Goal: Task Accomplishment & Management: Manage account settings

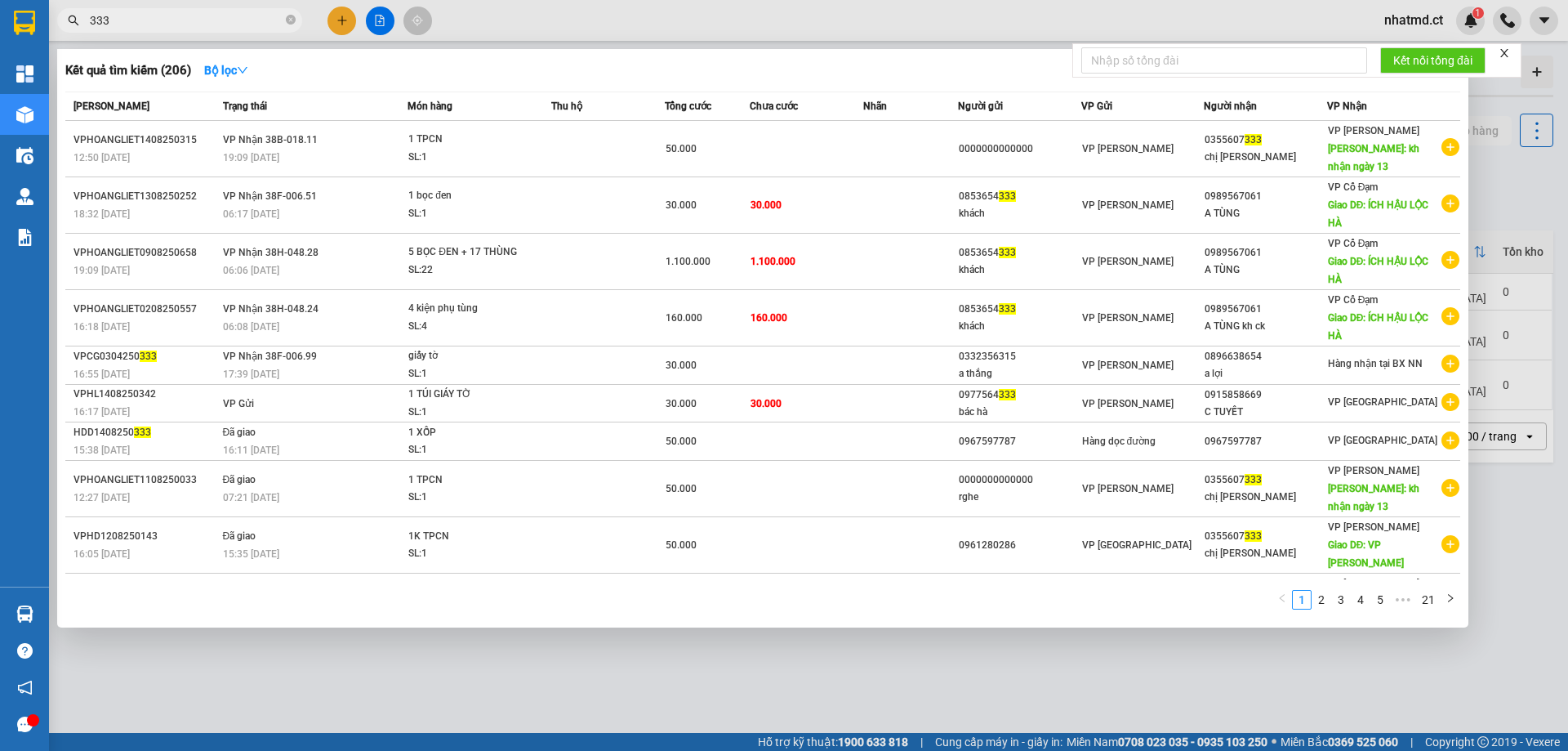
click at [147, 27] on input "333" at bounding box center [186, 20] width 192 height 18
click at [147, 26] on input "333" at bounding box center [186, 20] width 192 height 18
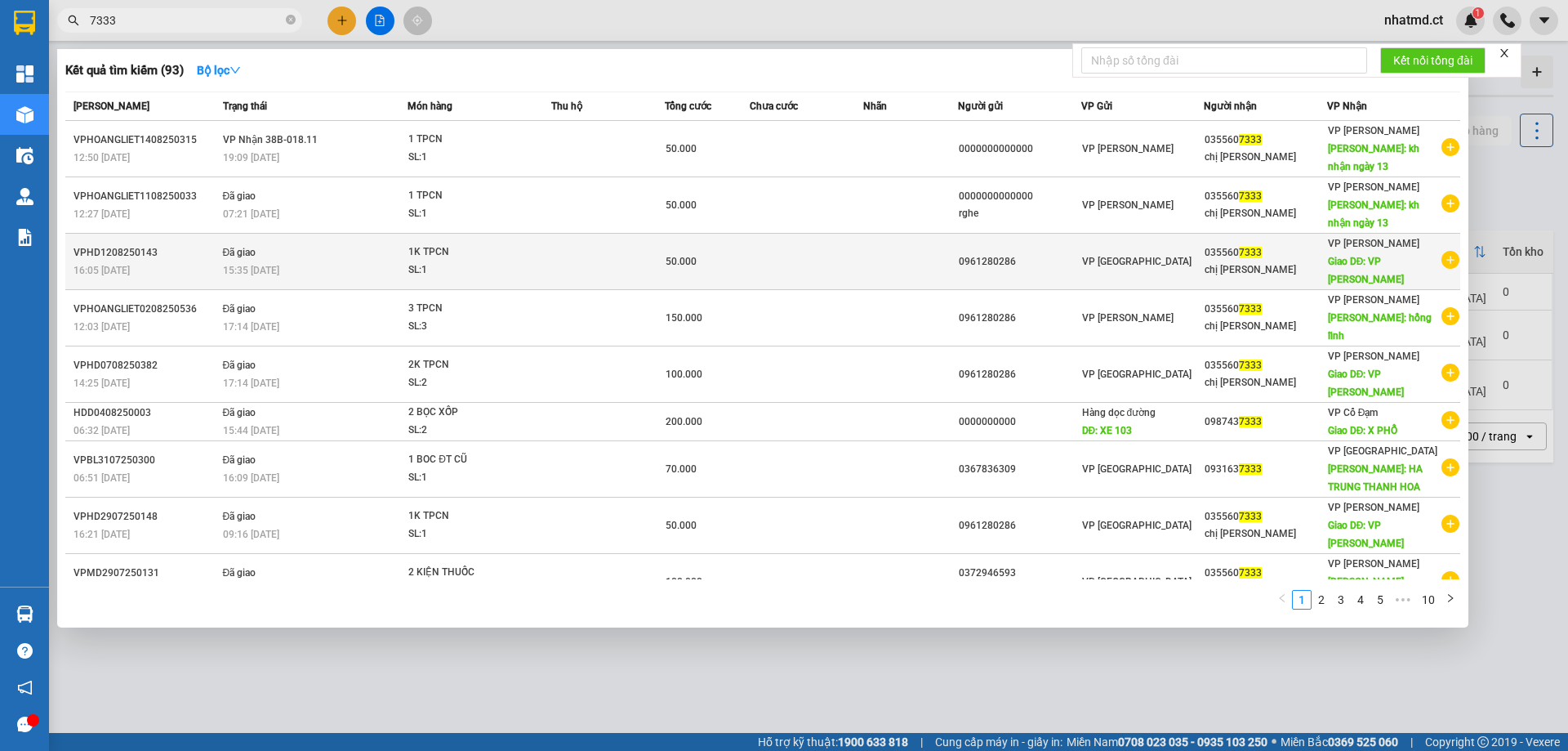
type input "7333"
click at [1137, 258] on div "VP [GEOGRAPHIC_DATA]" at bounding box center [1144, 261] width 122 height 18
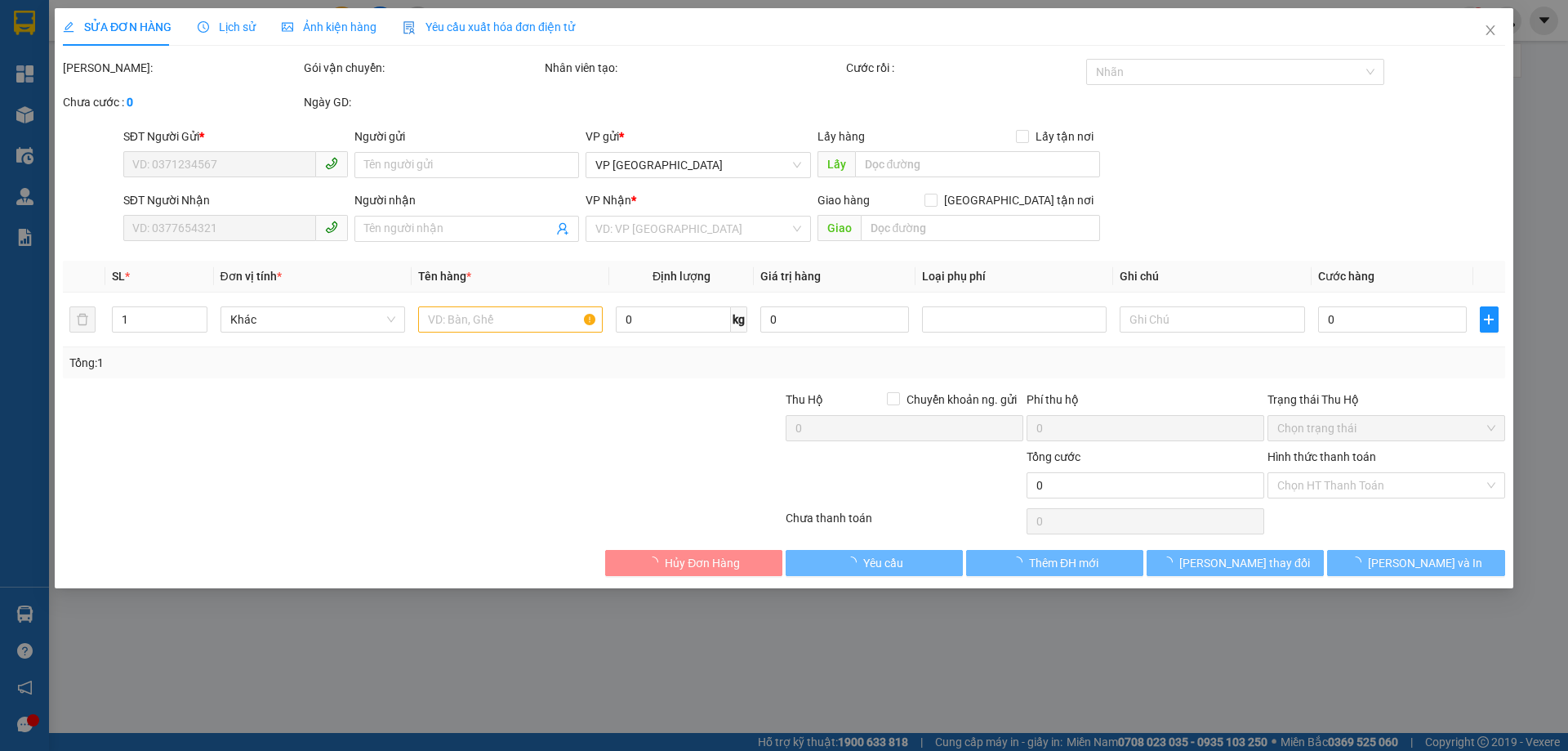
type input "0961280286"
type input "0355607333"
type input "chị [PERSON_NAME]"
type input "VP HỒNG LĨNH"
type input "50.000"
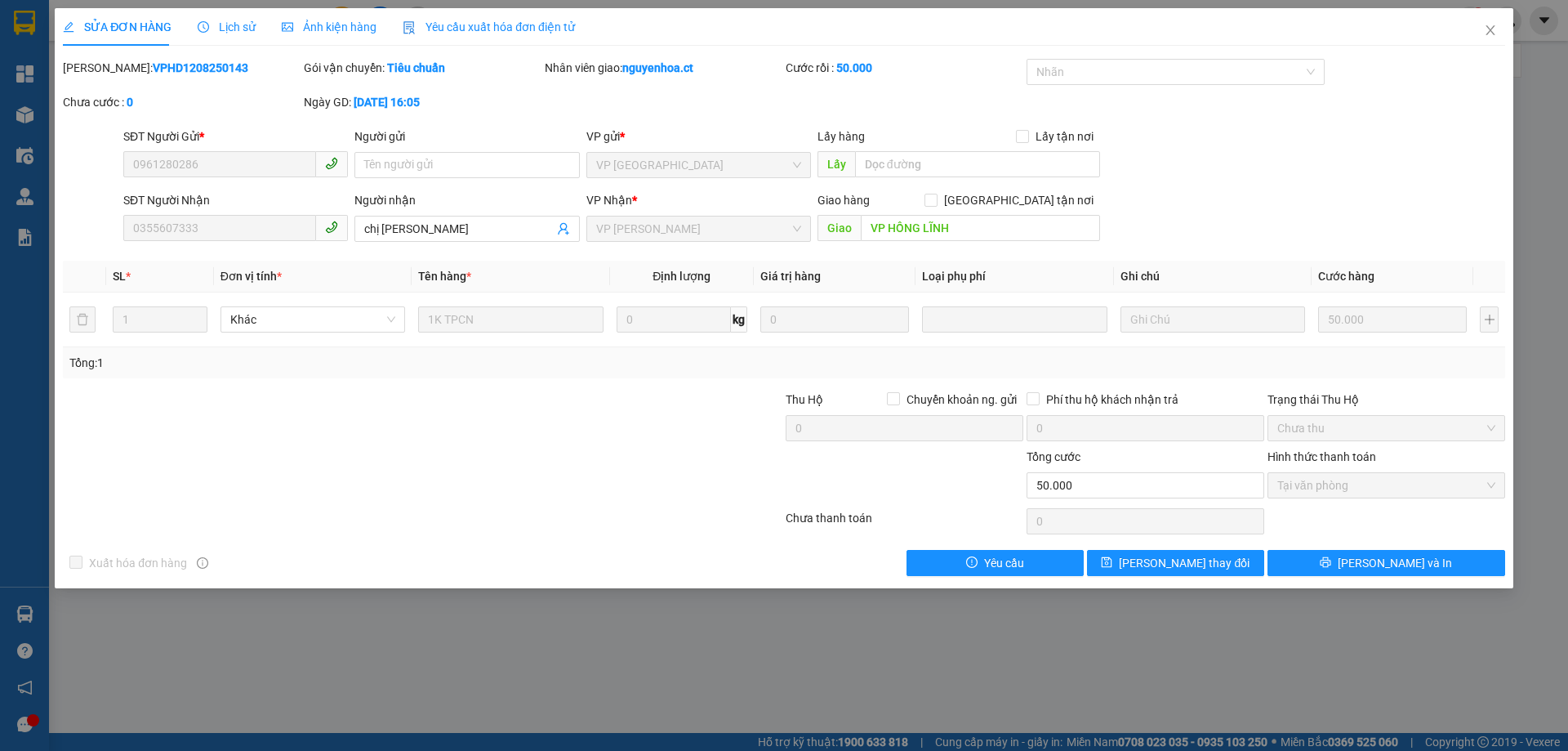
click at [222, 27] on span "Lịch sử" at bounding box center [227, 26] width 58 height 13
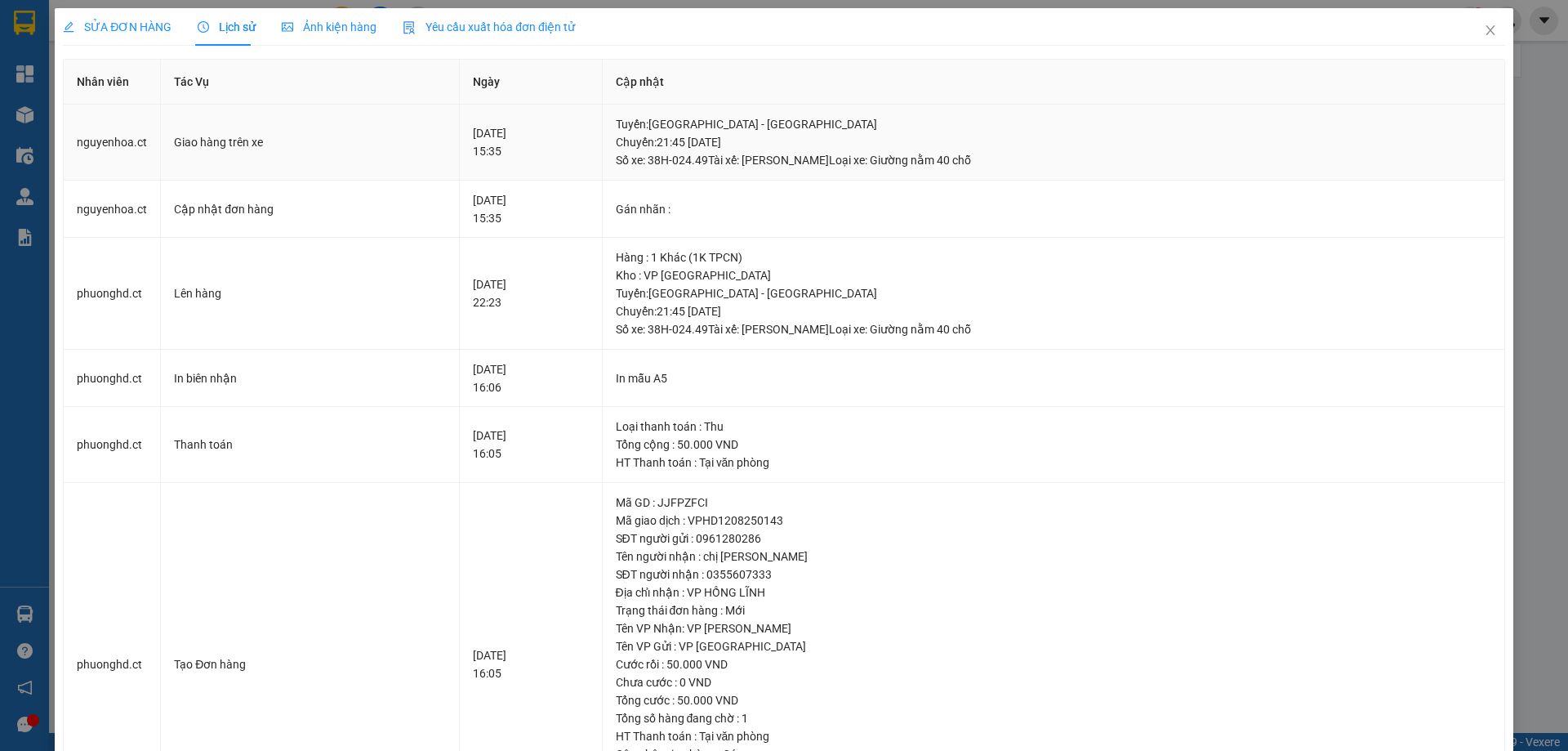
click at [473, 152] on div "[DATE] 15:35" at bounding box center [530, 142] width 116 height 36
drag, startPoint x: 723, startPoint y: 163, endPoint x: 768, endPoint y: 167, distance: 45.2
click at [745, 163] on div "[GEOGRAPHIC_DATA] : [GEOGRAPHIC_DATA] - [GEOGRAPHIC_DATA]: 21:45 [DATE] Số xe: …" at bounding box center [1054, 142] width 875 height 54
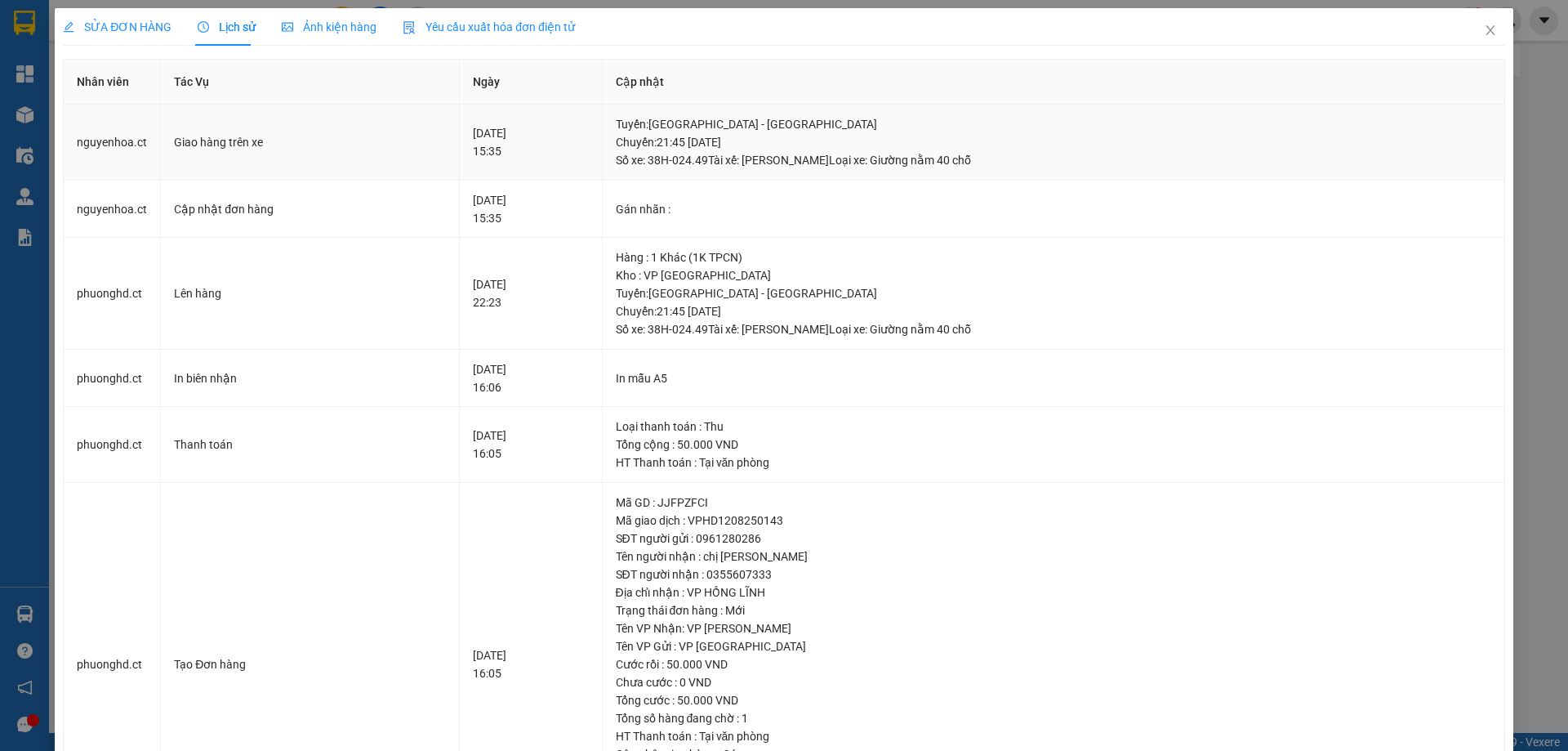
click at [473, 154] on div "[DATE] 15:35" at bounding box center [530, 142] width 116 height 36
click at [733, 148] on div "[GEOGRAPHIC_DATA] : [GEOGRAPHIC_DATA] - [GEOGRAPHIC_DATA]: 21:45 [DATE] Số xe: …" at bounding box center [1054, 142] width 875 height 54
click at [733, 158] on div "[GEOGRAPHIC_DATA] : [GEOGRAPHIC_DATA] - [GEOGRAPHIC_DATA]: 21:45 [DATE] Số xe: …" at bounding box center [1054, 142] width 875 height 54
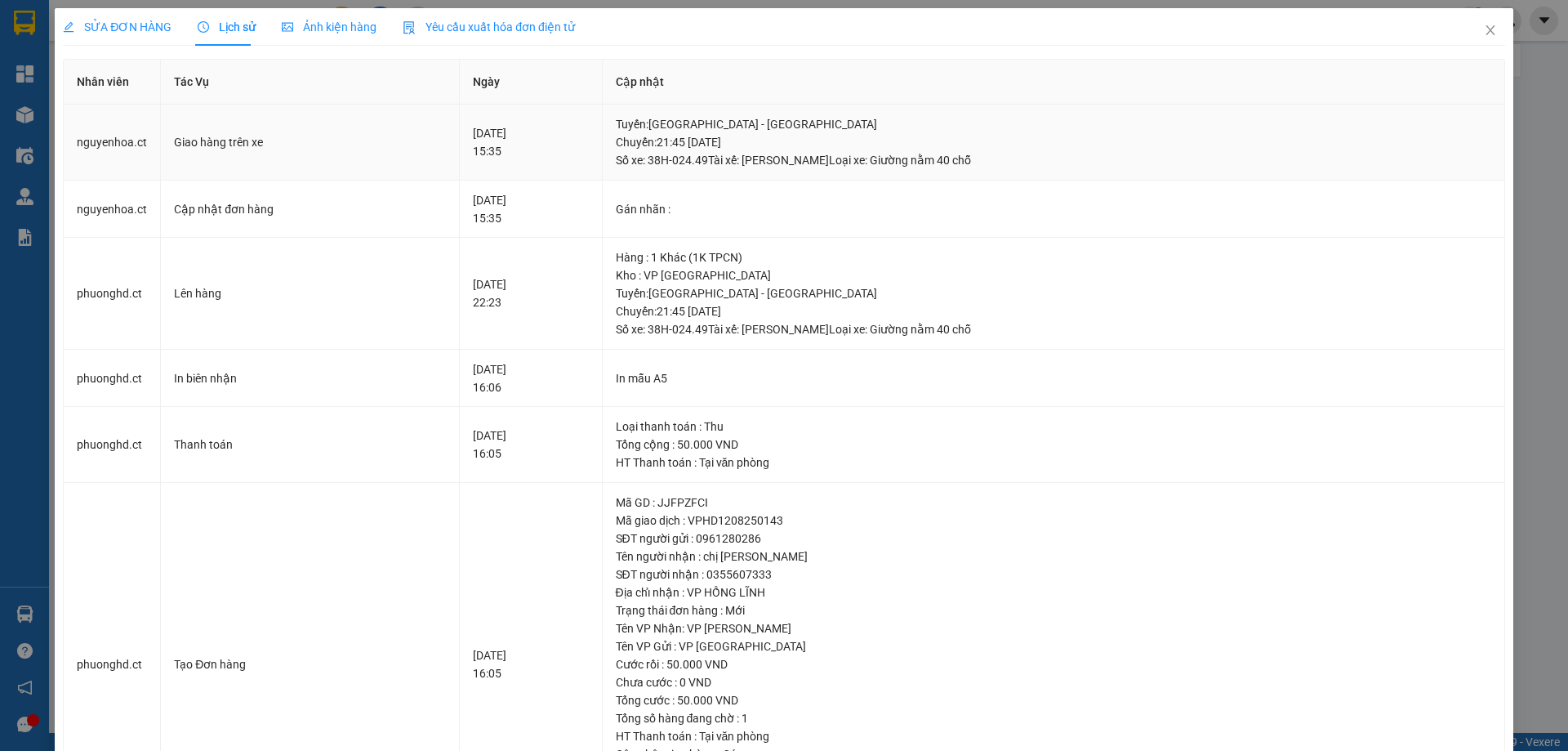
click at [733, 158] on div "[GEOGRAPHIC_DATA] : [GEOGRAPHIC_DATA] - [GEOGRAPHIC_DATA]: 21:45 [DATE] Số xe: …" at bounding box center [1054, 142] width 875 height 54
click at [731, 162] on div "[GEOGRAPHIC_DATA] : [GEOGRAPHIC_DATA] - [GEOGRAPHIC_DATA]: 21:45 [DATE] Số xe: …" at bounding box center [1054, 142] width 875 height 54
click at [473, 154] on div "[DATE] 15:35" at bounding box center [530, 142] width 116 height 36
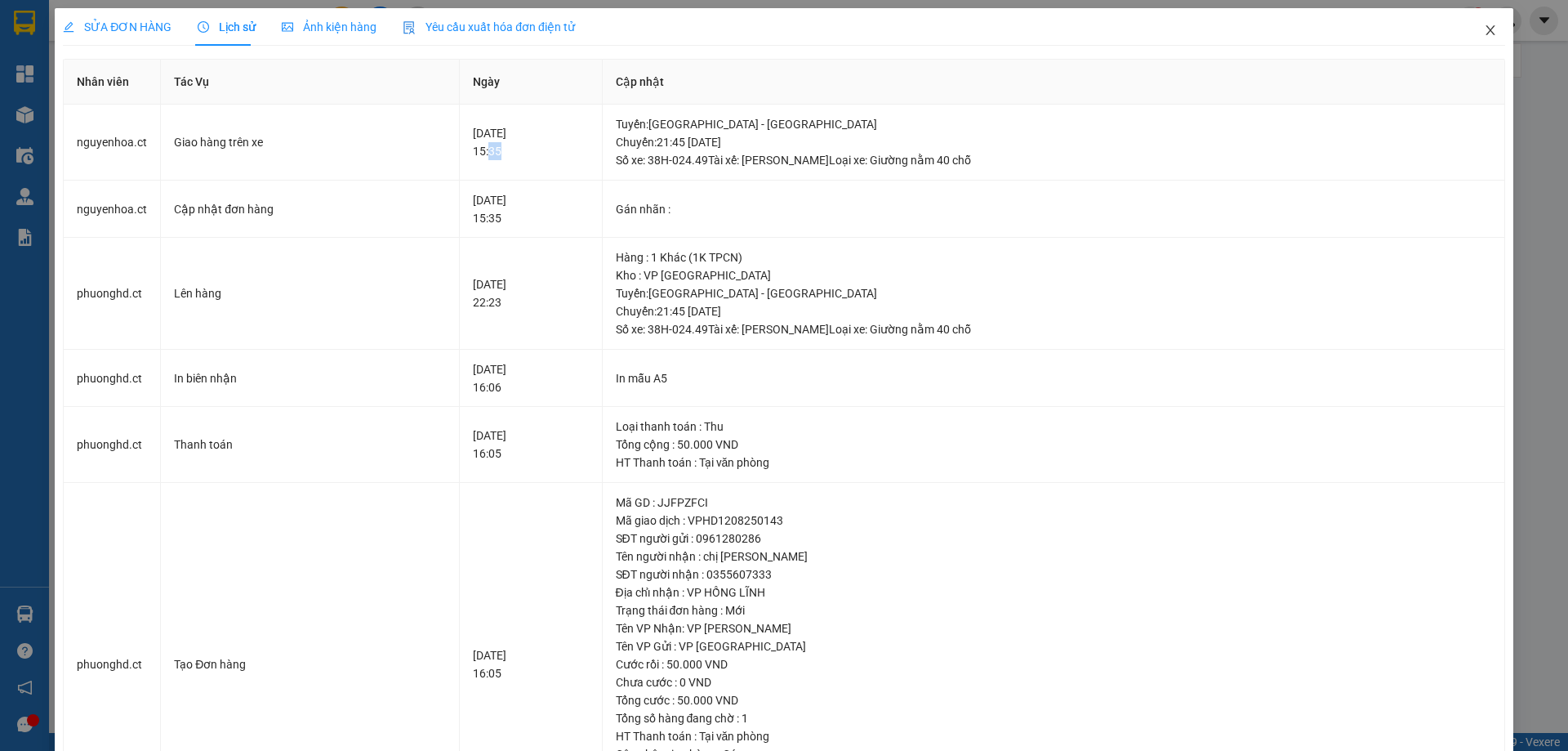
click at [1484, 31] on icon "close" at bounding box center [1490, 30] width 13 height 13
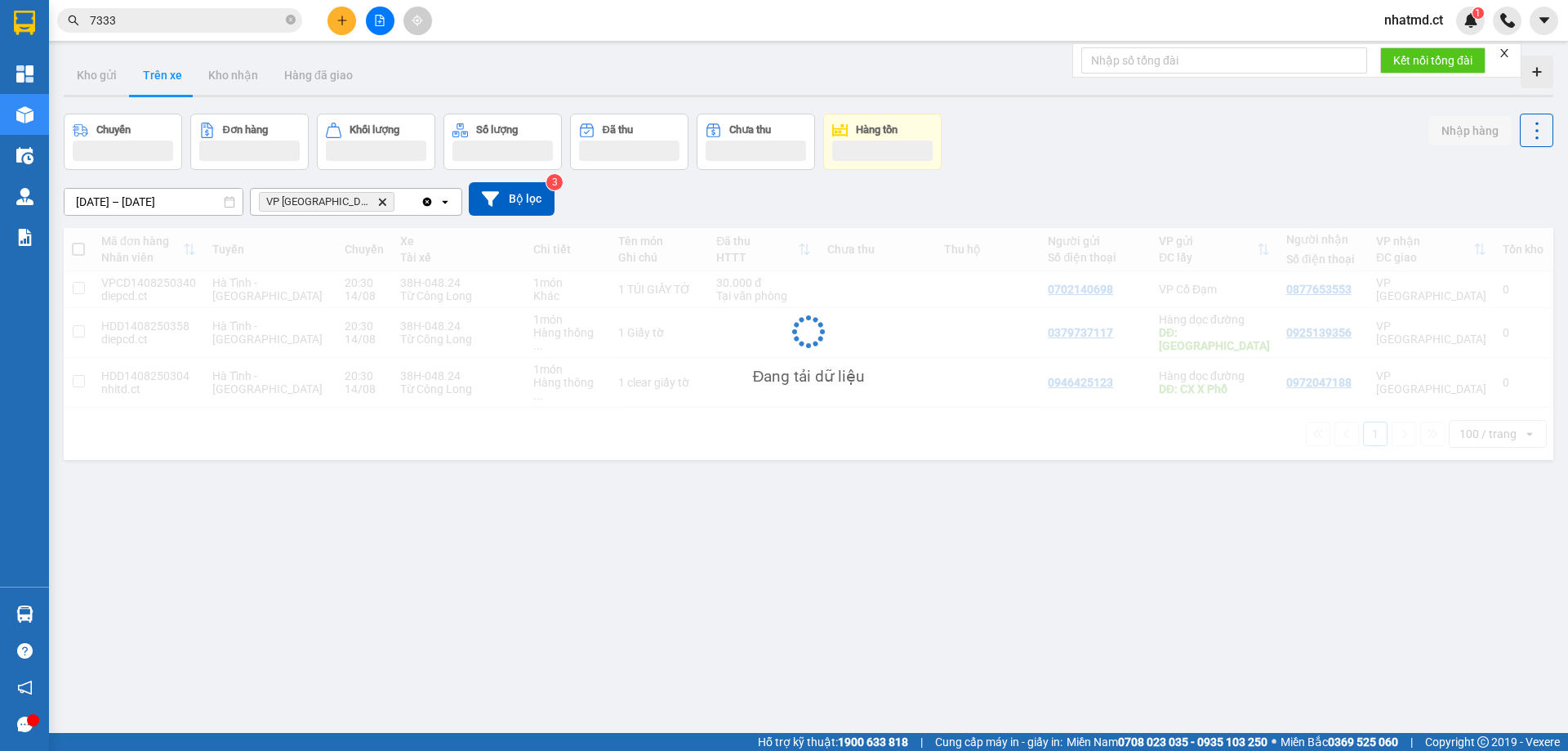
click at [259, 18] on input "7333" at bounding box center [186, 20] width 192 height 18
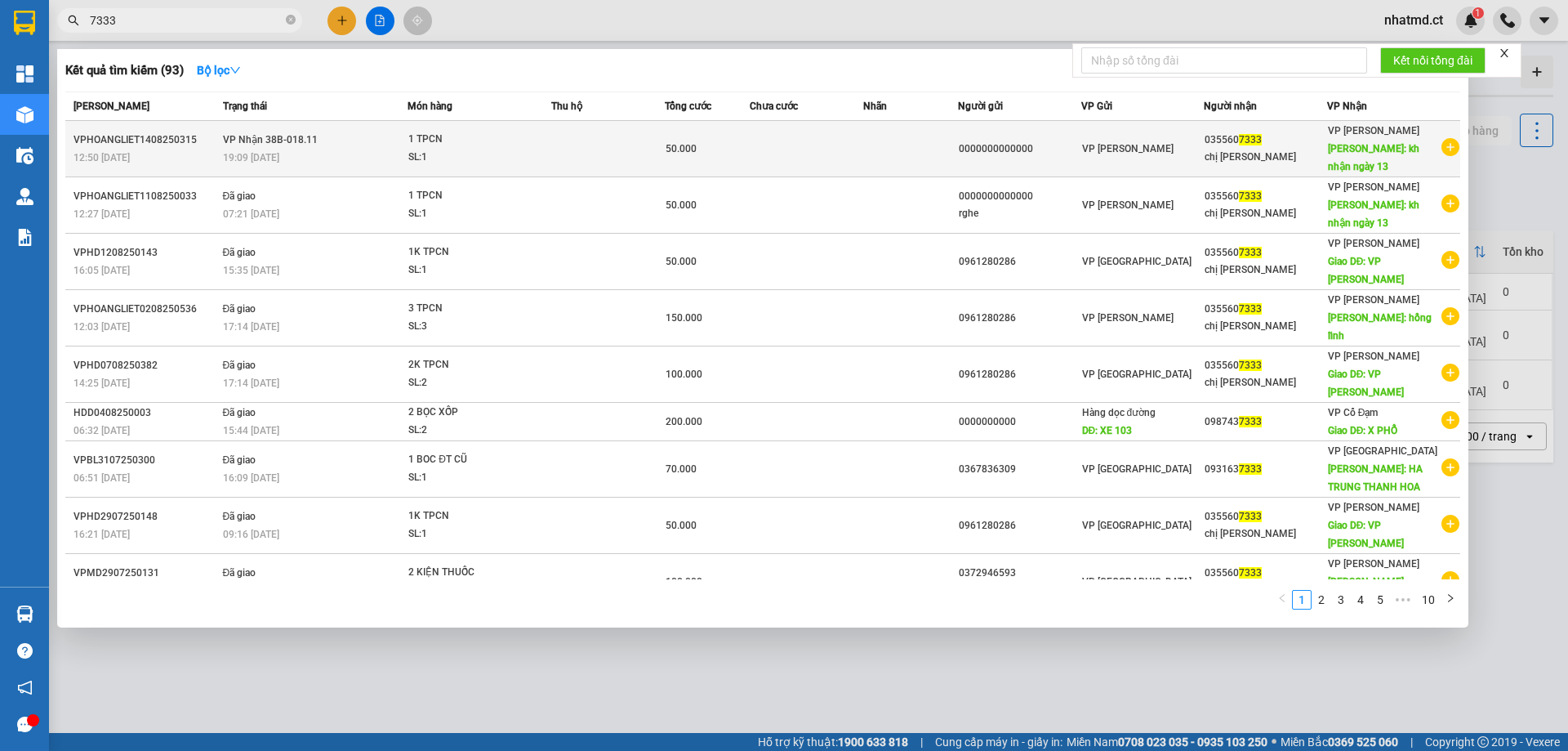
click at [357, 163] on div "19:09 [DATE]" at bounding box center [315, 157] width 184 height 18
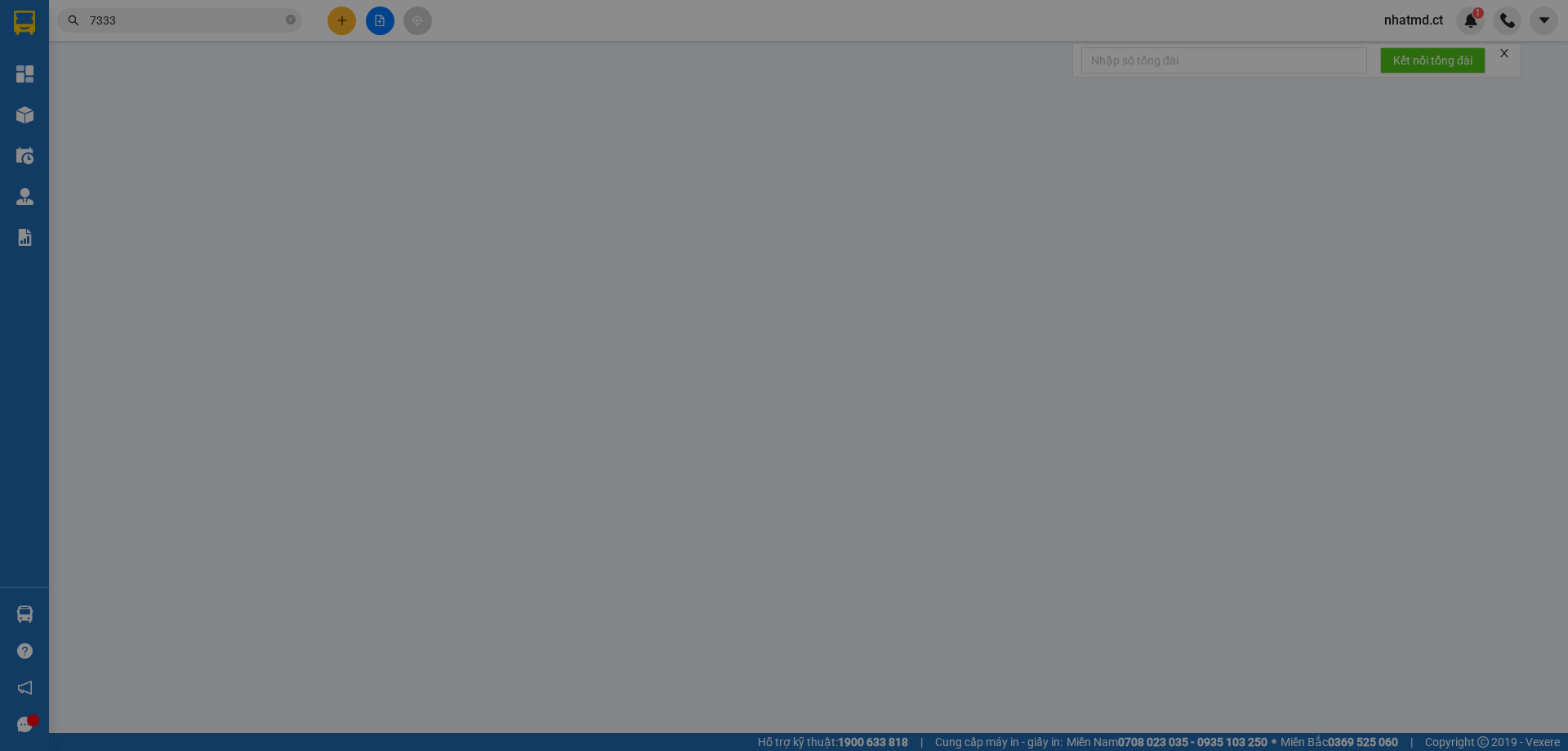
type input "0000000000000"
type input "0355607333"
type input "chị [PERSON_NAME]"
type input "kh nhận ngày 13"
type input "50.000"
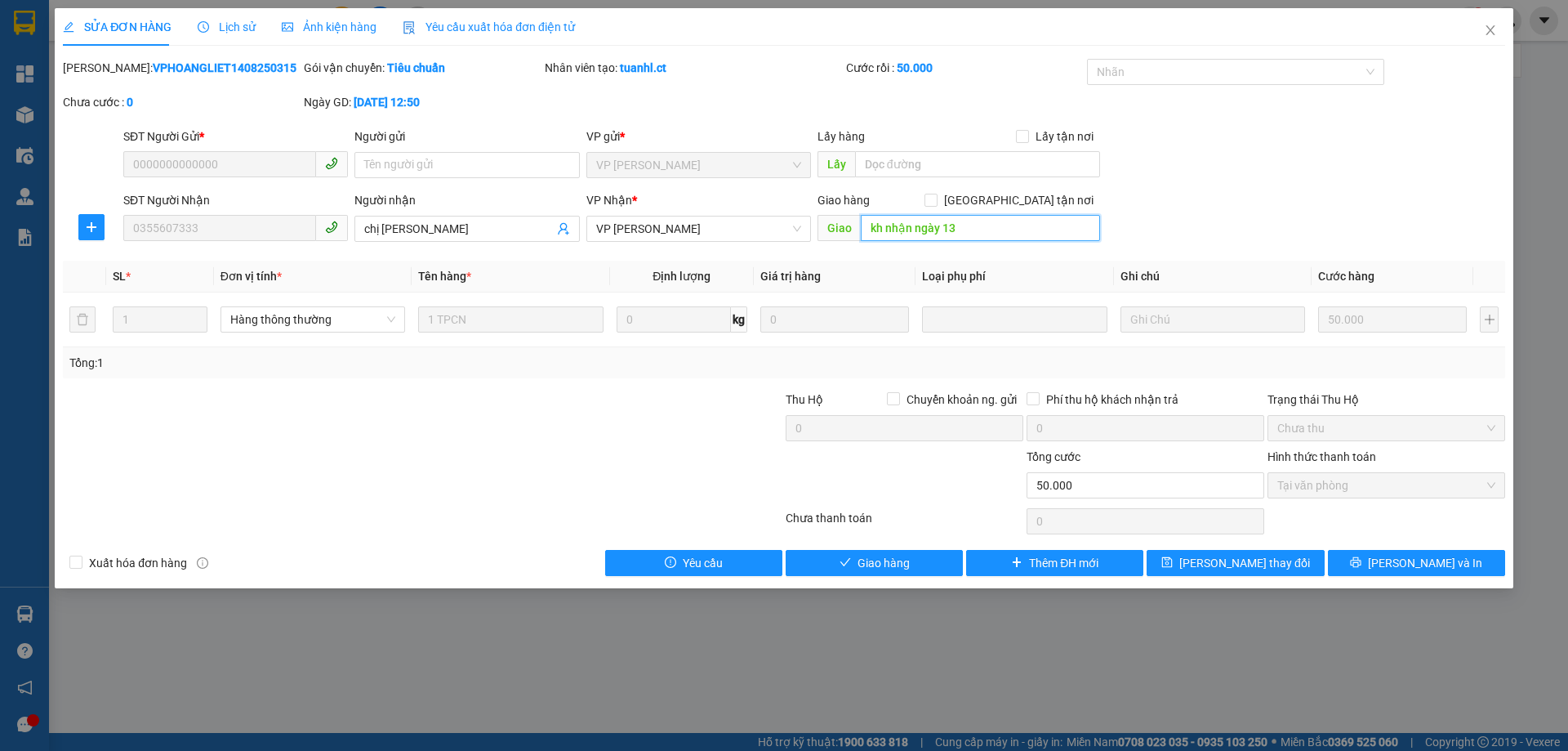
click at [906, 227] on input "kh nhận ngày 13" at bounding box center [980, 228] width 239 height 26
click at [1247, 212] on div "SĐT Người Nhận 0355607333 Người nhận chị tuyết VP Nhận * VP [PERSON_NAME] Giao …" at bounding box center [814, 220] width 1389 height 57
click at [214, 32] on span "Lịch sử" at bounding box center [227, 26] width 58 height 13
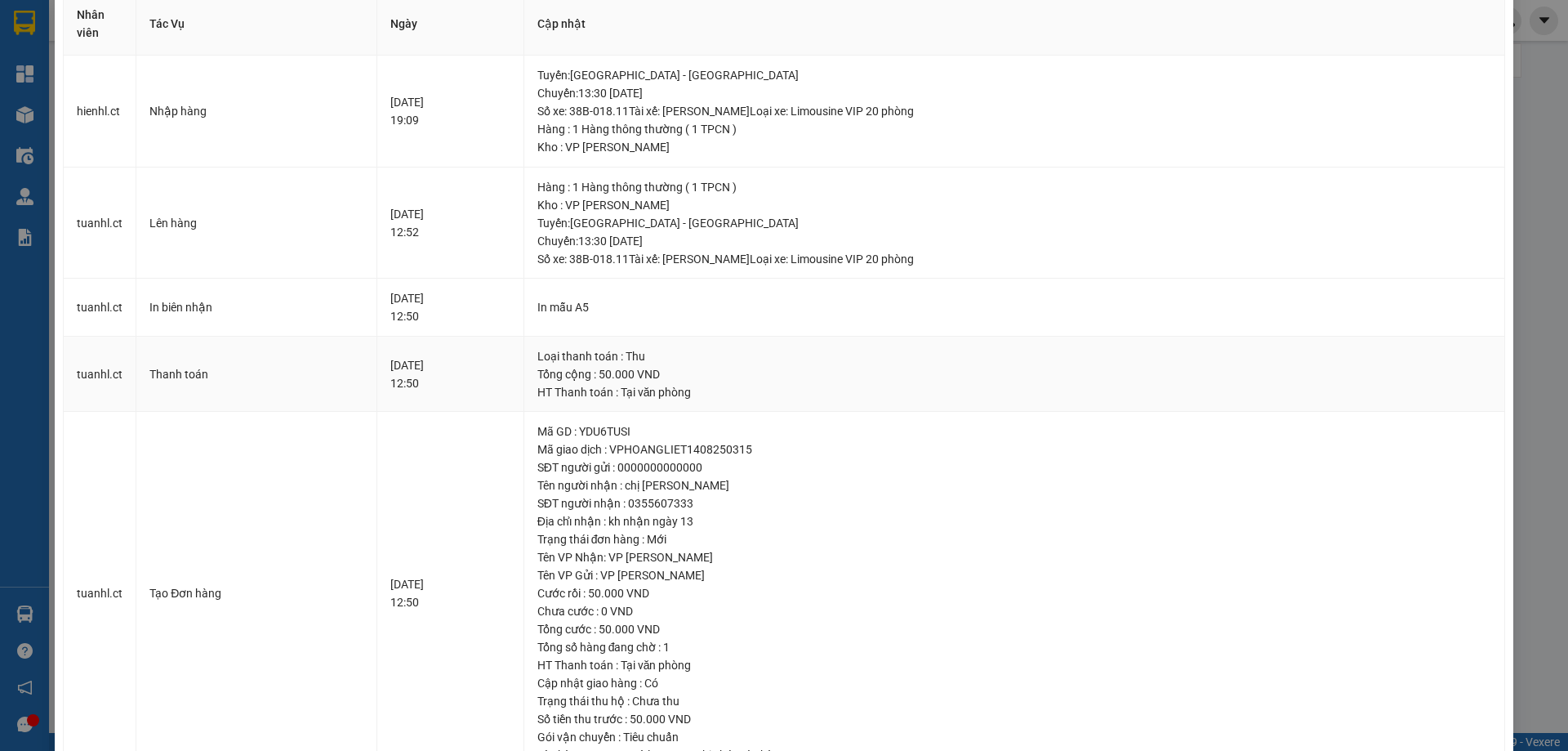
scroll to position [124, 0]
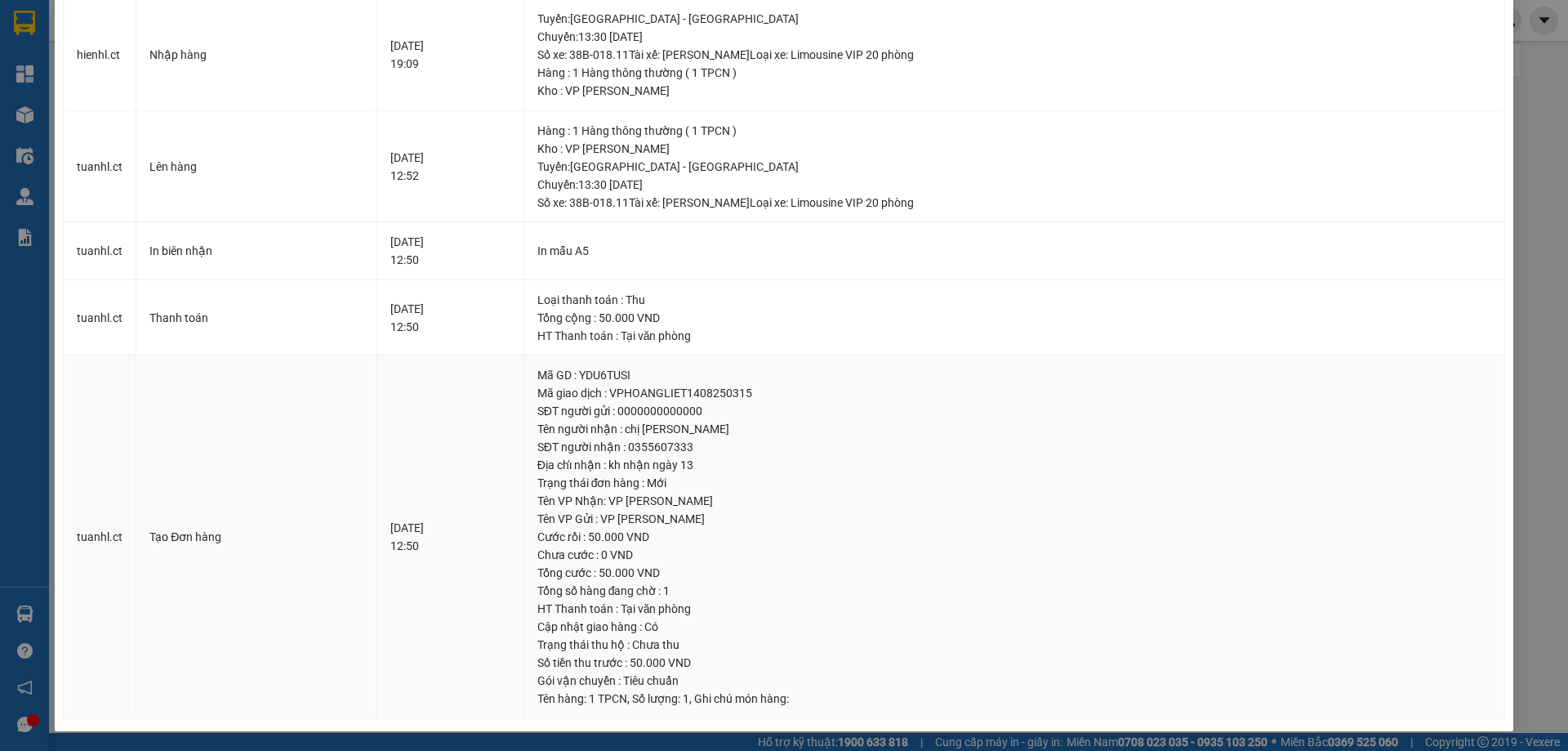
click at [391, 544] on div "[DATE] 12:50" at bounding box center [451, 537] width 120 height 36
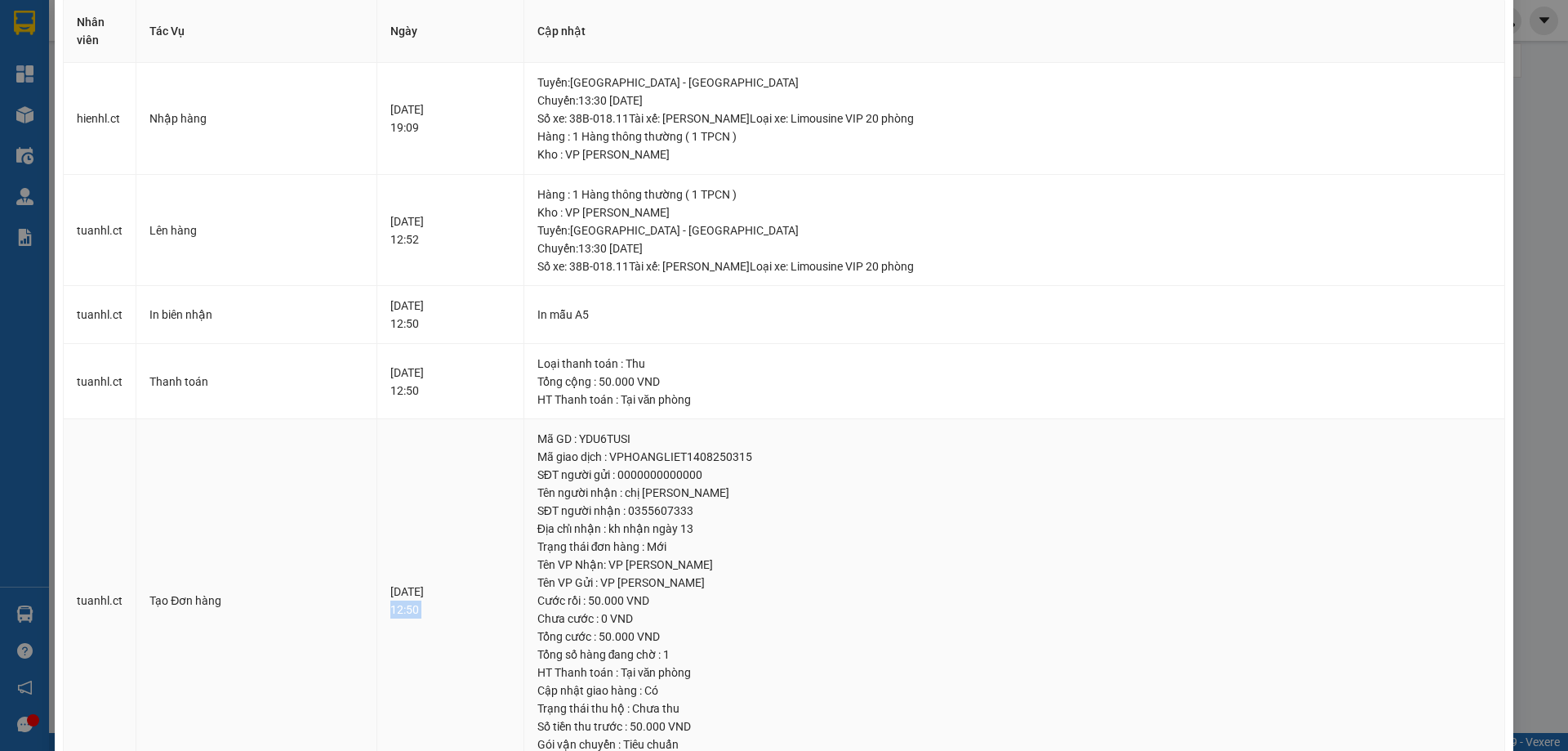
scroll to position [41, 0]
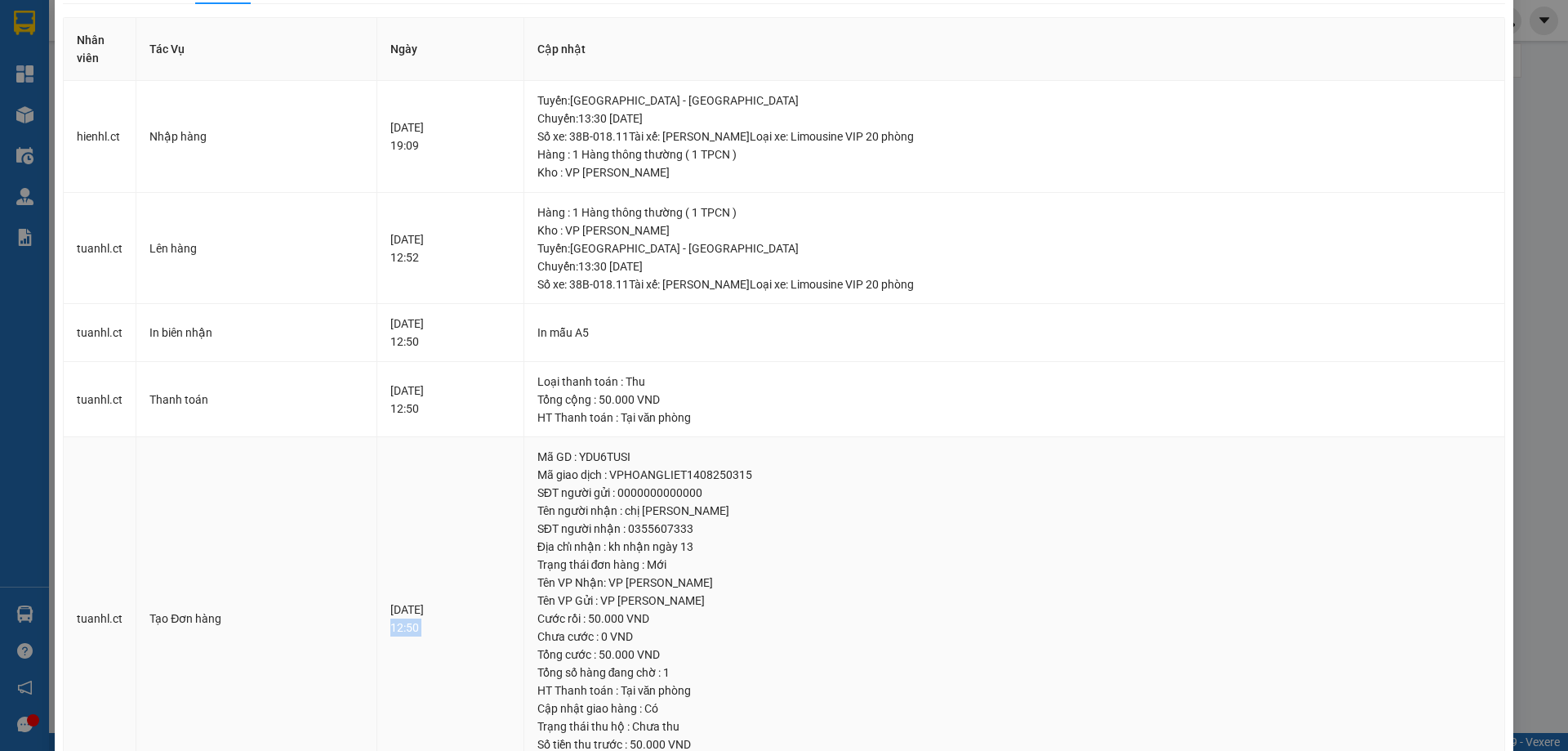
click at [395, 633] on div "[DATE] 12:50" at bounding box center [451, 618] width 120 height 36
click at [401, 630] on div "[DATE] 12:50" at bounding box center [451, 618] width 120 height 36
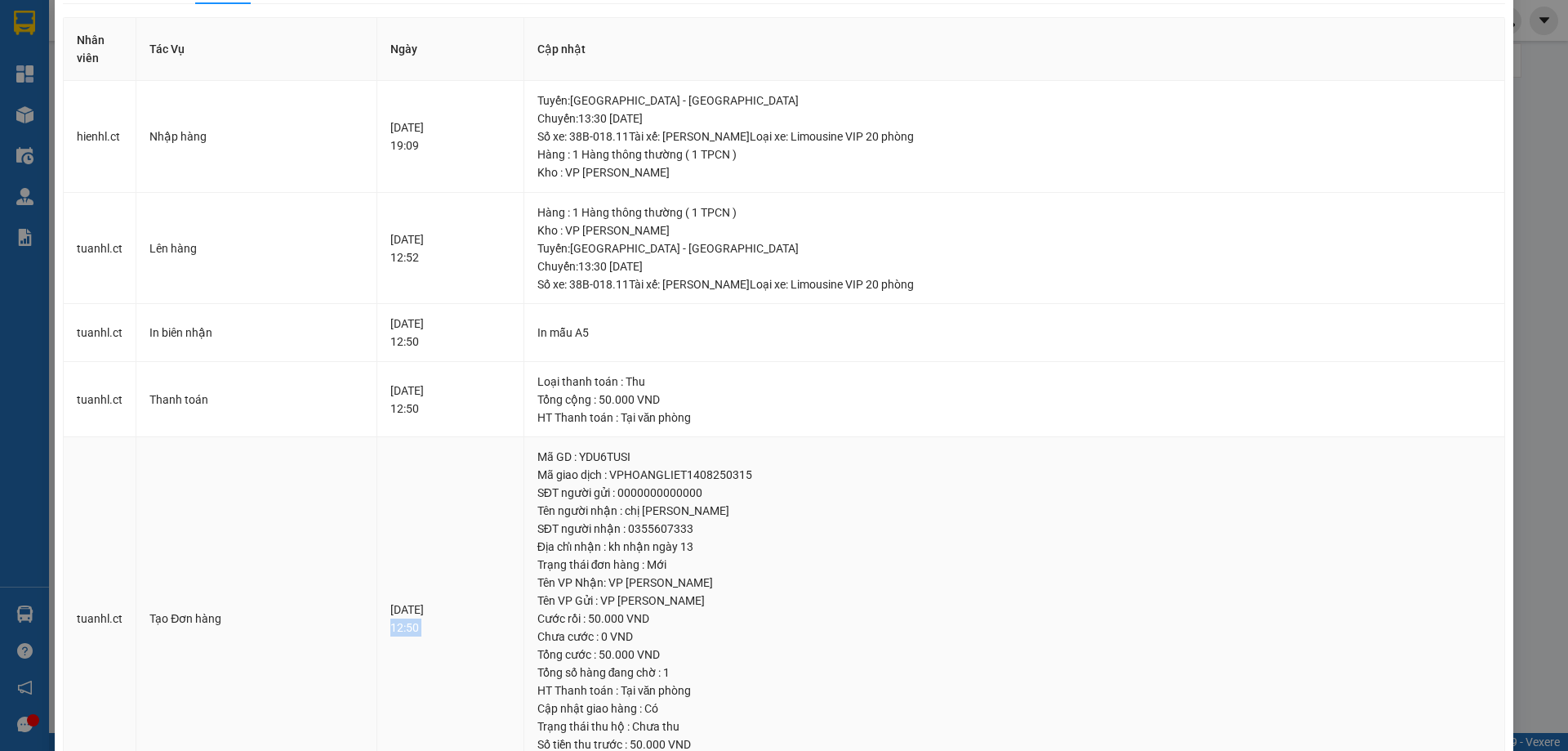
click at [401, 630] on div "[DATE] 12:50" at bounding box center [451, 618] width 120 height 36
click at [398, 411] on div "[DATE] 12:50" at bounding box center [451, 399] width 120 height 36
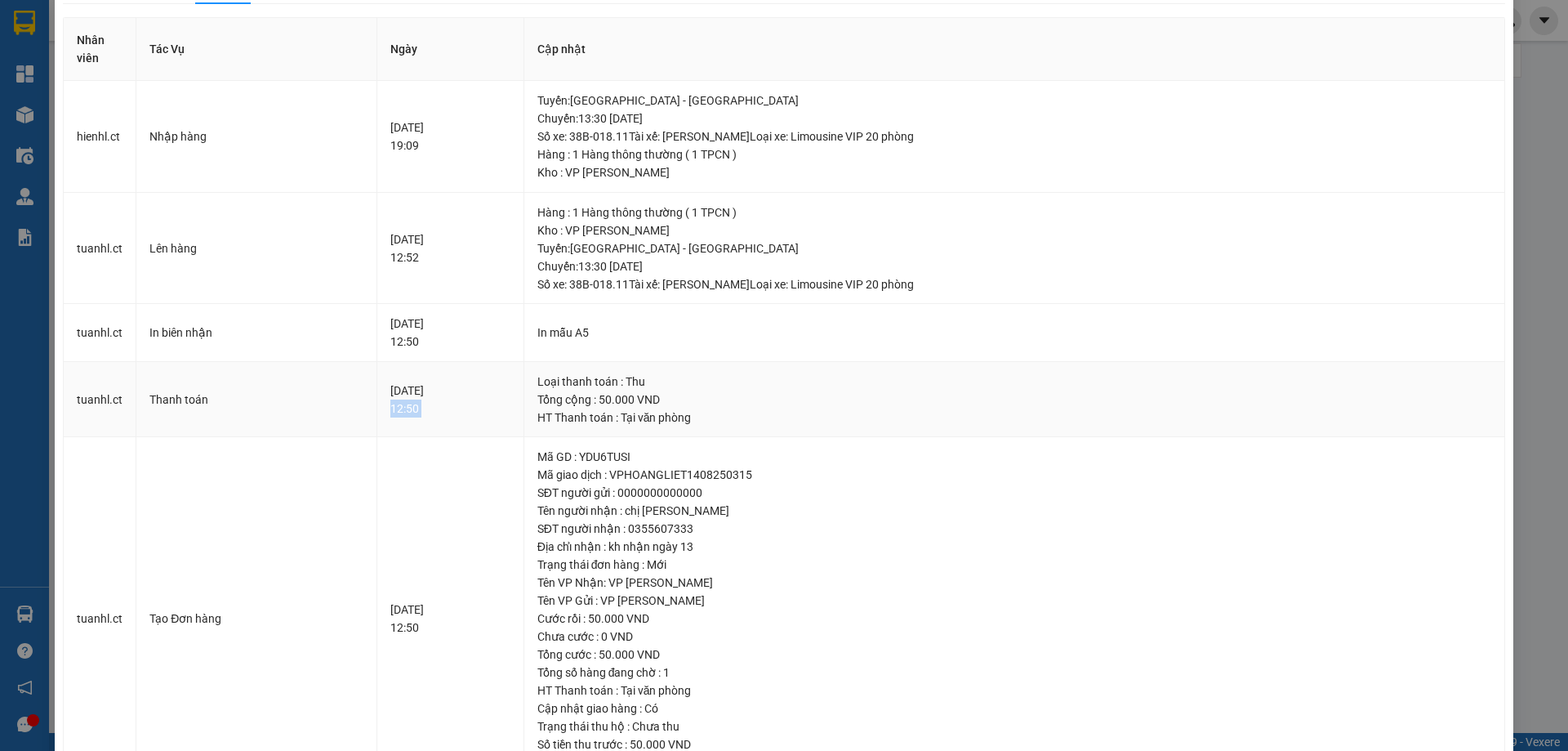
click at [398, 411] on div "[DATE] 12:50" at bounding box center [451, 399] width 120 height 36
click at [392, 623] on div "[DATE] 12:50" at bounding box center [451, 618] width 120 height 36
click at [436, 636] on td "[DATE] 12:50" at bounding box center [451, 619] width 147 height 364
click at [398, 627] on div "[DATE] 12:50" at bounding box center [451, 618] width 120 height 36
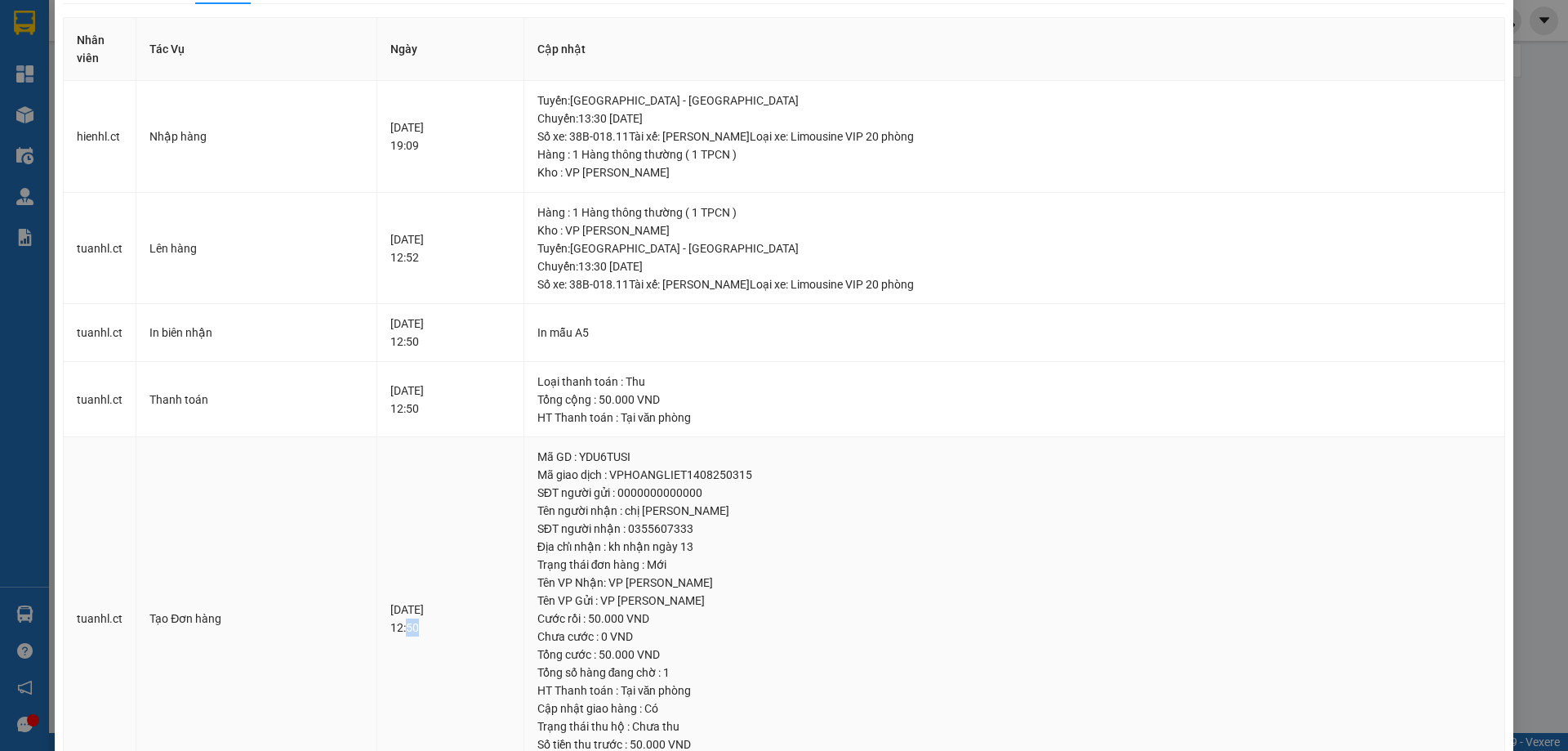
click at [398, 627] on div "[DATE] 12:50" at bounding box center [451, 618] width 120 height 36
click at [400, 413] on div "[DATE] 12:50" at bounding box center [451, 399] width 120 height 36
click at [1528, 41] on div "SỬA ĐƠN HÀNG Lịch sử Ảnh kiện hàng Yêu cầu xuất hóa đơn điện tử Total Paid Fee …" at bounding box center [784, 375] width 1568 height 751
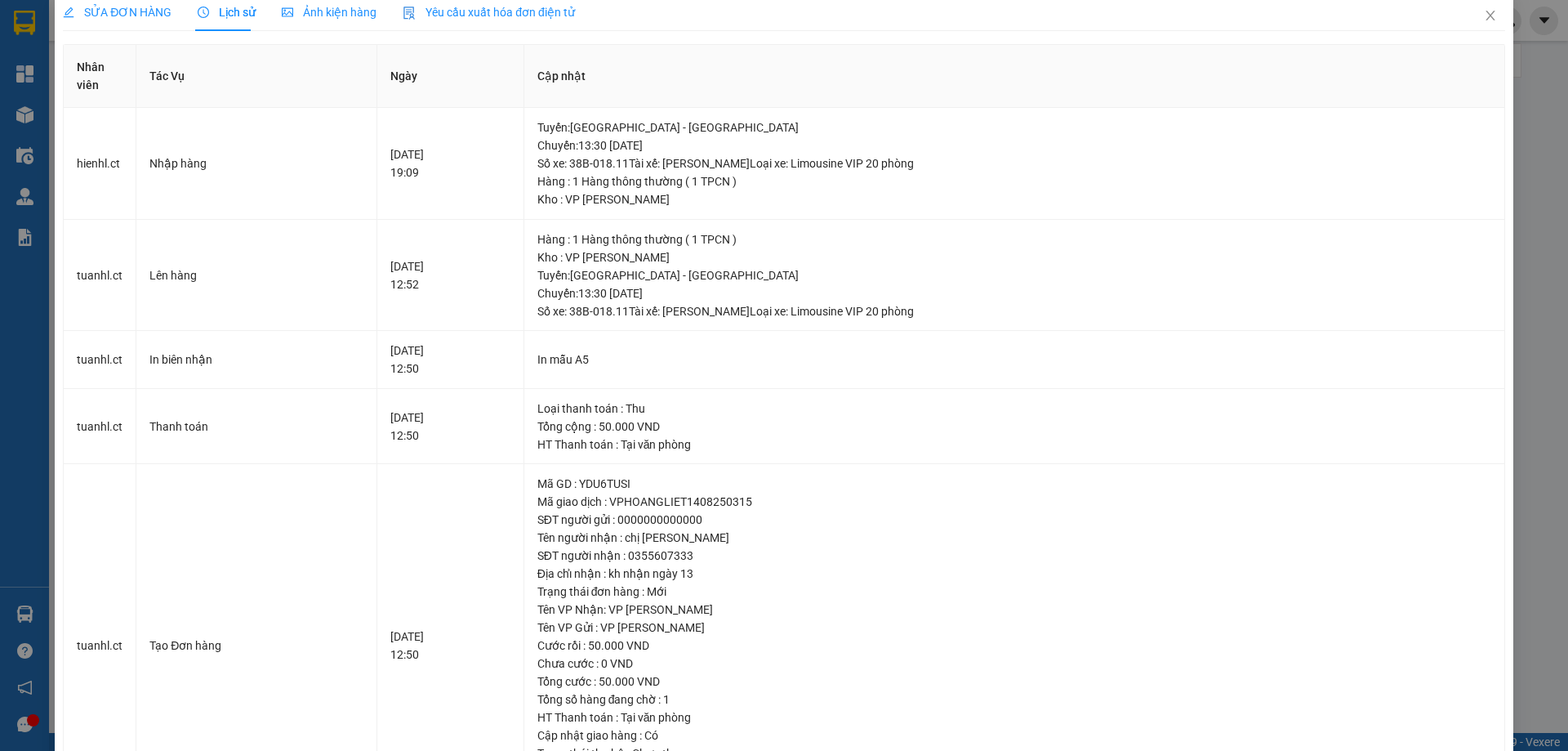
scroll to position [0, 0]
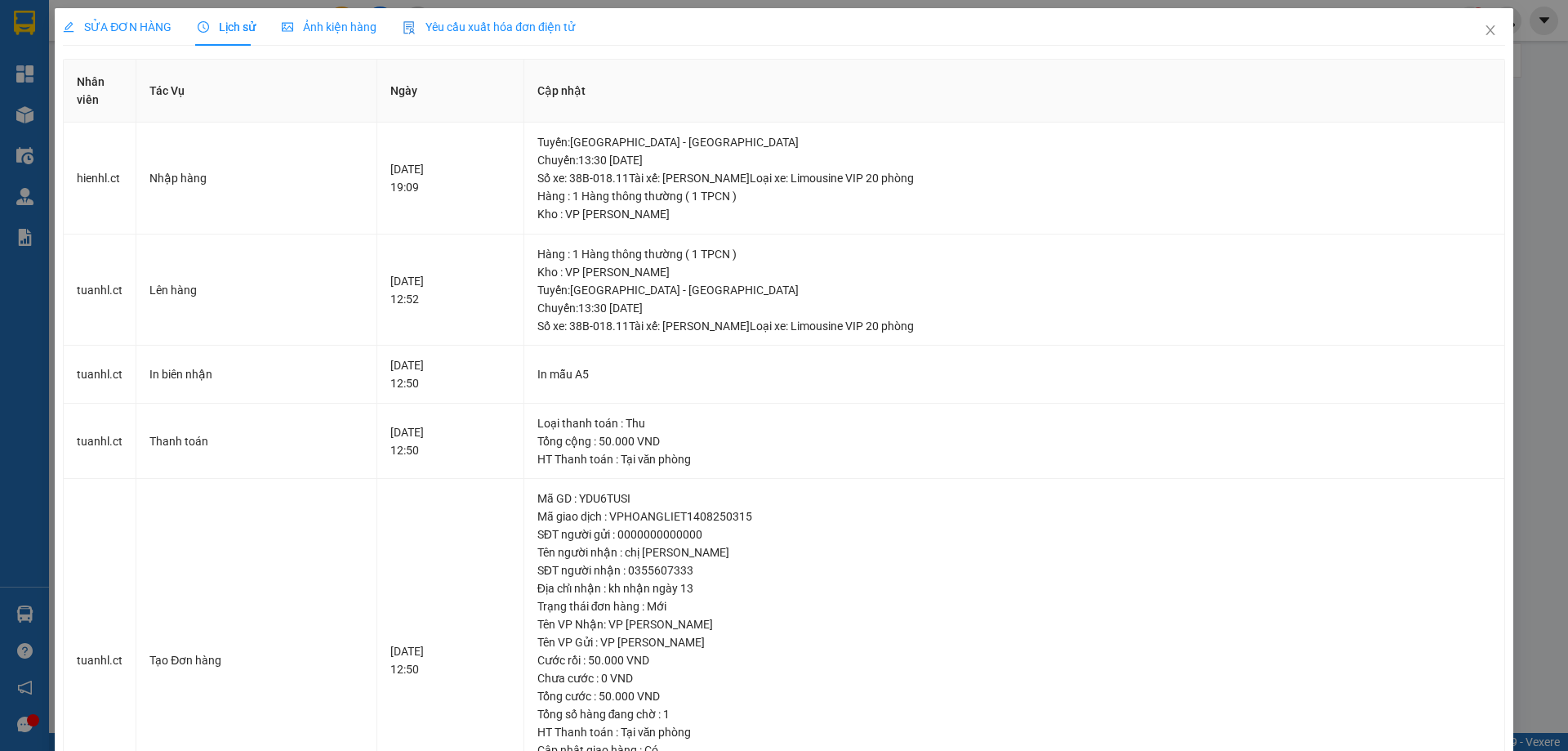
click at [131, 34] on div "SỬA ĐƠN HÀNG" at bounding box center [116, 26] width 109 height 18
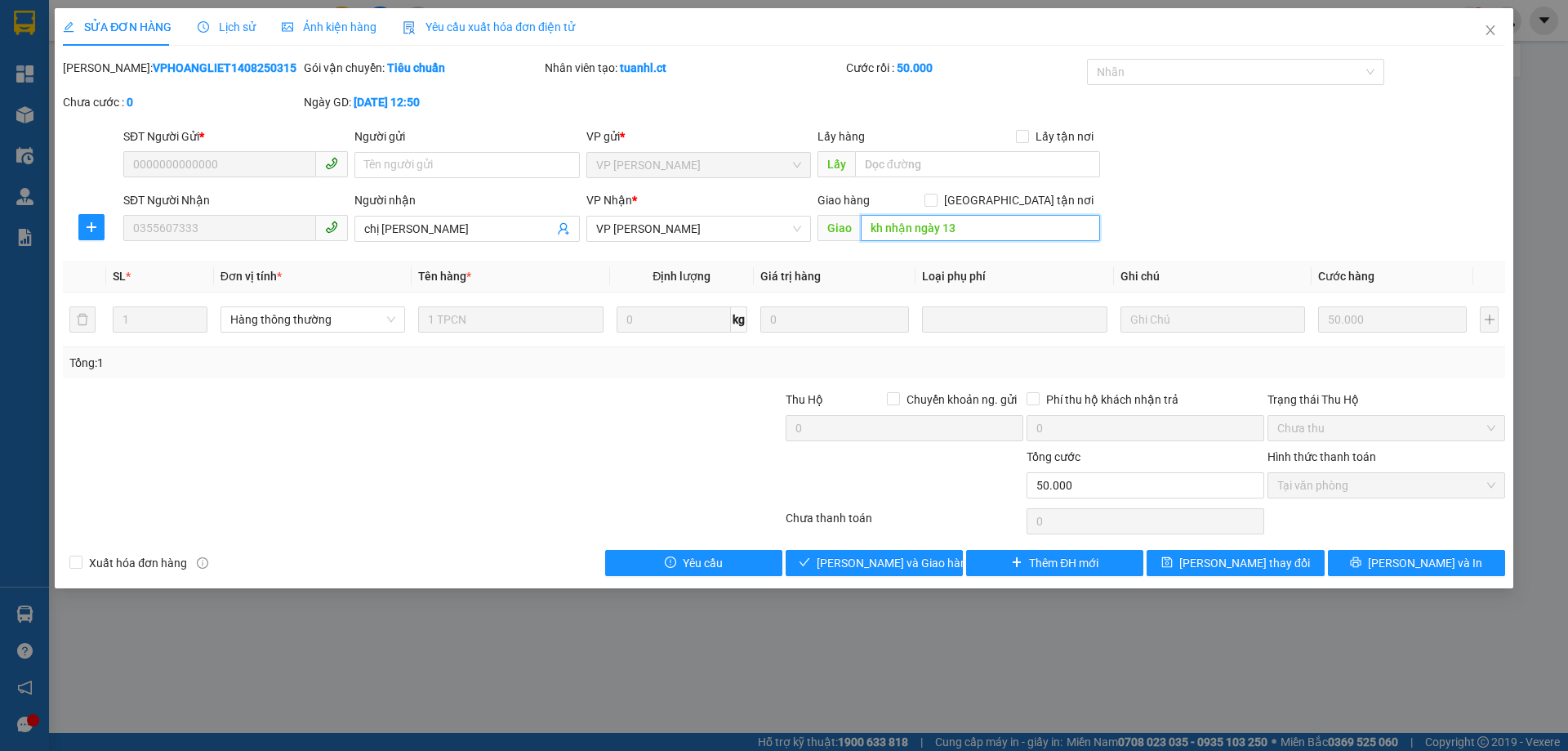
click at [936, 223] on input "kh nhận ngày 13" at bounding box center [980, 228] width 239 height 26
click at [935, 223] on input "kh nhận ngày 13" at bounding box center [980, 228] width 239 height 26
click at [225, 26] on span "Lịch sử" at bounding box center [227, 26] width 58 height 13
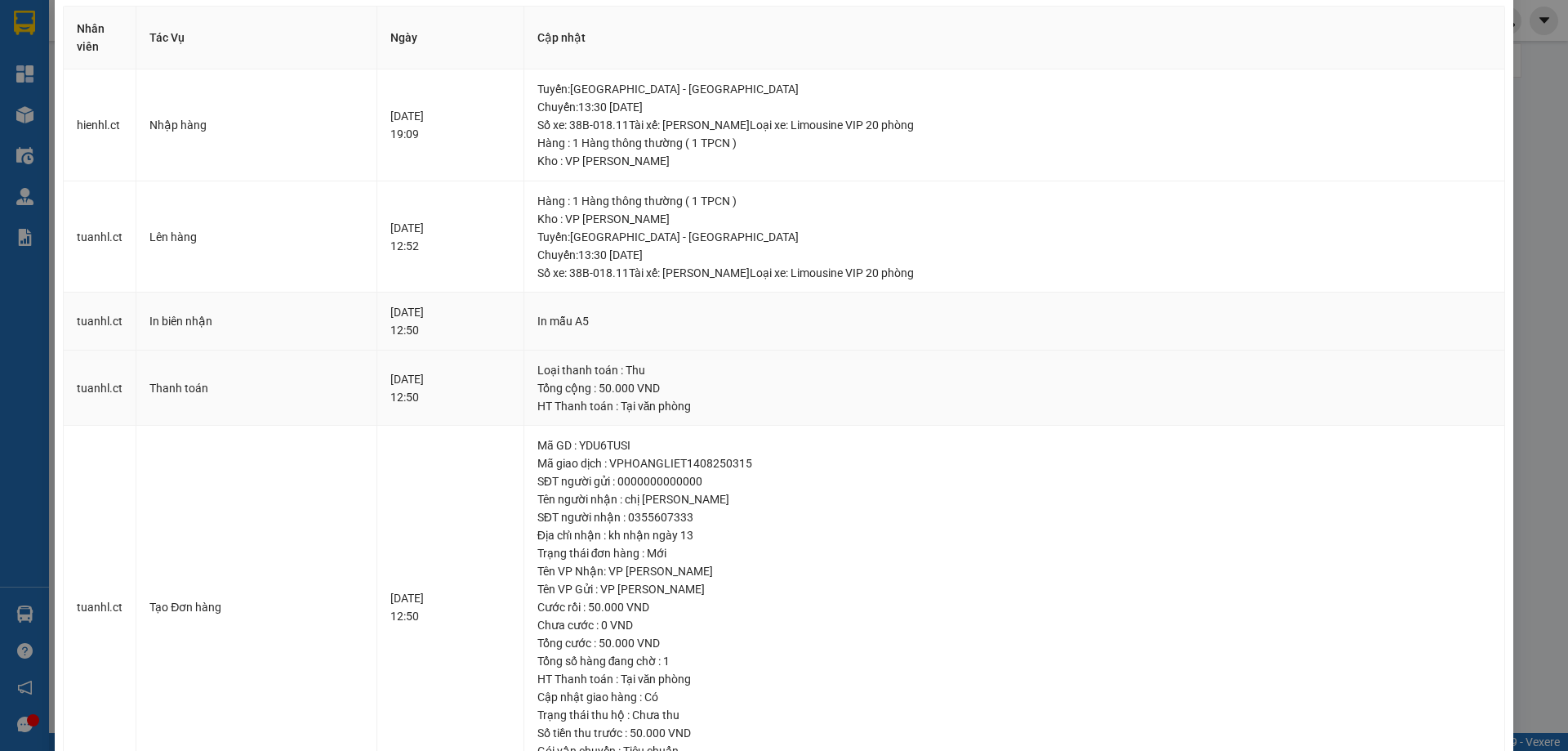
scroll to position [82, 0]
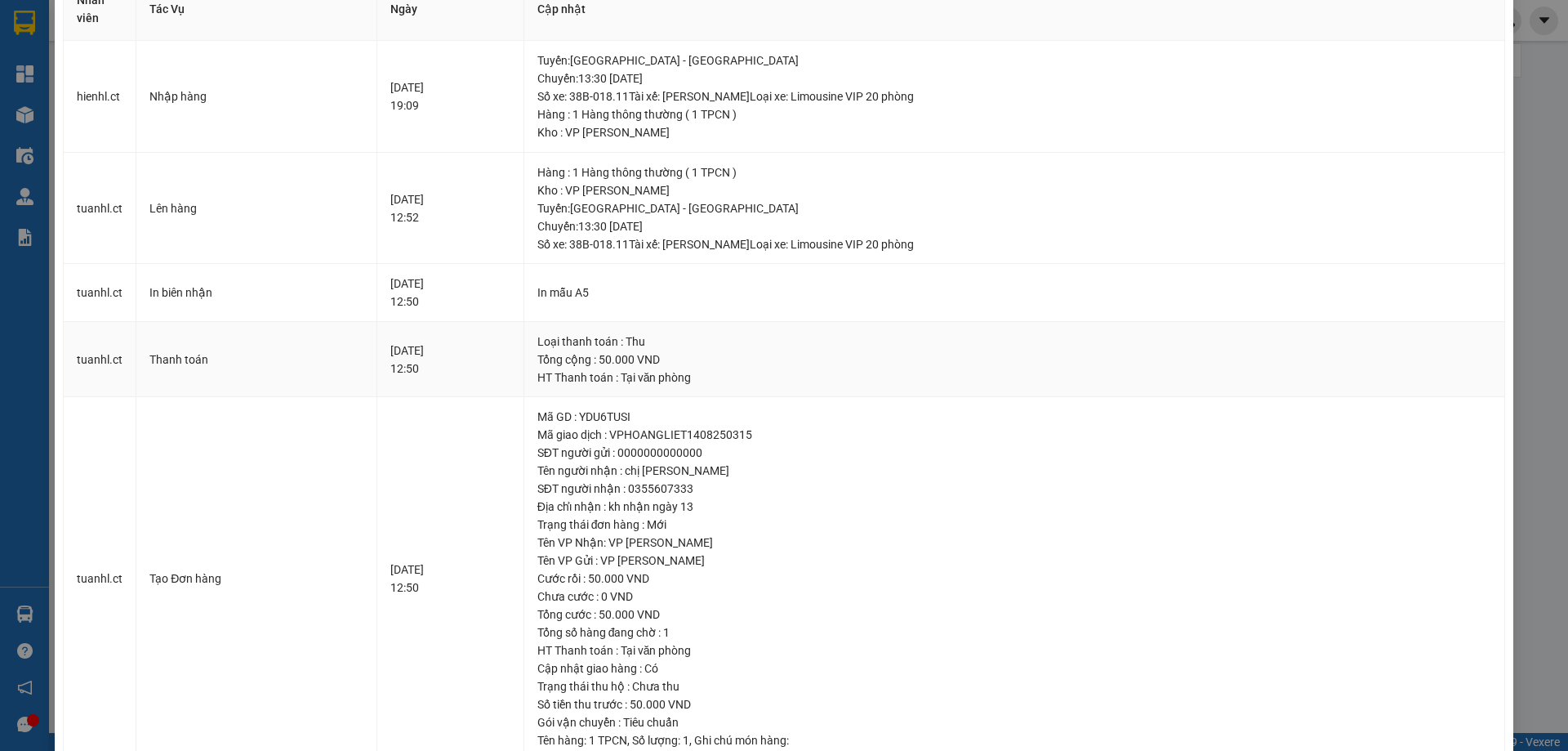
click at [399, 372] on div "[DATE] 12:50" at bounding box center [451, 359] width 120 height 36
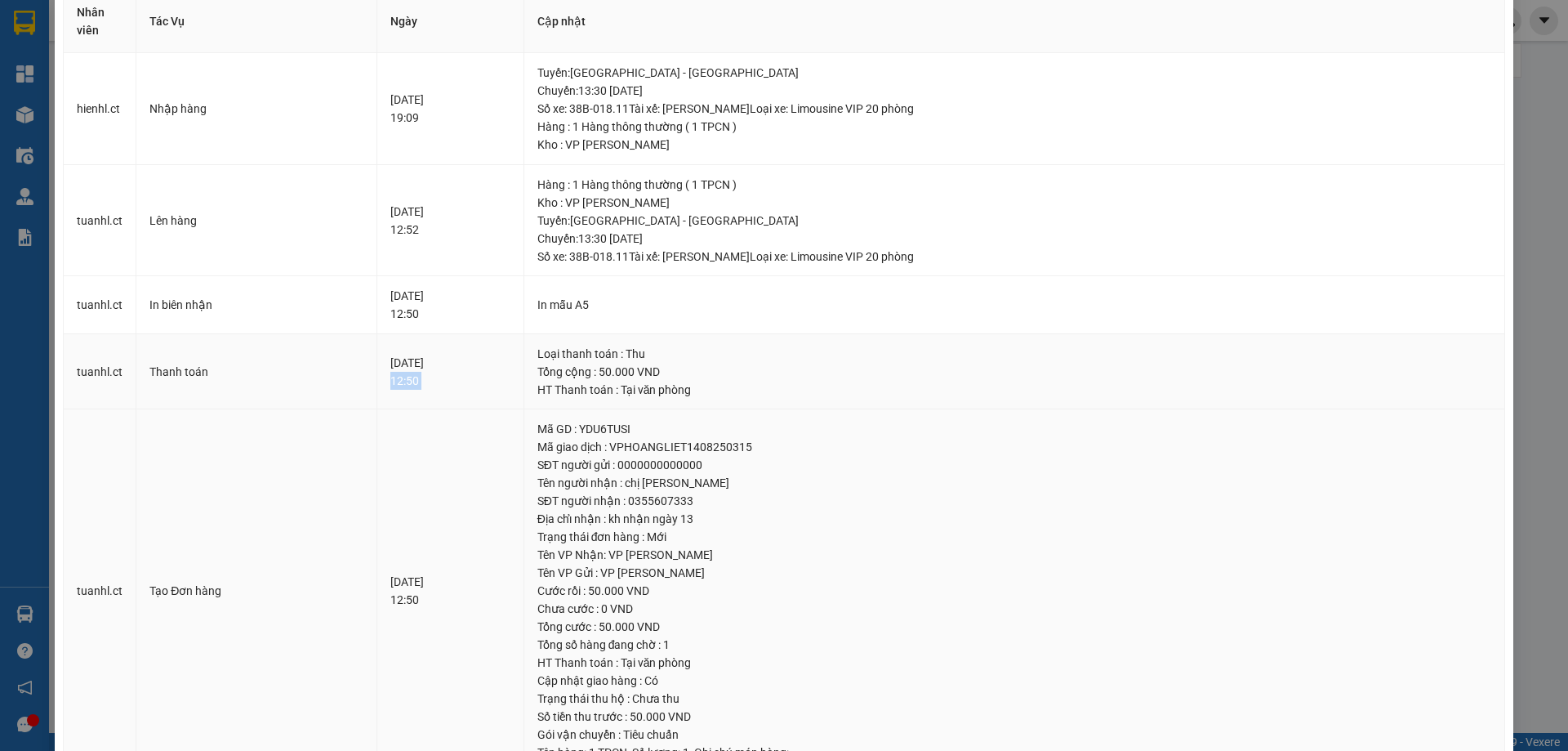
scroll to position [0, 0]
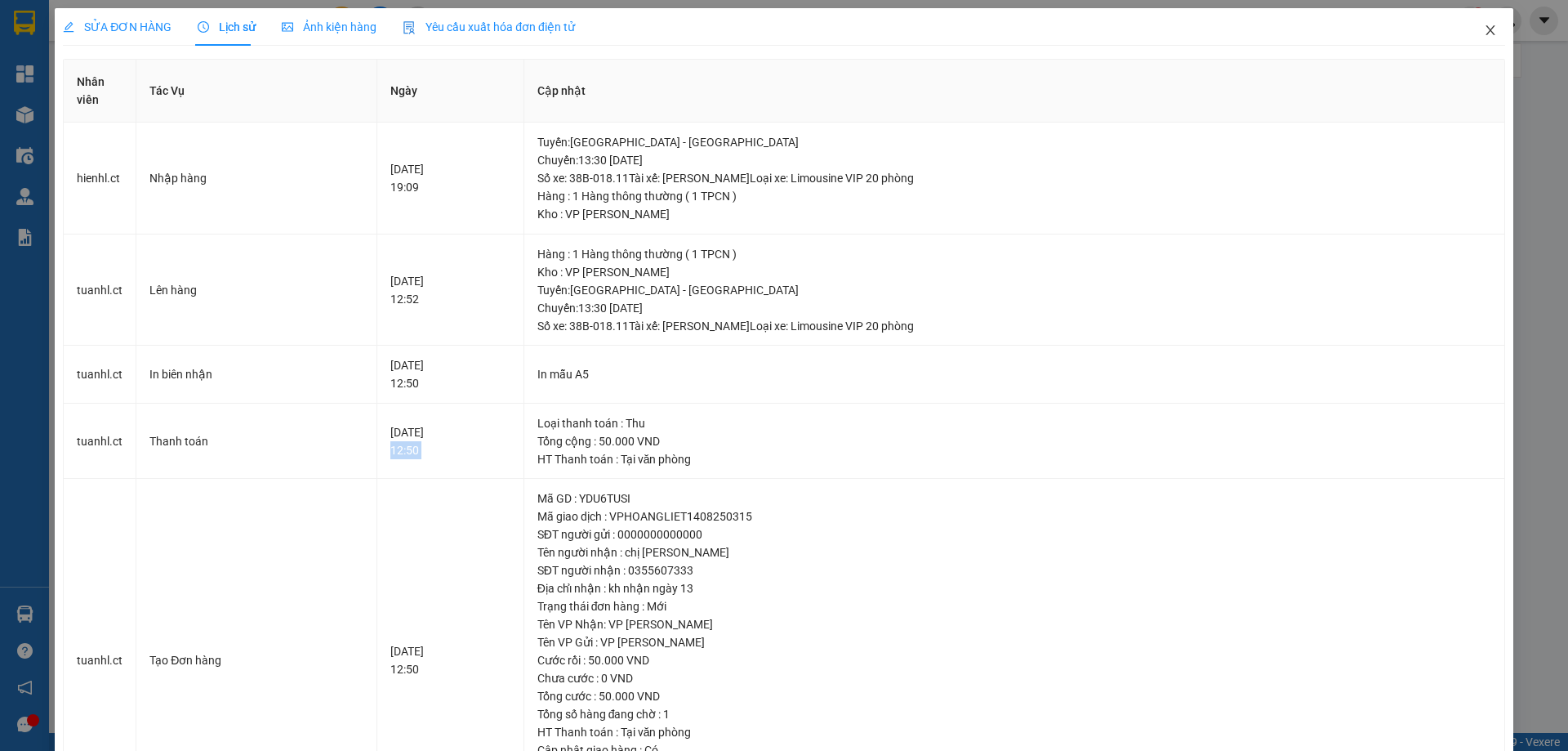
click at [1481, 23] on span "Close" at bounding box center [1491, 31] width 46 height 46
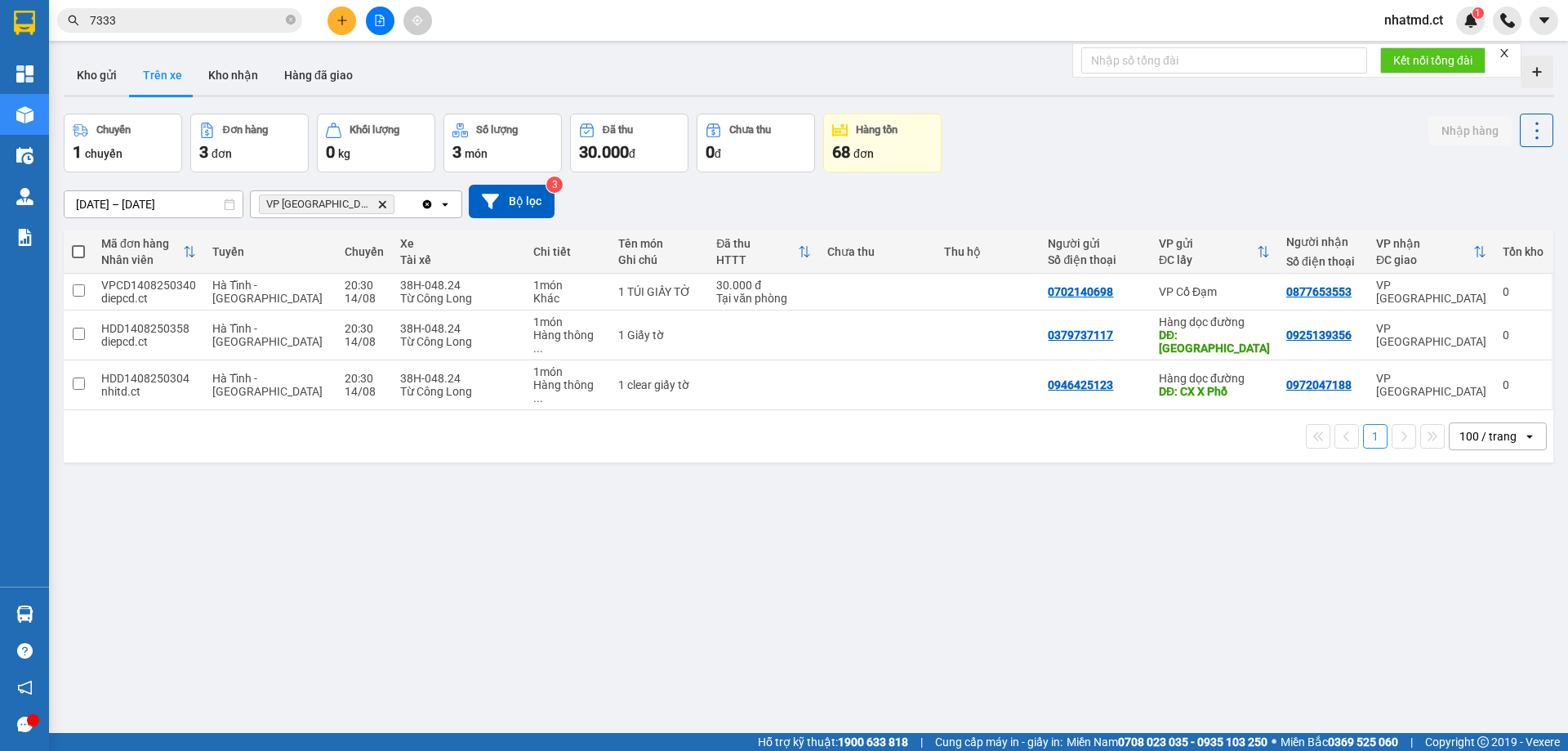
click at [216, 23] on input "7333" at bounding box center [186, 20] width 192 height 18
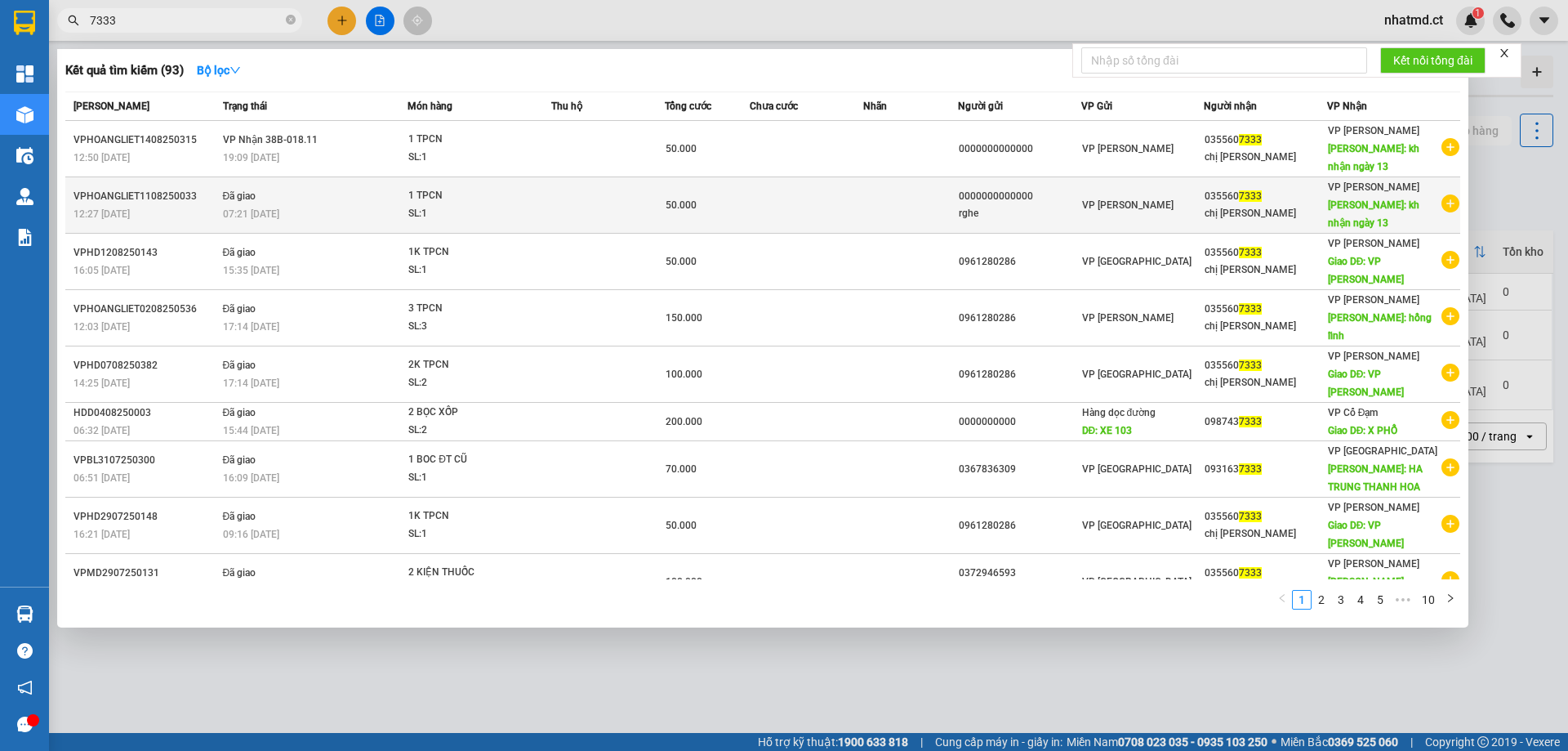
click at [354, 214] on div "07:21 [DATE]" at bounding box center [315, 214] width 184 height 18
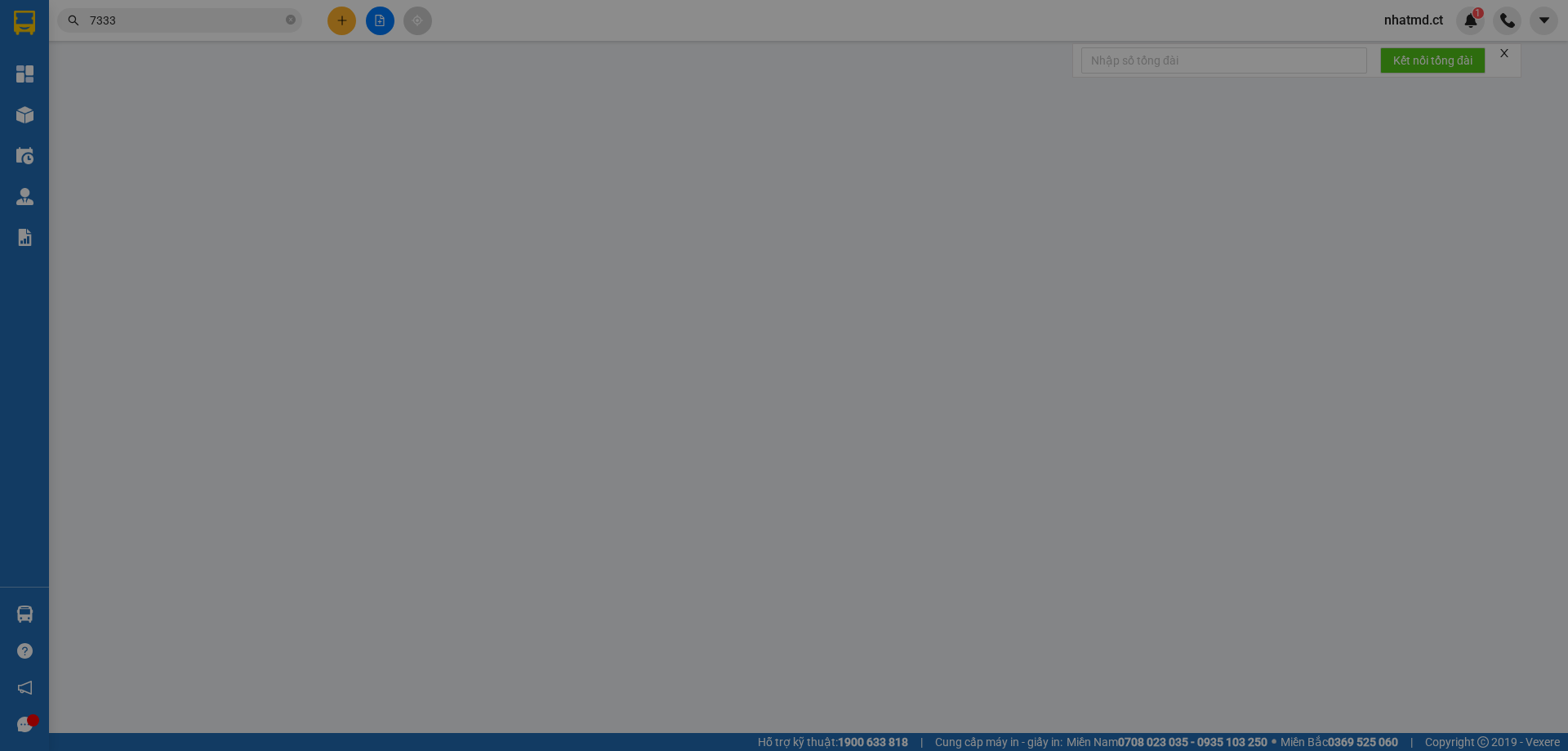
type input "0000000000000"
type input "rghe"
type input "0355607333"
type input "chị [PERSON_NAME]"
type input "kh nhận ngày 13"
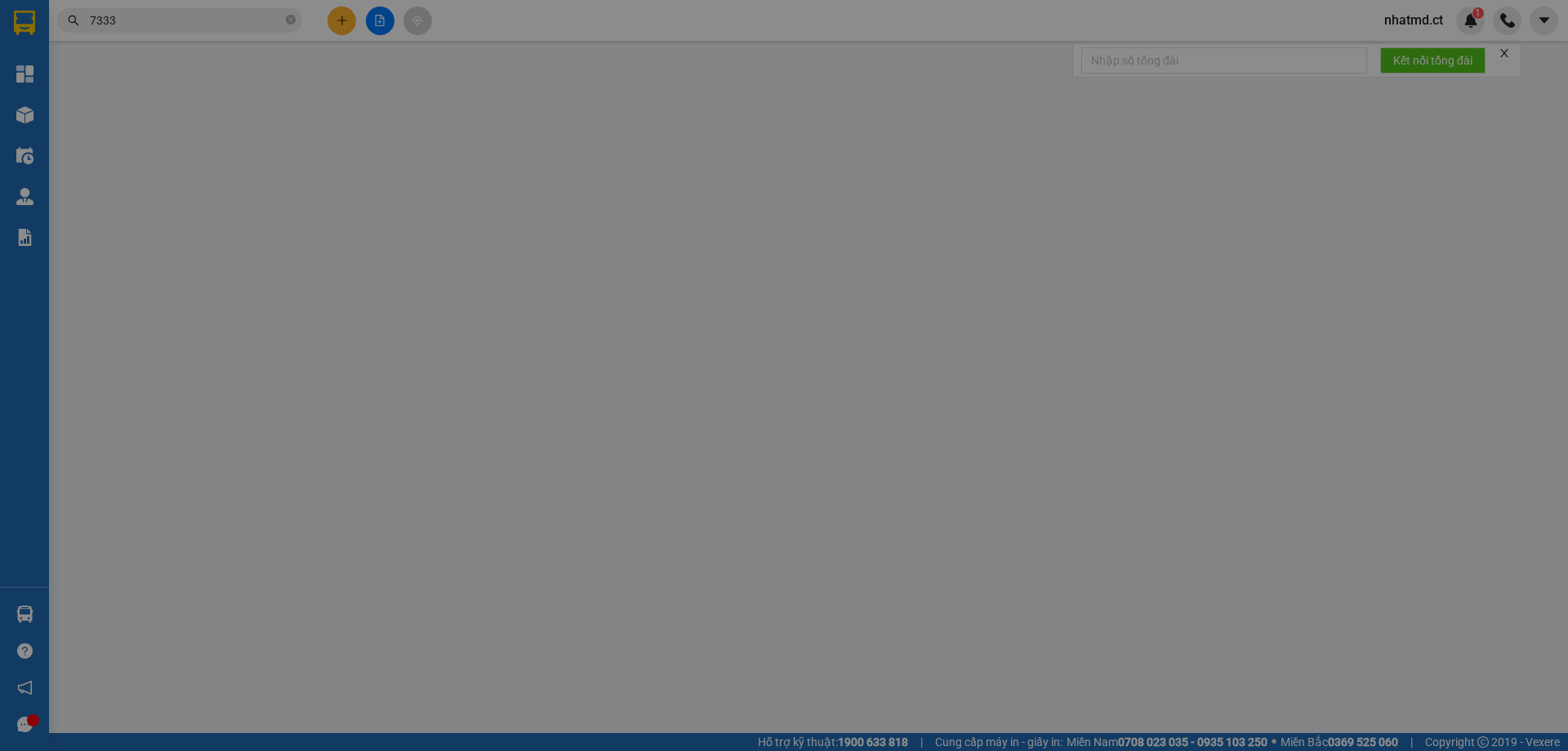
type input "50.000"
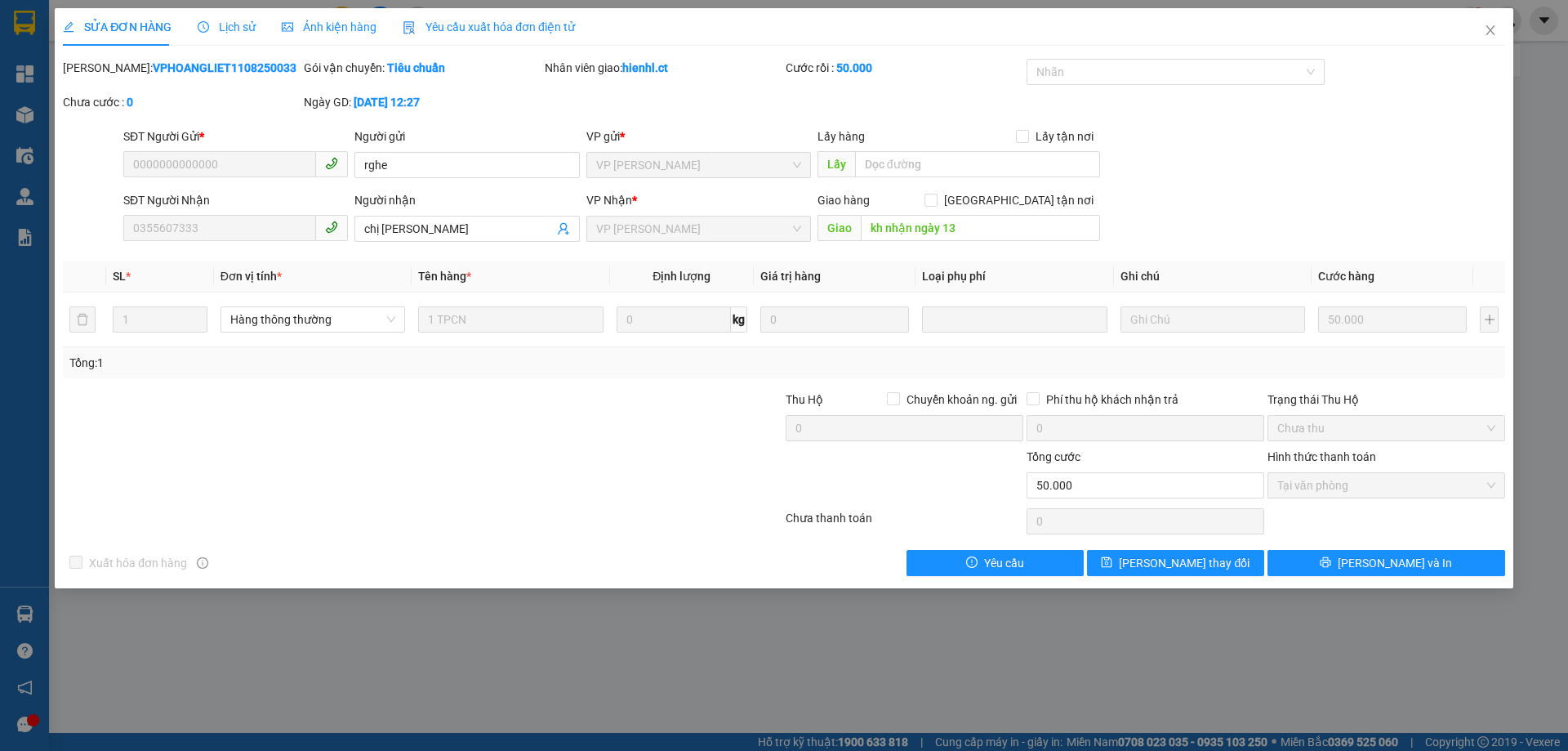
click at [229, 39] on div "Lịch sử" at bounding box center [227, 26] width 58 height 38
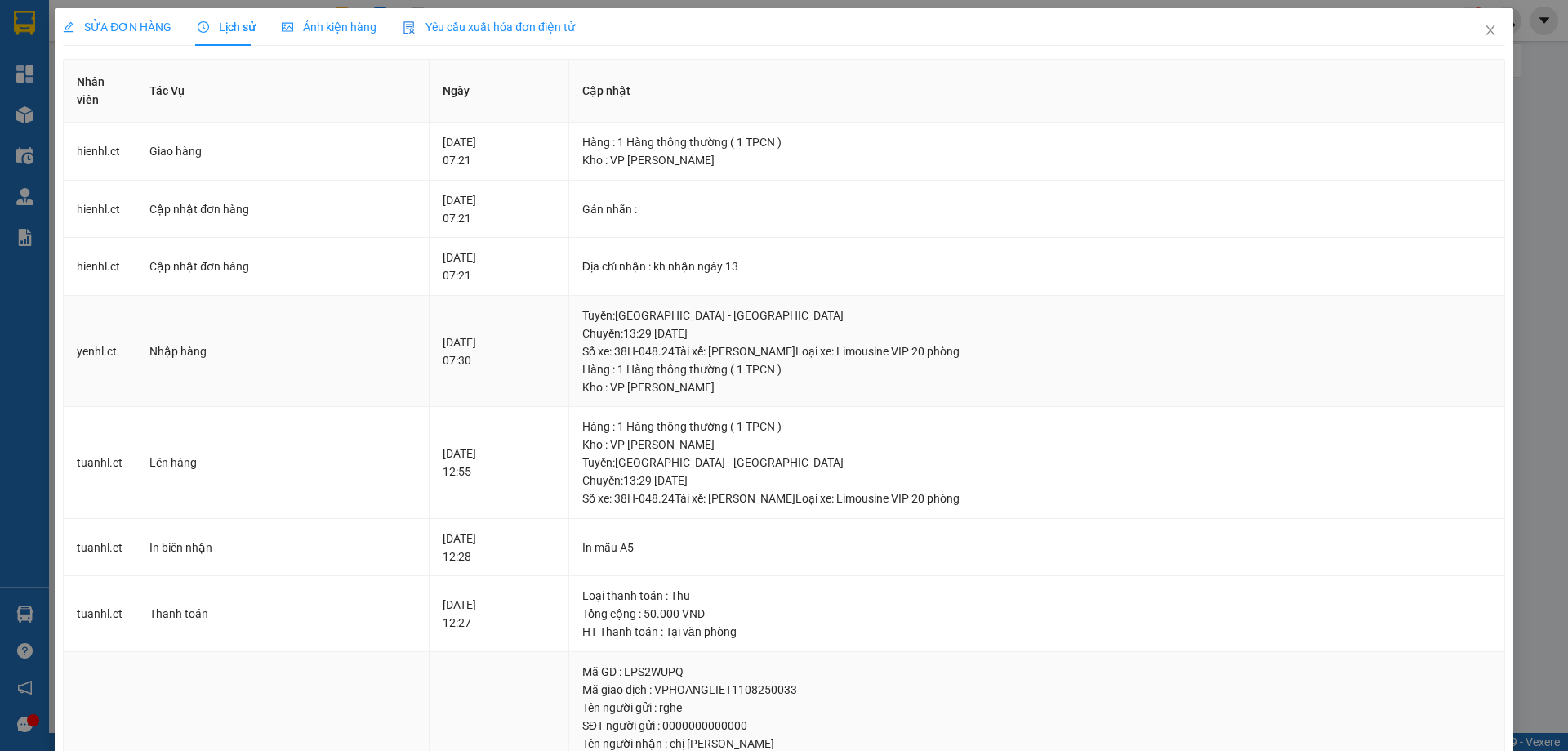
scroll to position [313, 0]
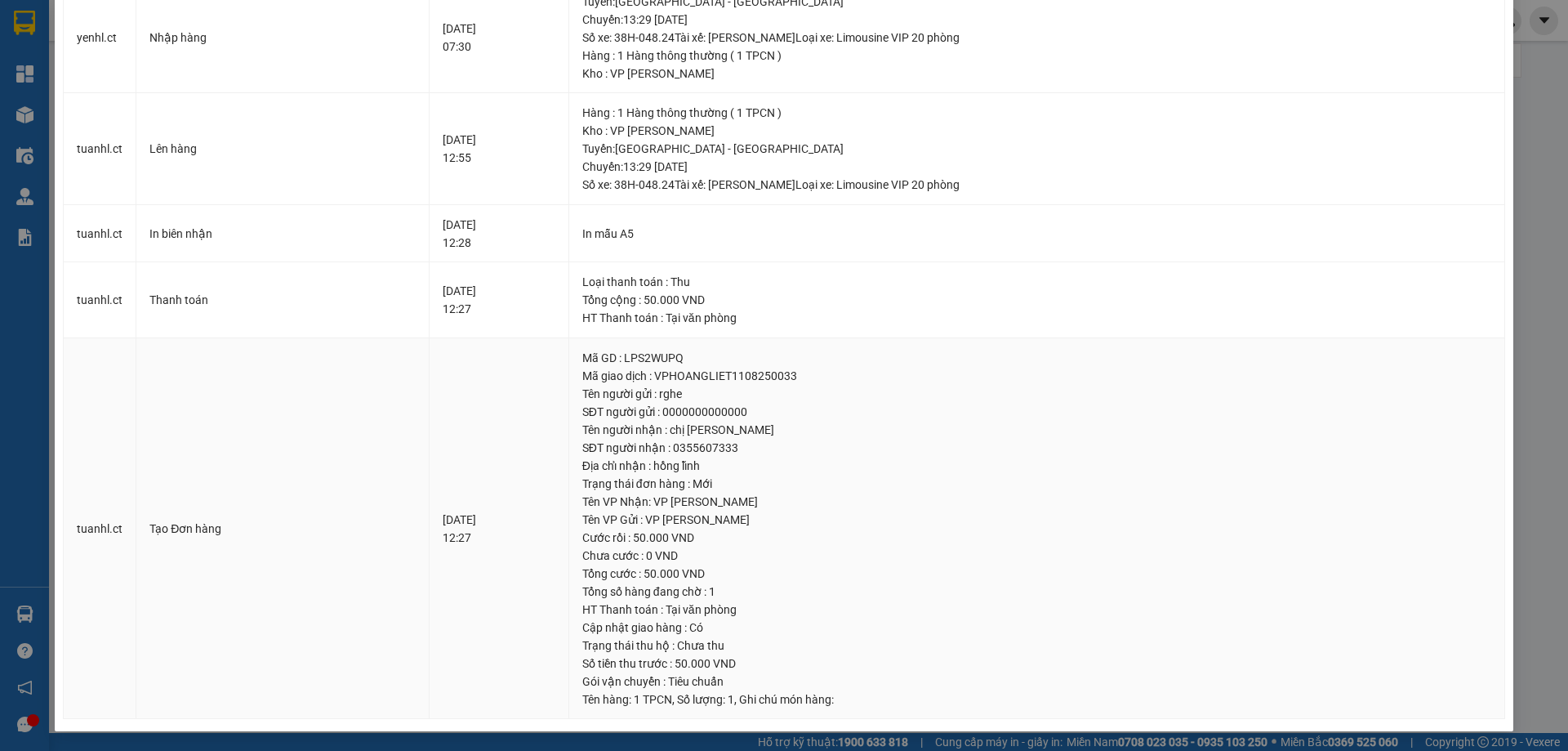
click at [443, 528] on div "[DATE] 12:27" at bounding box center [499, 529] width 113 height 36
click at [443, 523] on div "[DATE] 12:27" at bounding box center [499, 529] width 113 height 36
click at [446, 544] on div "[DATE] 12:27" at bounding box center [499, 529] width 113 height 36
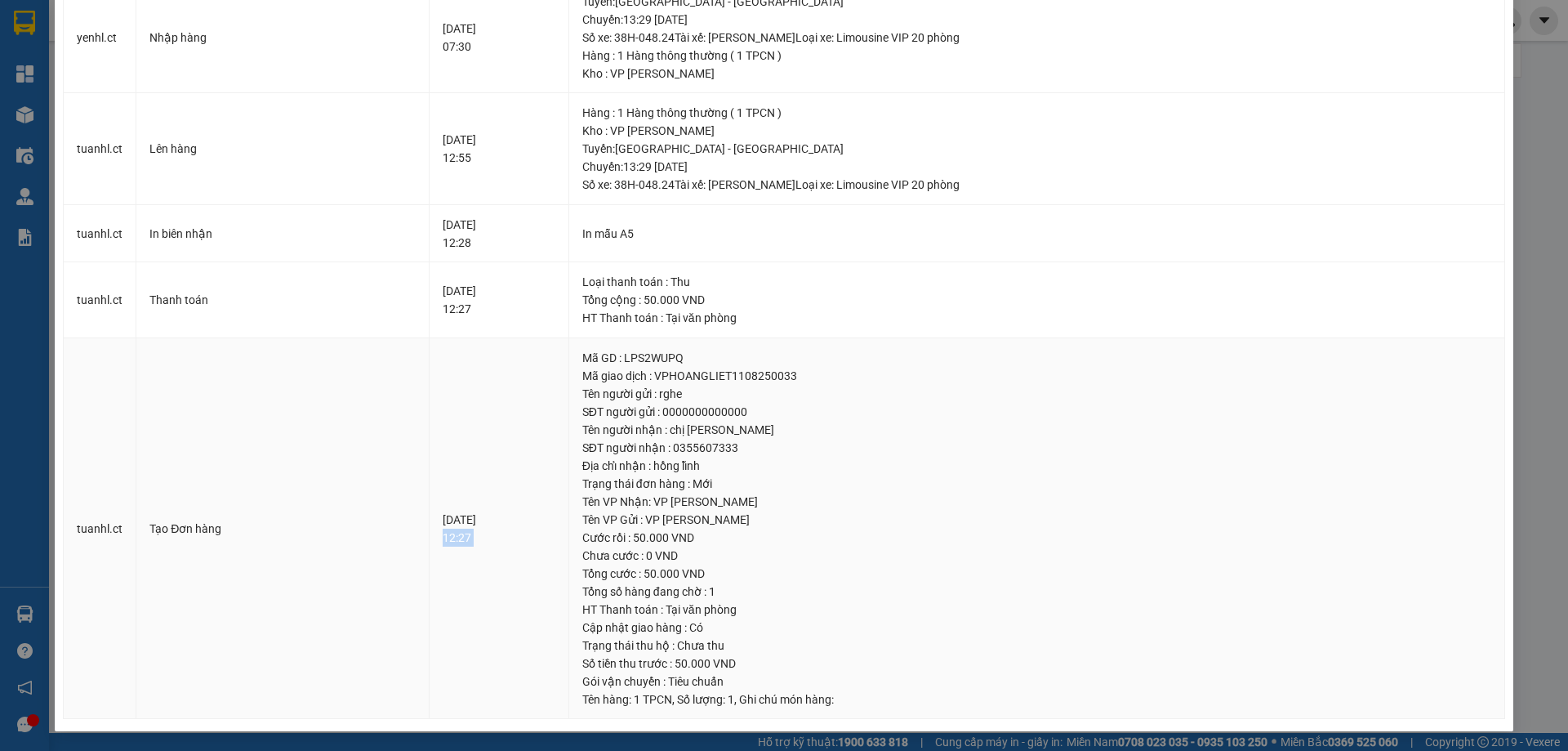
click at [446, 544] on div "[DATE] 12:27" at bounding box center [499, 529] width 113 height 36
click at [459, 526] on div "[DATE] 12:27" at bounding box center [499, 529] width 113 height 36
click at [454, 539] on div "[DATE] 12:27" at bounding box center [499, 529] width 113 height 36
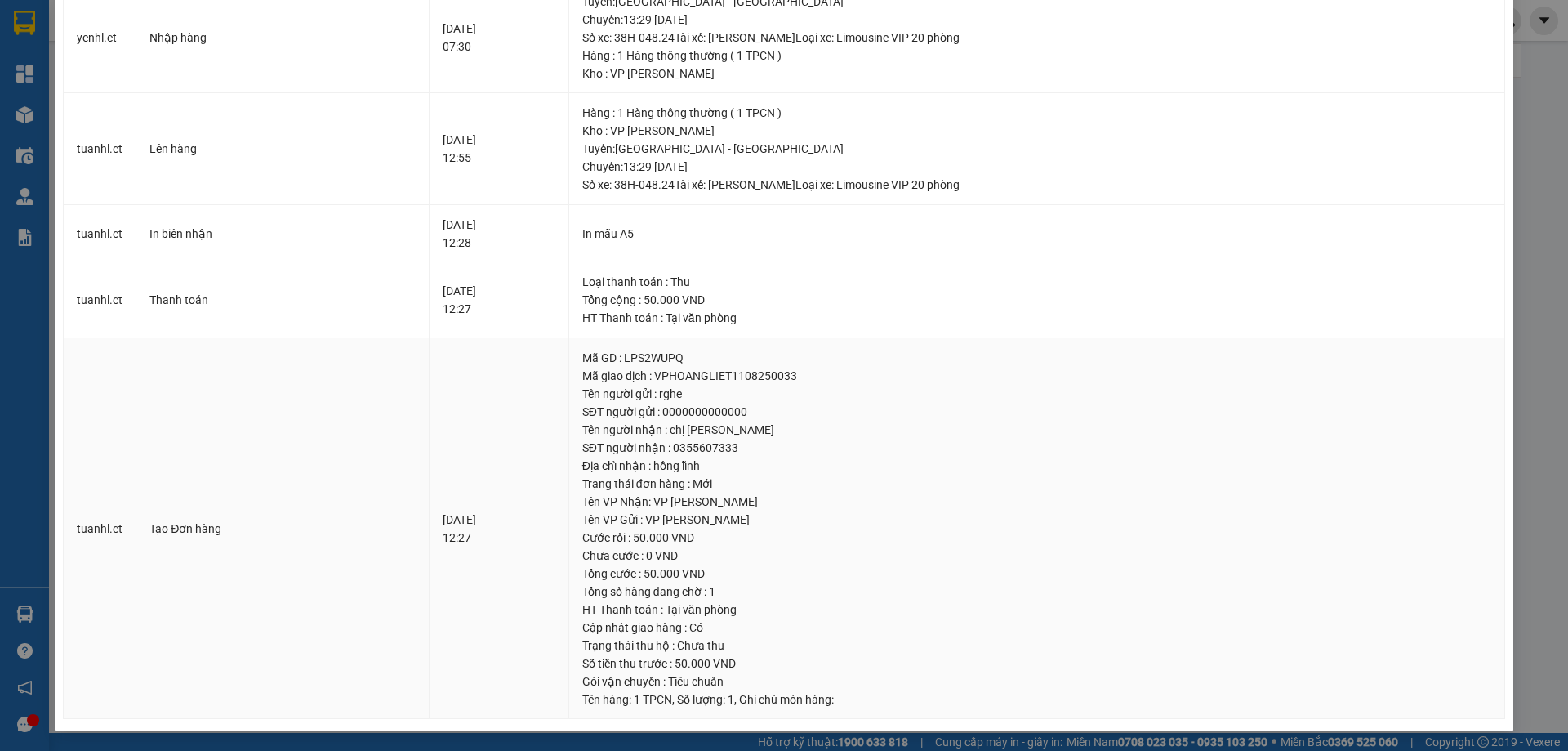
click at [454, 539] on div "[DATE] 12:27" at bounding box center [499, 529] width 113 height 36
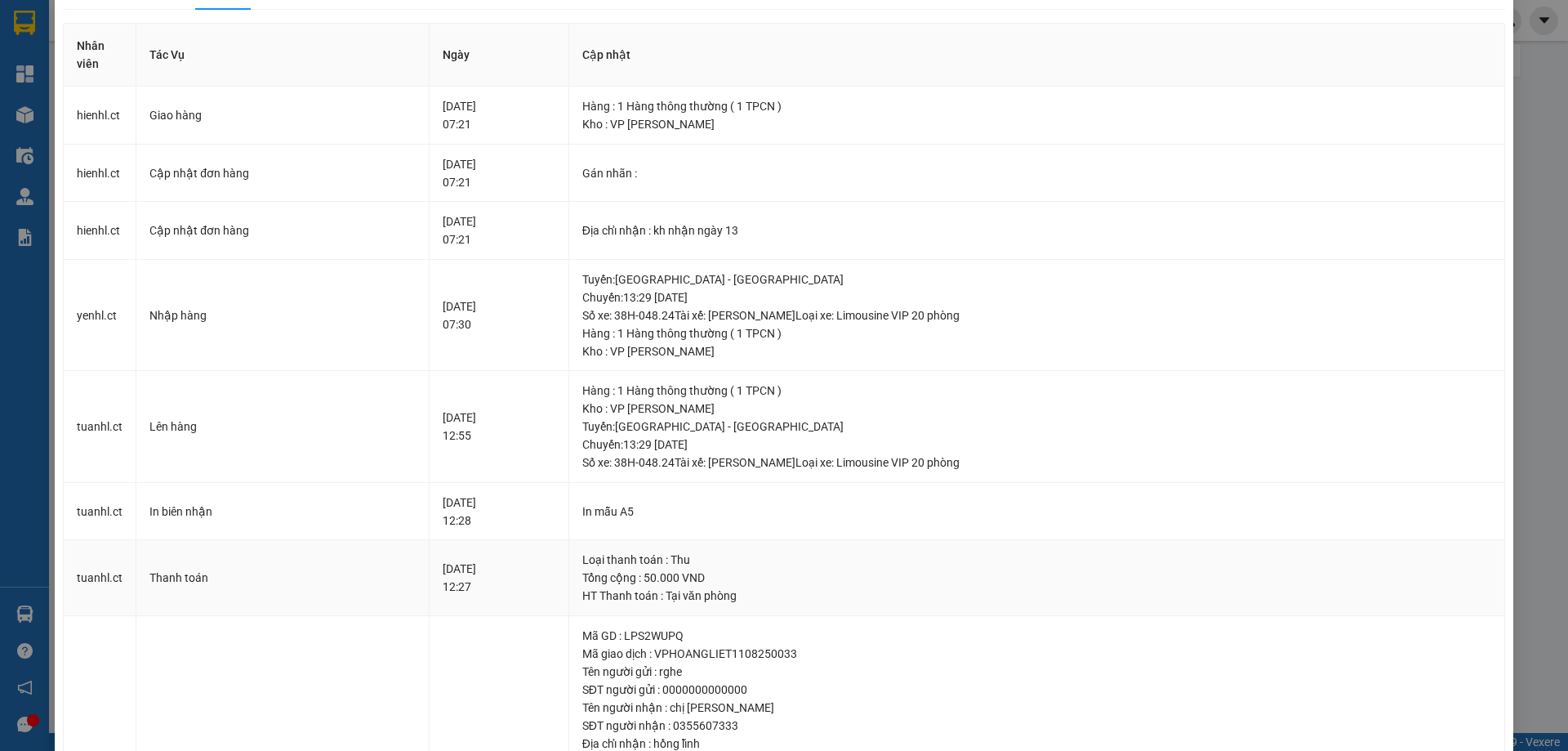
scroll to position [0, 0]
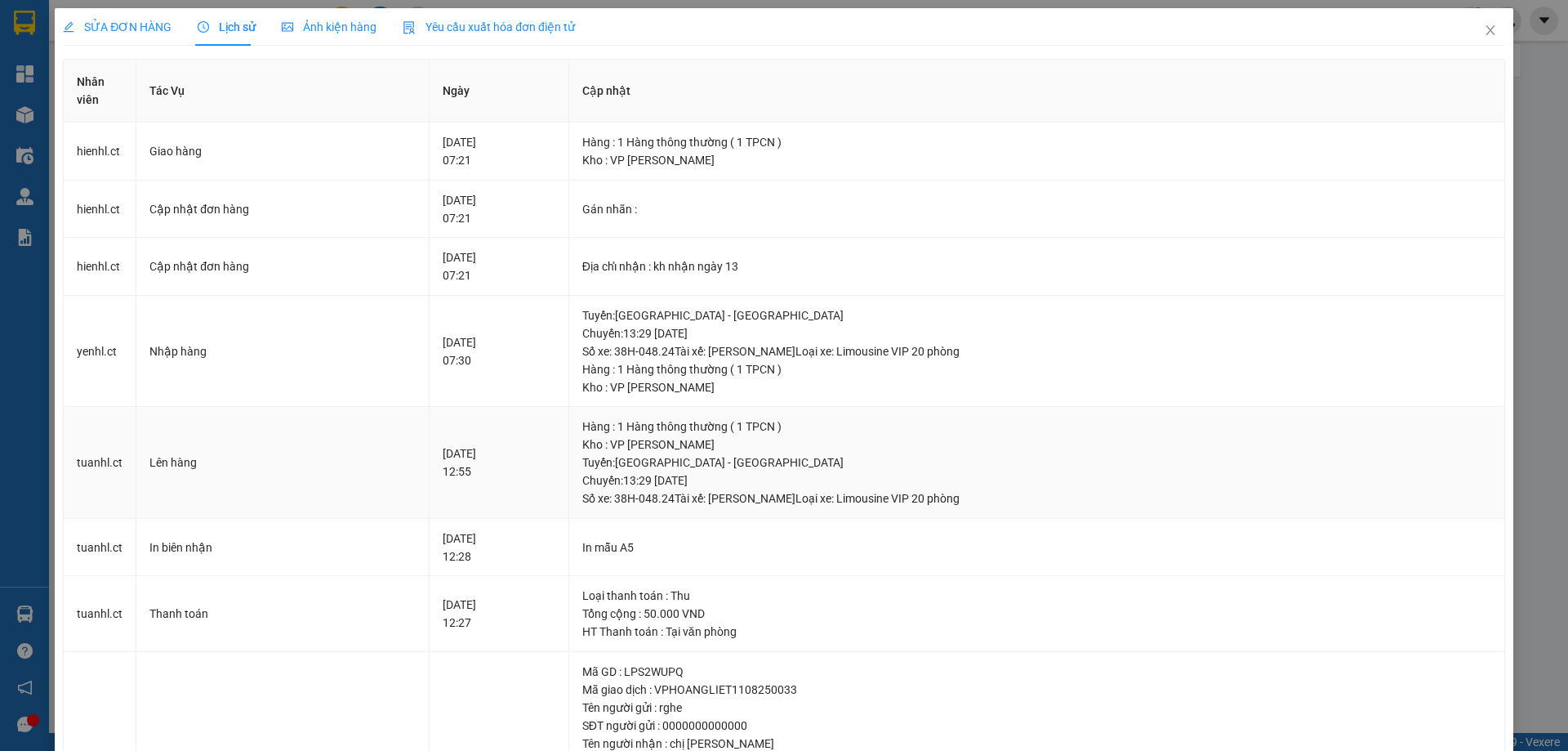
click at [451, 457] on div "[DATE] 12:55" at bounding box center [499, 462] width 113 height 36
click at [443, 357] on div "[DATE] 07:30" at bounding box center [499, 351] width 113 height 36
click at [461, 345] on div "[DATE] 07:30" at bounding box center [499, 351] width 113 height 36
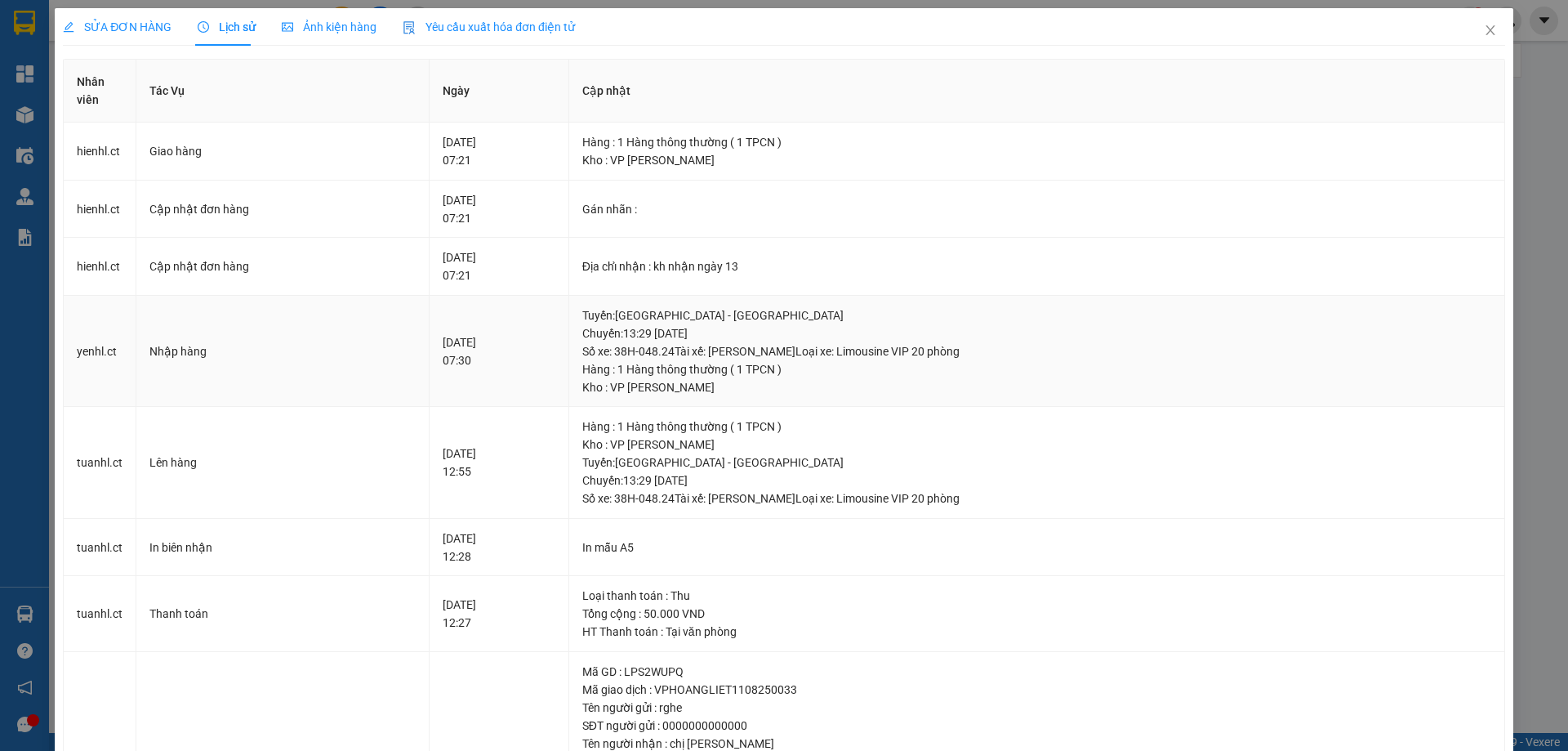
click at [461, 345] on div "[DATE] 07:30" at bounding box center [499, 351] width 113 height 36
click at [454, 259] on div "[DATE] 07:21" at bounding box center [499, 266] width 113 height 36
click at [450, 359] on div "[DATE] 07:30" at bounding box center [499, 351] width 113 height 36
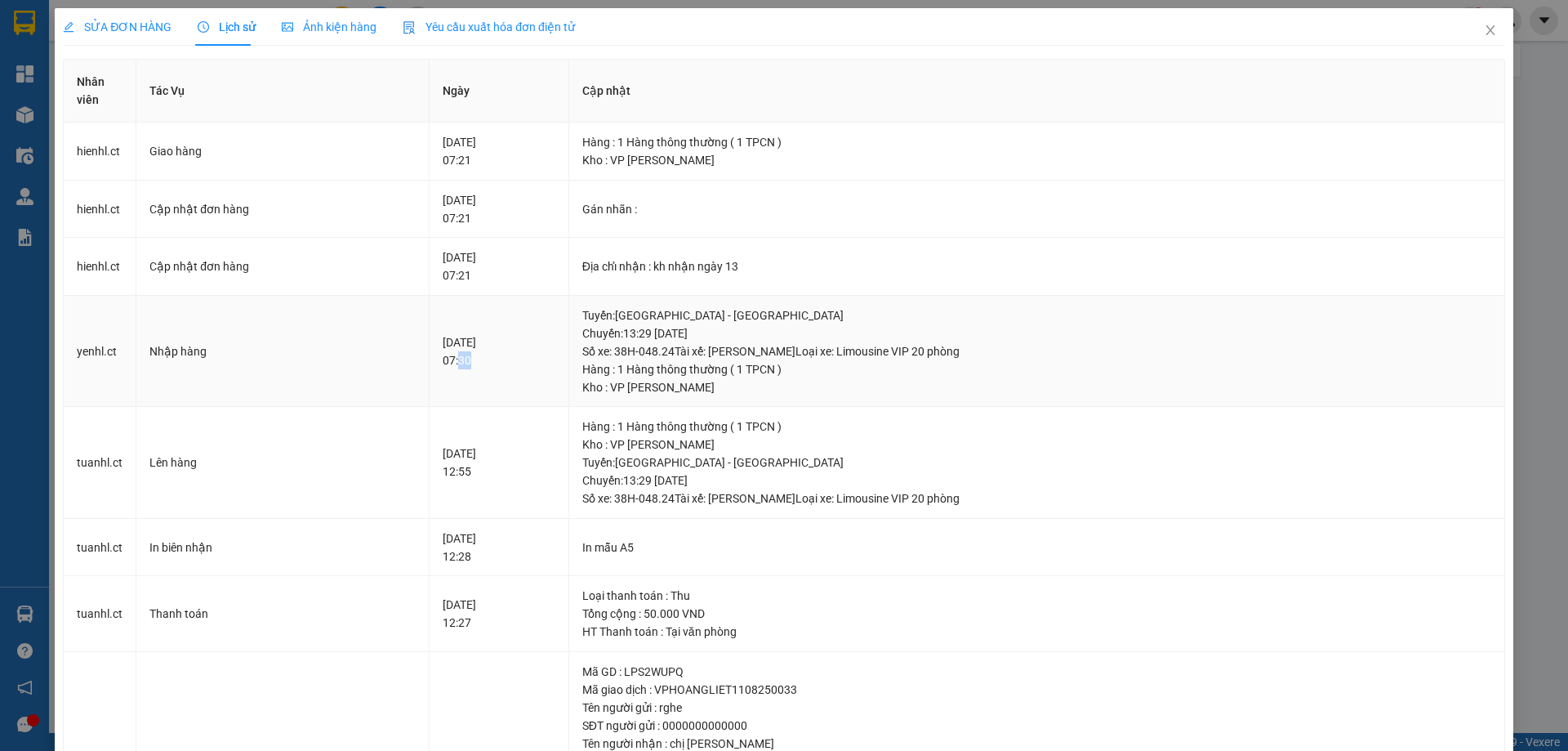
click at [450, 359] on div "[DATE] 07:30" at bounding box center [499, 351] width 113 height 36
click at [1484, 36] on icon "close" at bounding box center [1490, 30] width 13 height 13
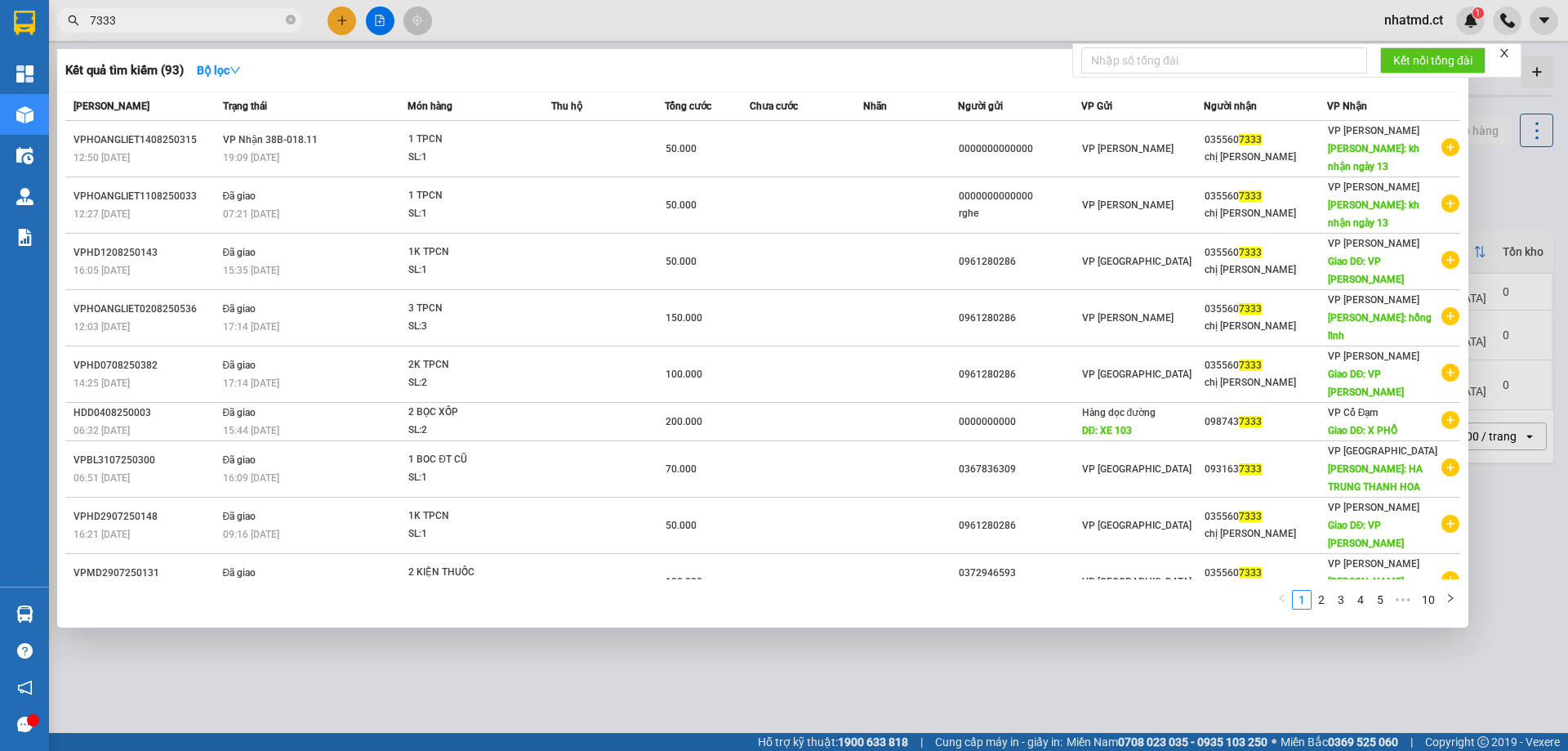
click at [239, 15] on input "7333" at bounding box center [186, 20] width 192 height 18
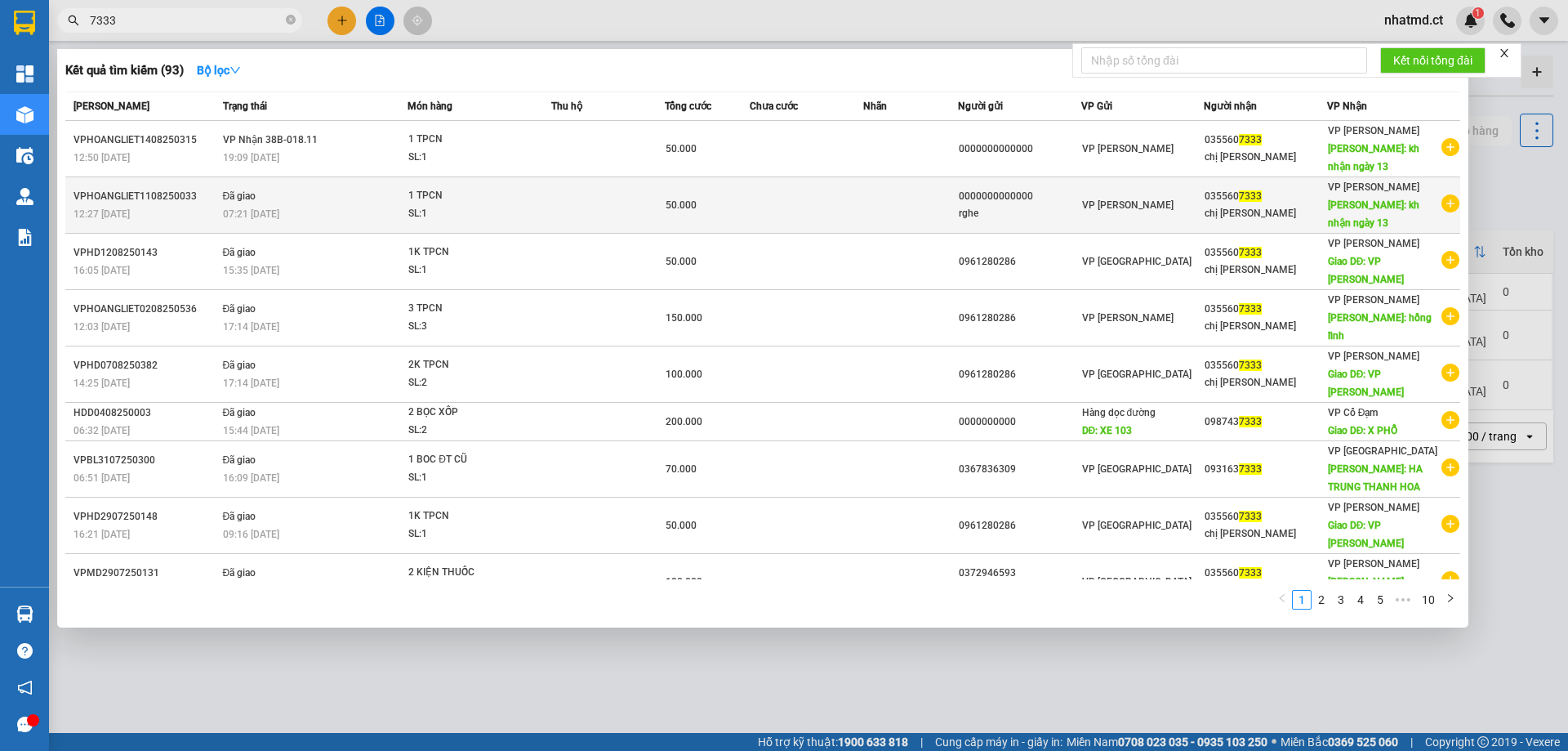
click at [307, 228] on td "Đã giao 07:21 [DATE]" at bounding box center [313, 206] width 190 height 56
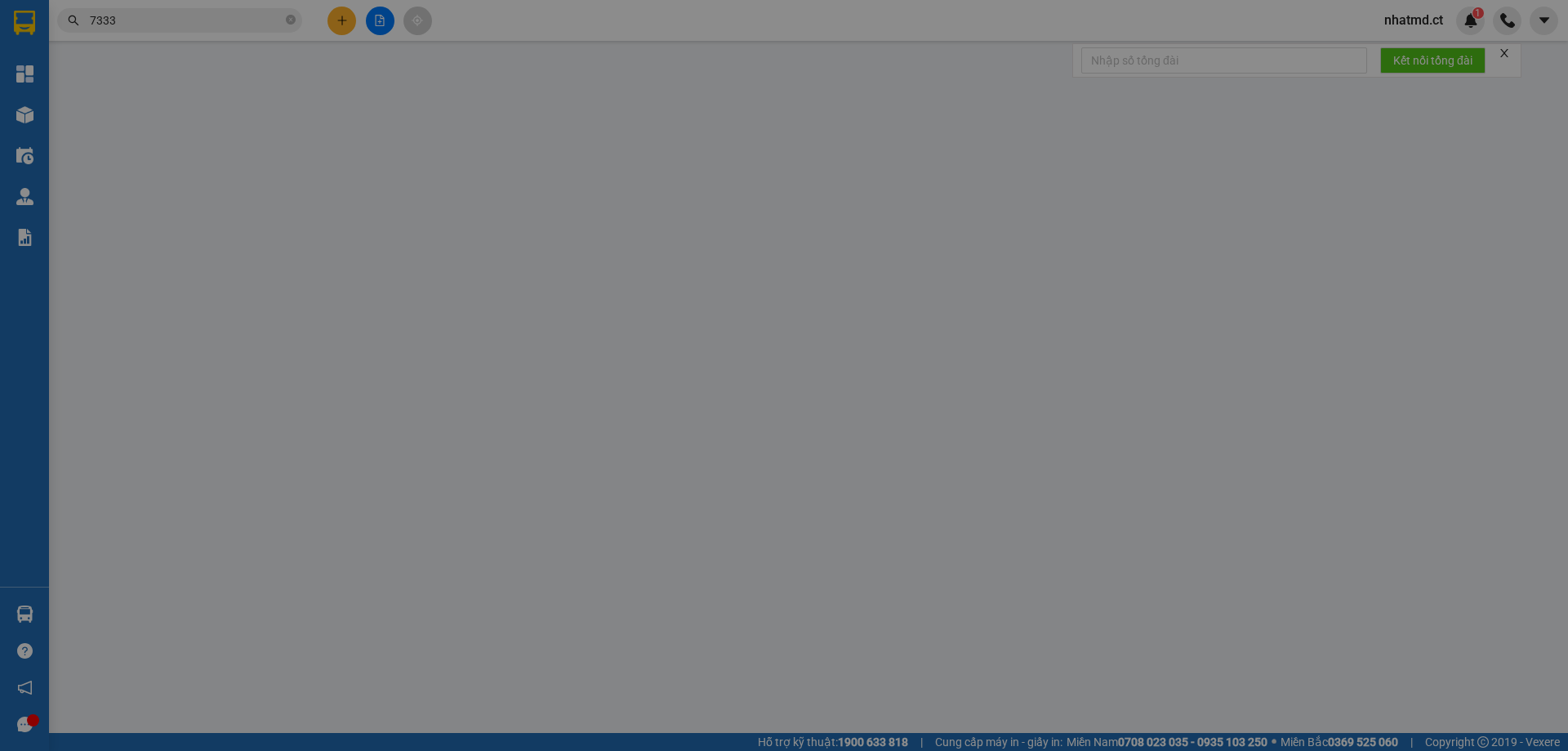
type input "0000000000000"
type input "rghe"
type input "0355607333"
type input "chị [PERSON_NAME]"
type input "kh nhận ngày 13"
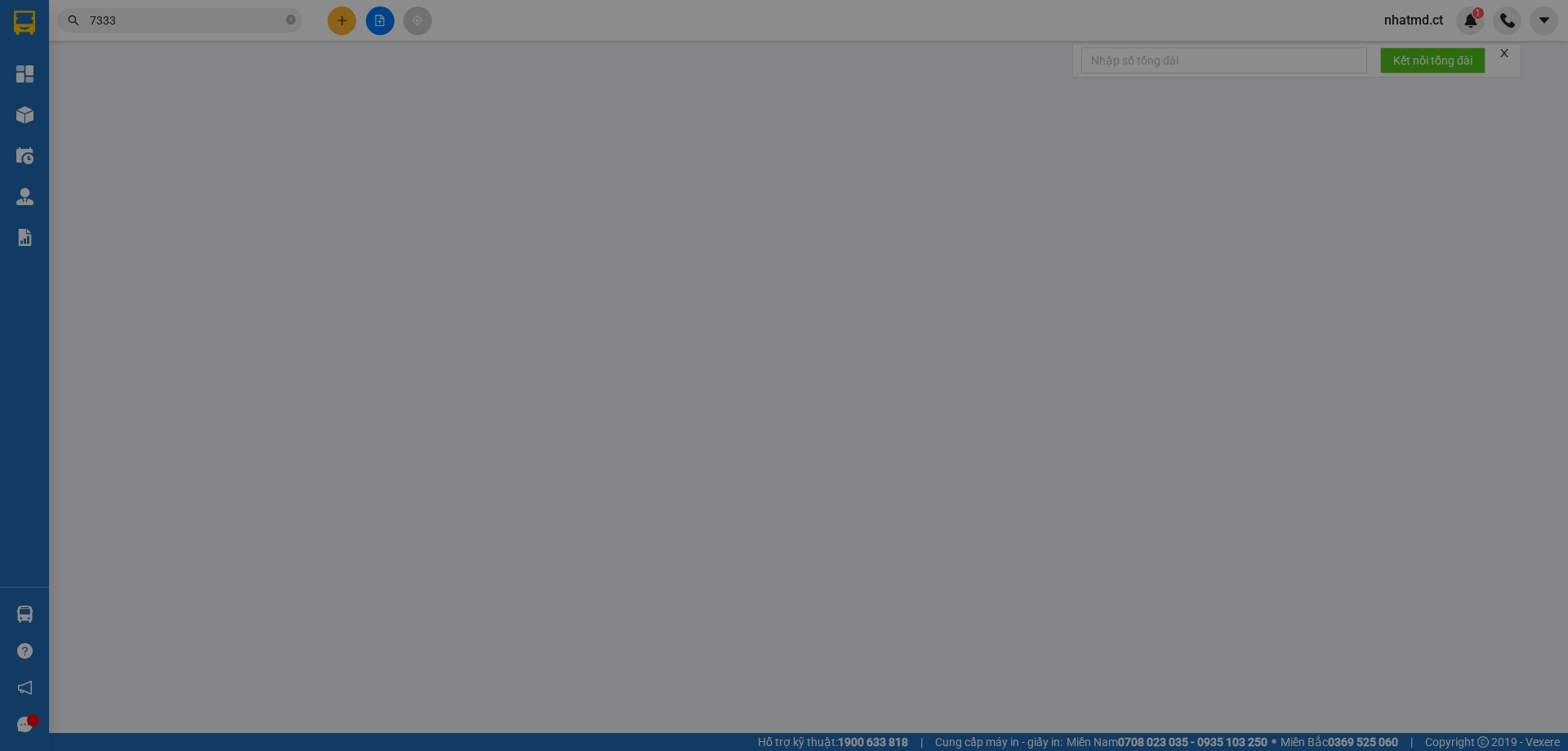
type input "50.000"
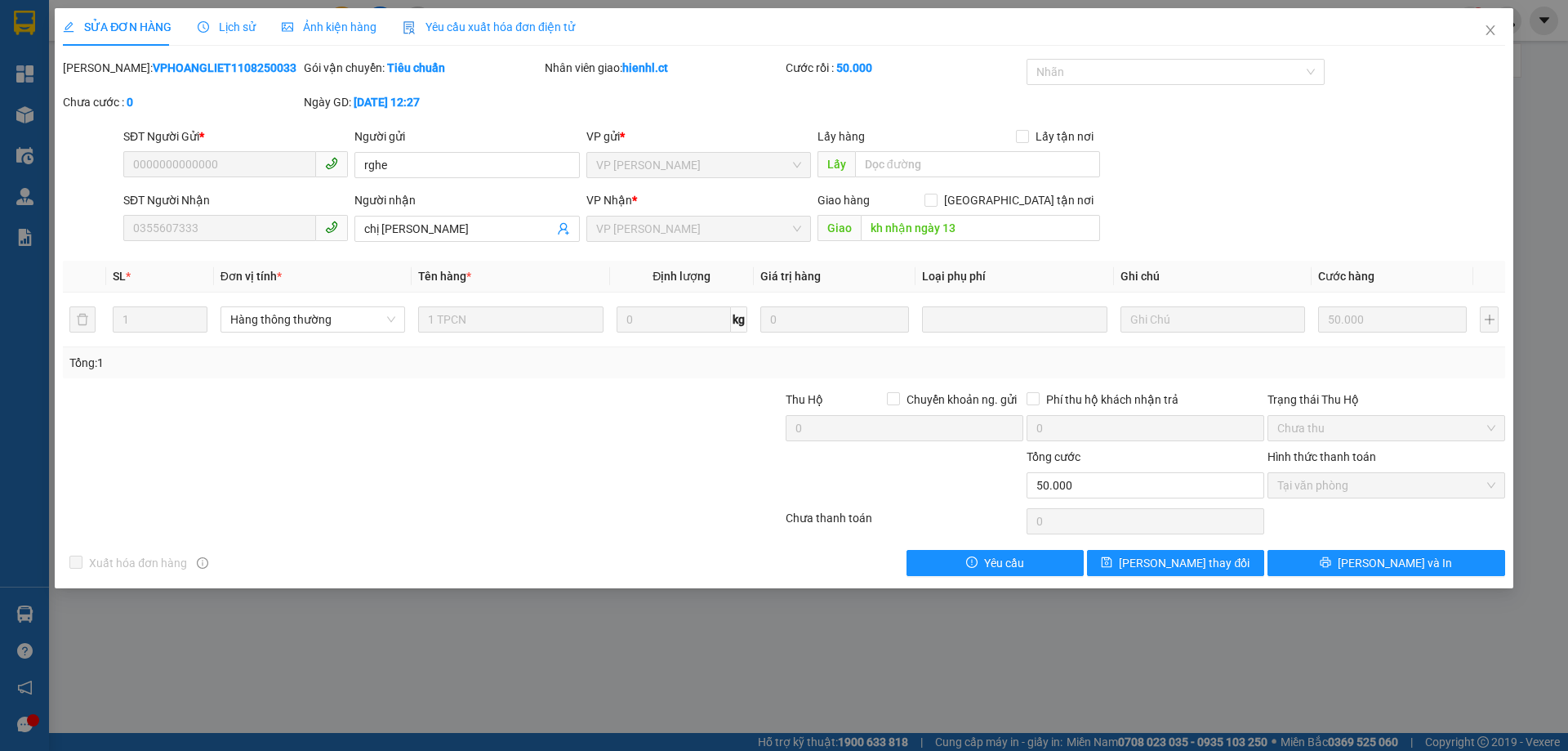
click at [234, 23] on span "Lịch sử" at bounding box center [227, 26] width 58 height 13
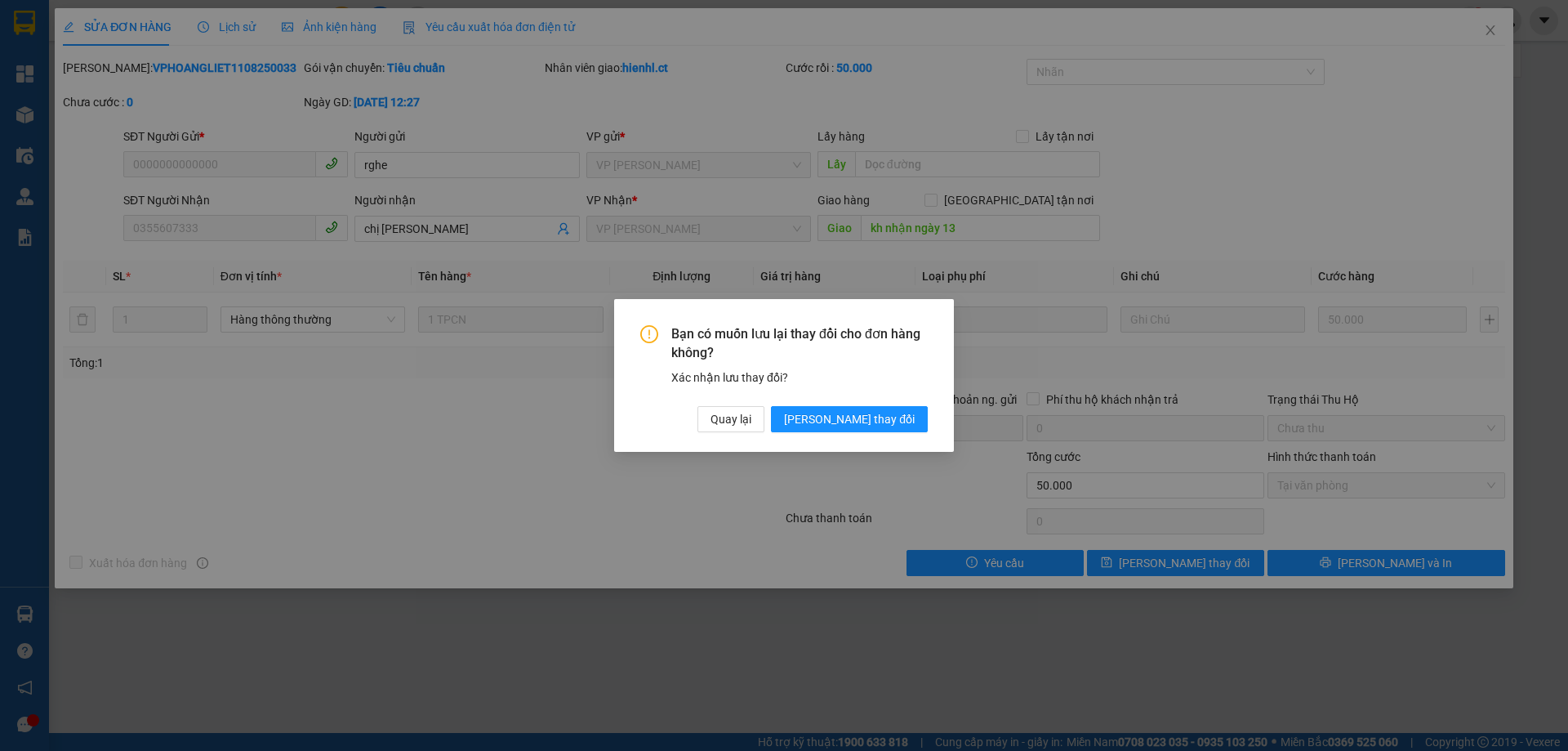
click at [1366, 109] on div "Bạn có muốn lưu lại thay đổi cho đơn hàng không? Xác nhận lưu thay đổi? Quay lạ…" at bounding box center [784, 375] width 1568 height 751
click at [752, 424] on span "Quay lại" at bounding box center [731, 419] width 41 height 18
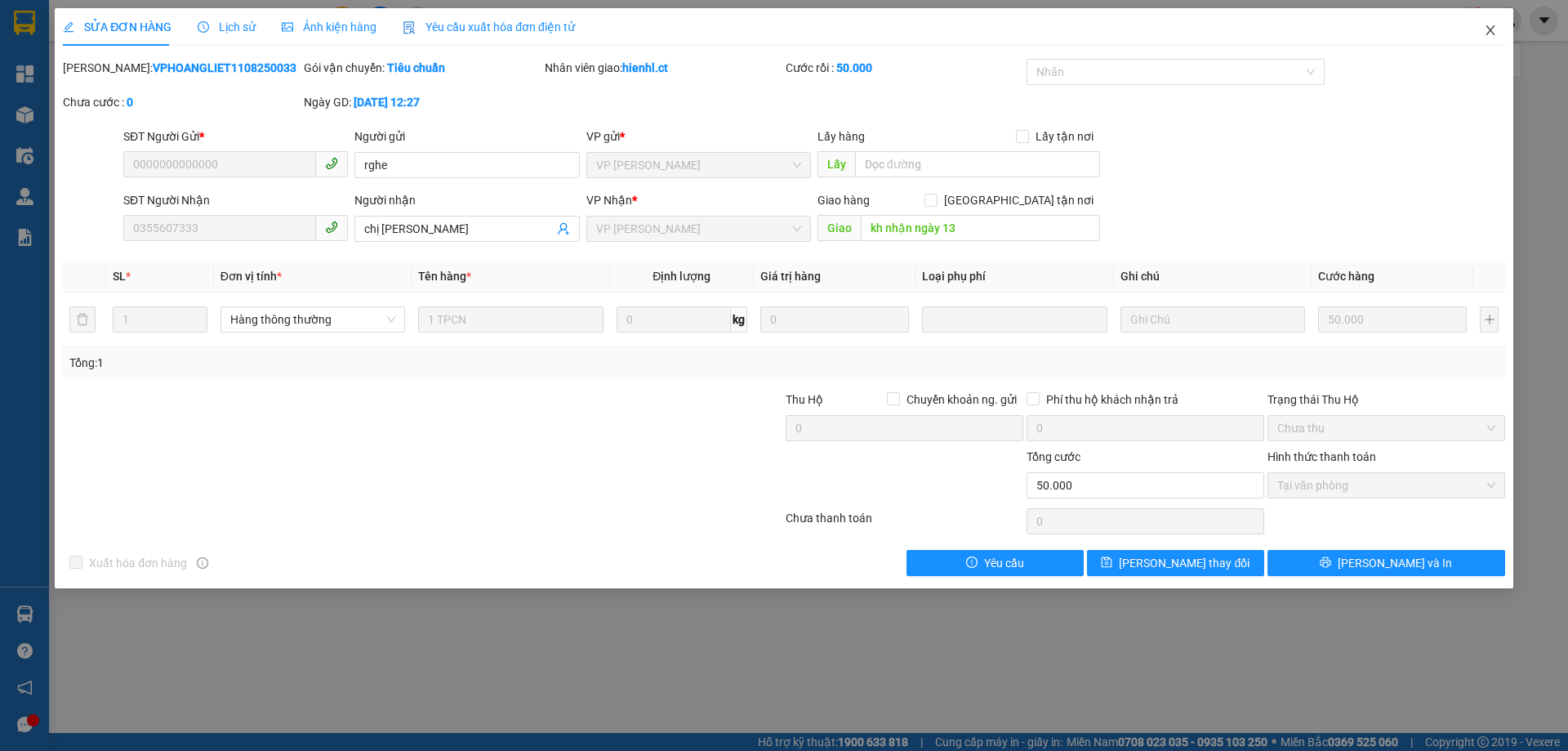
click at [1492, 28] on icon "close" at bounding box center [1490, 30] width 9 height 10
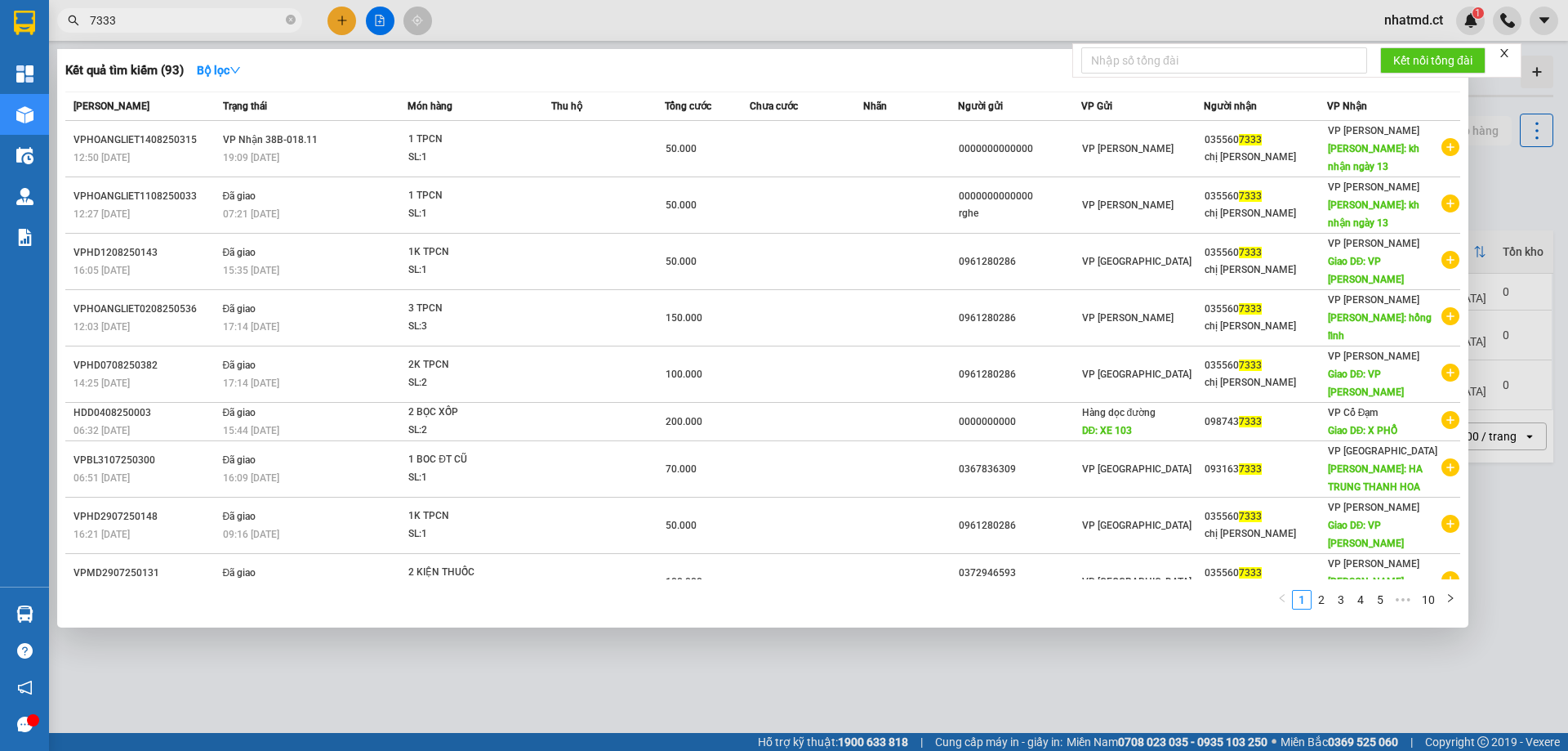
click at [253, 19] on input "7333" at bounding box center [186, 20] width 192 height 18
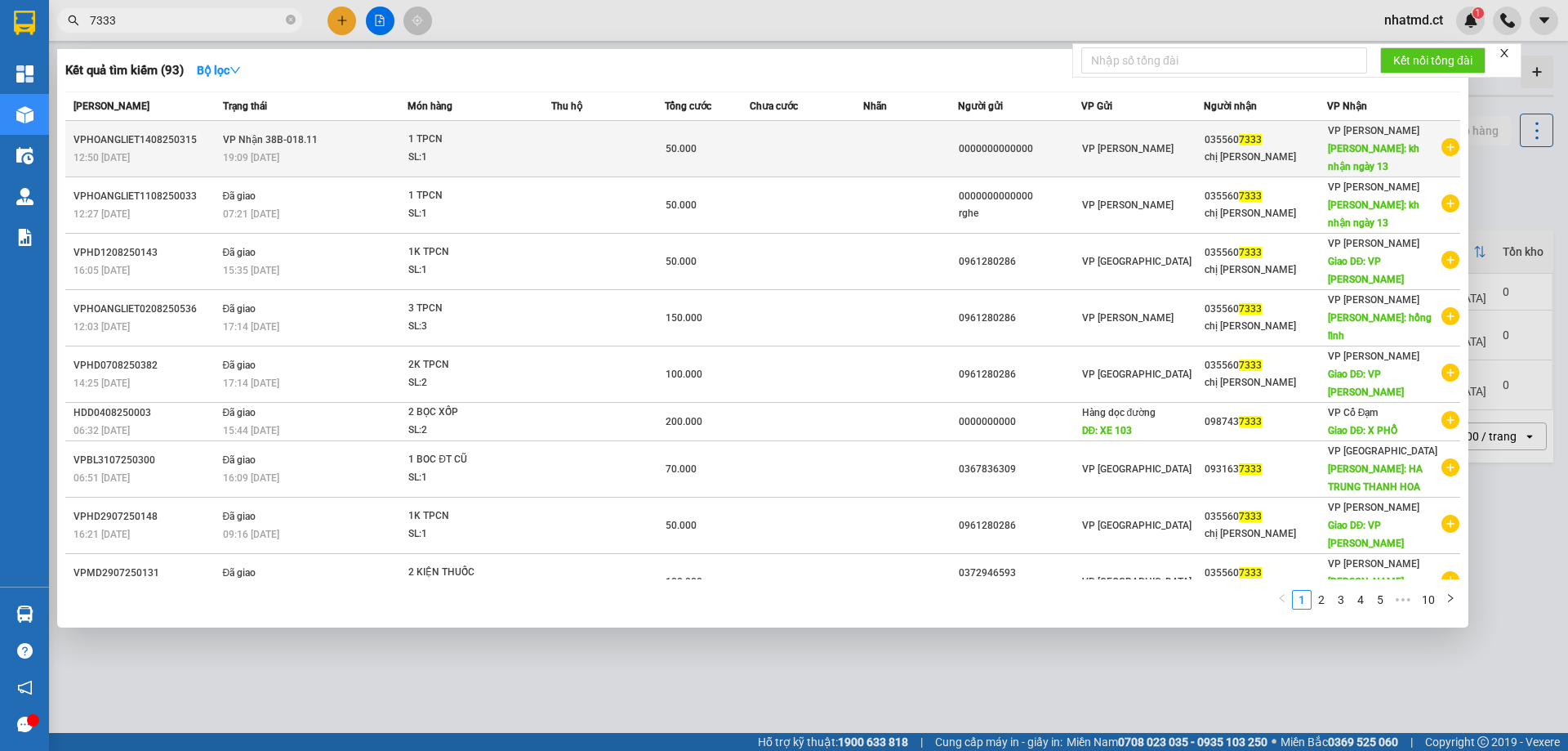
click at [1064, 161] on td "0000000000000" at bounding box center [1020, 149] width 124 height 56
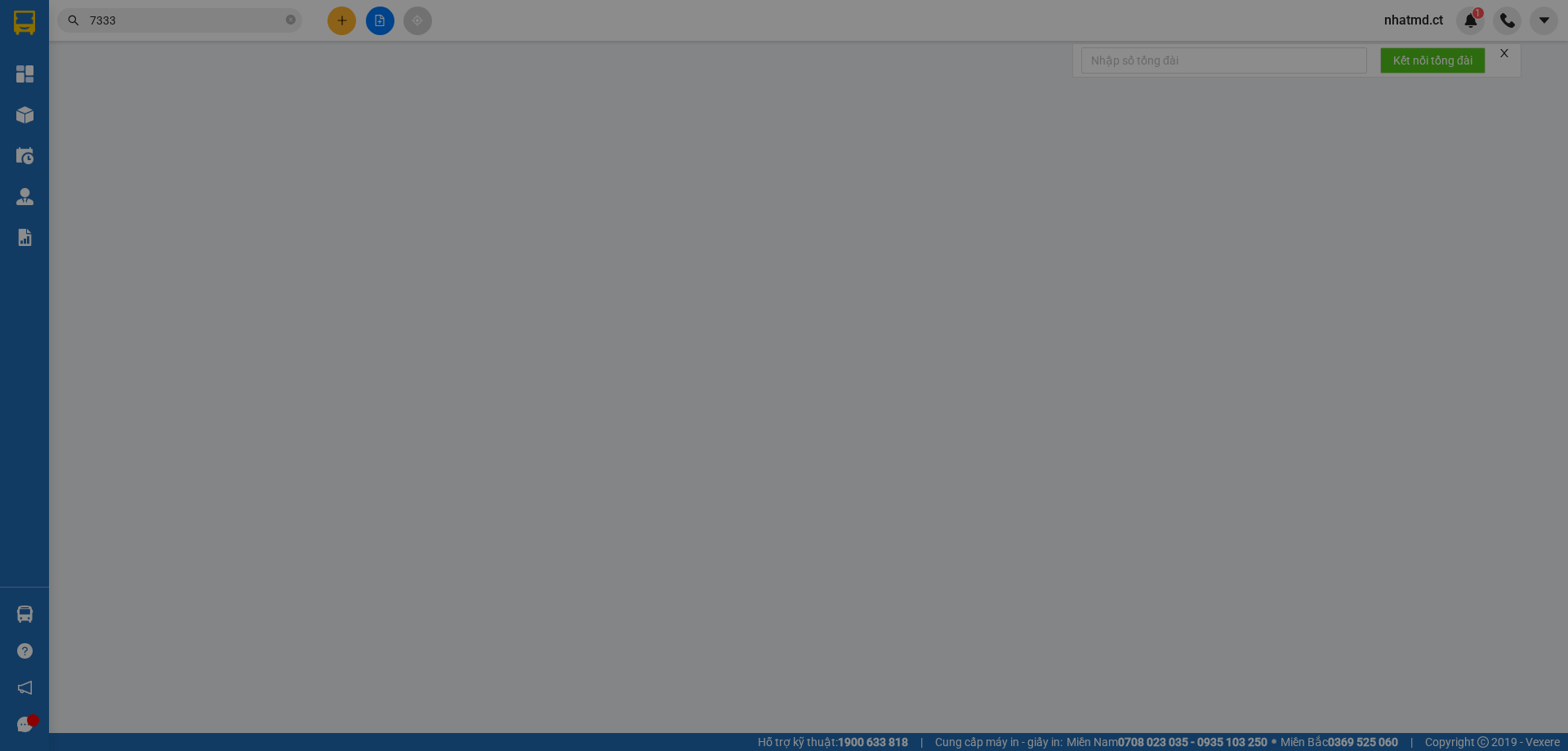
type input "0000000000000"
type input "0355607333"
type input "chị [PERSON_NAME]"
type input "kh nhận ngày 13"
type input "50.000"
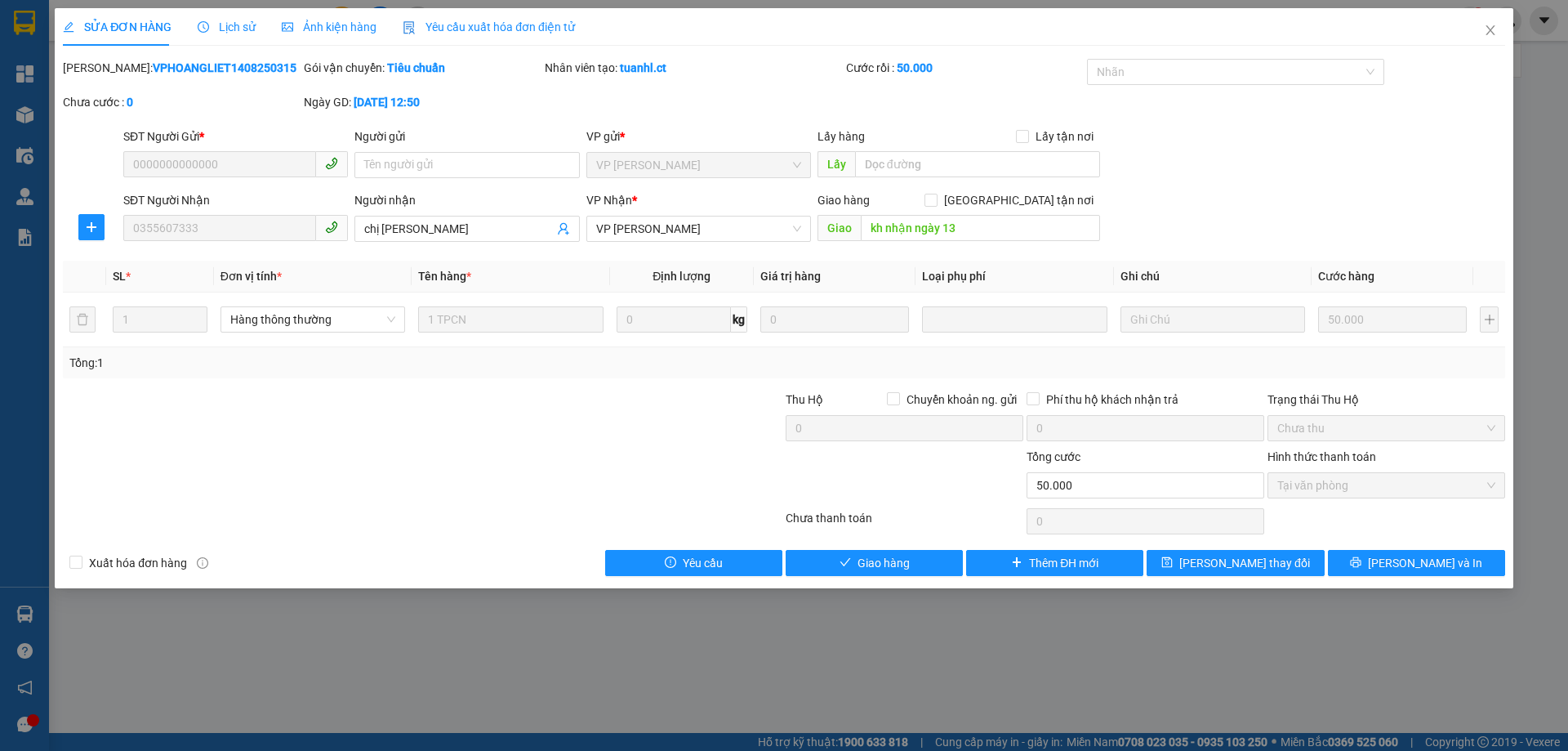
click at [234, 32] on span "Lịch sử" at bounding box center [227, 26] width 58 height 13
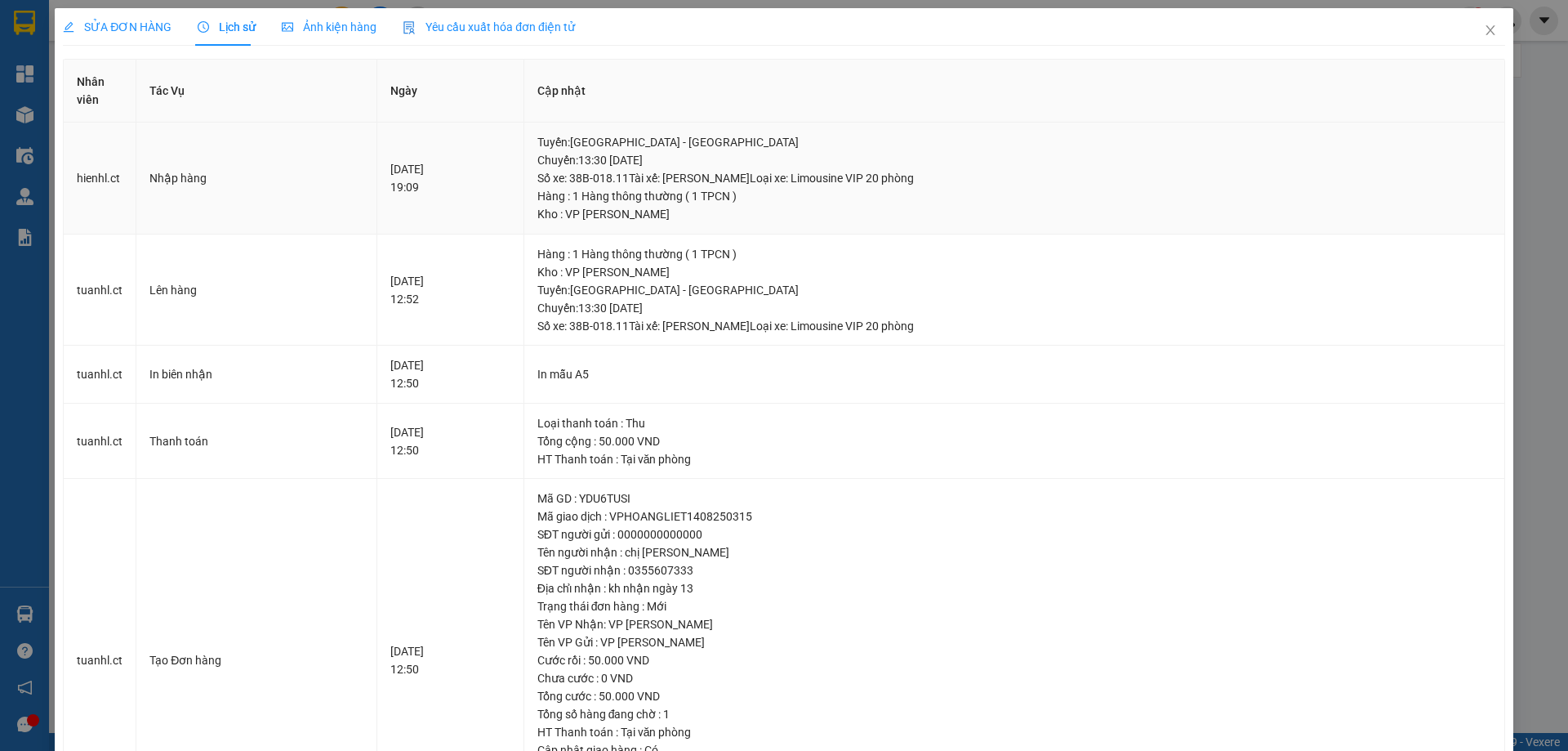
click at [407, 187] on div "[DATE] 19:09" at bounding box center [451, 177] width 120 height 36
click at [1484, 34] on icon "close" at bounding box center [1490, 30] width 13 height 13
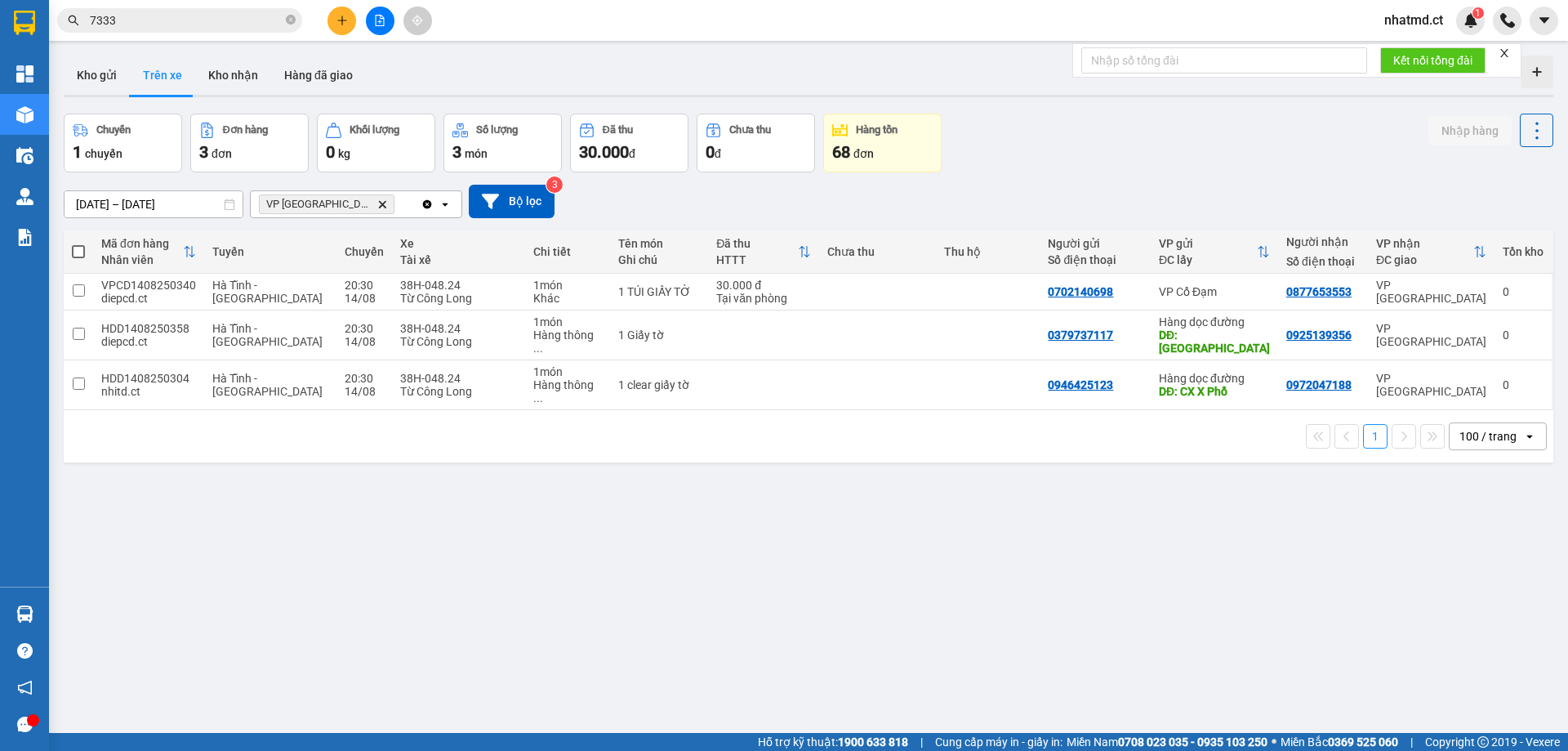
click at [192, 26] on input "7333" at bounding box center [186, 20] width 192 height 18
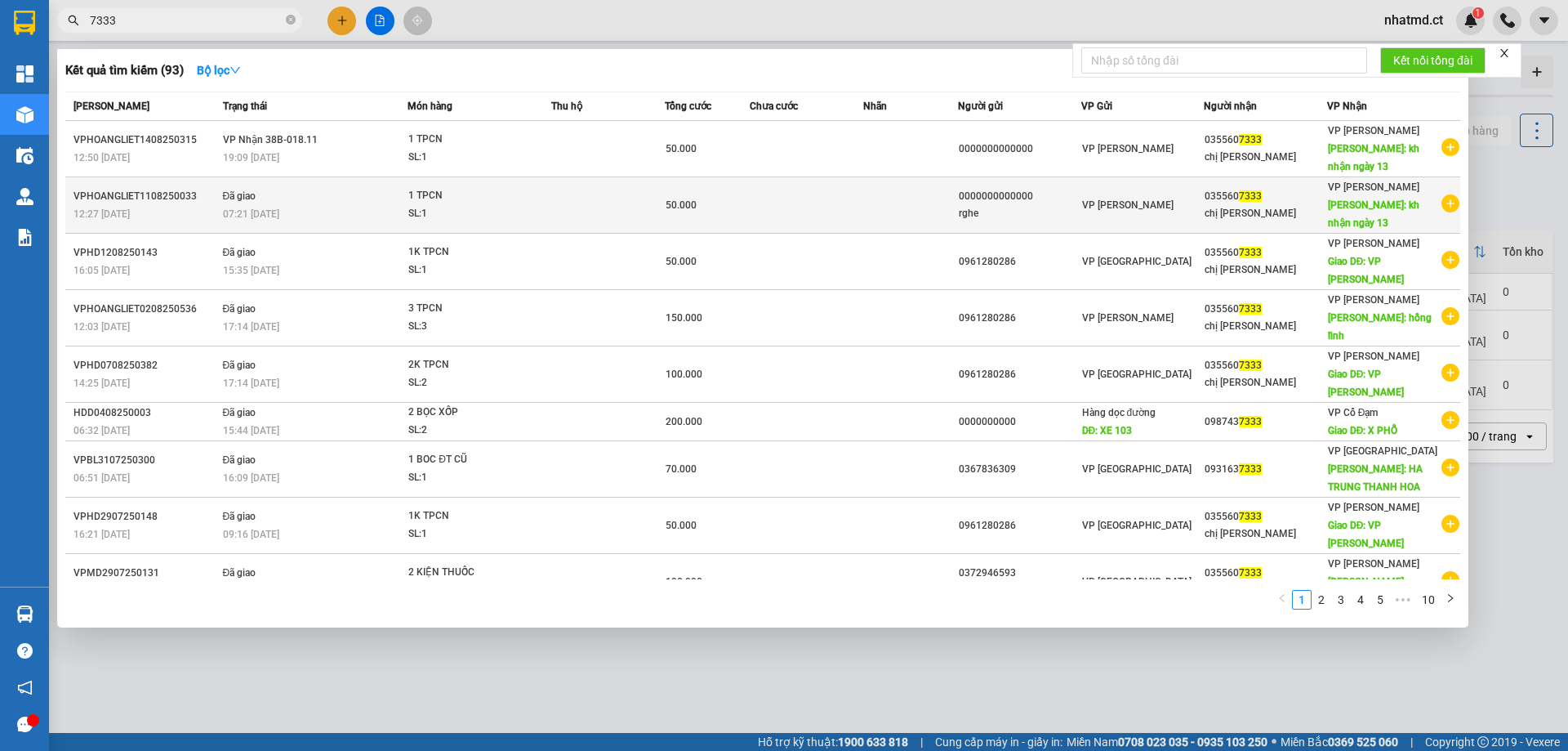
click at [298, 206] on div "07:21 [DATE]" at bounding box center [315, 214] width 184 height 18
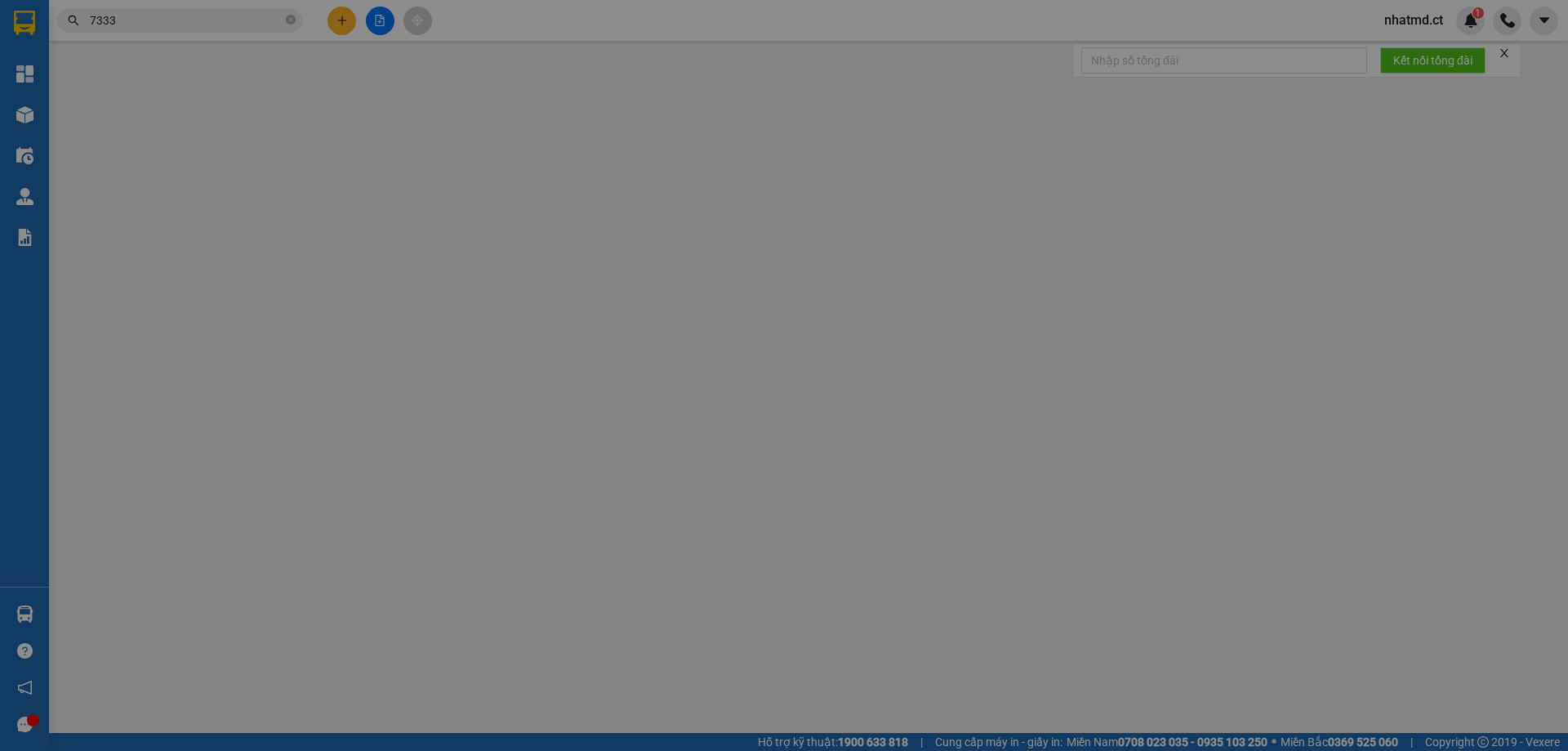
type input "0000000000000"
type input "rghe"
type input "0355607333"
type input "chị [PERSON_NAME]"
type input "kh nhận ngày 13"
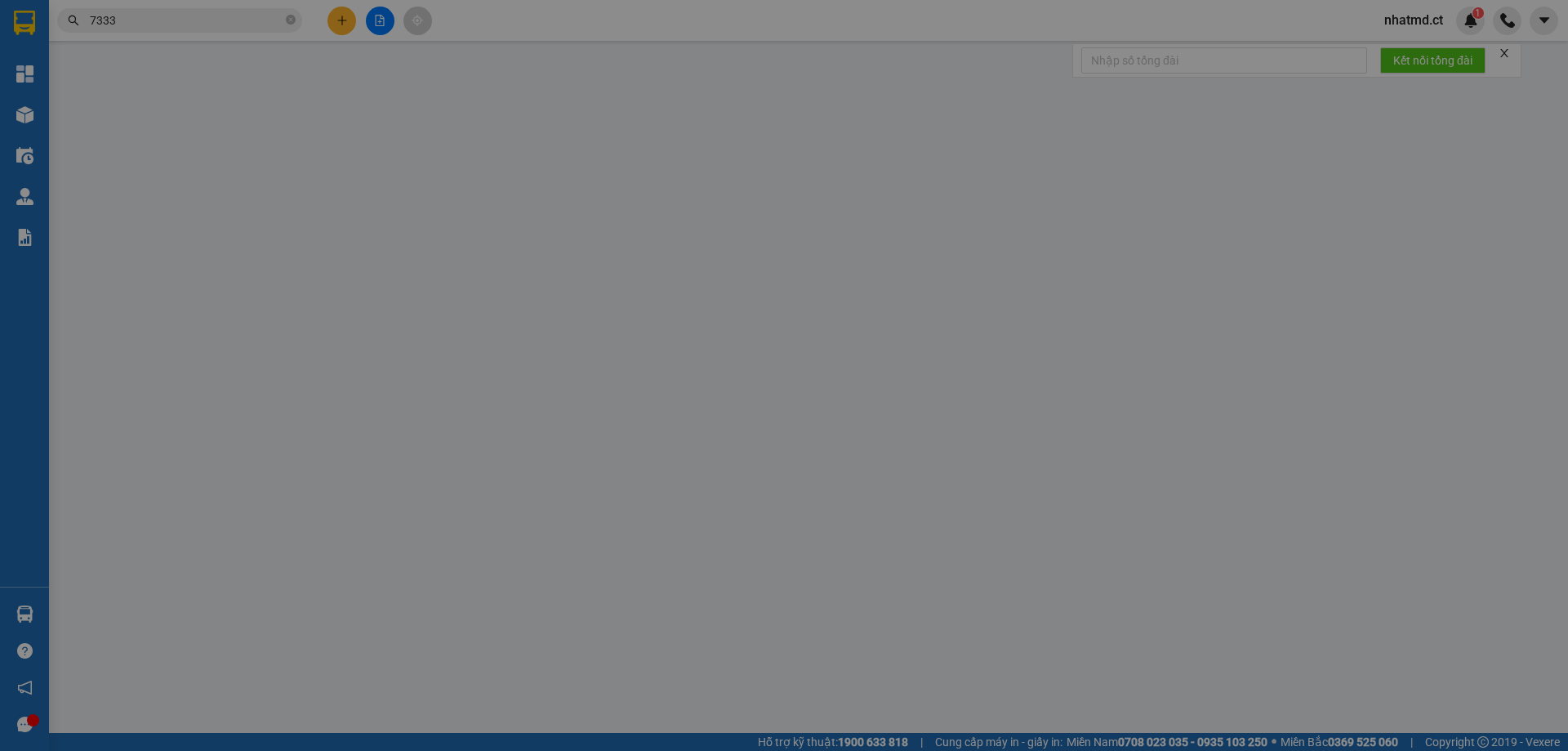
type input "50.000"
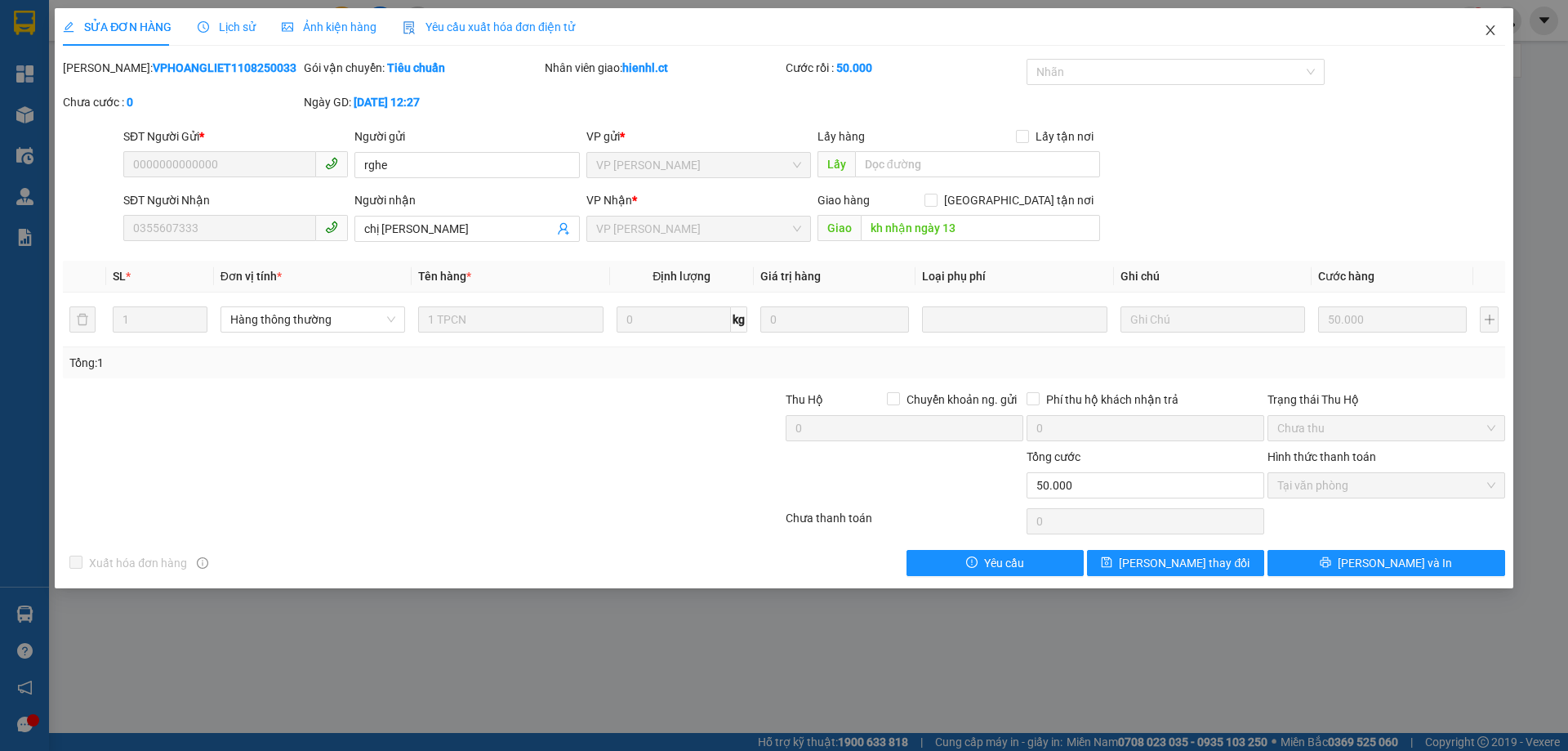
click at [1490, 36] on icon "close" at bounding box center [1490, 30] width 13 height 13
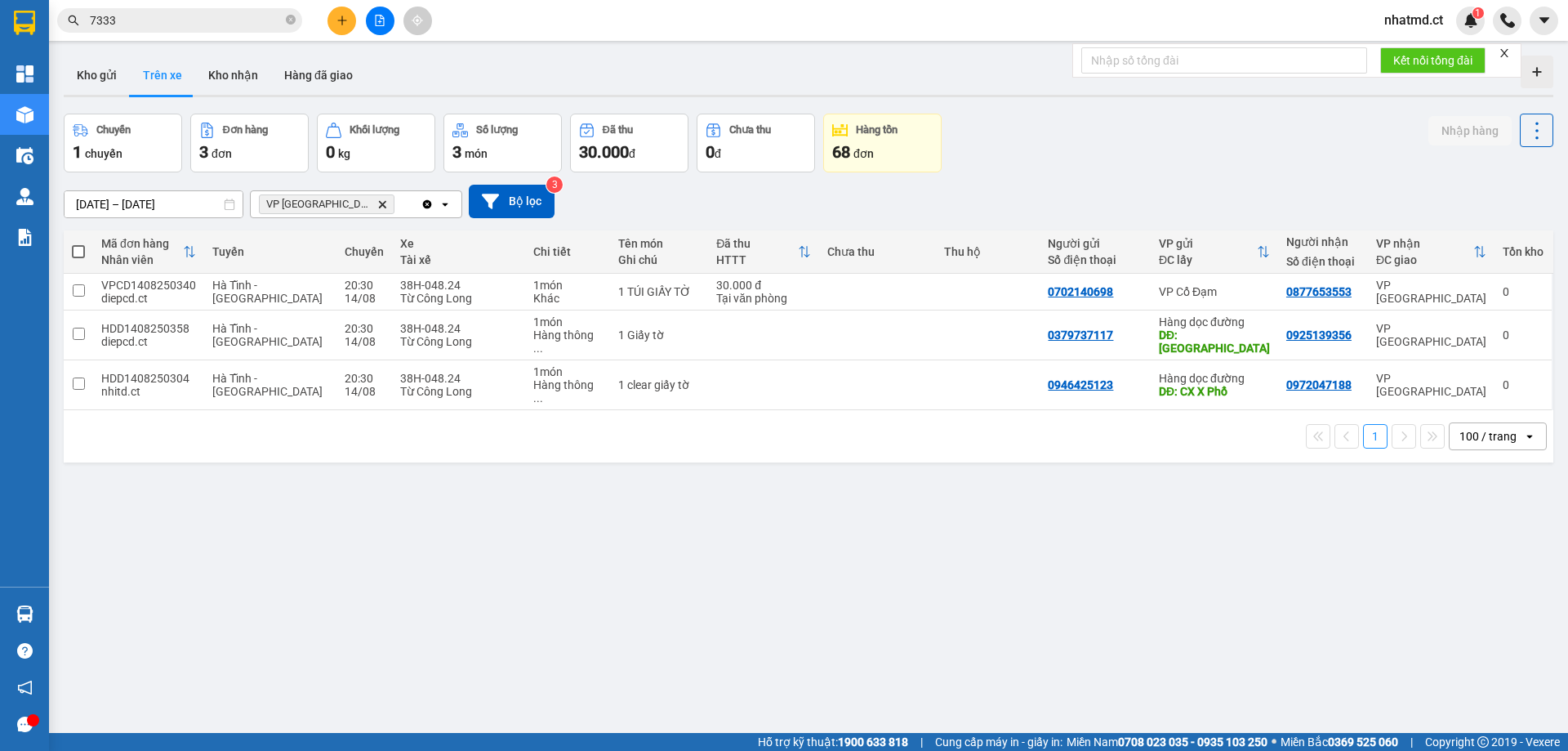
click at [269, 15] on input "7333" at bounding box center [186, 20] width 192 height 18
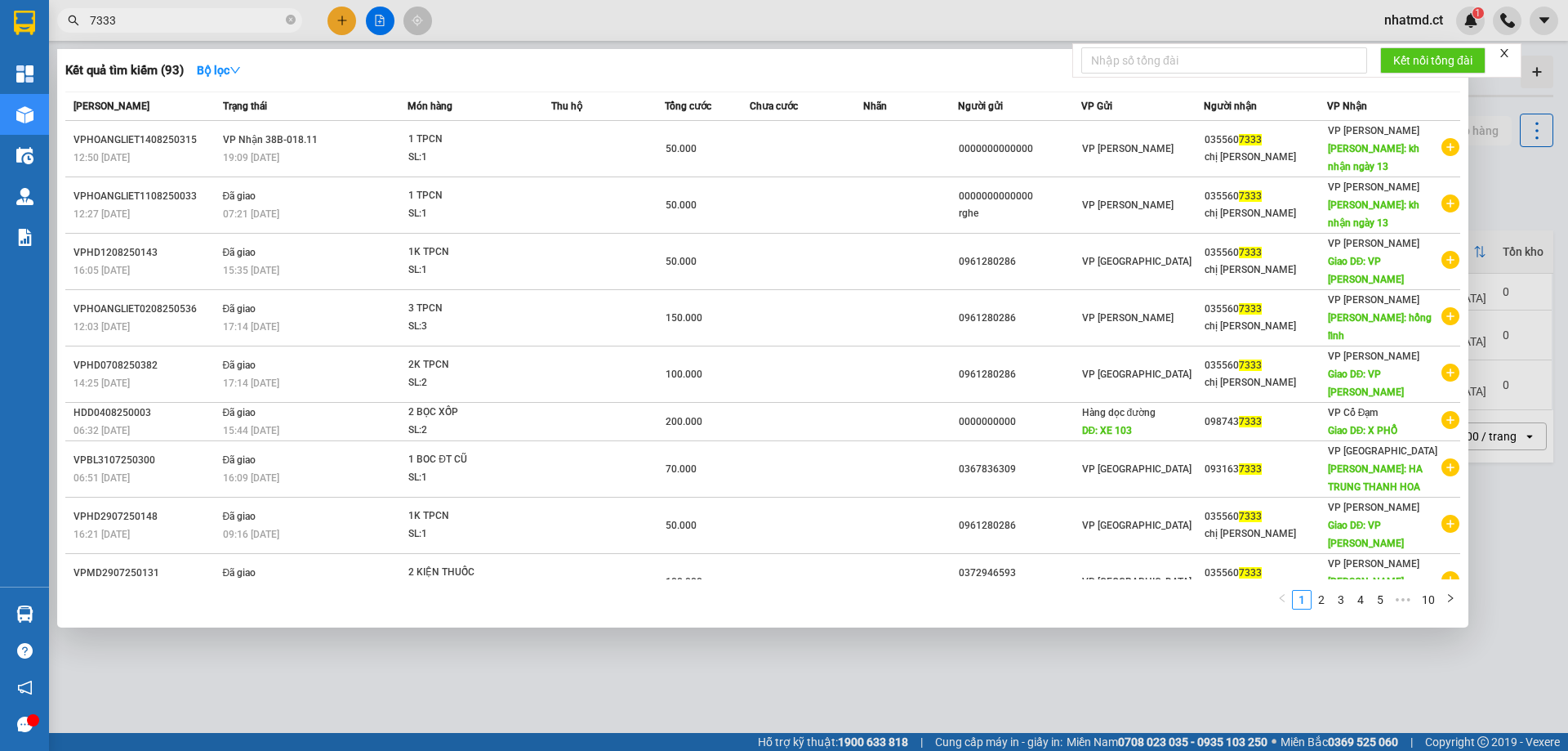
click at [269, 15] on input "7333" at bounding box center [186, 20] width 192 height 18
type input "3293"
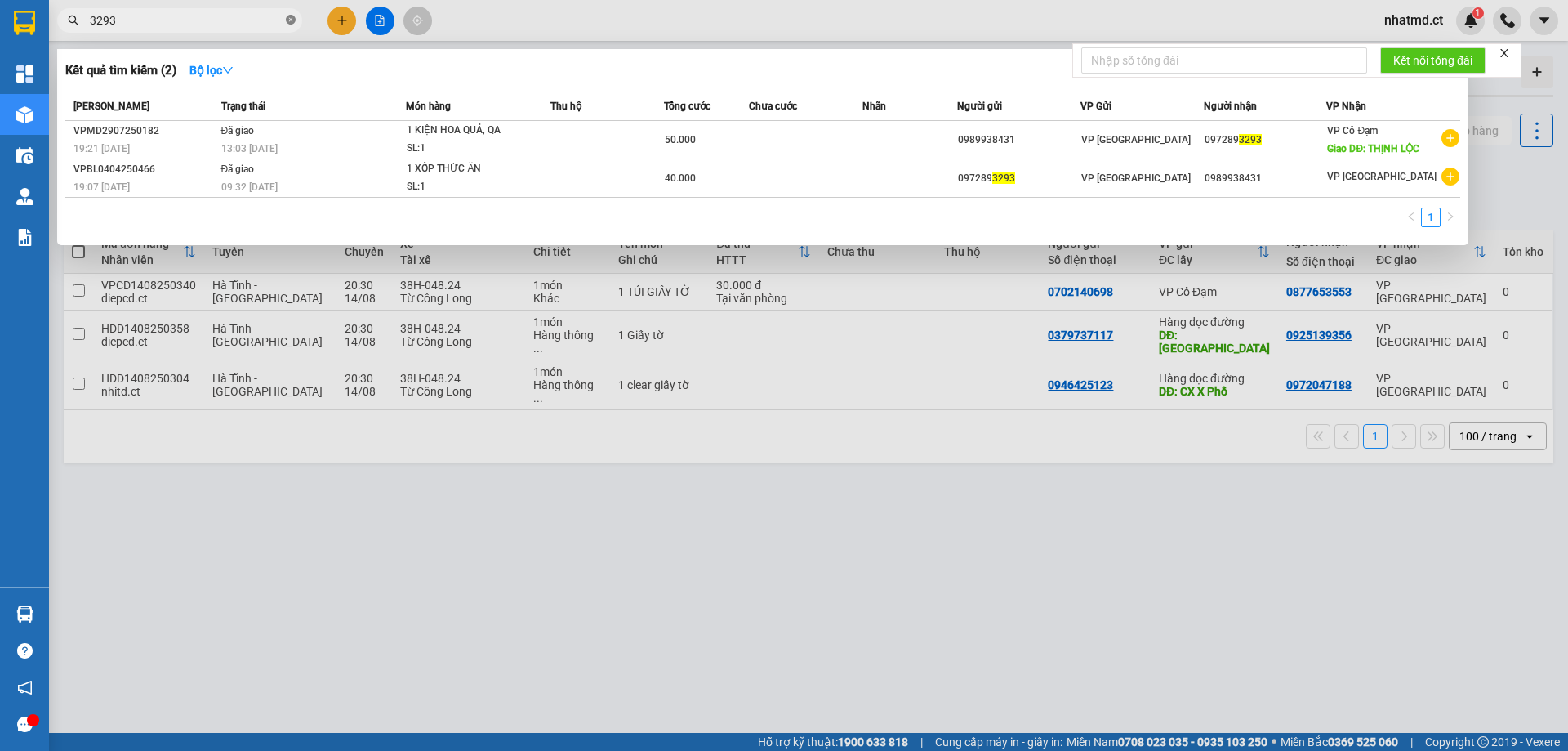
click at [291, 25] on icon "close-circle" at bounding box center [290, 19] width 10 height 10
type input "8669"
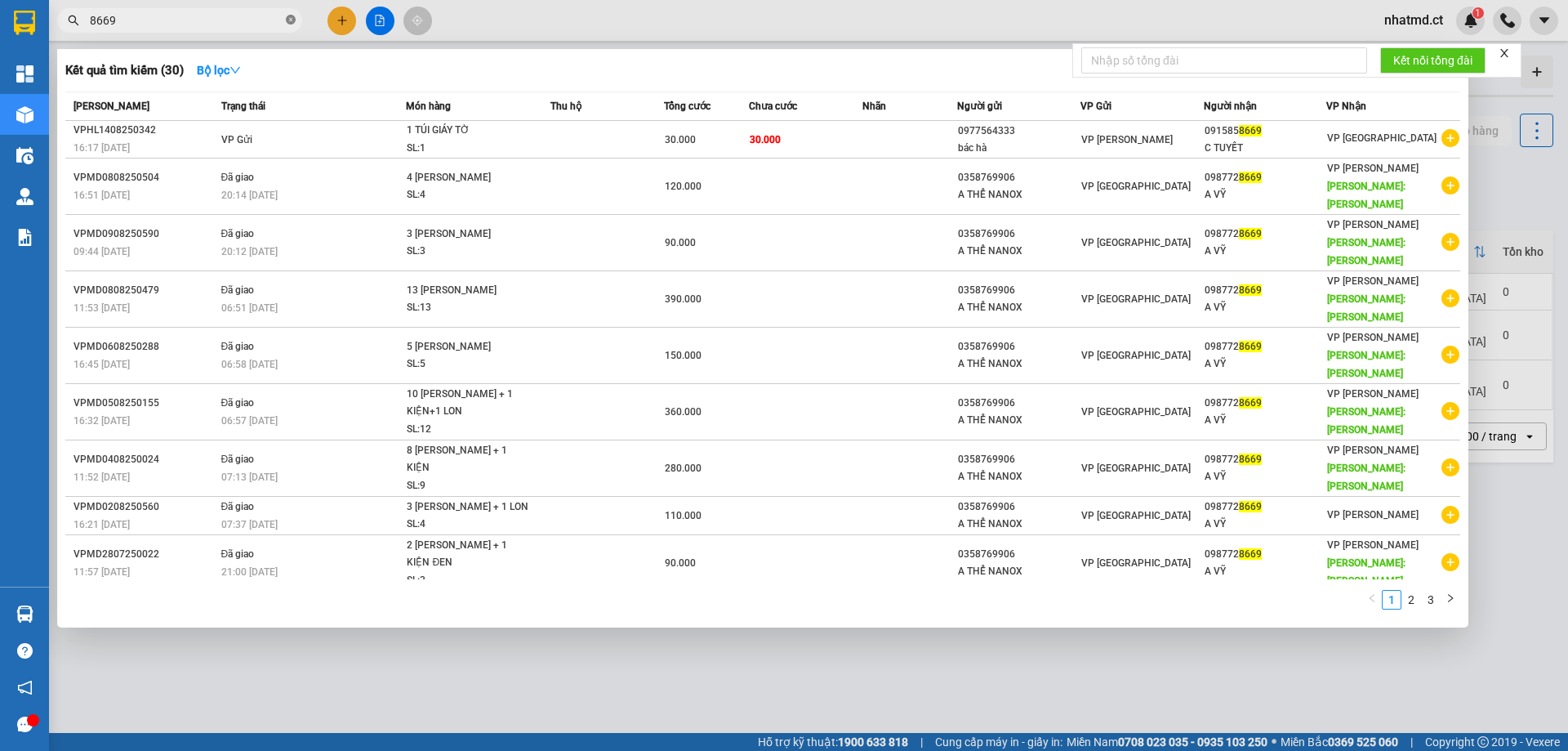
click at [290, 25] on icon "close-circle" at bounding box center [290, 19] width 10 height 10
type input "3303"
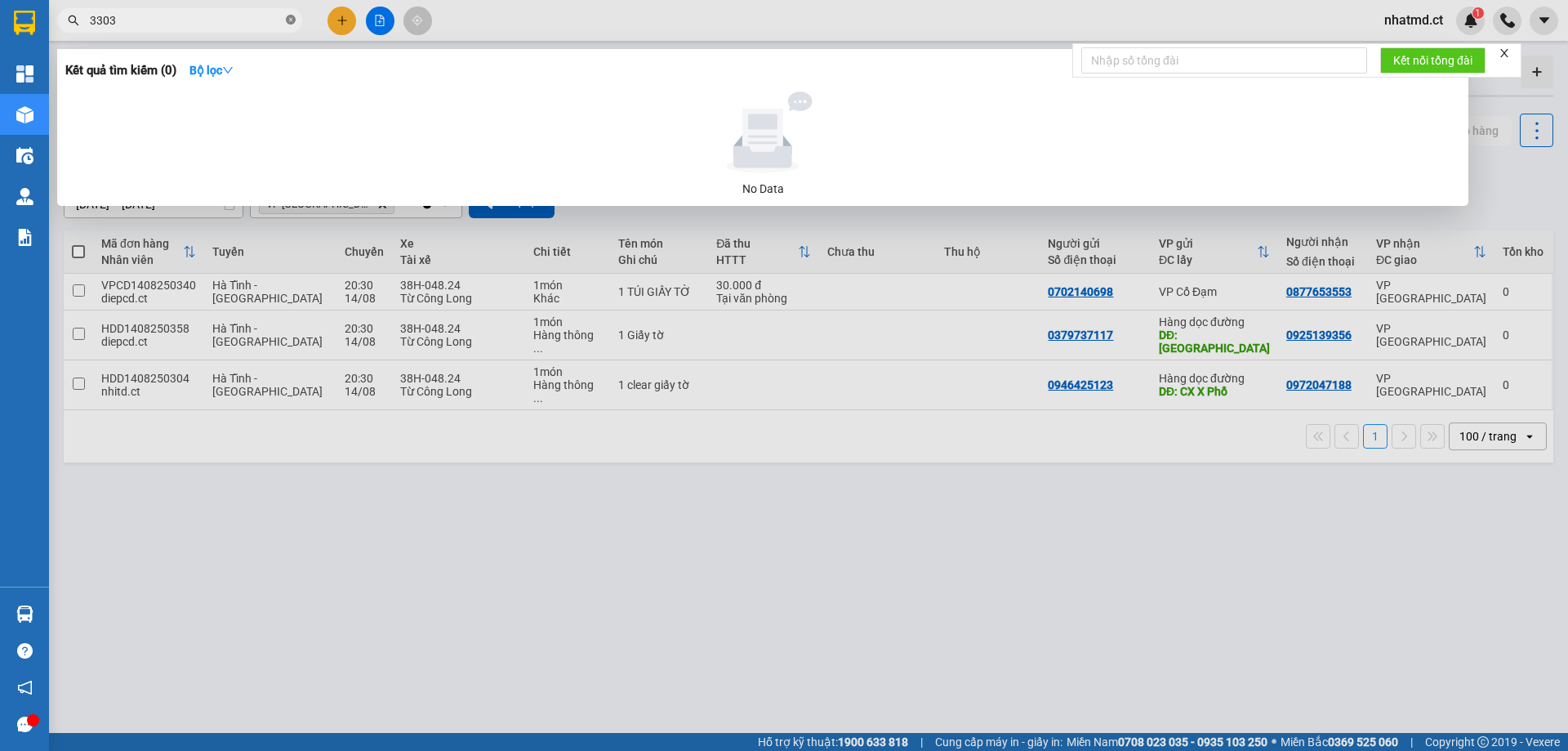
click at [290, 25] on icon "close-circle" at bounding box center [290, 19] width 10 height 10
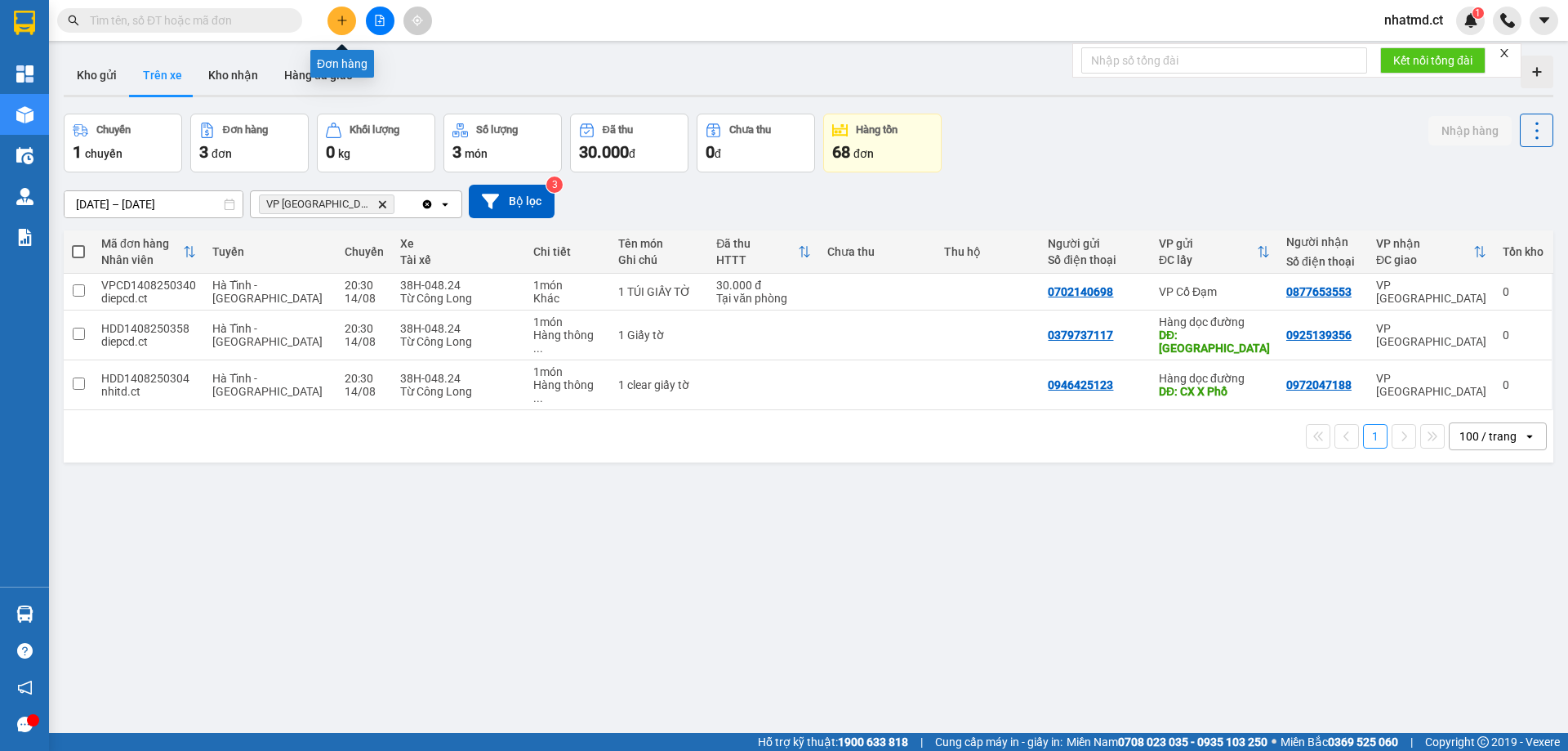
click at [345, 31] on button at bounding box center [341, 20] width 28 height 28
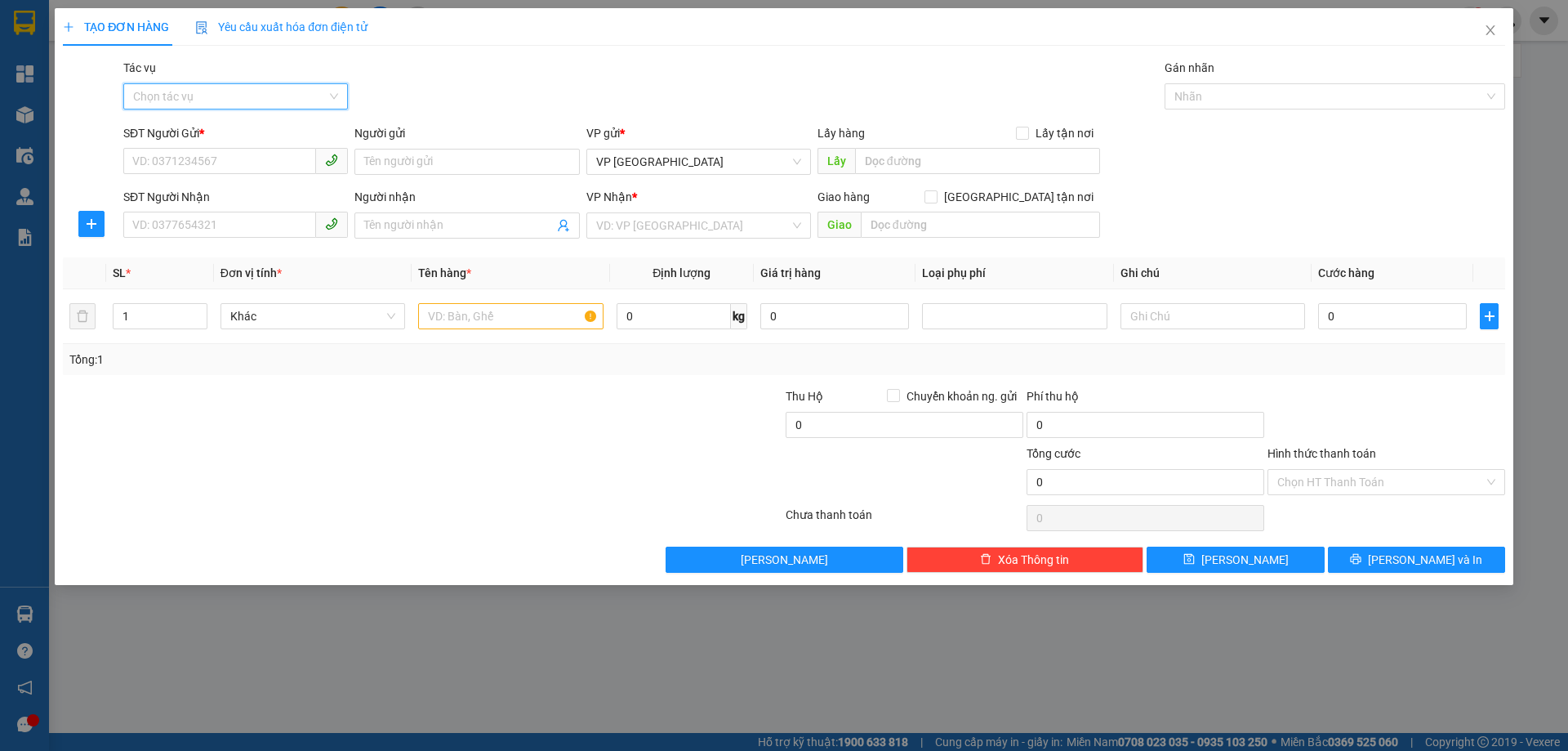
click at [260, 89] on input "Tác vụ" at bounding box center [229, 96] width 193 height 25
click at [244, 150] on div "Nhập hàng kho nhận" at bounding box center [236, 155] width 205 height 18
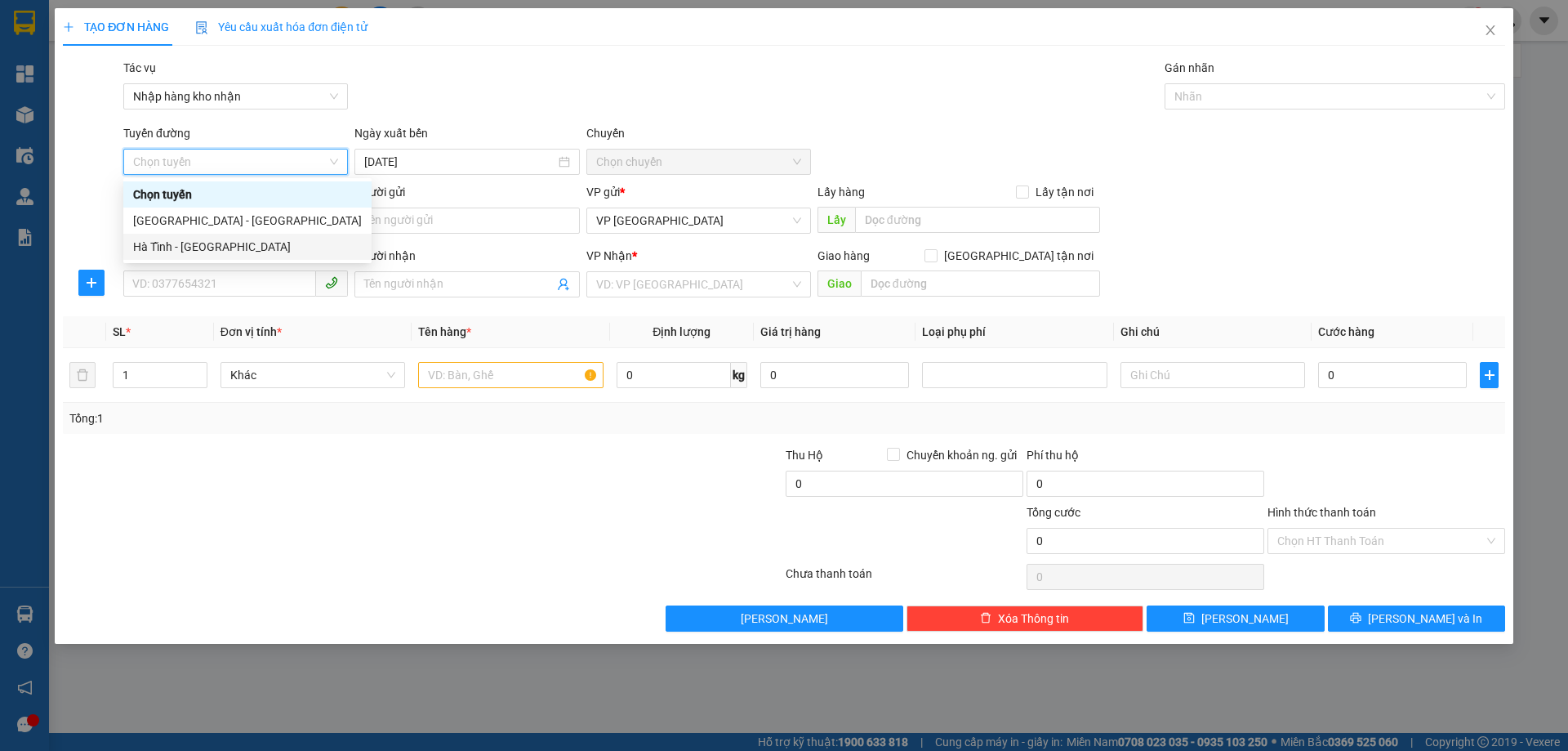
click at [243, 249] on div "Hà Tĩnh - [GEOGRAPHIC_DATA]" at bounding box center [247, 246] width 229 height 18
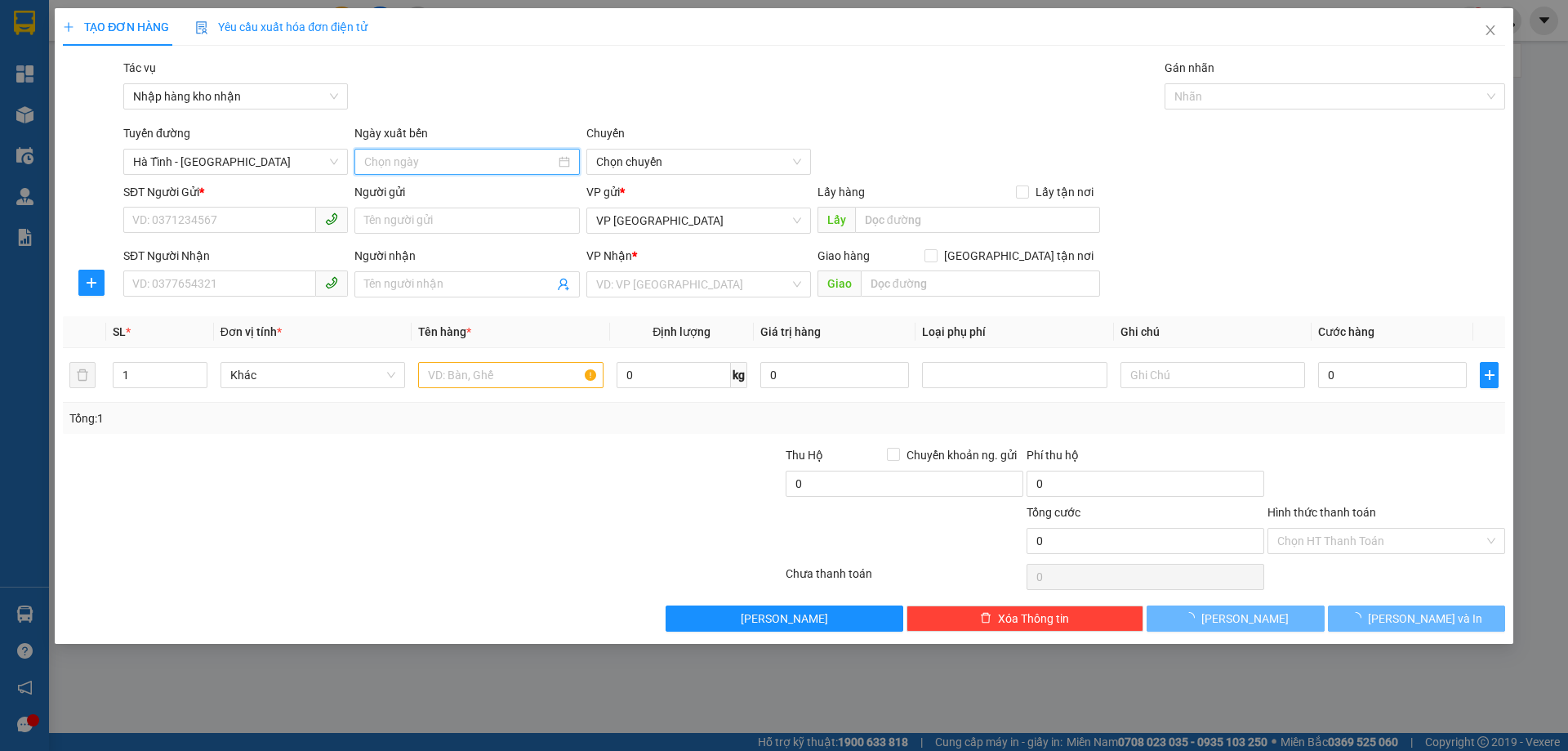
click at [441, 159] on input at bounding box center [460, 161] width 191 height 18
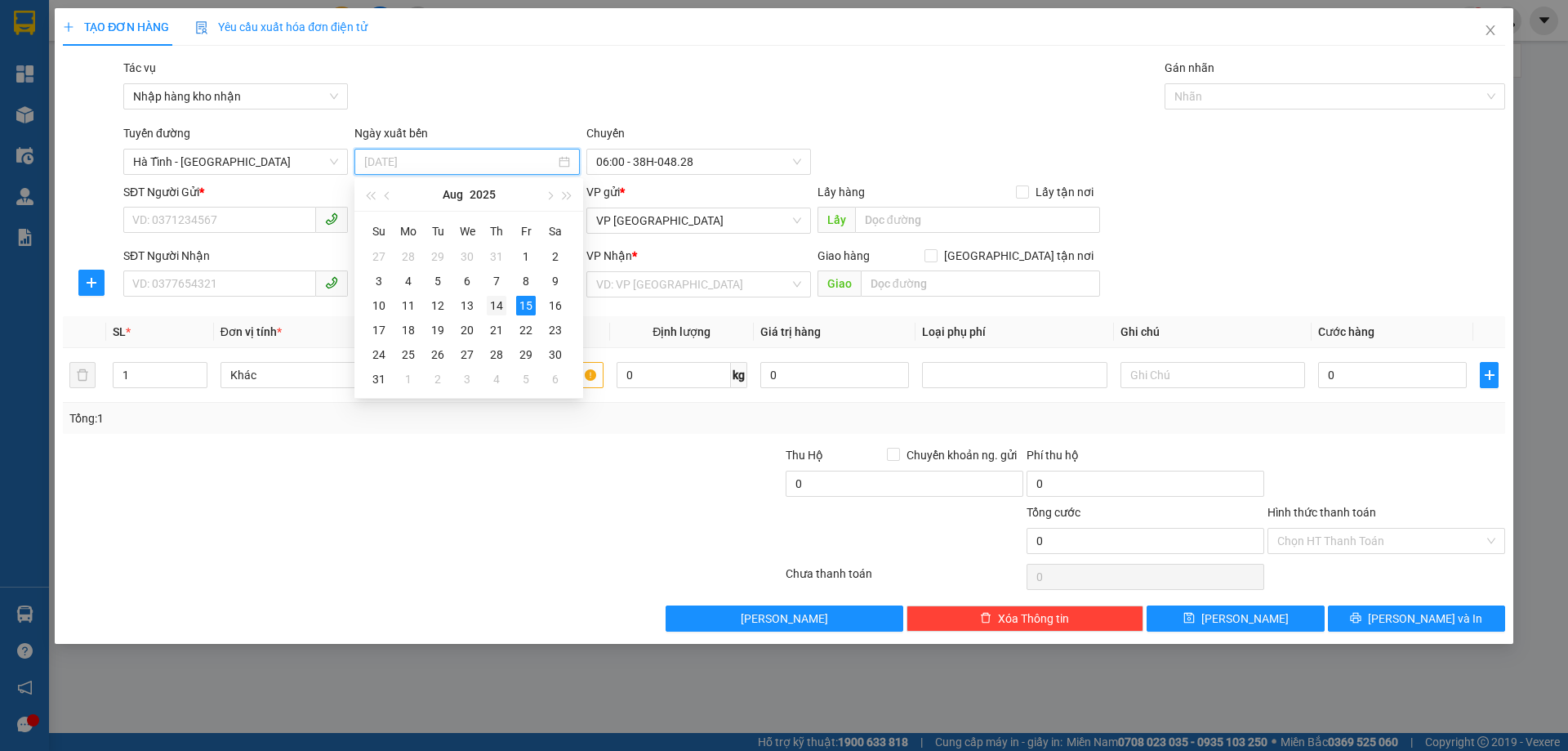
click at [499, 300] on div "14" at bounding box center [497, 305] width 19 height 19
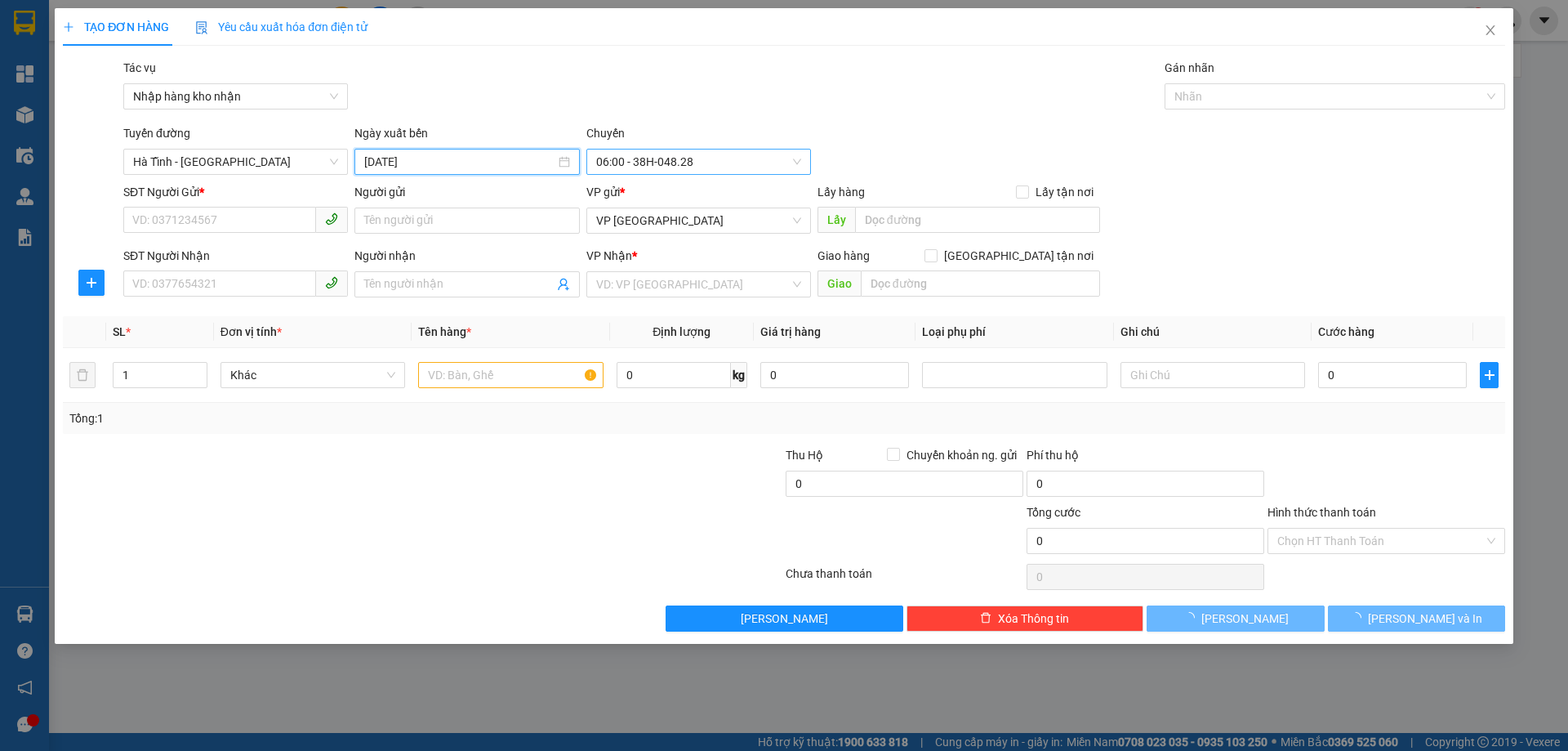
type input "[DATE]"
click at [621, 159] on span "06:00 - 38H-048.28" at bounding box center [699, 161] width 205 height 25
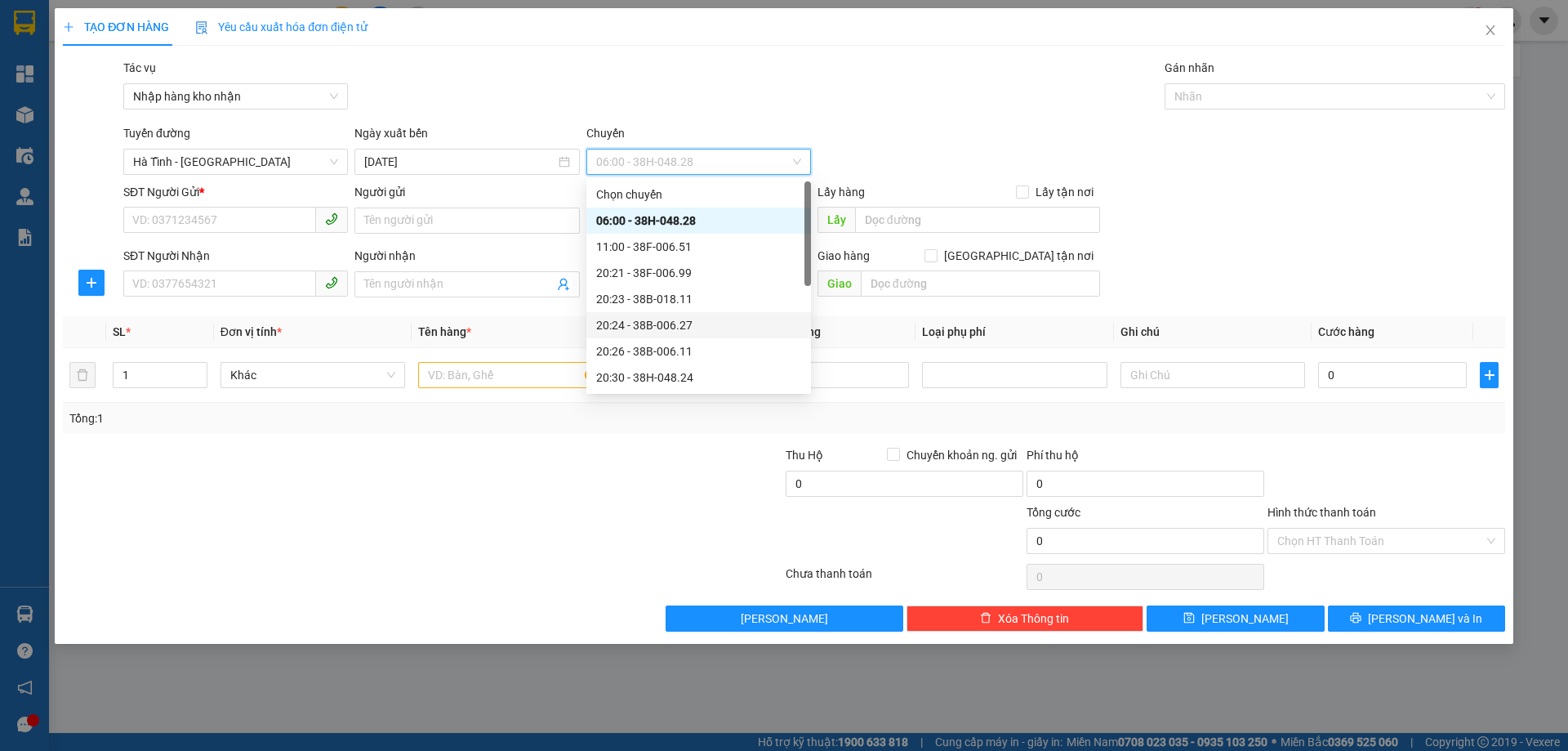
scroll to position [104, 0]
click at [687, 192] on div "20:23 - 38B-018.11" at bounding box center [699, 194] width 205 height 18
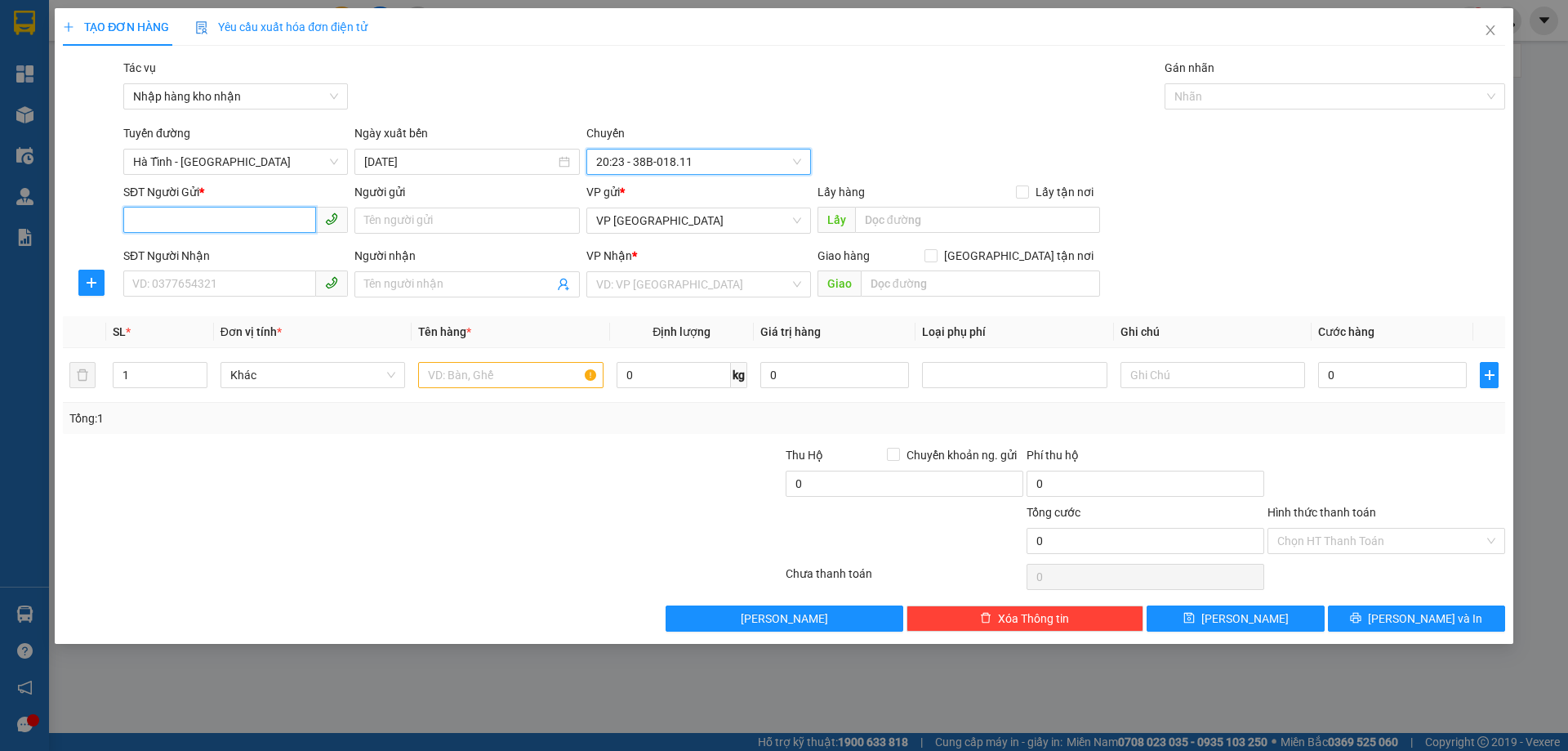
click at [266, 228] on input "SĐT Người Gửi *" at bounding box center [220, 220] width 192 height 26
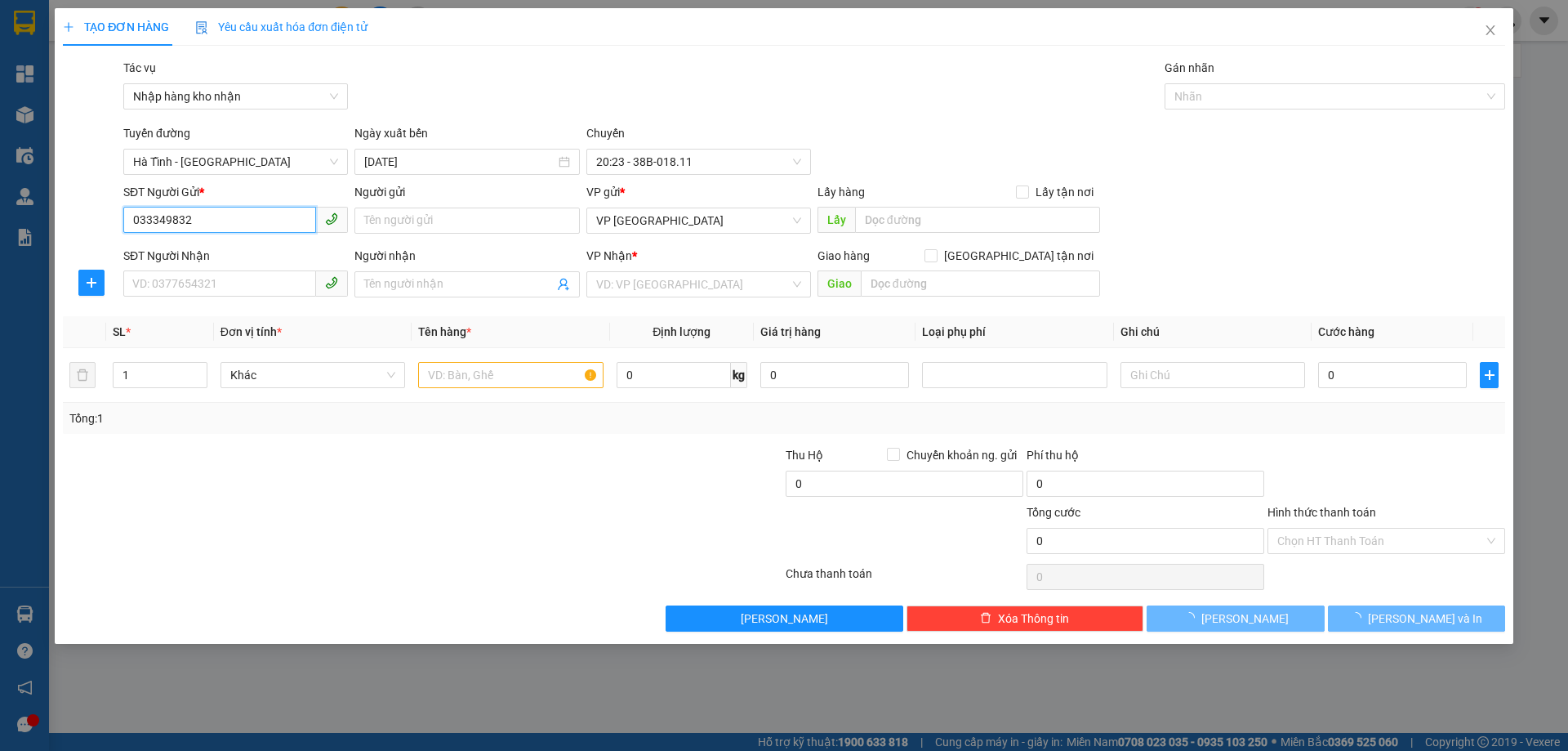
type input "0333498323"
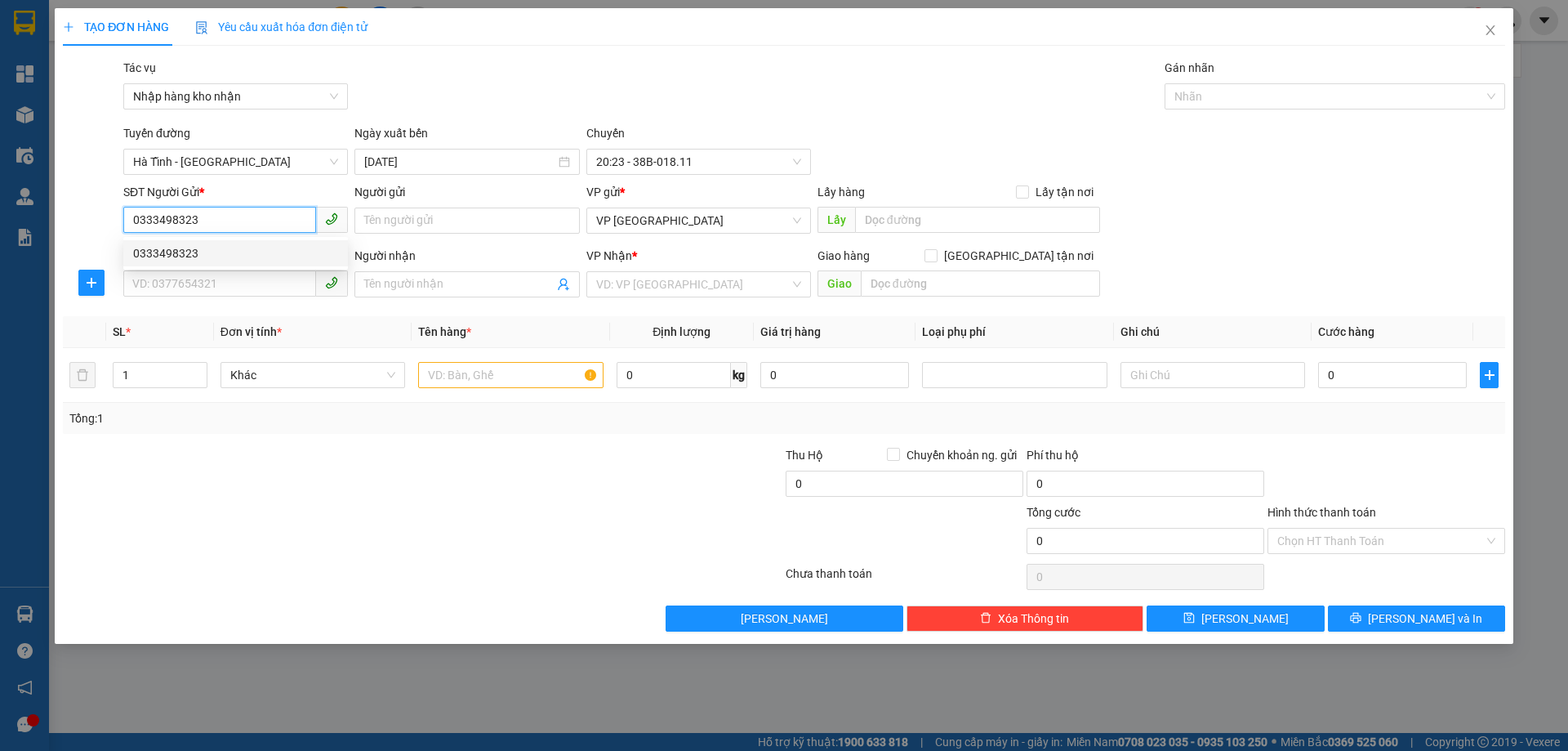
click at [259, 249] on div "0333498323" at bounding box center [236, 253] width 205 height 18
type input "0339245523"
type input "[PERSON_NAME]"
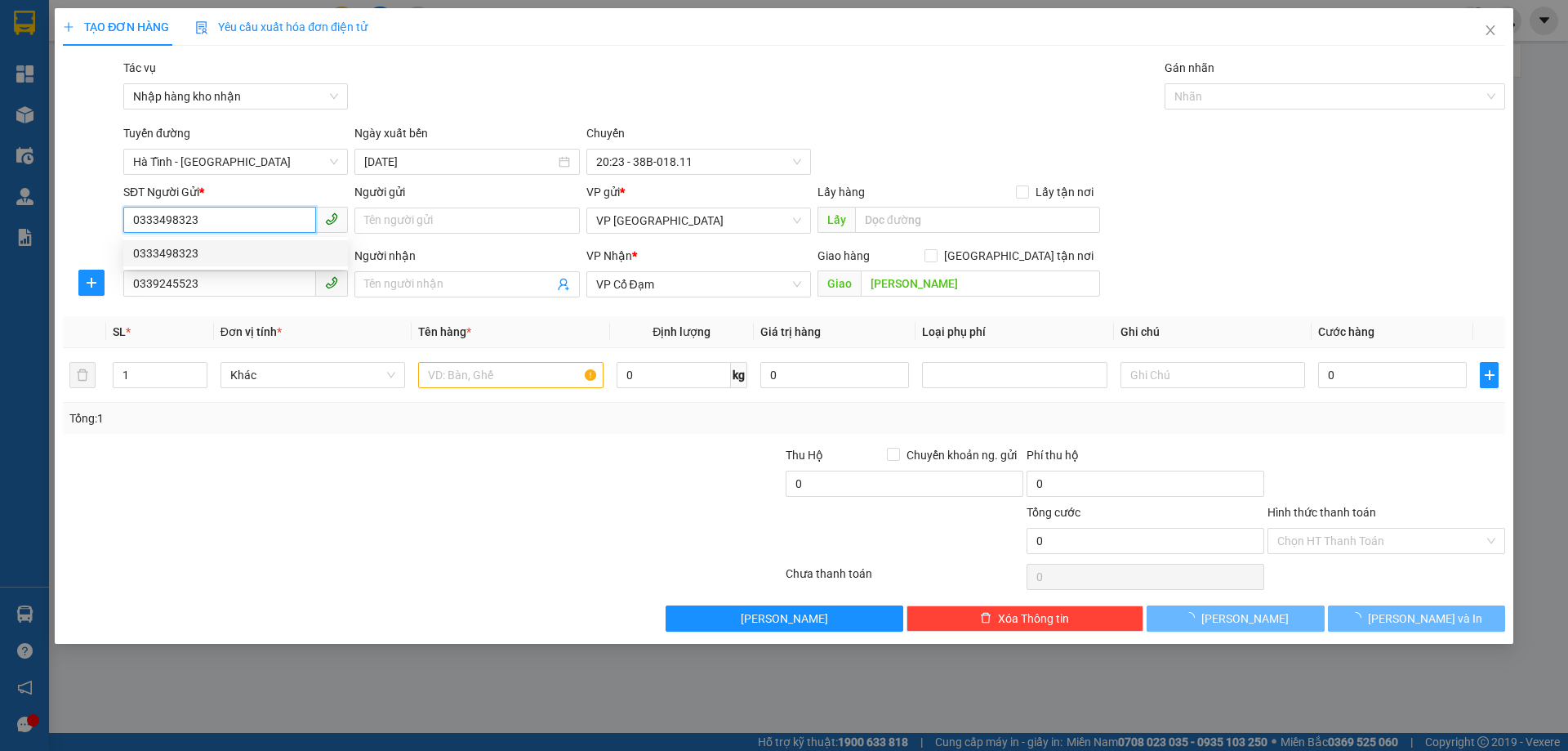
type input "30.000"
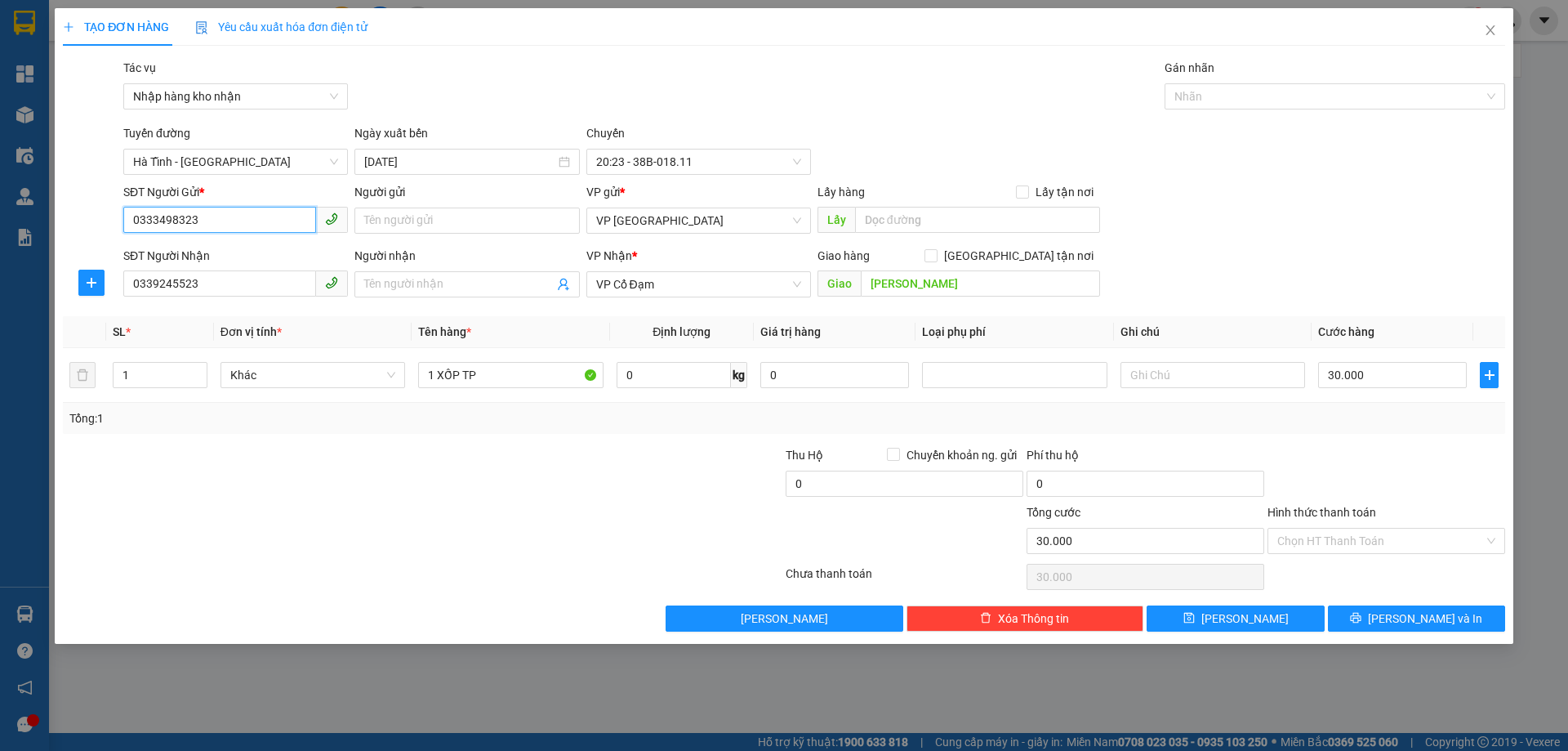
click at [236, 223] on input "0333498323" at bounding box center [220, 220] width 192 height 26
type input "0333498323"
click at [231, 285] on input "0339245523" at bounding box center [220, 283] width 192 height 26
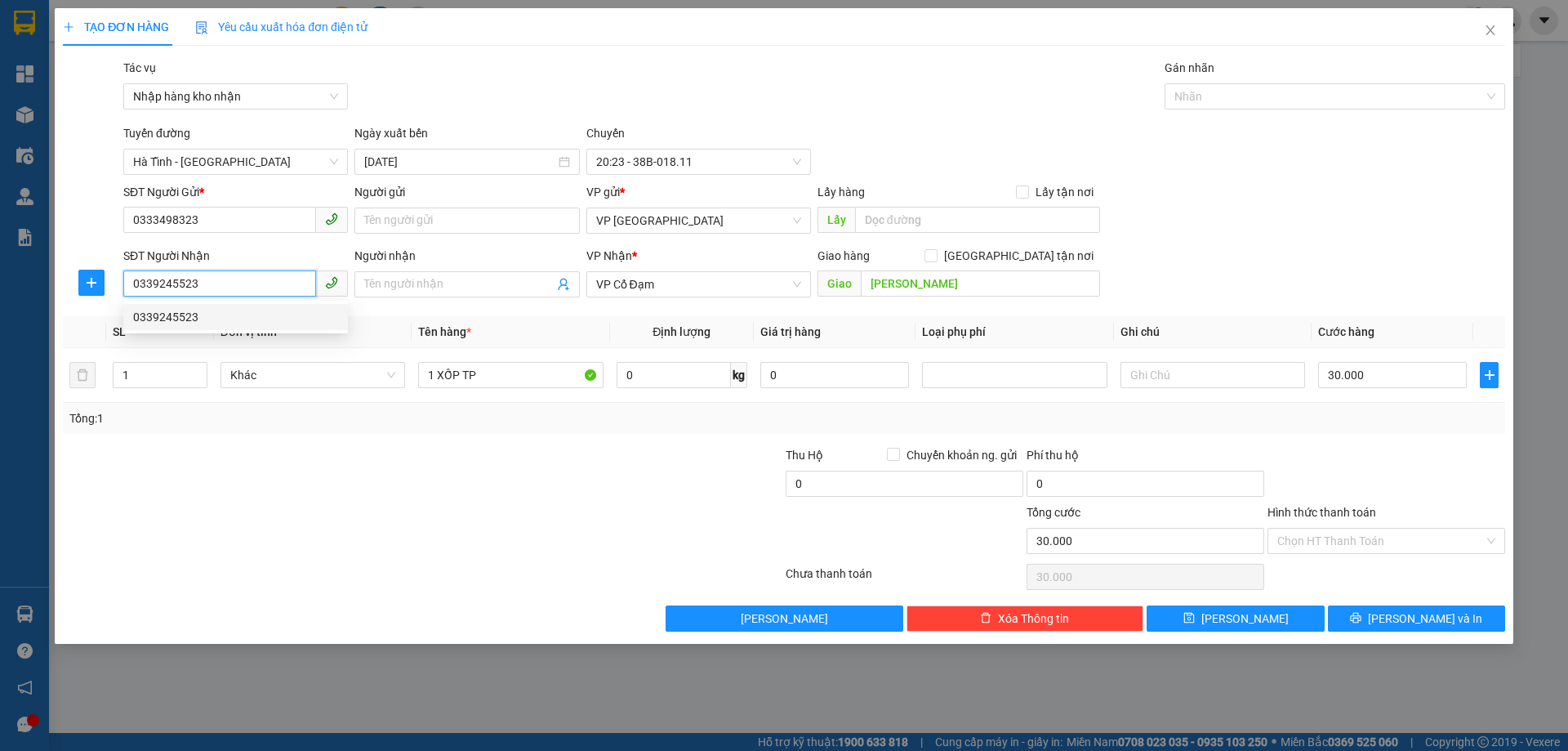
paste input "34983"
click at [667, 224] on span "VP [GEOGRAPHIC_DATA]" at bounding box center [699, 221] width 205 height 25
type input "0333498323"
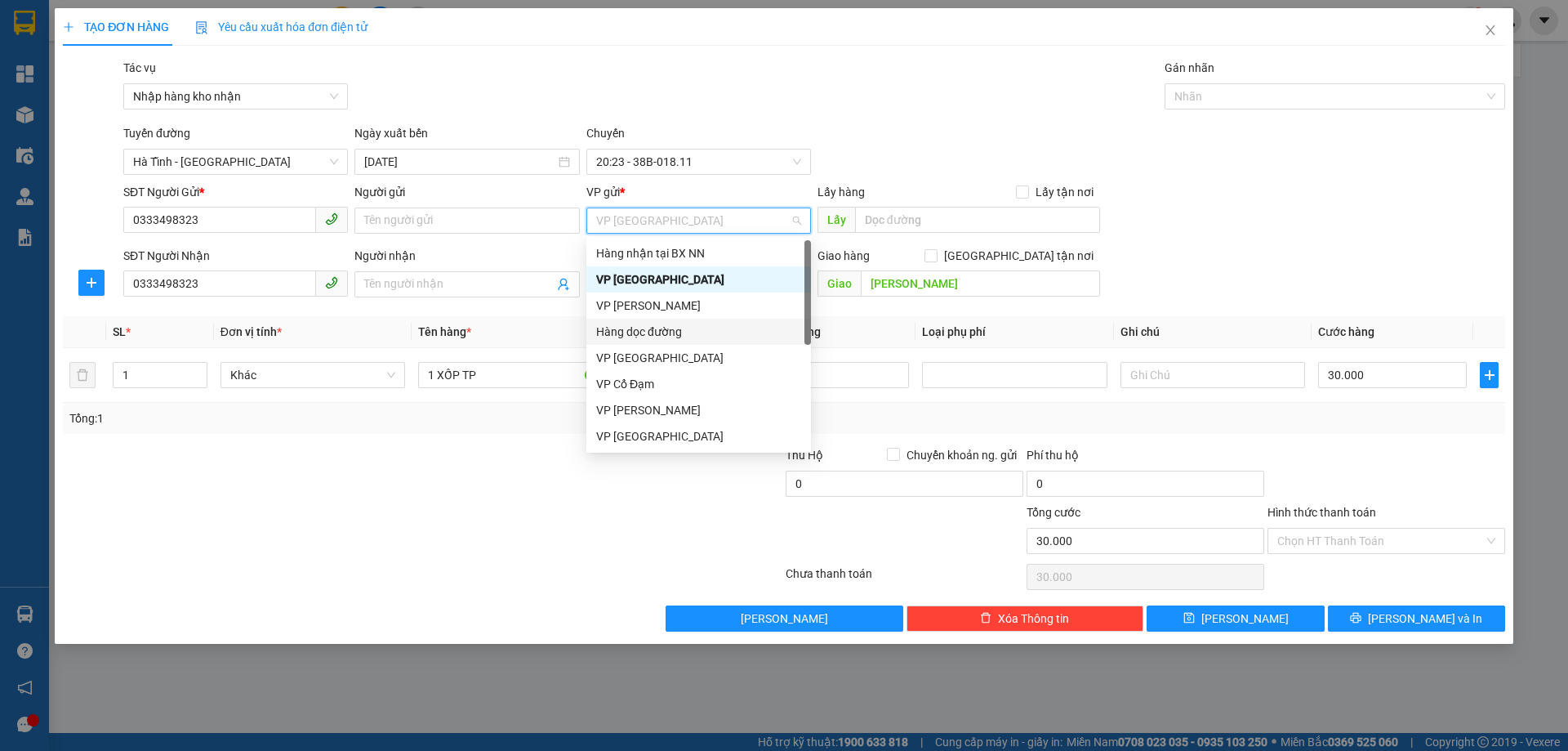
click at [679, 330] on div "Hàng dọc đường" at bounding box center [699, 332] width 205 height 18
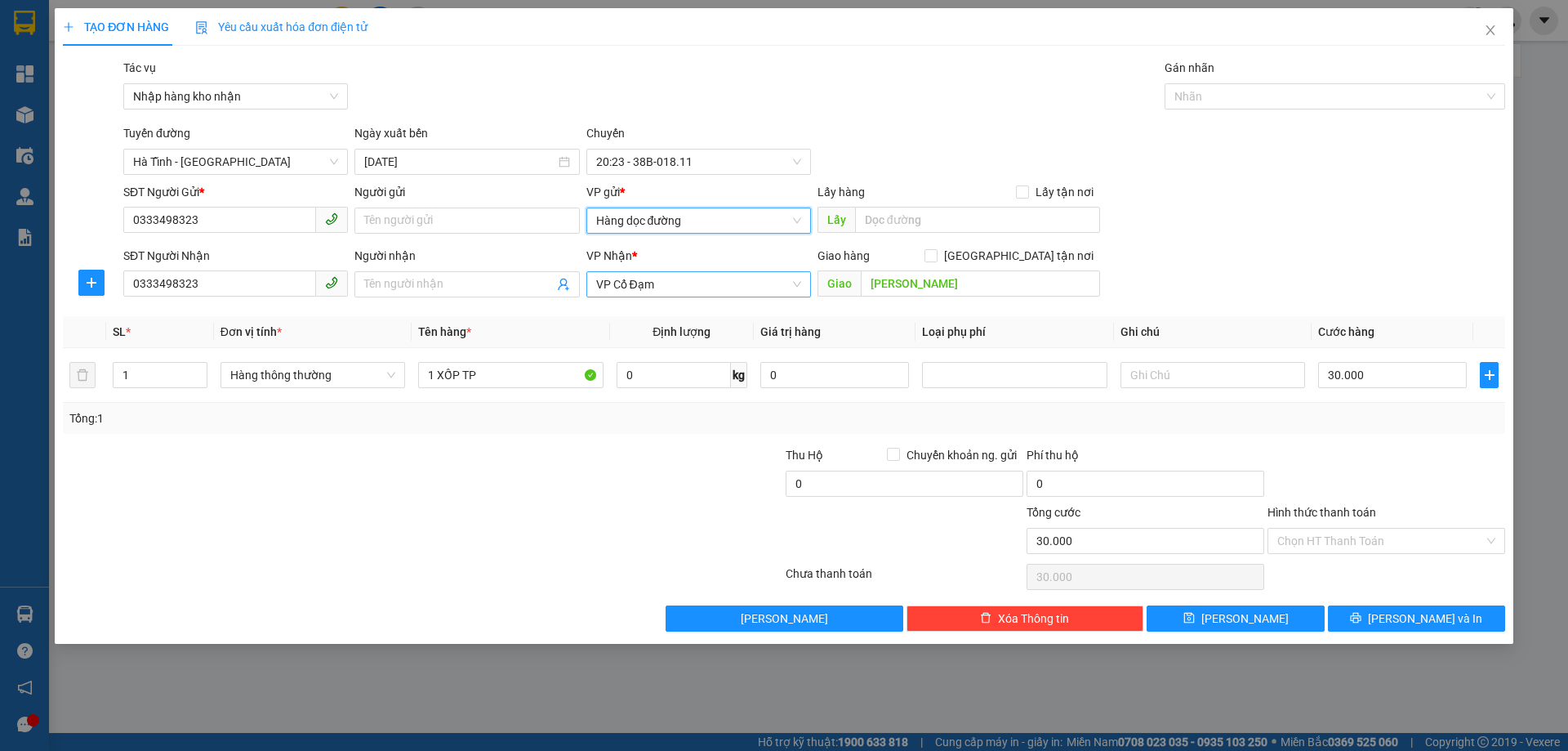
click at [686, 293] on span "VP Cổ Đạm" at bounding box center [699, 284] width 205 height 25
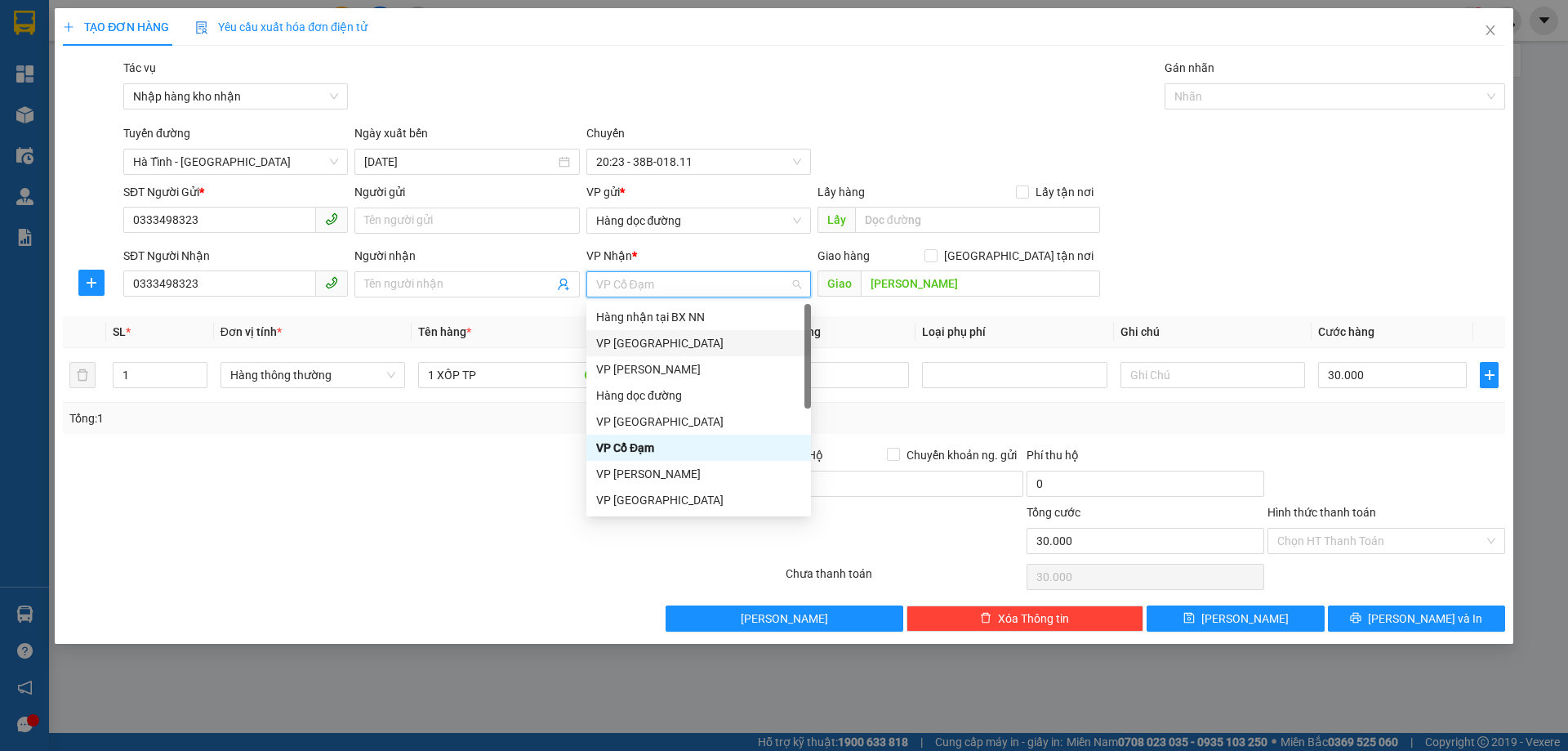
click at [629, 338] on div "VP [GEOGRAPHIC_DATA]" at bounding box center [699, 343] width 205 height 18
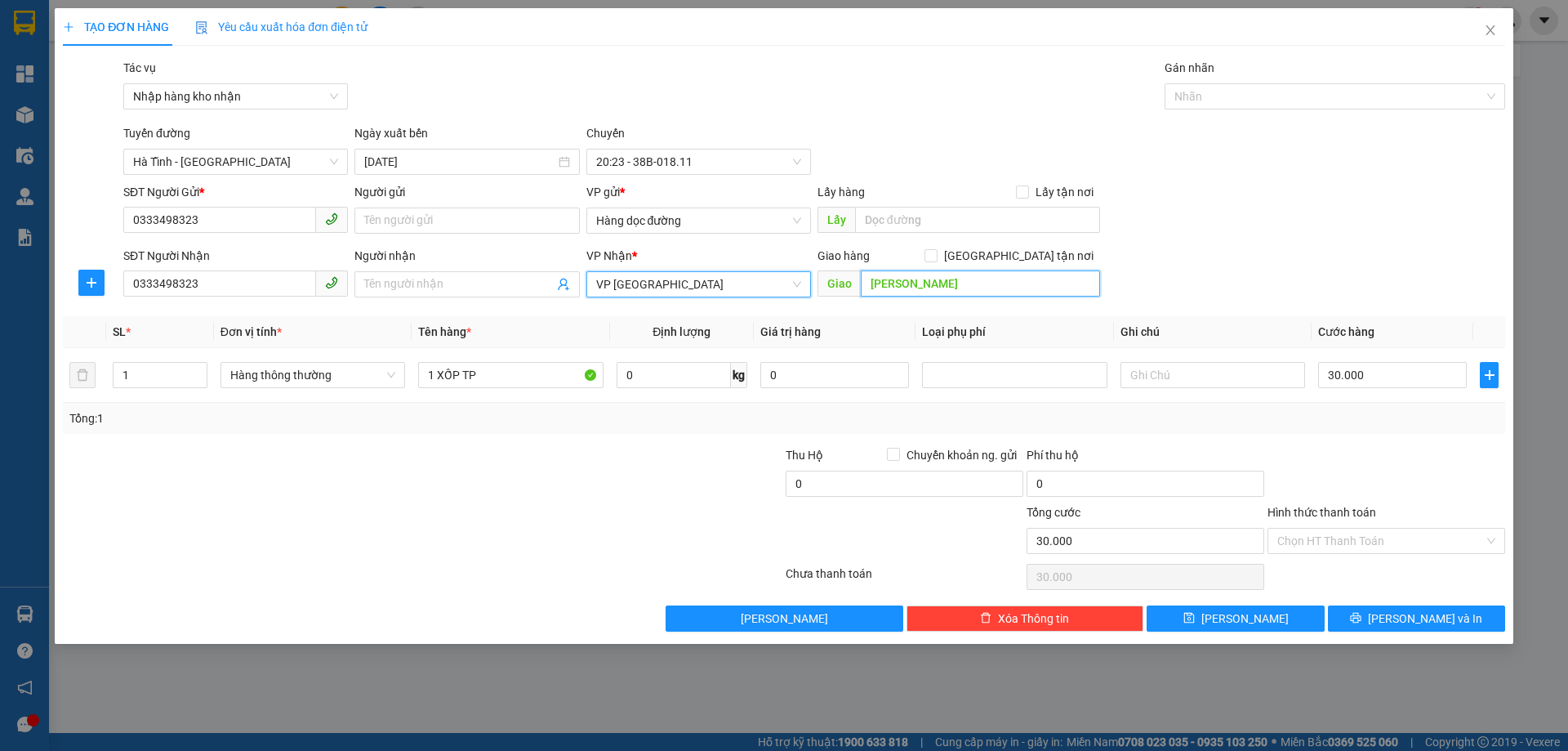
click at [936, 289] on input "[PERSON_NAME]" at bounding box center [980, 283] width 239 height 26
drag, startPoint x: 1325, startPoint y: 533, endPoint x: 1317, endPoint y: 556, distance: 24.4
click at [1325, 534] on input "Hình thức thanh toán" at bounding box center [1381, 541] width 206 height 25
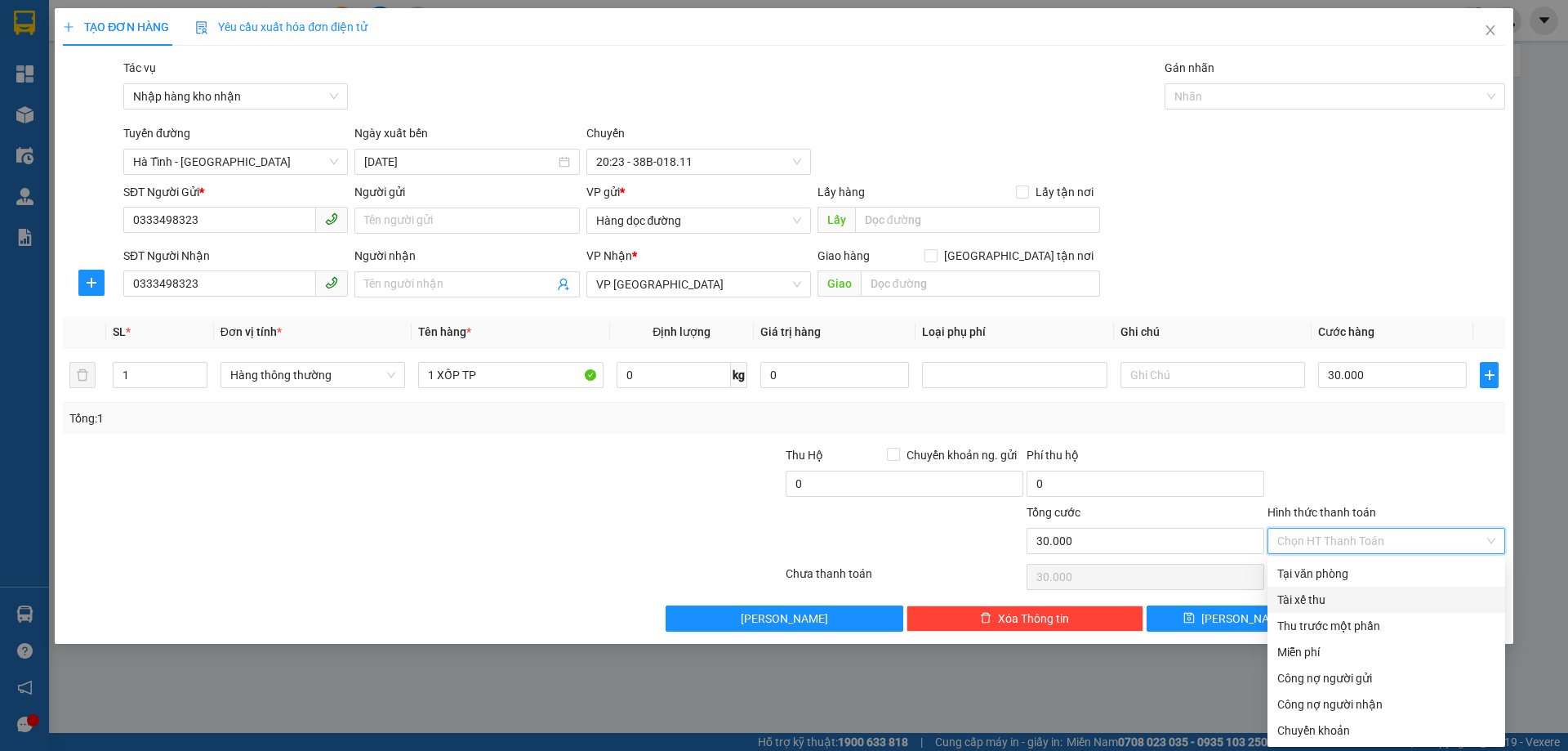
click at [1302, 605] on div "Tài xế thu" at bounding box center [1386, 599] width 218 height 18
type input "0"
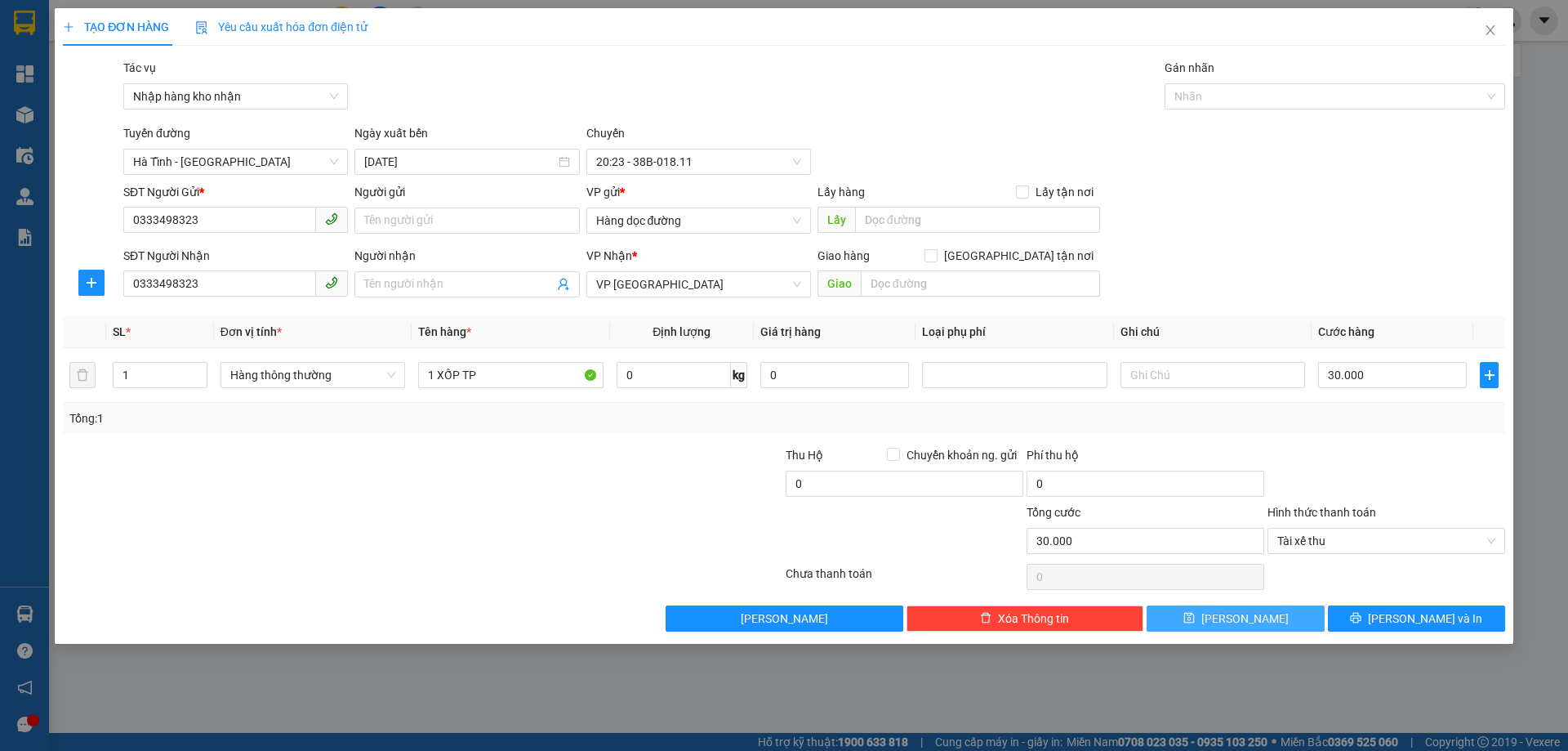
click at [1182, 618] on button "[PERSON_NAME]" at bounding box center [1235, 619] width 177 height 26
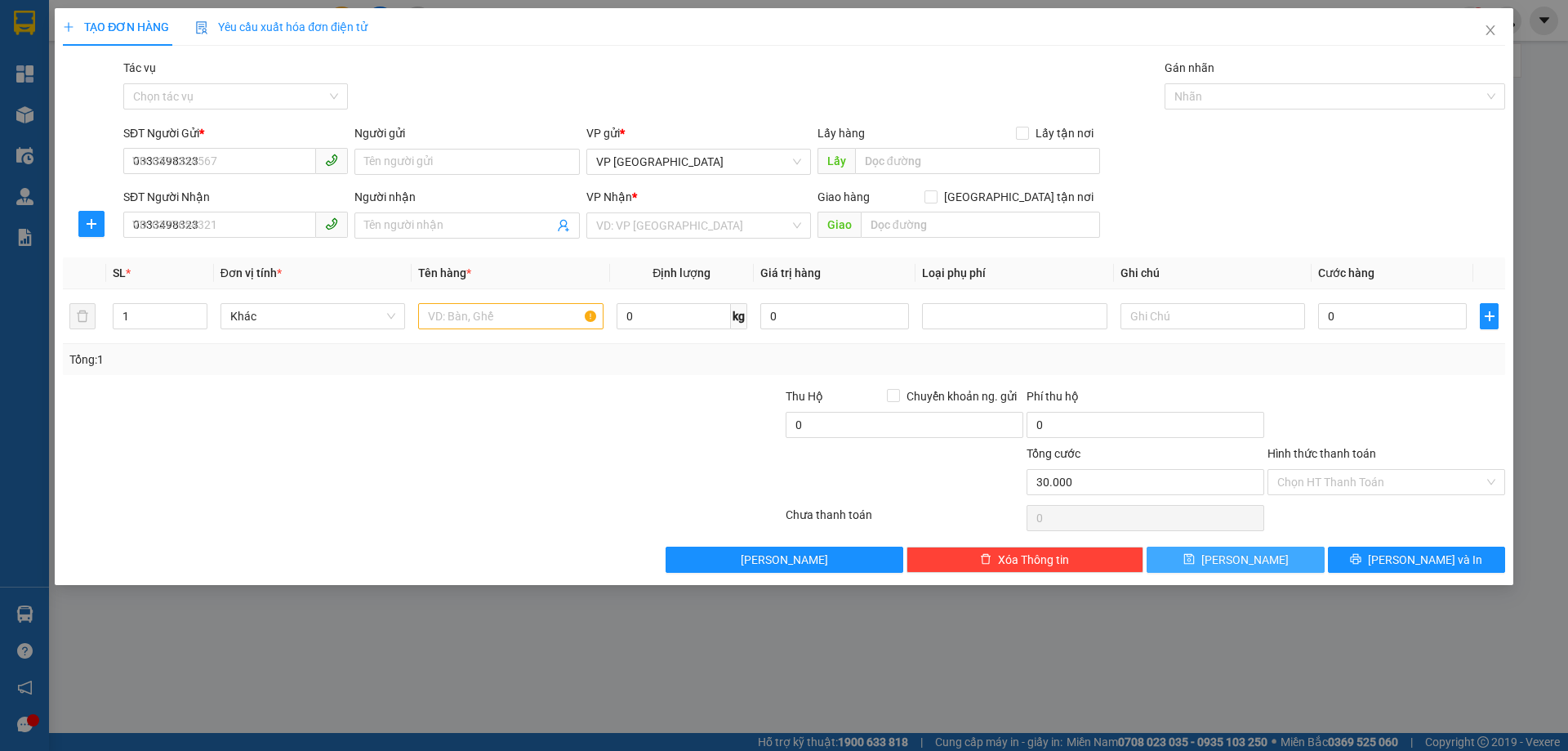
type input "0"
click at [1487, 37] on icon "close" at bounding box center [1490, 30] width 13 height 13
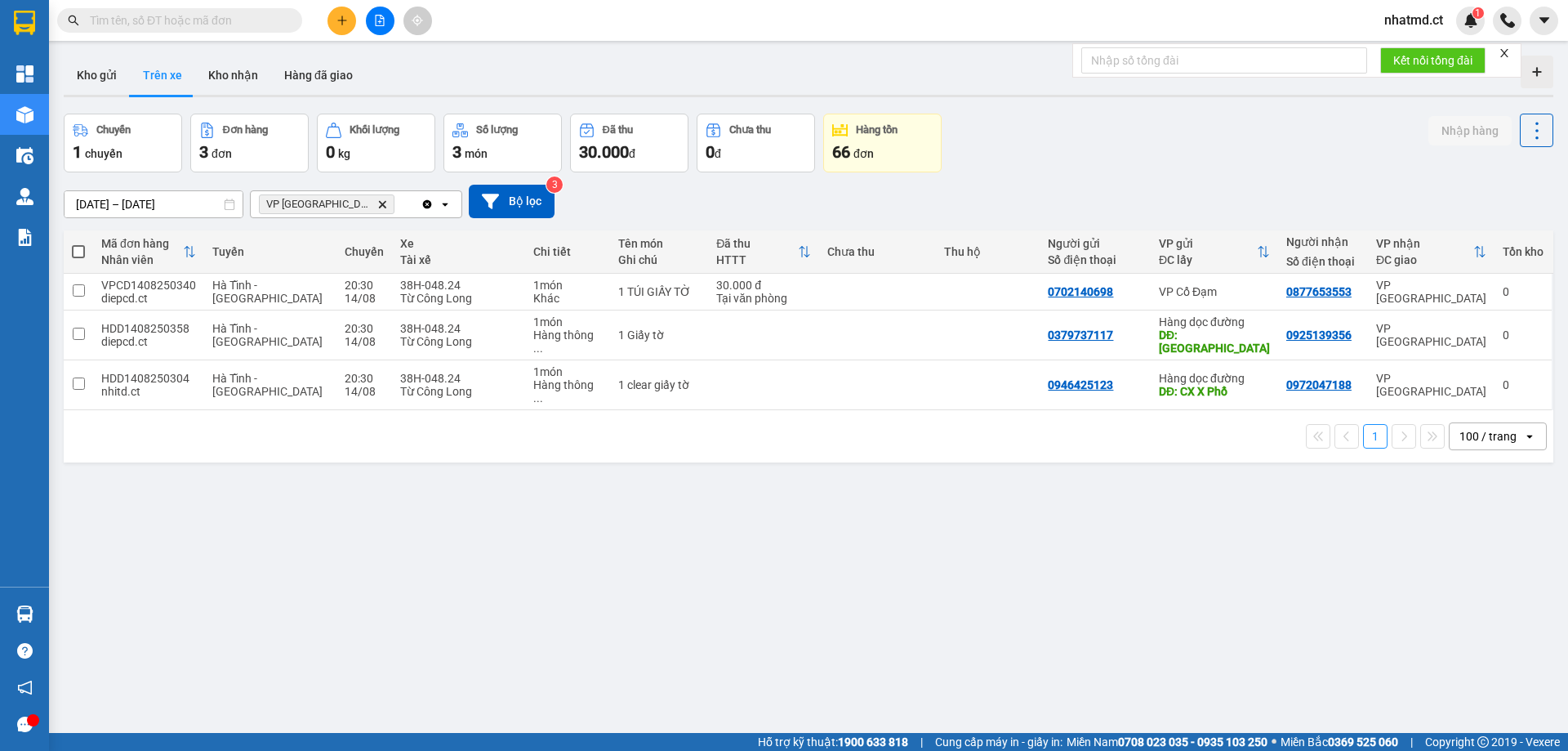
click at [258, 23] on input "text" at bounding box center [186, 20] width 192 height 18
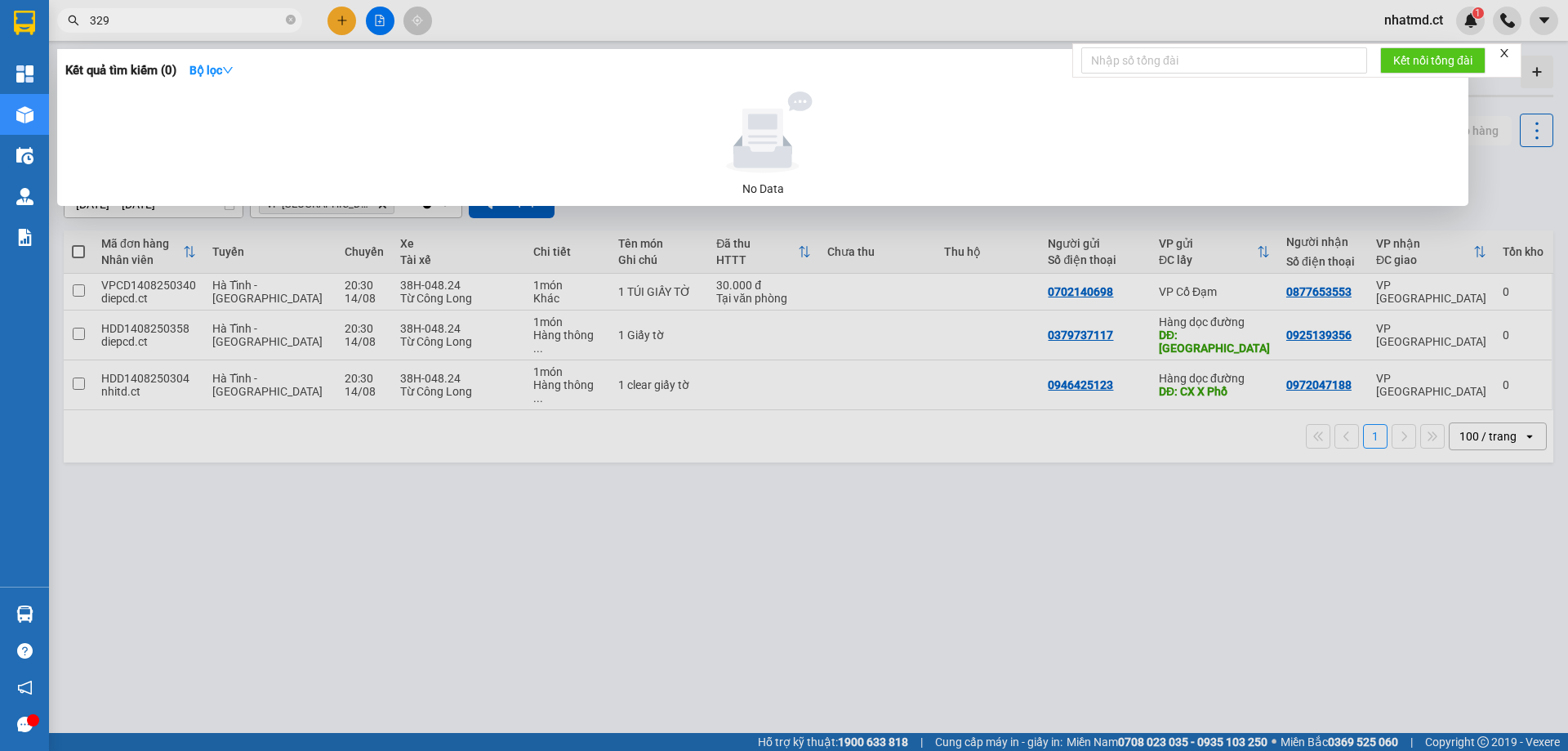
type input "3293"
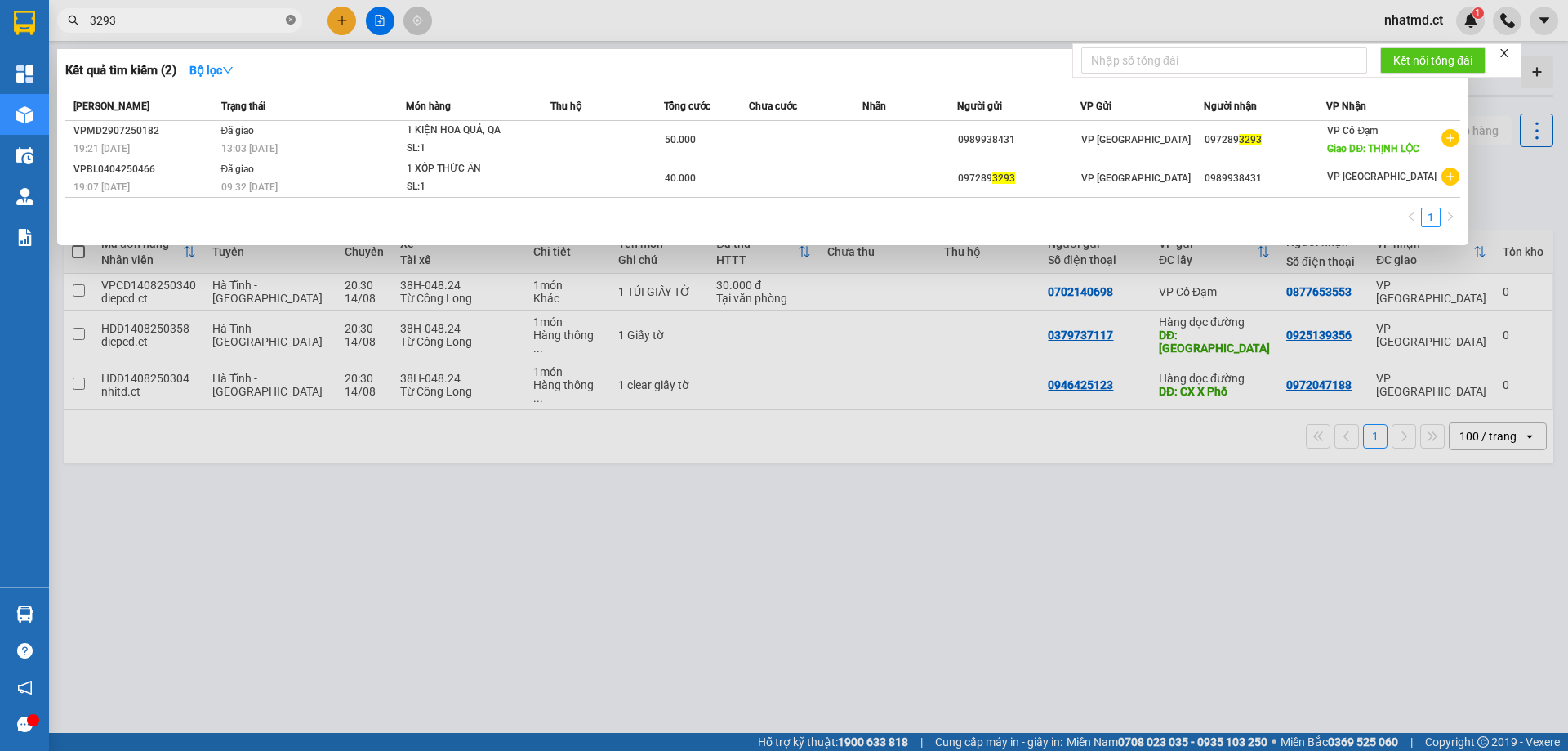
click at [293, 22] on icon "close-circle" at bounding box center [290, 19] width 10 height 10
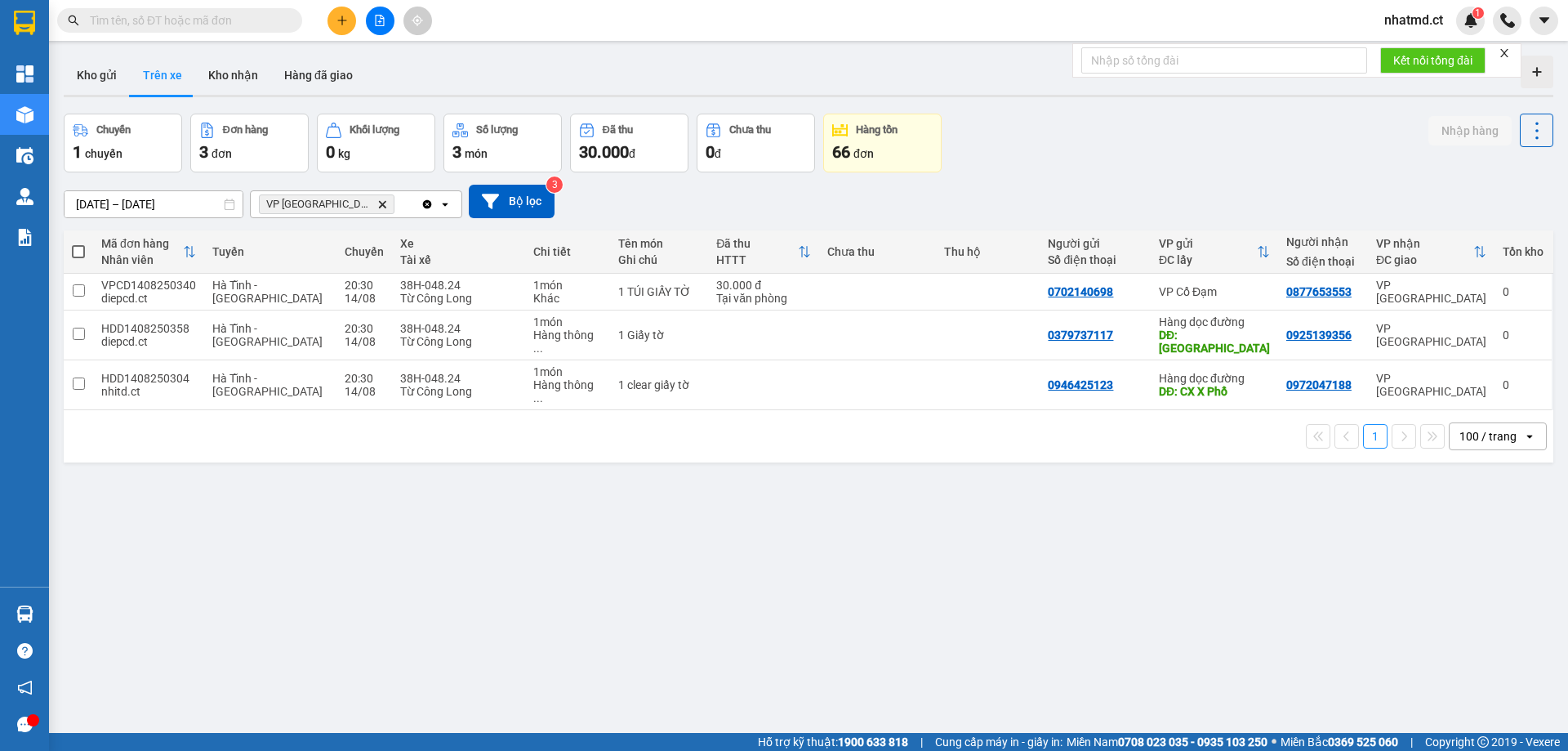
click at [253, 8] on span at bounding box center [180, 20] width 245 height 25
click at [259, 18] on input "text" at bounding box center [186, 20] width 192 height 18
click at [319, 21] on div at bounding box center [379, 20] width 123 height 28
drag, startPoint x: 222, startPoint y: 81, endPoint x: 765, endPoint y: 479, distance: 673.2
click at [765, 479] on div "ver 1.8.138 Kho gửi Trên xe Kho nhận Hàng đã giao Chuyến 1 chuyến Đơn hàng 3 đơ…" at bounding box center [808, 424] width 1503 height 751
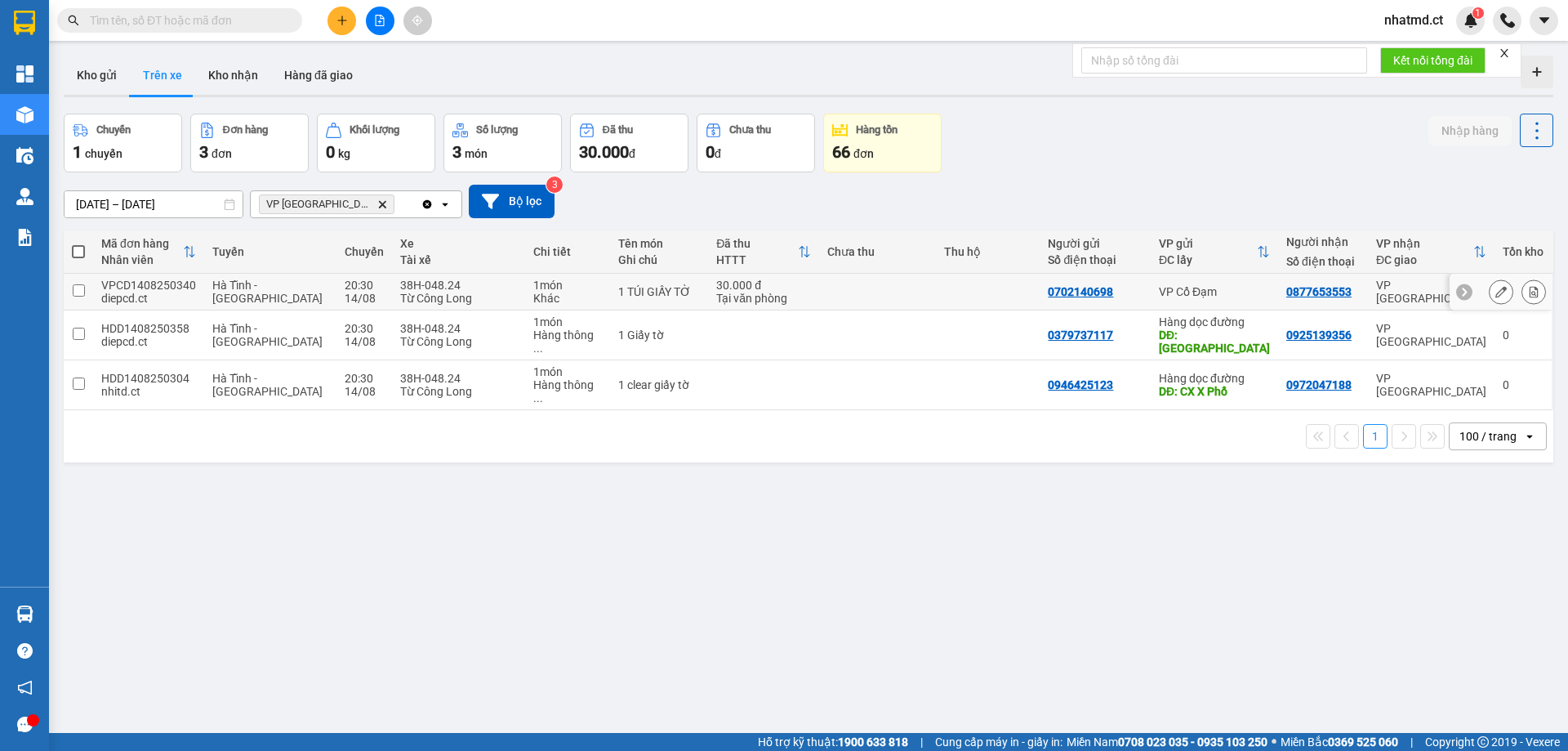
click at [1348, 304] on td "0877653553" at bounding box center [1324, 292] width 90 height 37
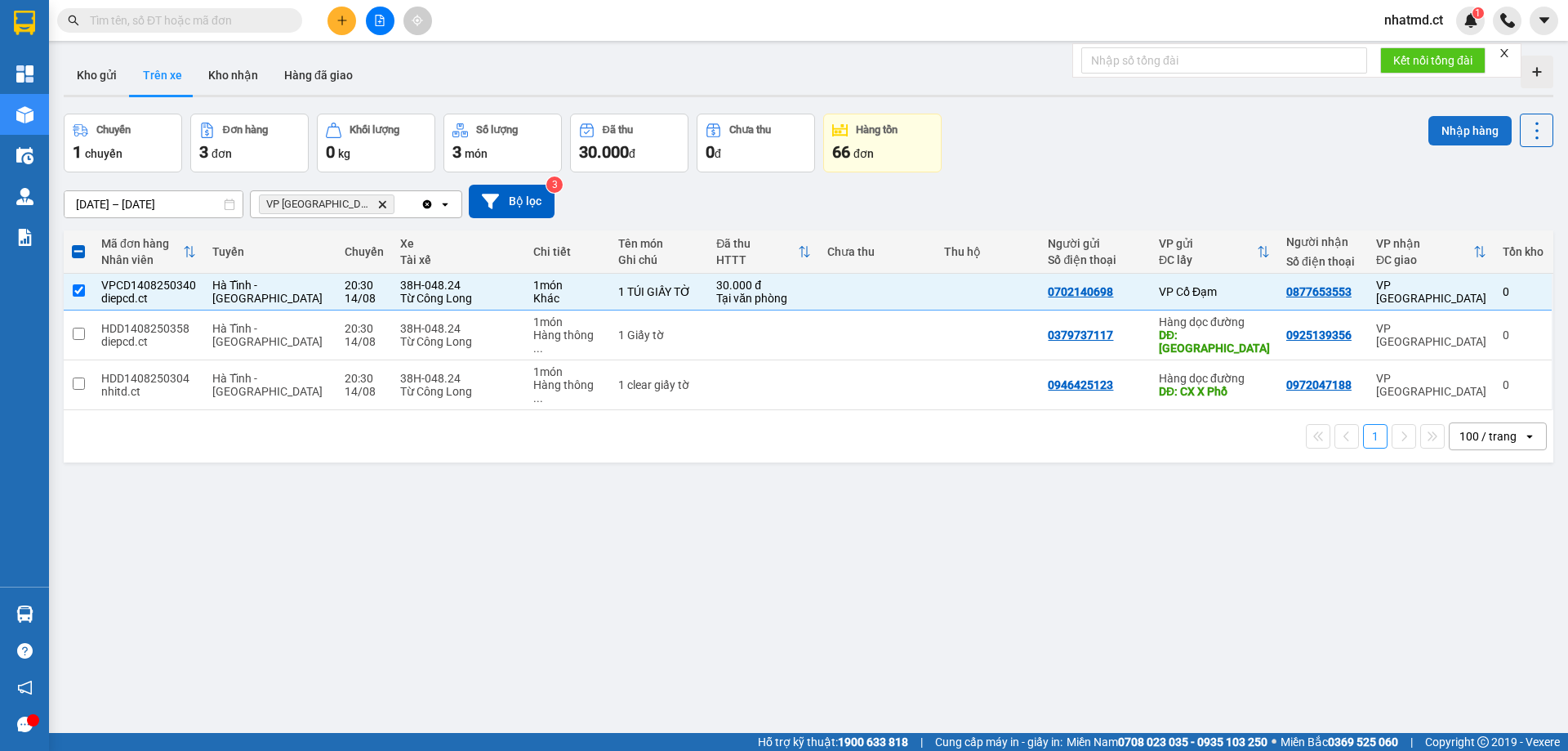
click at [1429, 129] on button "Nhập hàng" at bounding box center [1470, 130] width 83 height 29
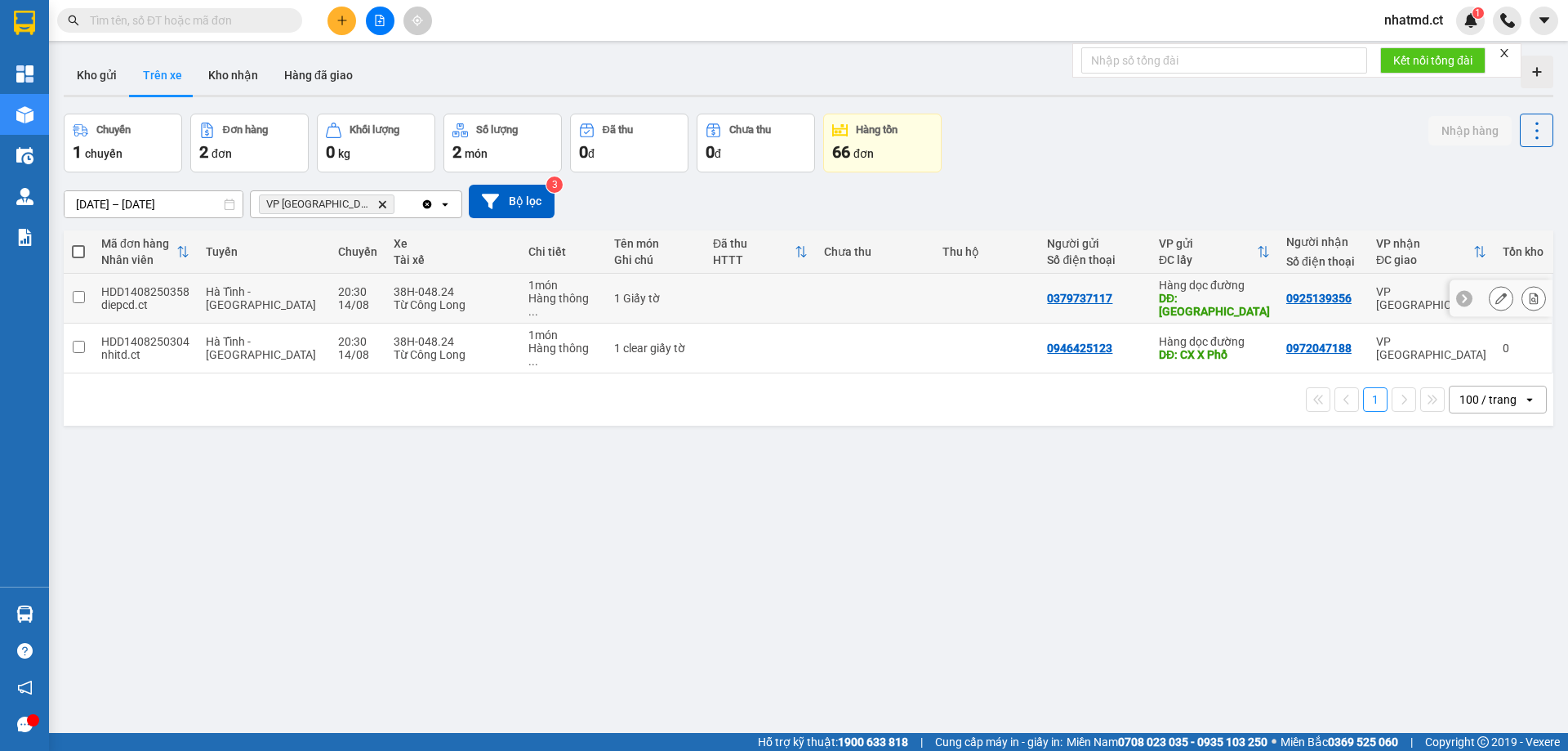
click at [1315, 278] on td "0925139356" at bounding box center [1324, 298] width 90 height 49
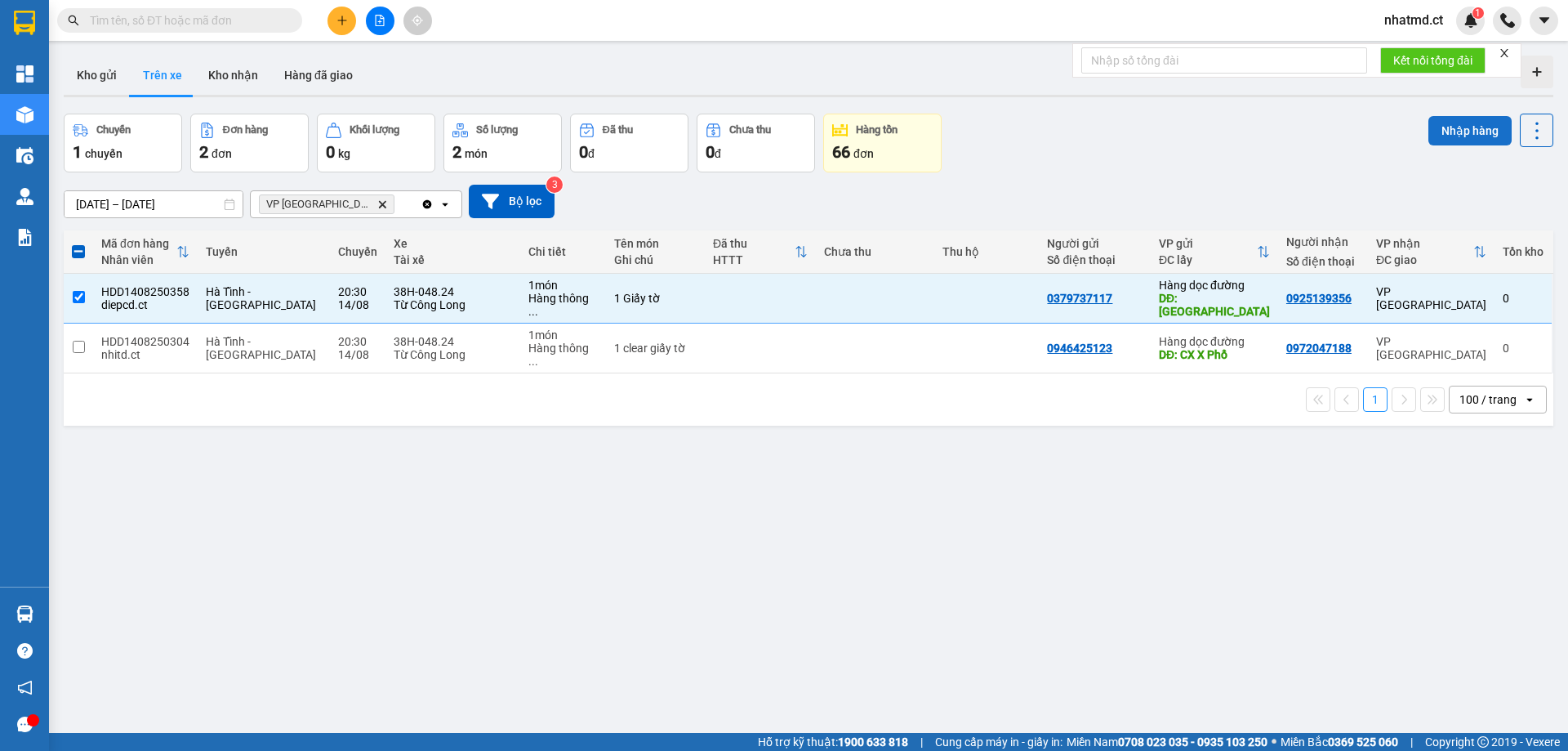
click at [1443, 124] on button "Nhập hàng" at bounding box center [1470, 130] width 83 height 29
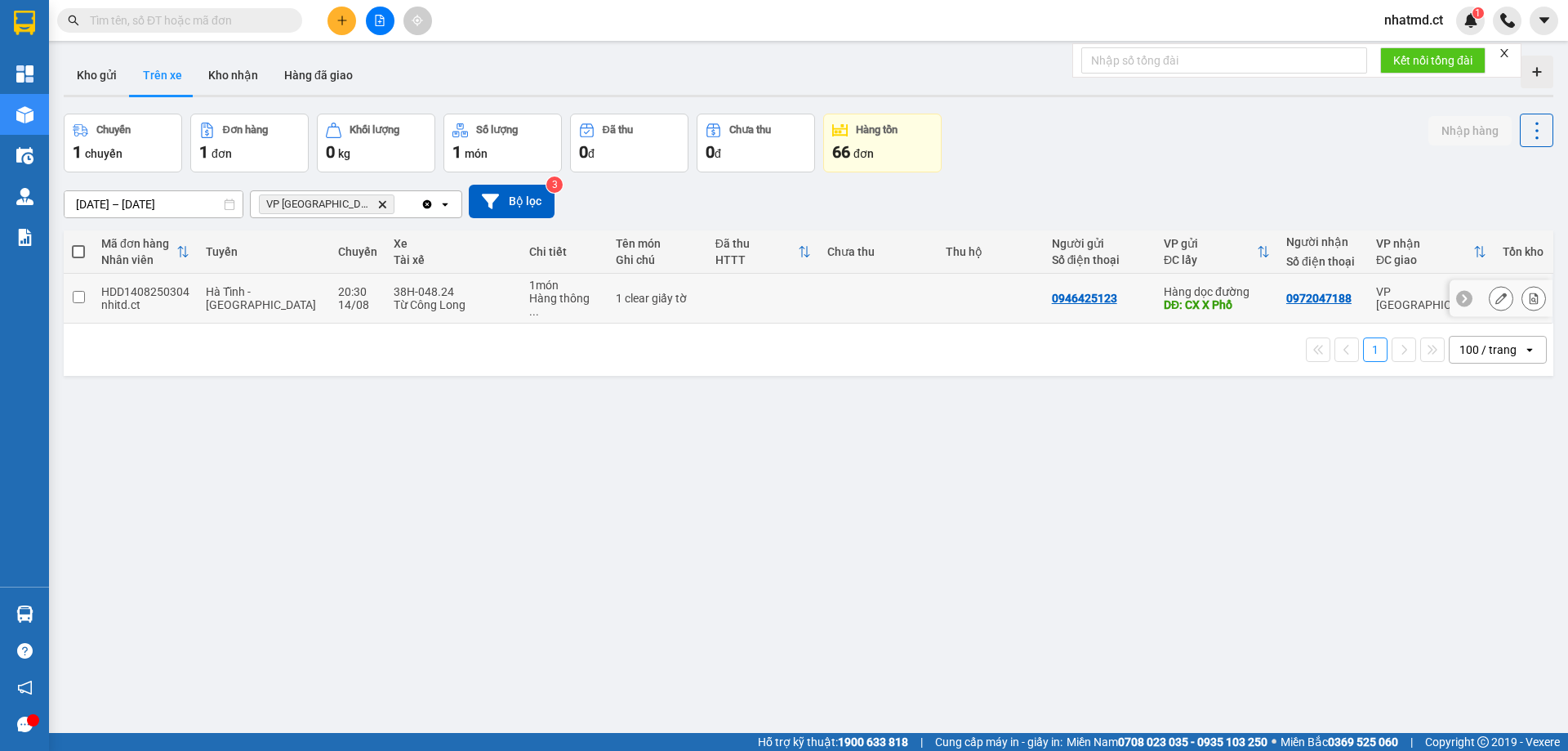
click at [964, 292] on td at bounding box center [991, 298] width 106 height 49
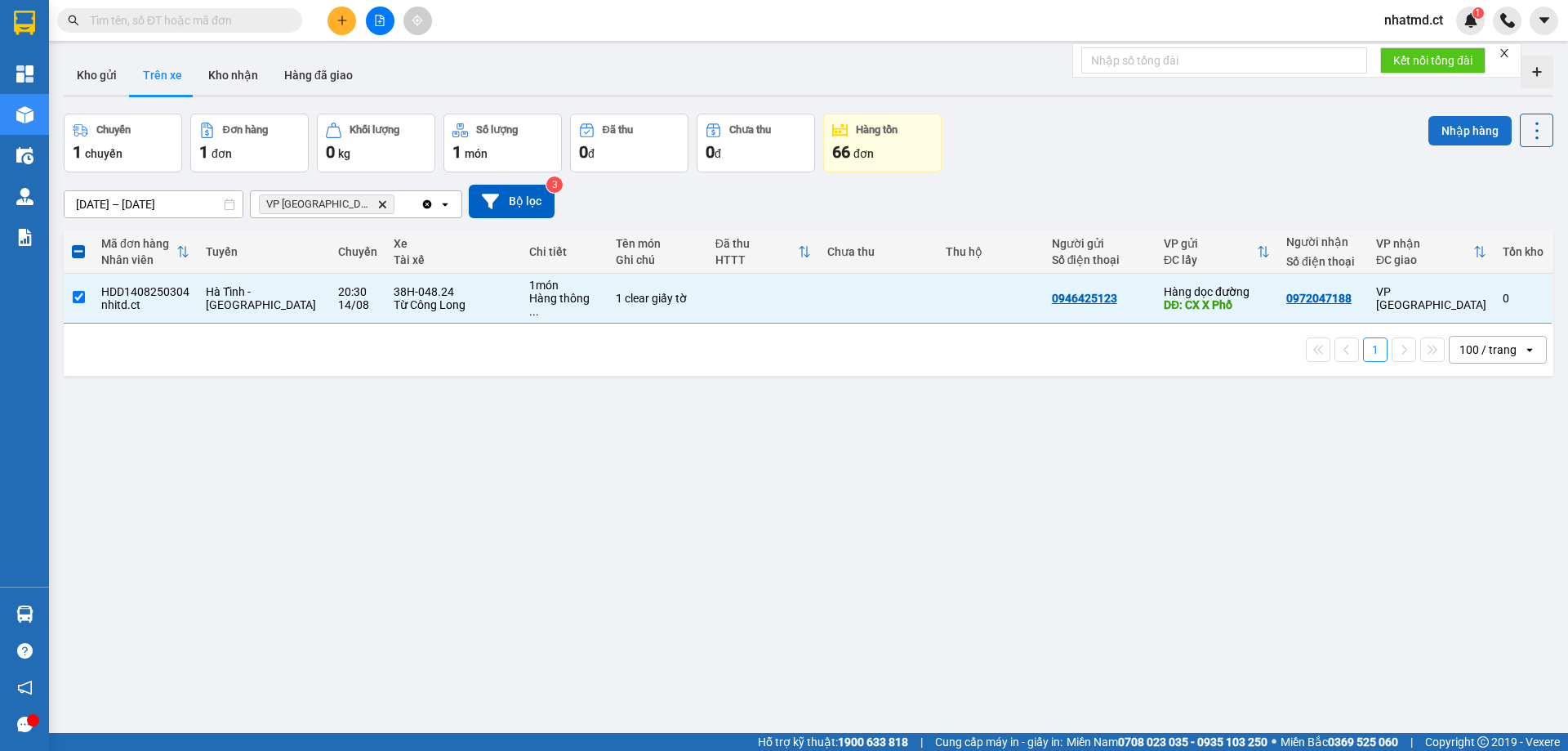
click at [1446, 137] on button "Nhập hàng" at bounding box center [1470, 130] width 83 height 29
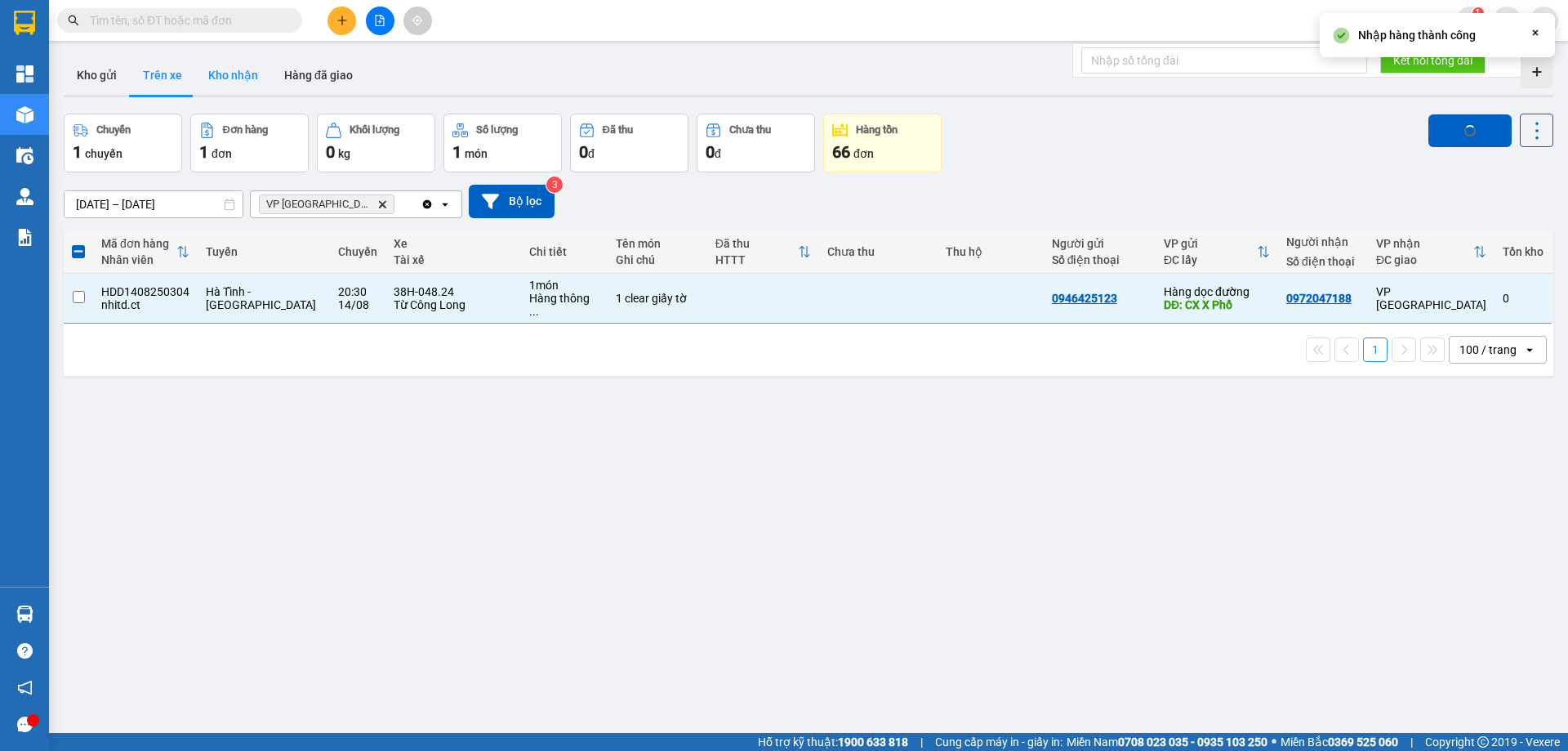
checkbox input "false"
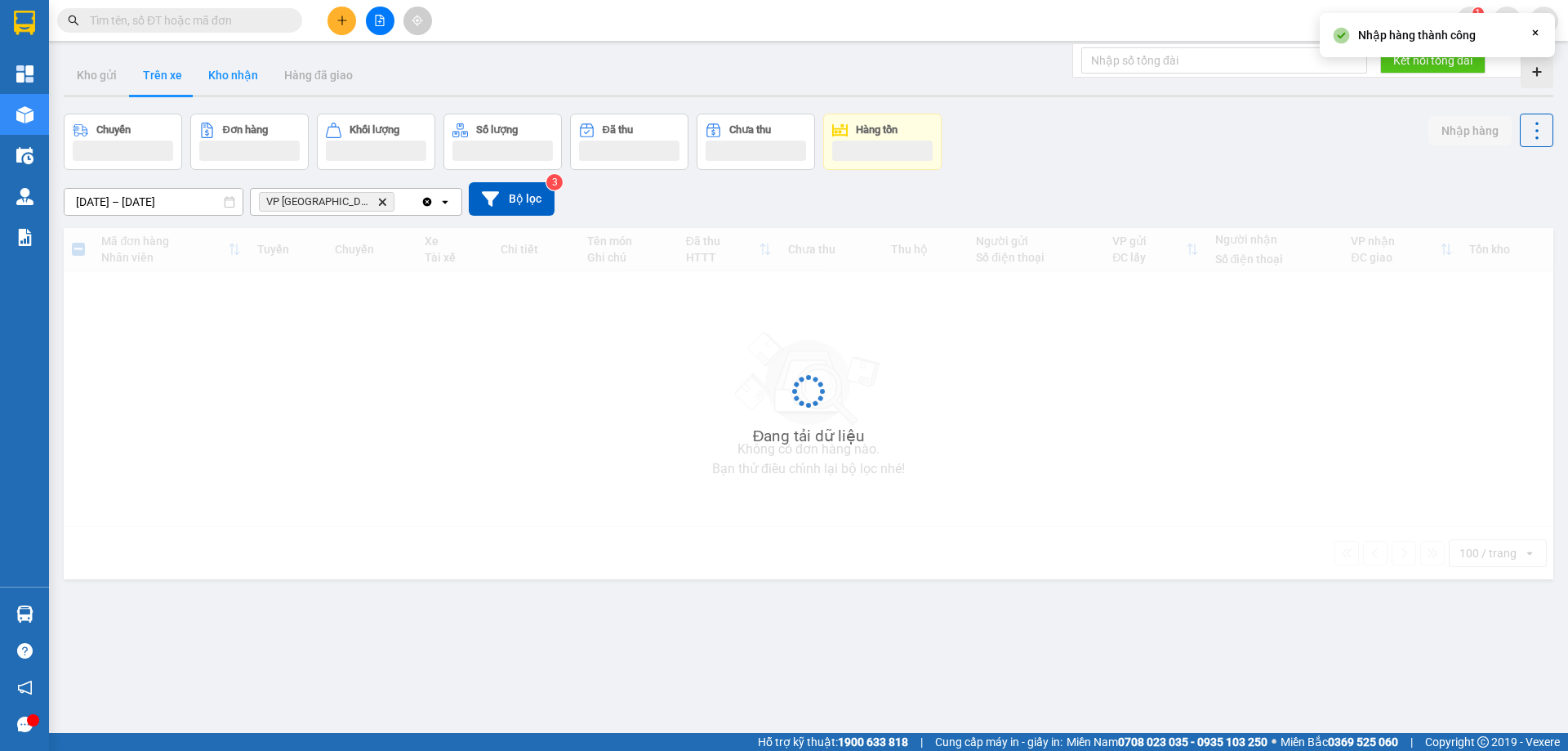
click at [213, 69] on button "Kho nhận" at bounding box center [233, 75] width 76 height 39
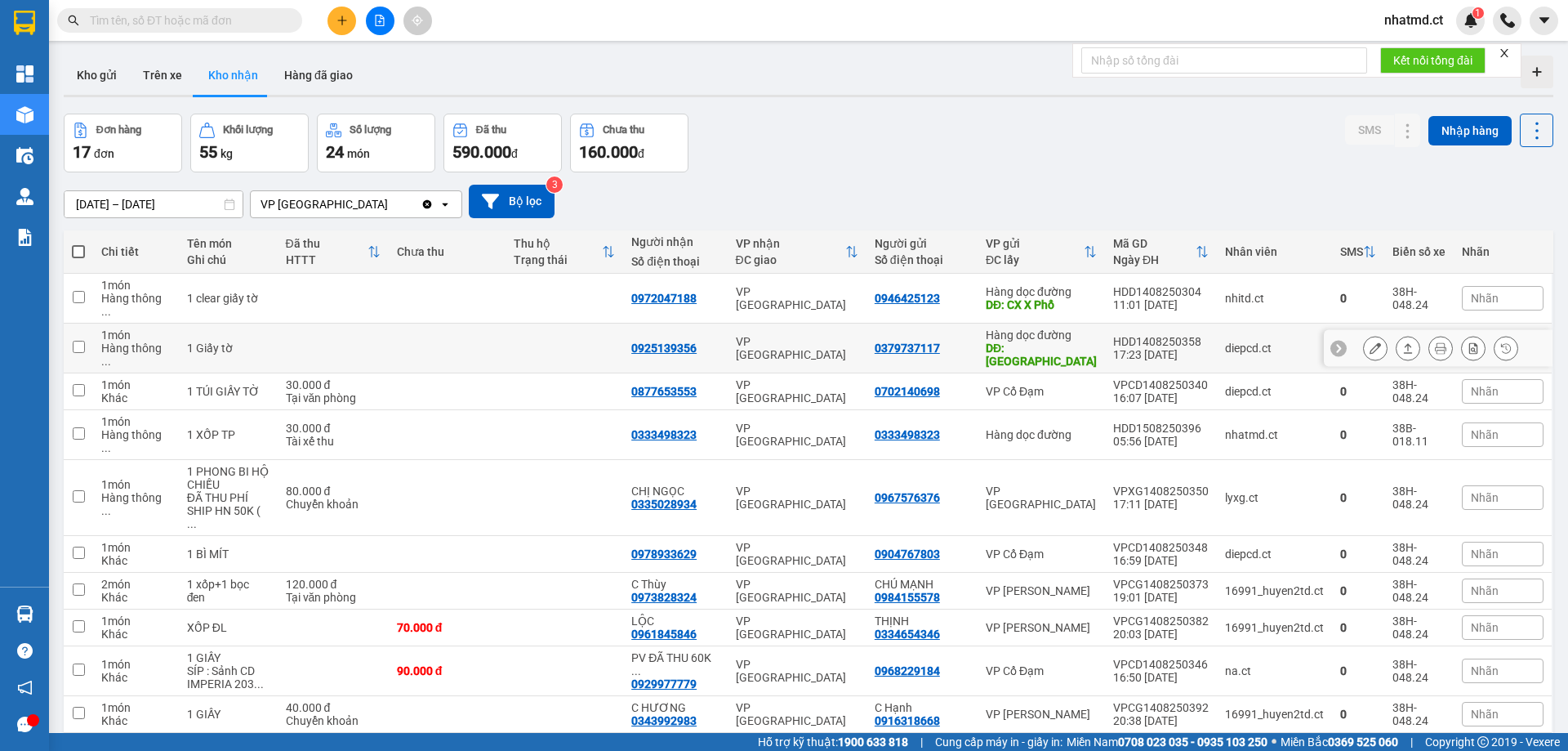
click at [552, 324] on td at bounding box center [564, 349] width 117 height 49
checkbox input "true"
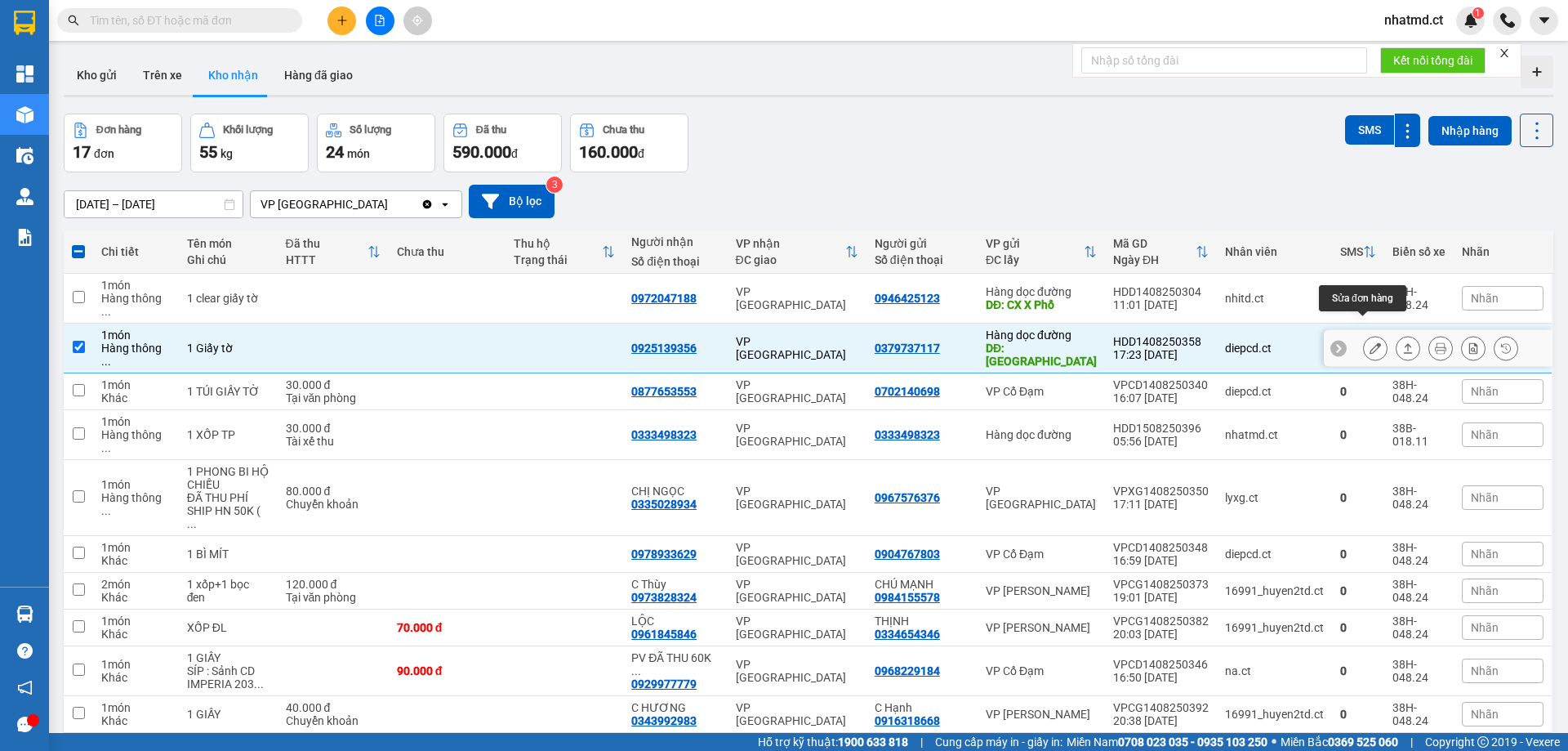
click at [1370, 335] on button at bounding box center [1376, 349] width 23 height 28
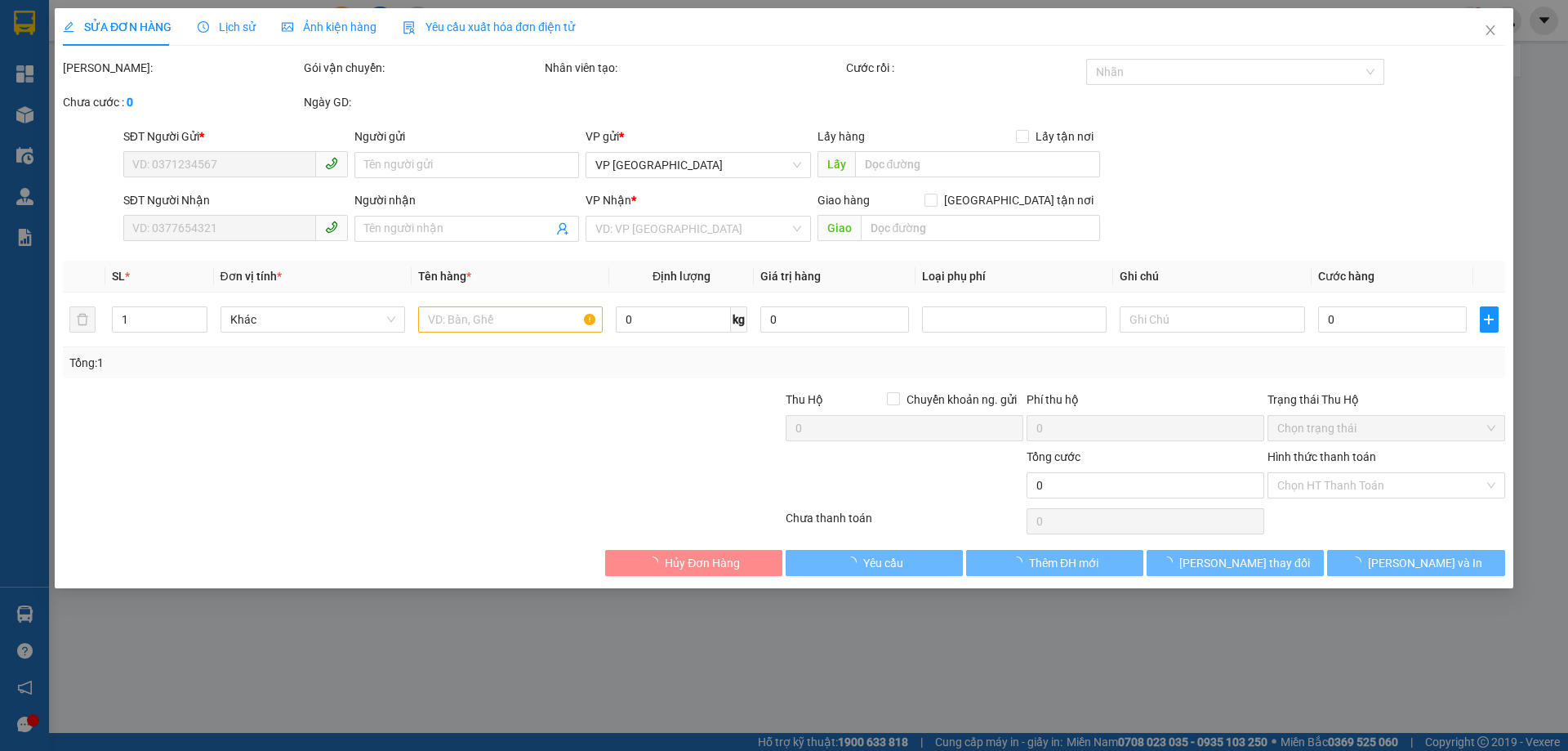
type input "0379737117"
type input "[PERSON_NAME]"
type input "0925139356"
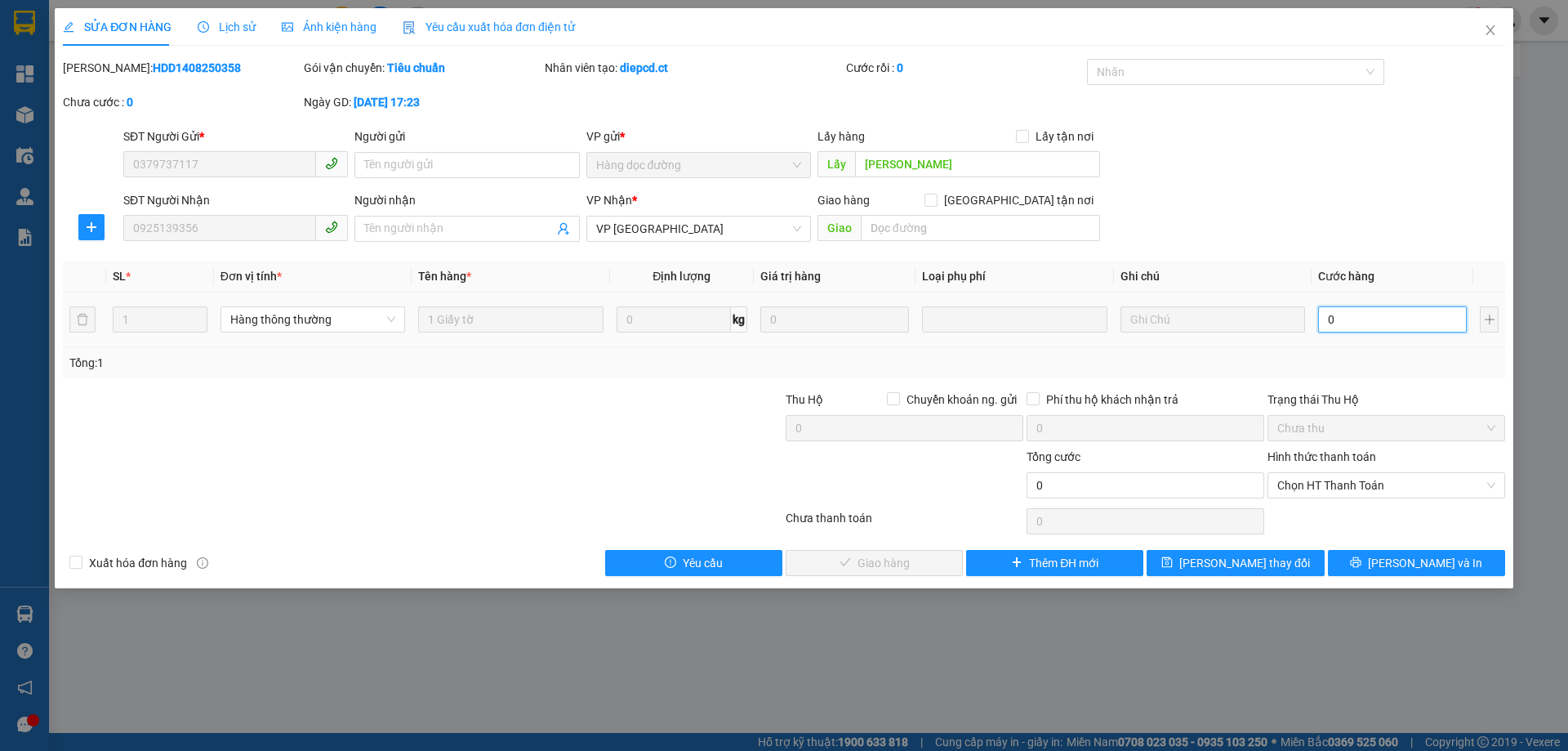
click at [1371, 322] on input "0" at bounding box center [1392, 319] width 148 height 26
type input "3"
type input "30"
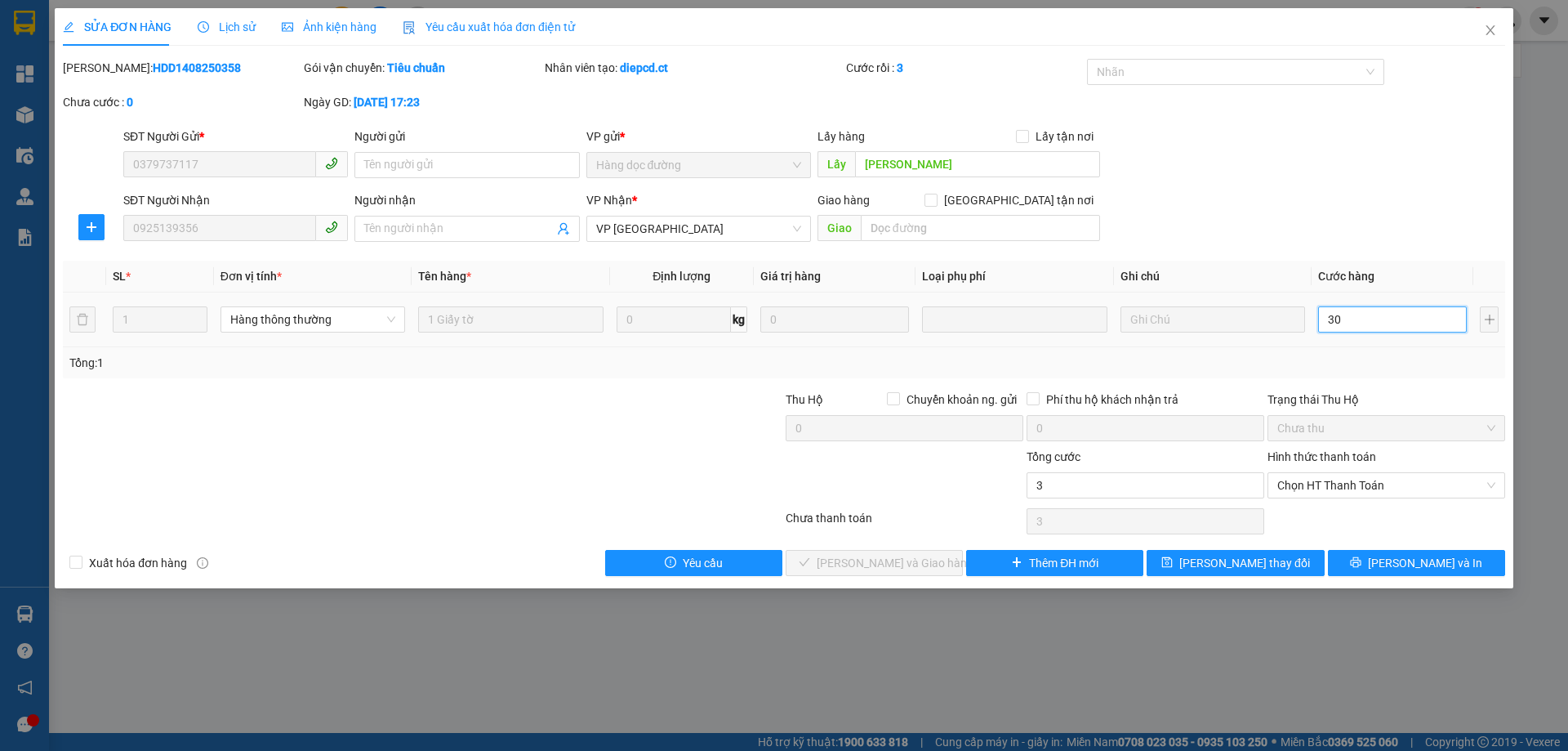
type input "30"
type input "30.000"
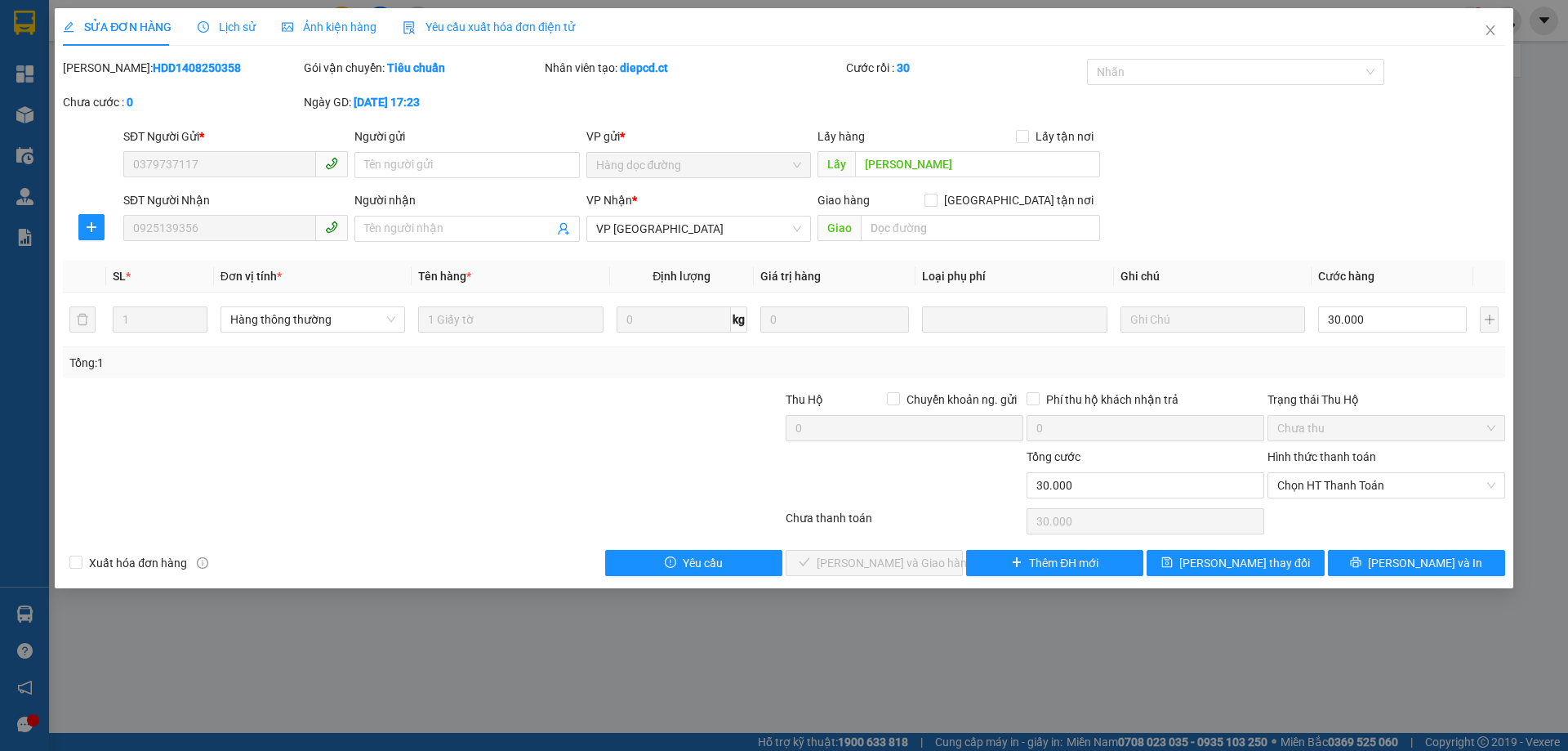
click at [1317, 349] on div "Tổng: 1" at bounding box center [784, 362] width 1443 height 31
click at [1265, 561] on span "[PERSON_NAME] thay đổi" at bounding box center [1245, 563] width 131 height 18
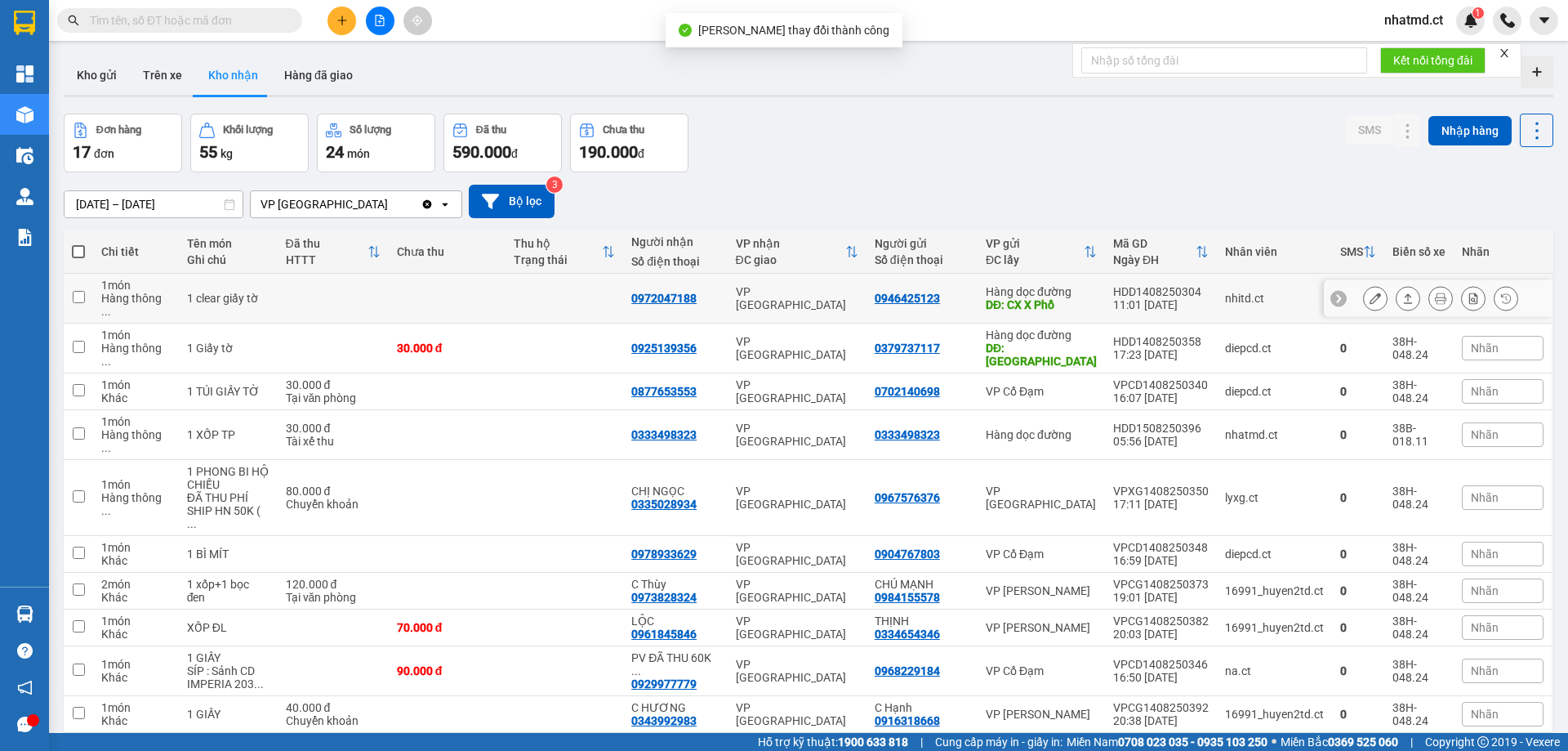
click at [596, 293] on td at bounding box center [564, 298] width 117 height 49
checkbox input "true"
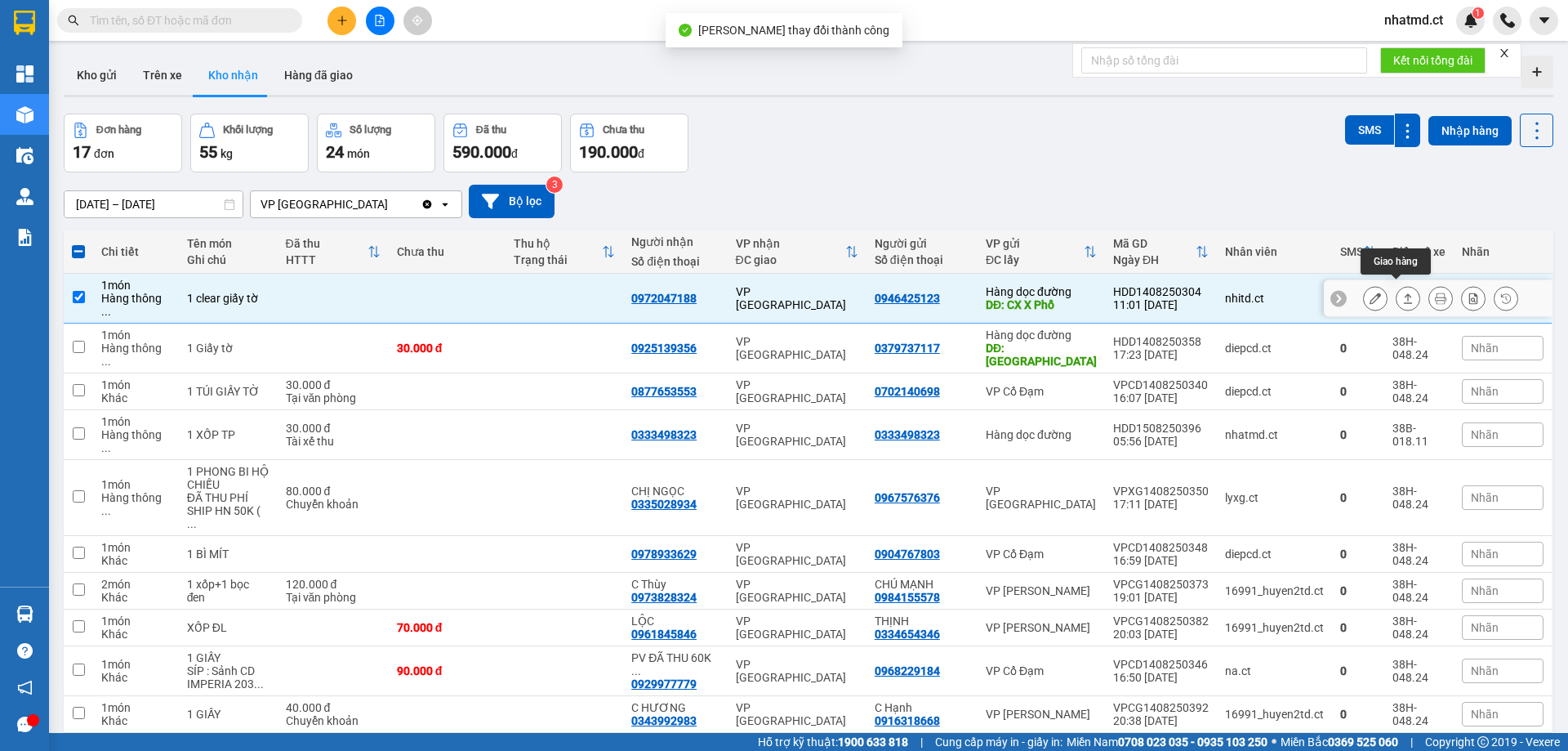
click at [1369, 292] on button at bounding box center [1376, 298] width 23 height 28
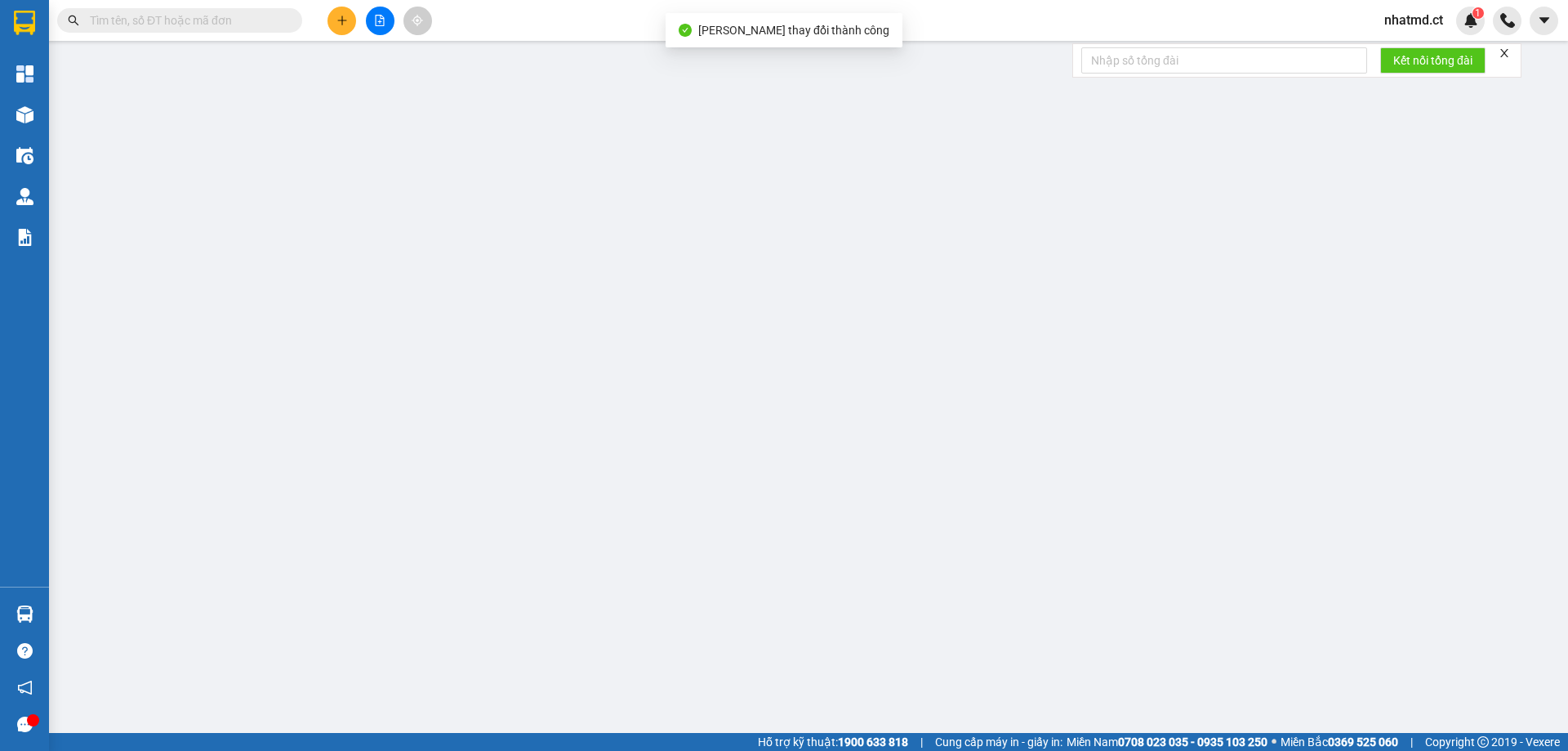
type input "0946425123"
type input "CX X Phổ"
type input "0972047188"
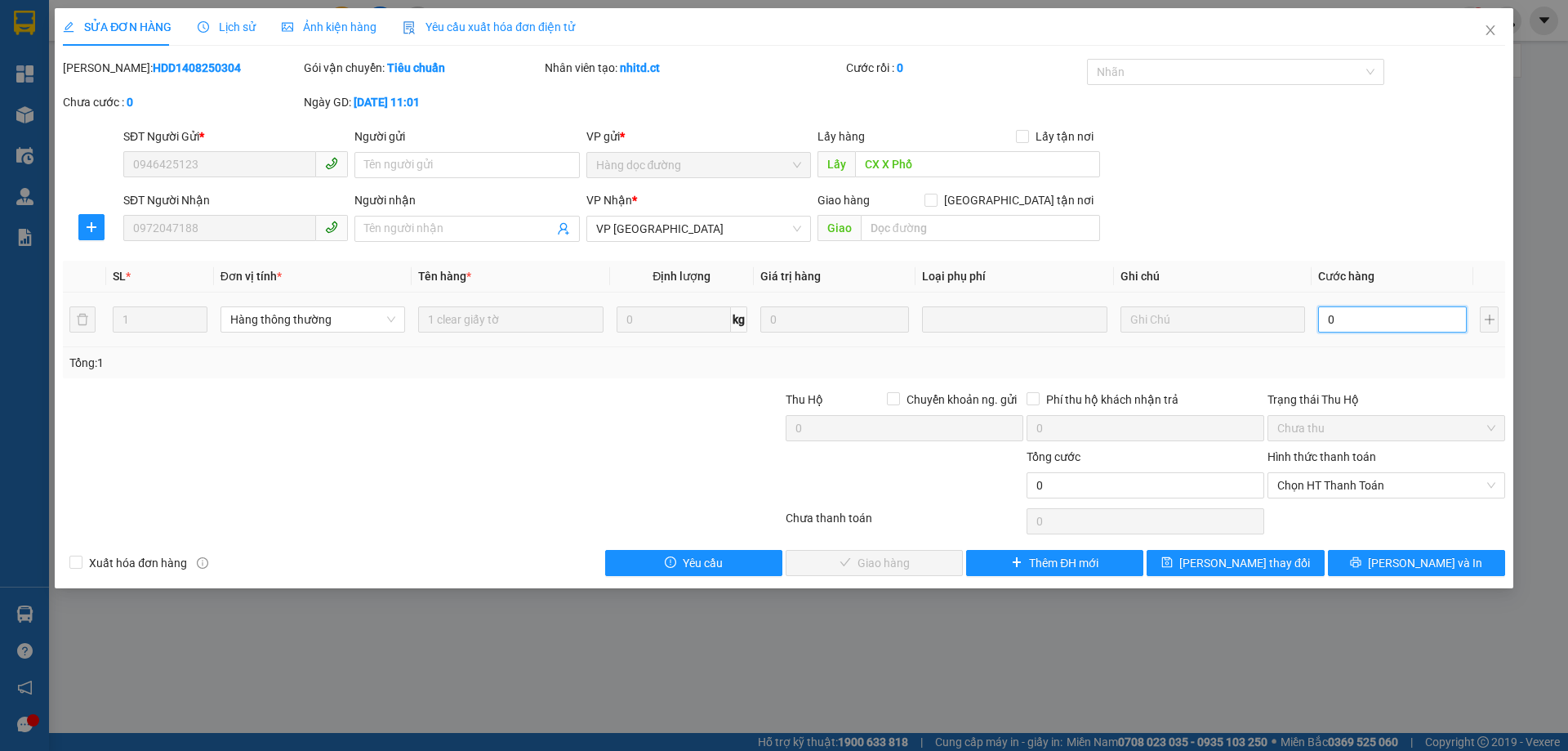
click at [1402, 327] on input "0" at bounding box center [1392, 319] width 148 height 26
type input "3"
type input "30"
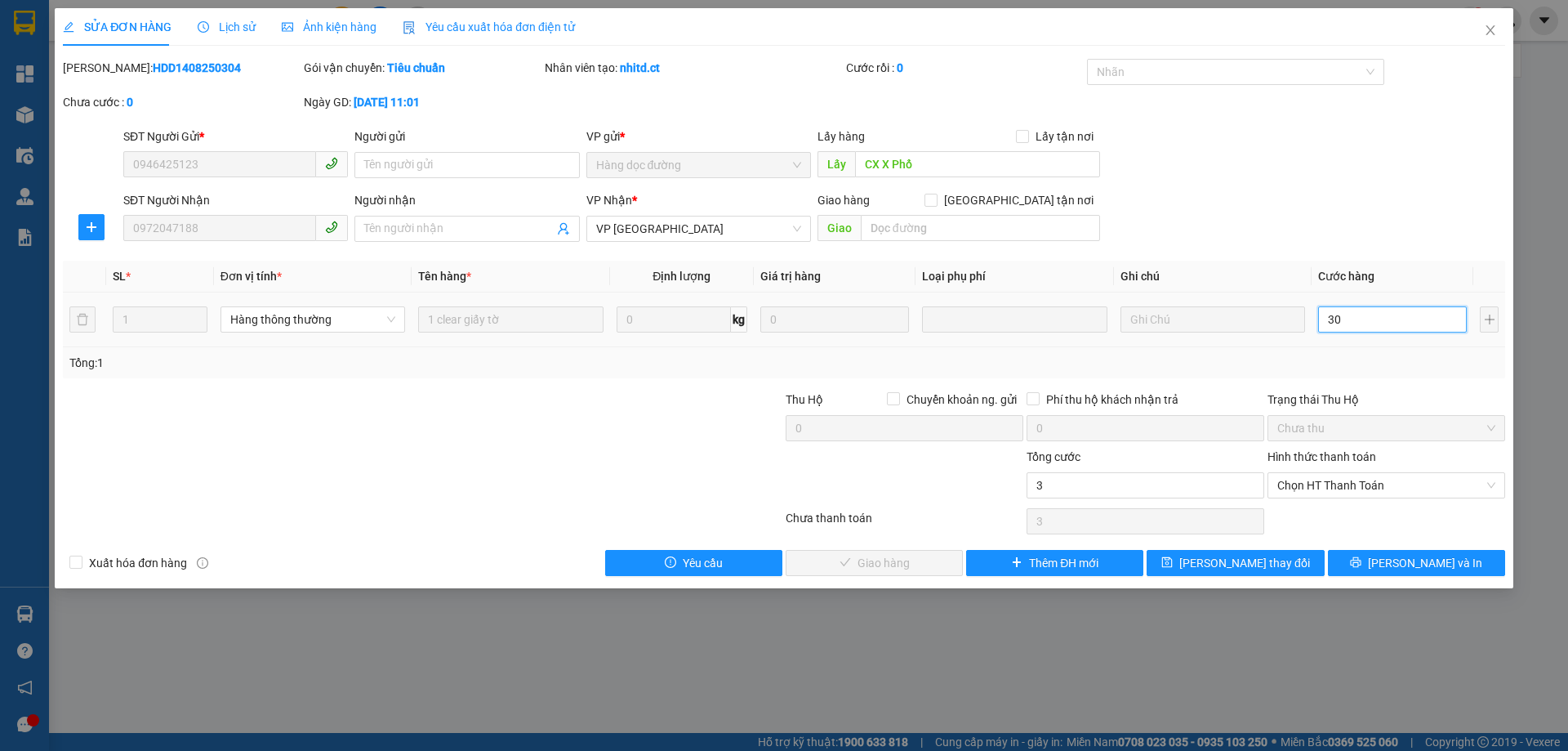
type input "30"
click at [1361, 427] on span "Chưa thu" at bounding box center [1386, 428] width 218 height 25
drag, startPoint x: 1353, startPoint y: 477, endPoint x: 1325, endPoint y: 509, distance: 42.5
click at [1352, 477] on span "Chọn HT Thanh Toán" at bounding box center [1386, 485] width 218 height 25
type input "30"
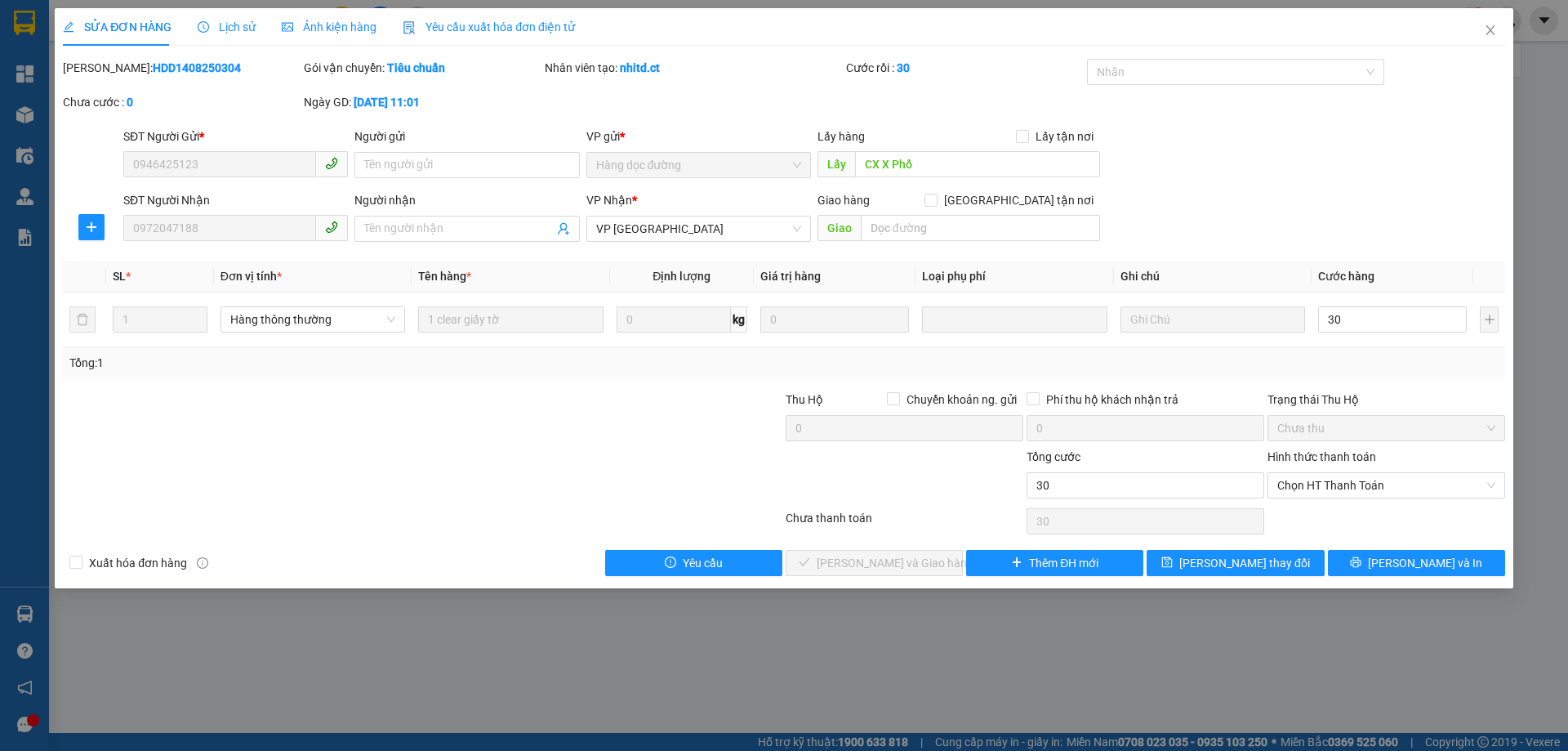
type input "30.000"
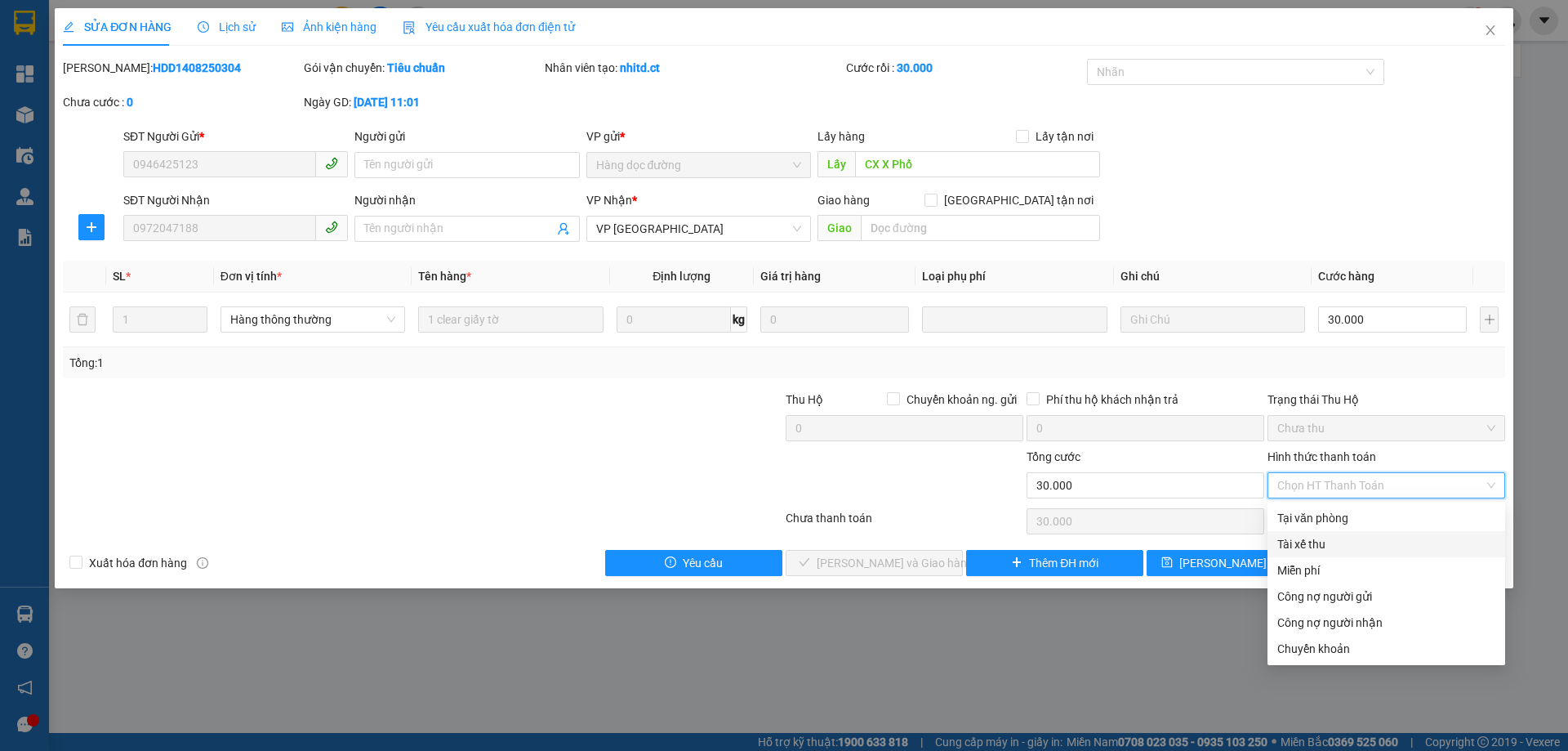
click at [1300, 542] on div "Tài xế thu" at bounding box center [1386, 544] width 218 height 18
type input "0"
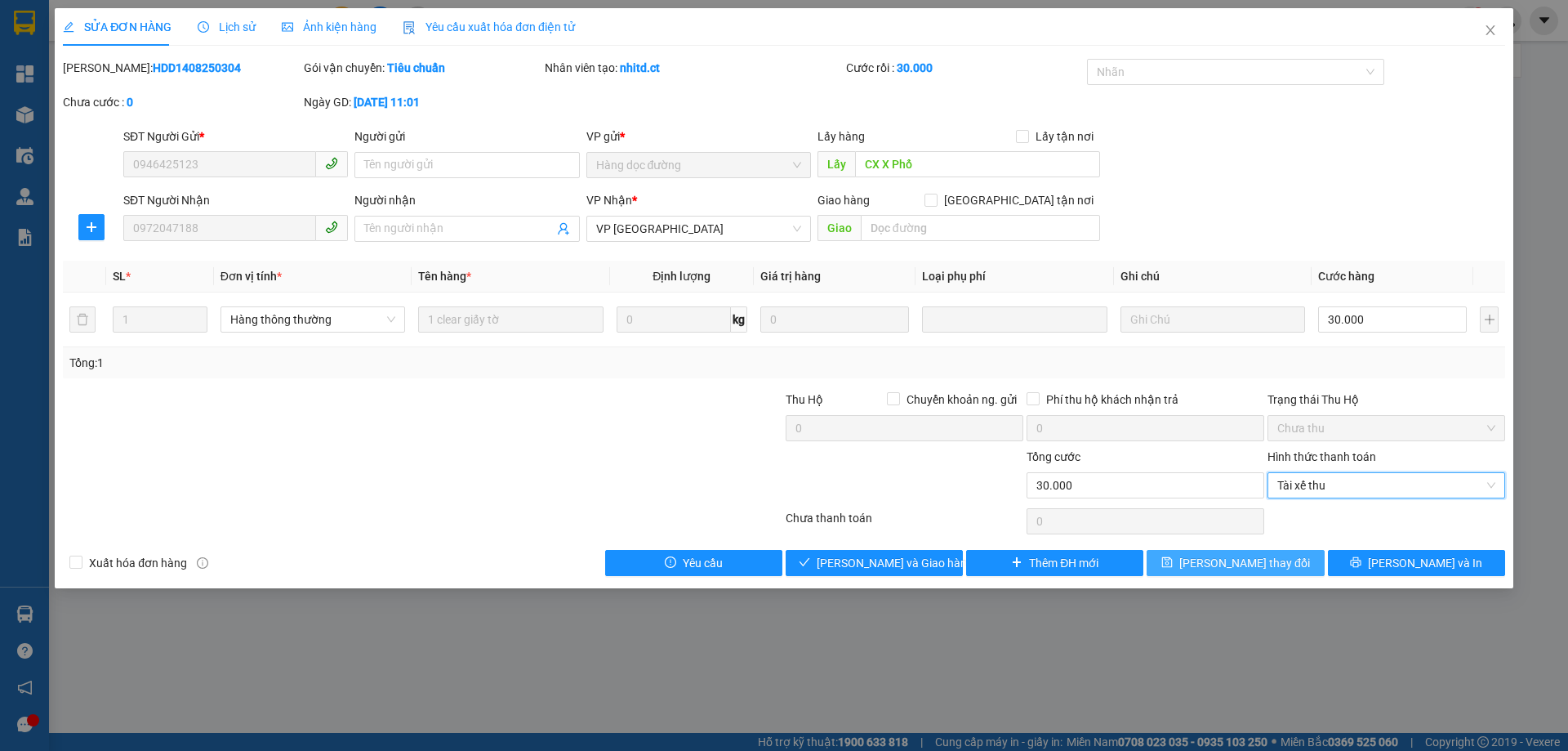
click at [1221, 574] on button "[PERSON_NAME] thay đổi" at bounding box center [1235, 563] width 177 height 26
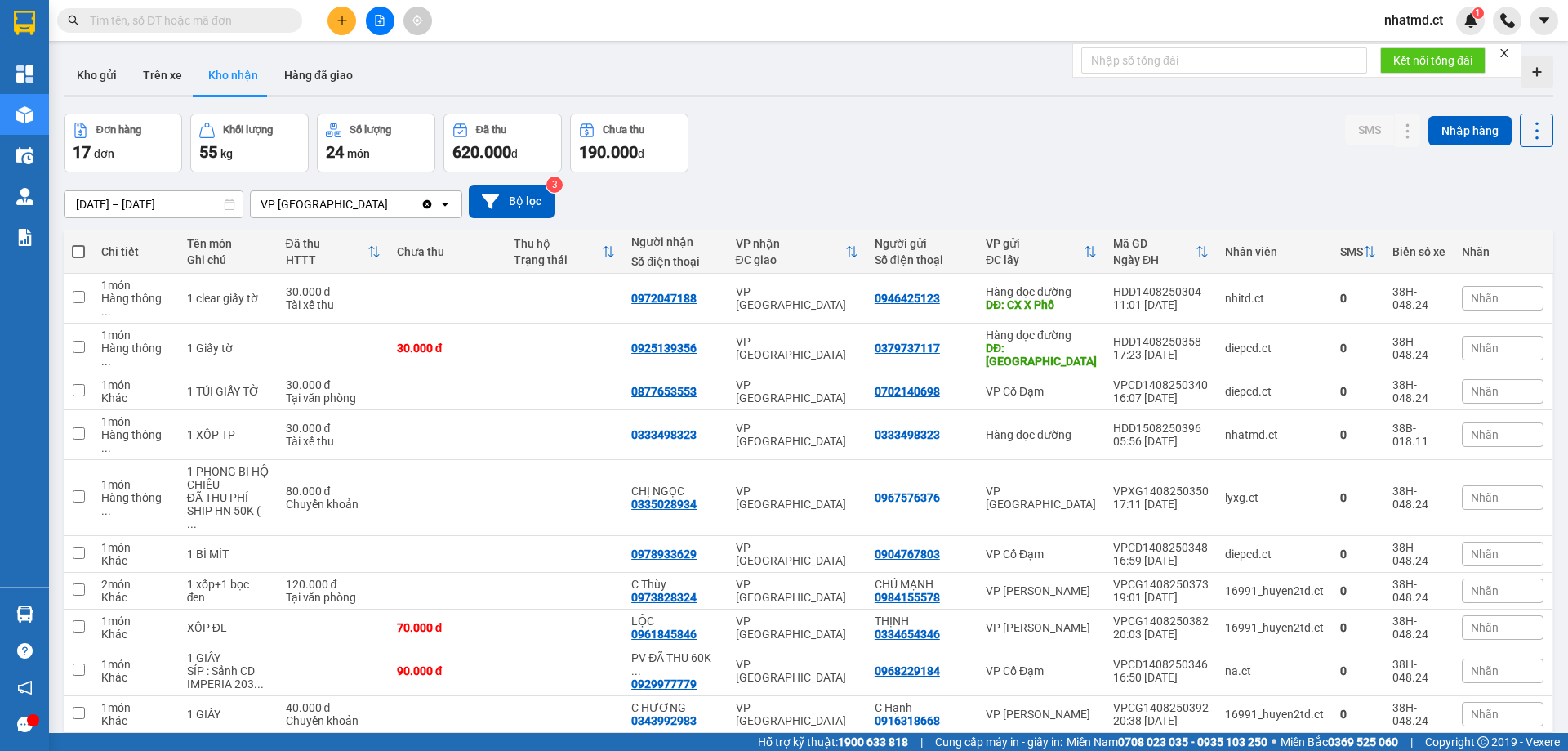
click at [277, 13] on input "text" at bounding box center [186, 20] width 192 height 18
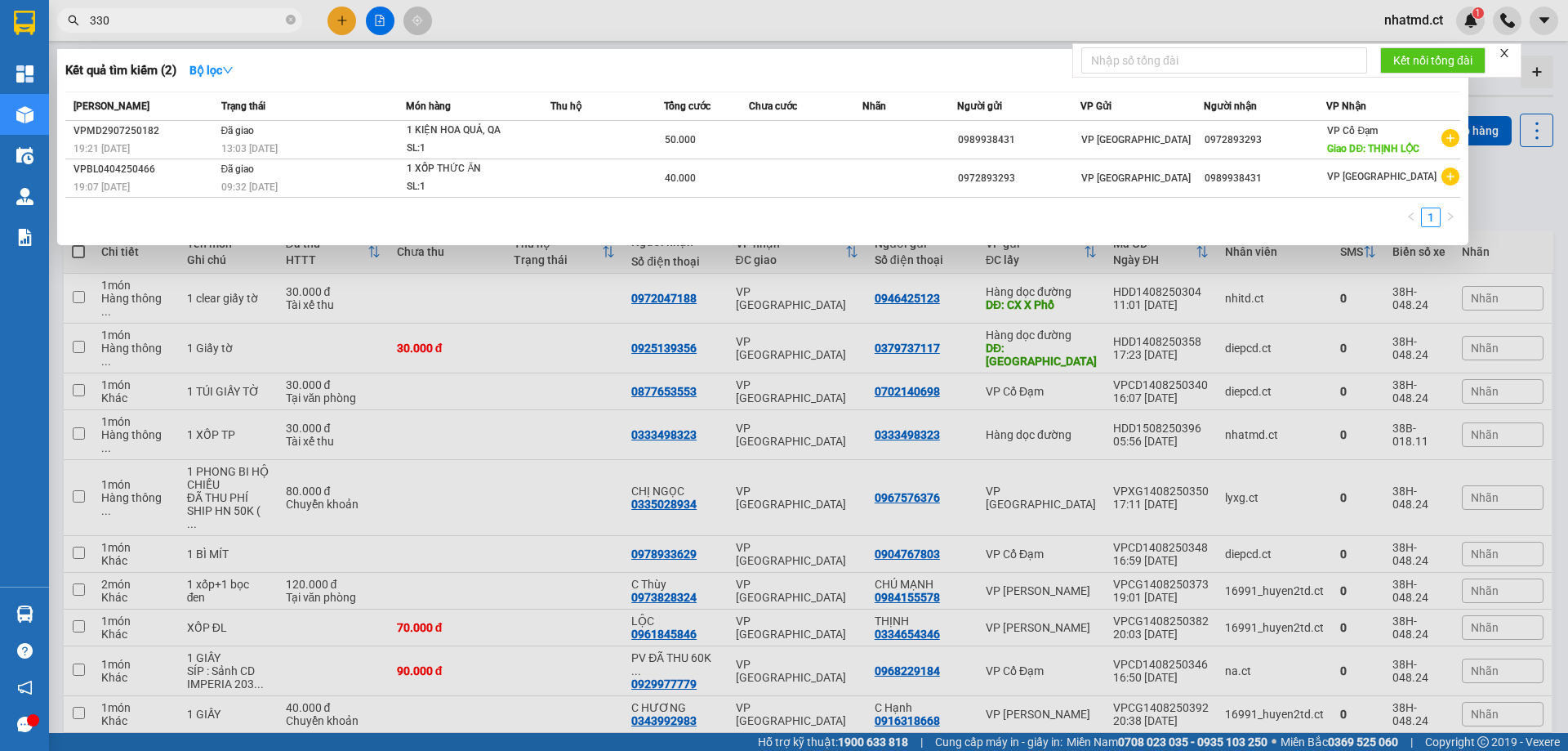
type input "3303"
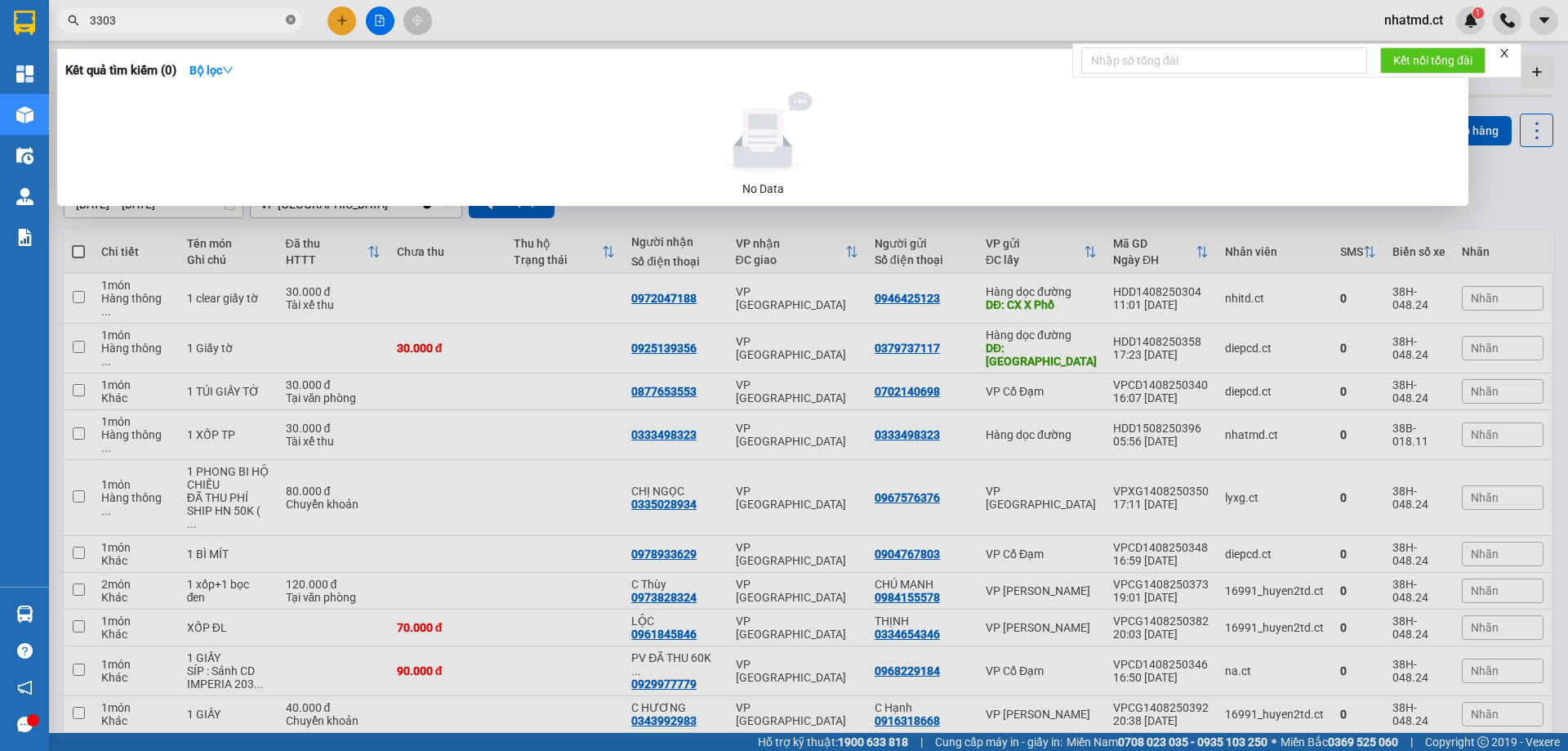
click at [286, 19] on icon "close-circle" at bounding box center [290, 19] width 10 height 10
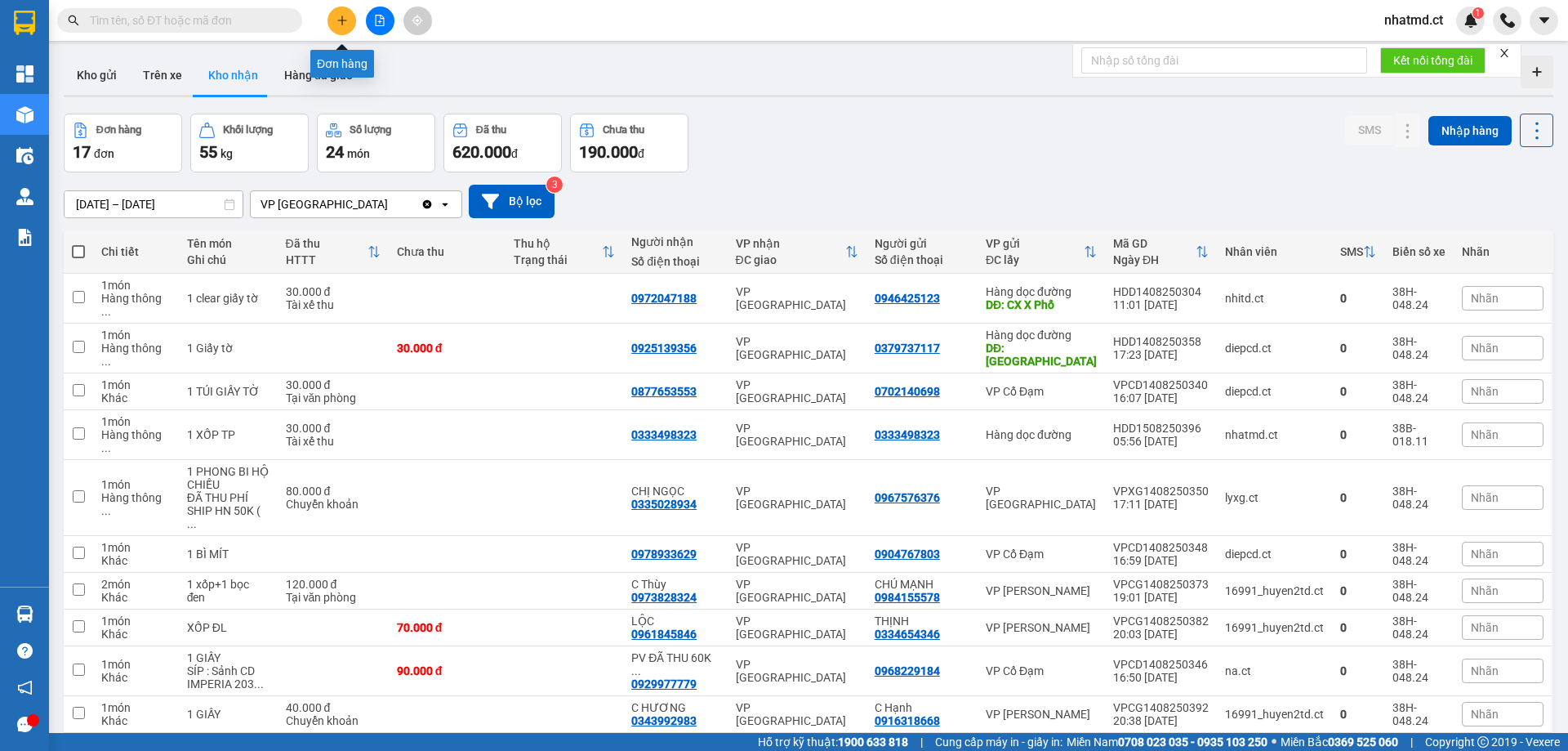
click at [336, 15] on icon "plus" at bounding box center [341, 20] width 11 height 11
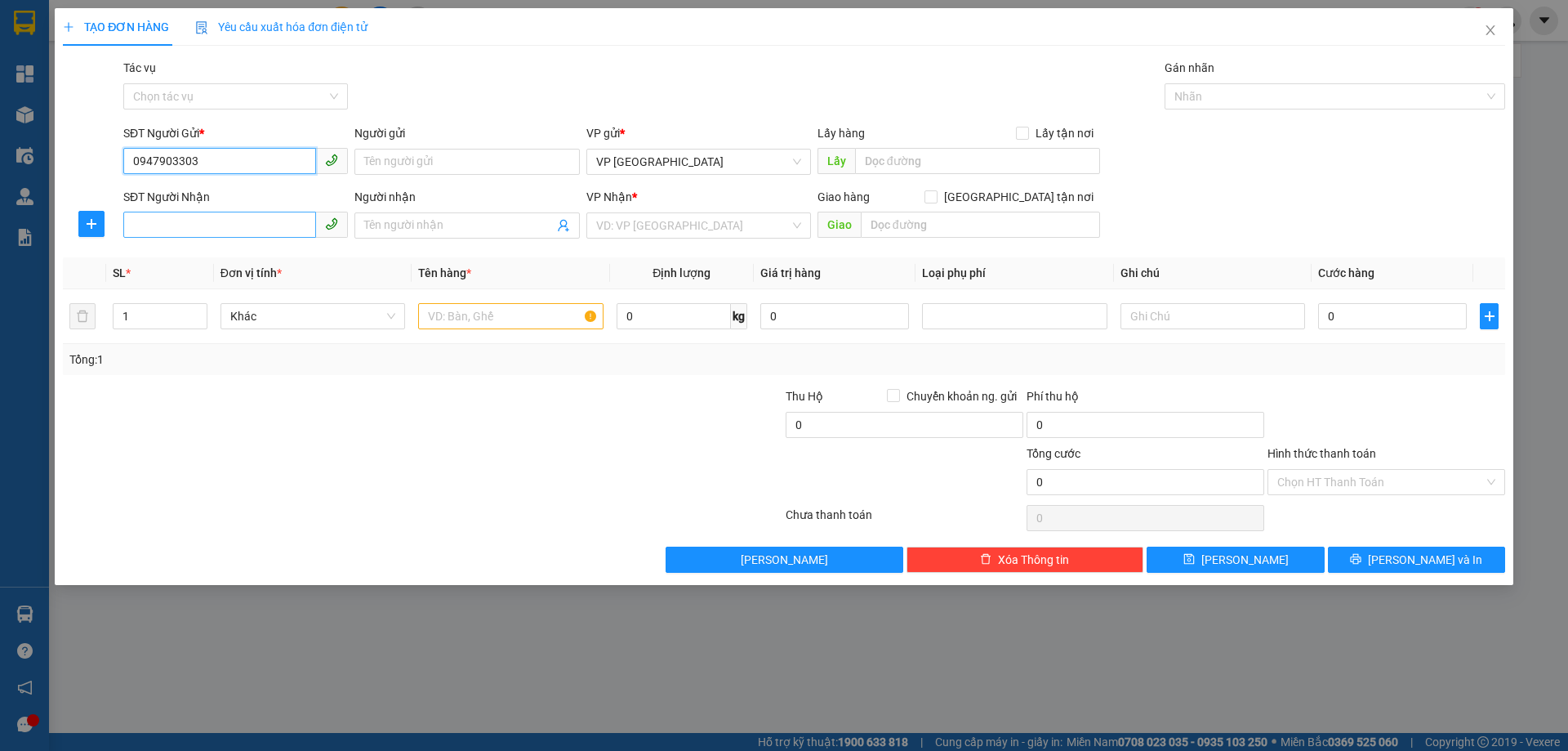
type input "0947903303"
click at [254, 226] on input "SĐT Người Nhận" at bounding box center [220, 225] width 192 height 26
paste input "0947903303"
type input "0947903303"
click at [259, 98] on input "Tác vụ" at bounding box center [229, 96] width 193 height 25
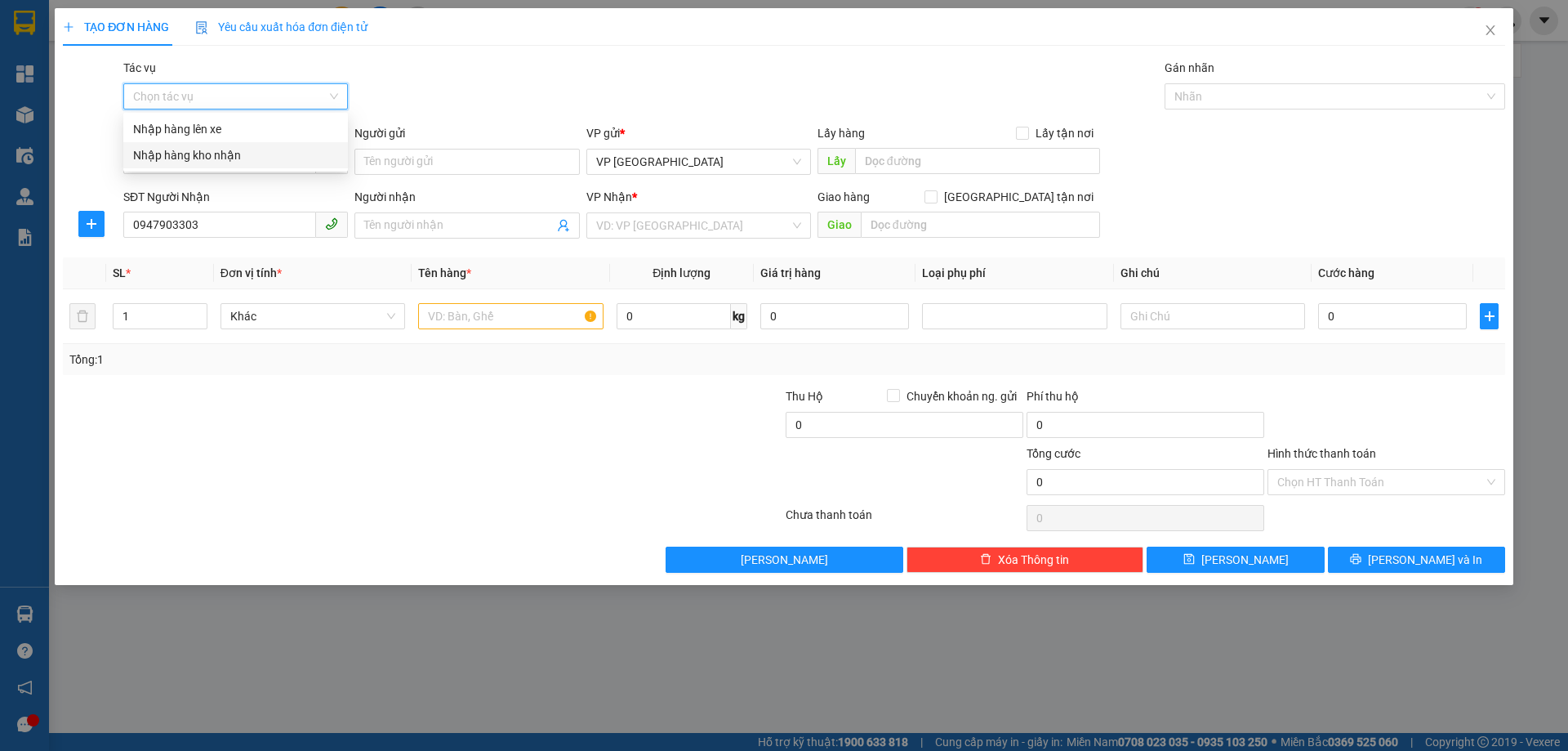
click at [244, 157] on div "Nhập hàng kho nhận" at bounding box center [236, 155] width 205 height 18
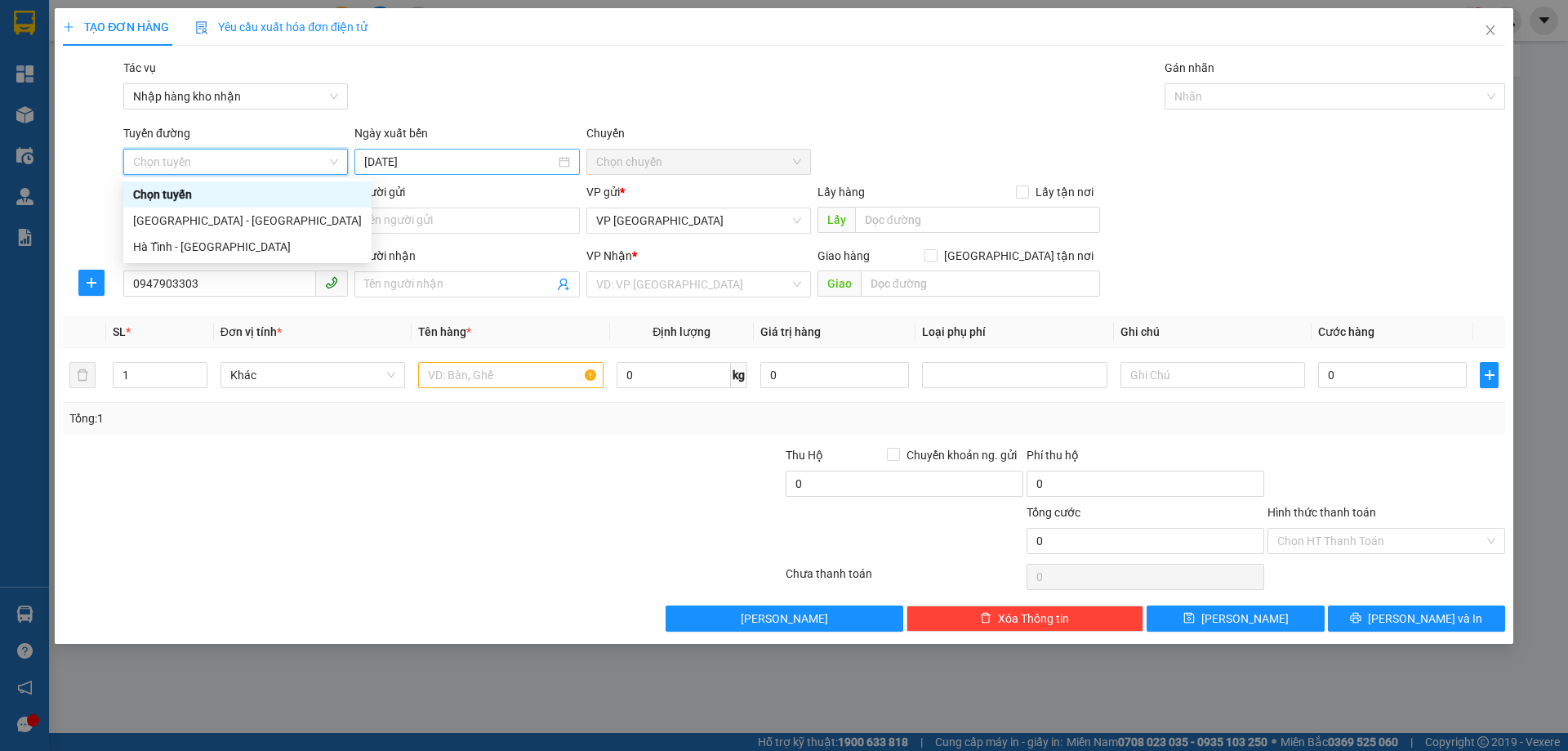
click at [441, 159] on input "[DATE]" at bounding box center [460, 161] width 191 height 18
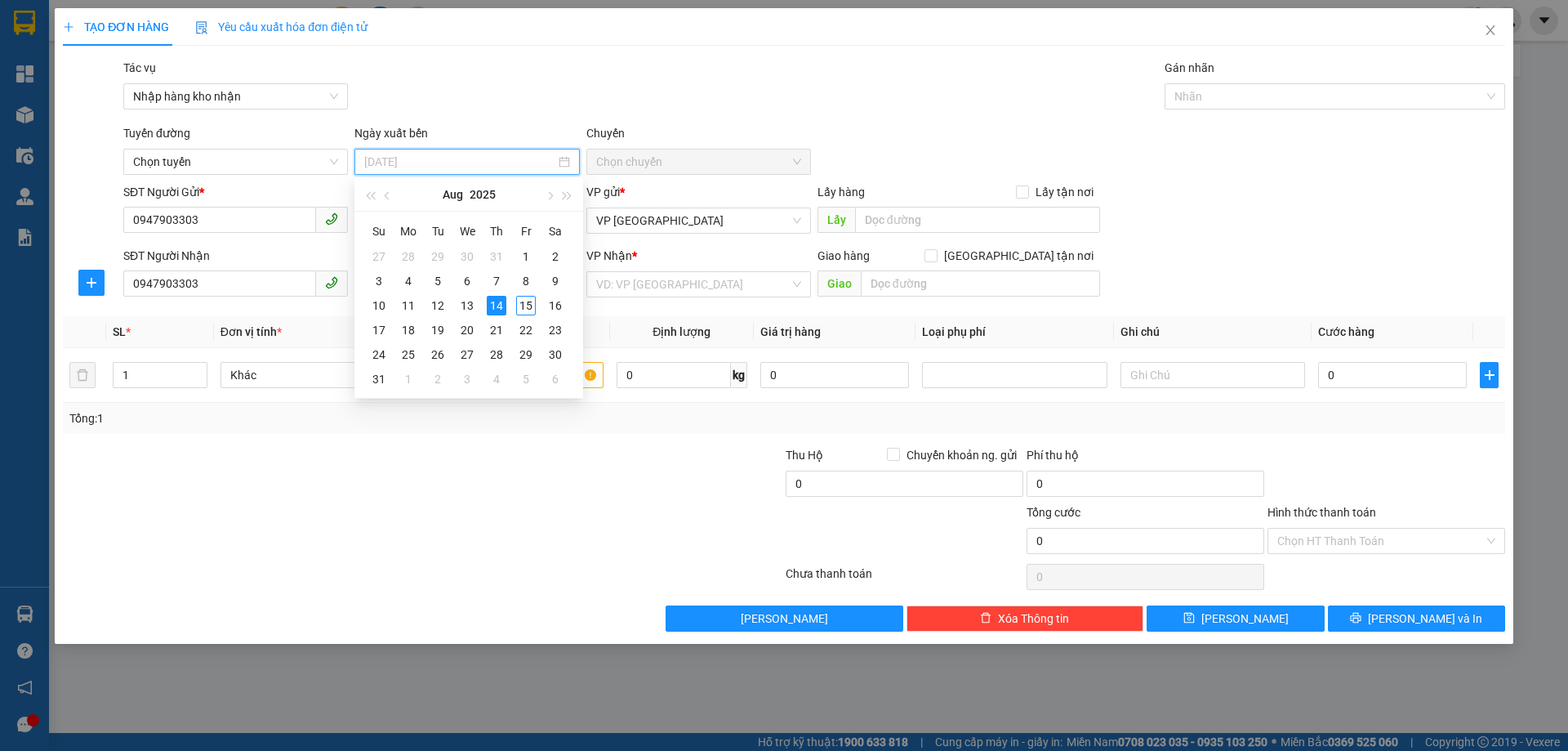
type input "[DATE]"
click at [300, 169] on span "Chọn tuyến" at bounding box center [236, 161] width 205 height 25
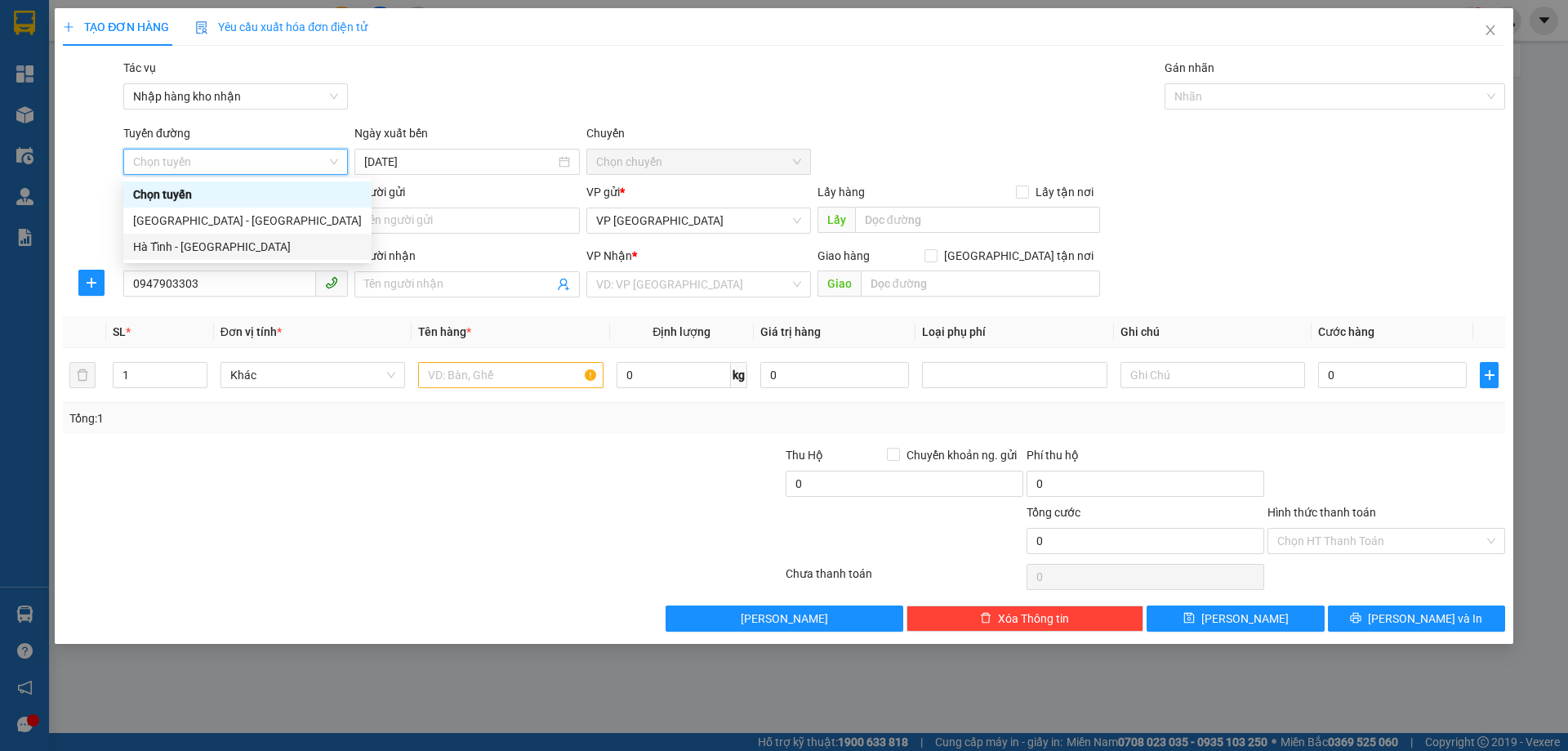
click at [253, 247] on div "Hà Tĩnh - [GEOGRAPHIC_DATA]" at bounding box center [247, 246] width 229 height 18
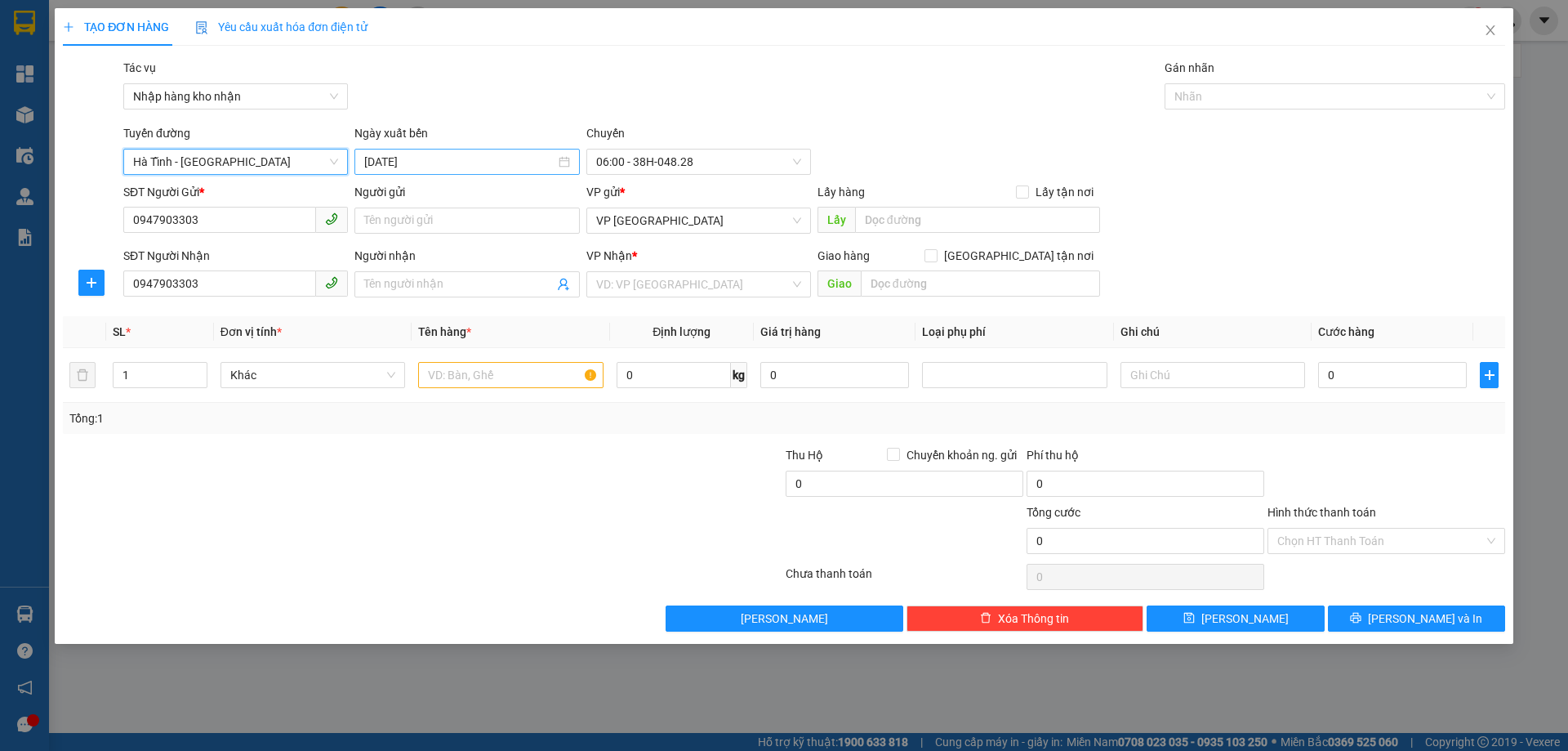
click at [477, 154] on input "[DATE]" at bounding box center [460, 161] width 191 height 18
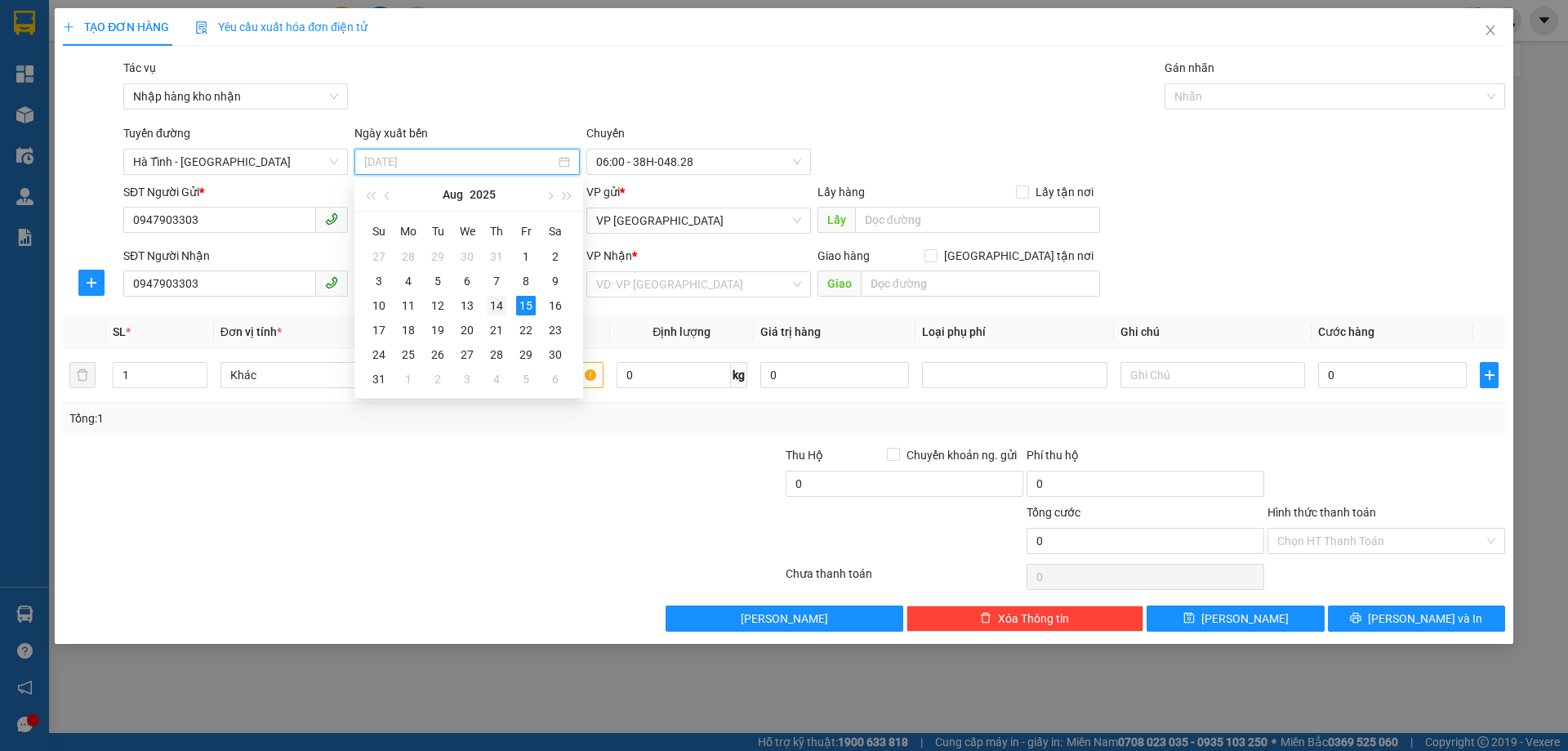
click at [500, 306] on div "14" at bounding box center [497, 305] width 19 height 19
type input "[DATE]"
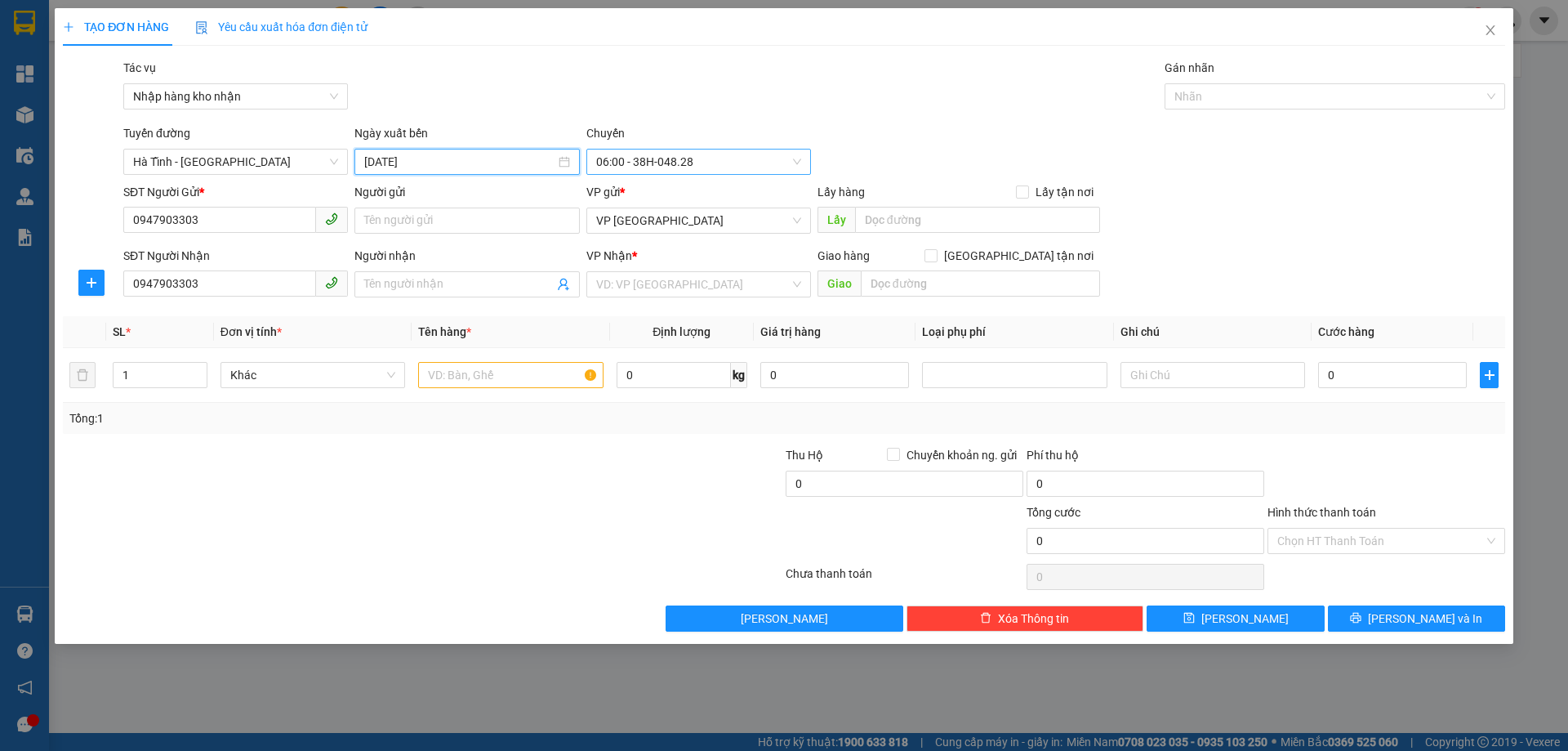
click at [649, 168] on span "06:00 - 38H-048.28" at bounding box center [699, 161] width 205 height 25
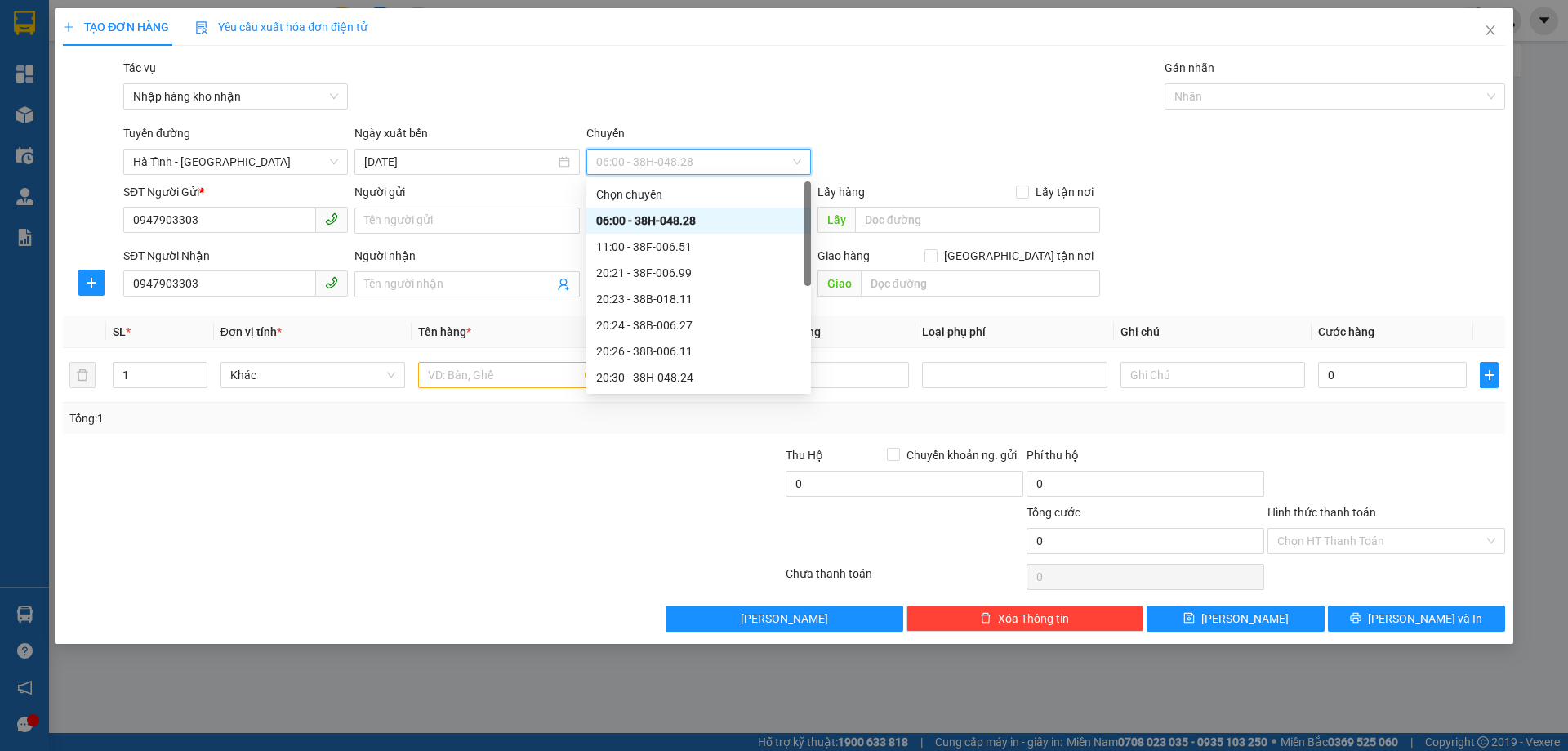
click at [688, 217] on div "06:00 - 38H-048.28" at bounding box center [699, 221] width 205 height 18
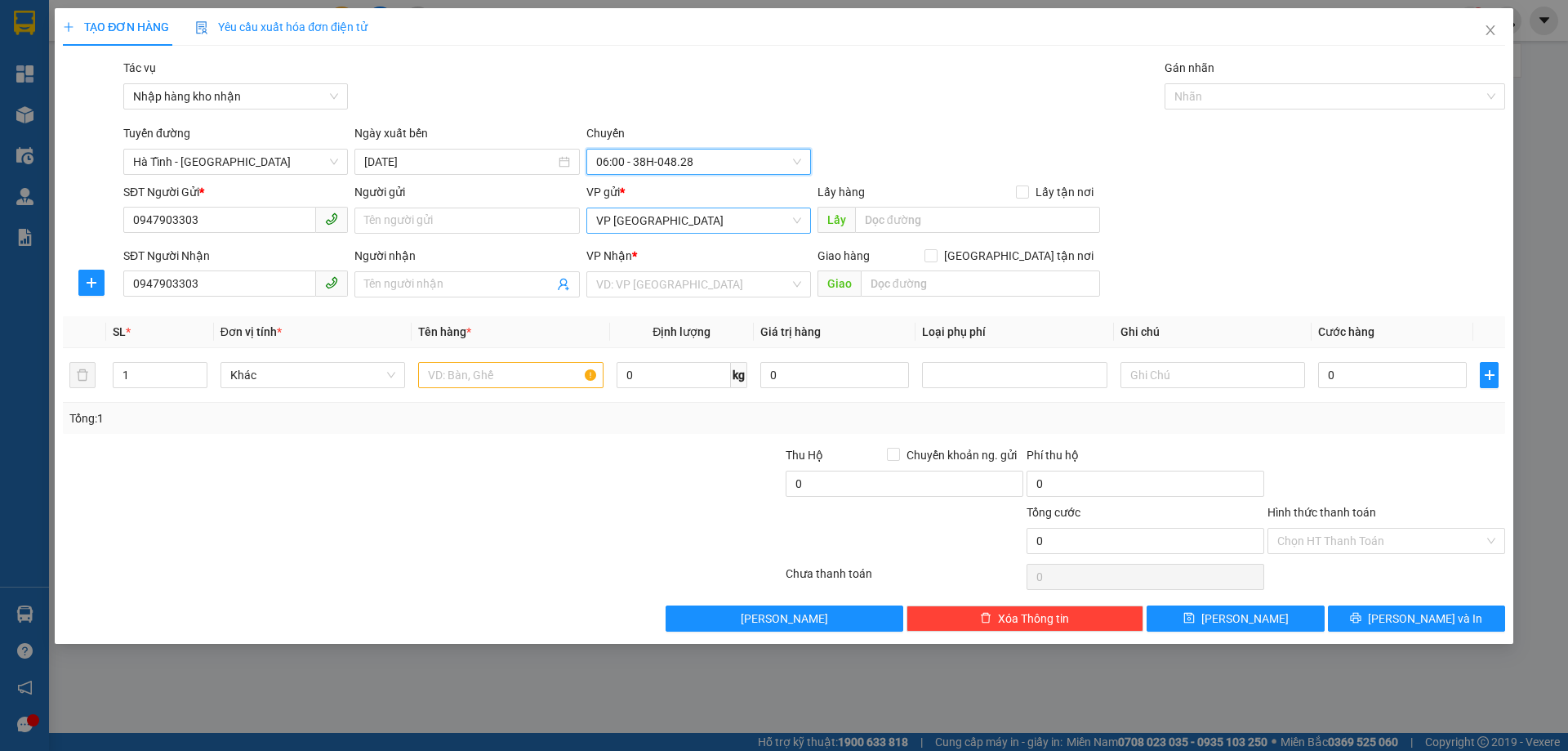
click at [679, 214] on span "VP [GEOGRAPHIC_DATA]" at bounding box center [699, 221] width 205 height 25
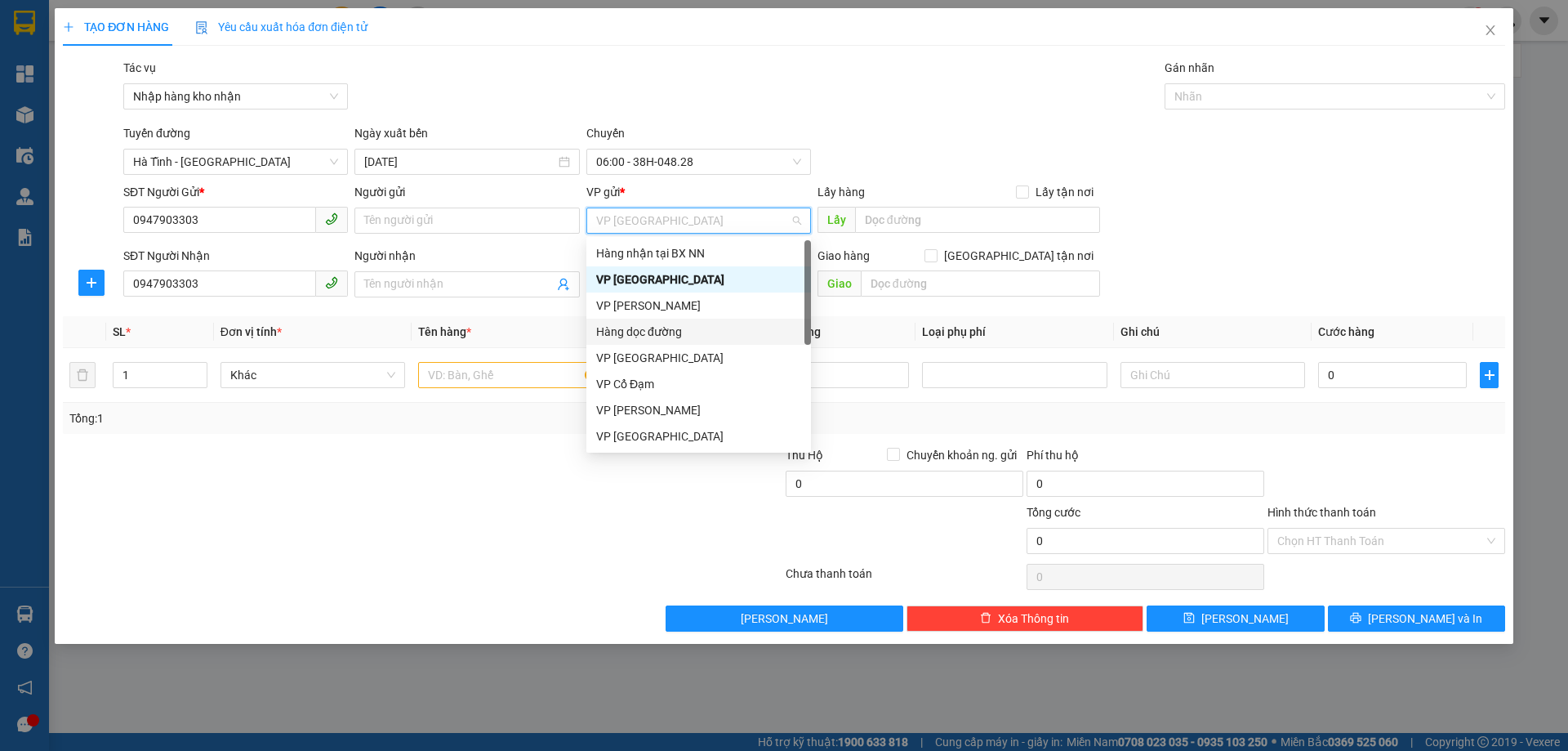
click at [671, 340] on div "Hàng dọc đường" at bounding box center [699, 332] width 205 height 18
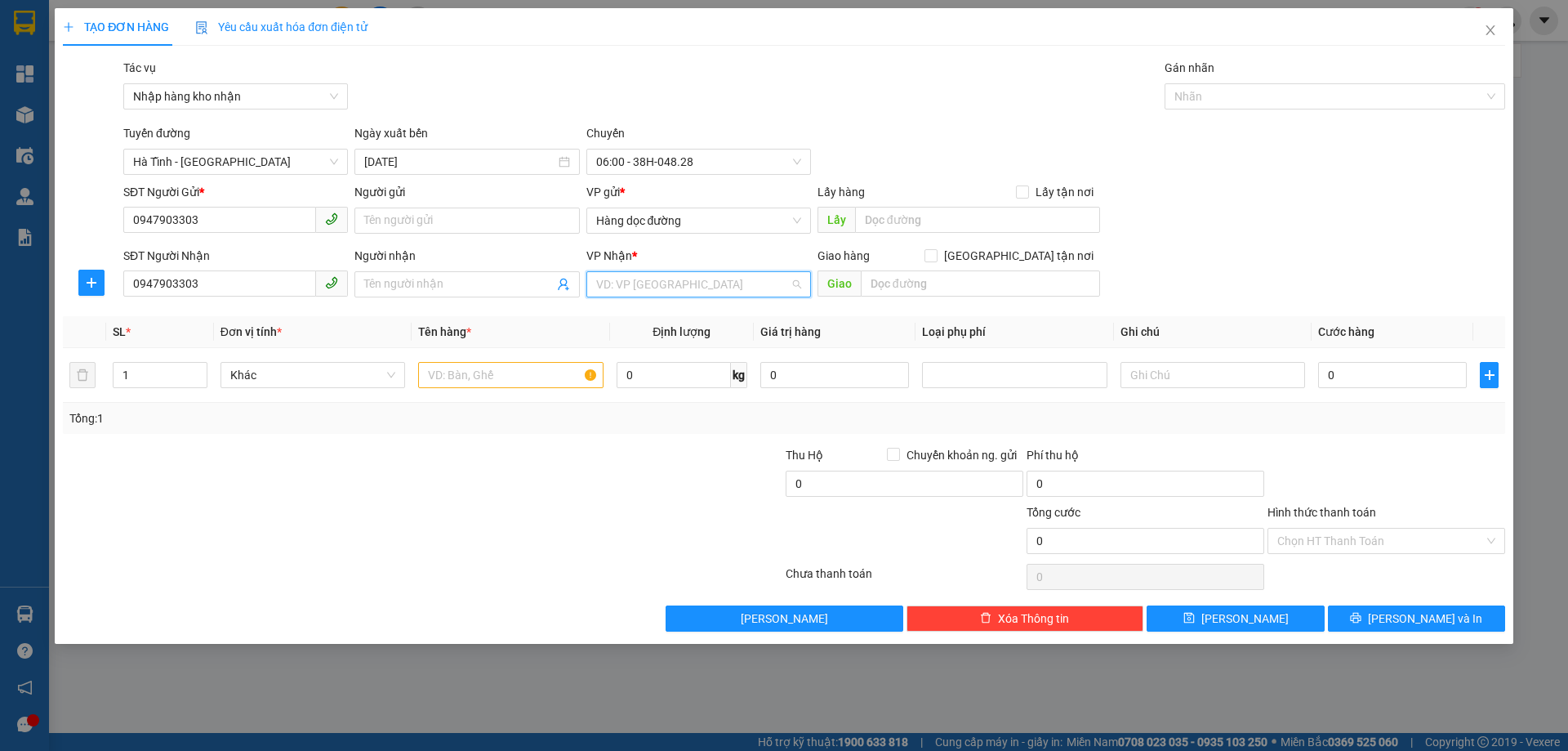
click at [676, 292] on input "search" at bounding box center [693, 284] width 193 height 25
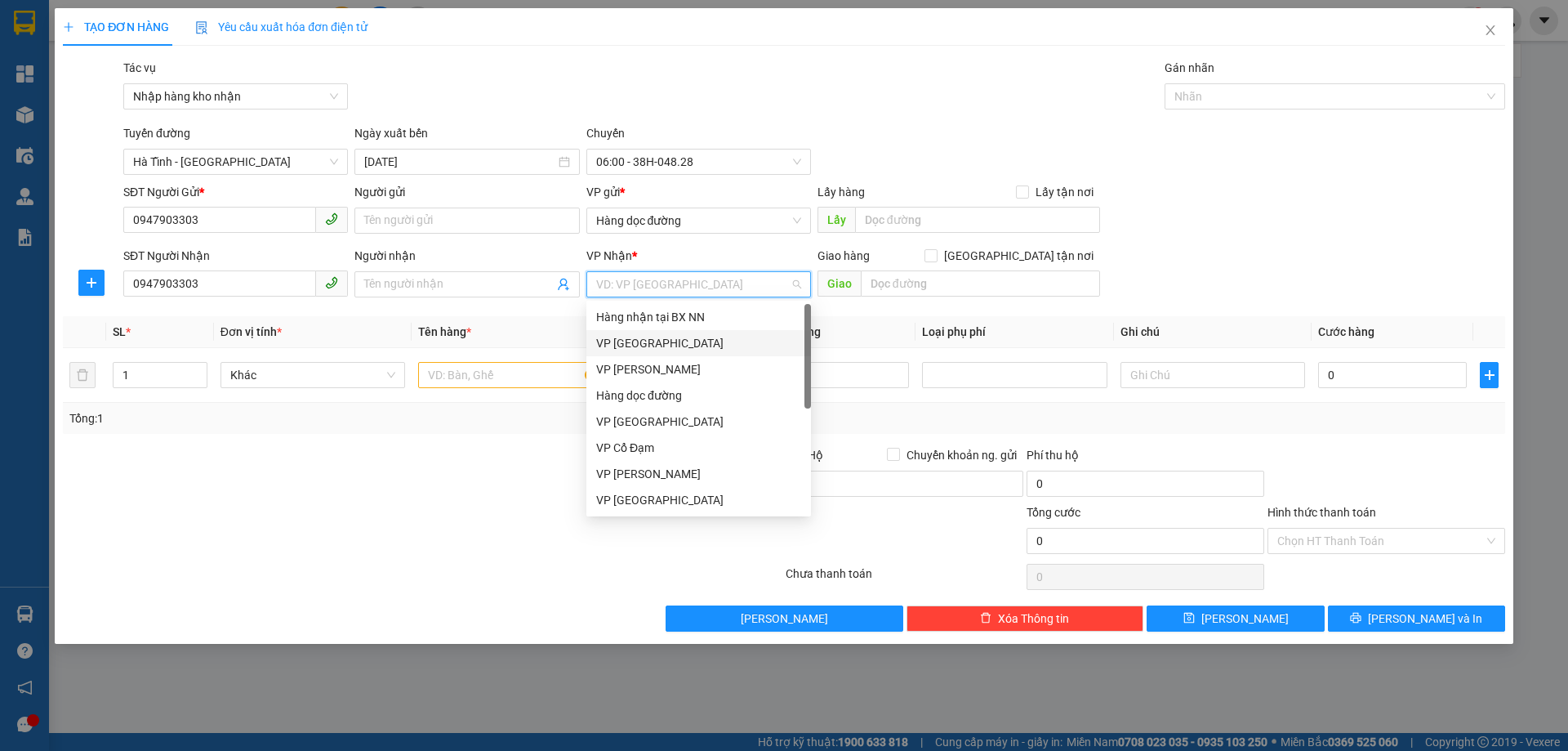
click at [635, 341] on div "VP [GEOGRAPHIC_DATA]" at bounding box center [699, 343] width 205 height 18
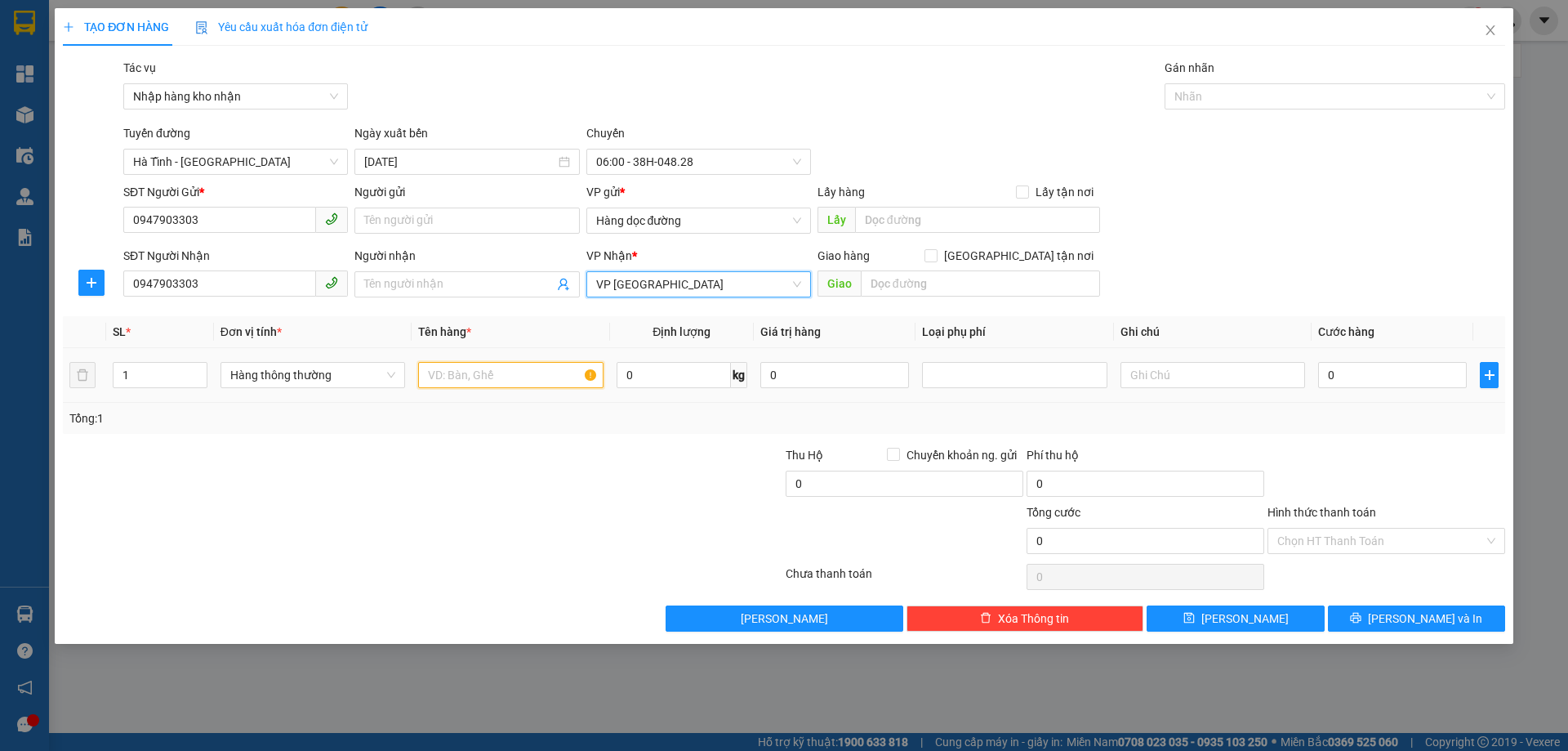
click at [493, 374] on input "text" at bounding box center [510, 375] width 184 height 26
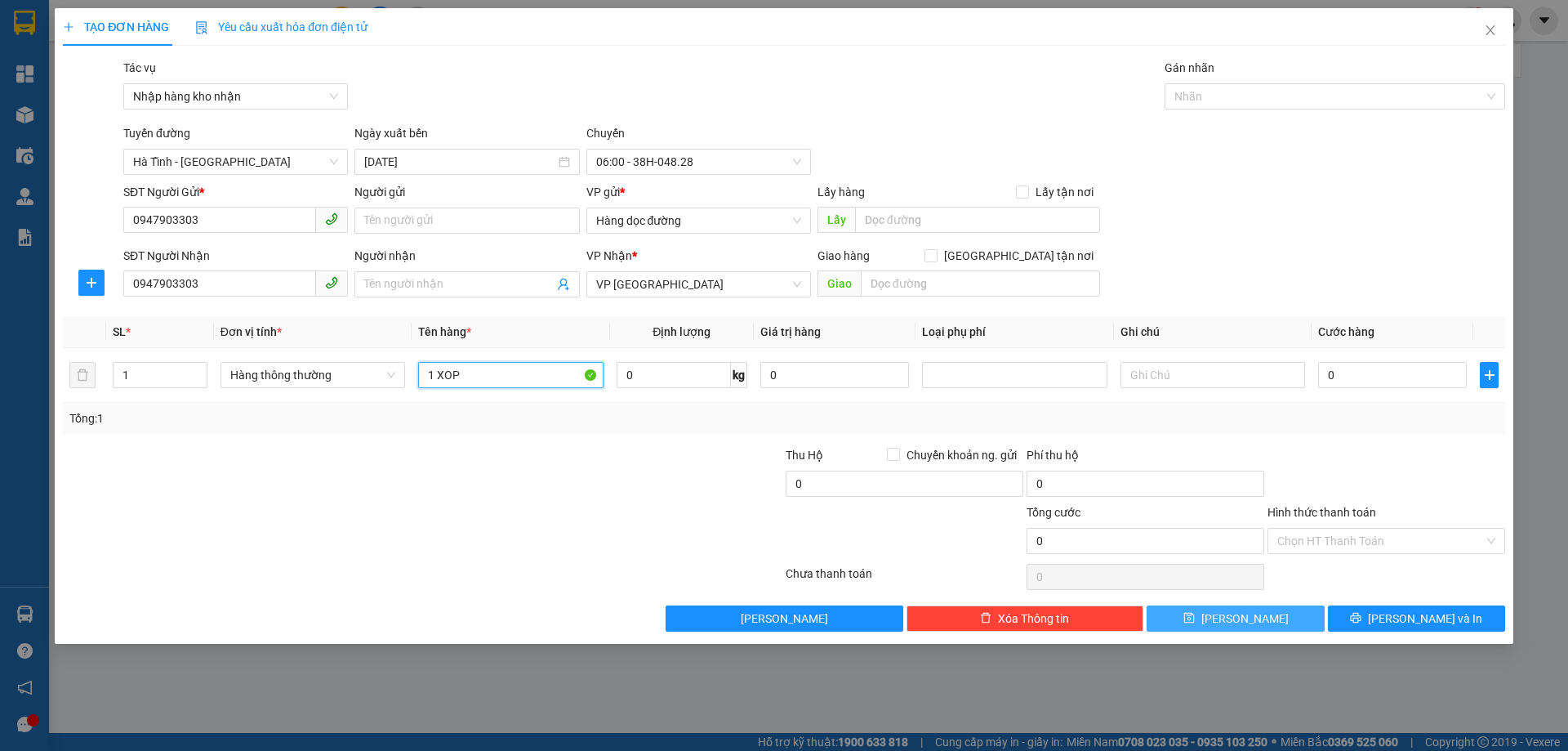
type input "1 XOP"
click at [1184, 624] on button "[PERSON_NAME]" at bounding box center [1235, 619] width 177 height 26
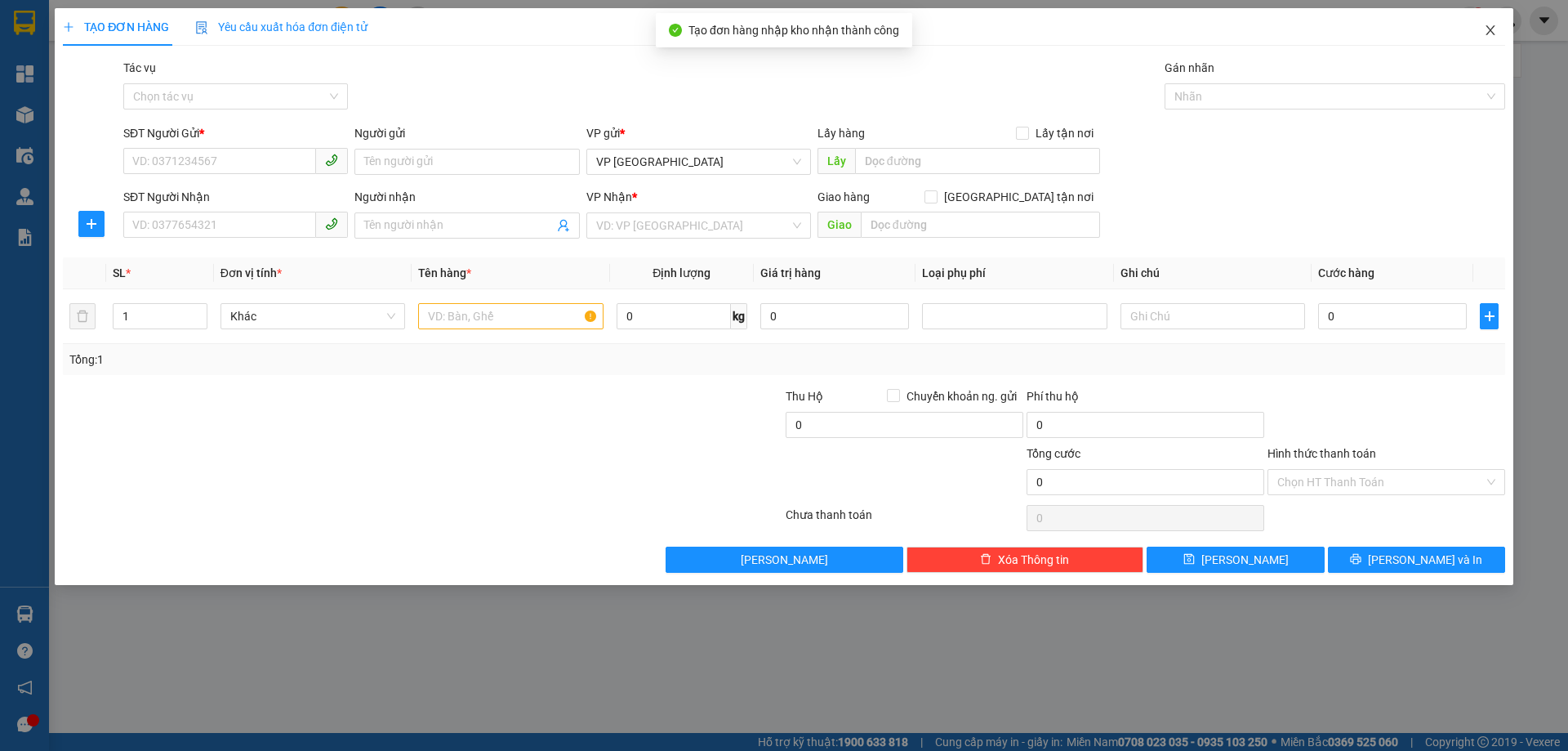
click at [1487, 35] on icon "close" at bounding box center [1490, 30] width 9 height 10
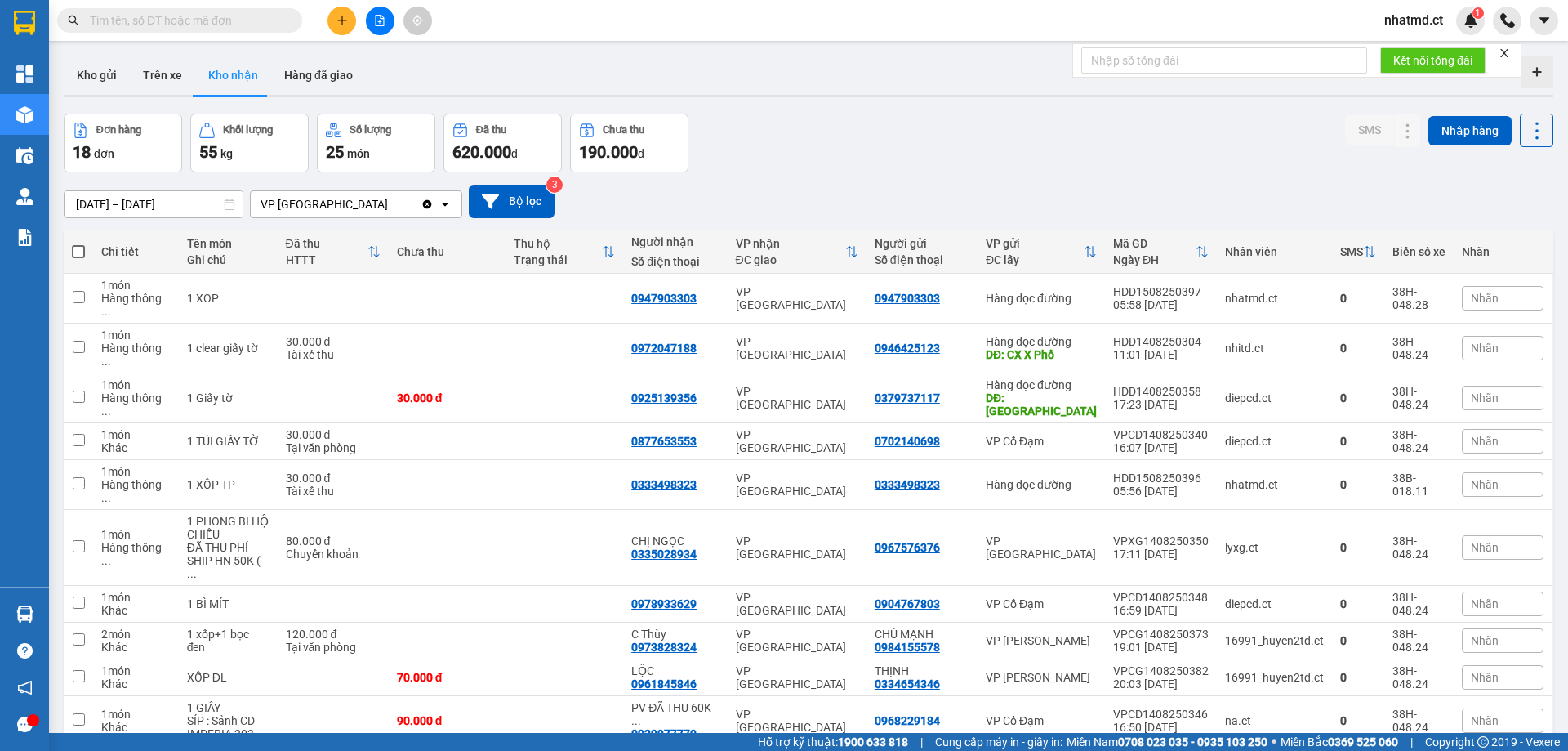
click at [214, 20] on input "text" at bounding box center [186, 20] width 192 height 18
click at [170, 65] on button "Trên xe" at bounding box center [162, 75] width 65 height 39
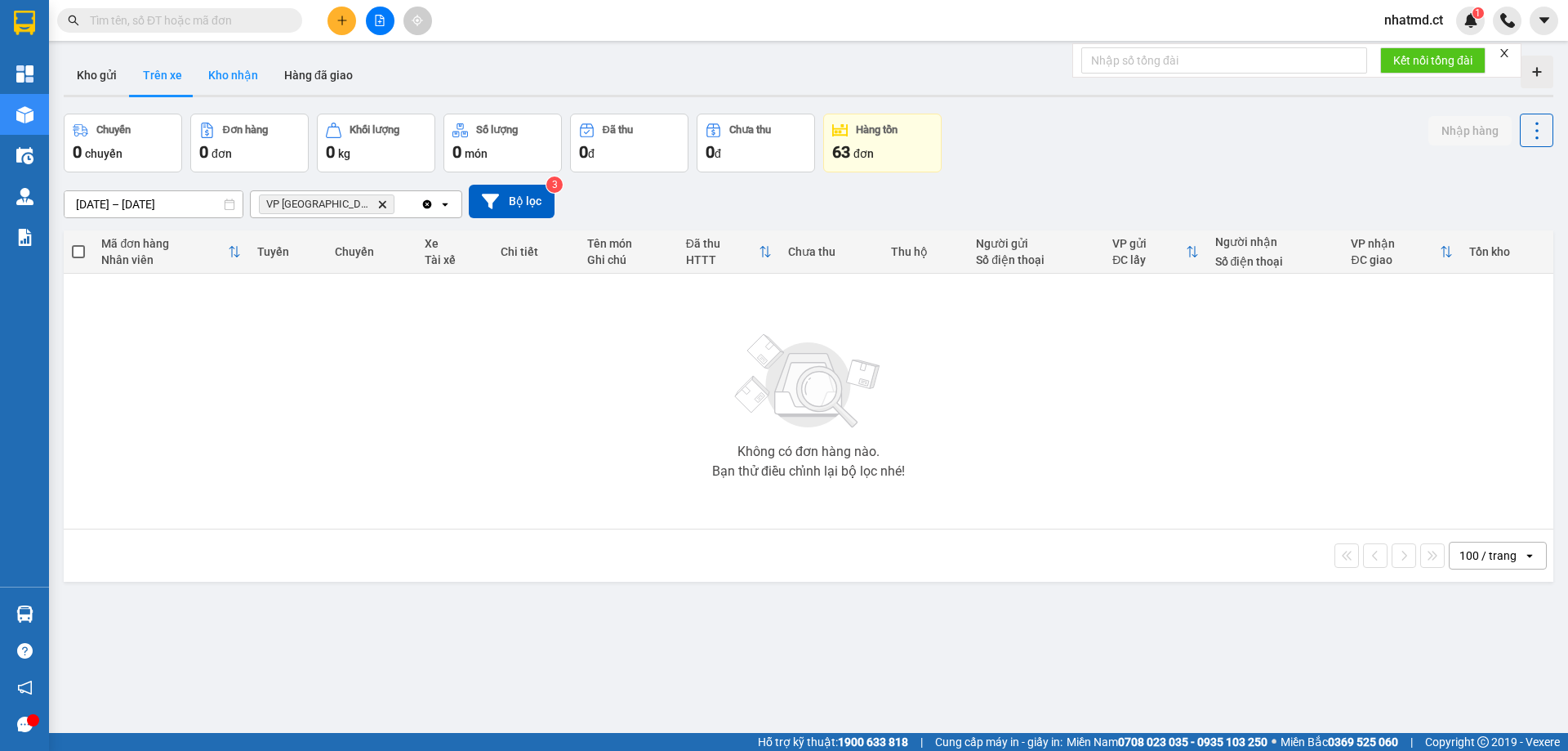
click at [212, 72] on button "Kho nhận" at bounding box center [233, 75] width 76 height 39
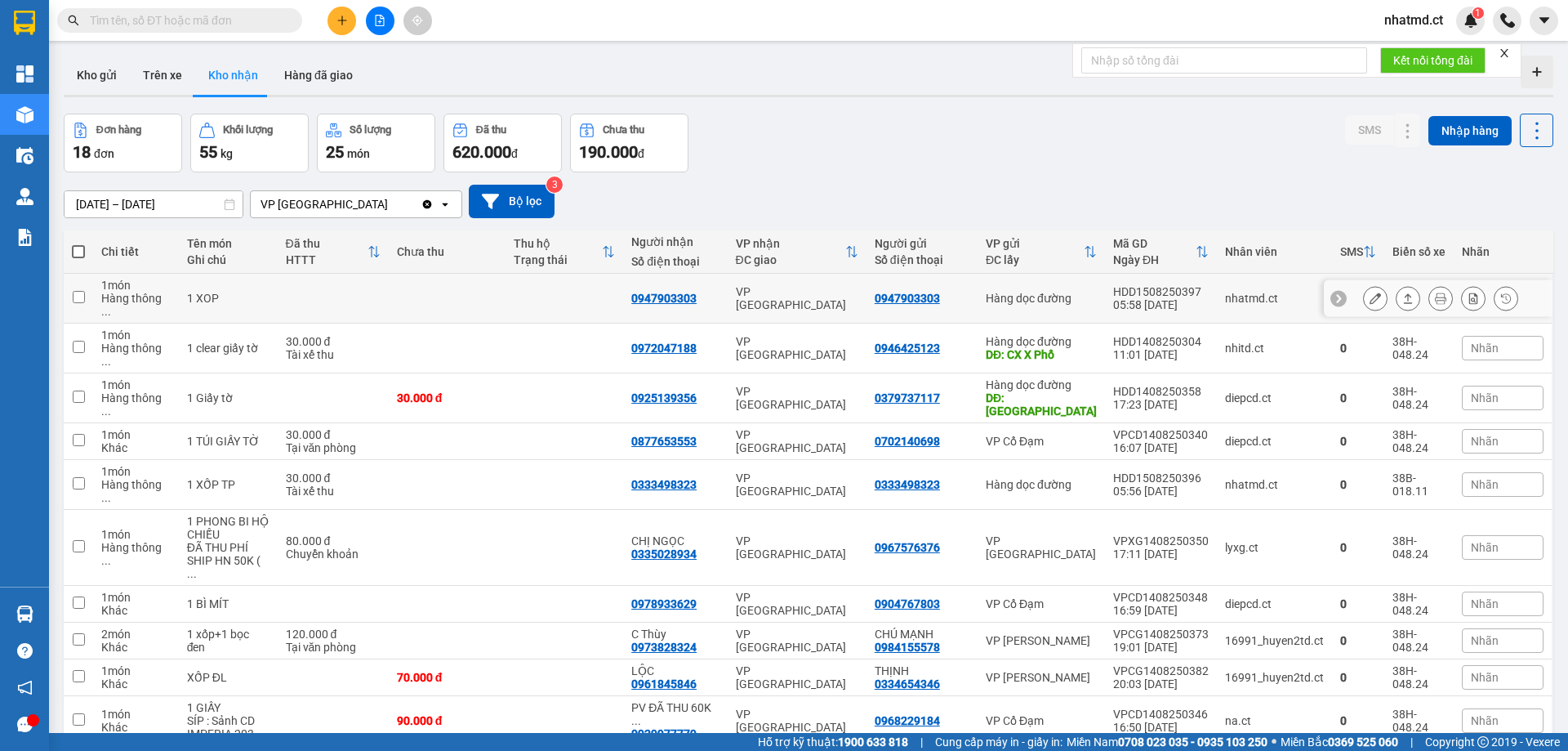
click at [559, 294] on td at bounding box center [564, 298] width 117 height 49
checkbox input "true"
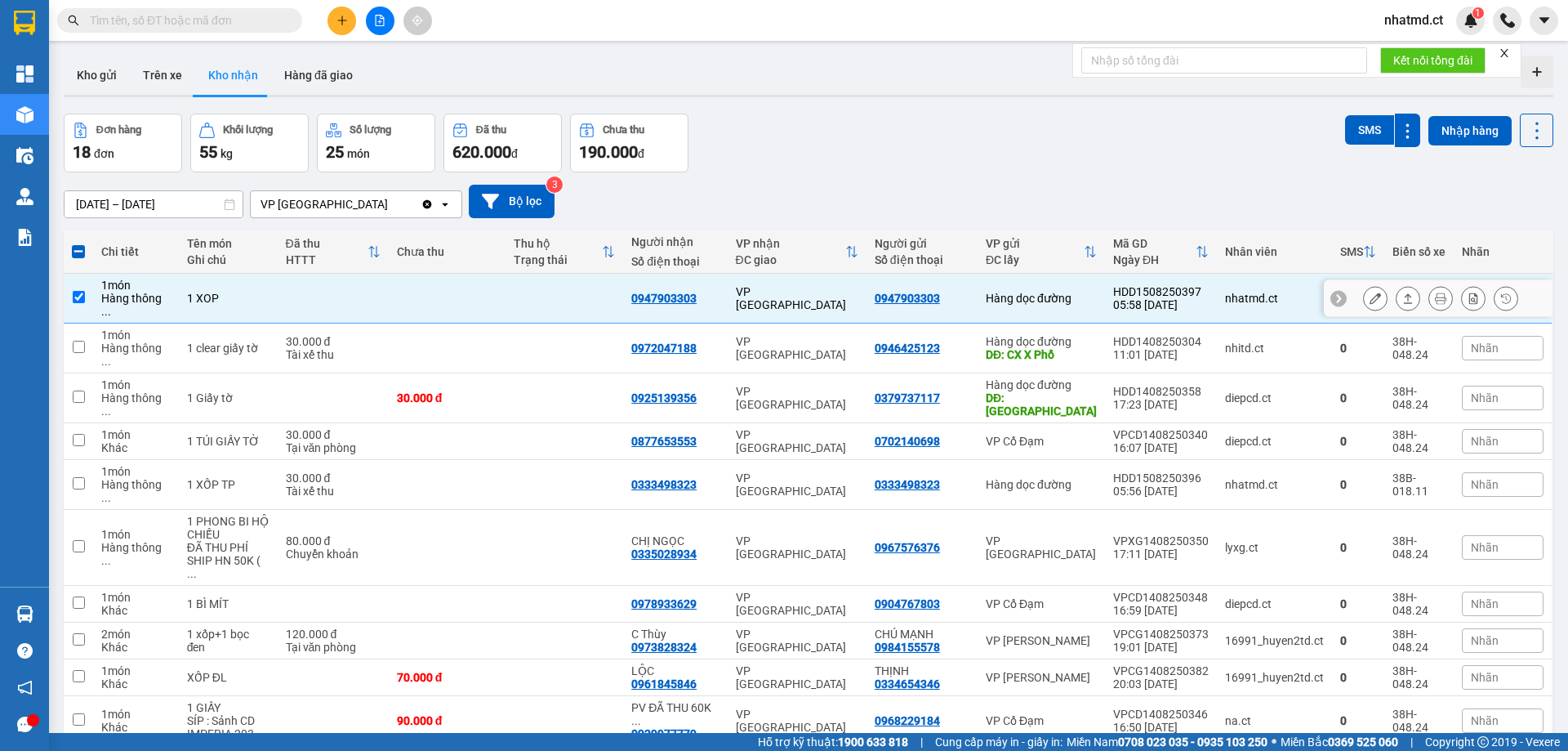
click at [1369, 287] on button at bounding box center [1376, 298] width 23 height 28
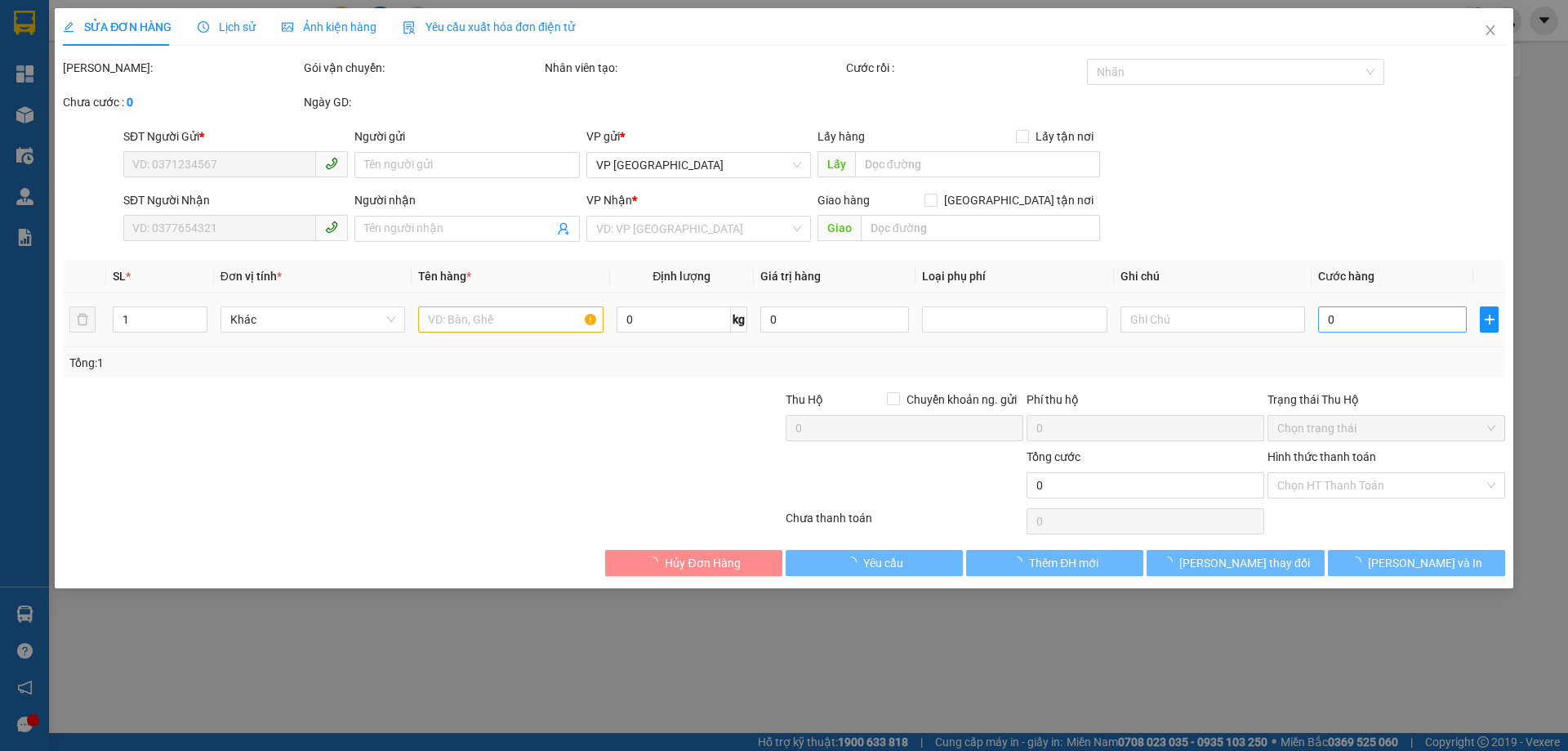
type input "0947903303"
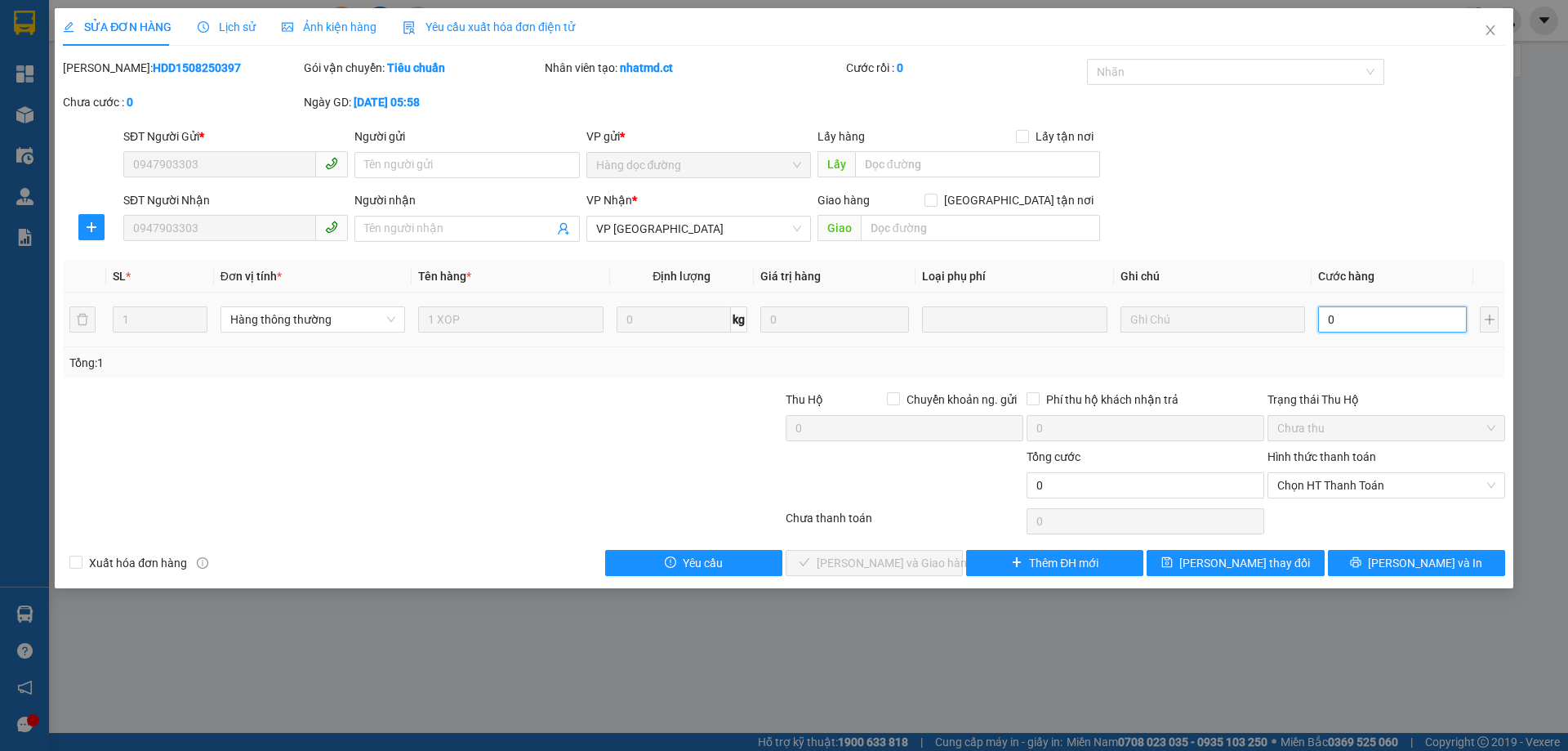
click at [1359, 318] on input "0" at bounding box center [1392, 319] width 148 height 26
type input "7"
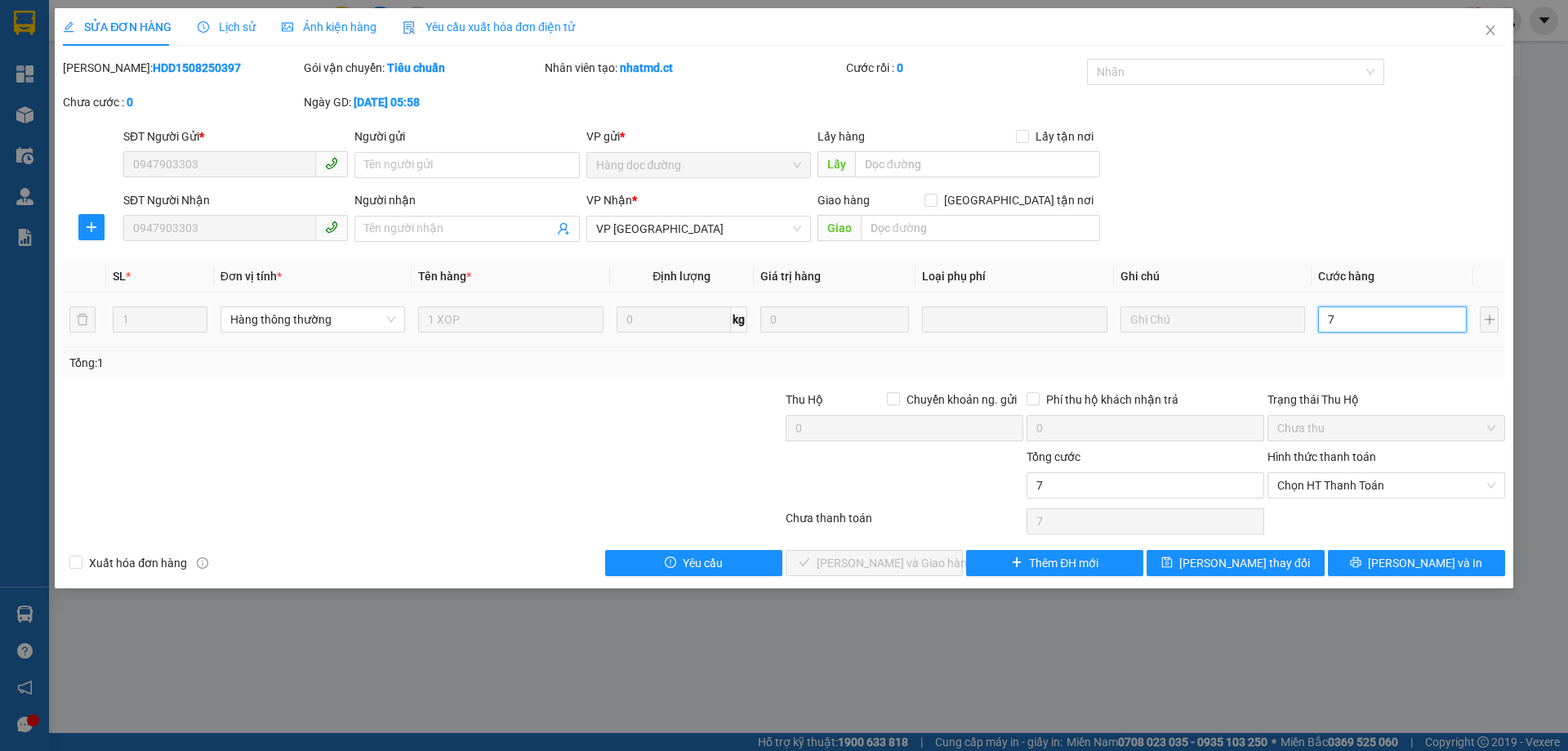
type input "70"
click at [1357, 322] on input "70" at bounding box center [1392, 319] width 148 height 26
type input "70"
click at [1276, 552] on button "[PERSON_NAME] thay đổi" at bounding box center [1235, 563] width 177 height 26
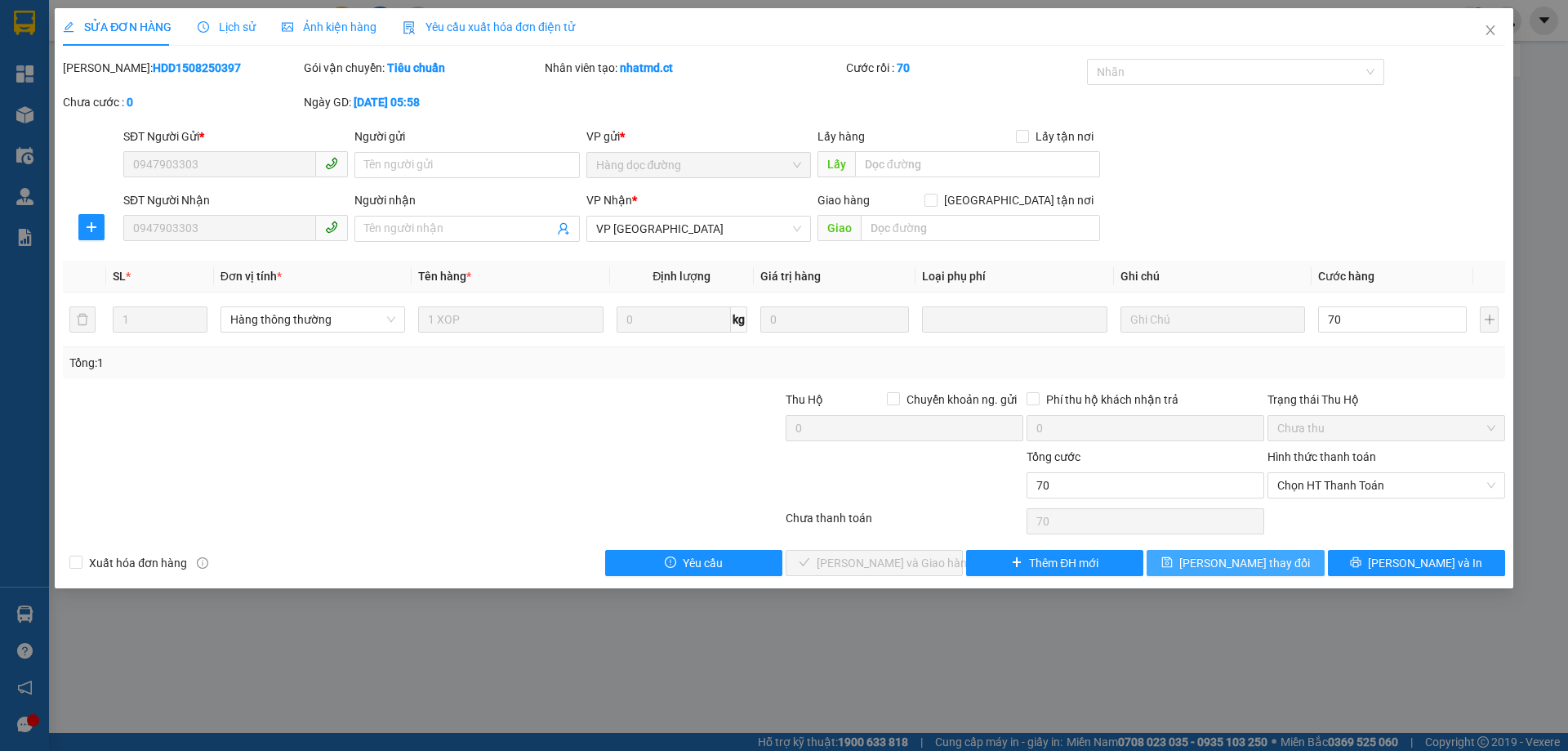
type input "70.000"
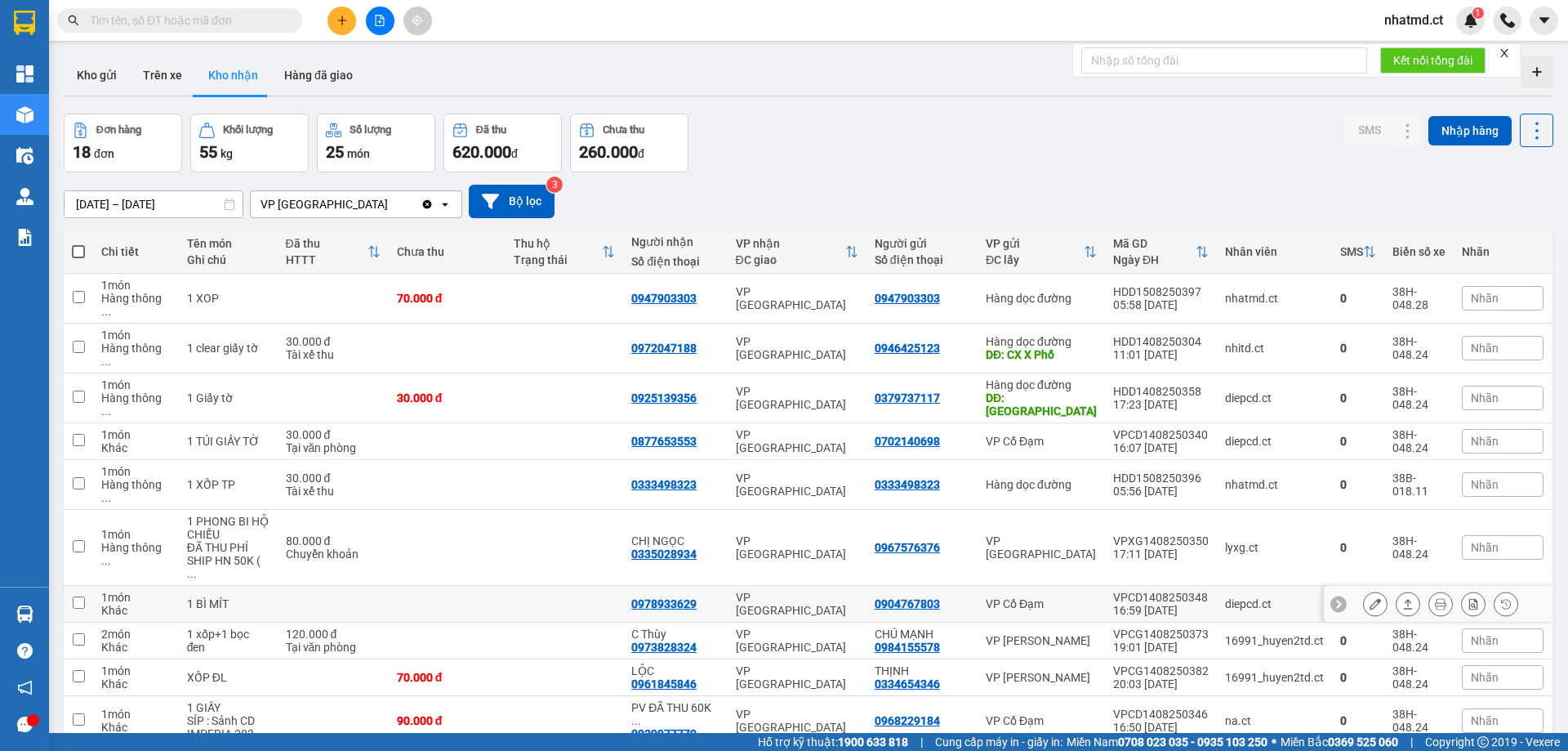
click at [380, 586] on td at bounding box center [334, 605] width 111 height 37
checkbox input "true"
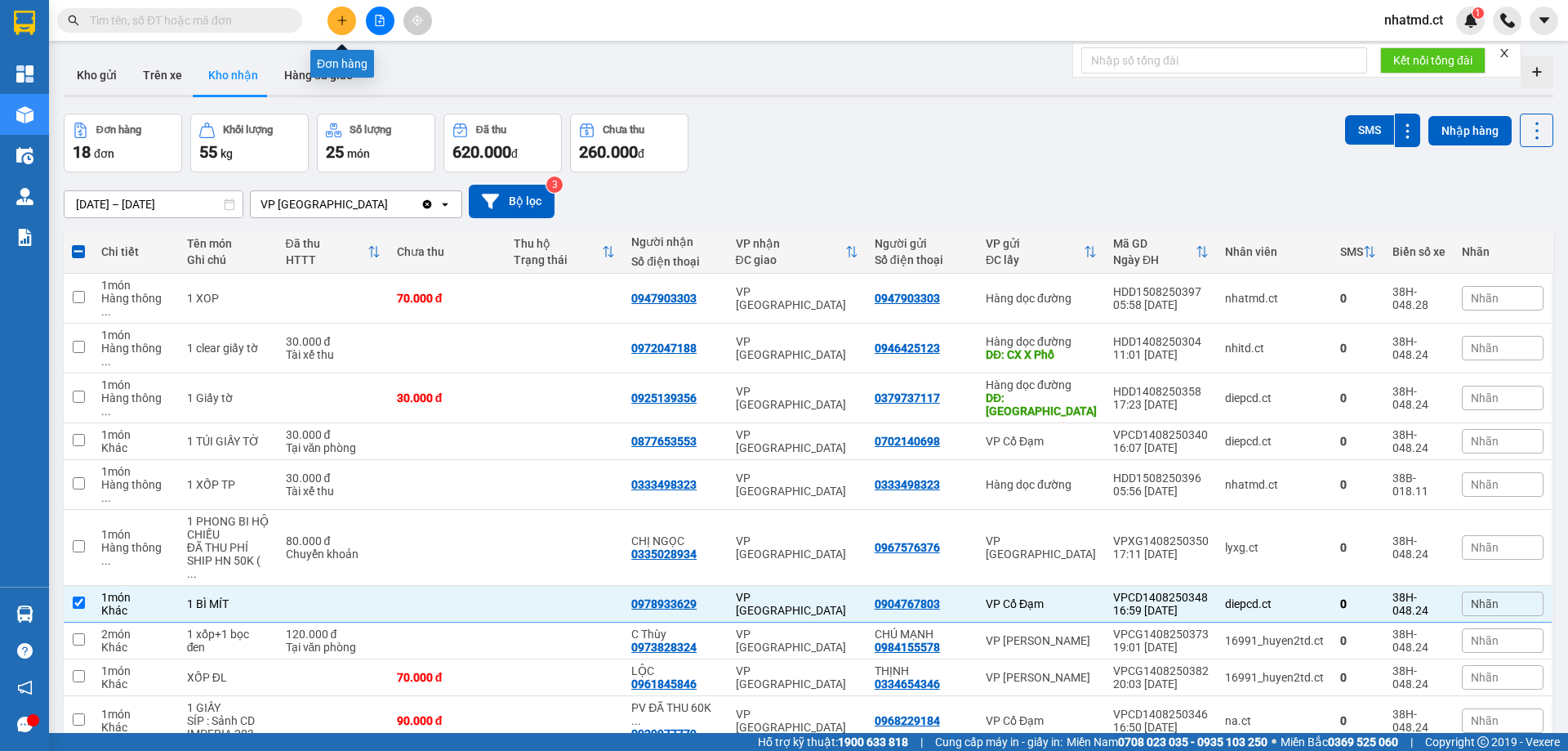
click at [346, 18] on icon "plus" at bounding box center [341, 20] width 11 height 11
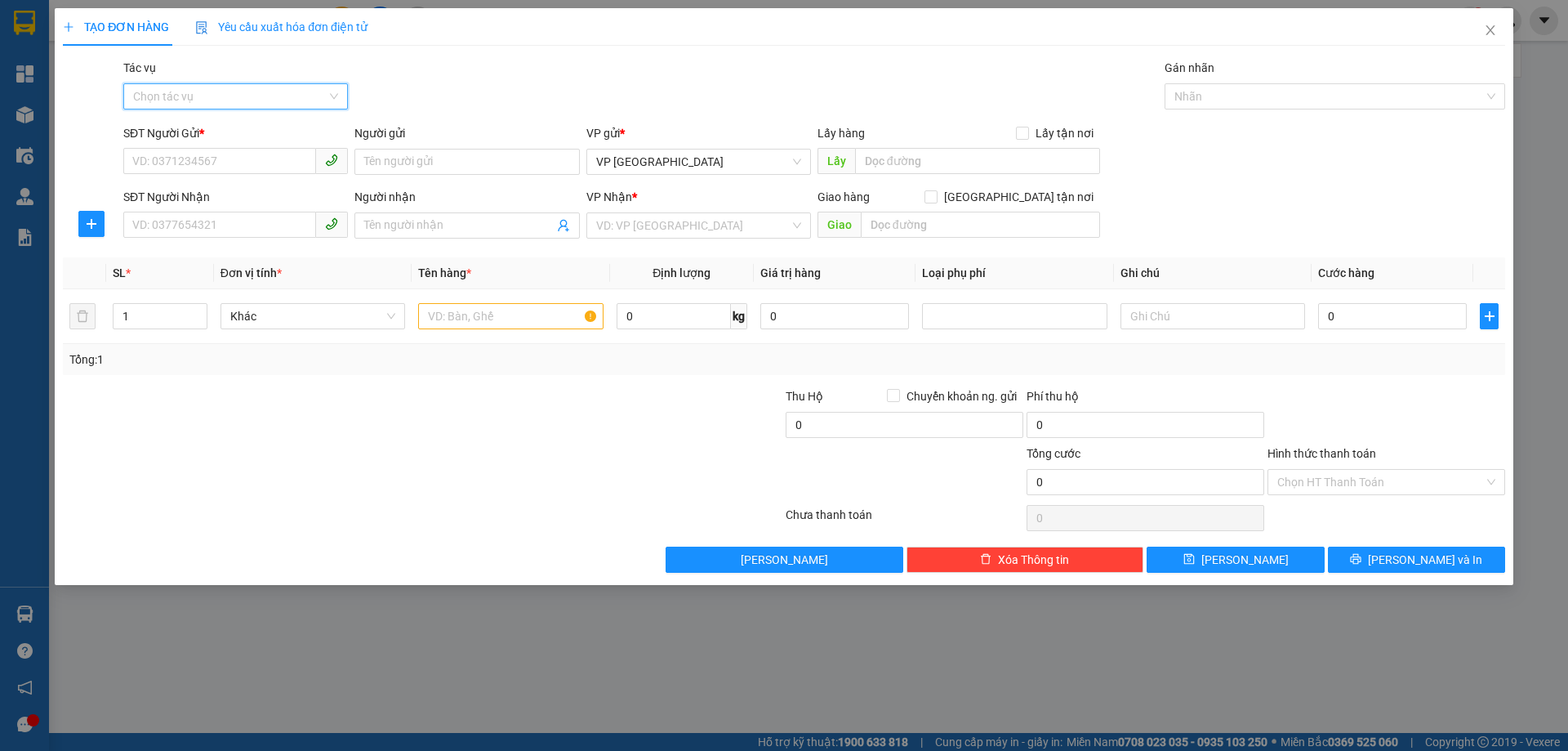
click at [251, 104] on input "Tác vụ" at bounding box center [229, 96] width 193 height 25
click at [251, 151] on div "Nhập hàng kho nhận" at bounding box center [236, 155] width 205 height 18
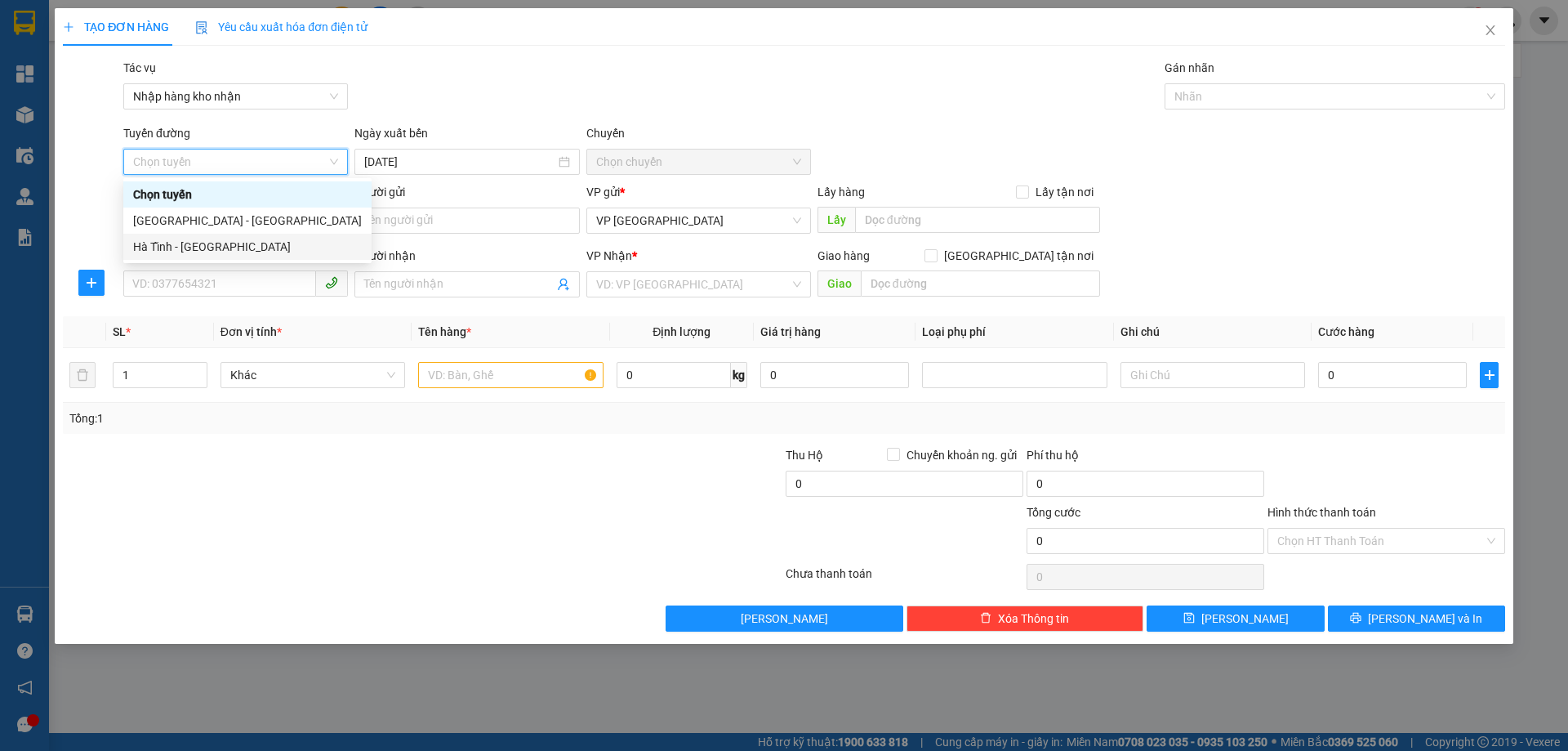
click at [250, 240] on div "Hà Tĩnh - [GEOGRAPHIC_DATA]" at bounding box center [247, 246] width 229 height 18
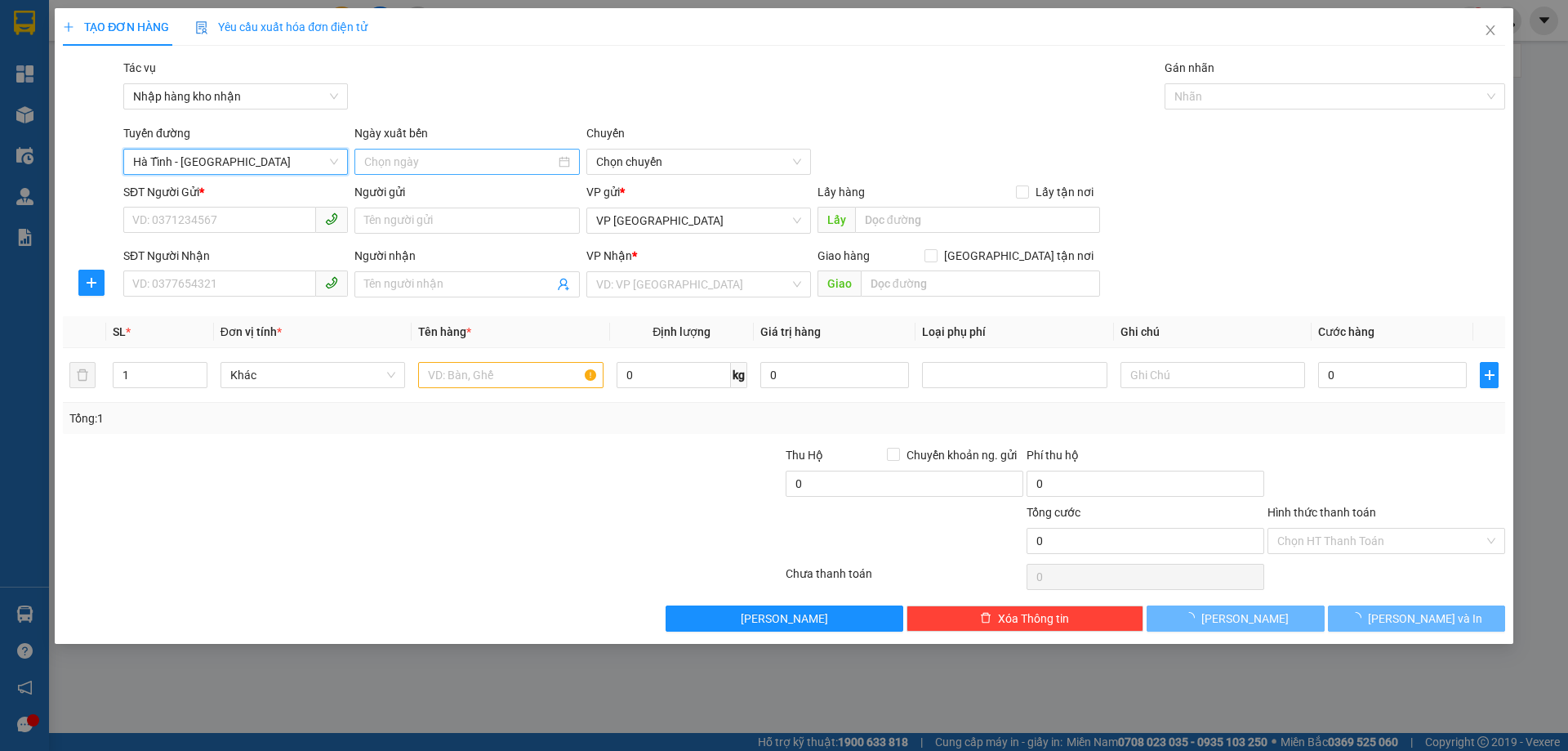
click at [424, 154] on input at bounding box center [460, 161] width 191 height 18
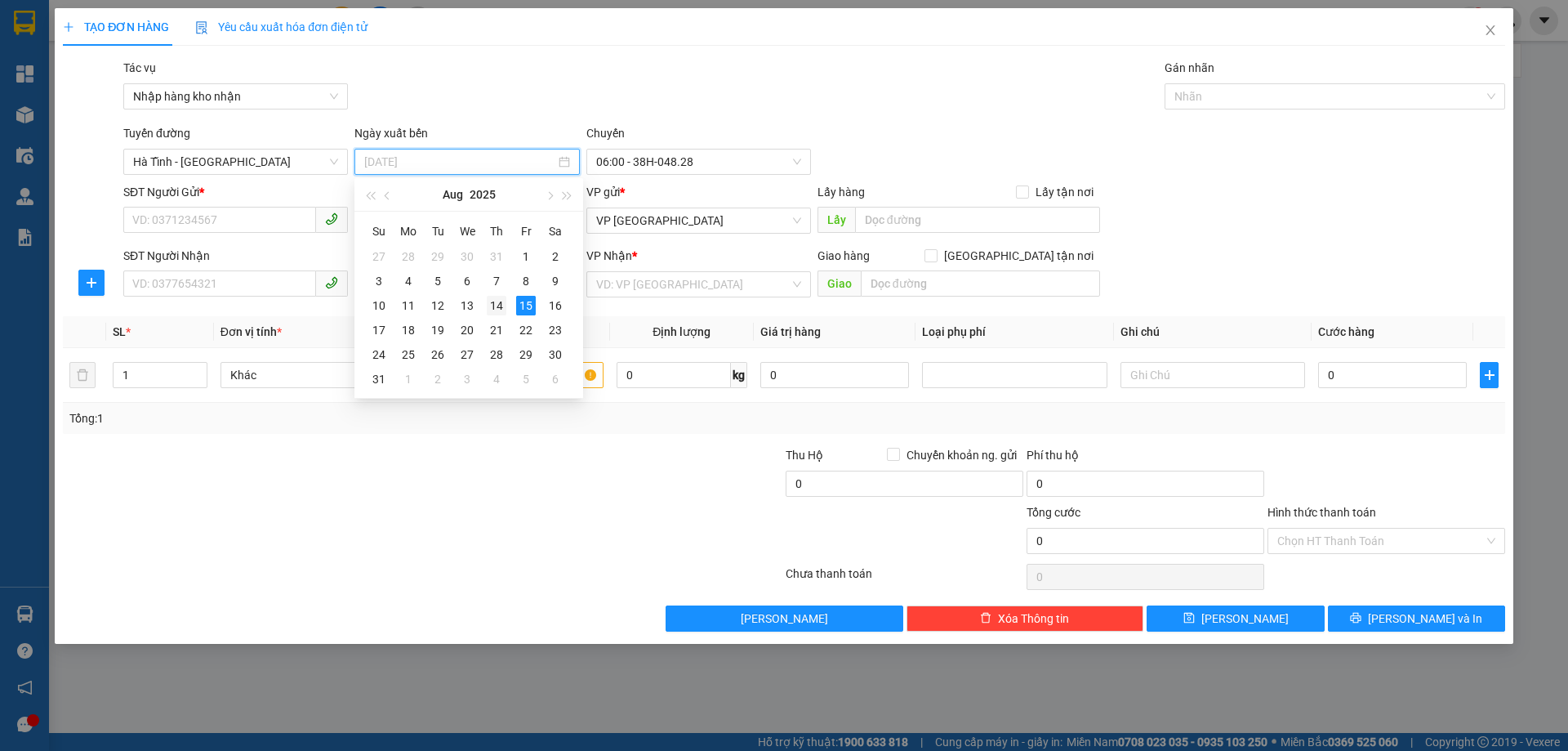
click at [497, 304] on div "14" at bounding box center [497, 305] width 19 height 19
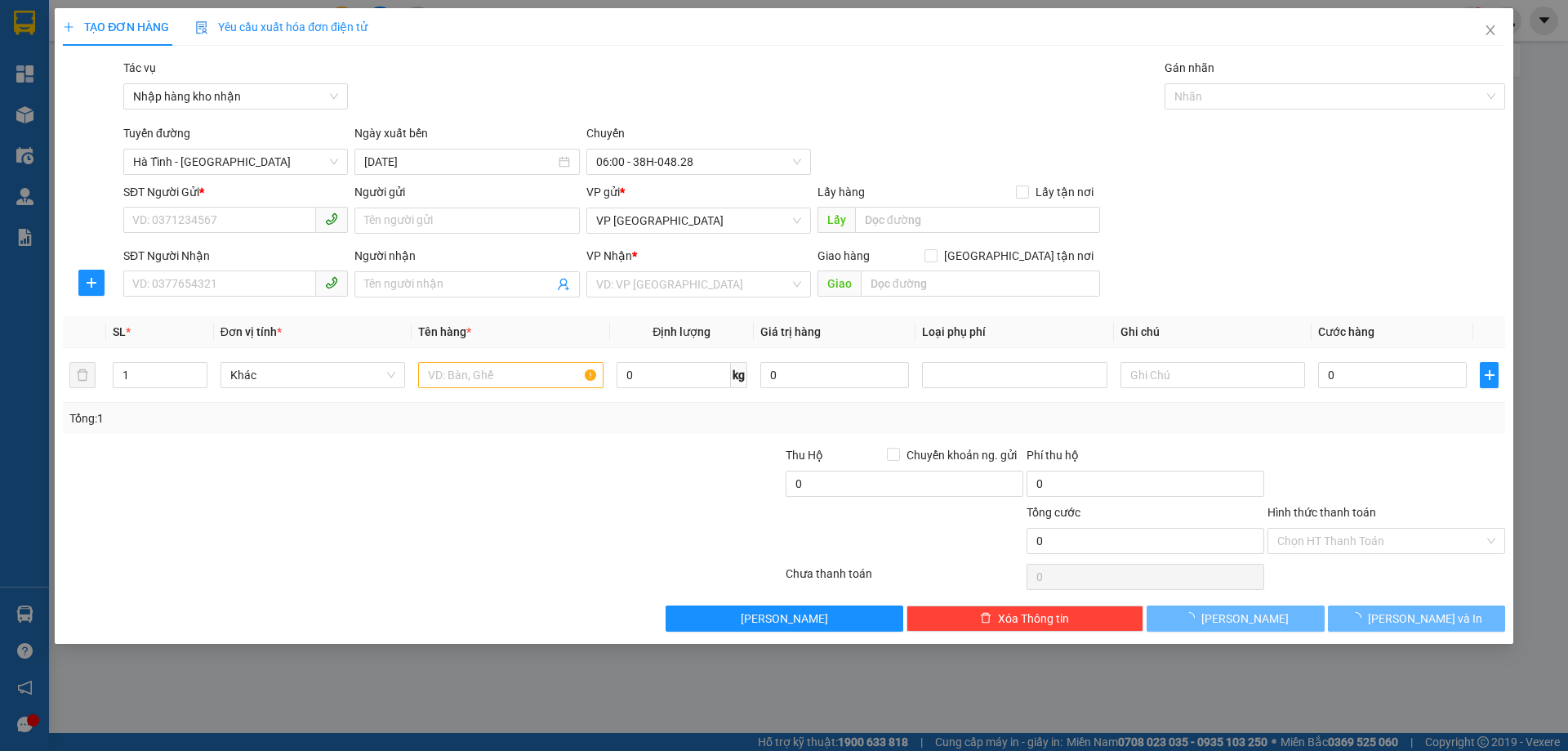
click at [654, 175] on div "Transit Pickup Surcharge Ids Transit Deliver Surcharge Ids Transit Deliver Surc…" at bounding box center [784, 345] width 1443 height 573
type input "[DATE]"
click at [674, 160] on span "06:00 - 38H-048.28" at bounding box center [699, 161] width 205 height 25
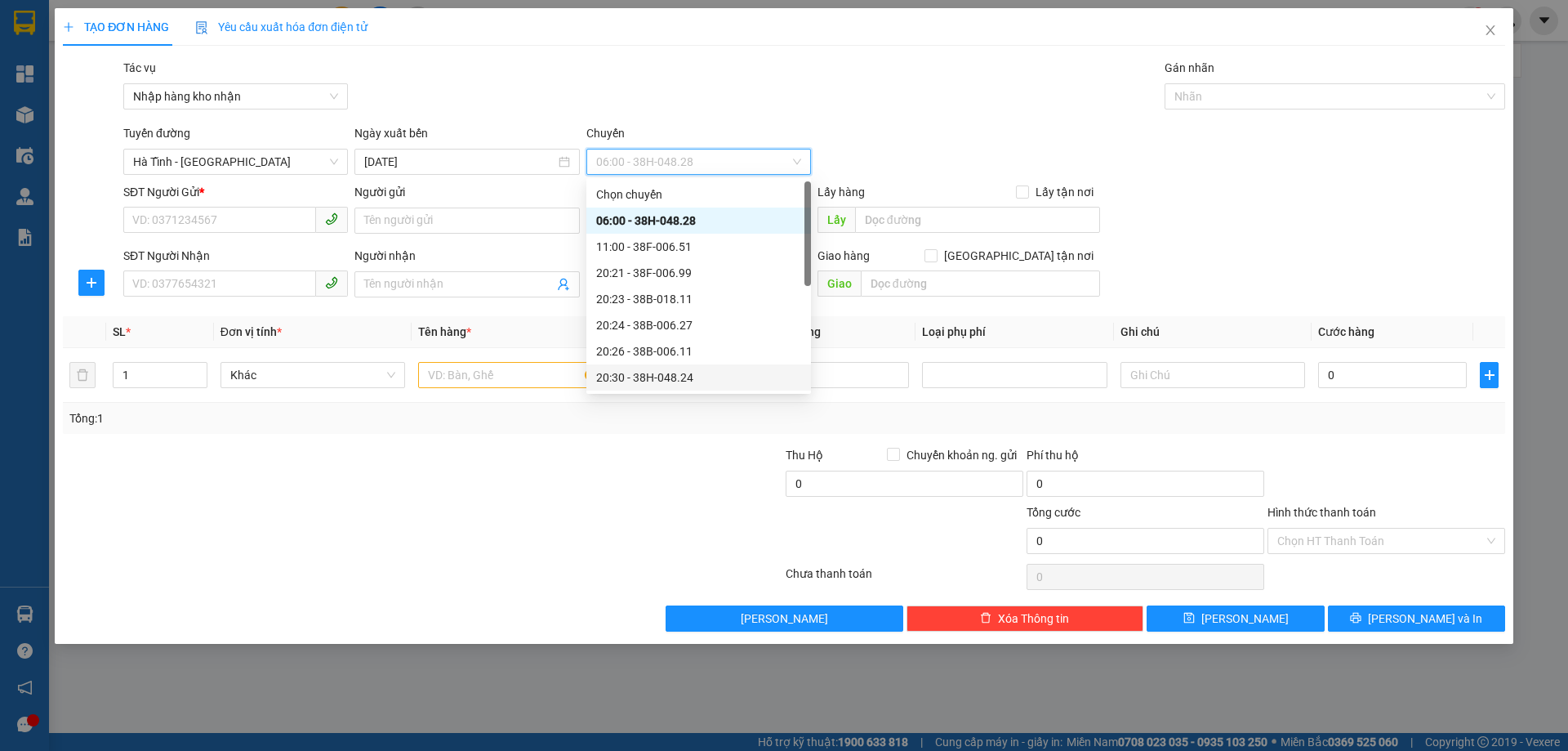
click at [700, 373] on div "20:30 - 38H-048.24" at bounding box center [699, 378] width 205 height 18
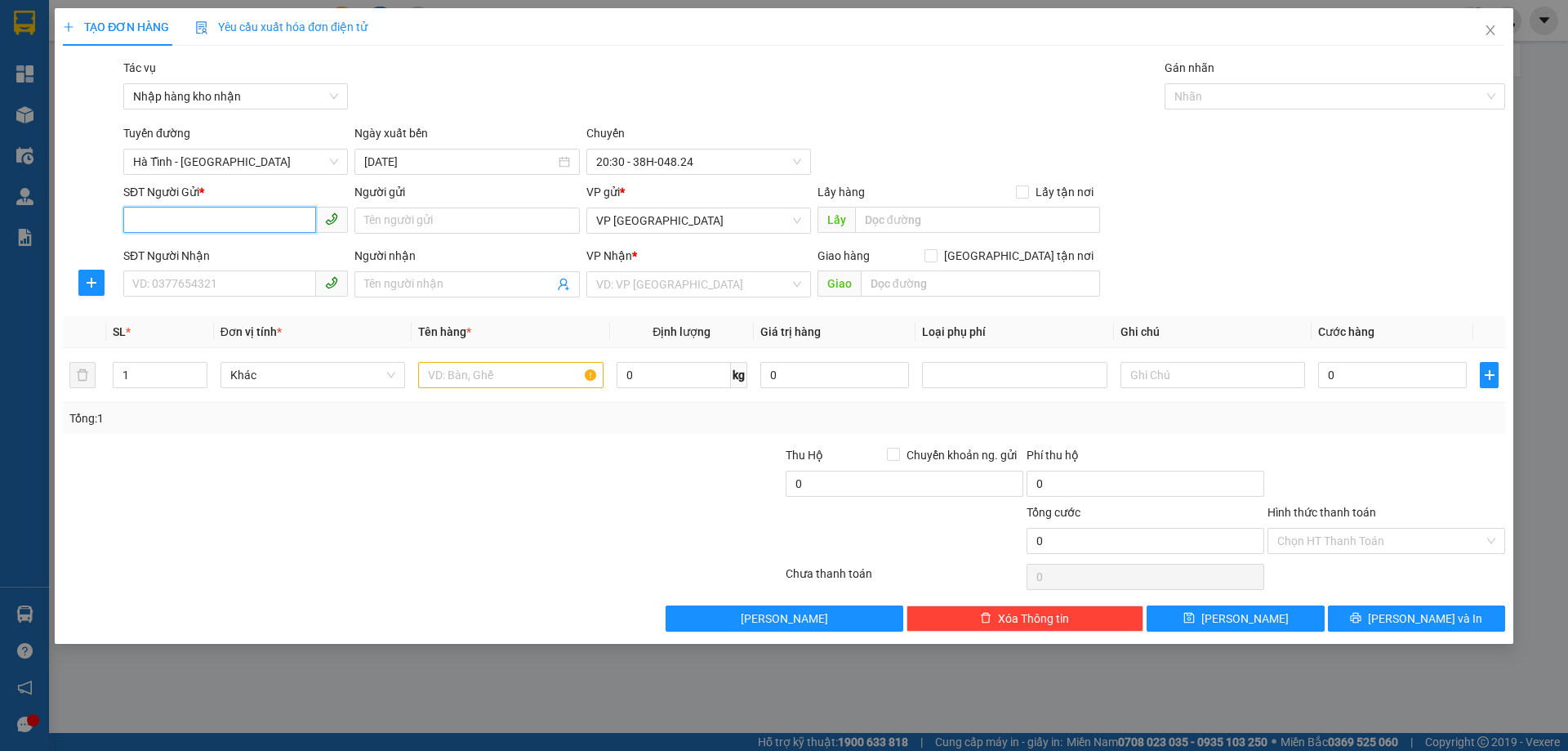
click at [279, 231] on input "SĐT Người Gửi *" at bounding box center [220, 220] width 192 height 26
click at [233, 215] on input "0986151480" at bounding box center [220, 220] width 192 height 26
type input "0986151480"
click at [218, 281] on input "SĐT Người Nhận" at bounding box center [220, 283] width 192 height 26
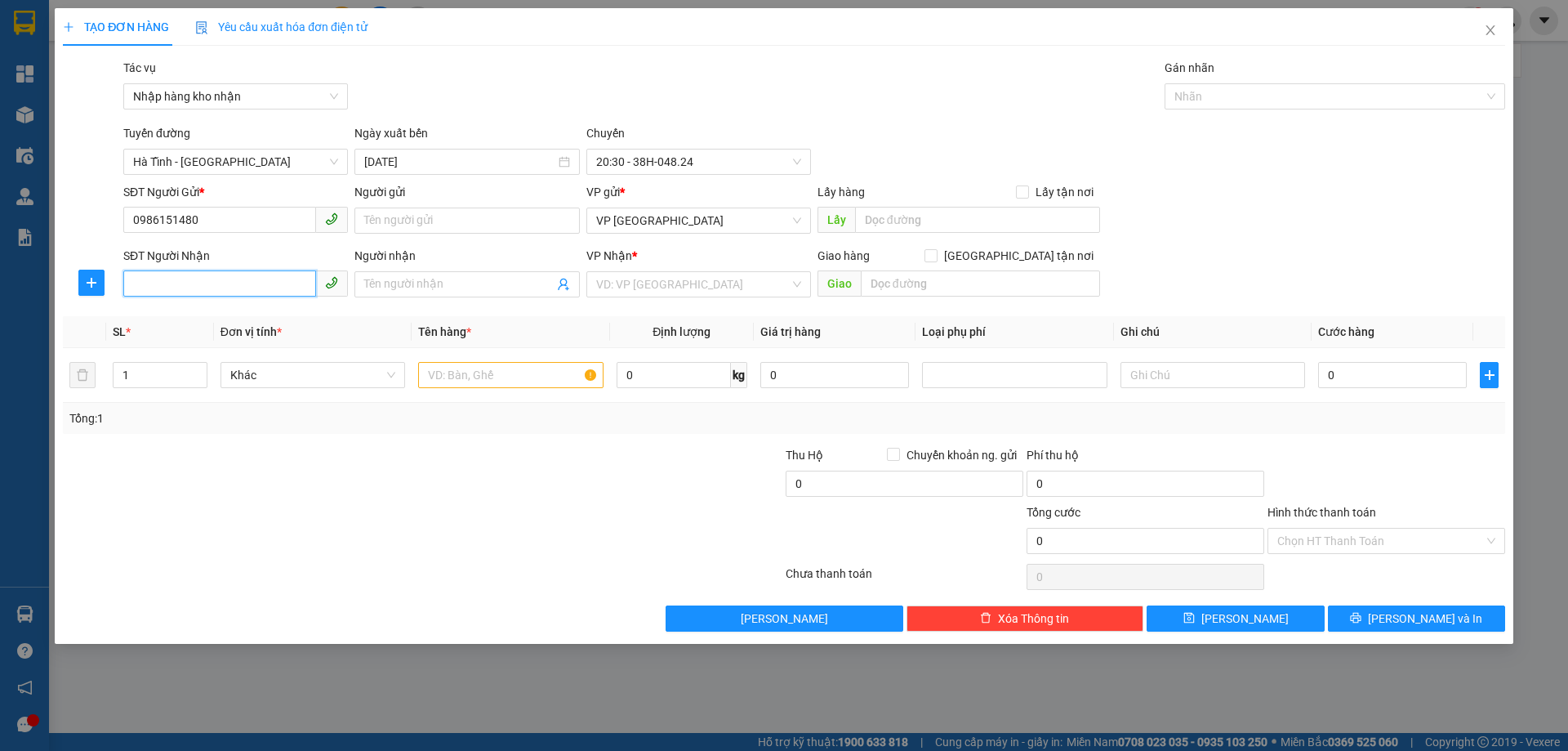
paste input "0986151480"
click at [651, 227] on span "VP [GEOGRAPHIC_DATA]" at bounding box center [699, 221] width 205 height 25
type input "0986151480"
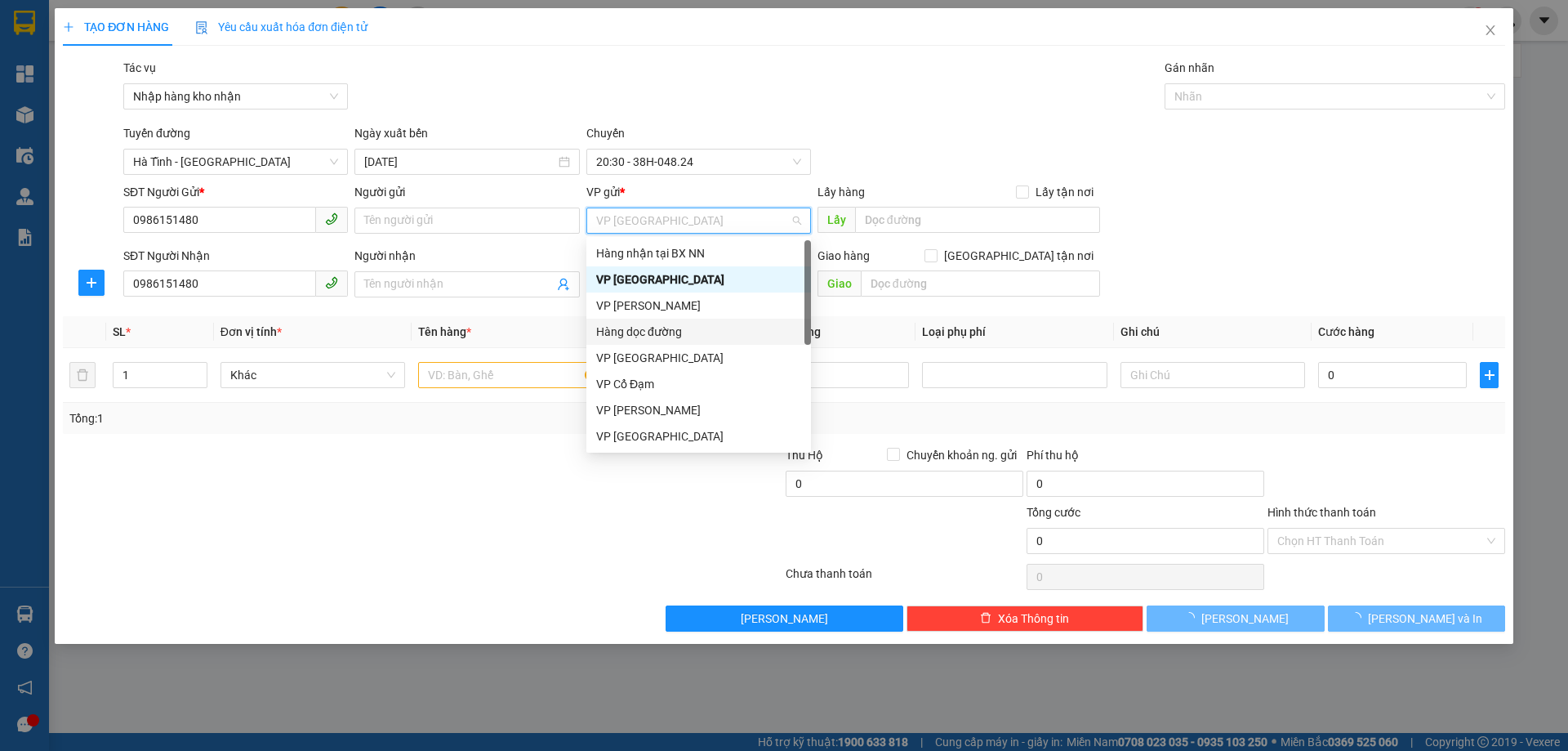
click at [670, 335] on div "Hàng dọc đường" at bounding box center [699, 332] width 205 height 18
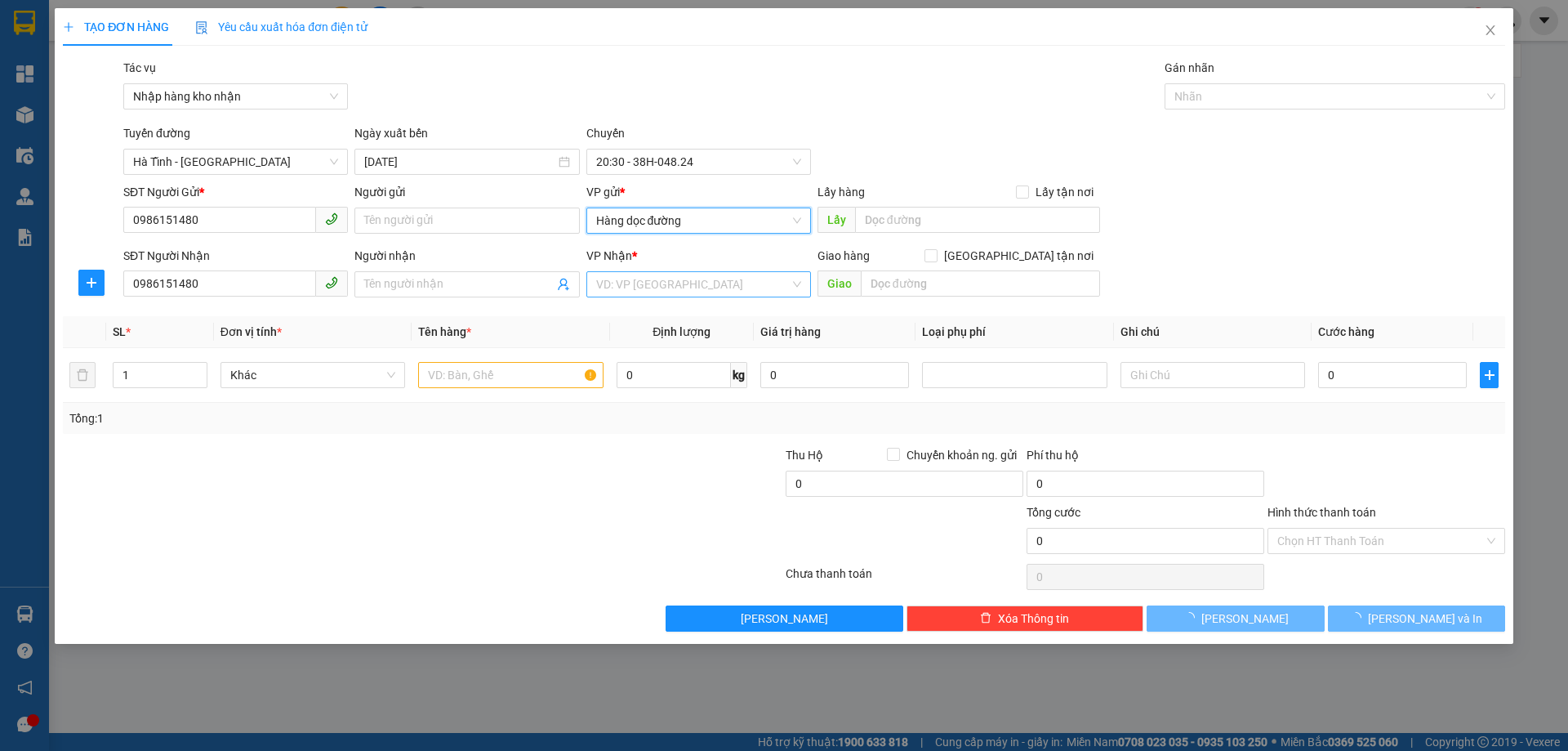
click at [668, 287] on input "search" at bounding box center [693, 284] width 193 height 25
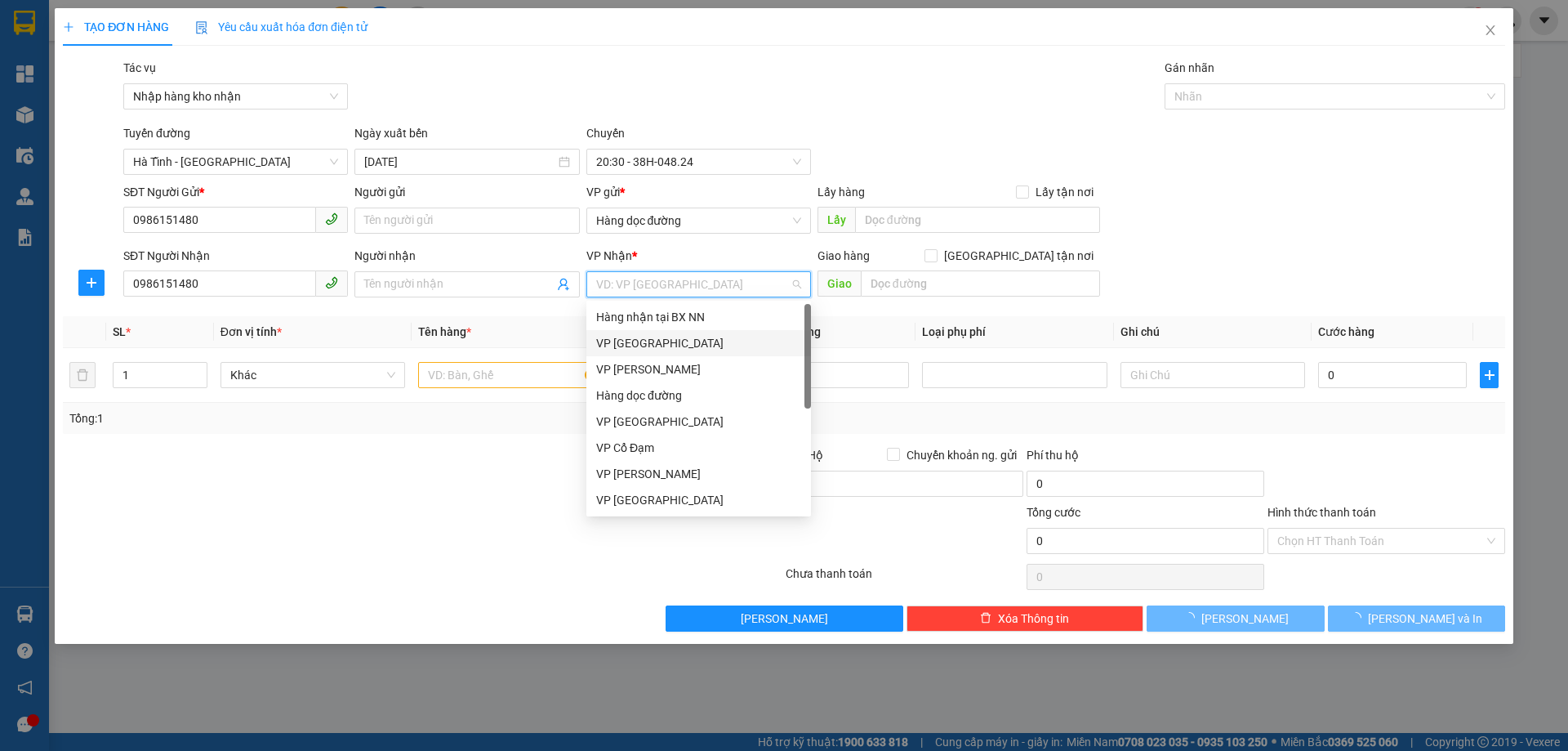
click at [637, 347] on div "VP [GEOGRAPHIC_DATA]" at bounding box center [699, 343] width 205 height 18
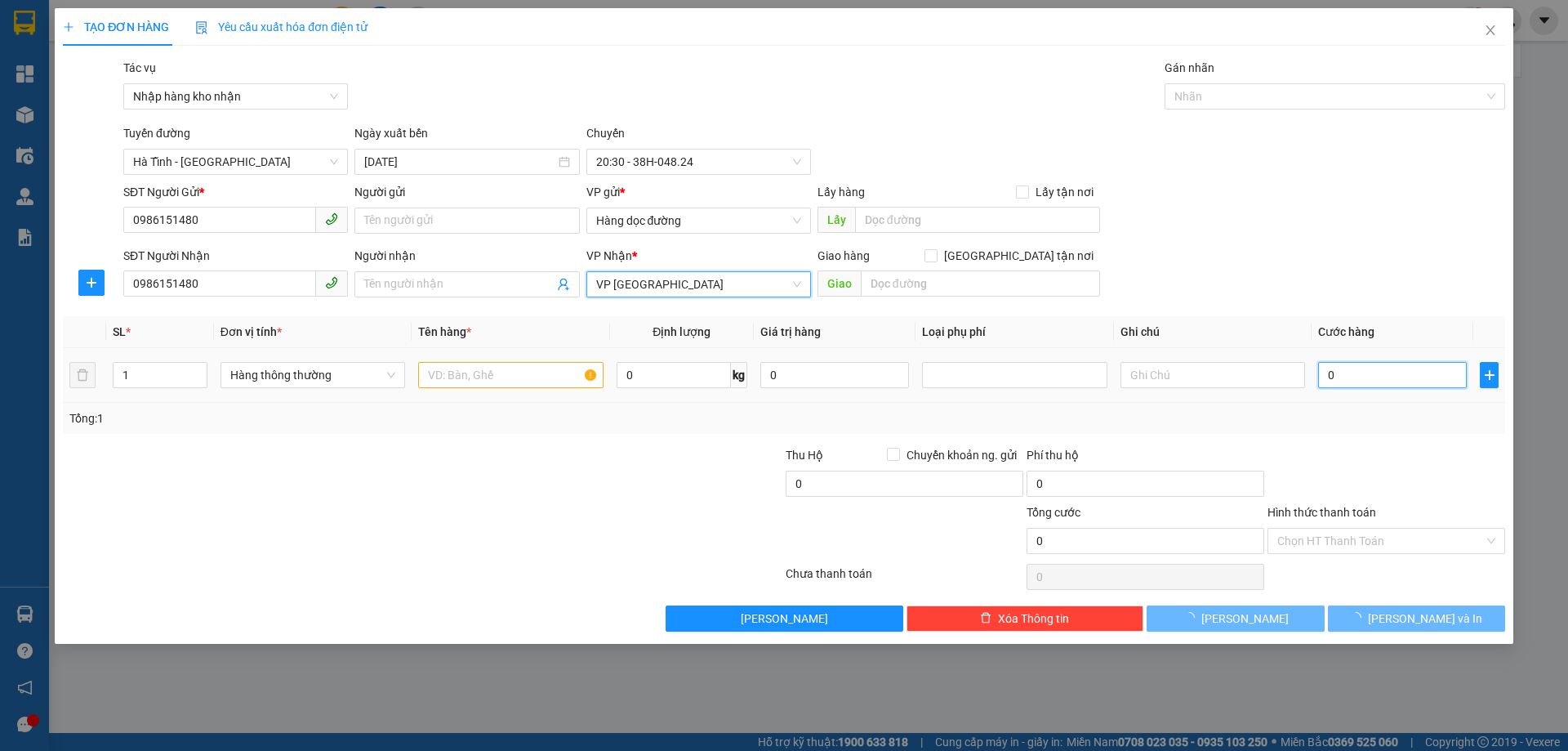
click at [1346, 368] on input "0" at bounding box center [1392, 375] width 148 height 26
type input "5"
type input "50"
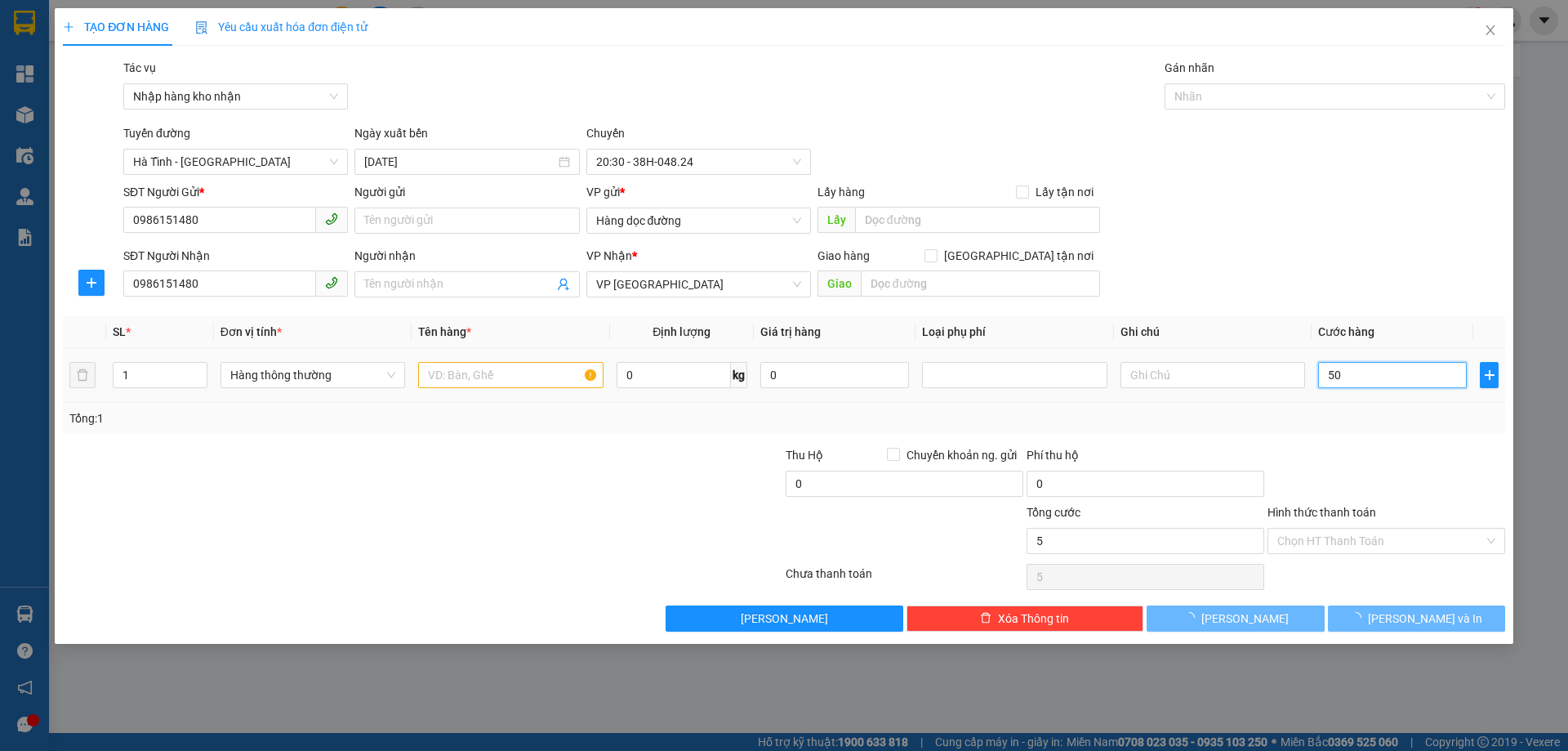
type input "50"
type input "50.000"
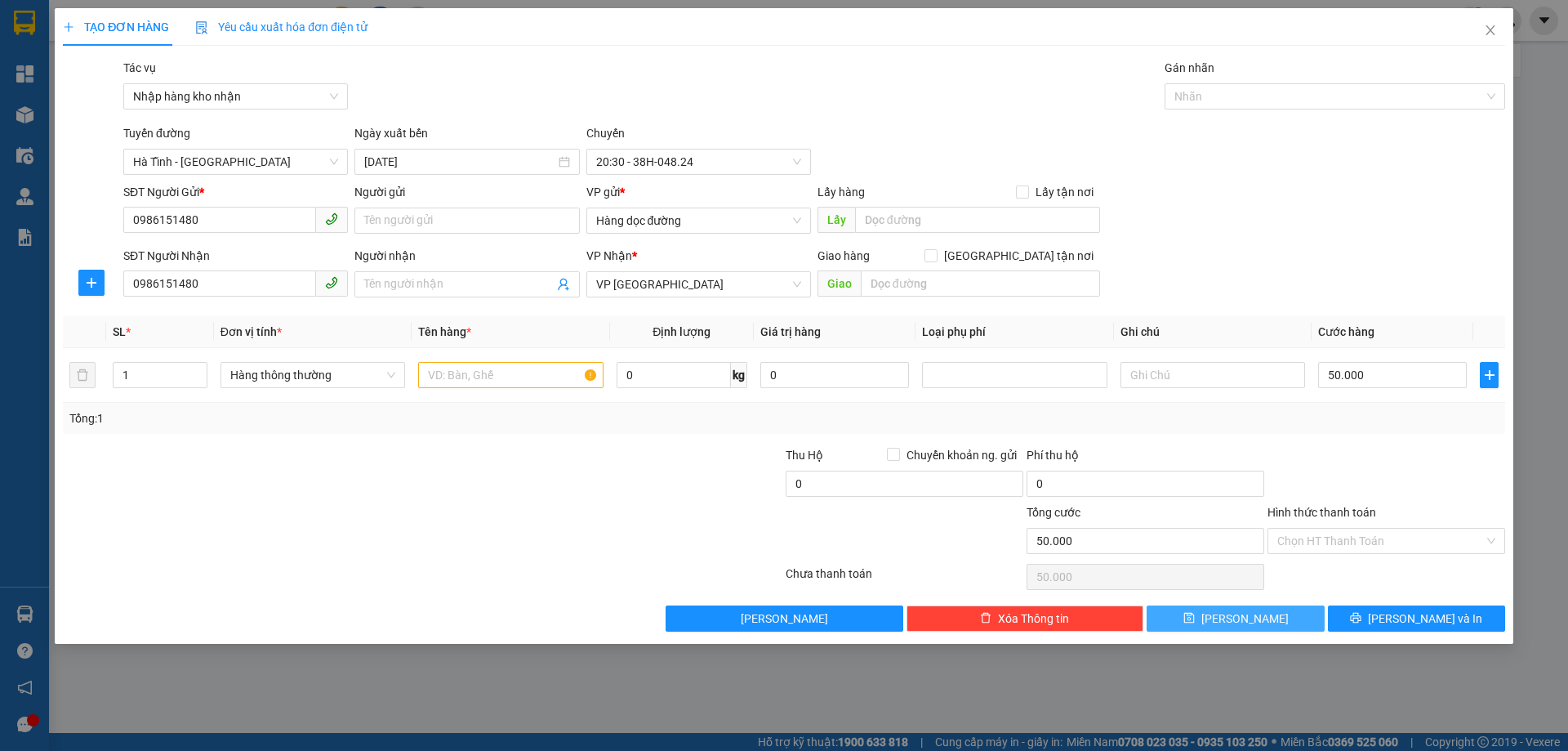
click at [1305, 619] on button "[PERSON_NAME]" at bounding box center [1235, 619] width 177 height 26
click at [1252, 621] on span "[PERSON_NAME]" at bounding box center [1245, 619] width 87 height 18
click at [1529, 51] on div "Vui lòng nhập: Tên món hàng" at bounding box center [1392, 44] width 313 height 49
click at [510, 373] on input "text" at bounding box center [510, 375] width 184 height 26
type input "1 GIẤY NA"
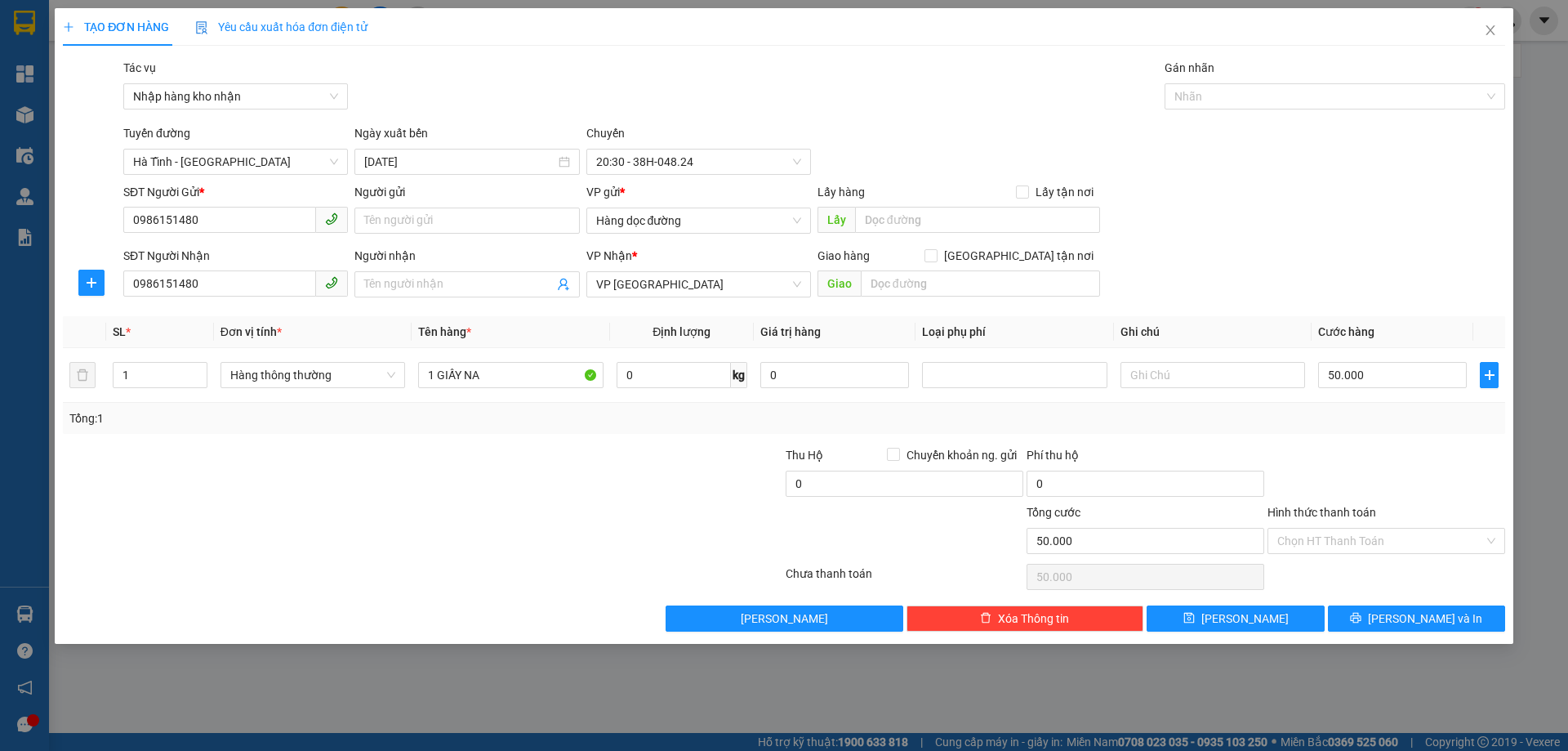
click at [1254, 639] on div "TẠO ĐƠN HÀNG Yêu cầu xuất hóa đơn điện tử Transit Pickup Surcharge Ids Transit …" at bounding box center [784, 326] width 1459 height 635
click at [1252, 626] on span "[PERSON_NAME]" at bounding box center [1245, 619] width 87 height 18
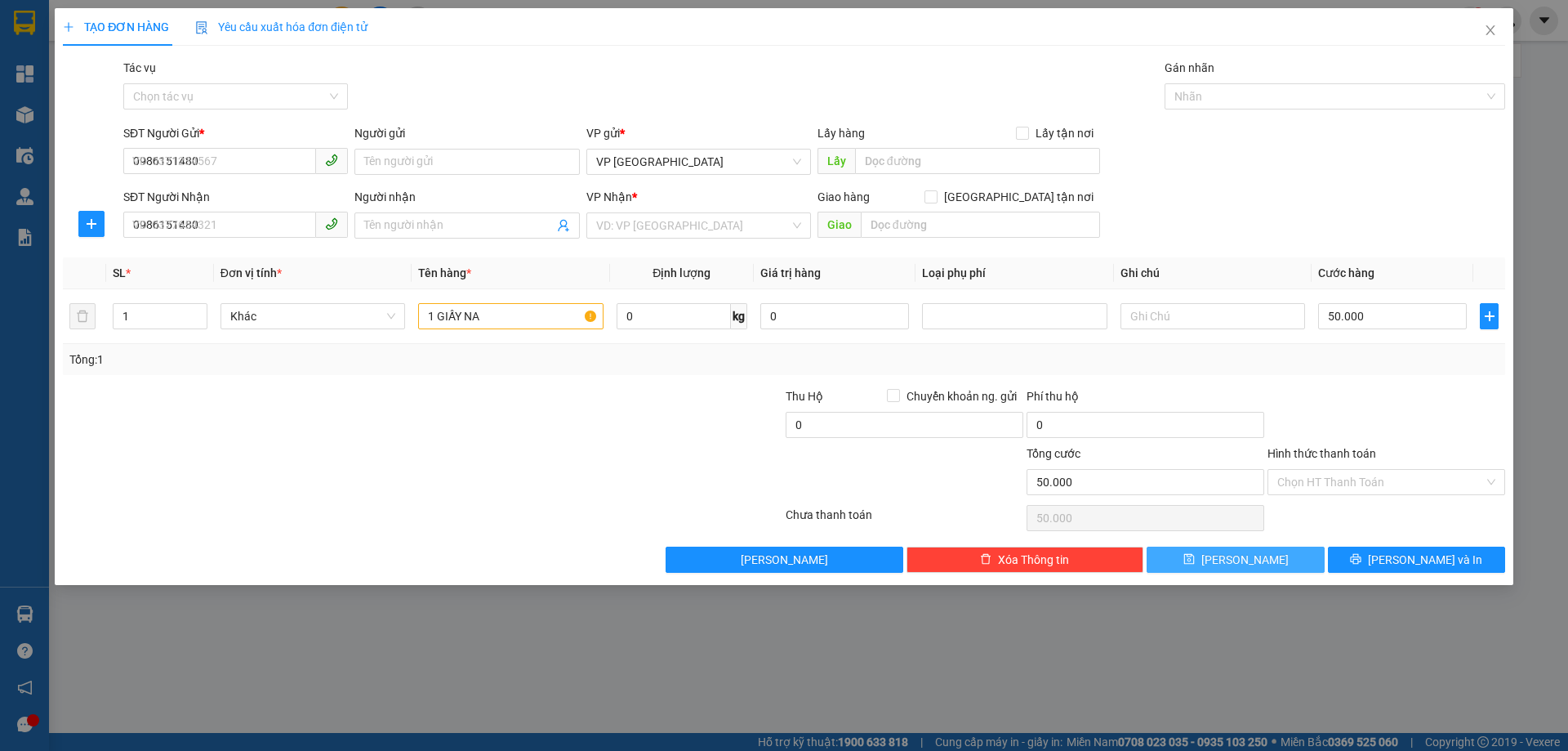
type input "0"
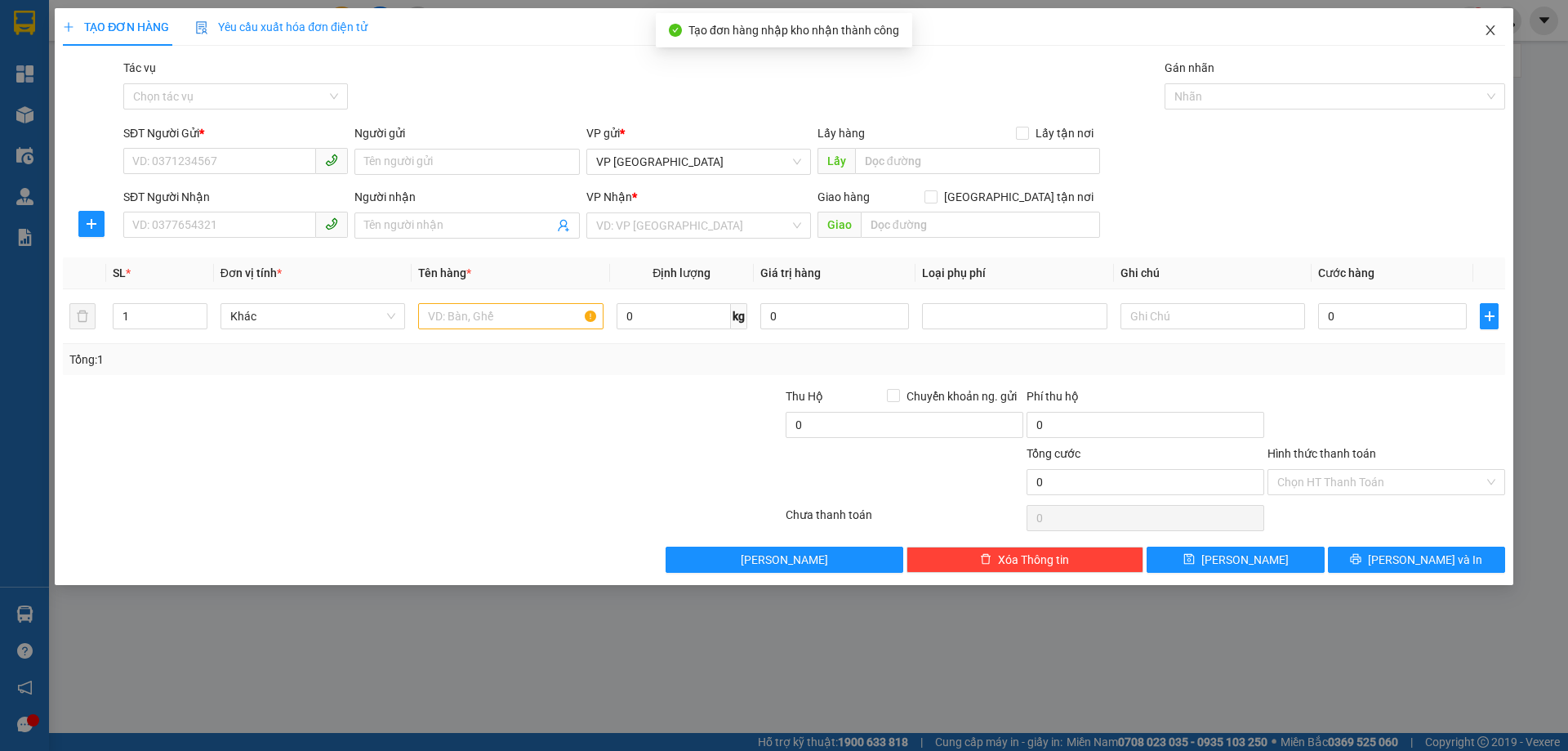
click at [1486, 30] on icon "close" at bounding box center [1490, 30] width 13 height 13
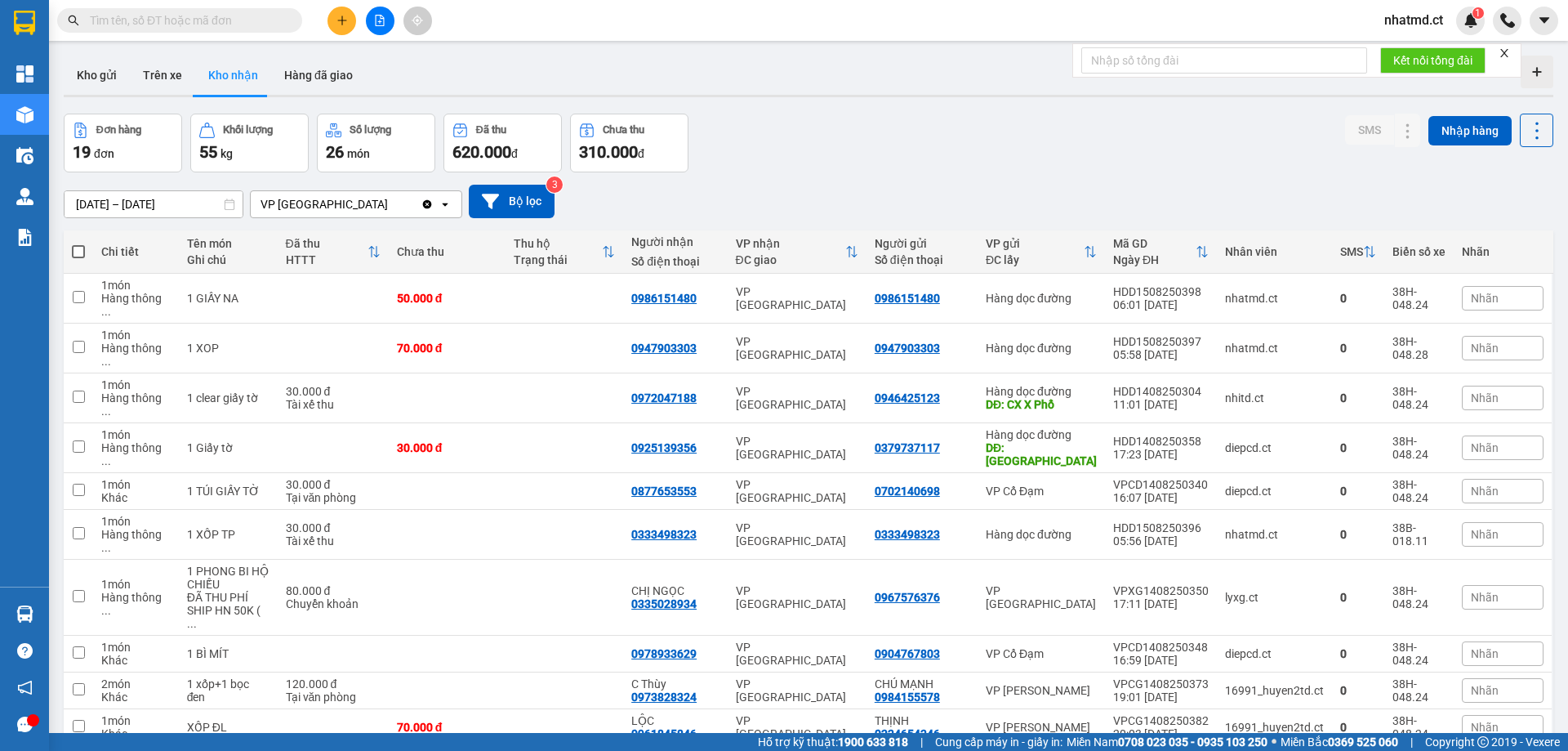
click at [334, 27] on button at bounding box center [341, 20] width 28 height 28
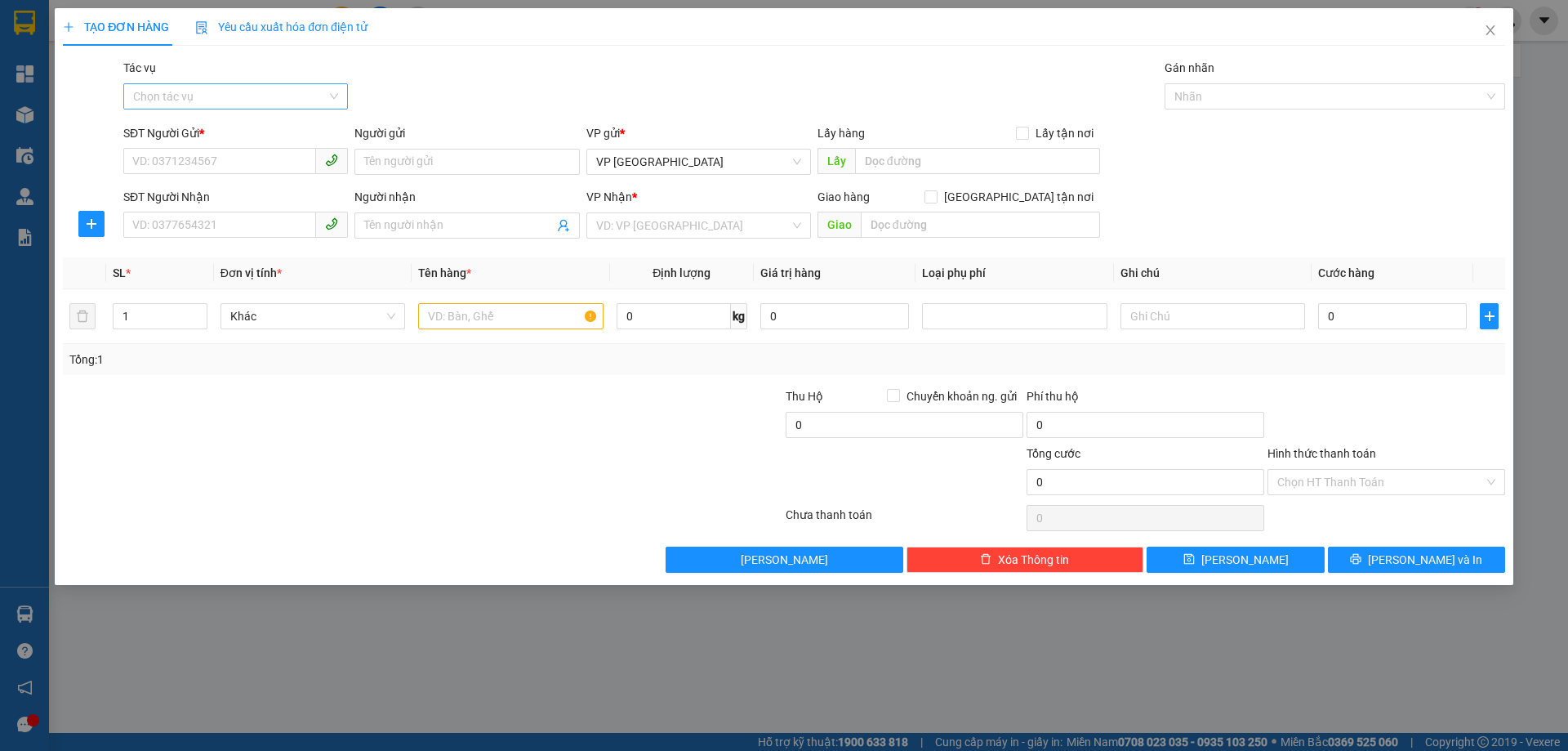
click at [291, 102] on input "Tác vụ" at bounding box center [229, 96] width 193 height 25
click at [278, 161] on div "Nhập hàng kho nhận" at bounding box center [236, 155] width 205 height 18
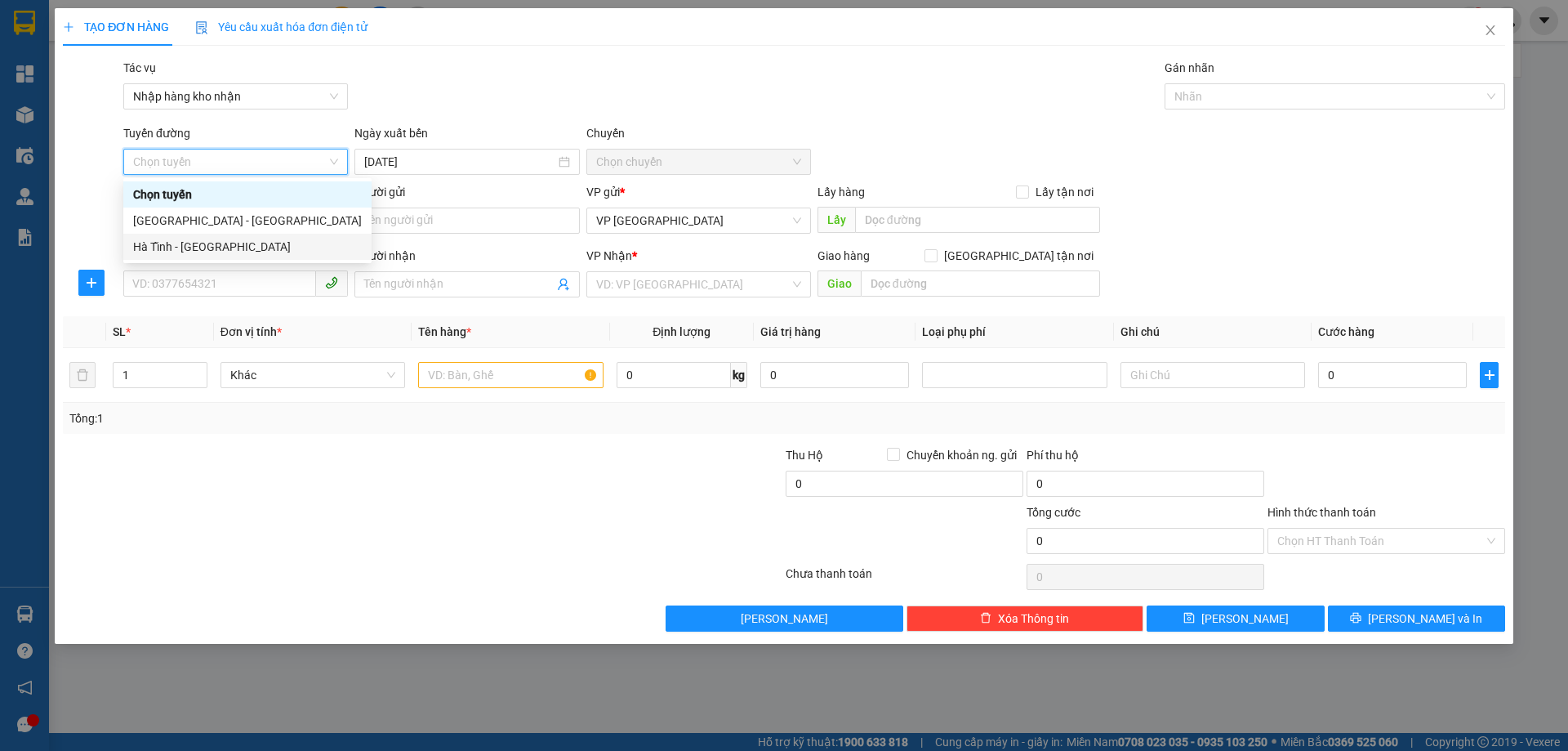
click at [258, 241] on div "Hà Tĩnh - [GEOGRAPHIC_DATA]" at bounding box center [247, 246] width 229 height 18
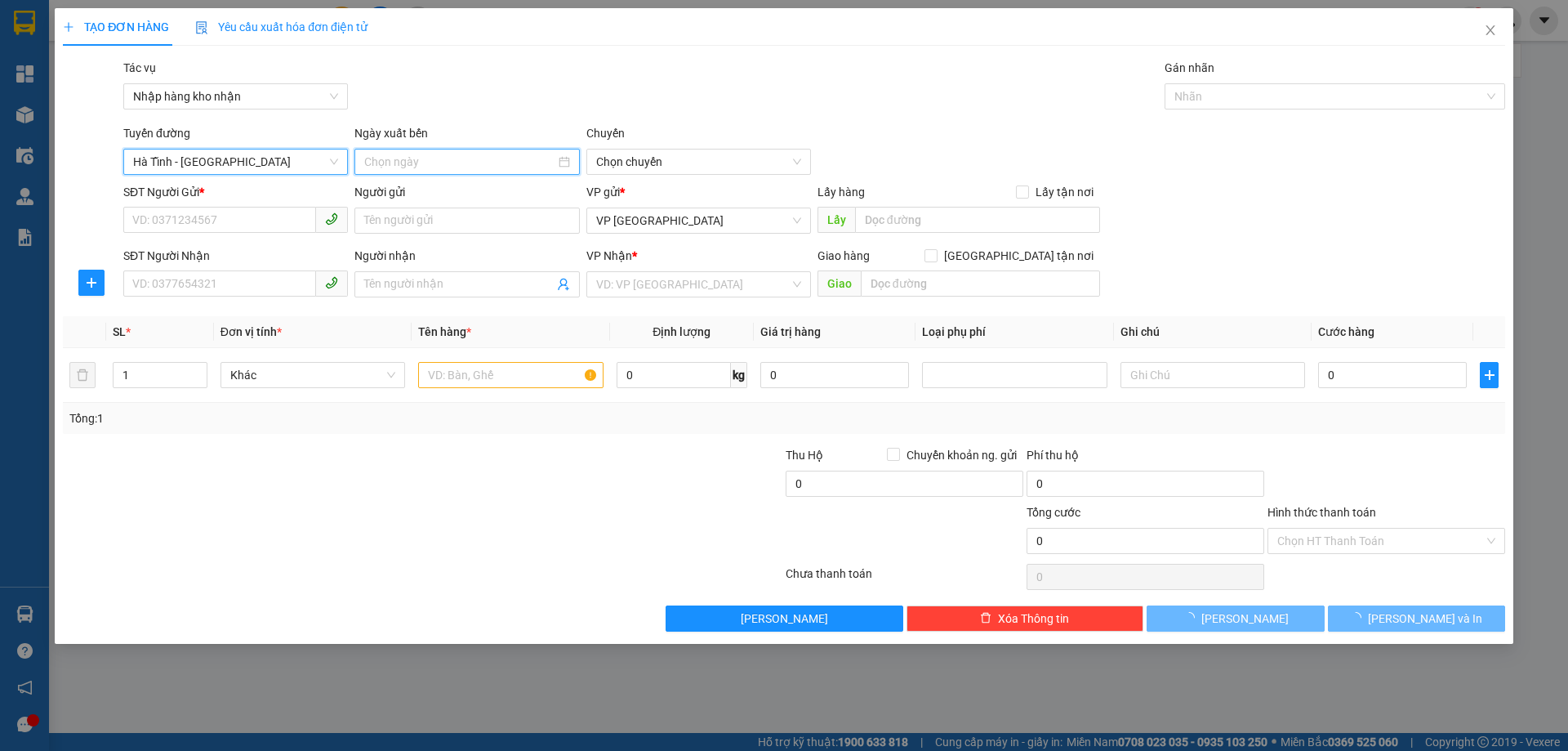
click at [429, 160] on input at bounding box center [460, 161] width 191 height 18
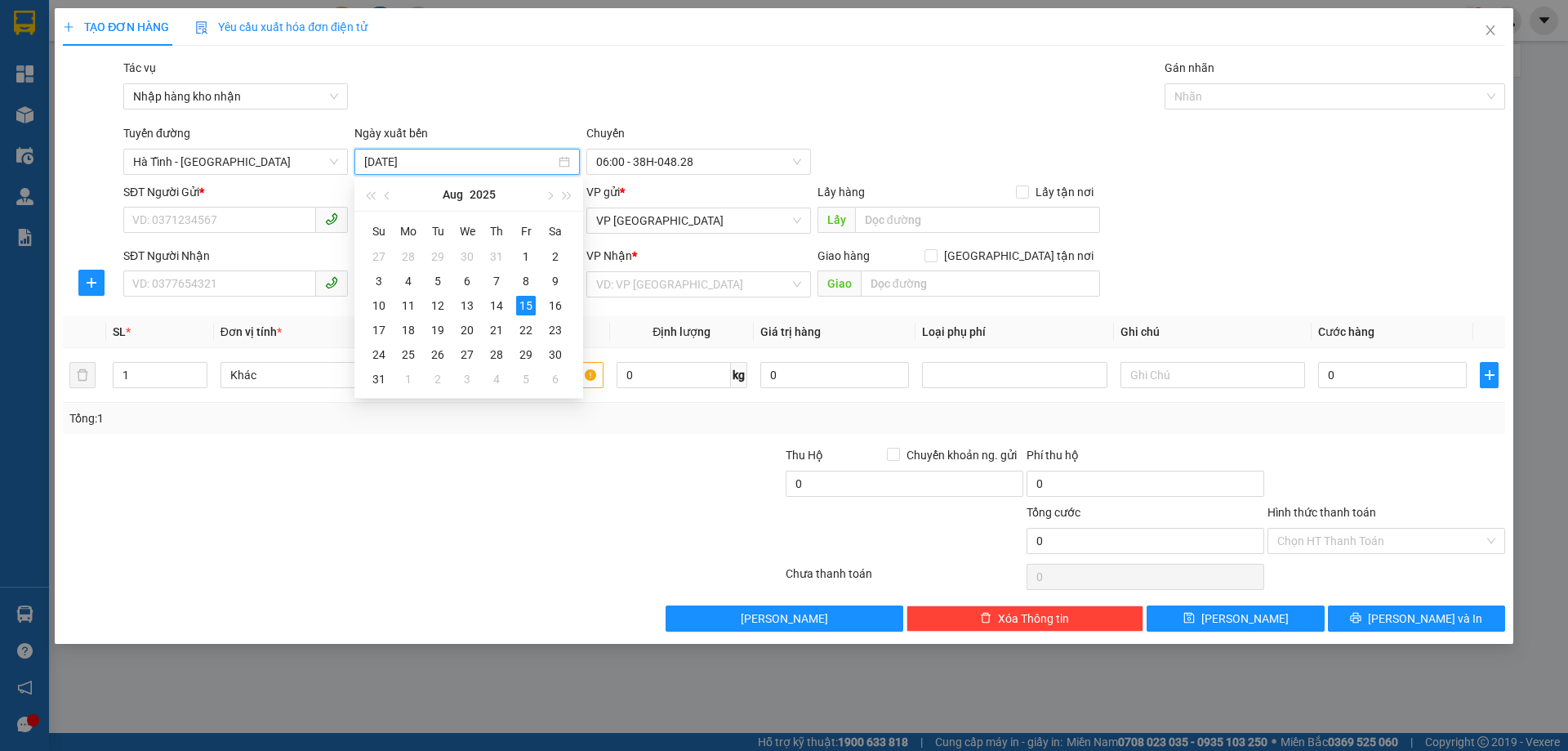
click at [500, 301] on div "14" at bounding box center [497, 305] width 19 height 19
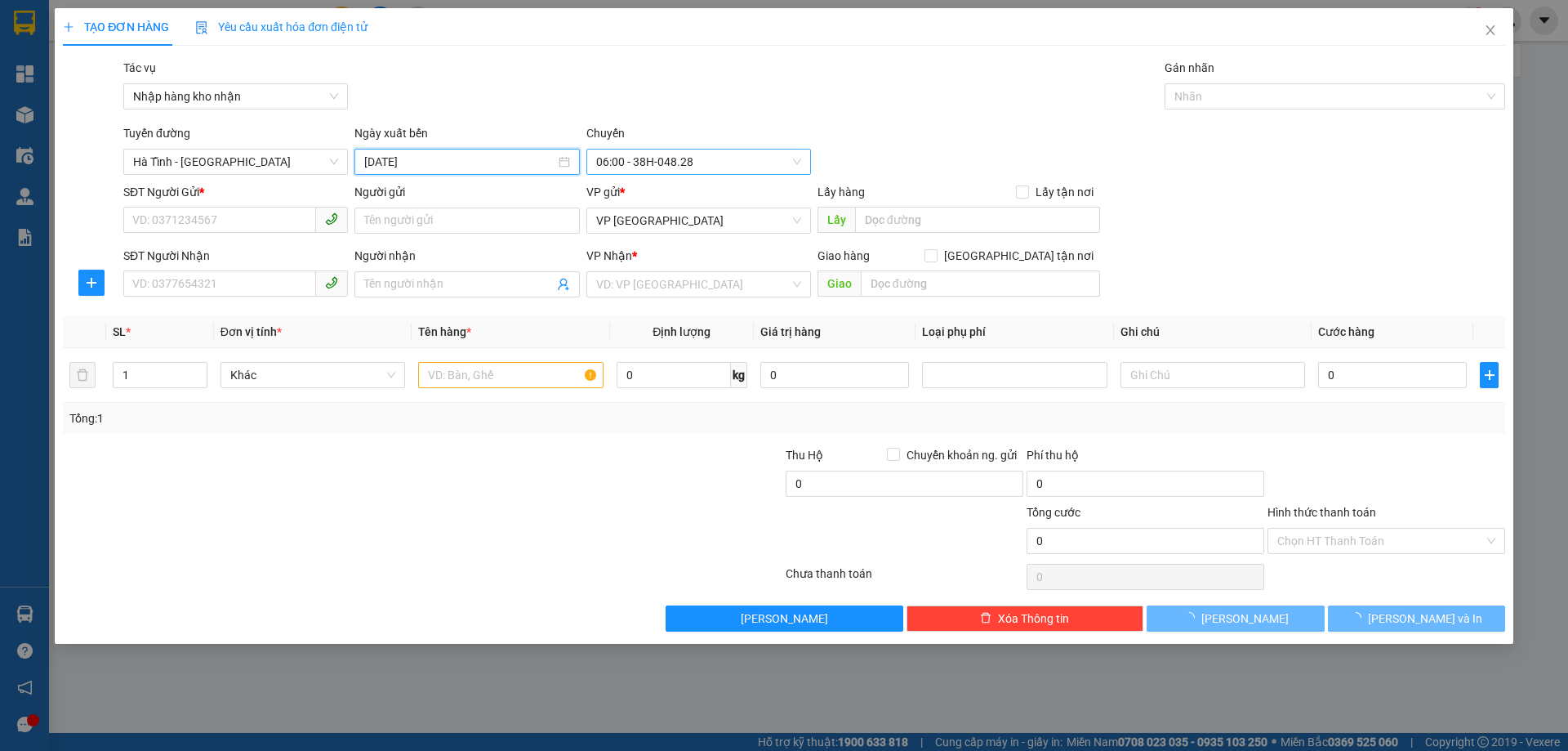
click at [665, 169] on span "06:00 - 38H-048.28" at bounding box center [699, 161] width 205 height 25
type input "[DATE]"
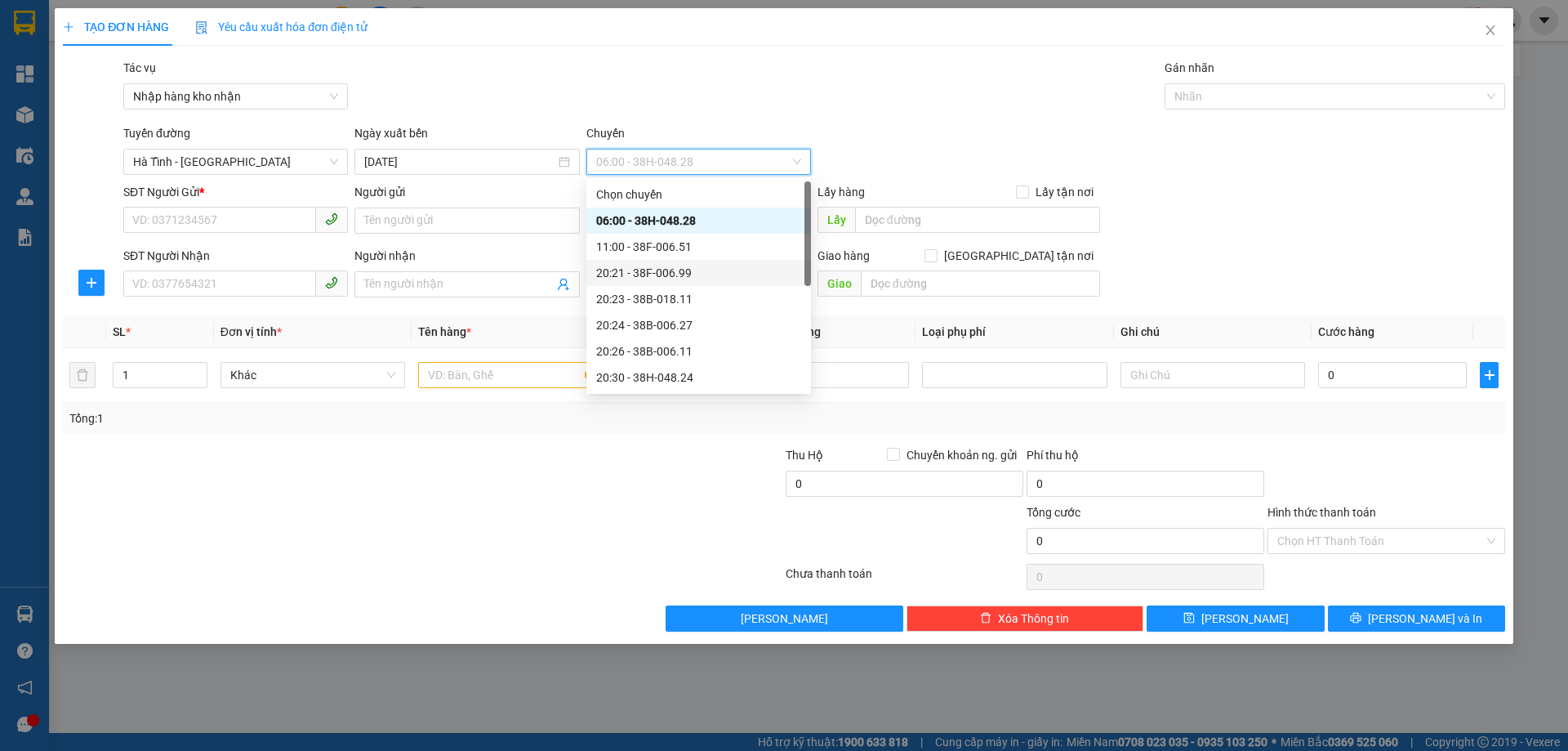
scroll to position [104, 0]
click at [701, 273] on div "20:30 - 38H-048.24" at bounding box center [699, 273] width 205 height 18
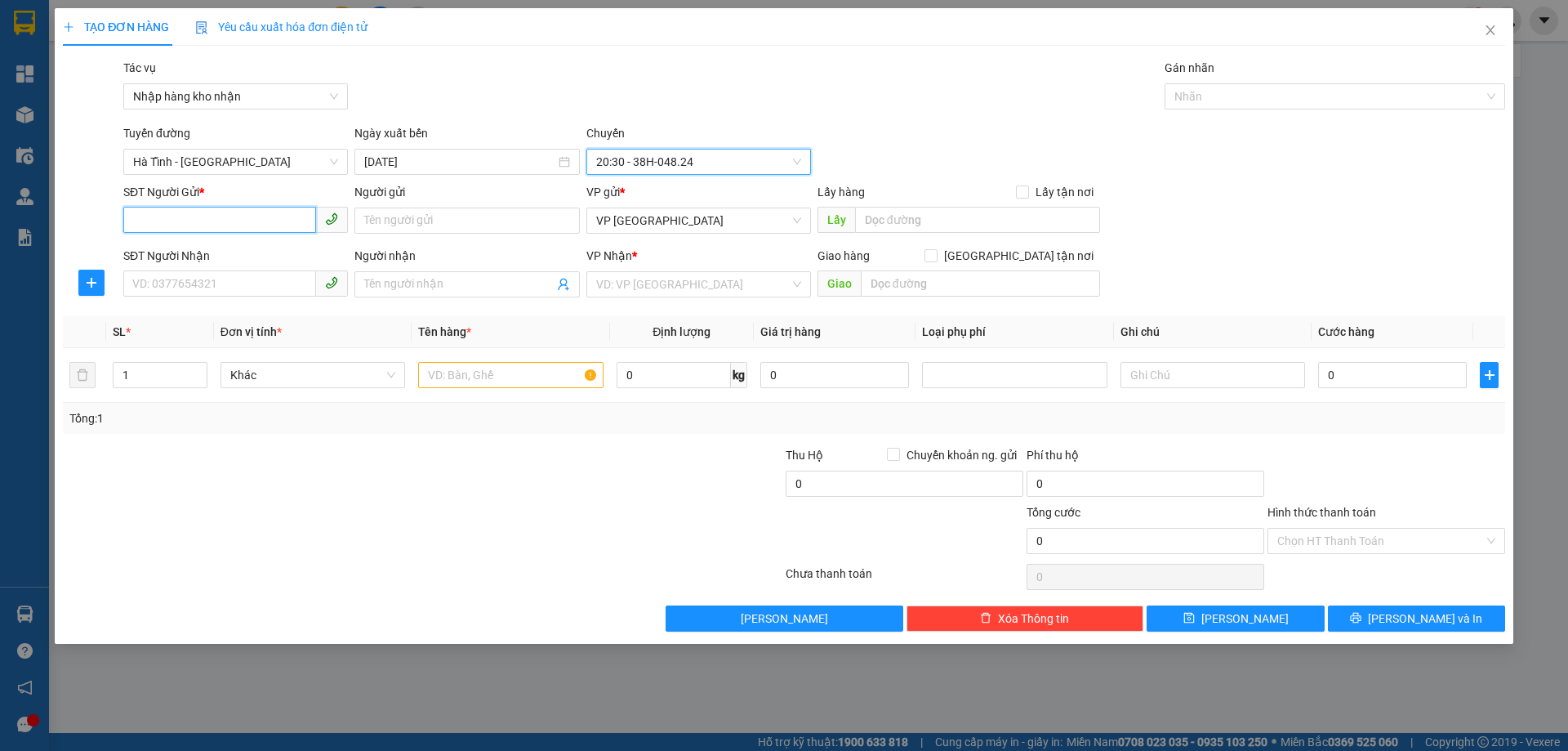
click at [236, 209] on input "SĐT Người Gửi *" at bounding box center [220, 220] width 192 height 26
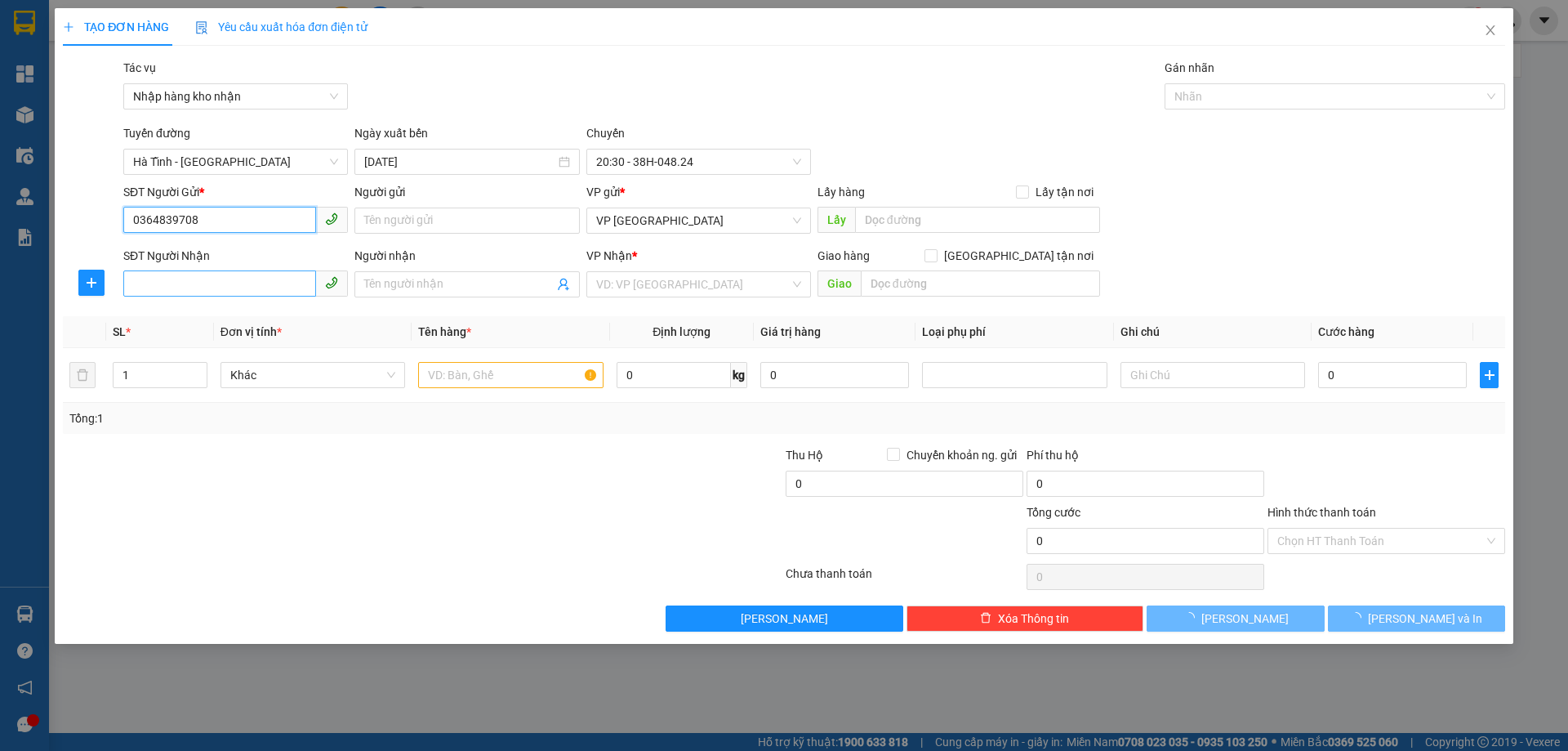
type input "0364839708"
click at [241, 288] on input "SĐT Người Nhận" at bounding box center [220, 283] width 192 height 26
click at [705, 229] on span "VP [GEOGRAPHIC_DATA]" at bounding box center [699, 221] width 205 height 25
type input "0383323326"
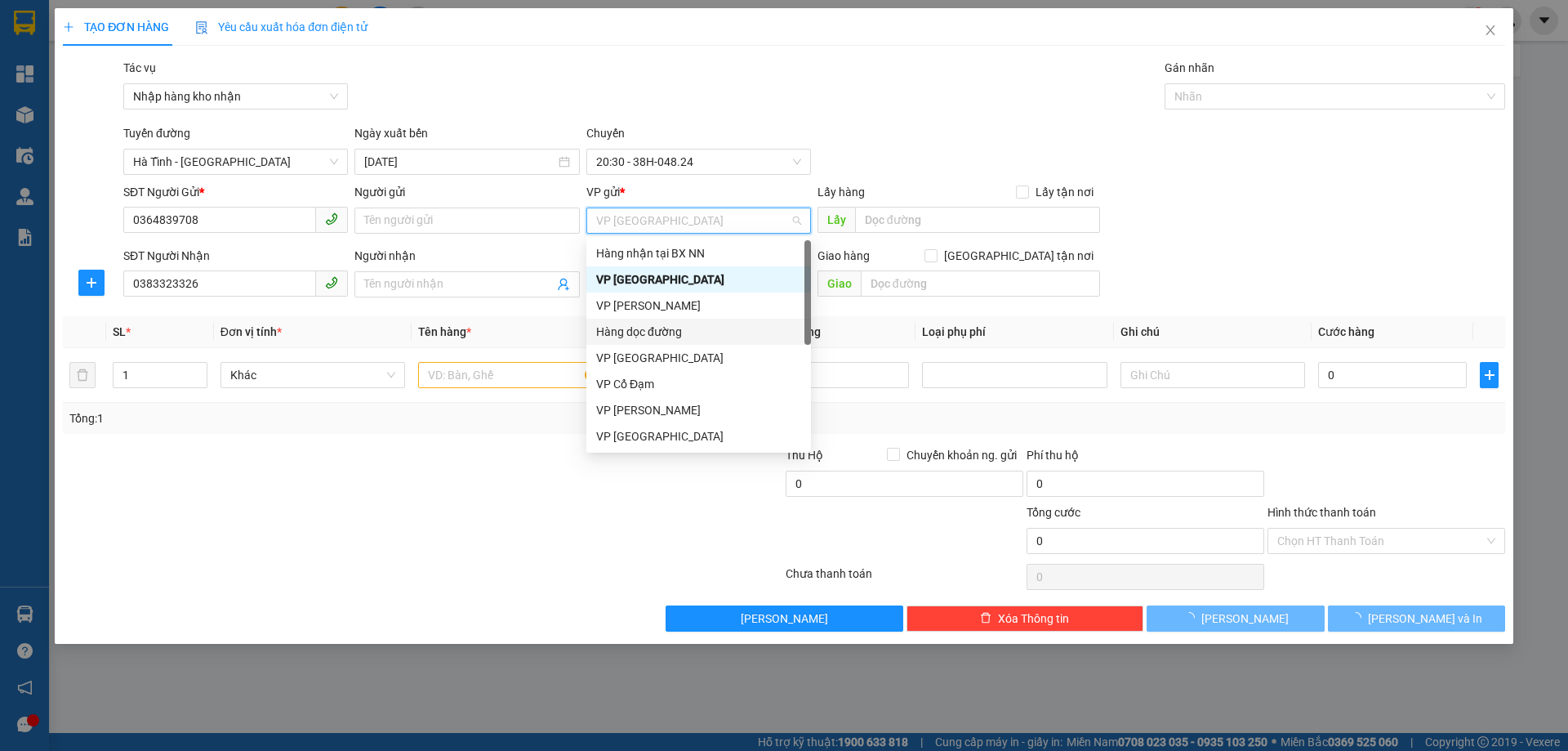
click at [699, 332] on div "Hàng dọc đường" at bounding box center [699, 332] width 205 height 18
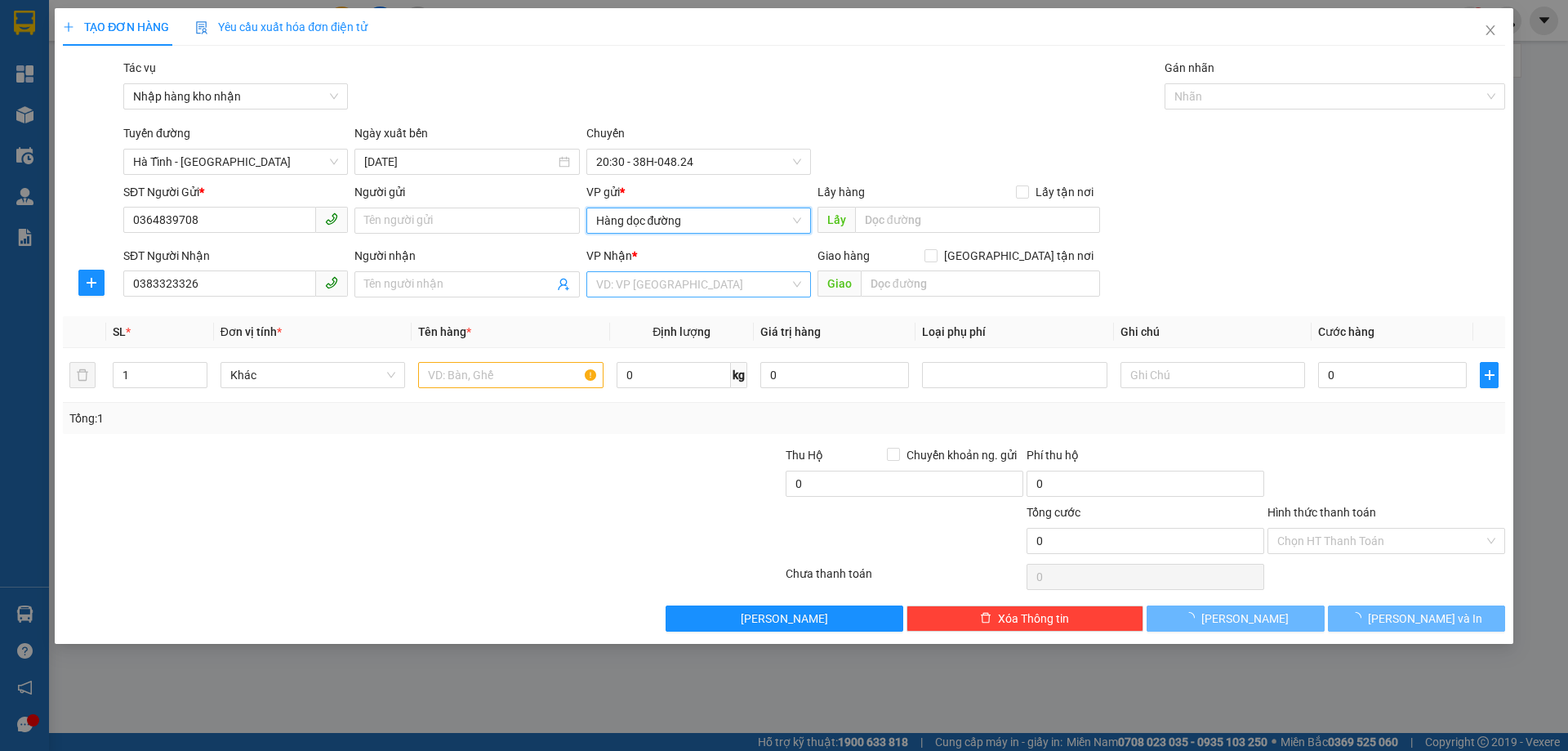
click at [695, 289] on input "search" at bounding box center [693, 284] width 193 height 25
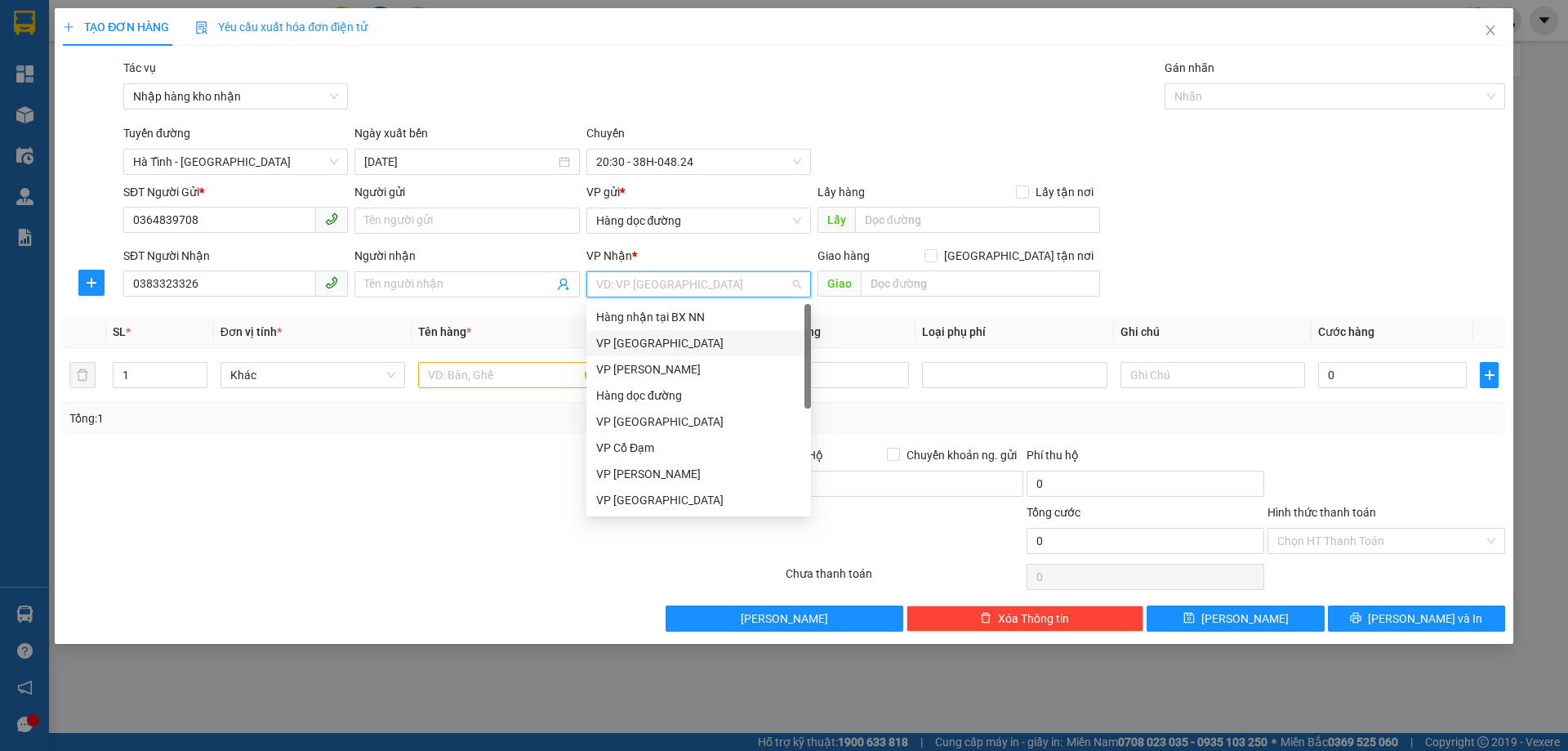
click at [655, 349] on div "VP [GEOGRAPHIC_DATA]" at bounding box center [699, 343] width 205 height 18
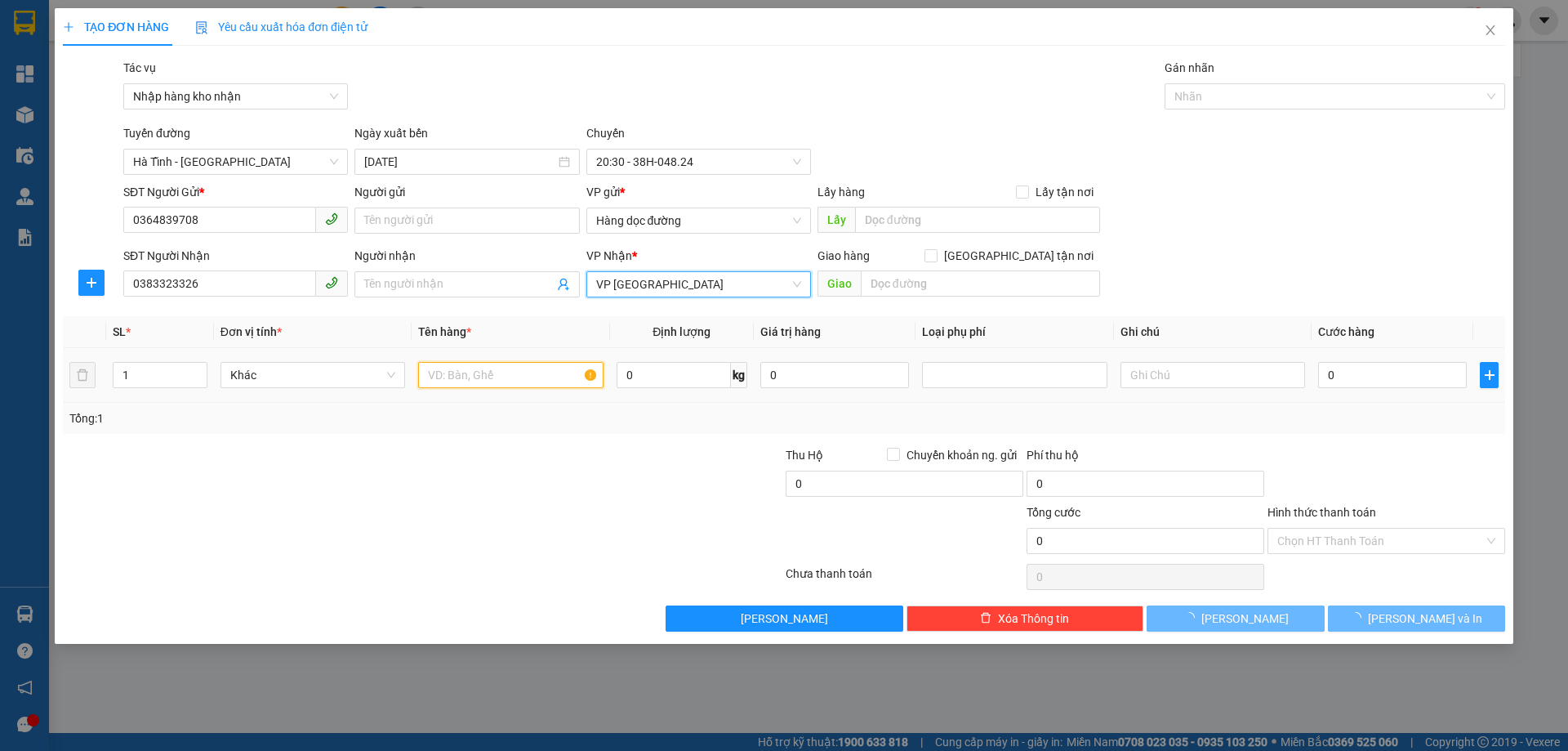
click at [522, 385] on input "text" at bounding box center [510, 375] width 184 height 26
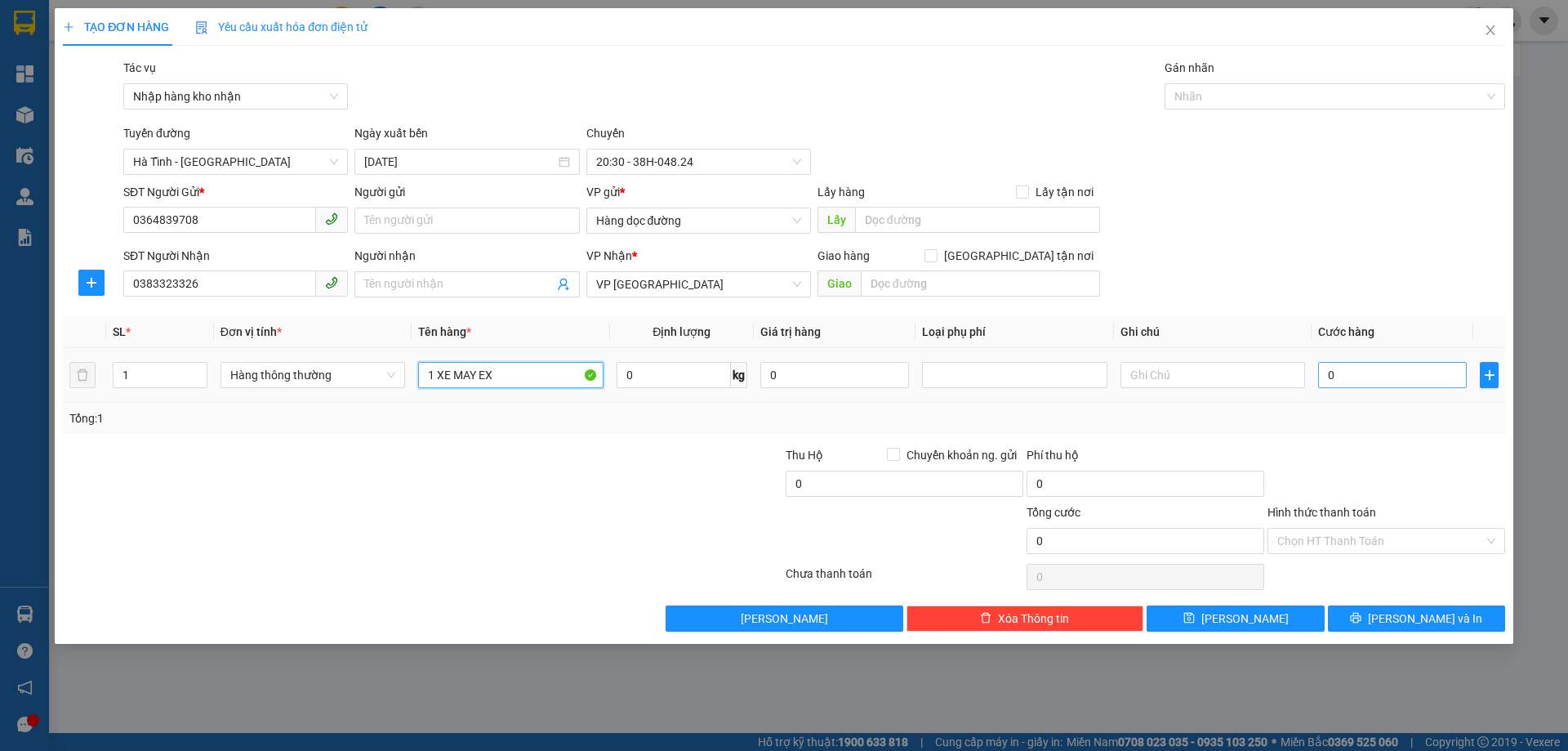
type input "1 XE MAY EX"
click at [1395, 365] on input "0" at bounding box center [1392, 375] width 148 height 26
type input "2"
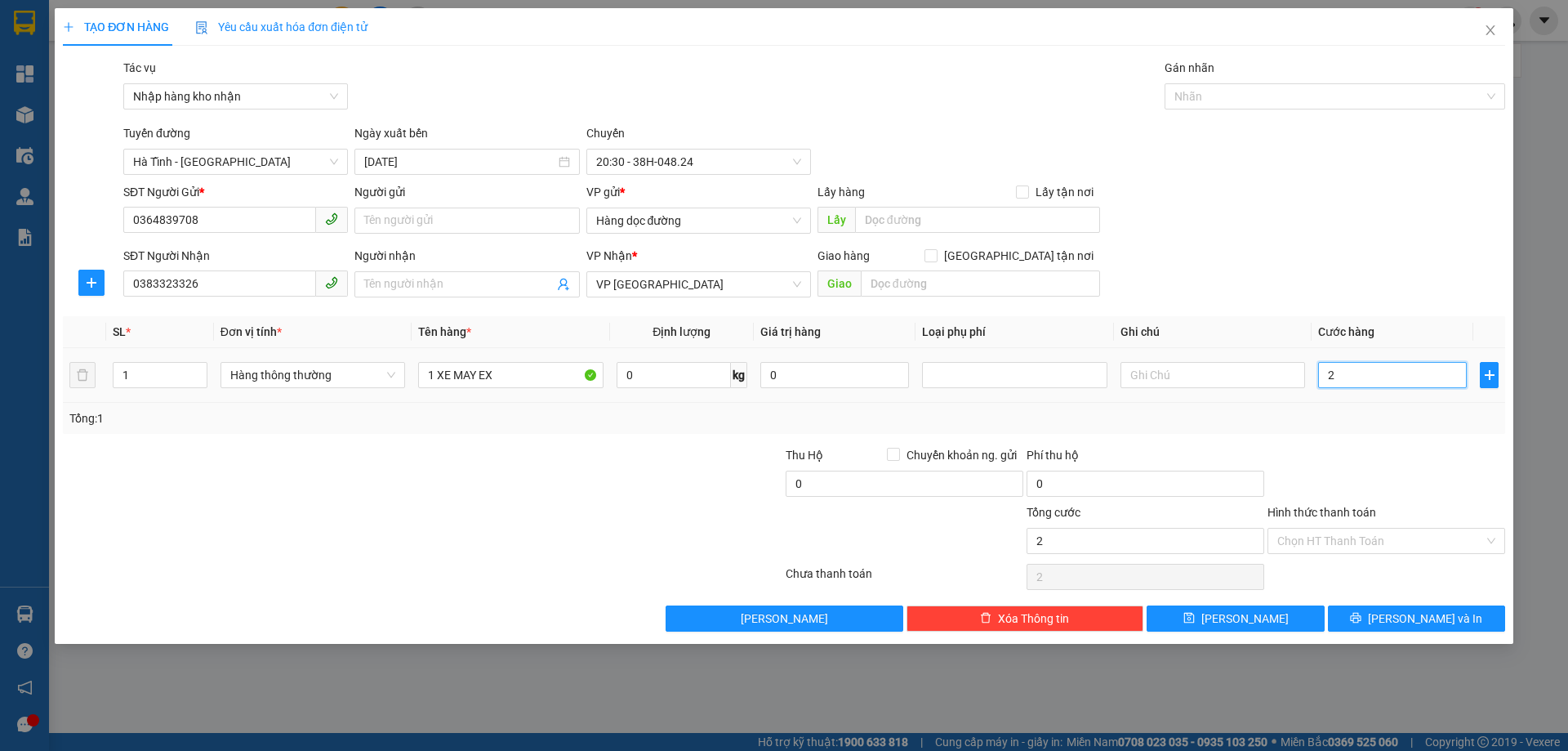
type input "28"
type input "280"
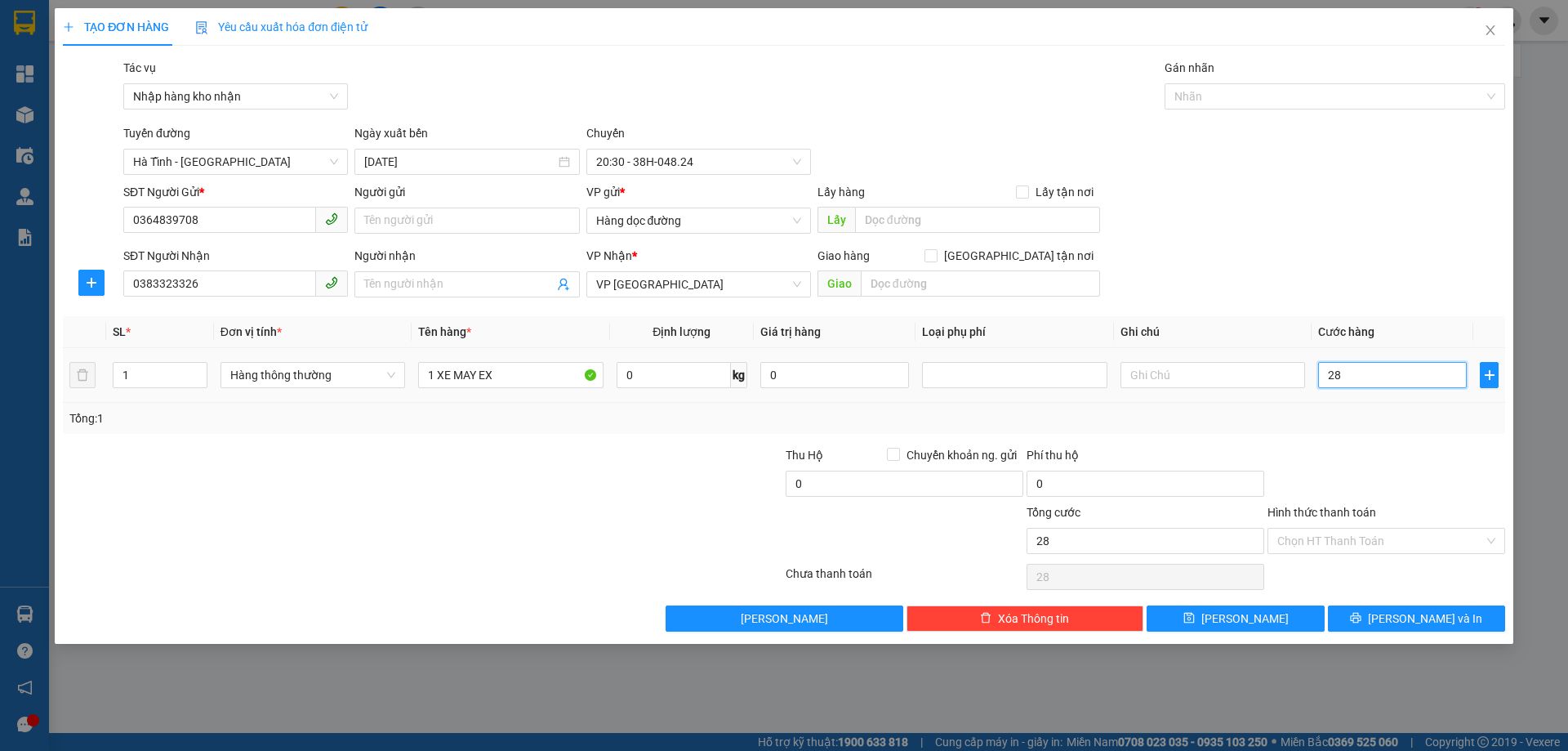
type input "280"
type input "280.000"
click at [1260, 617] on button "[PERSON_NAME]" at bounding box center [1235, 619] width 177 height 26
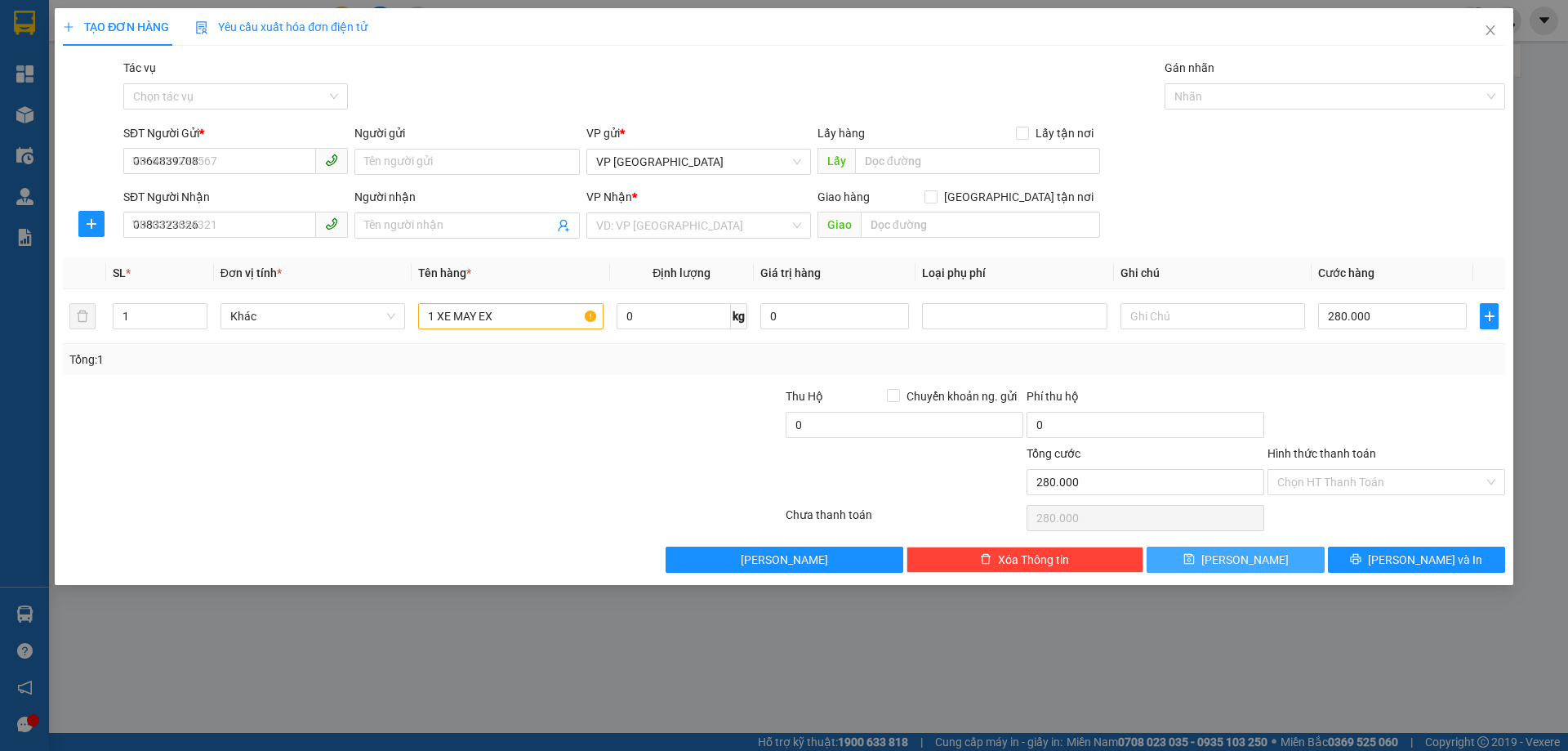
type input "0"
click at [1501, 26] on span "Close" at bounding box center [1491, 31] width 46 height 46
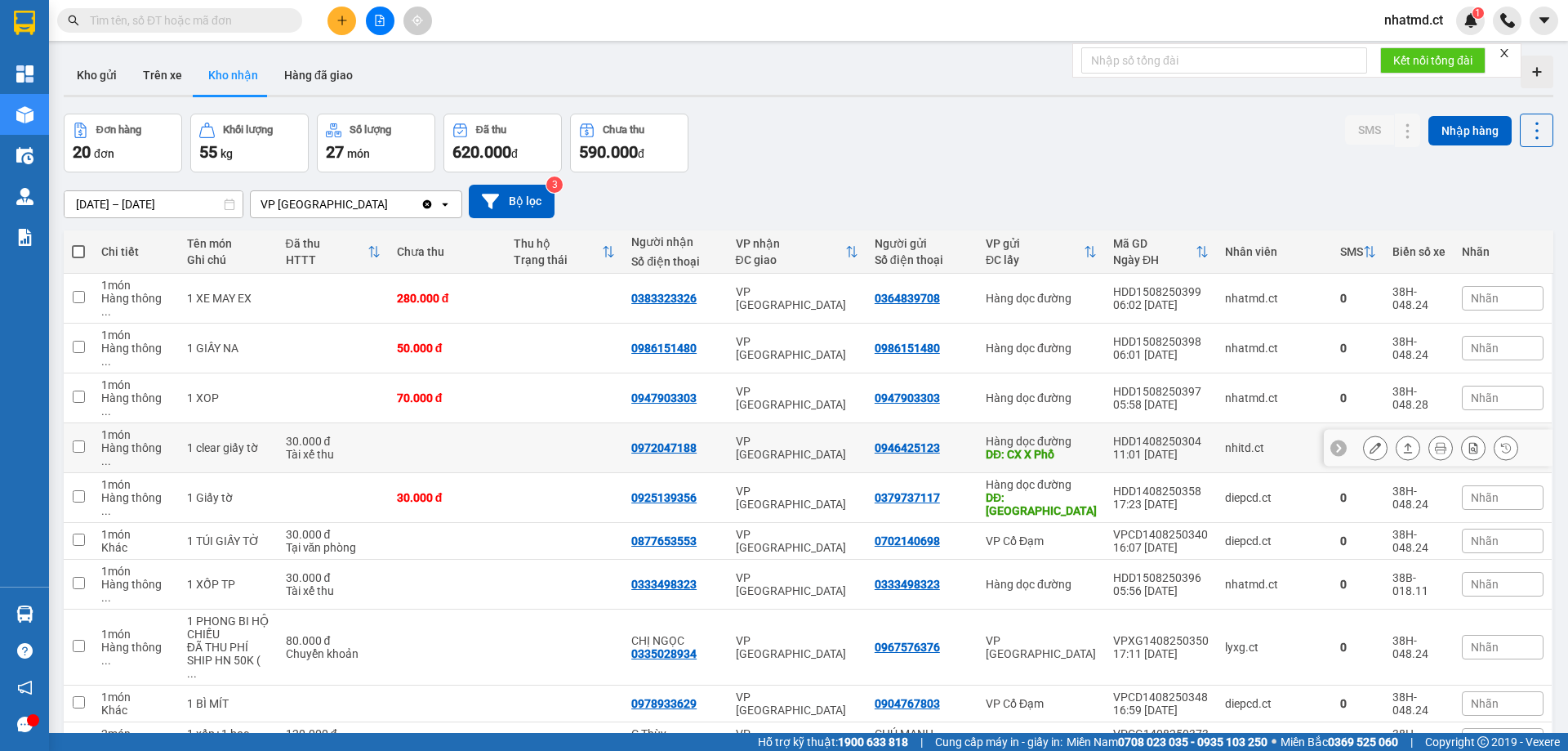
scroll to position [75, 0]
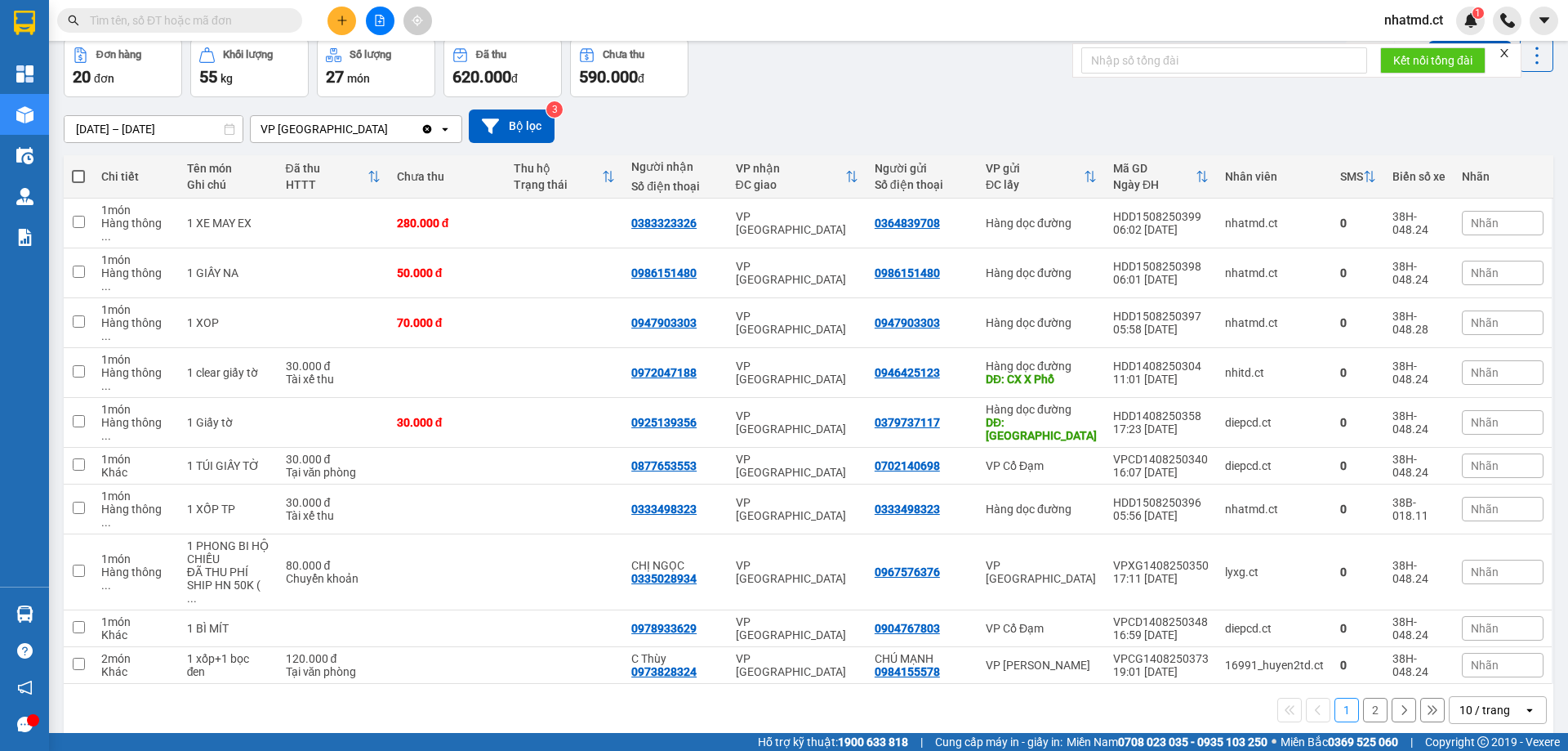
click at [1460, 702] on div "10 / trang" at bounding box center [1484, 710] width 50 height 17
click at [1466, 588] on span "100 / trang" at bounding box center [1479, 582] width 59 height 17
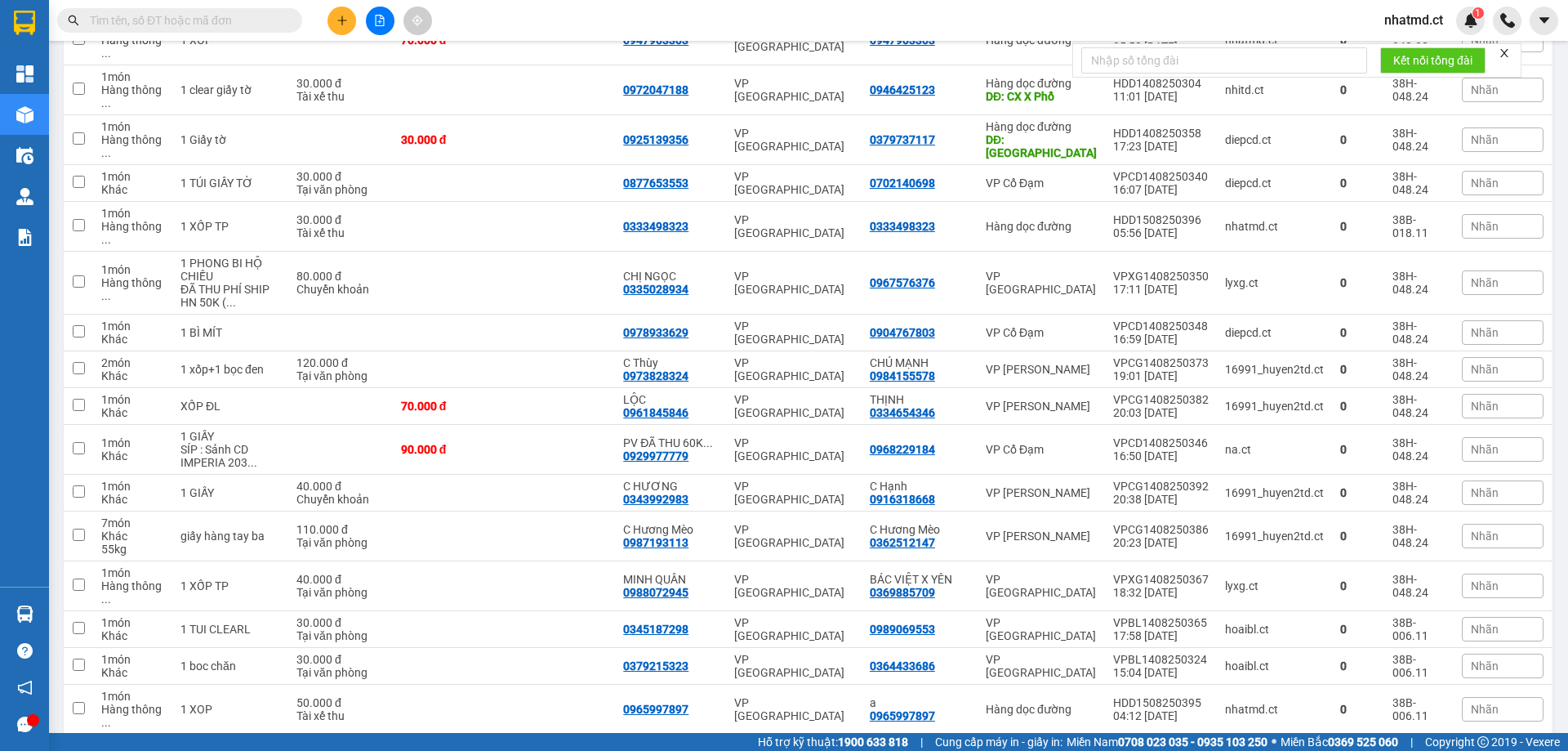
scroll to position [82, 0]
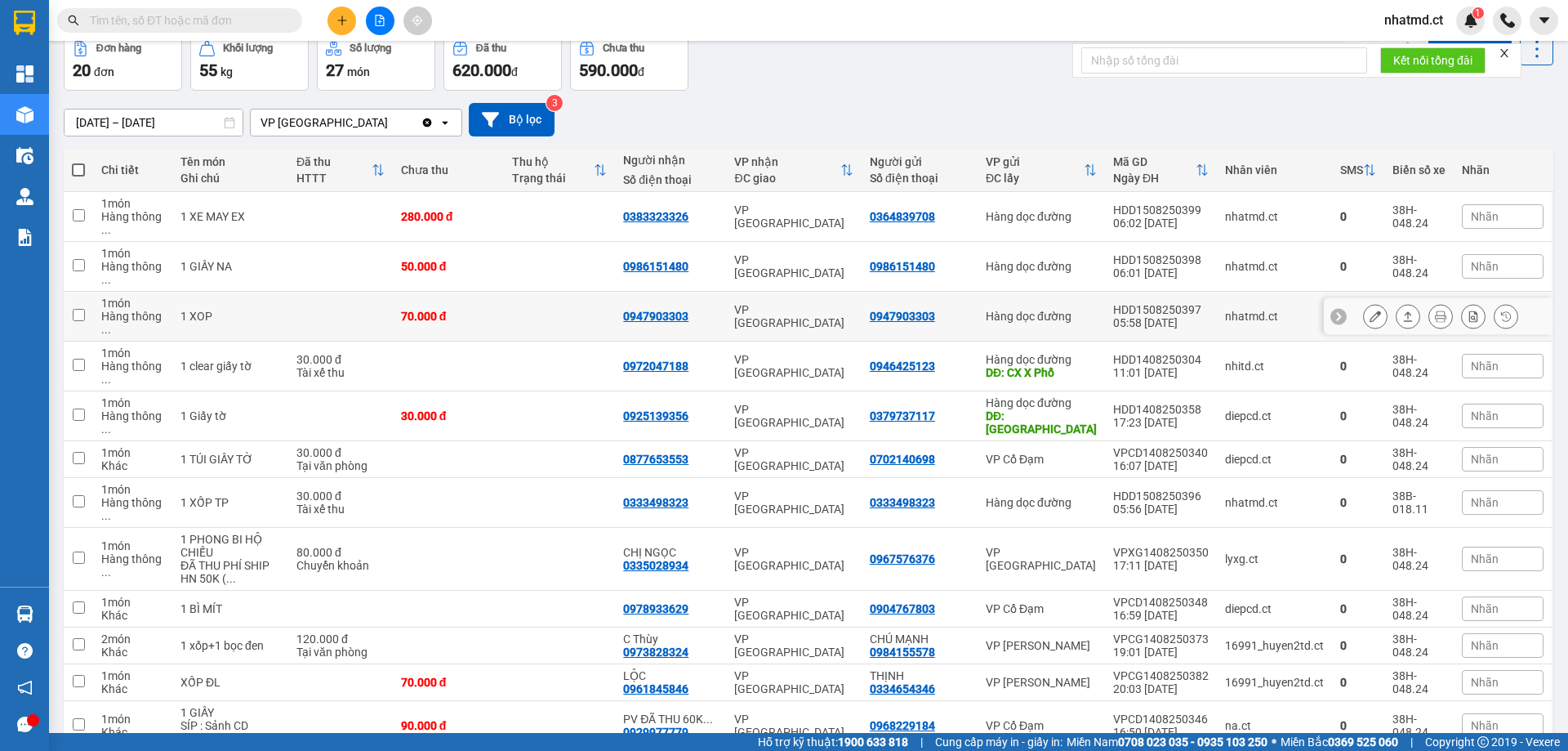
click at [496, 310] on div "70.000 đ" at bounding box center [448, 316] width 94 height 13
checkbox input "true"
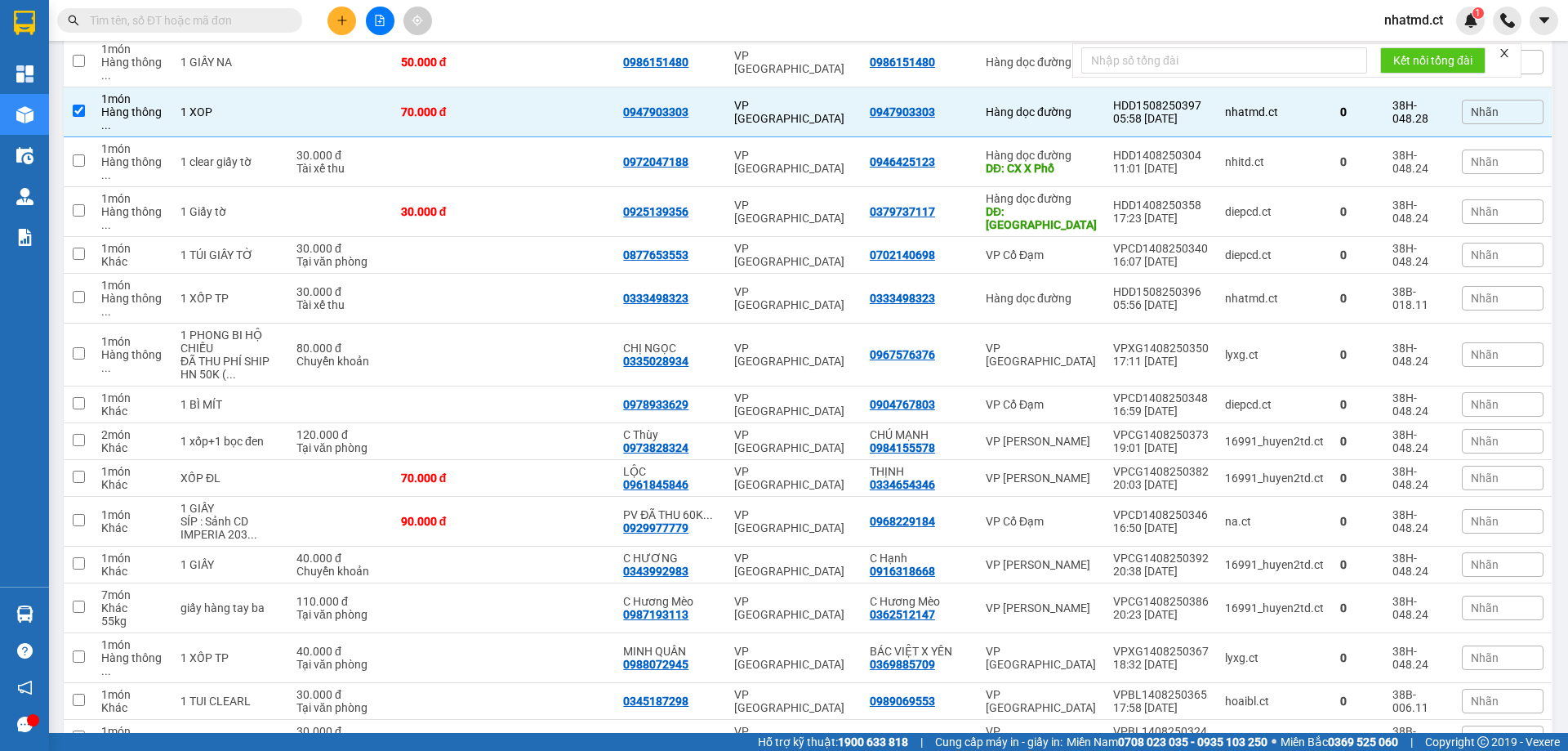
scroll to position [409, 0]
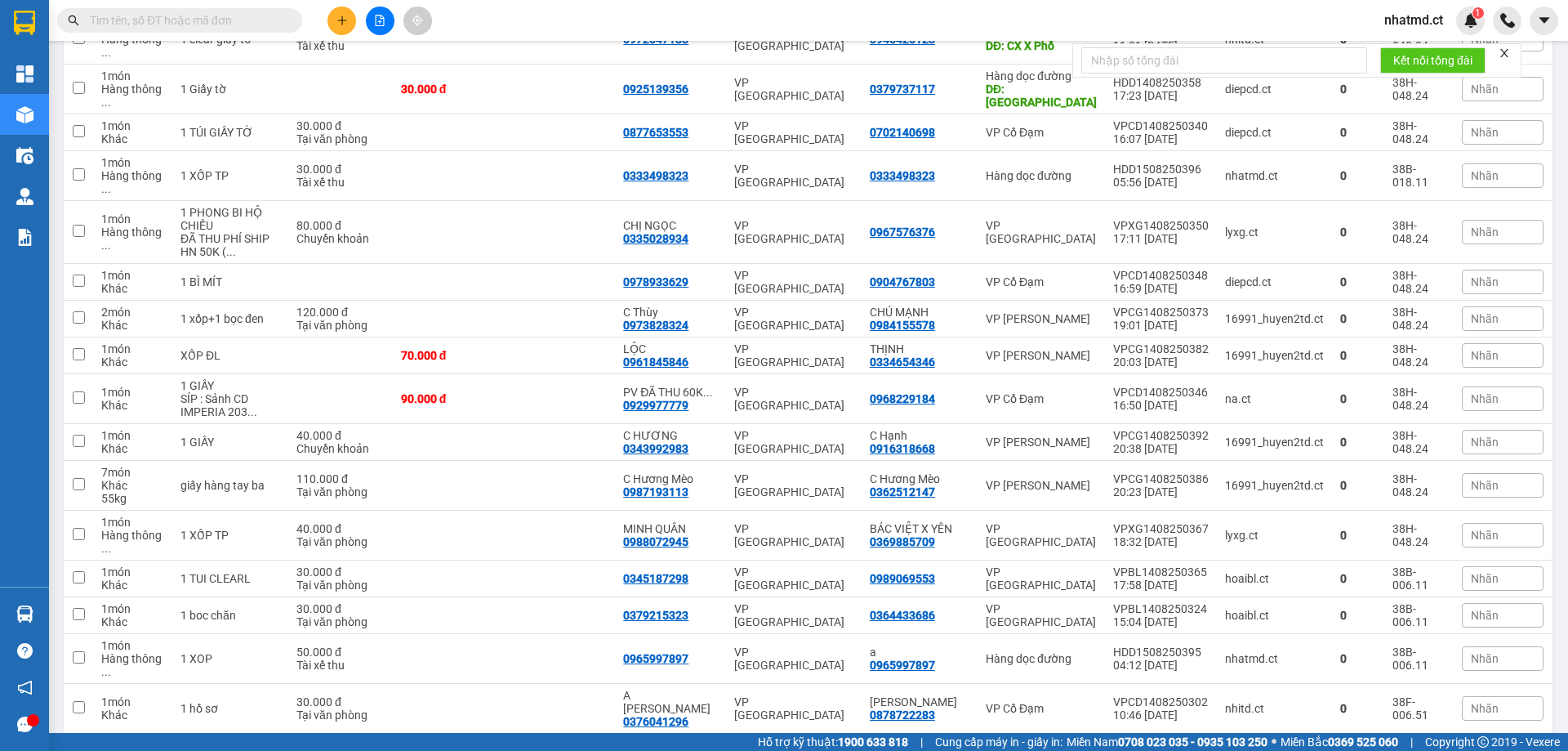
click at [504, 733] on td at bounding box center [448, 764] width 111 height 63
checkbox input "true"
click at [1375, 750] on div at bounding box center [1376, 765] width 25 height 25
click at [1369, 750] on icon at bounding box center [1375, 764] width 11 height 11
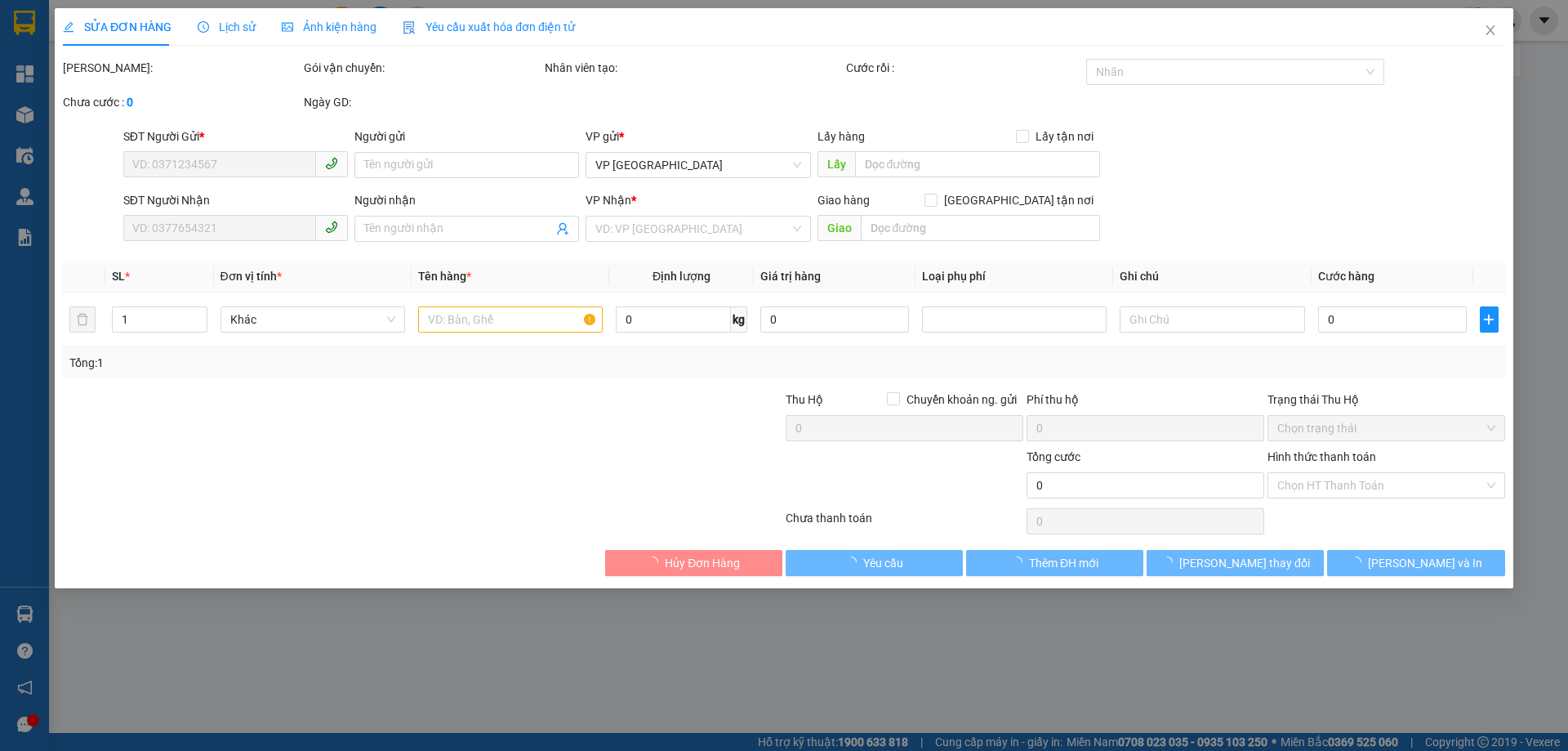
type input "0989347156"
type input "ĐL Loan Toại"
type input "[PERSON_NAME]"
type input "0383626381"
type input "HSO VỀ THÌ GỌI KHÁCH LẤY NHA"
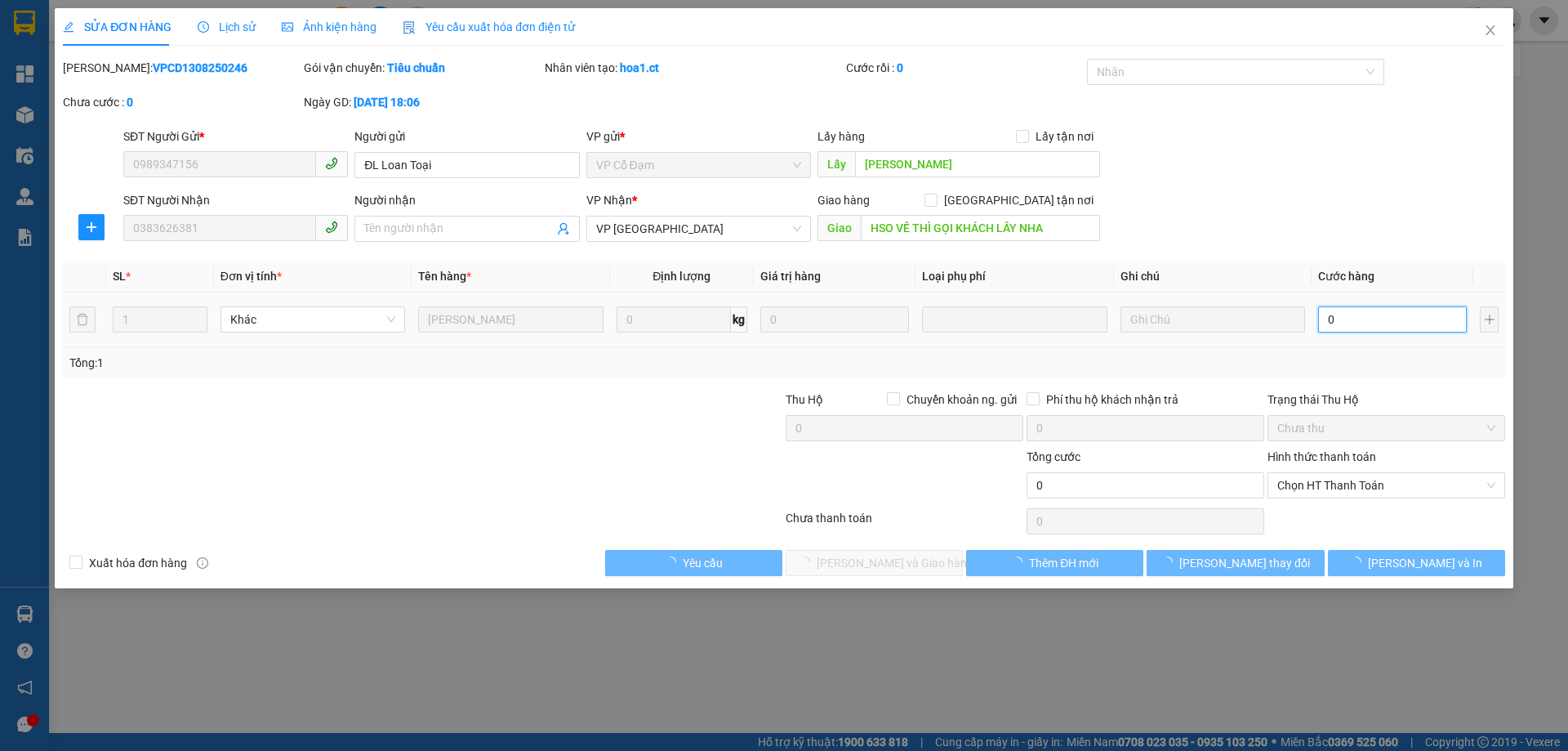
click at [1337, 328] on input "0" at bounding box center [1392, 319] width 148 height 26
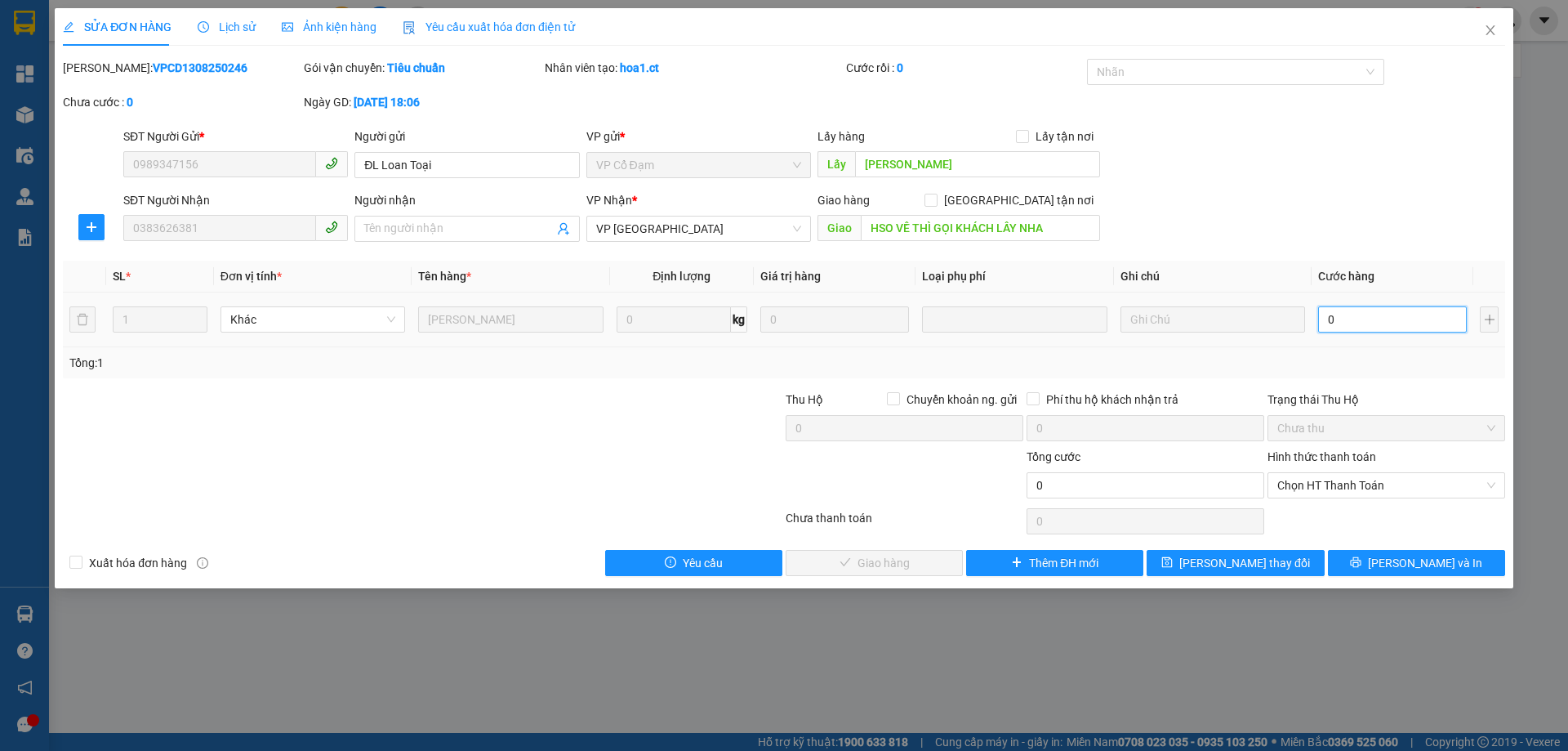
type input "3"
type input "30"
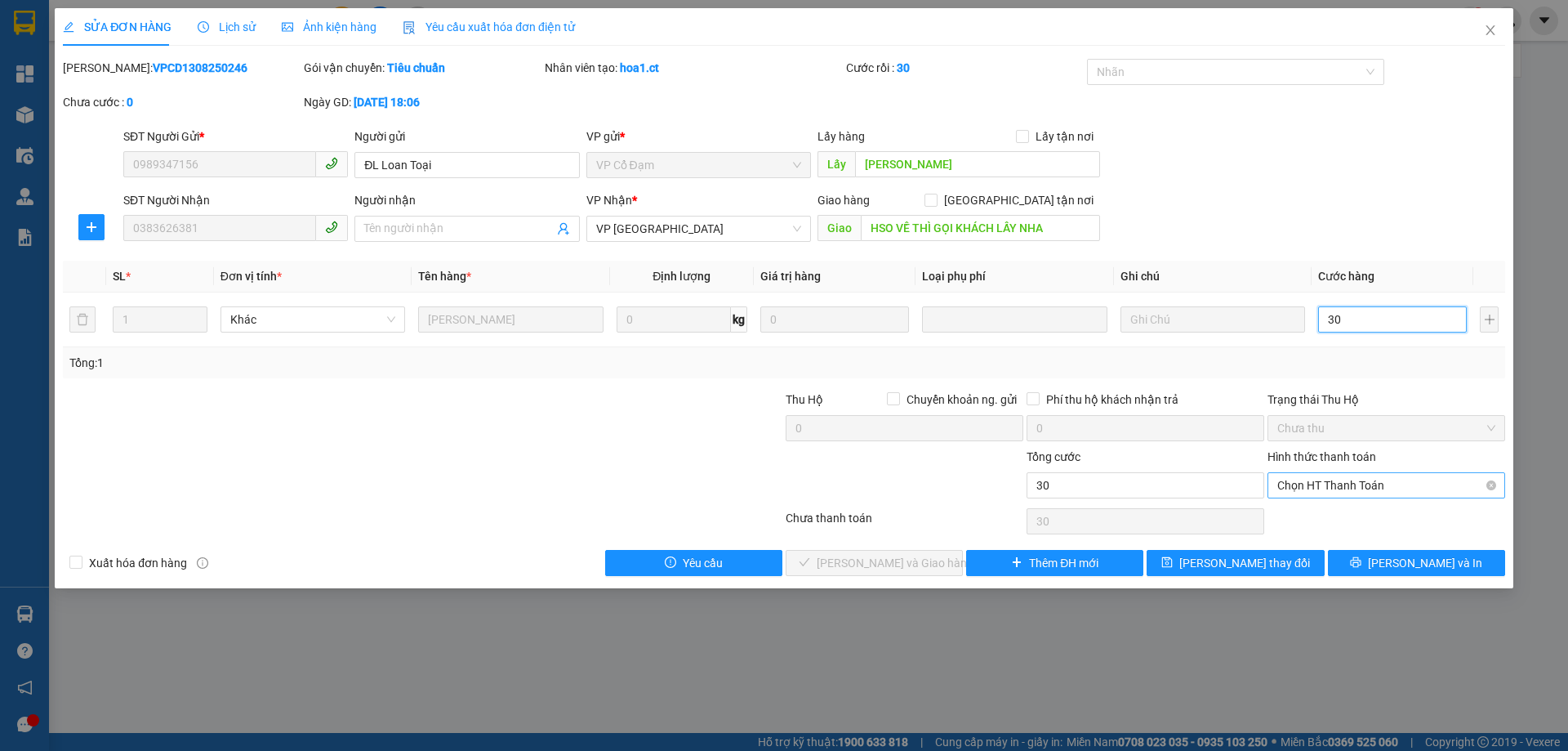
click at [1339, 484] on span "Chọn HT Thanh Toán" at bounding box center [1386, 485] width 218 height 25
type input "30"
type input "30.000"
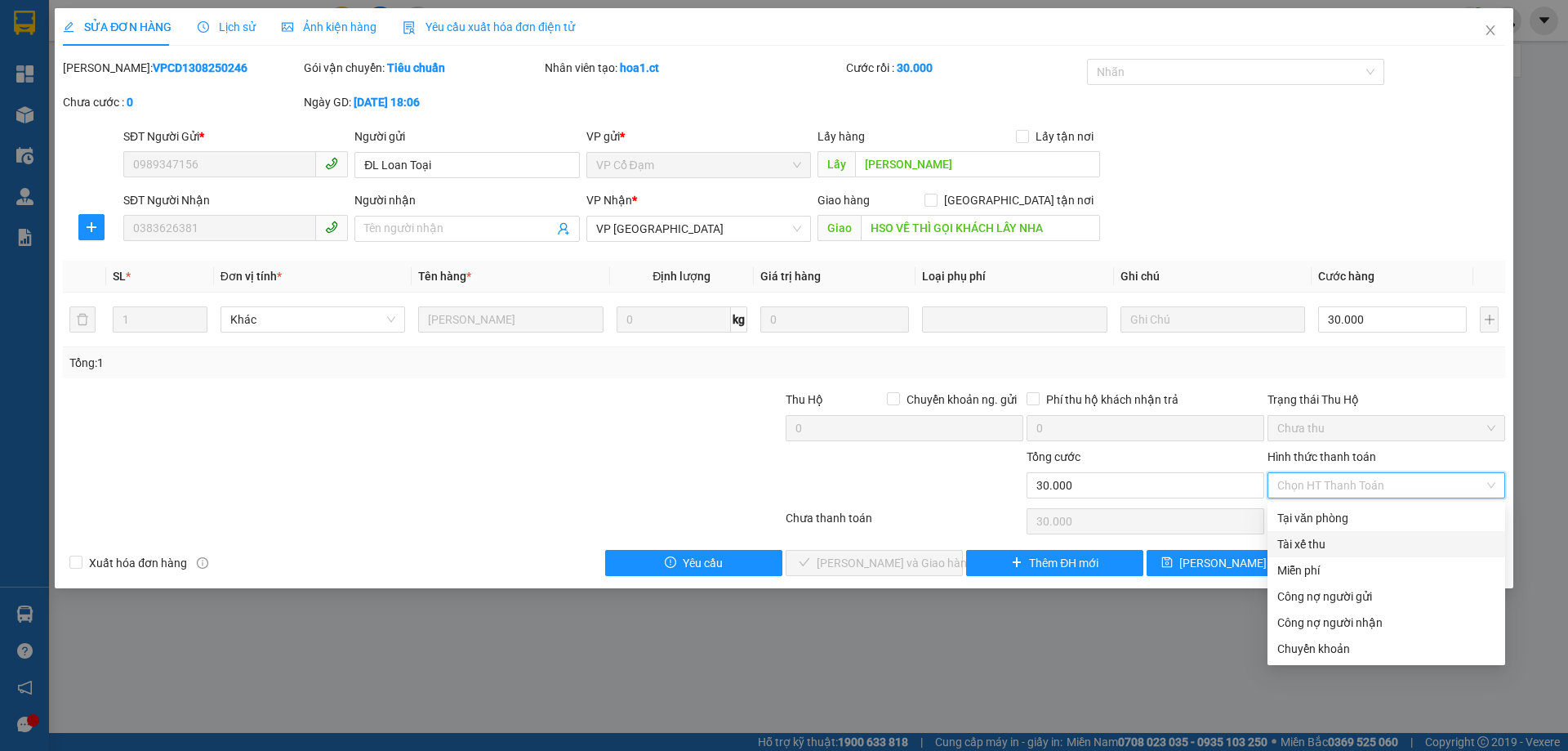
click at [1312, 543] on div "Tài xế thu" at bounding box center [1386, 544] width 218 height 18
type input "0"
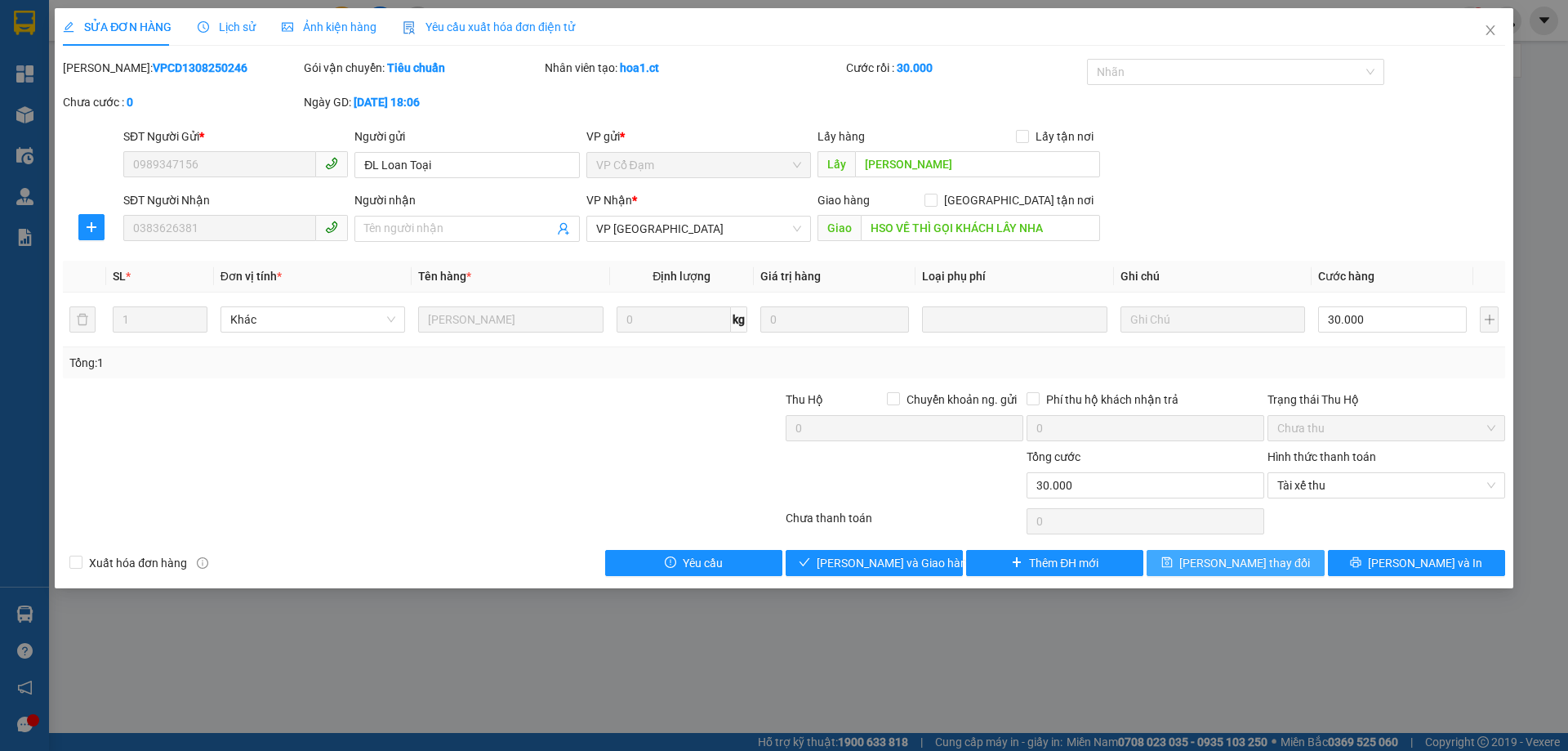
click at [1182, 567] on button "[PERSON_NAME] thay đổi" at bounding box center [1235, 563] width 177 height 26
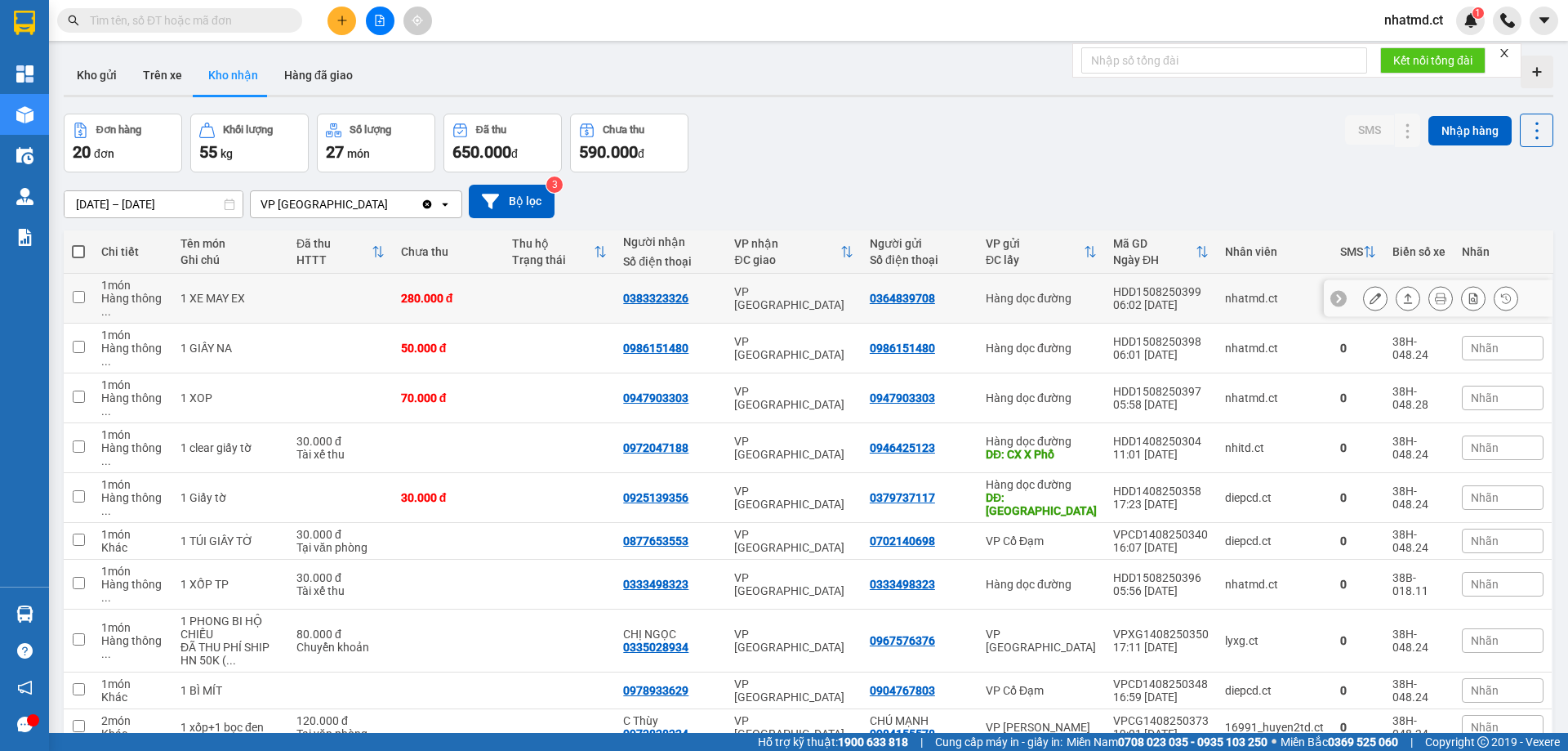
click at [609, 292] on td at bounding box center [559, 298] width 111 height 49
checkbox input "true"
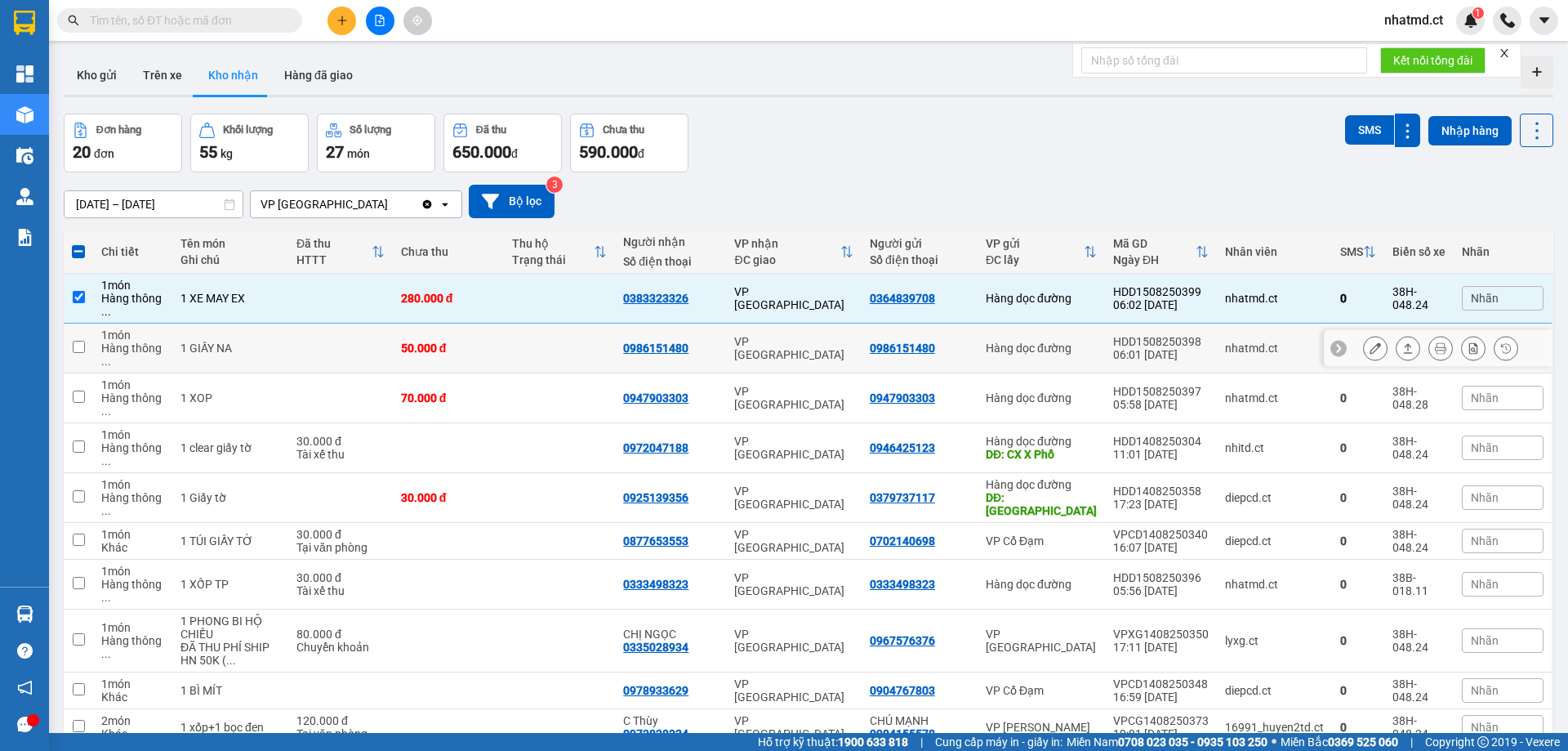
click at [569, 324] on td at bounding box center [559, 349] width 111 height 49
checkbox input "true"
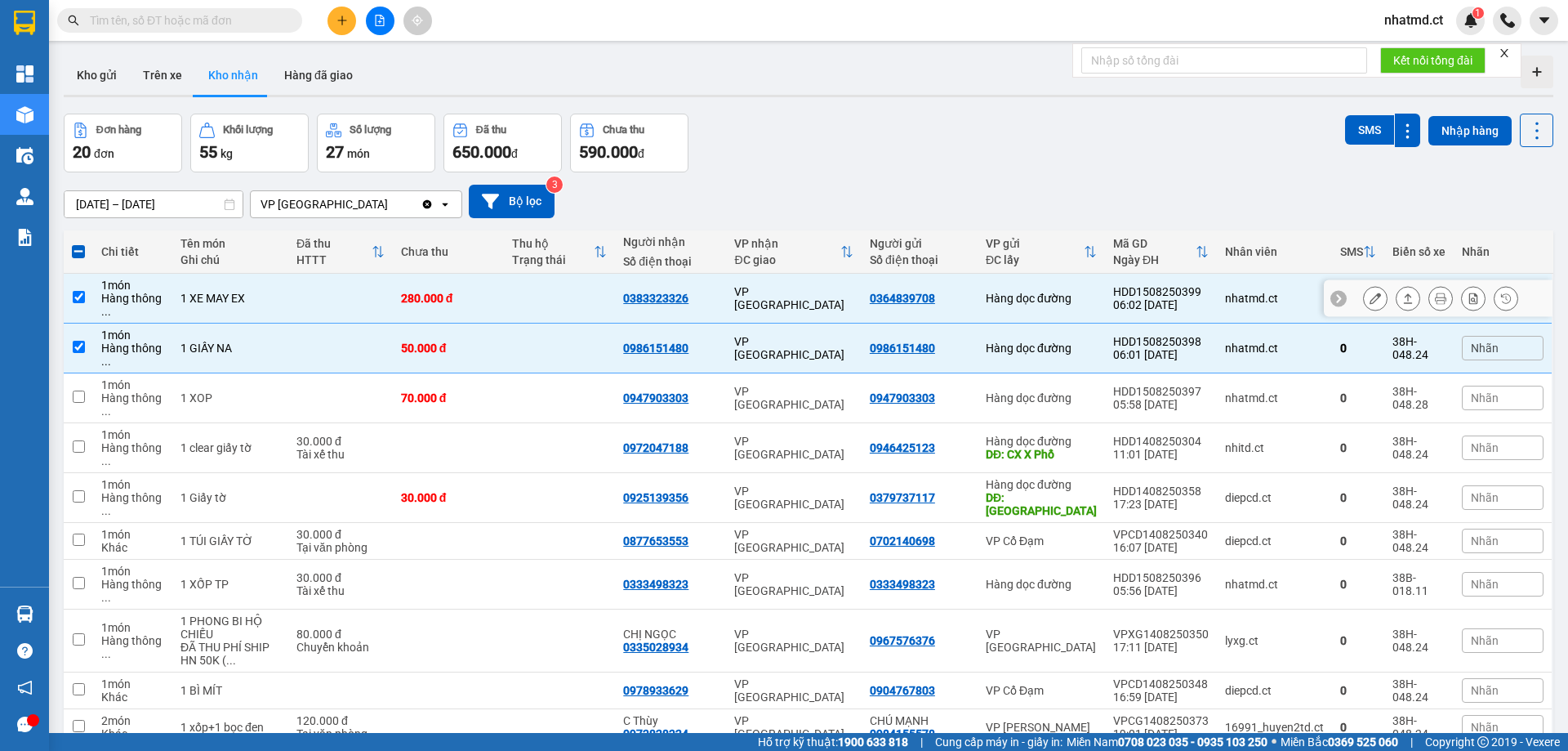
click at [582, 307] on td at bounding box center [559, 298] width 111 height 49
checkbox input "false"
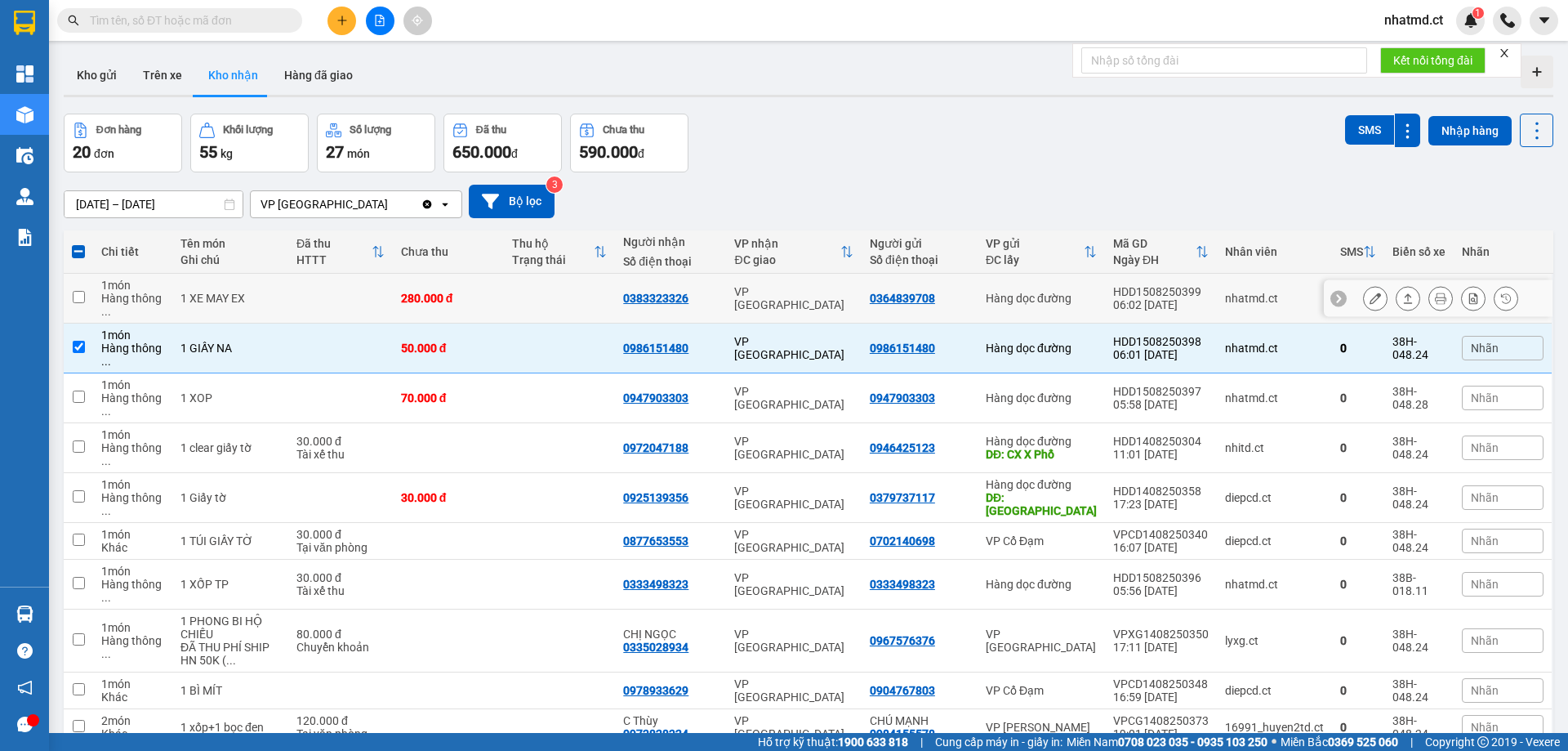
scroll to position [409, 0]
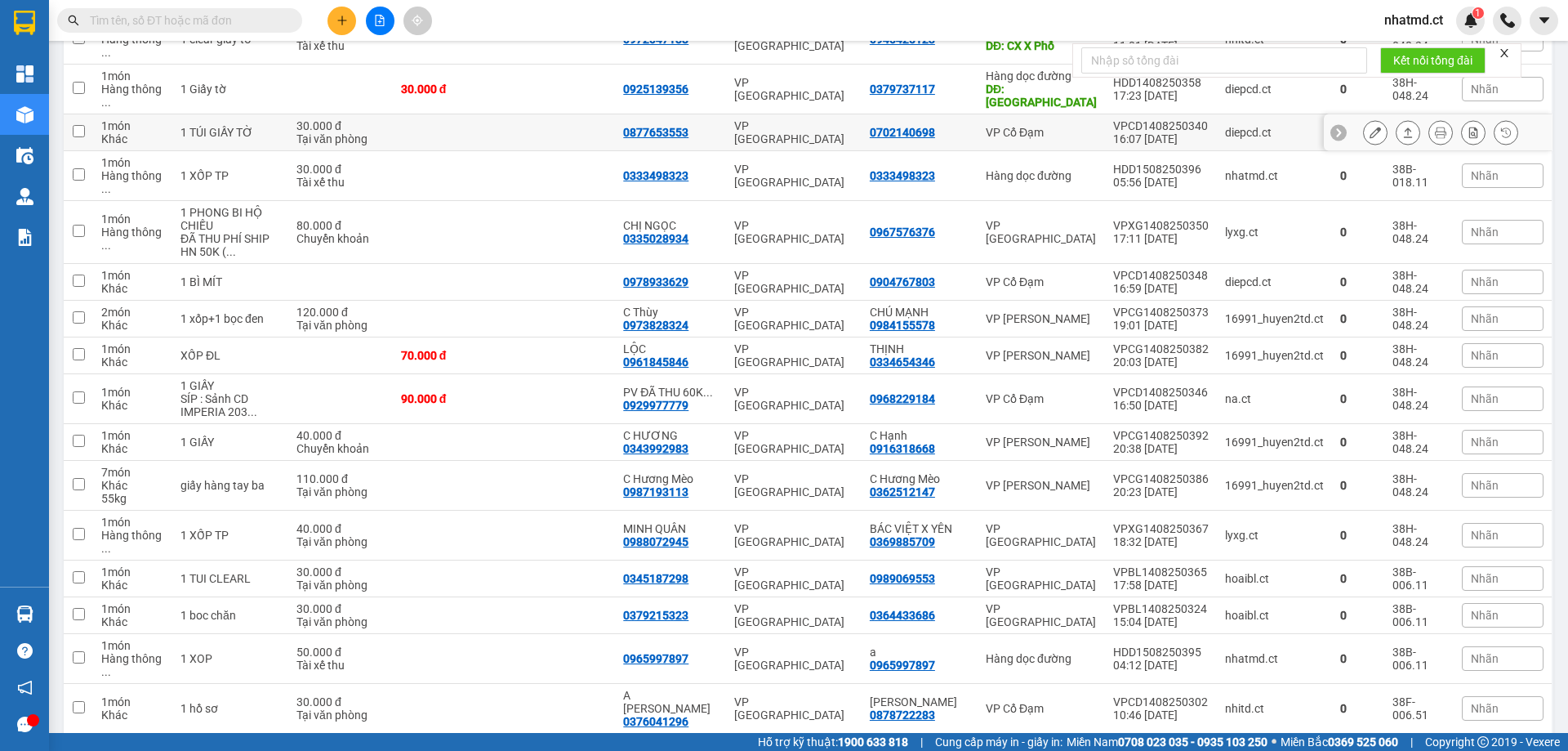
click at [504, 115] on td at bounding box center [448, 133] width 111 height 37
checkbox input "true"
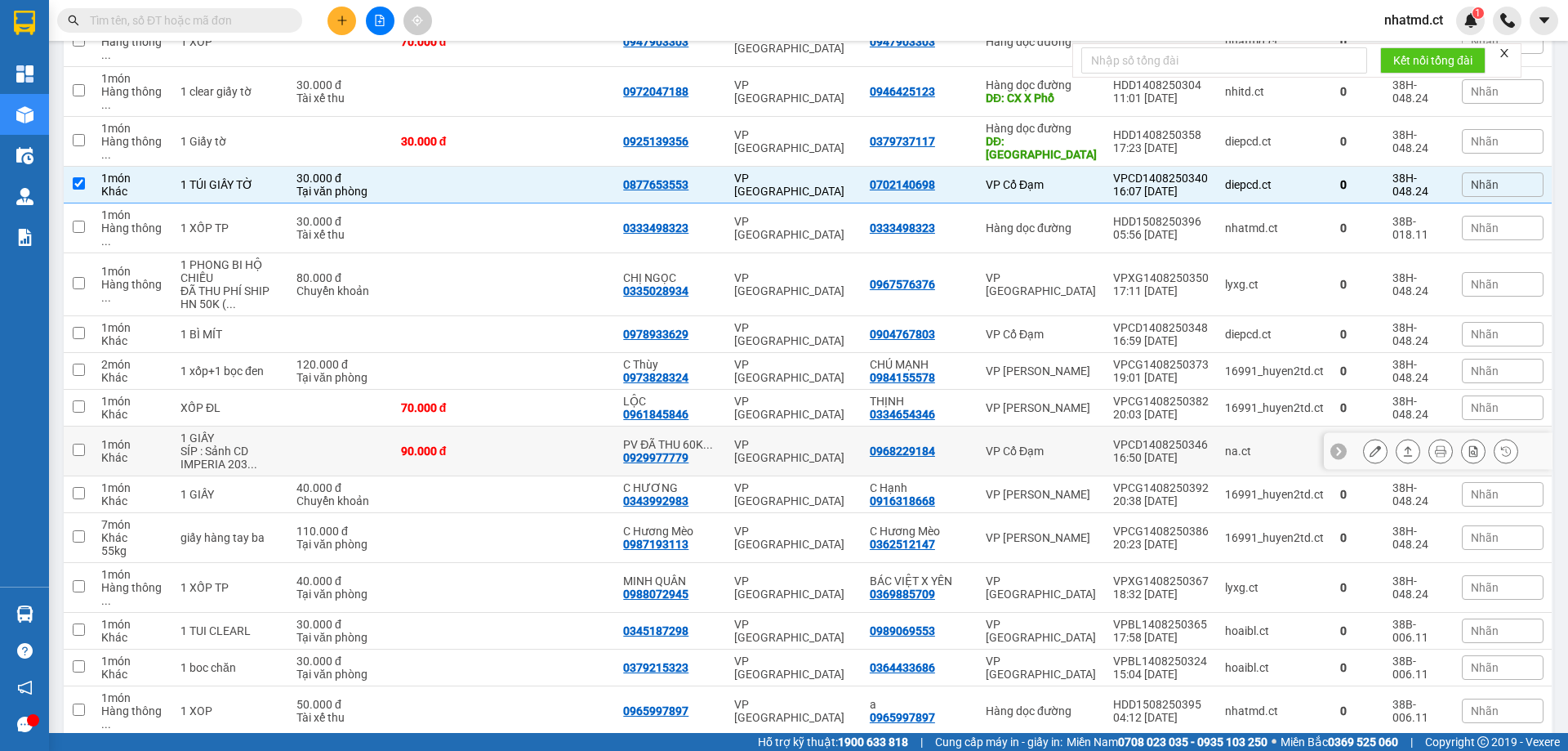
scroll to position [327, 0]
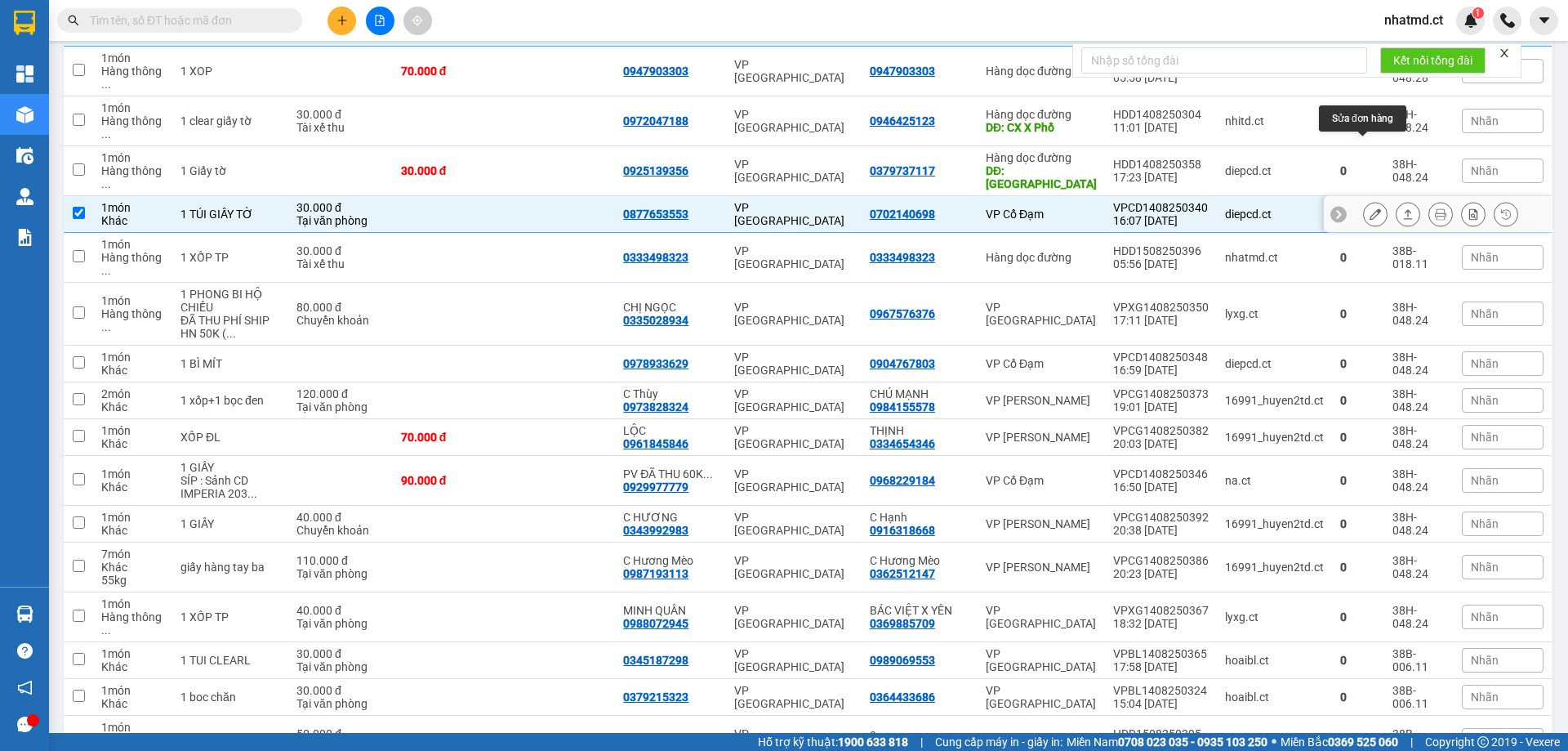
click at [1369, 208] on icon at bounding box center [1375, 214] width 11 height 11
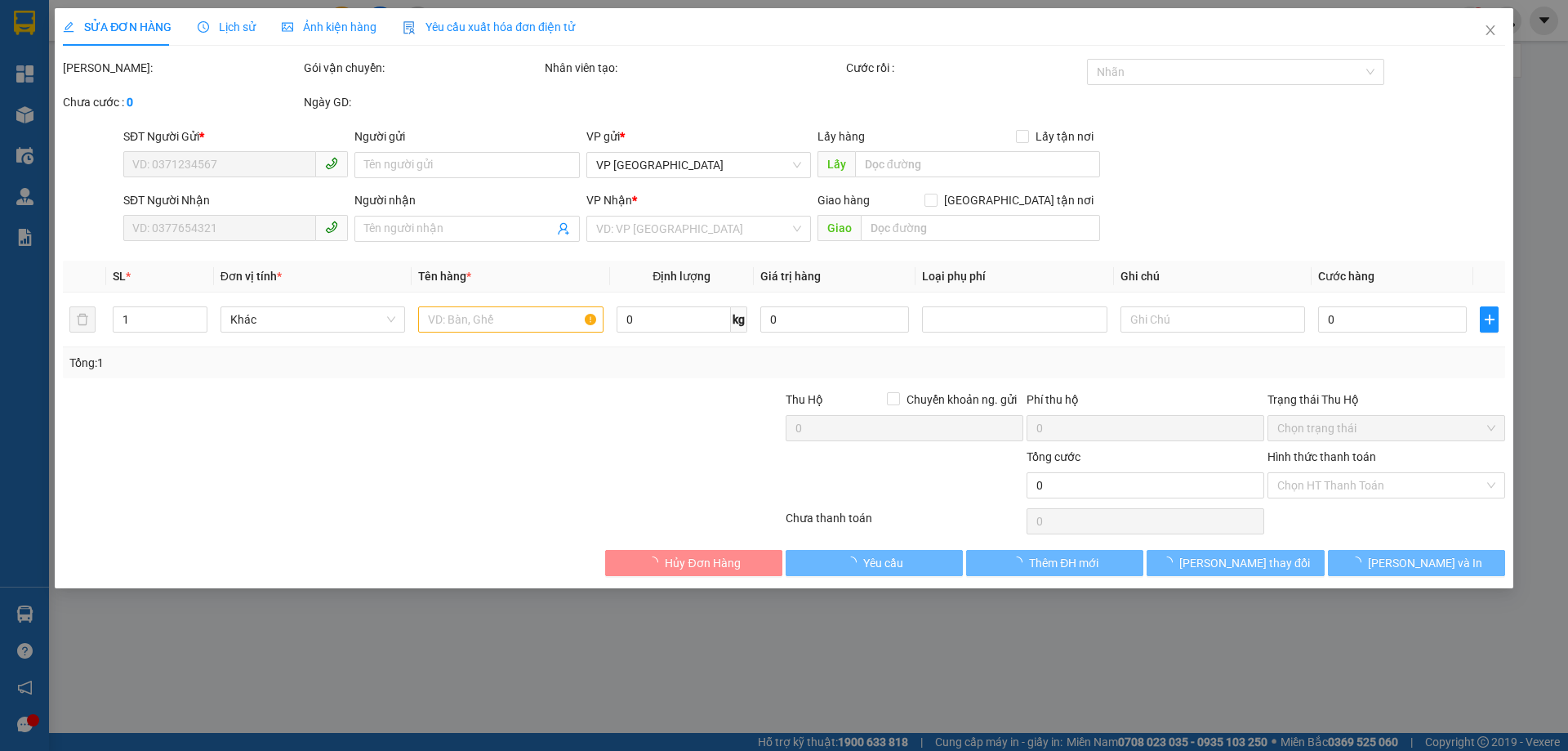
type input "0702140698"
type input "0877653553"
type input "30.000"
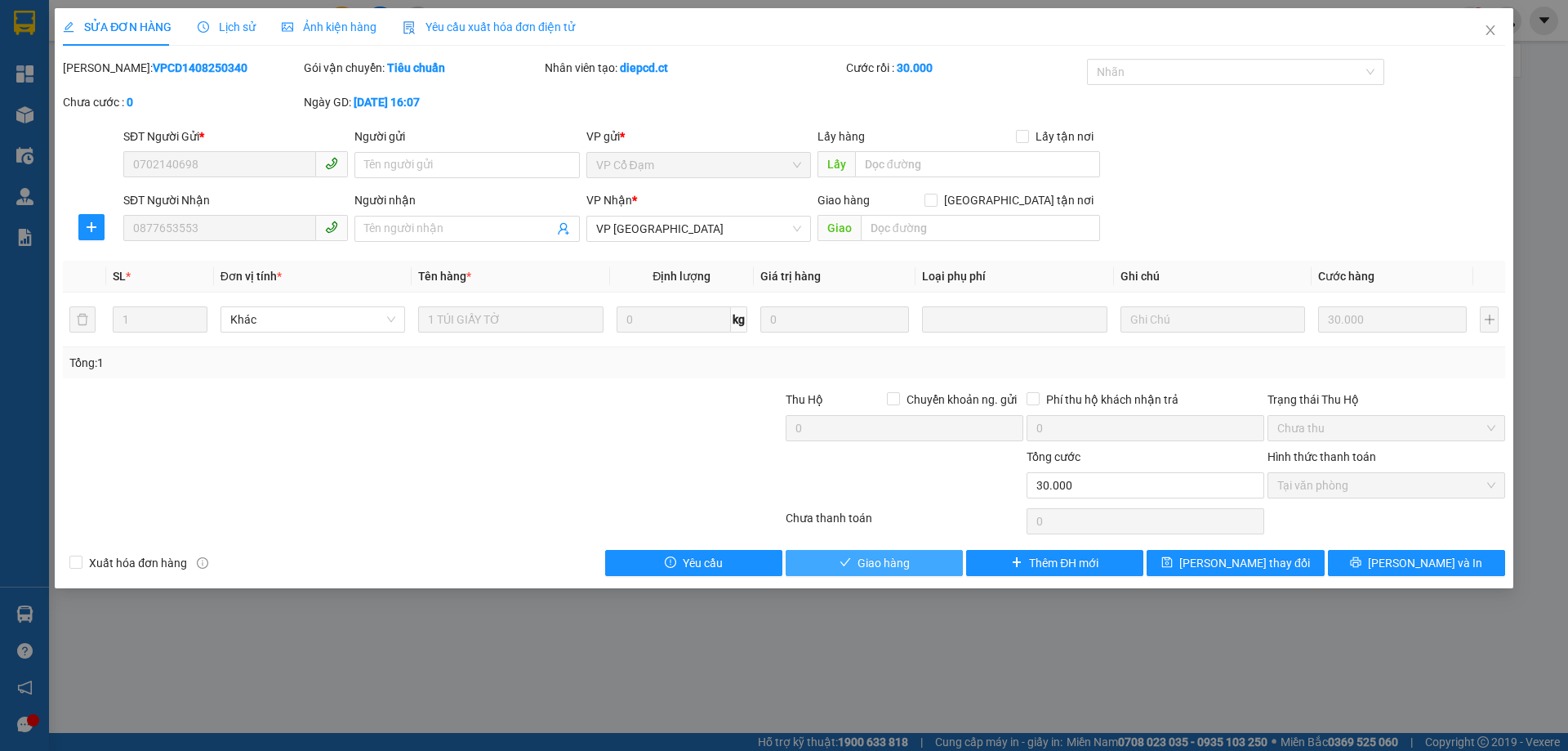
click at [889, 554] on span "Giao hàng" at bounding box center [883, 563] width 52 height 18
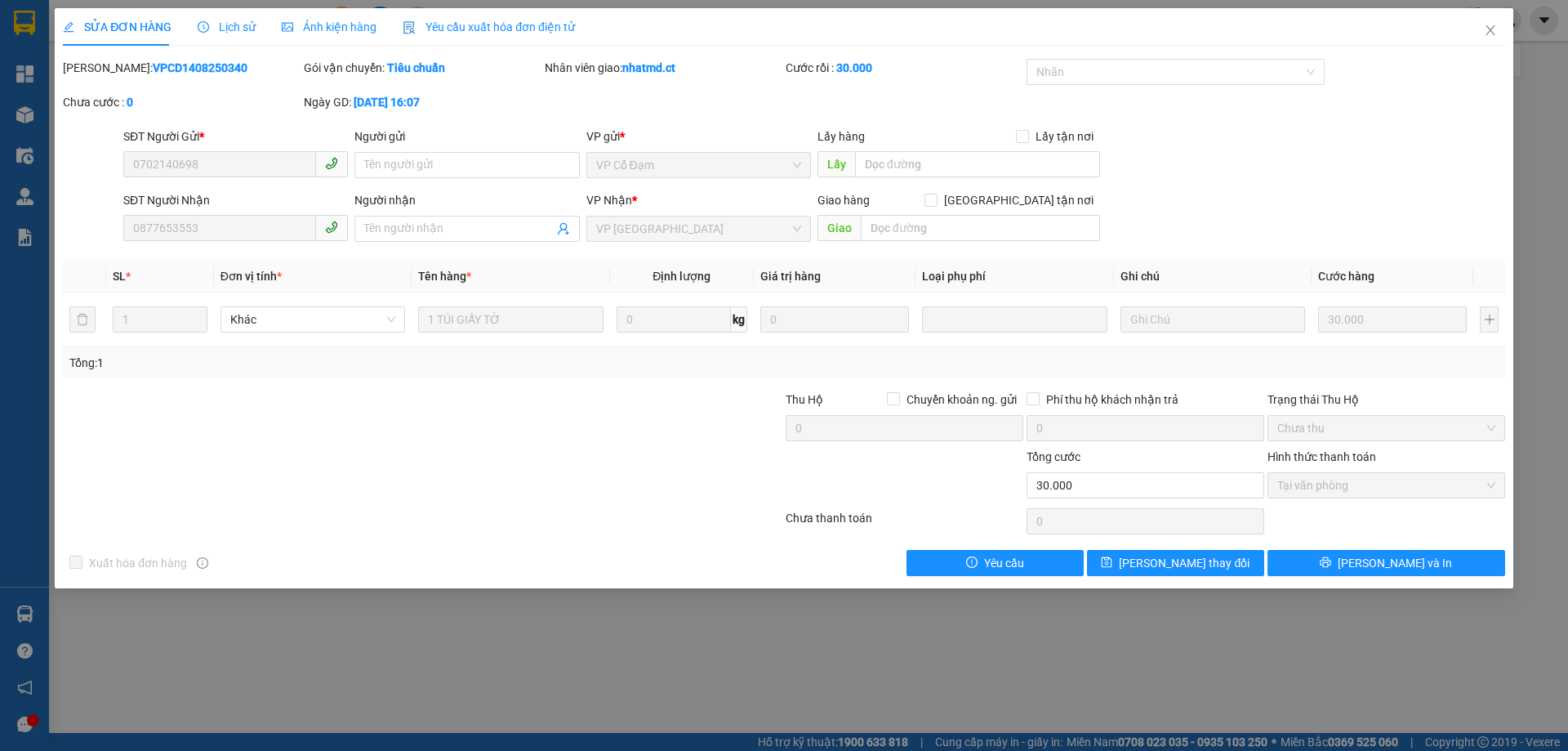
click at [665, 590] on div "SỬA ĐƠN HÀNG Lịch sử Ảnh kiện hàng Yêu cầu xuất hóa đơn điện tử Total Paid Fee …" at bounding box center [784, 375] width 1568 height 751
click at [1489, 31] on icon "close" at bounding box center [1490, 30] width 13 height 13
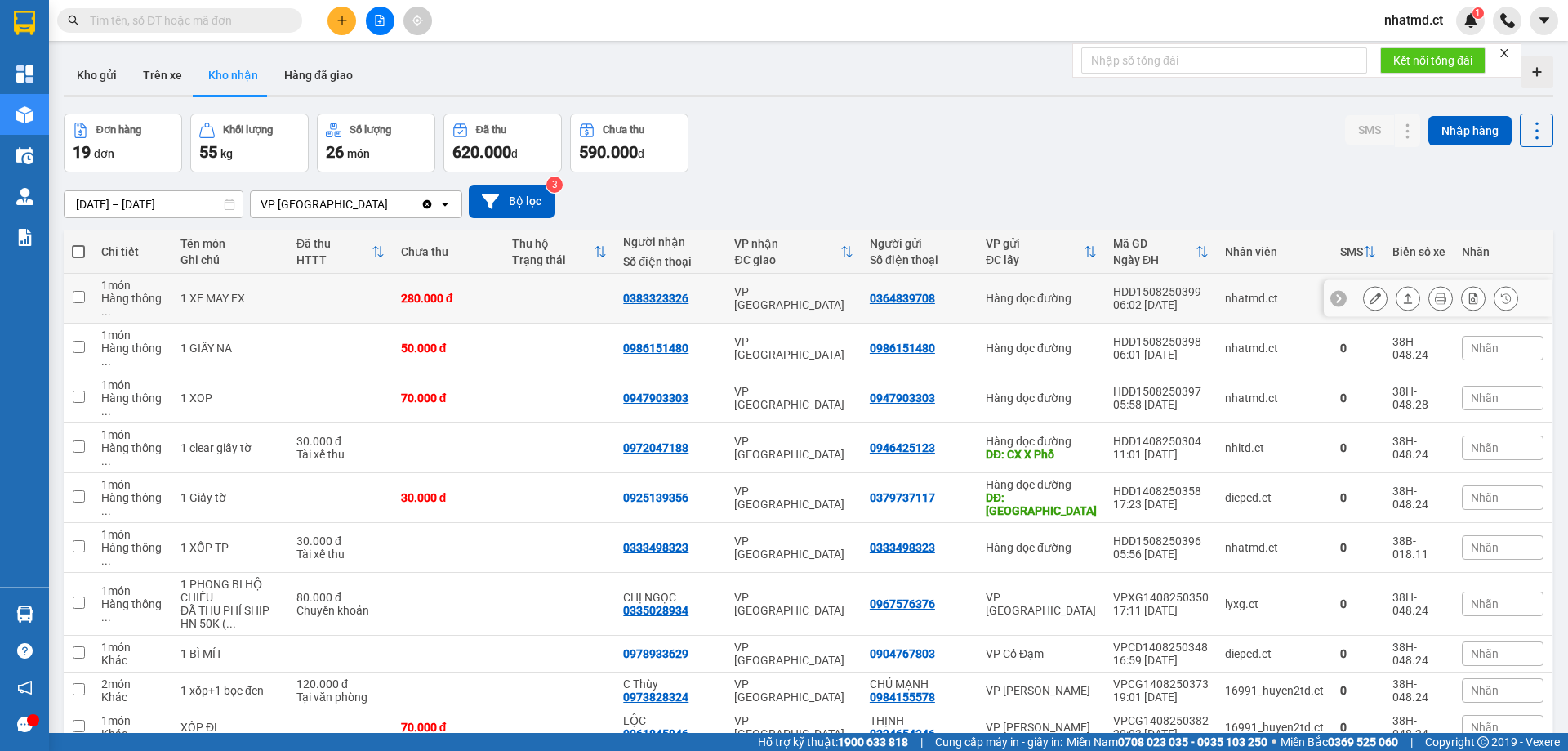
click at [528, 284] on td at bounding box center [559, 298] width 111 height 49
checkbox input "true"
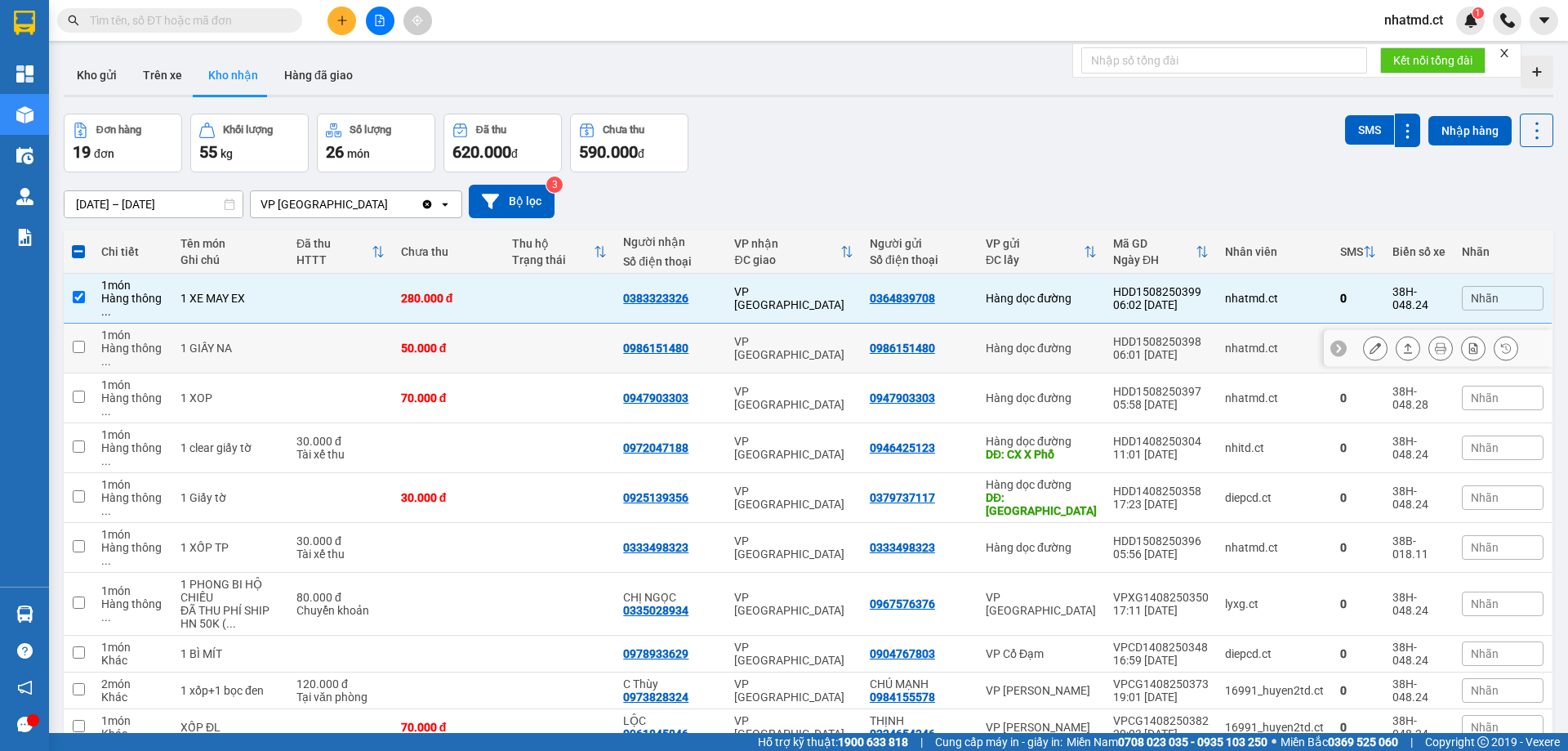
click at [533, 324] on td at bounding box center [559, 349] width 111 height 49
checkbox input "true"
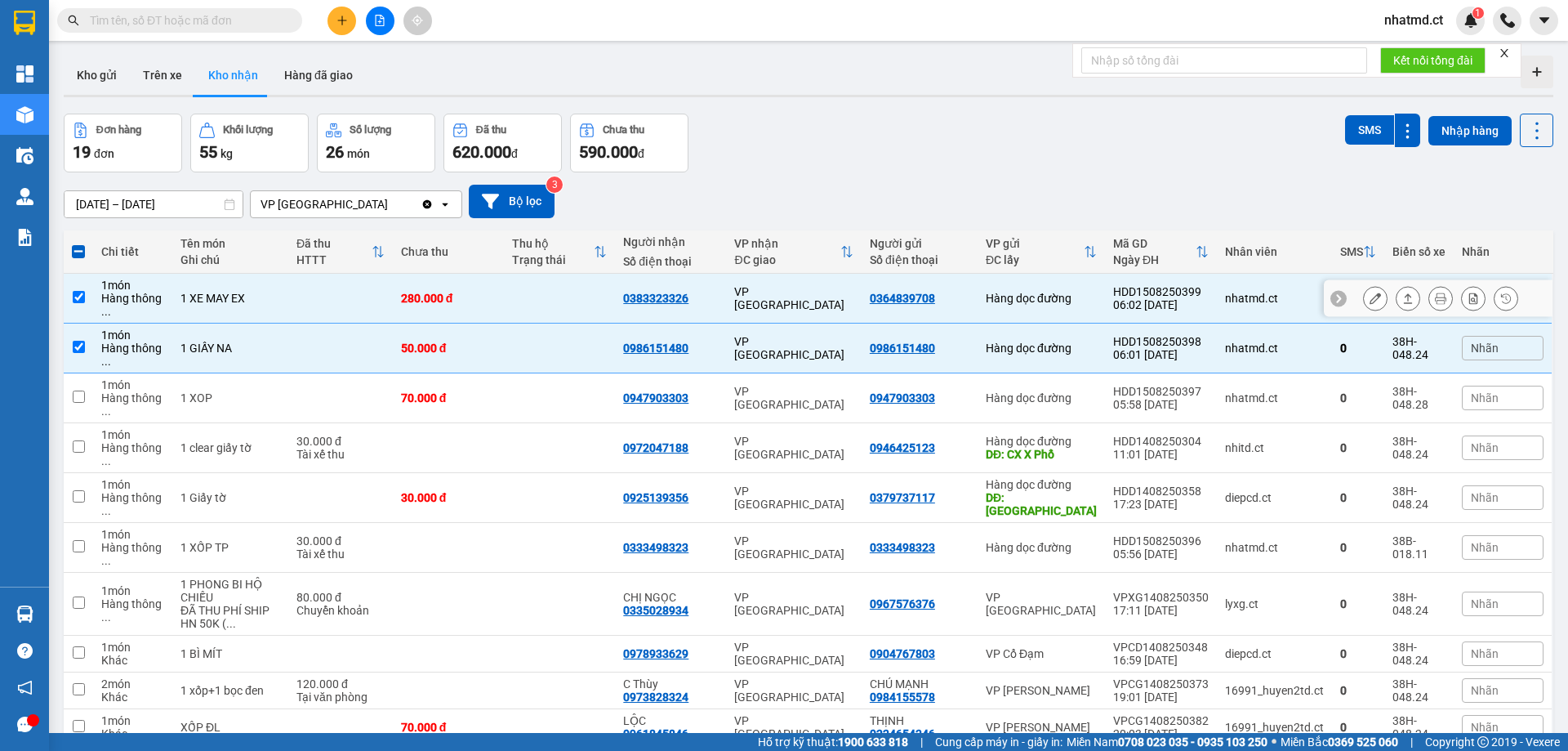
click at [539, 294] on td at bounding box center [559, 298] width 111 height 49
checkbox input "false"
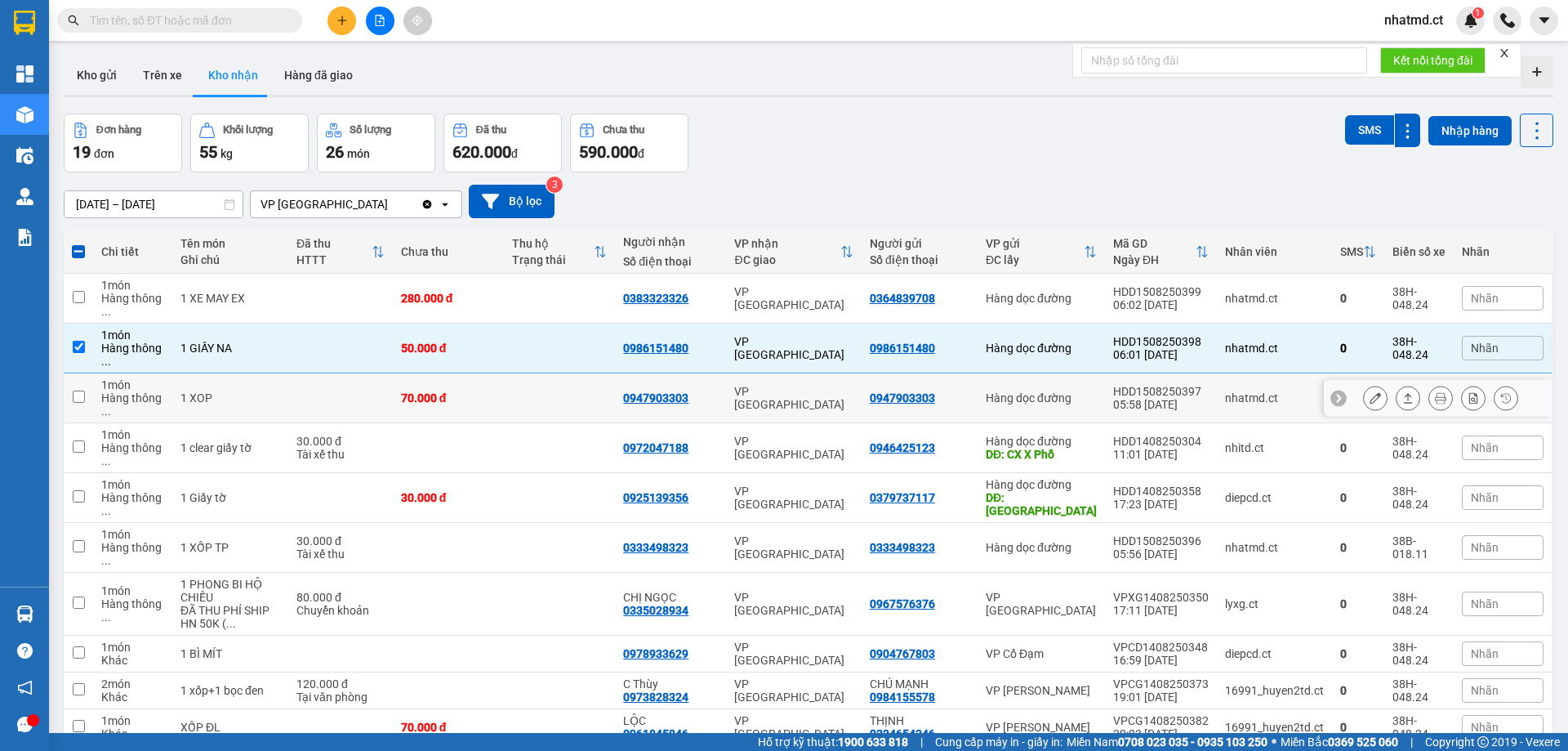
click at [604, 373] on td at bounding box center [559, 398] width 111 height 49
checkbox input "true"
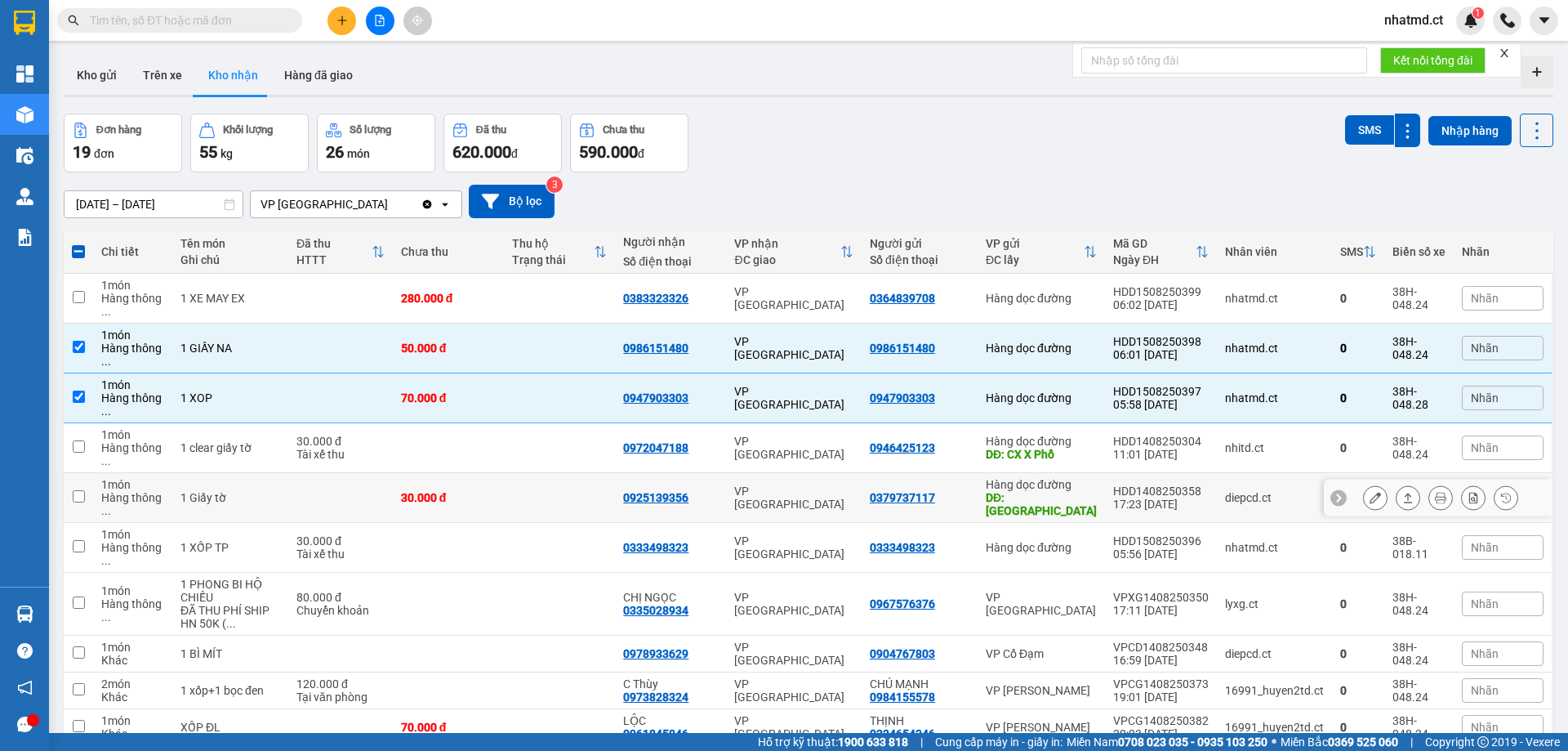
drag, startPoint x: 740, startPoint y: 434, endPoint x: 734, endPoint y: 421, distance: 14.3
click at [739, 473] on td "VP [GEOGRAPHIC_DATA]" at bounding box center [793, 498] width 135 height 49
checkbox input "true"
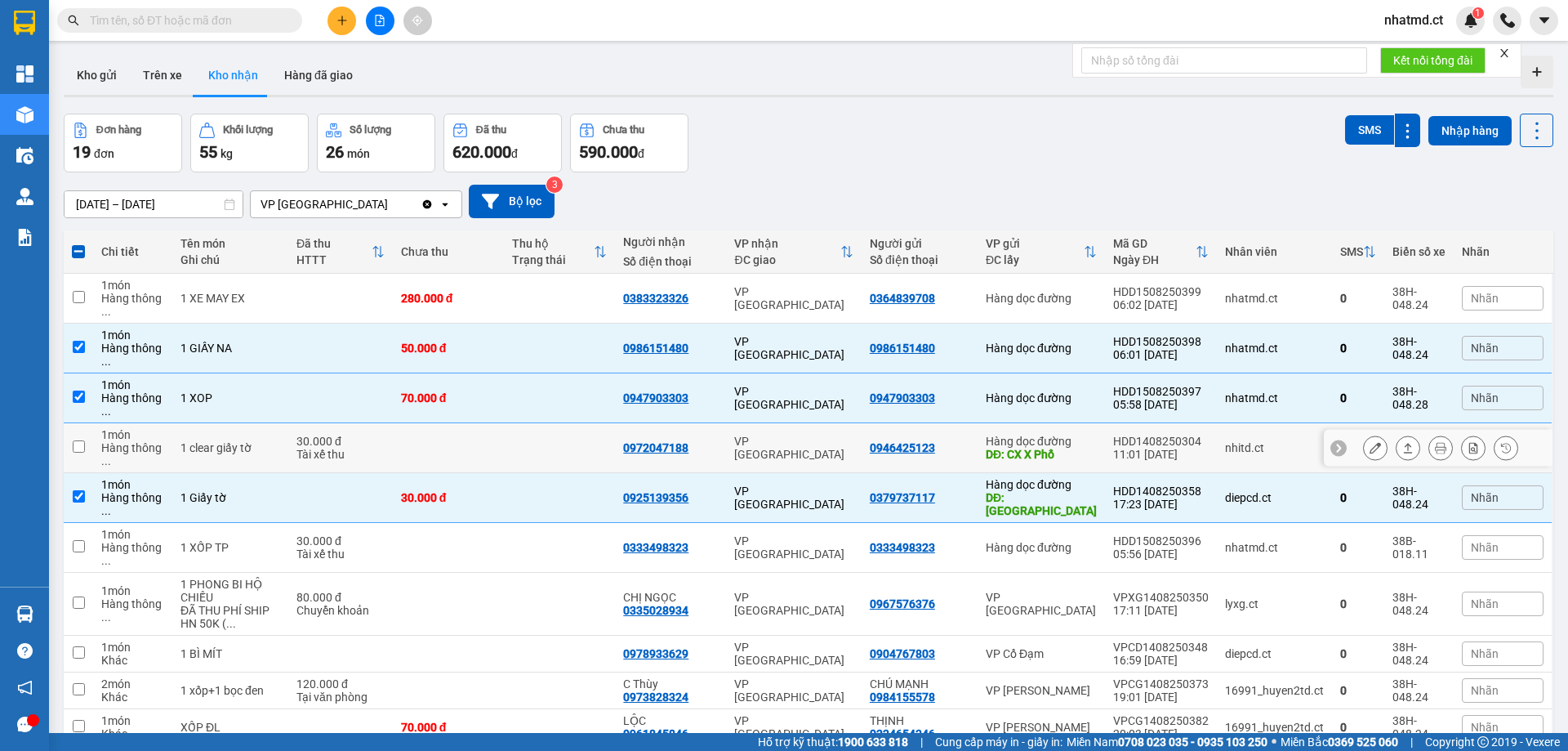
drag, startPoint x: 731, startPoint y: 409, endPoint x: 731, endPoint y: 375, distance: 34.0
click at [726, 424] on td "0972047188" at bounding box center [671, 448] width 111 height 49
checkbox input "true"
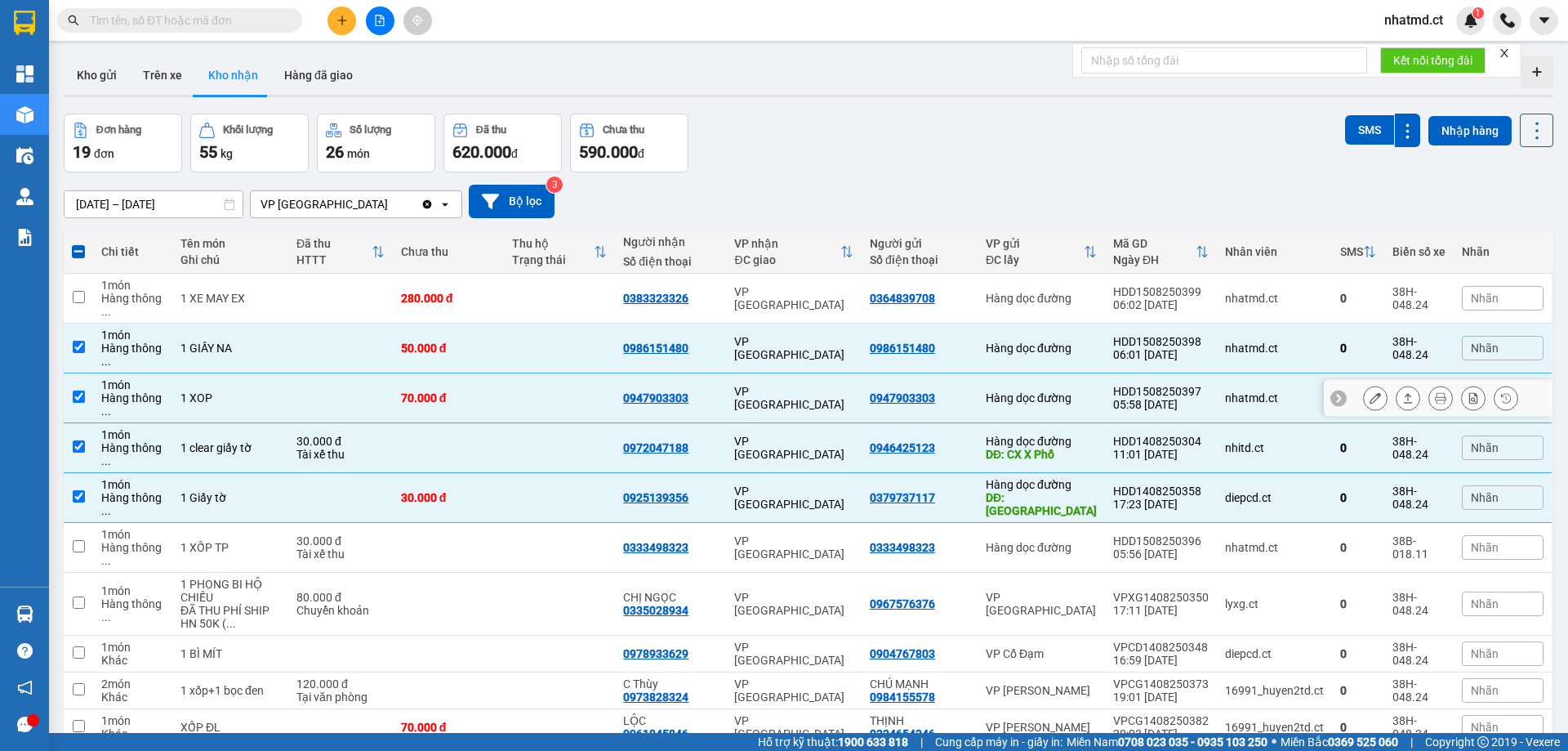
click at [726, 374] on td "0947903303" at bounding box center [671, 398] width 111 height 49
checkbox input "false"
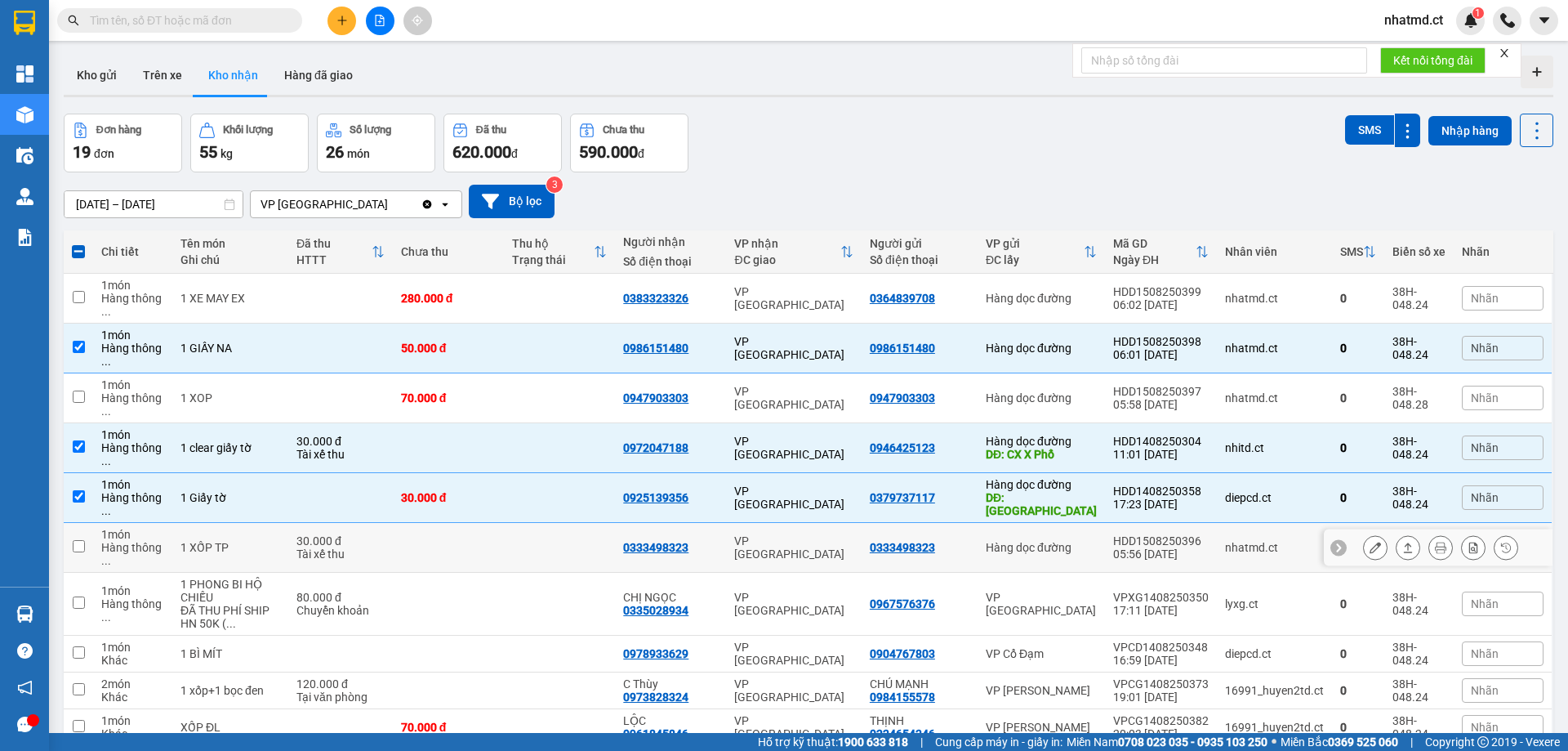
click at [735, 522] on td "VP [GEOGRAPHIC_DATA]" at bounding box center [793, 547] width 135 height 49
checkbox input "true"
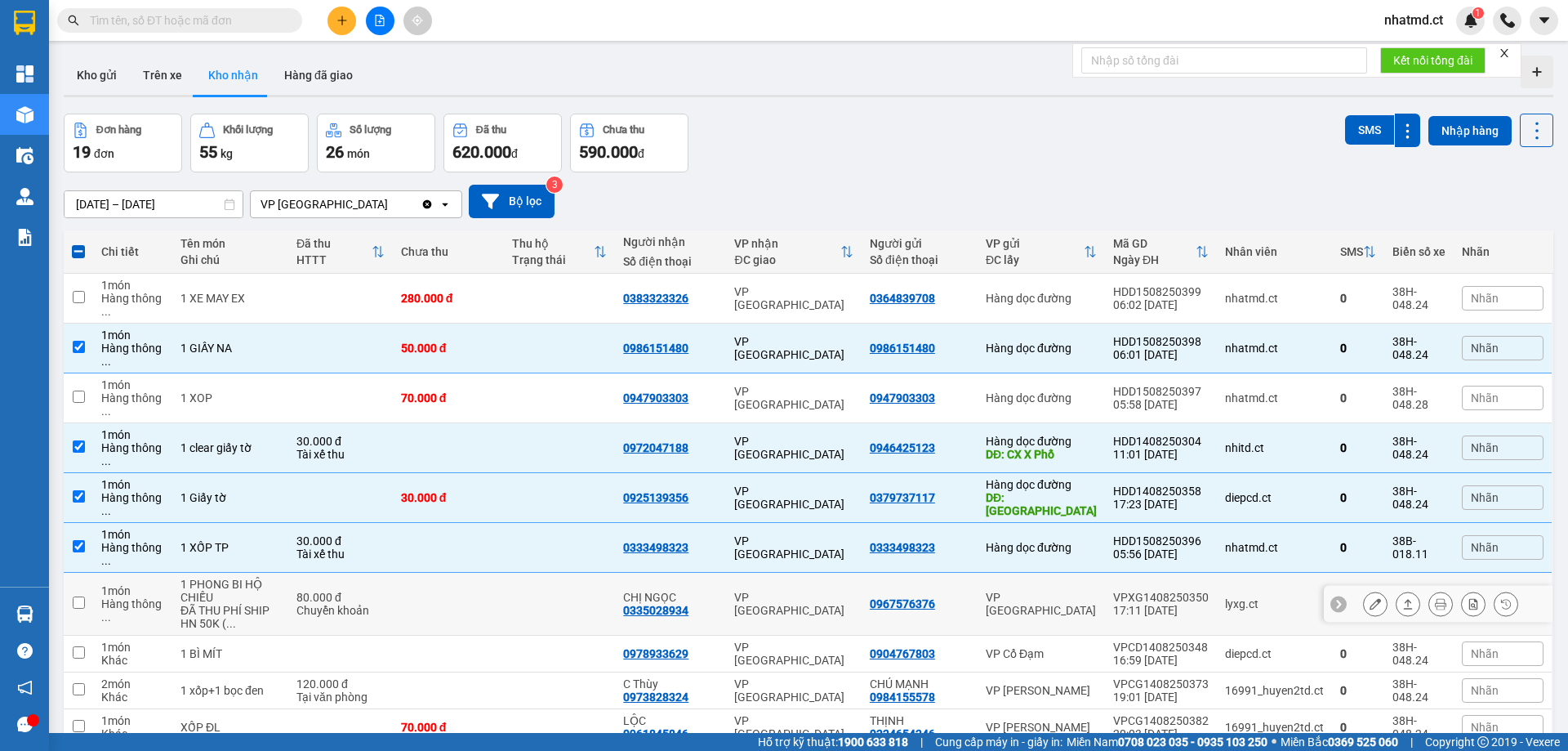
click at [576, 573] on td at bounding box center [559, 604] width 111 height 63
checkbox input "true"
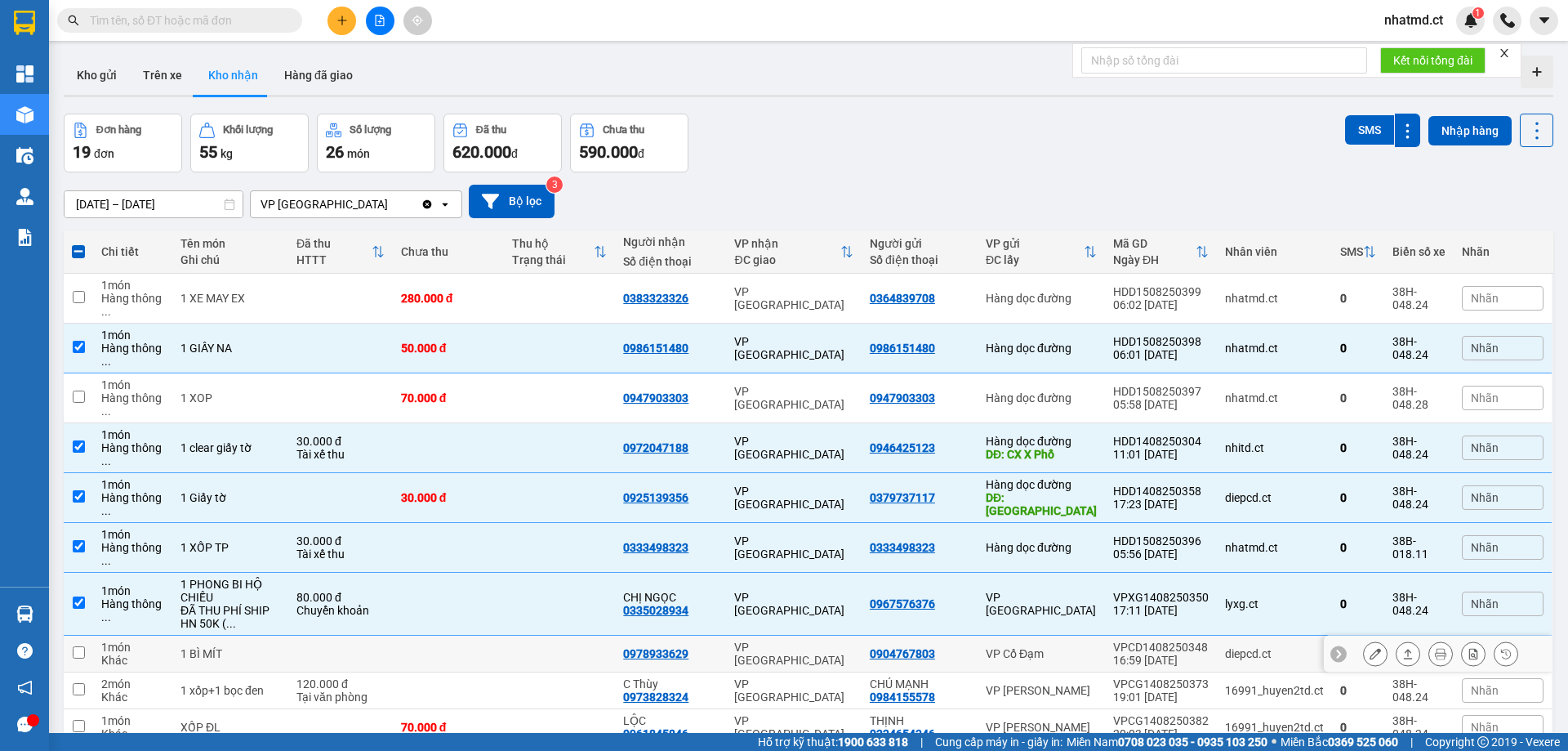
click at [578, 635] on td at bounding box center [559, 654] width 111 height 37
checkbox input "true"
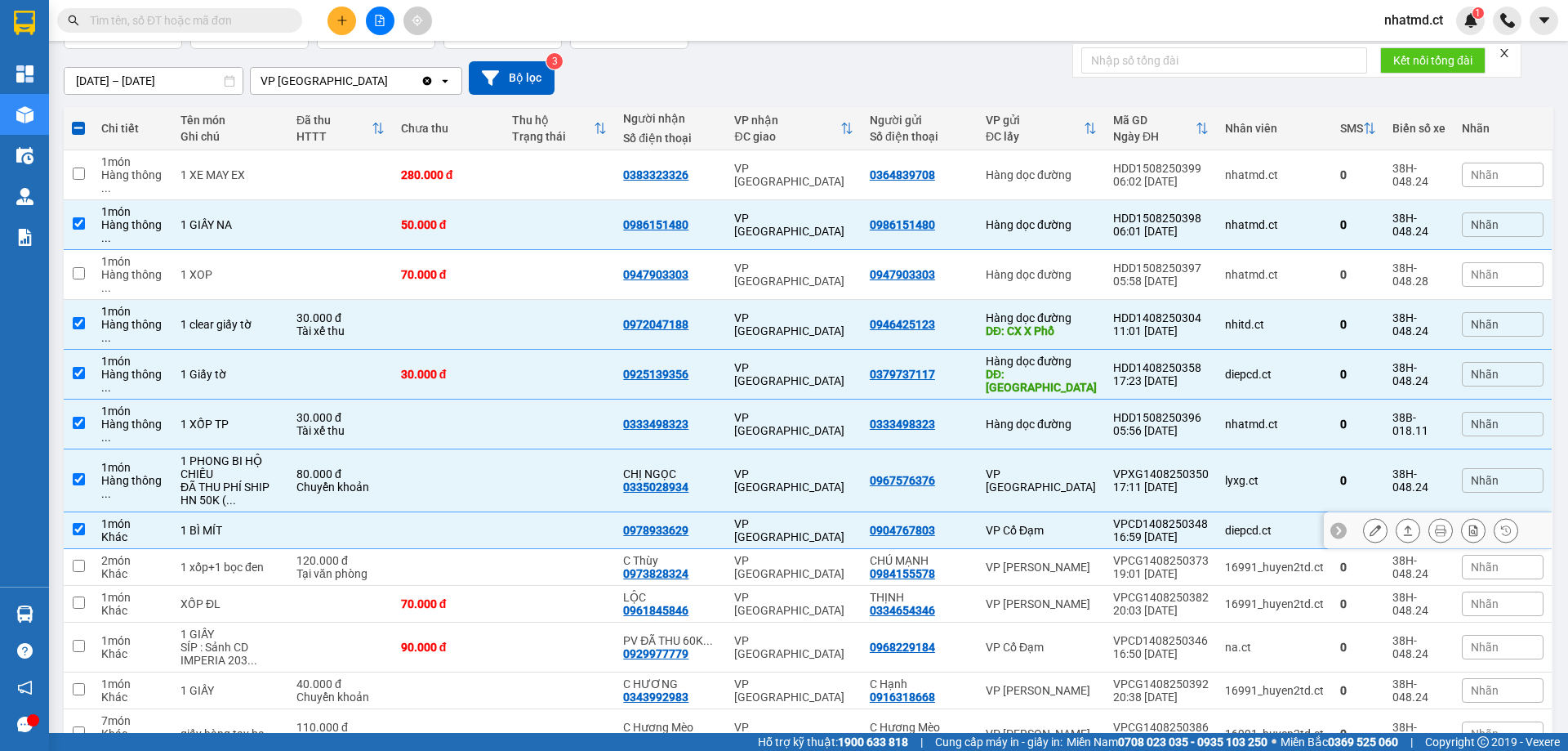
scroll to position [163, 0]
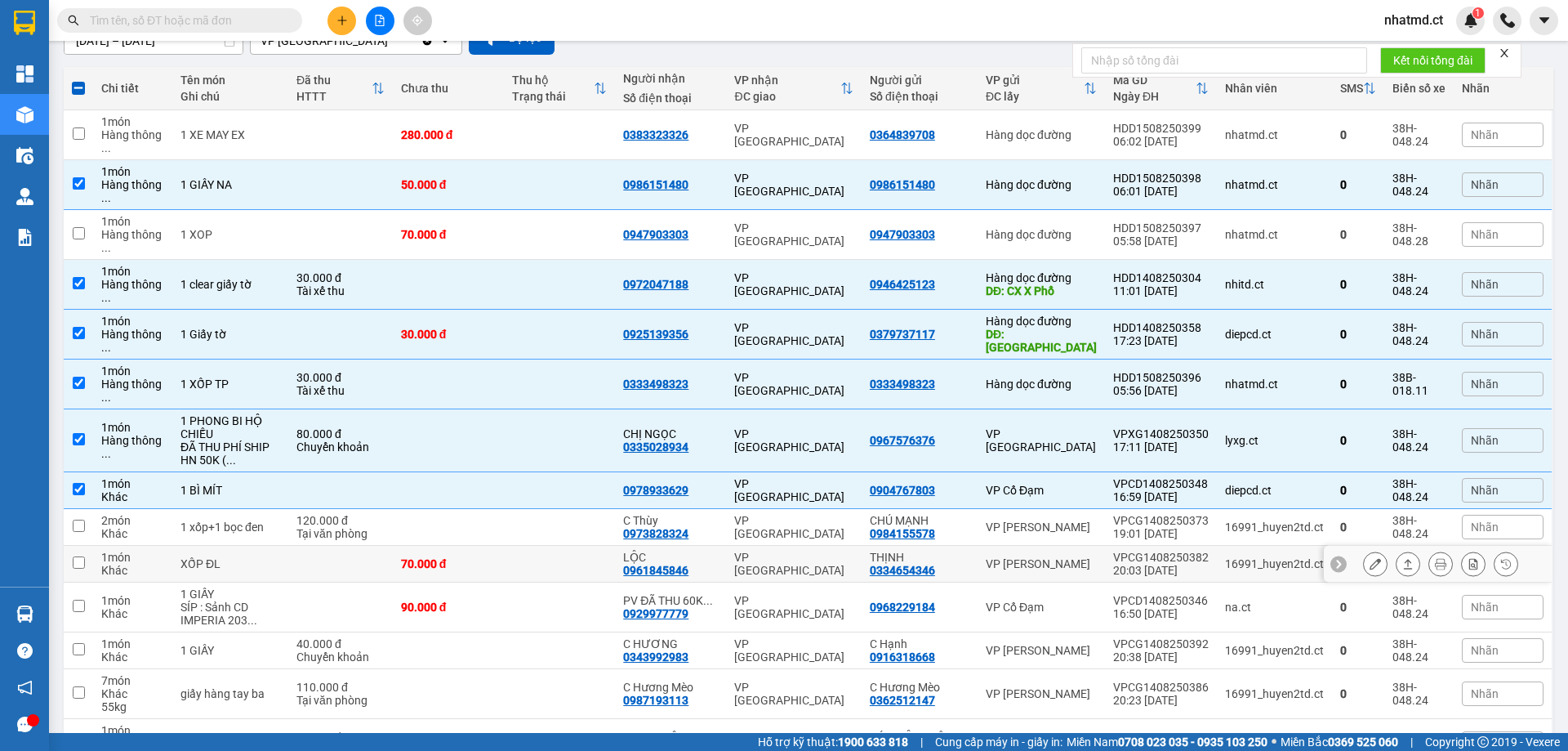
click at [596, 509] on td at bounding box center [559, 528] width 111 height 37
checkbox input "true"
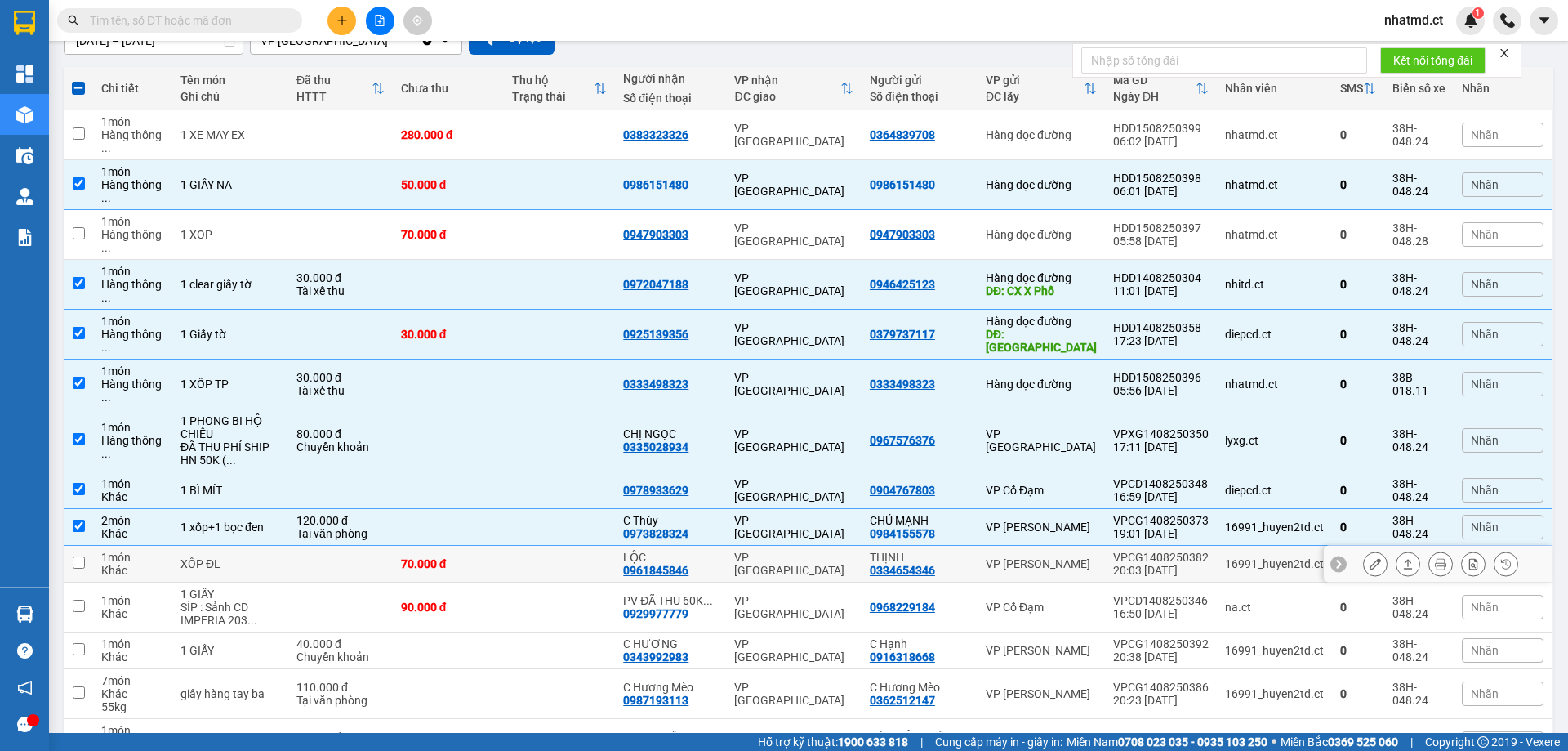
click at [735, 545] on td "VP [GEOGRAPHIC_DATA]" at bounding box center [793, 564] width 135 height 37
checkbox input "true"
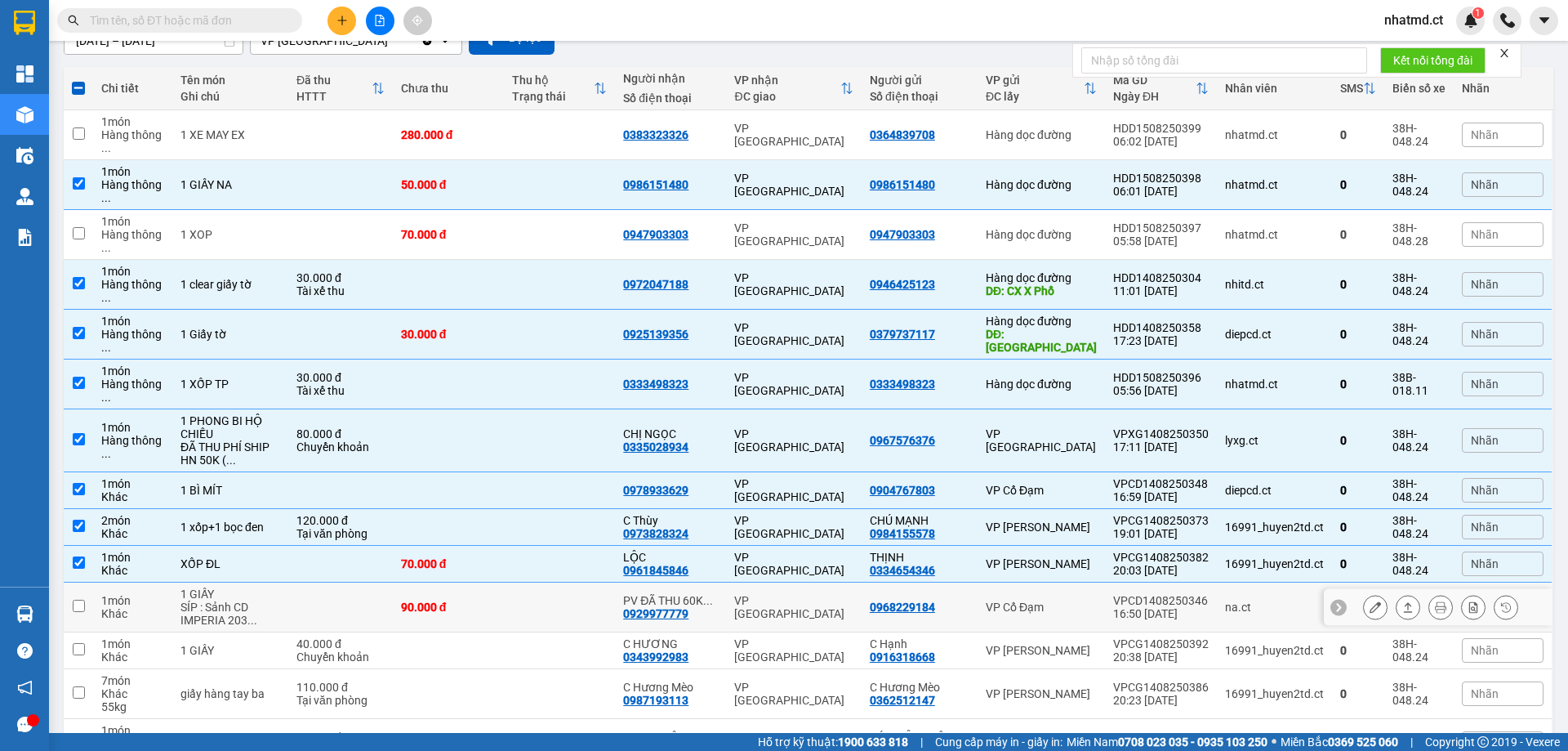
click at [612, 582] on td at bounding box center [559, 607] width 111 height 49
checkbox input "true"
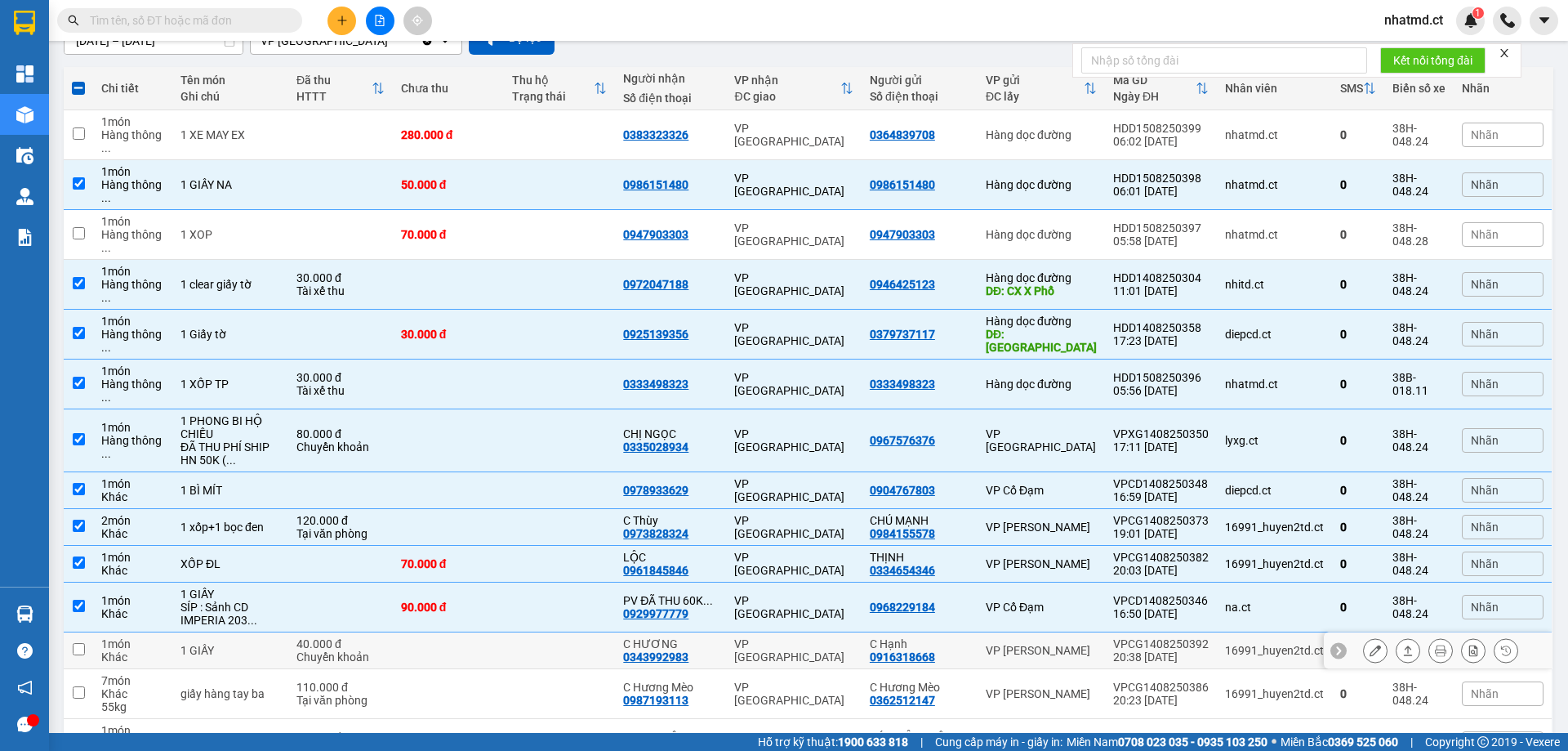
click at [594, 633] on td at bounding box center [559, 651] width 111 height 37
checkbox input "true"
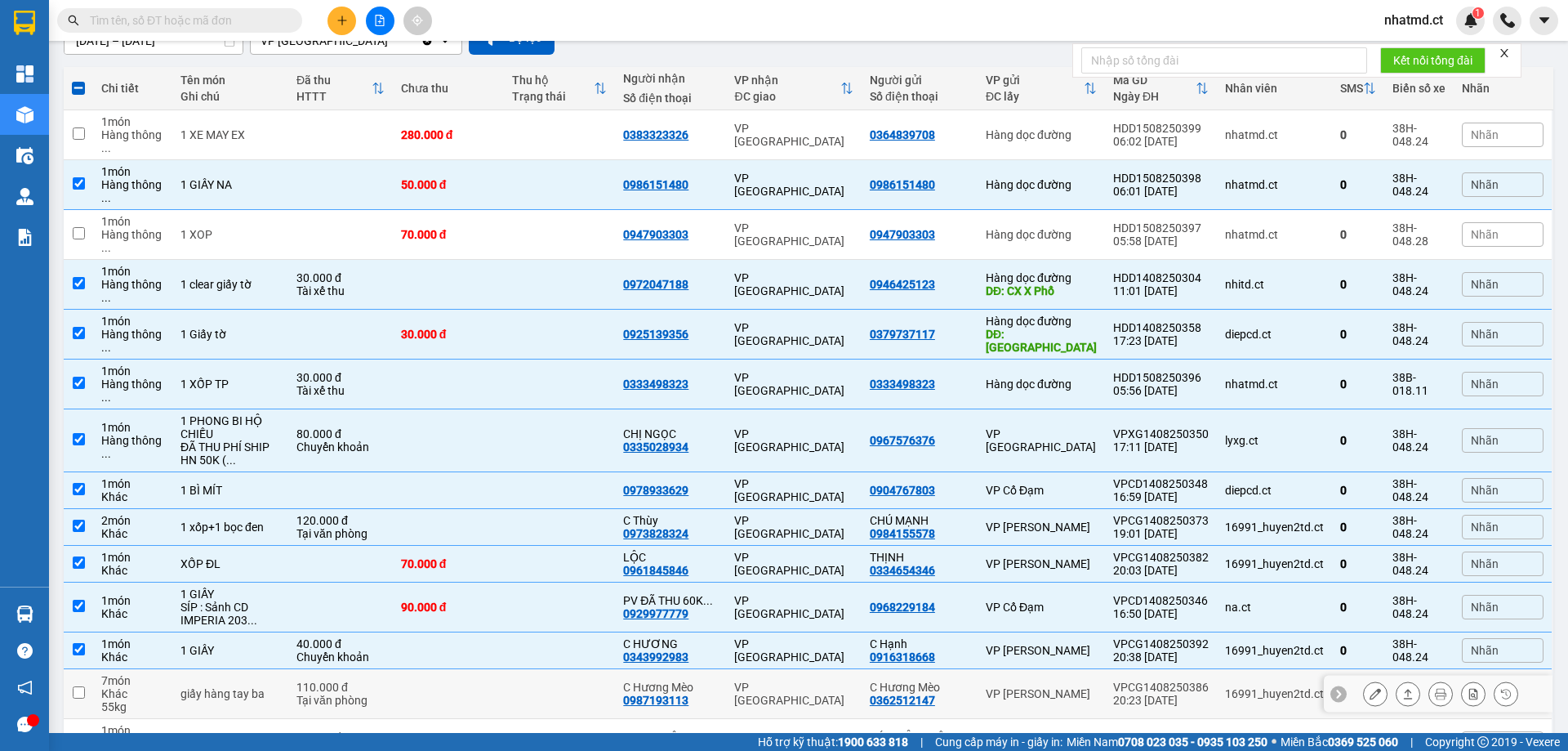
click at [596, 669] on td at bounding box center [559, 694] width 111 height 49
checkbox input "true"
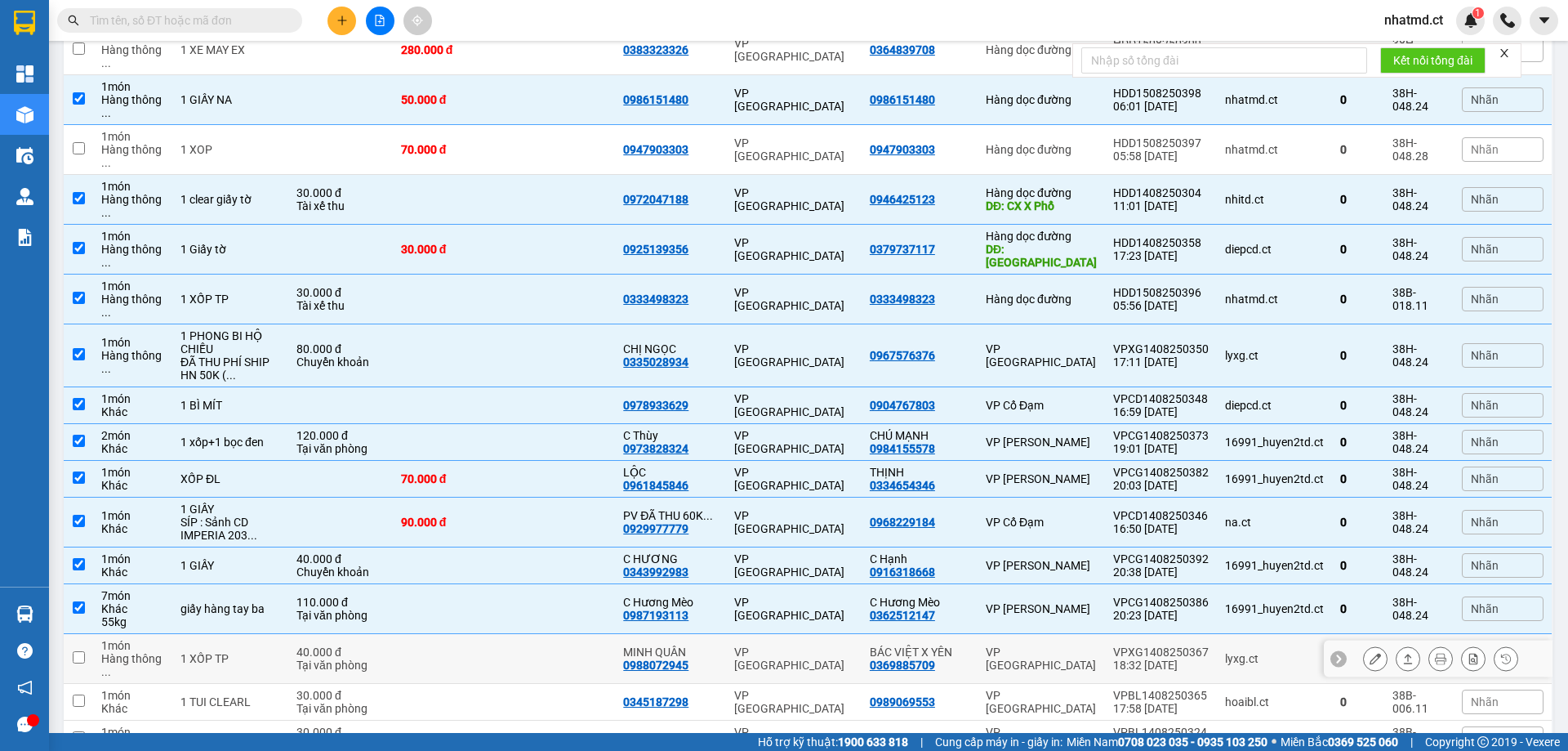
scroll to position [372, 0]
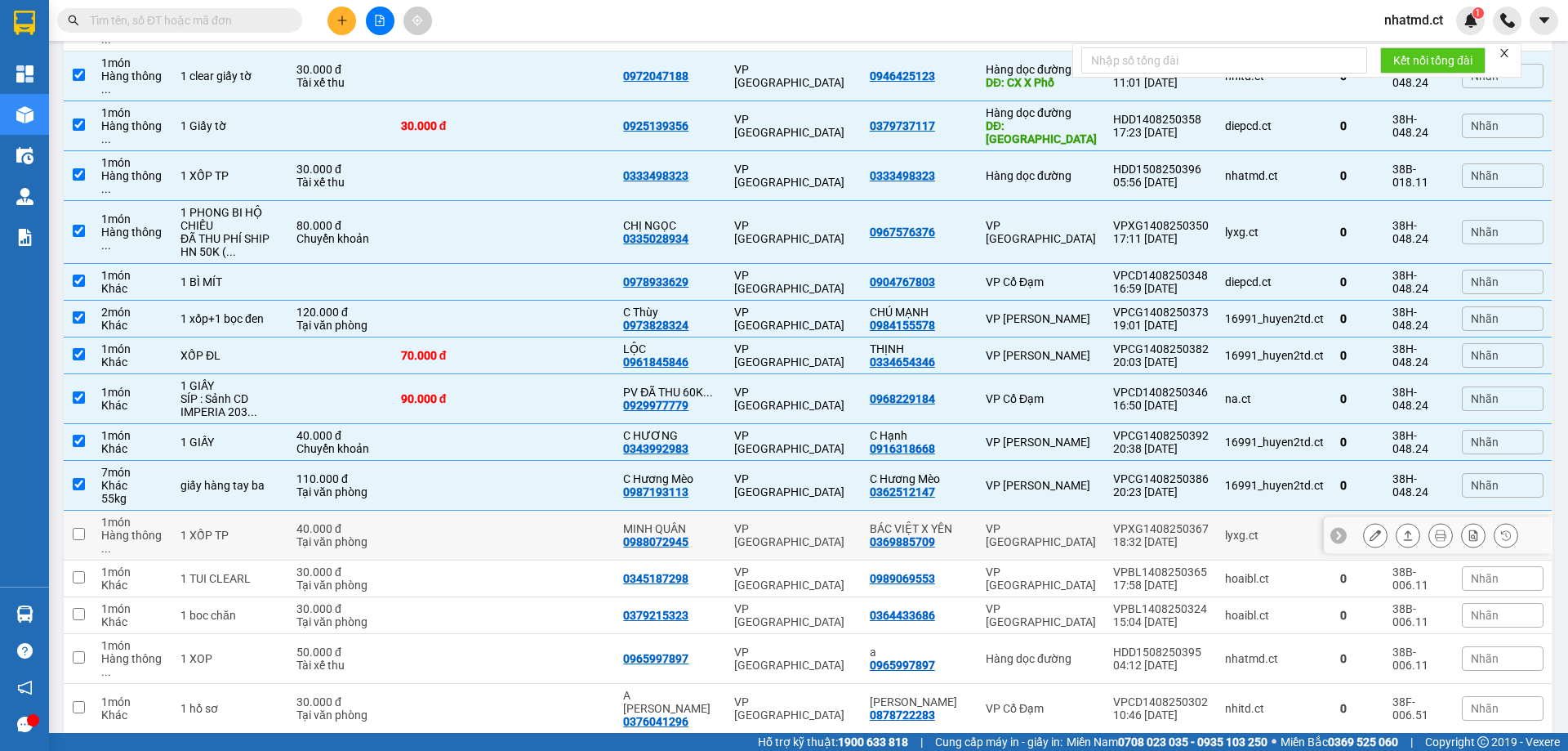
click at [580, 511] on td at bounding box center [559, 536] width 111 height 49
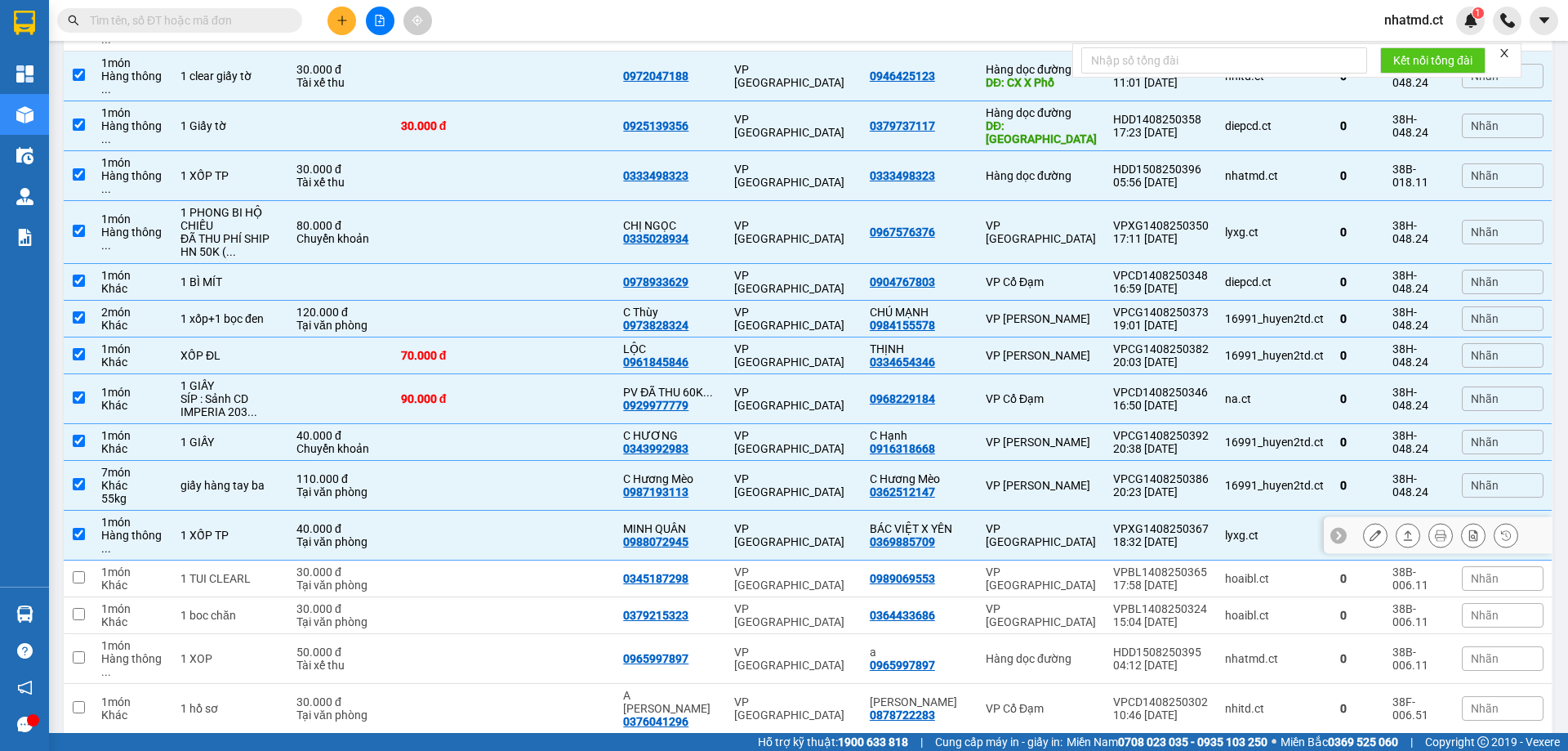
click at [584, 511] on td at bounding box center [559, 536] width 111 height 49
checkbox input "false"
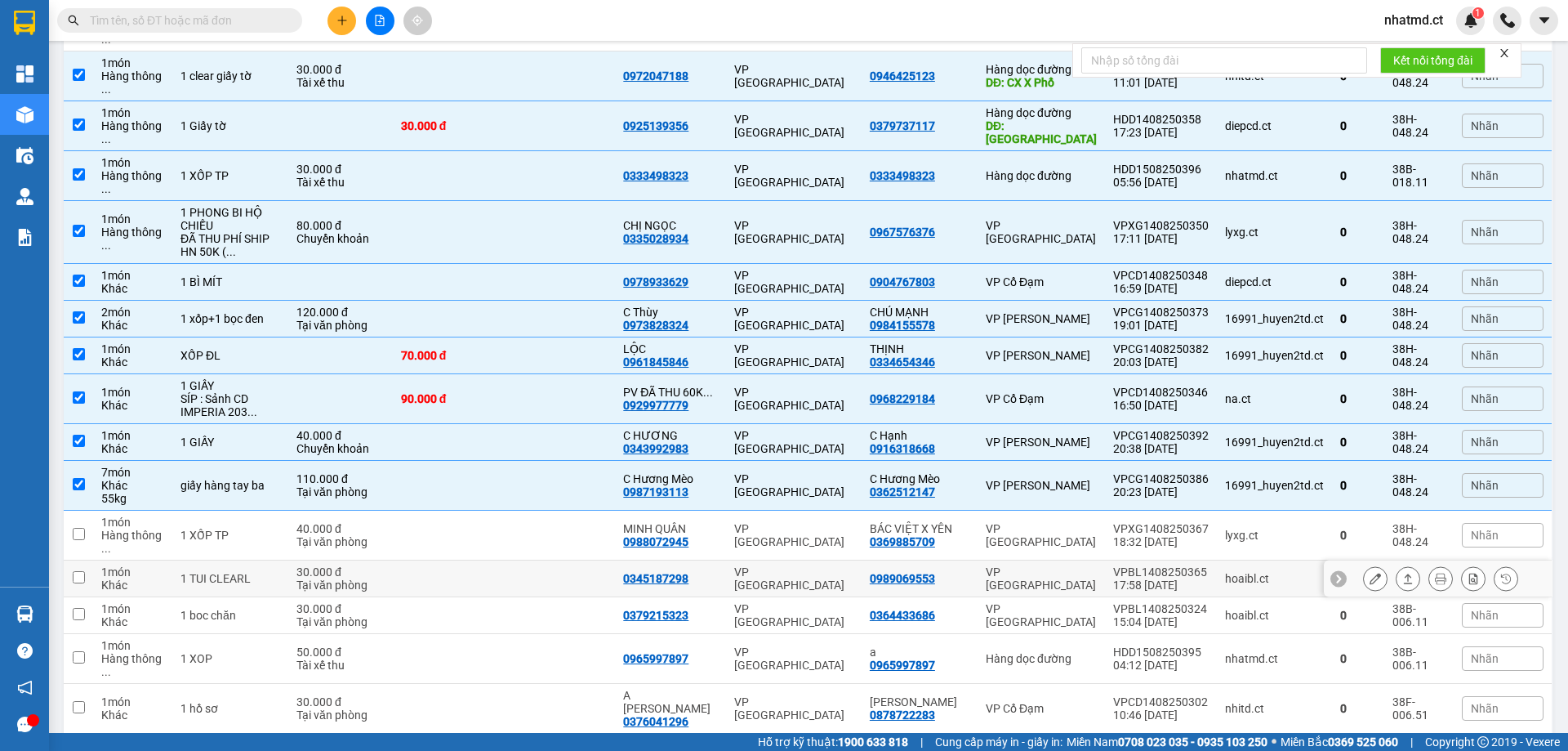
click at [586, 560] on td at bounding box center [559, 579] width 111 height 37
checkbox input "true"
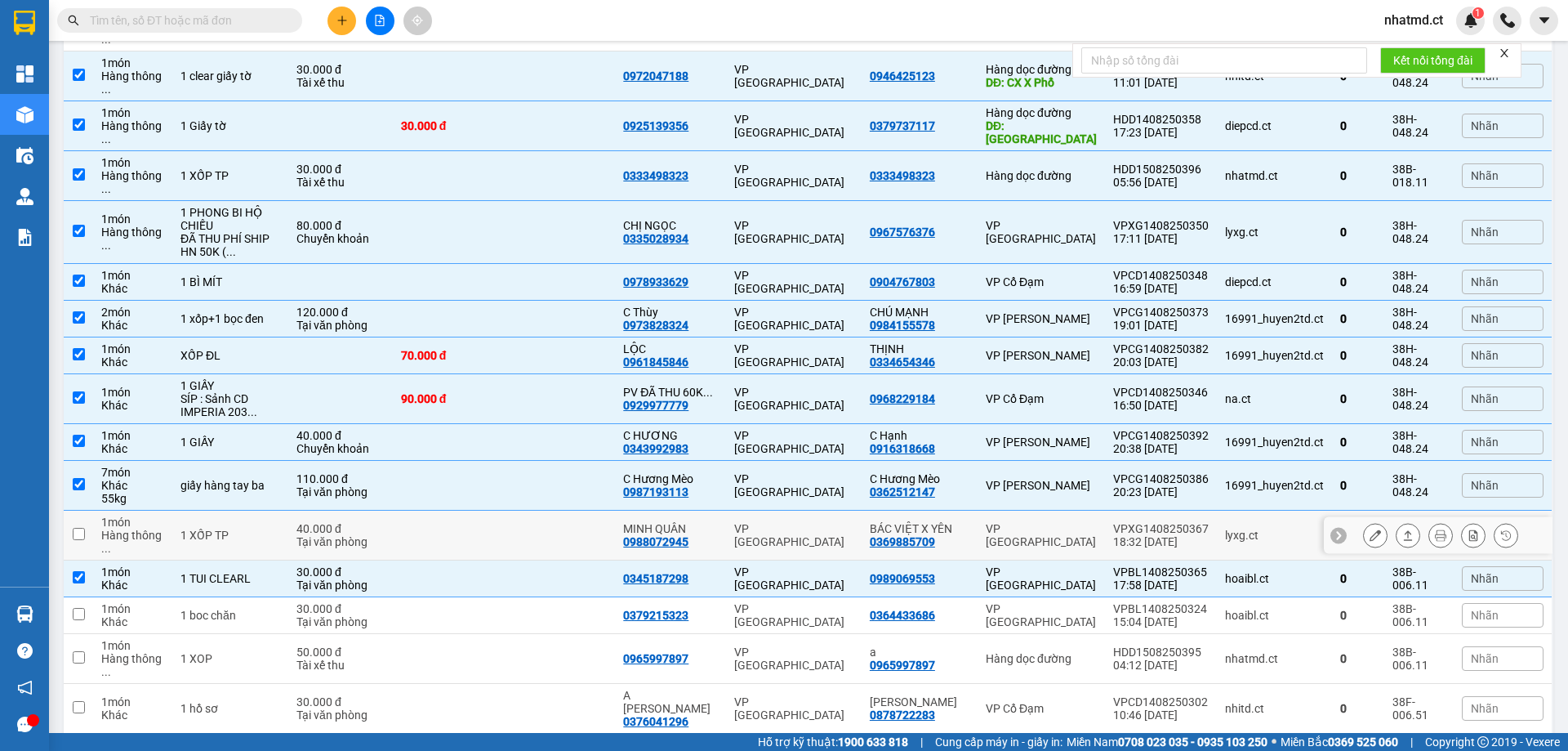
click at [582, 511] on td at bounding box center [559, 536] width 111 height 49
checkbox input "true"
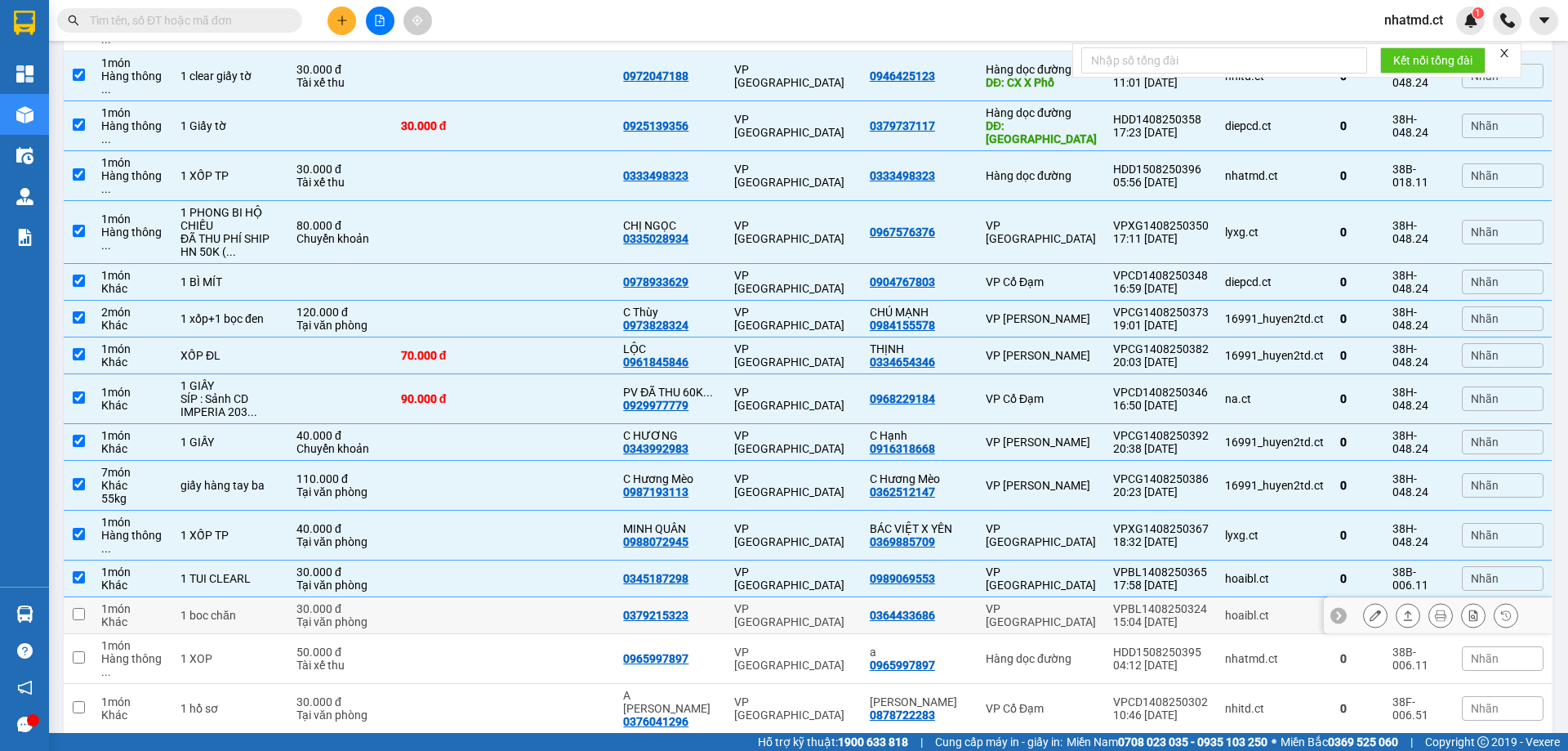
click at [468, 597] on td at bounding box center [448, 616] width 111 height 37
checkbox input "true"
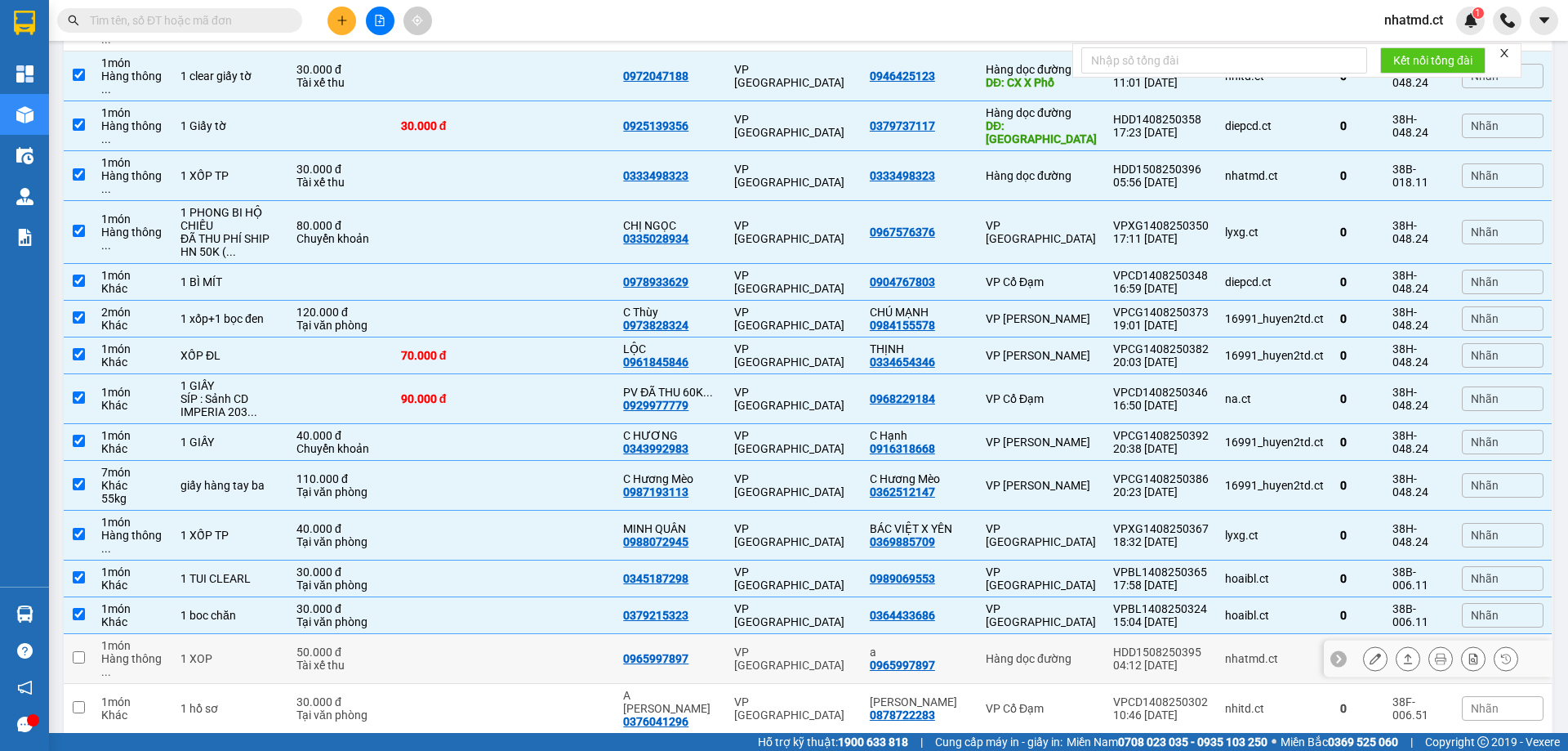
click at [529, 634] on td at bounding box center [559, 658] width 111 height 49
checkbox input "true"
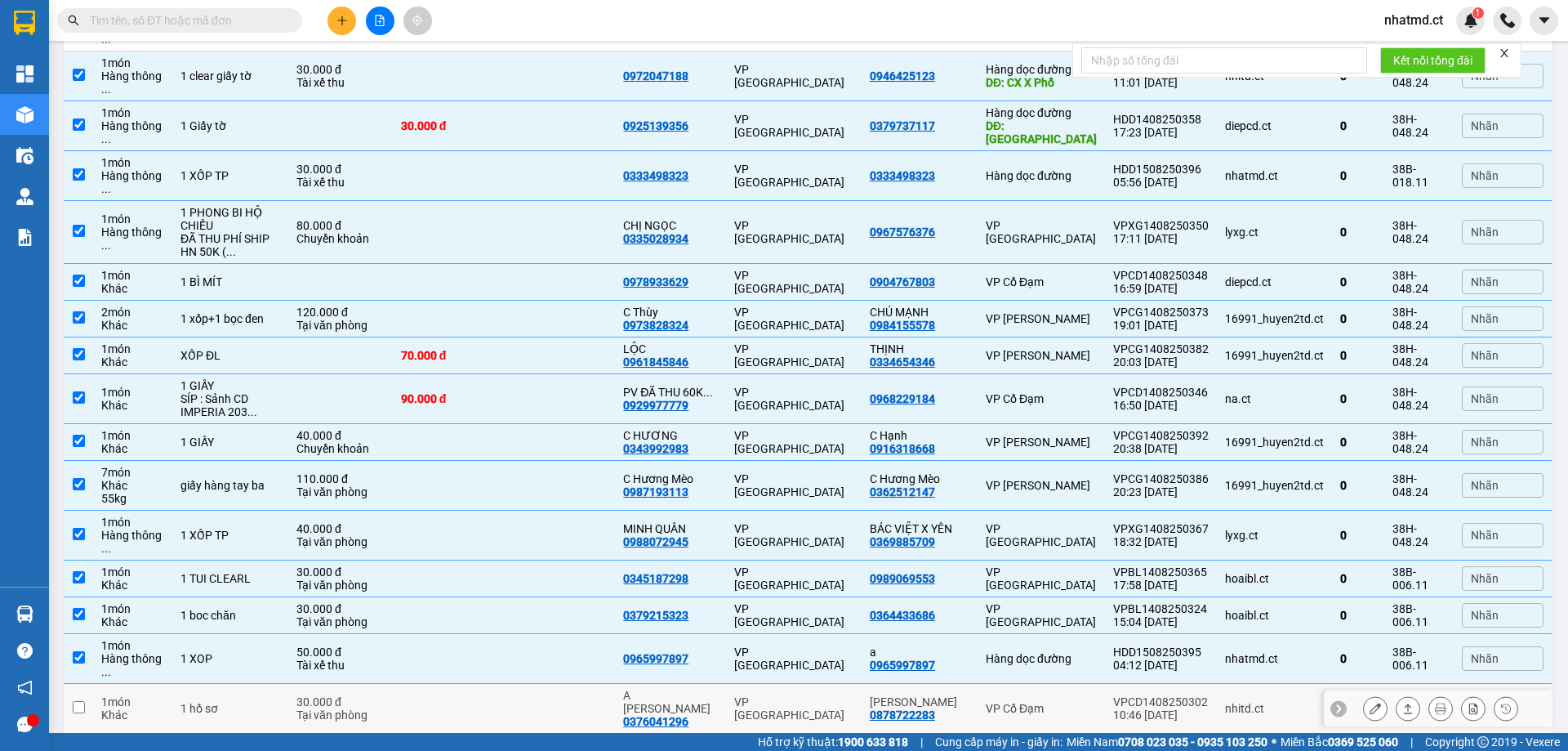
click at [490, 684] on td at bounding box center [448, 709] width 111 height 49
checkbox input "true"
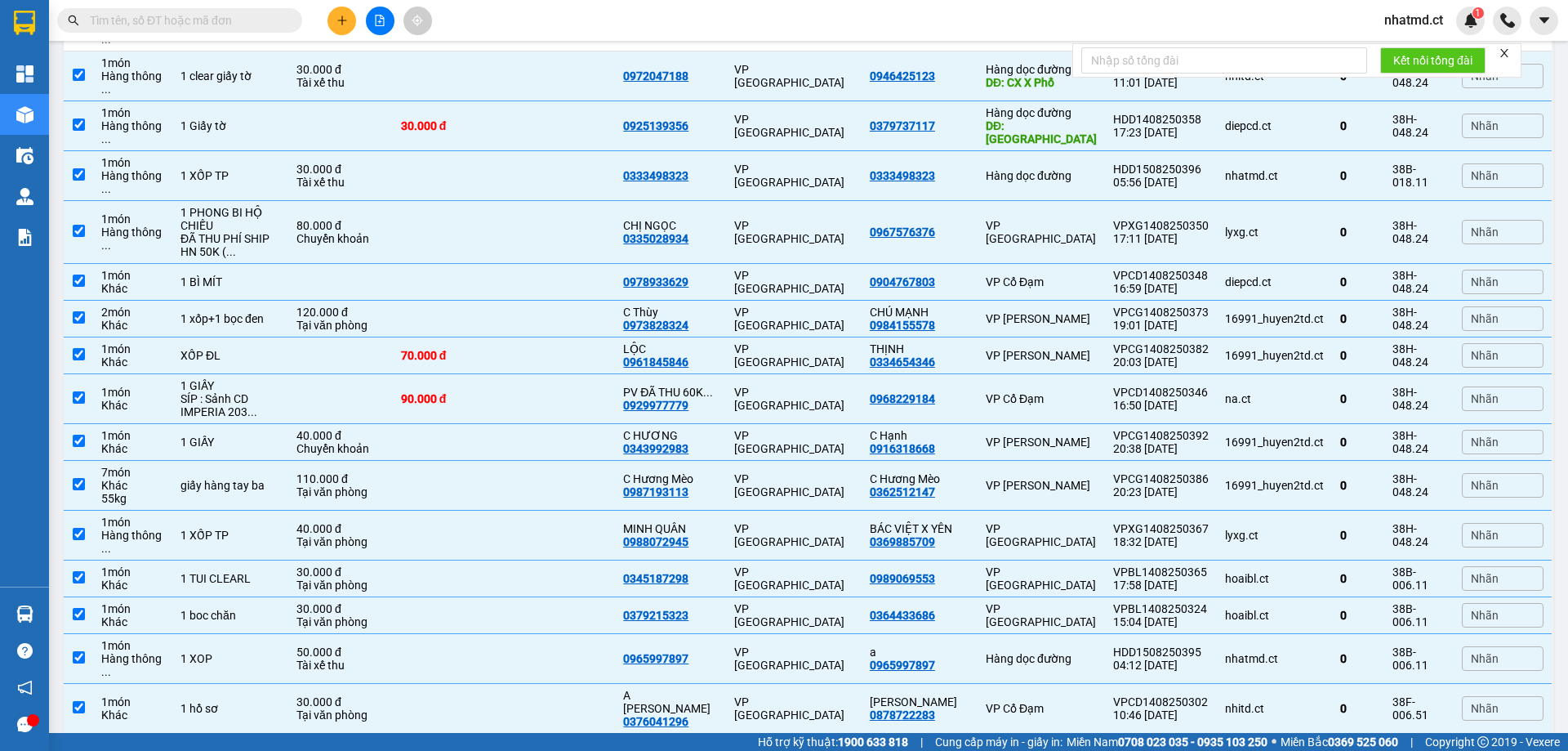
click at [524, 733] on td at bounding box center [559, 764] width 111 height 63
checkbox input "true"
click at [577, 511] on td at bounding box center [559, 536] width 111 height 49
checkbox input "false"
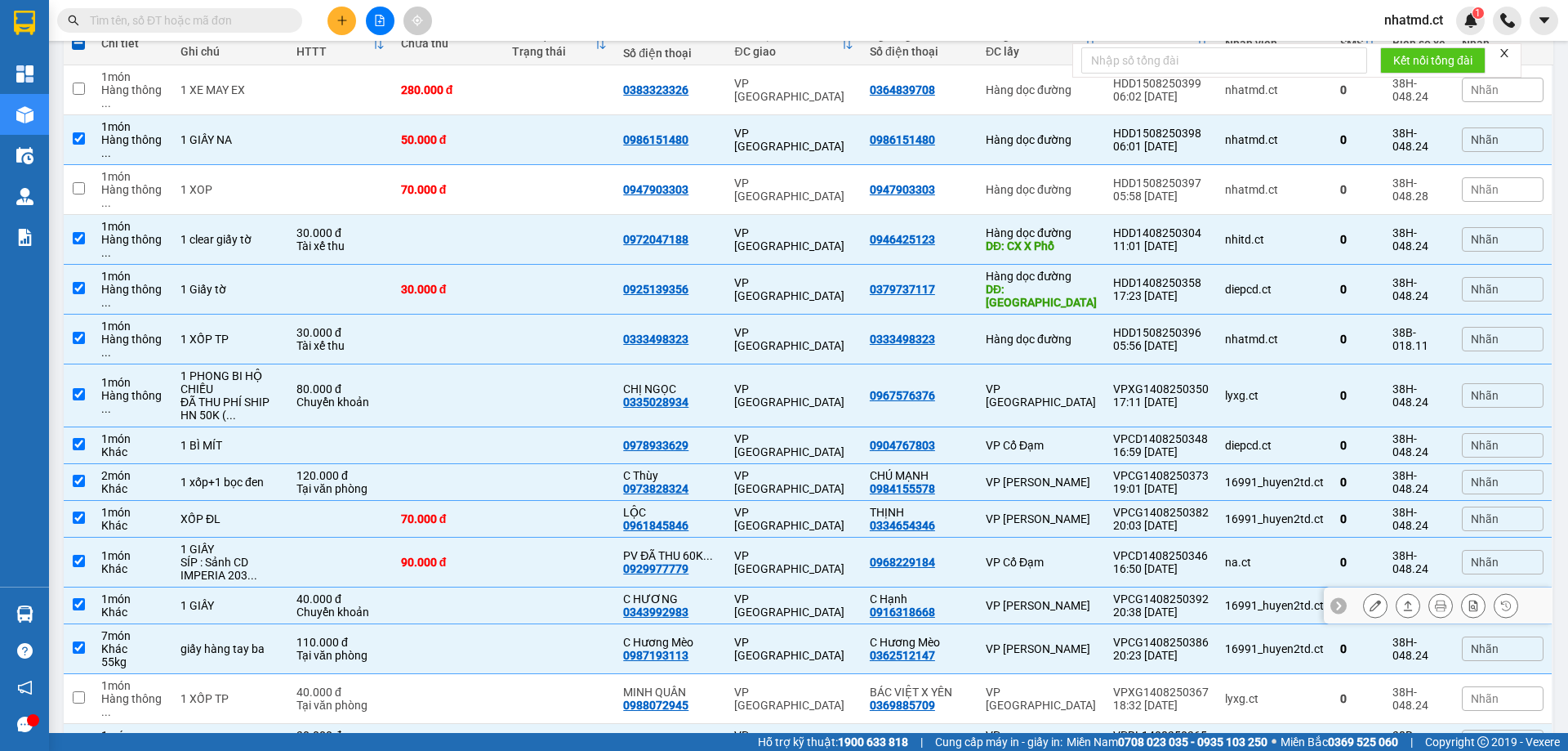
scroll to position [126, 0]
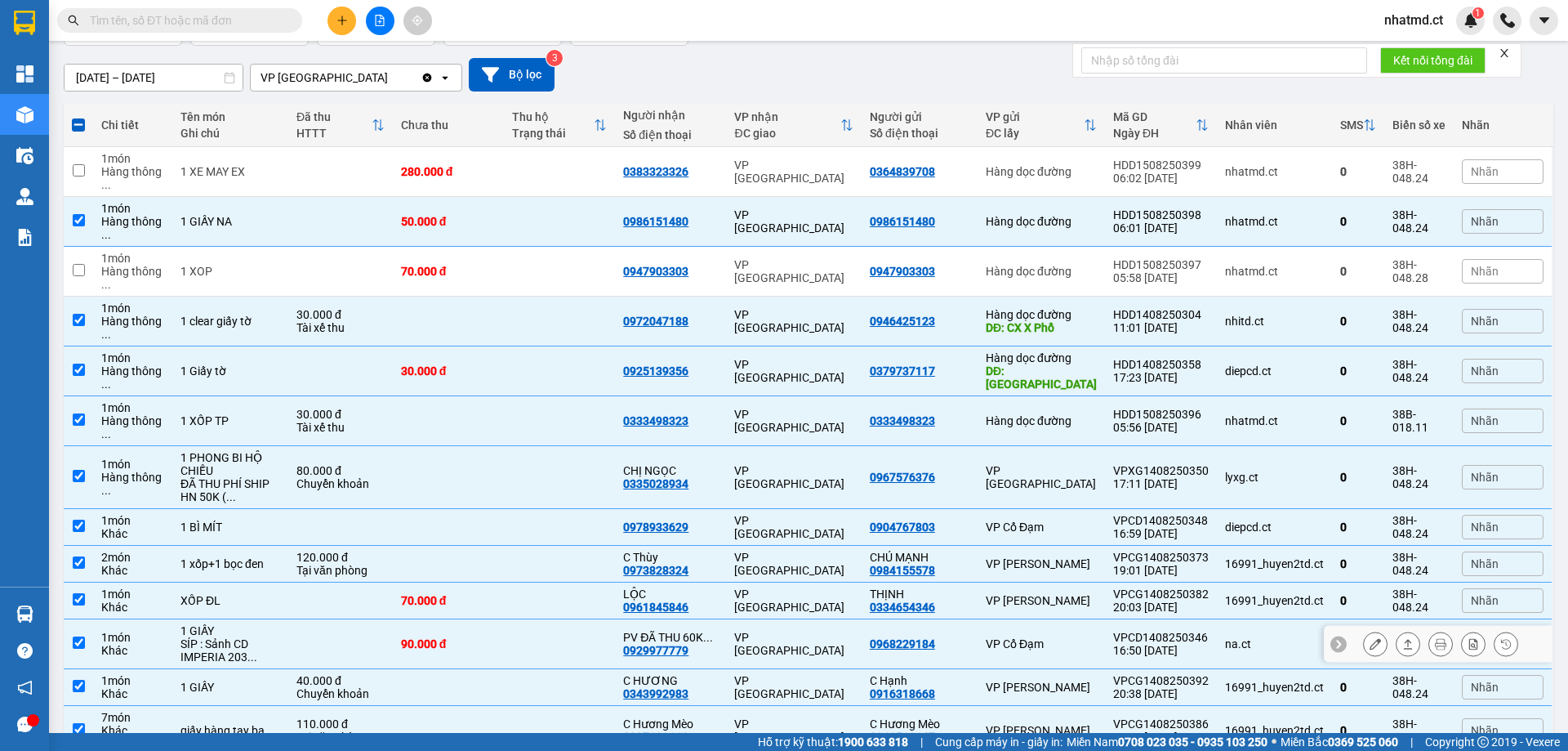
click at [539, 620] on td at bounding box center [559, 644] width 111 height 49
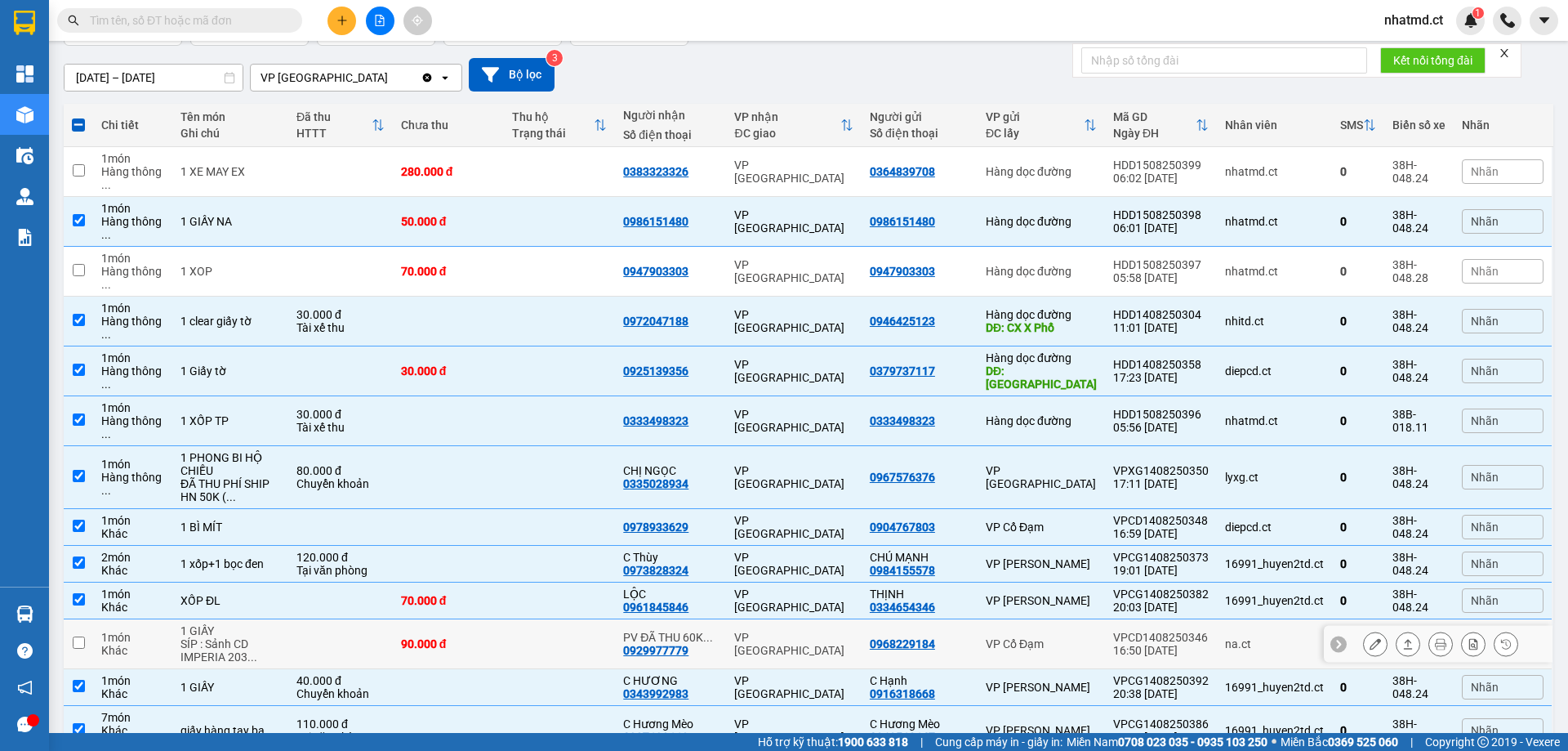
checkbox input "false"
click at [1372, 207] on button at bounding box center [1376, 222] width 23 height 28
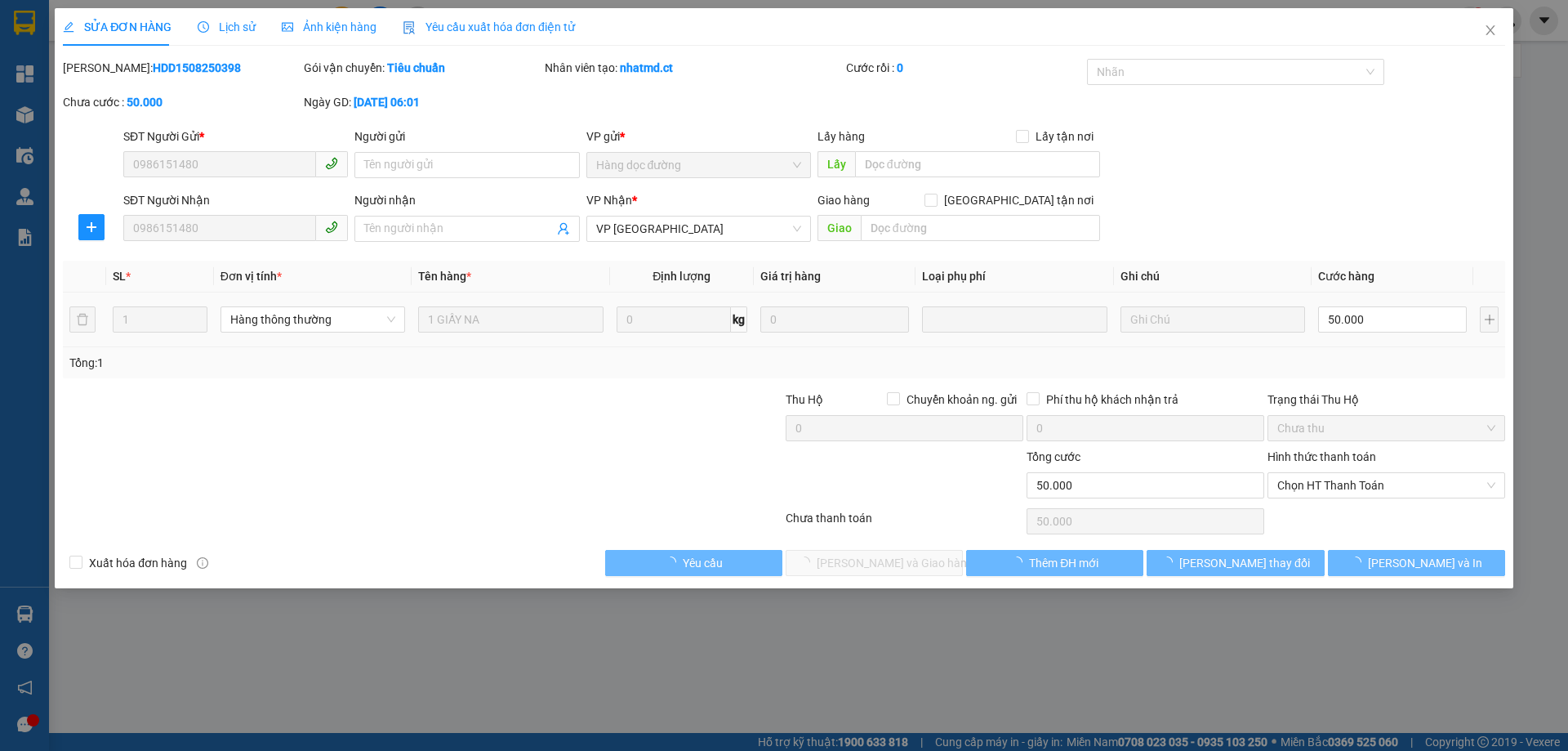
type input "0986151480"
type input "50.000"
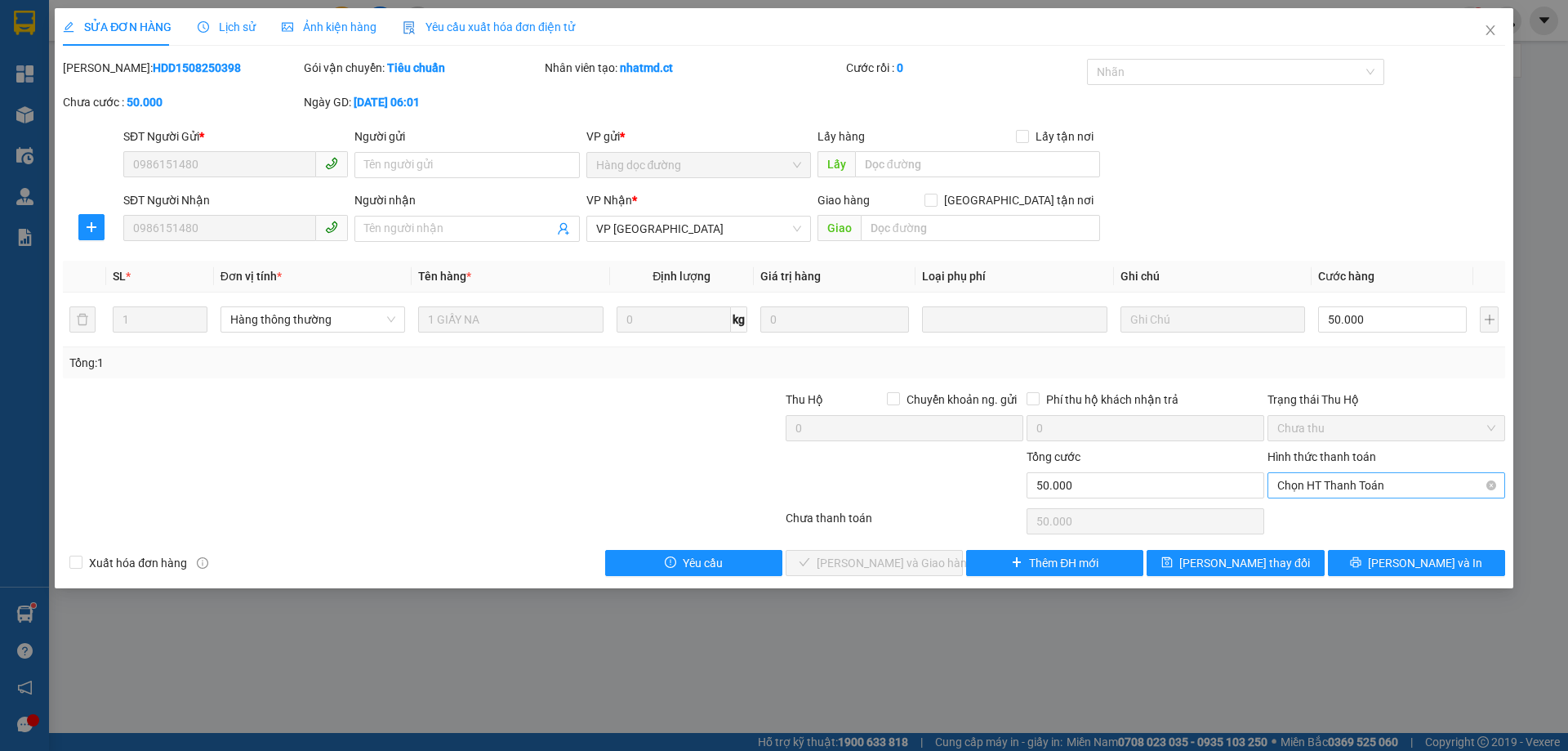
click at [1345, 480] on span "Chọn HT Thanh Toán" at bounding box center [1386, 485] width 218 height 25
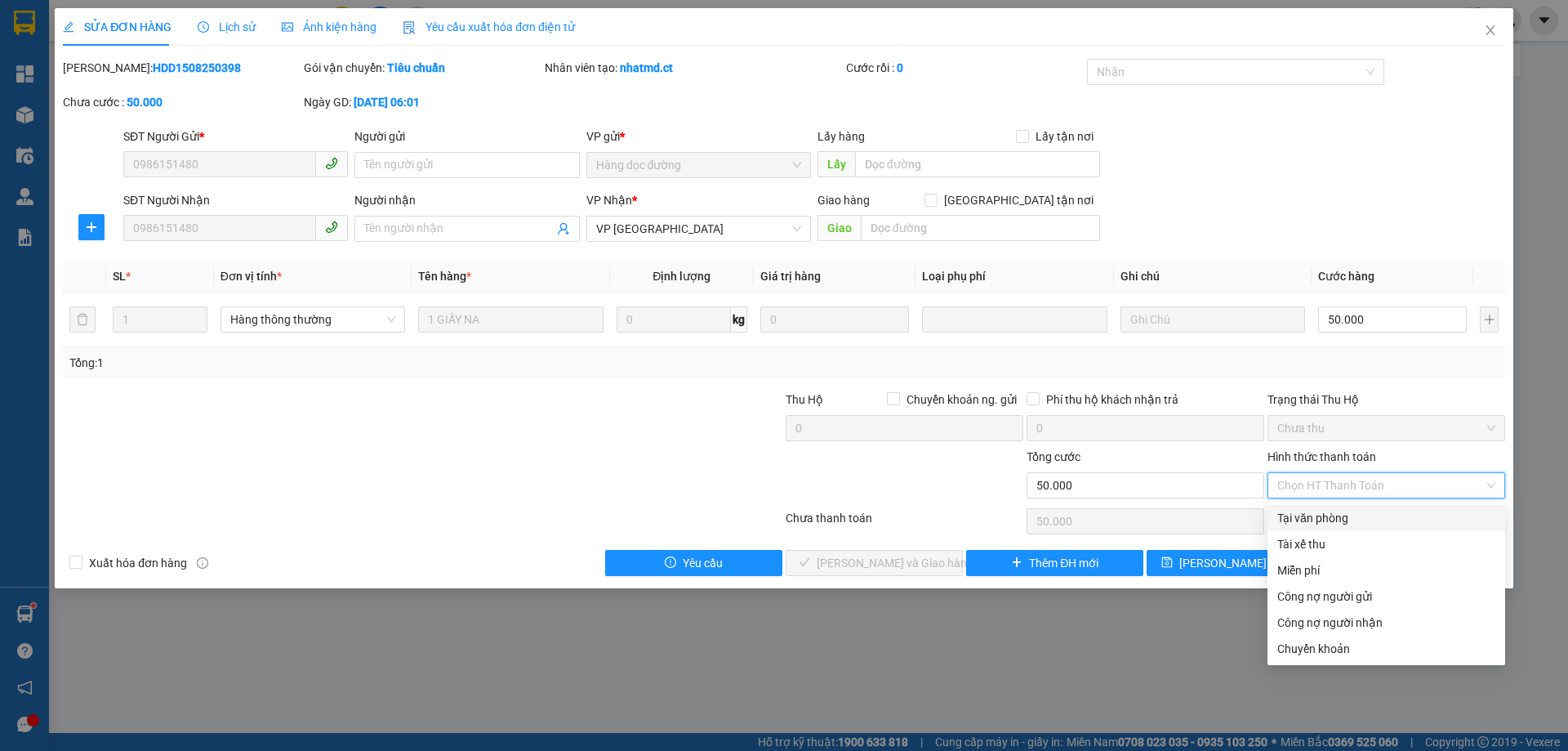
click at [1340, 511] on div "Tại văn phòng" at bounding box center [1386, 518] width 218 height 18
type input "0"
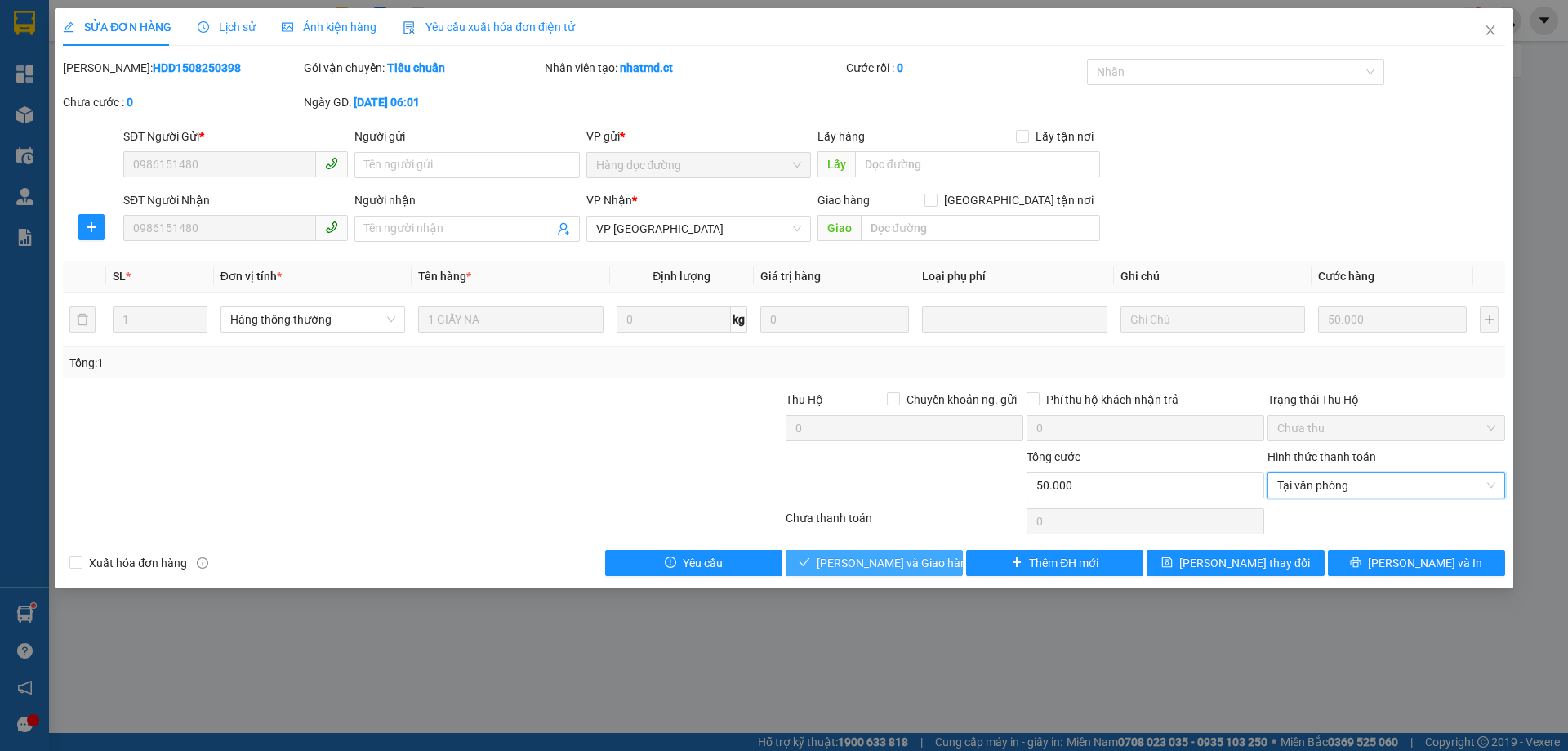
click at [875, 564] on span "[PERSON_NAME] và Giao hàng" at bounding box center [896, 563] width 157 height 18
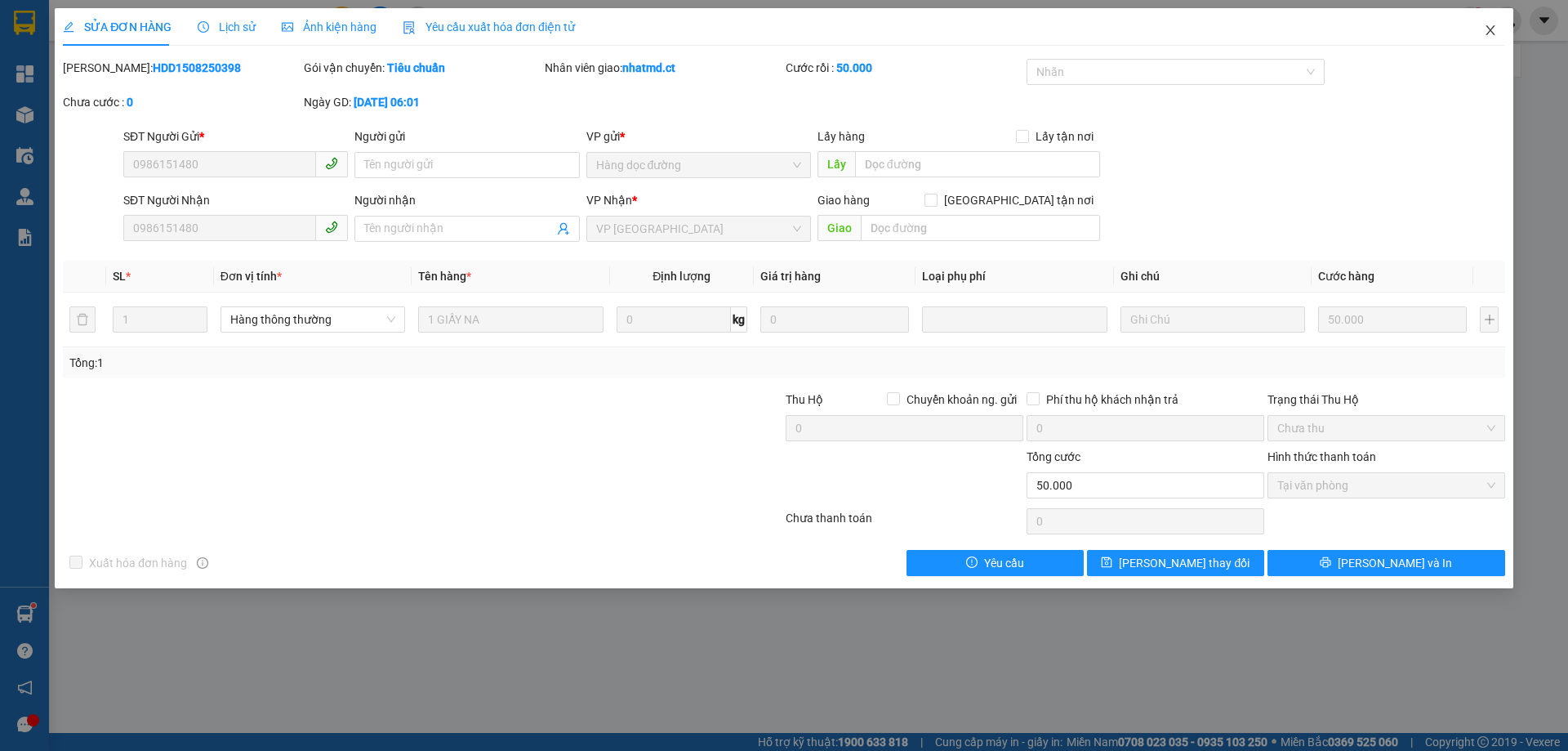
click at [1497, 33] on icon "close" at bounding box center [1490, 30] width 13 height 13
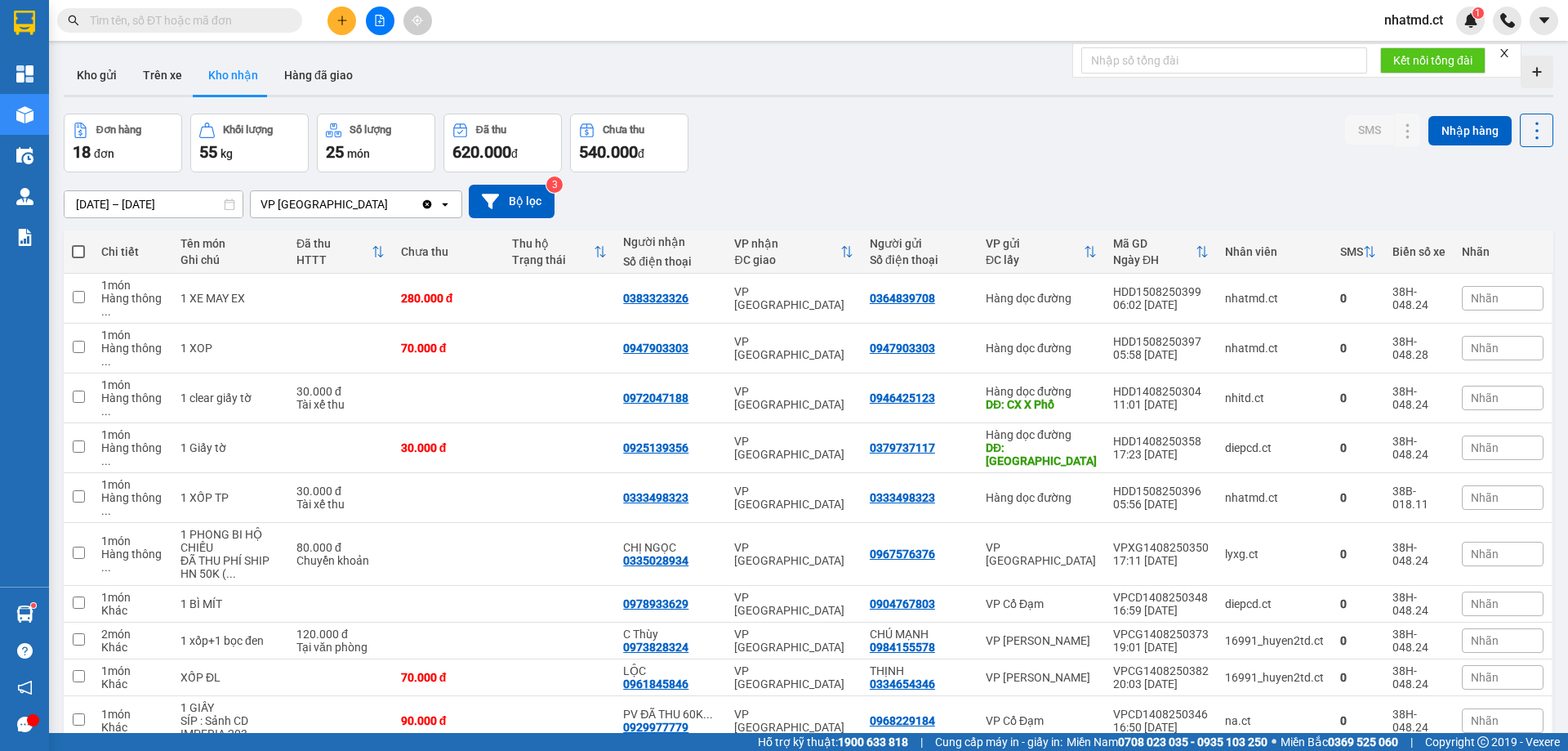
click at [177, 21] on input "text" at bounding box center [186, 20] width 192 height 18
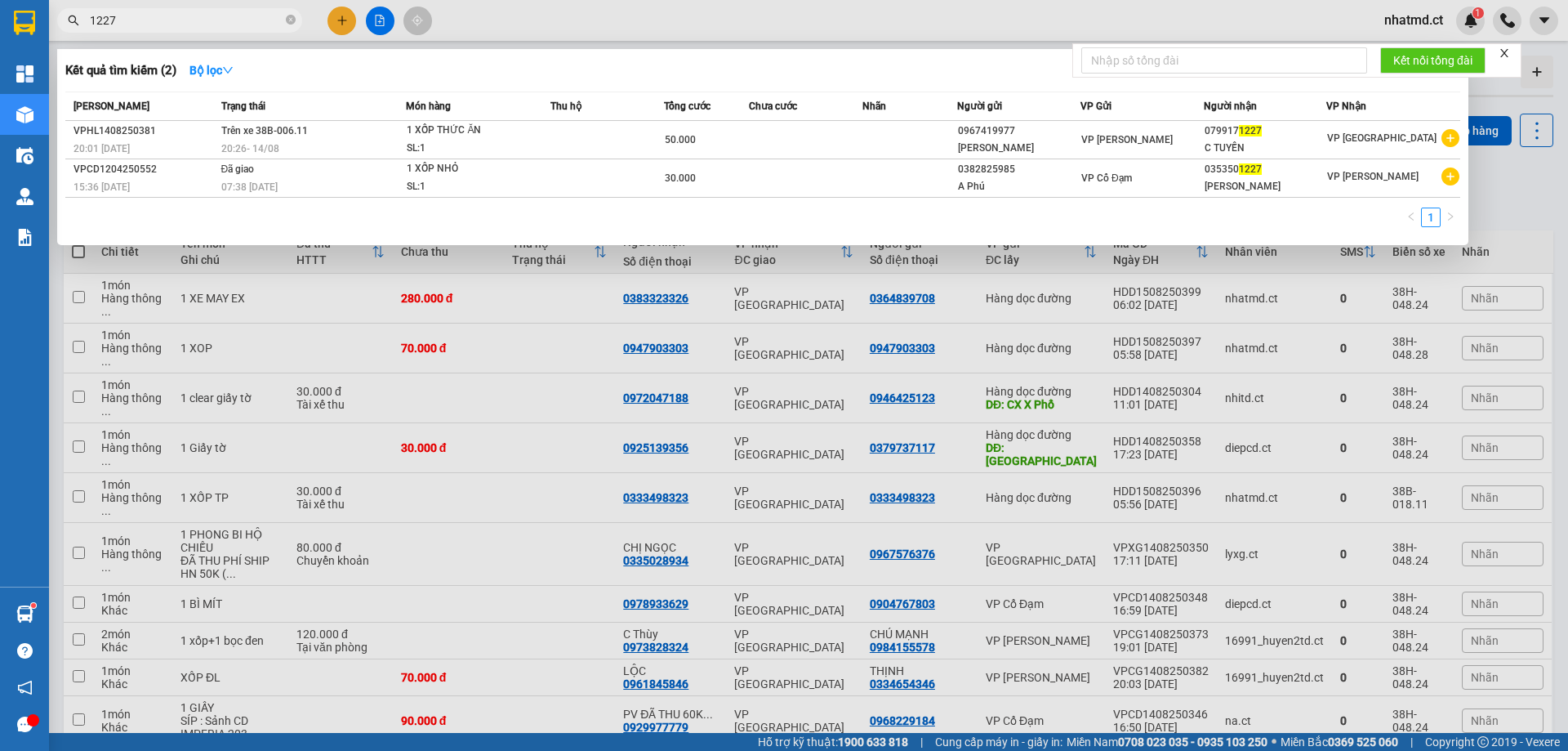
type input "1227"
click at [271, 308] on div at bounding box center [784, 375] width 1568 height 751
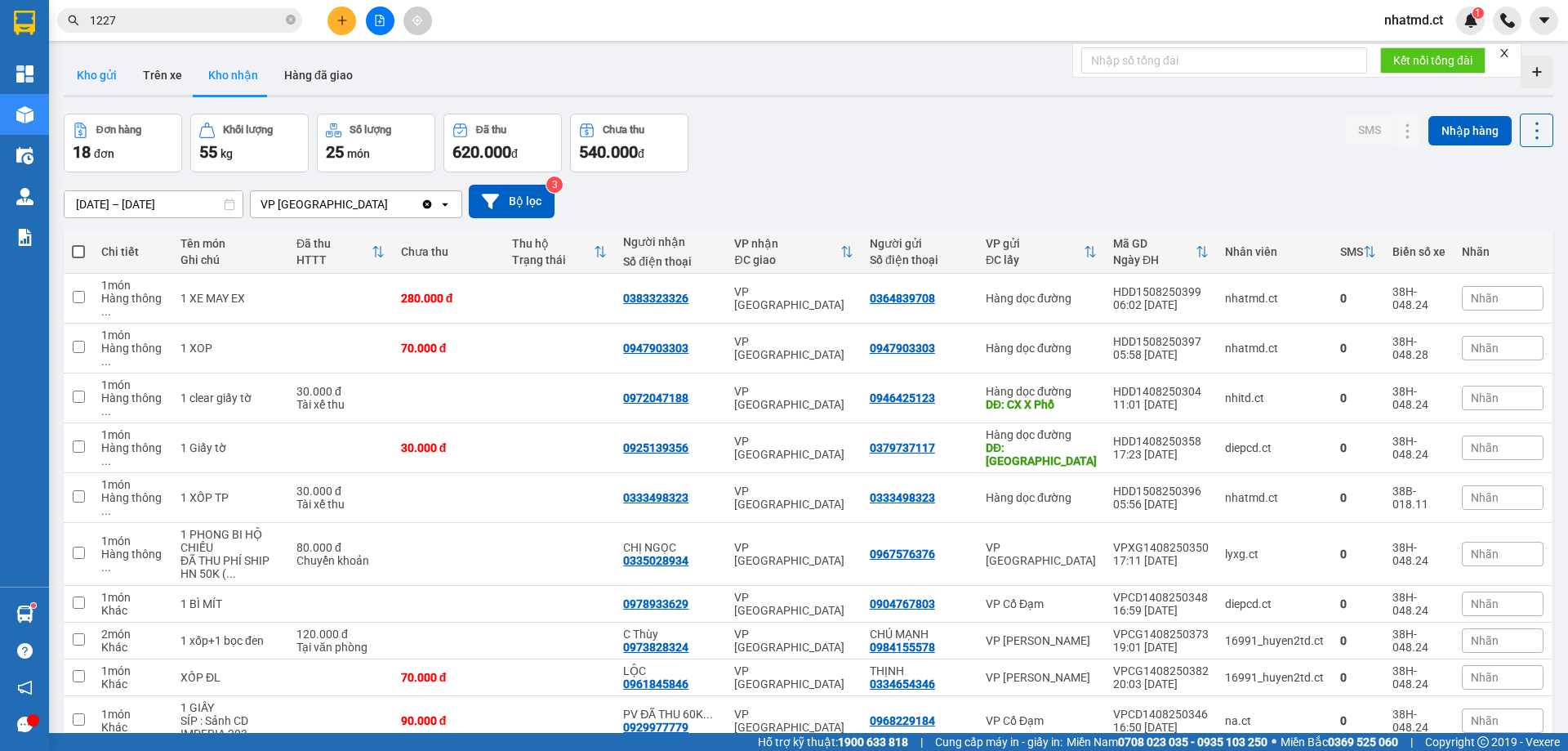
click at [127, 71] on button "Kho gửi" at bounding box center [96, 75] width 66 height 39
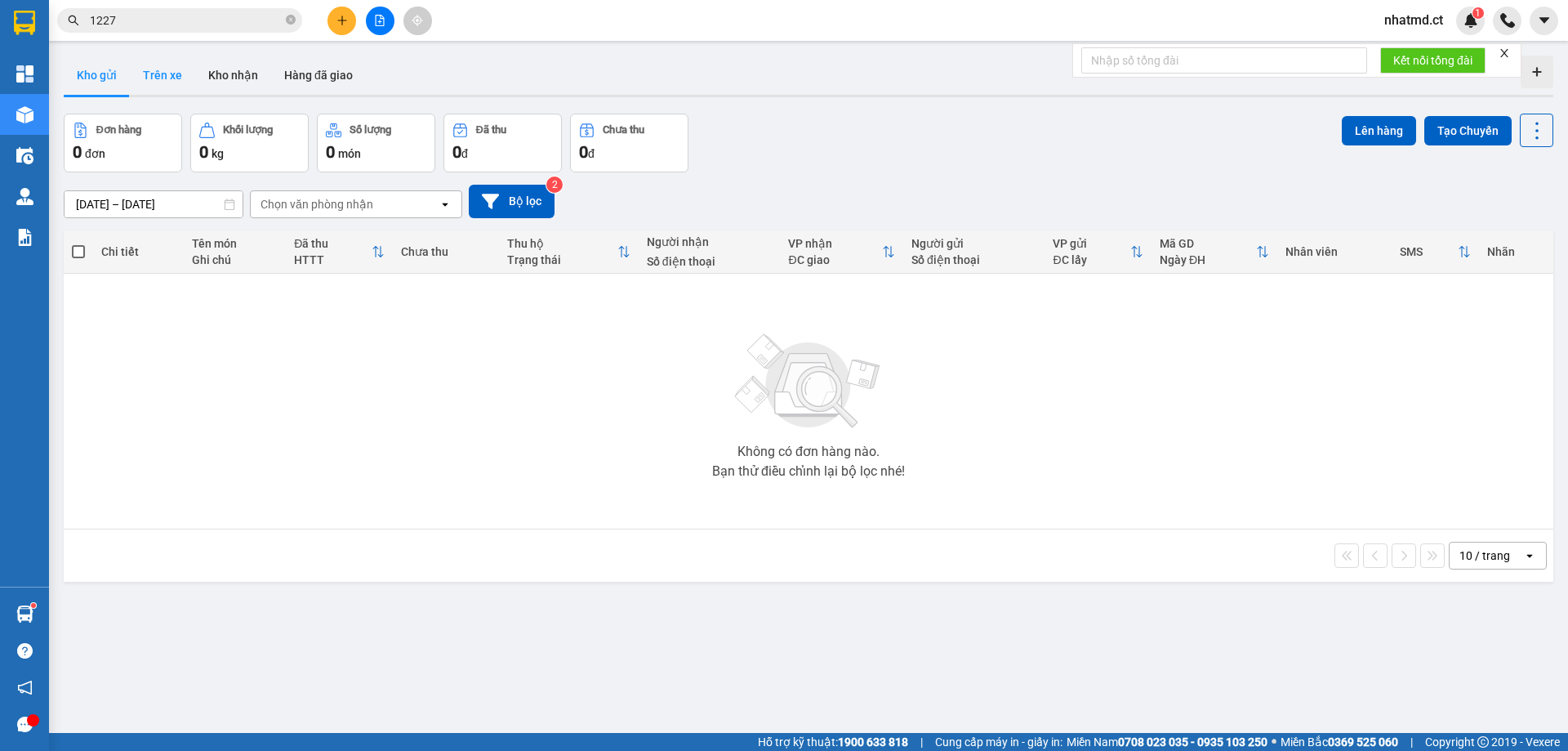
click at [164, 83] on button "Trên xe" at bounding box center [162, 75] width 65 height 39
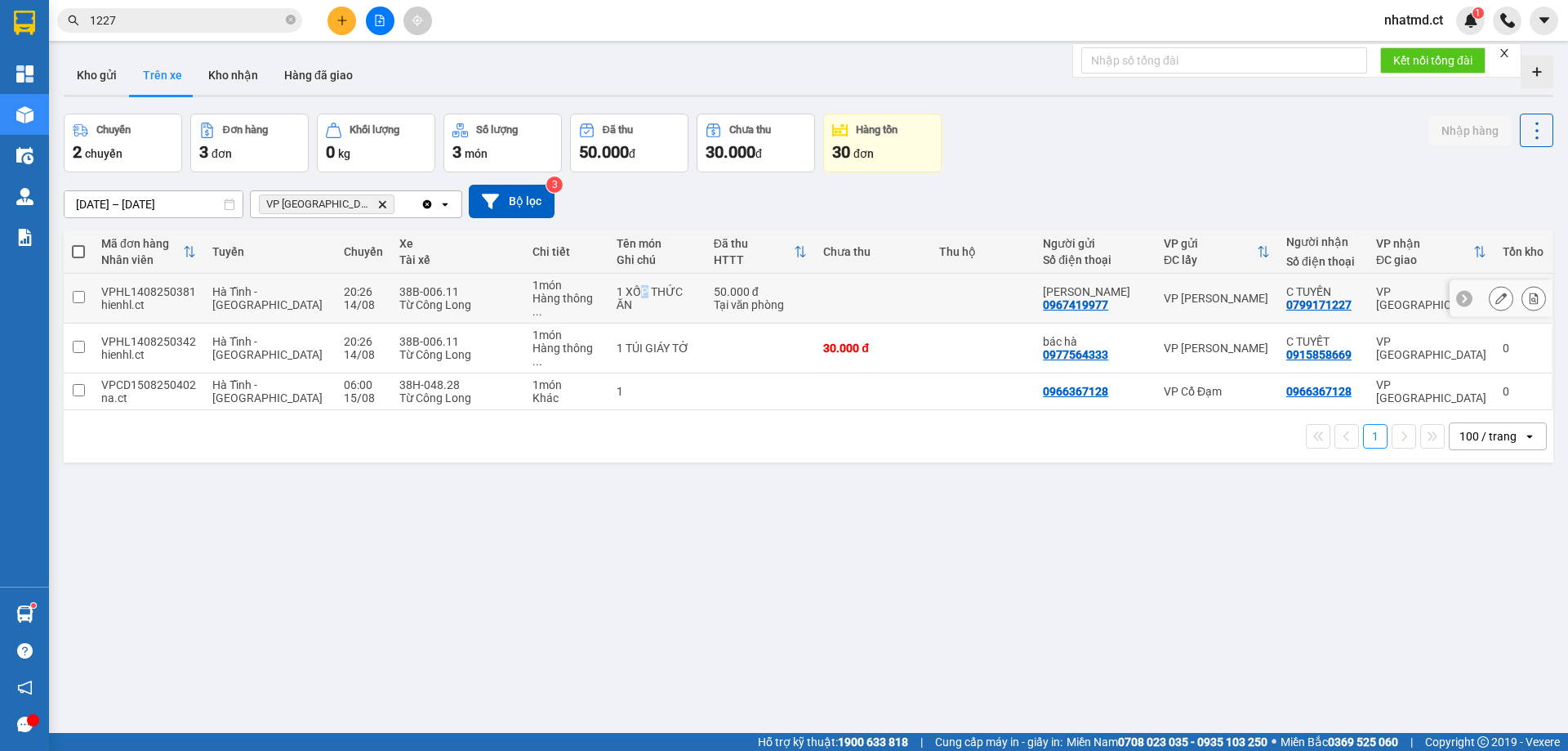
click at [619, 297] on div "1 XỐP THỨC ĂN" at bounding box center [657, 298] width 81 height 26
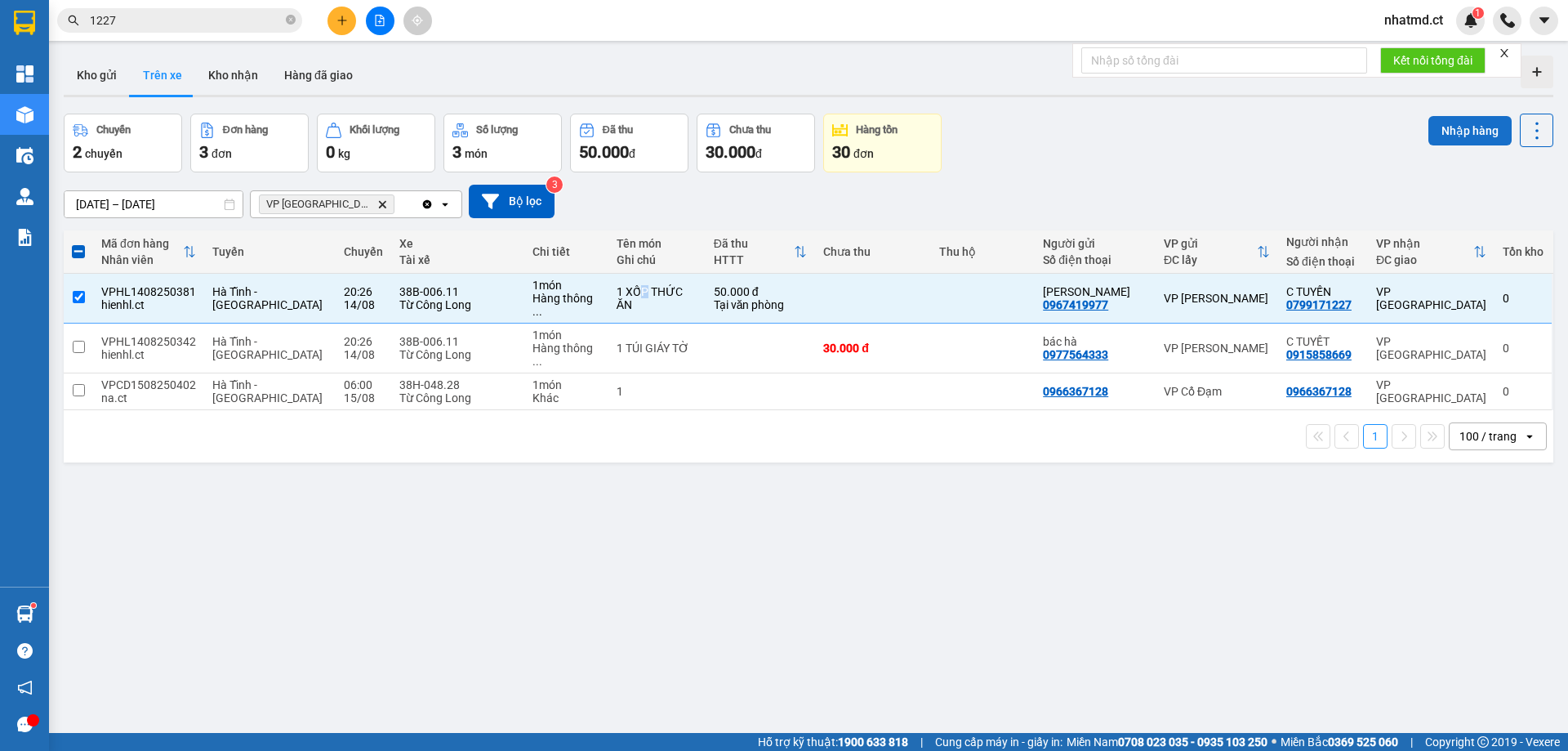
click at [1437, 138] on button "Nhập hàng" at bounding box center [1470, 130] width 83 height 29
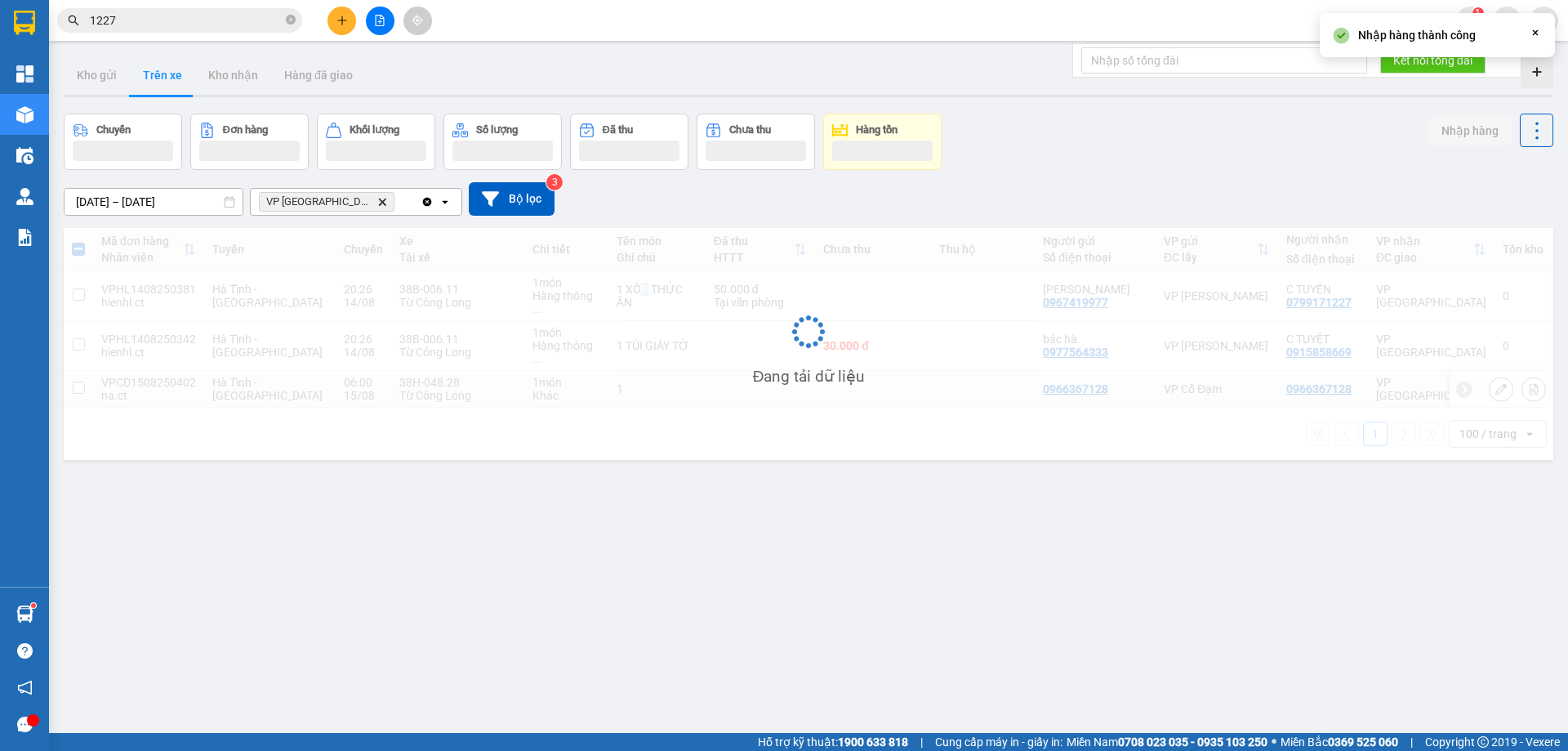
checkbox input "false"
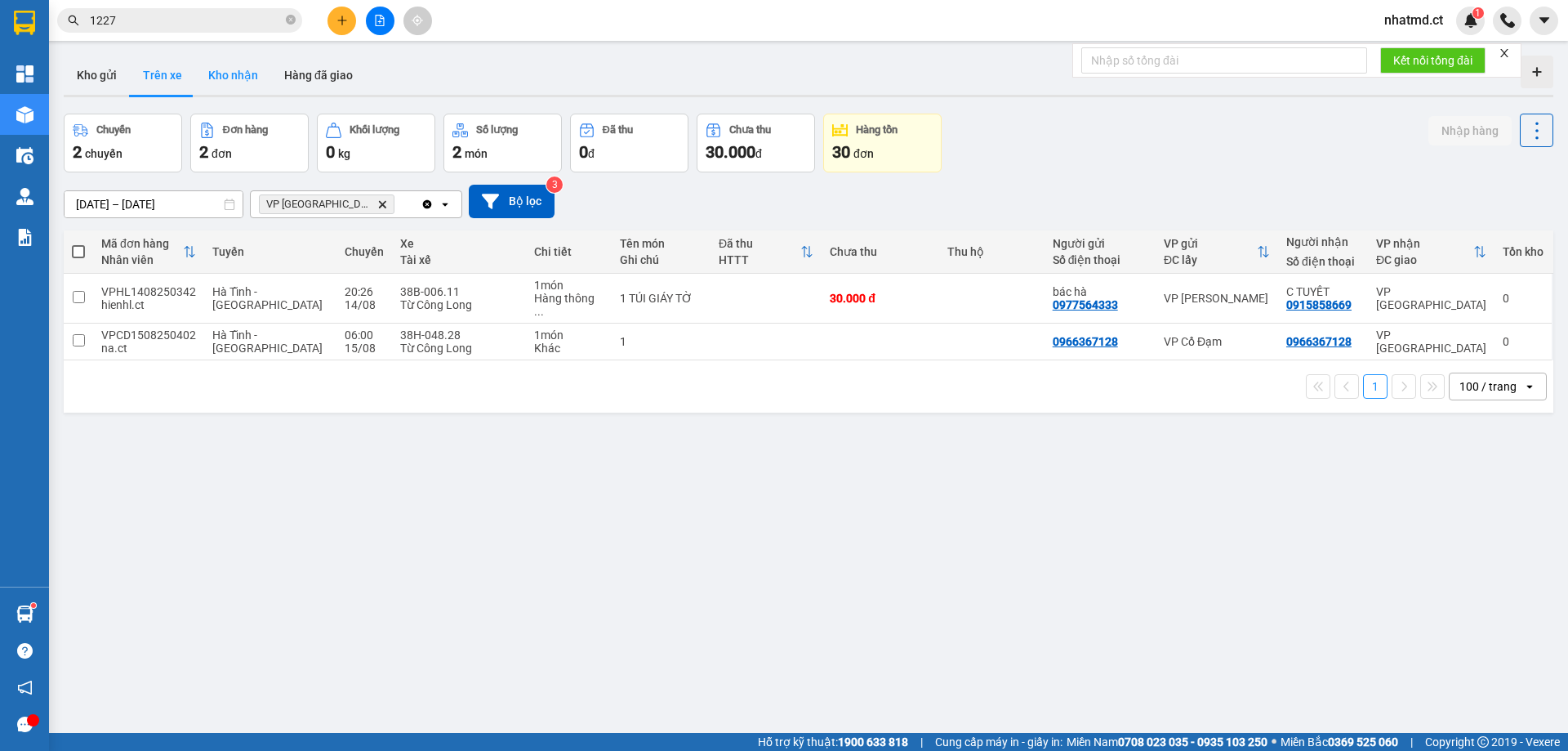
click at [204, 86] on button "Kho nhận" at bounding box center [233, 75] width 76 height 39
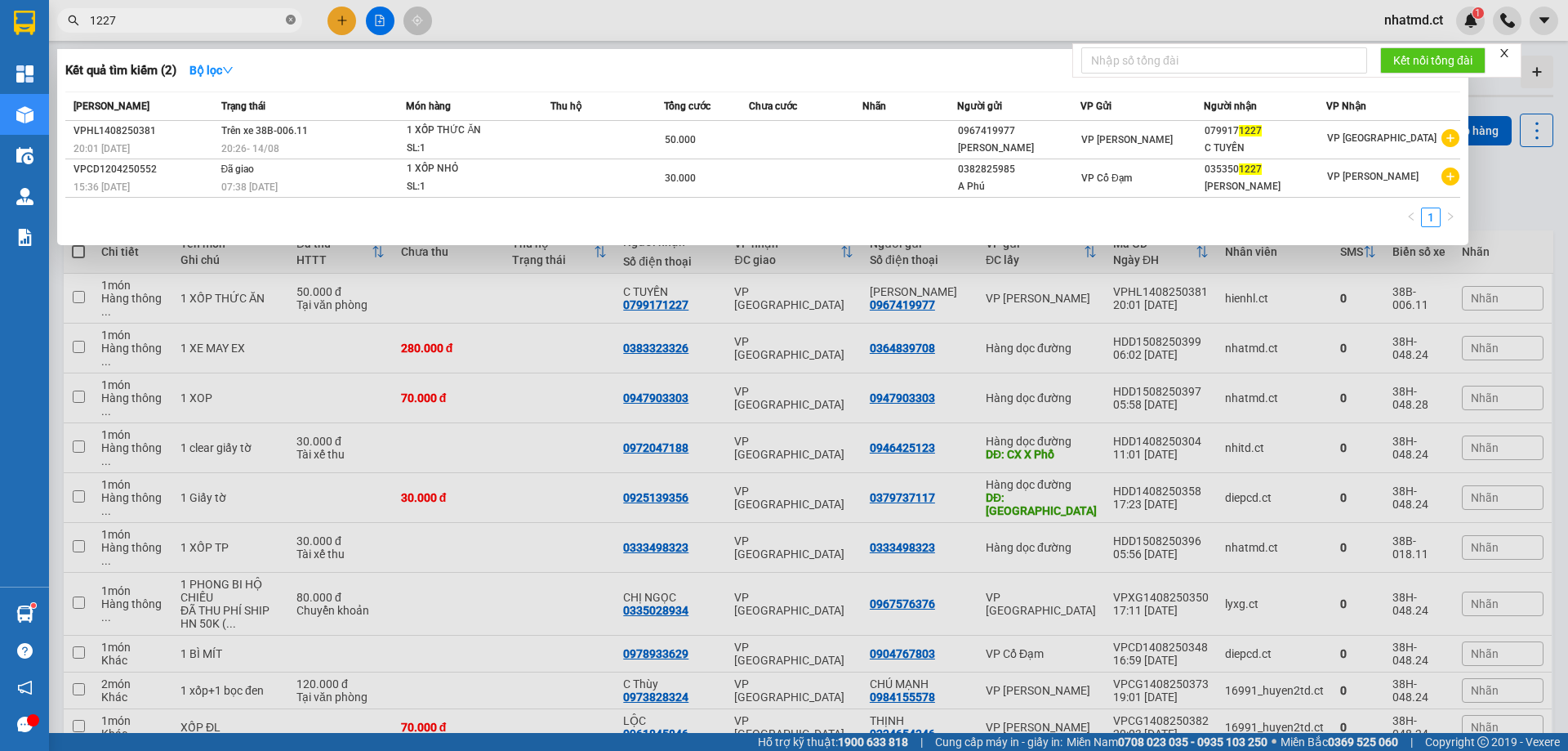
click at [288, 25] on icon "close-circle" at bounding box center [290, 19] width 10 height 10
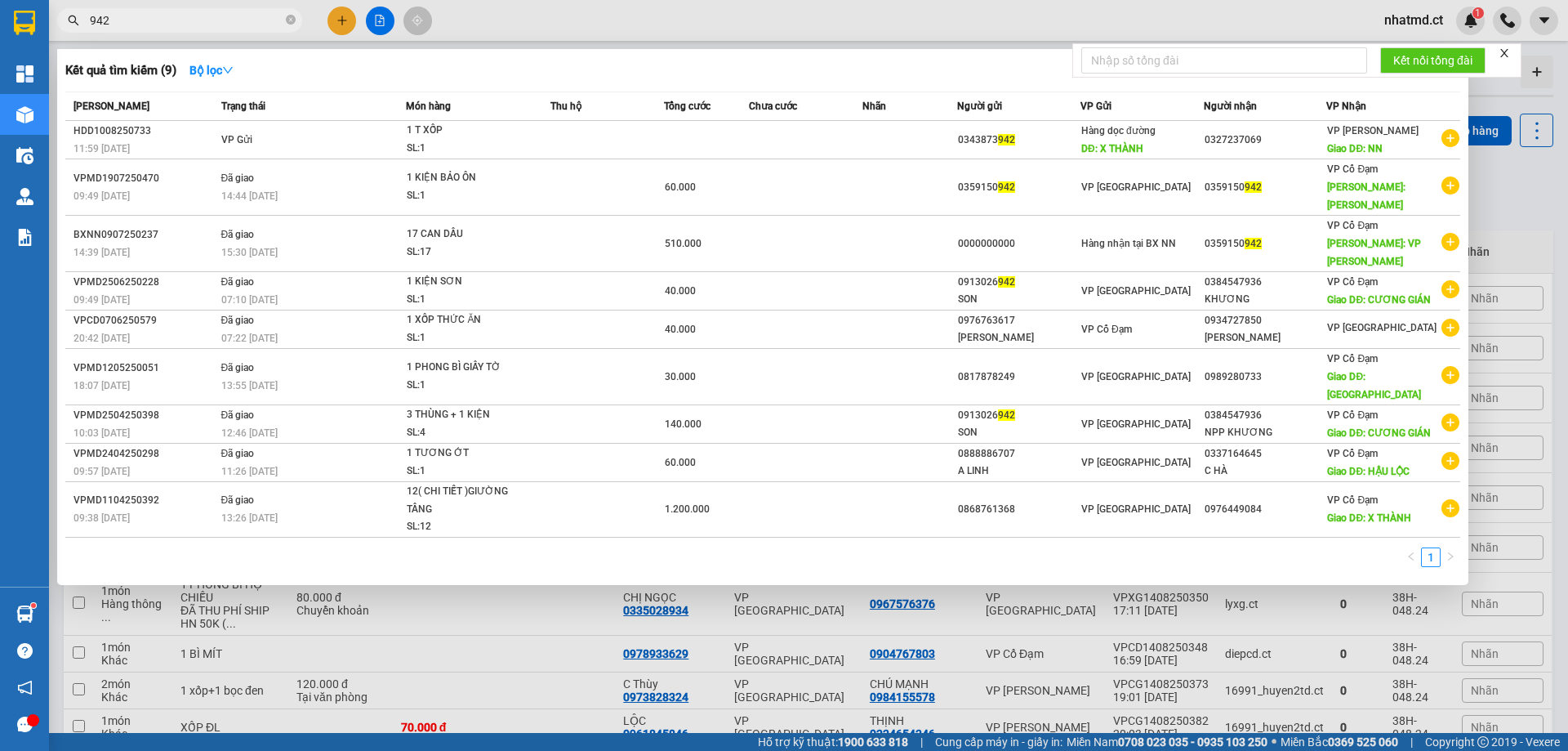
click at [232, 13] on input "942" at bounding box center [186, 20] width 192 height 18
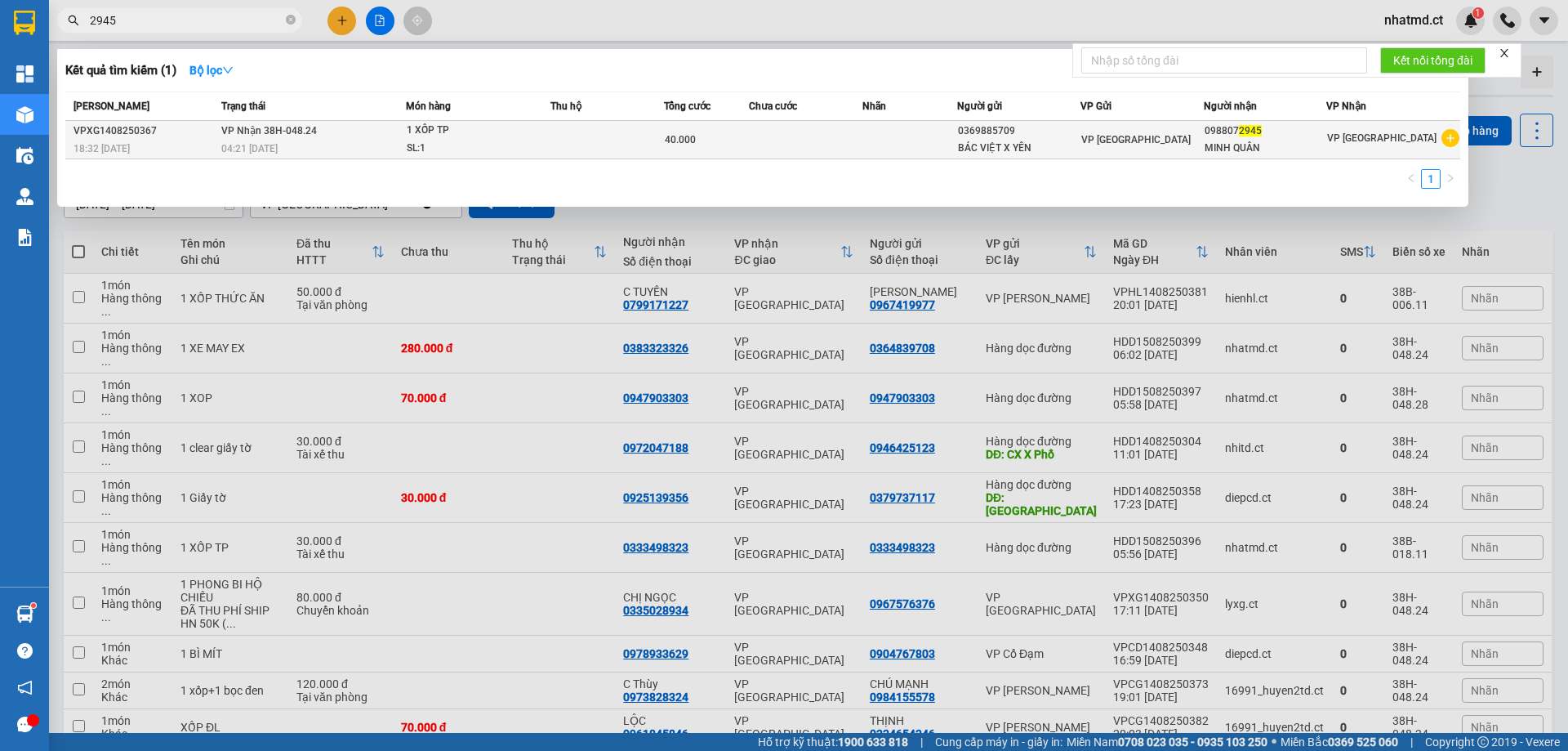
type input "2945"
click at [467, 144] on div "SL: 1" at bounding box center [468, 148] width 123 height 18
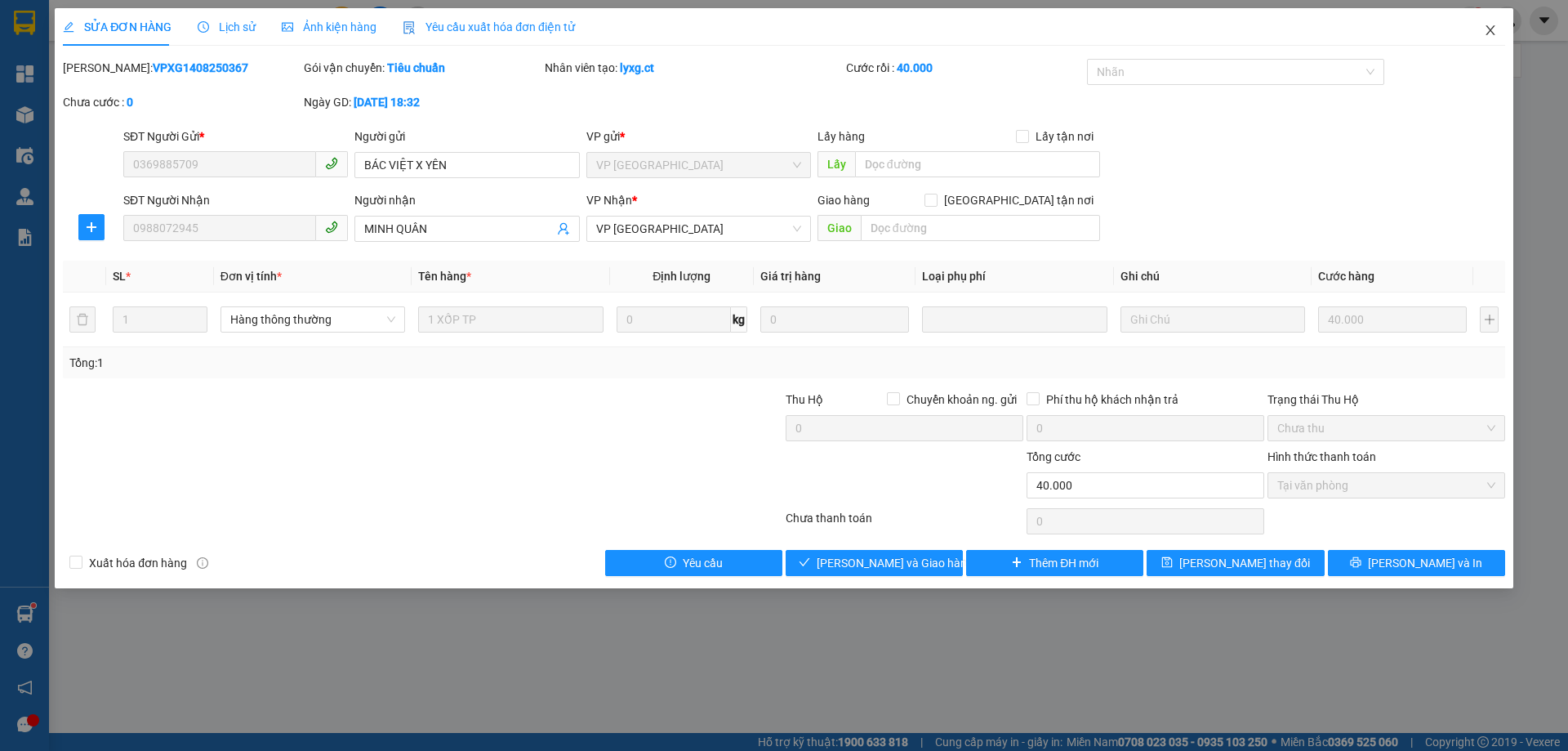
click at [1485, 32] on icon "close" at bounding box center [1490, 30] width 13 height 13
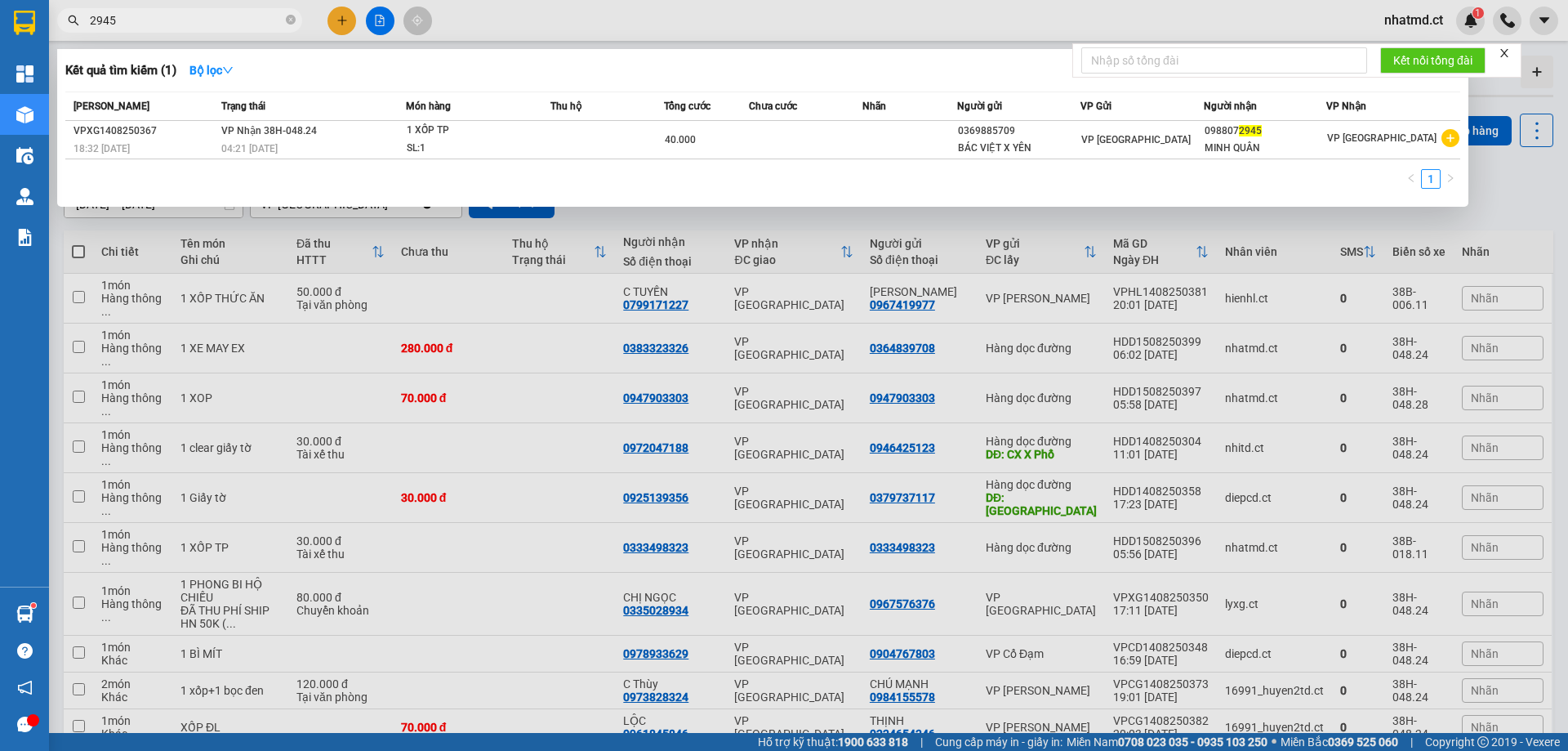
click at [223, 26] on input "2945" at bounding box center [186, 20] width 192 height 18
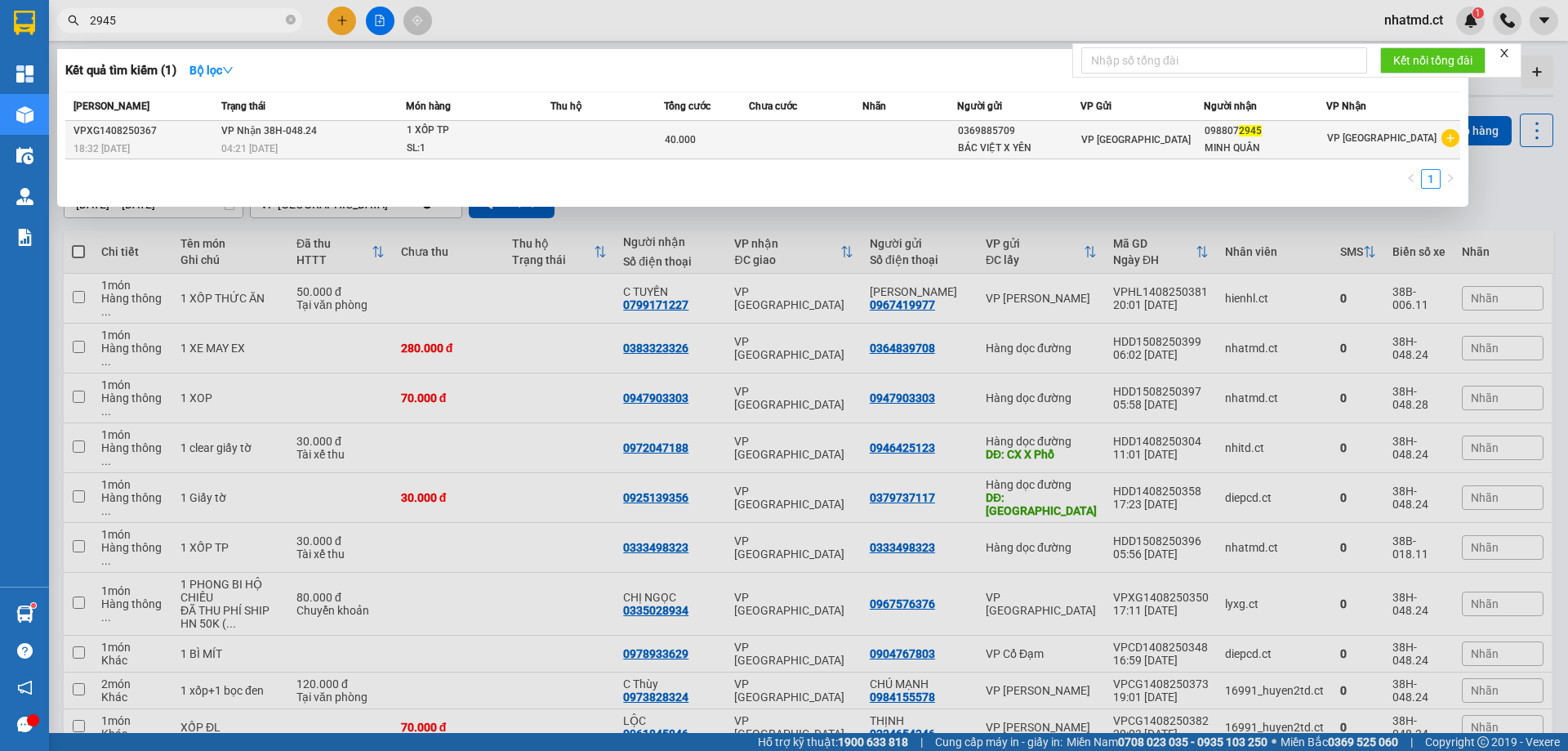
click at [344, 138] on td "VP Nhận 38H-048.24 04:21 [DATE]" at bounding box center [311, 140] width 190 height 39
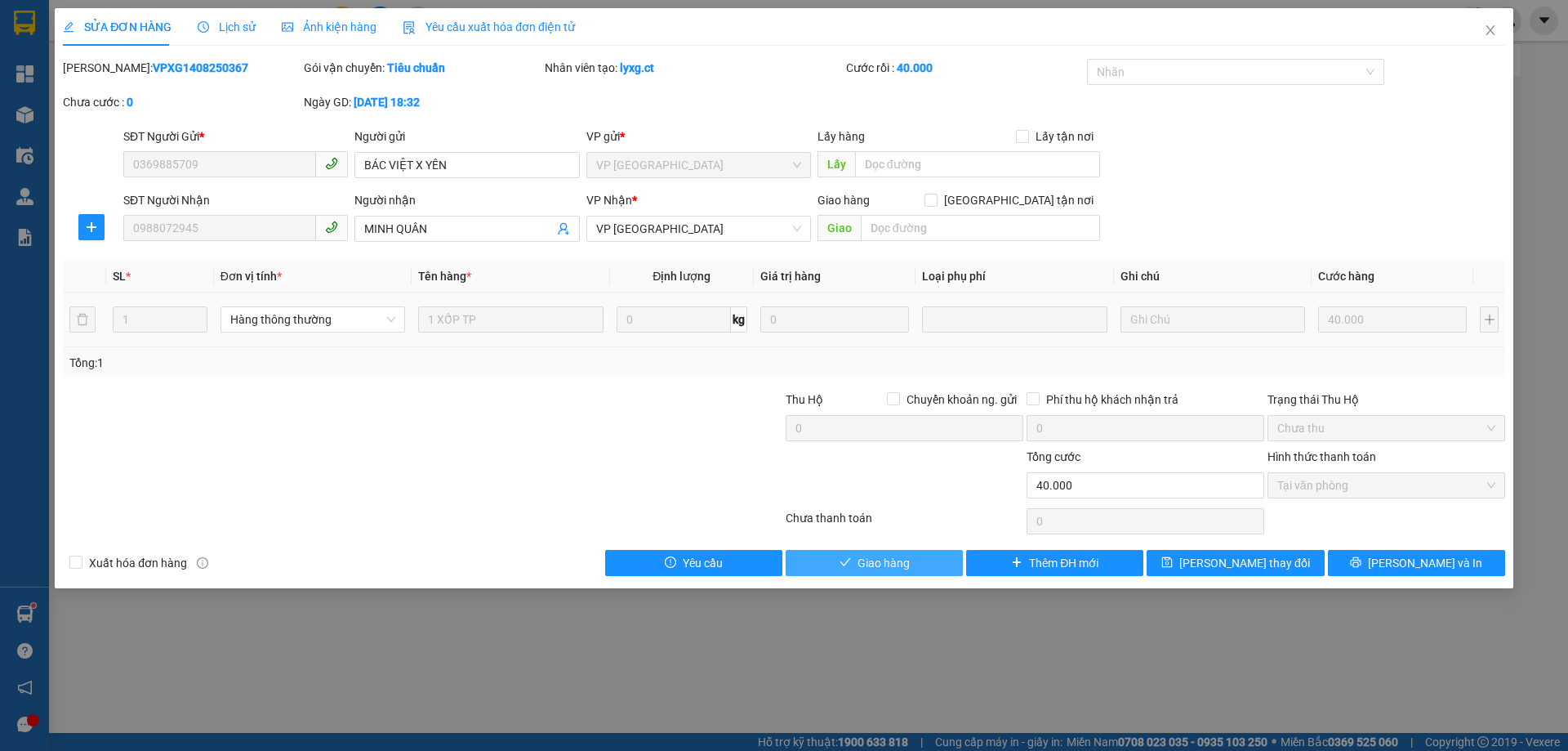
click at [896, 564] on span "Giao hàng" at bounding box center [883, 563] width 52 height 18
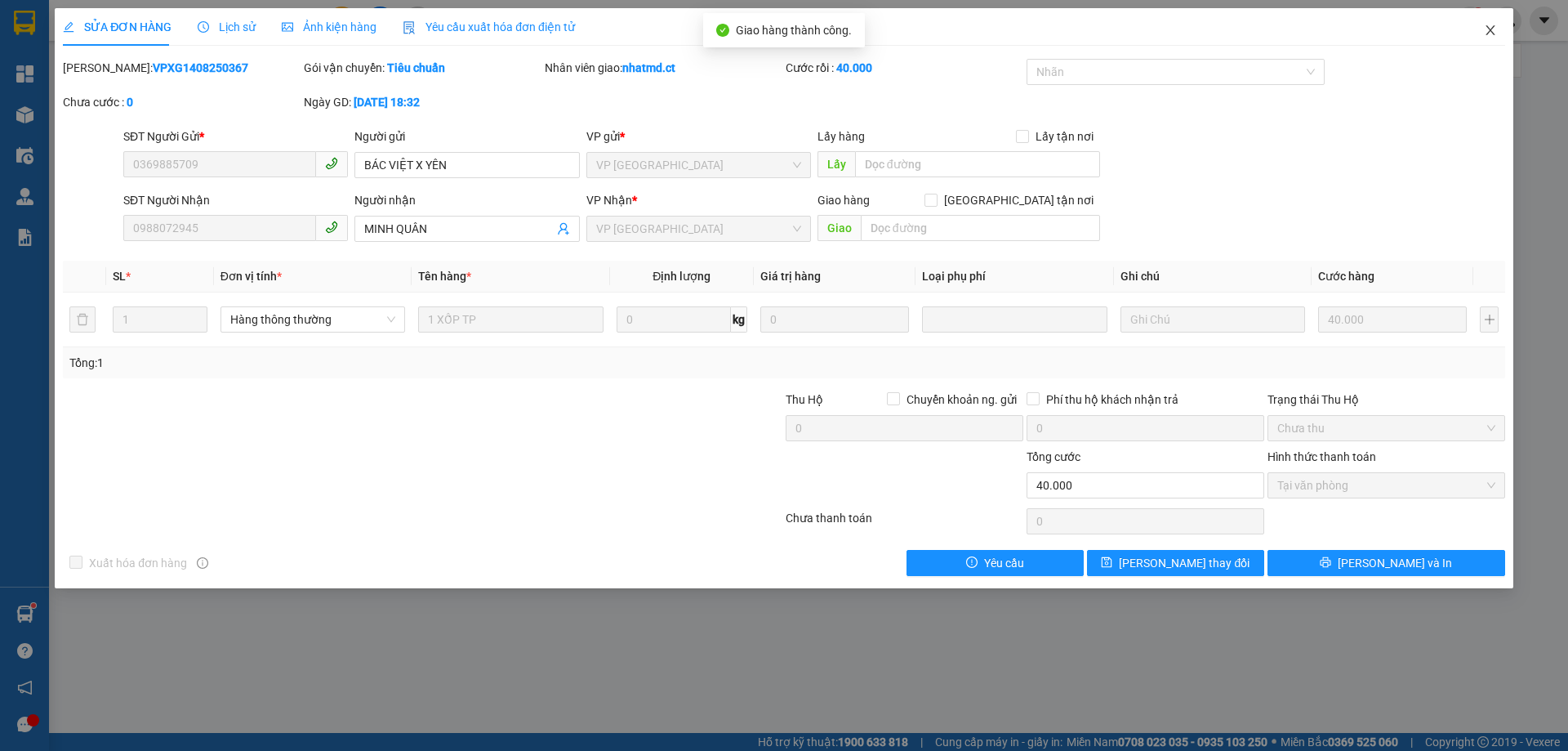
click at [1492, 36] on icon "close" at bounding box center [1490, 30] width 13 height 13
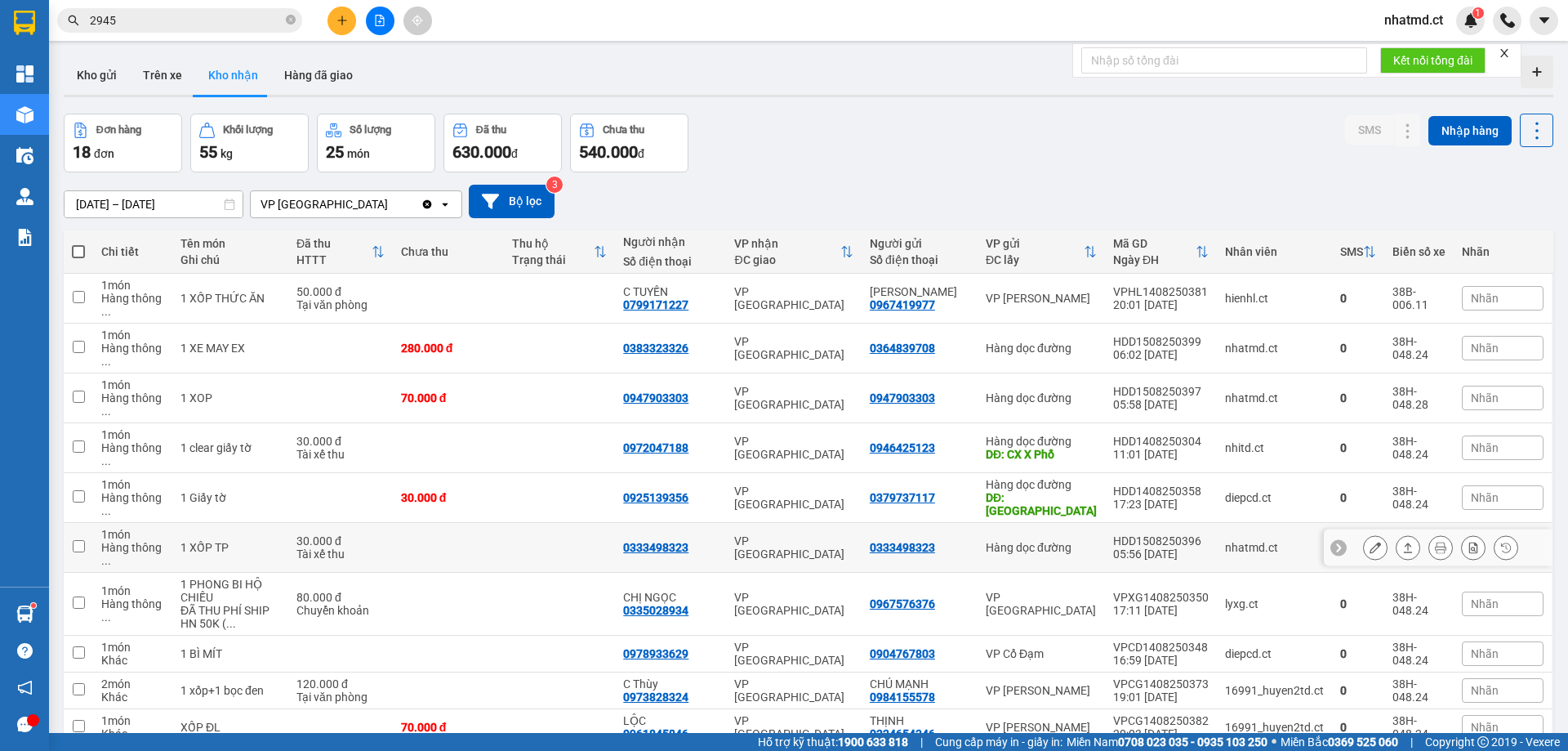
click at [606, 522] on td at bounding box center [559, 547] width 111 height 49
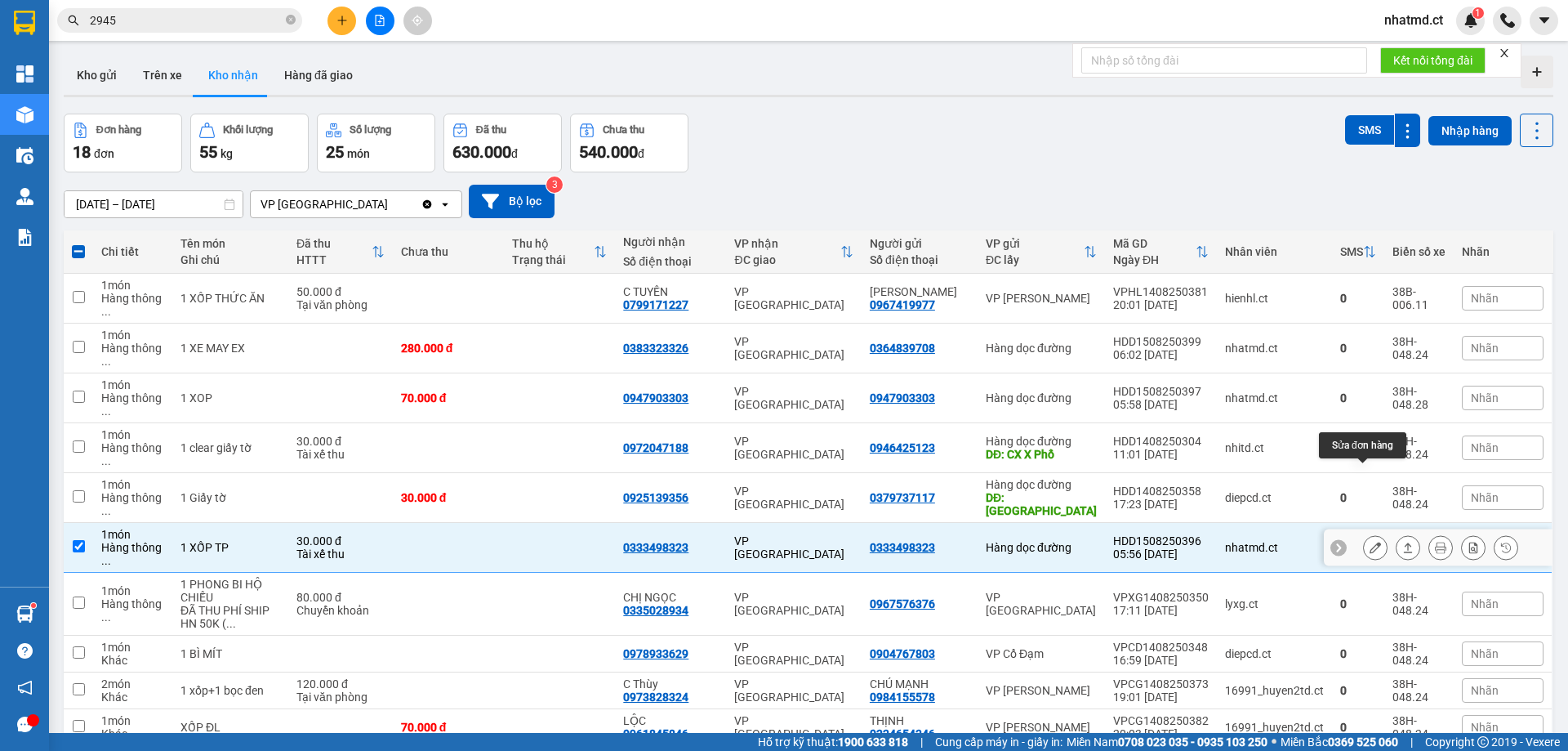
click at [1364, 534] on button at bounding box center [1376, 548] width 23 height 28
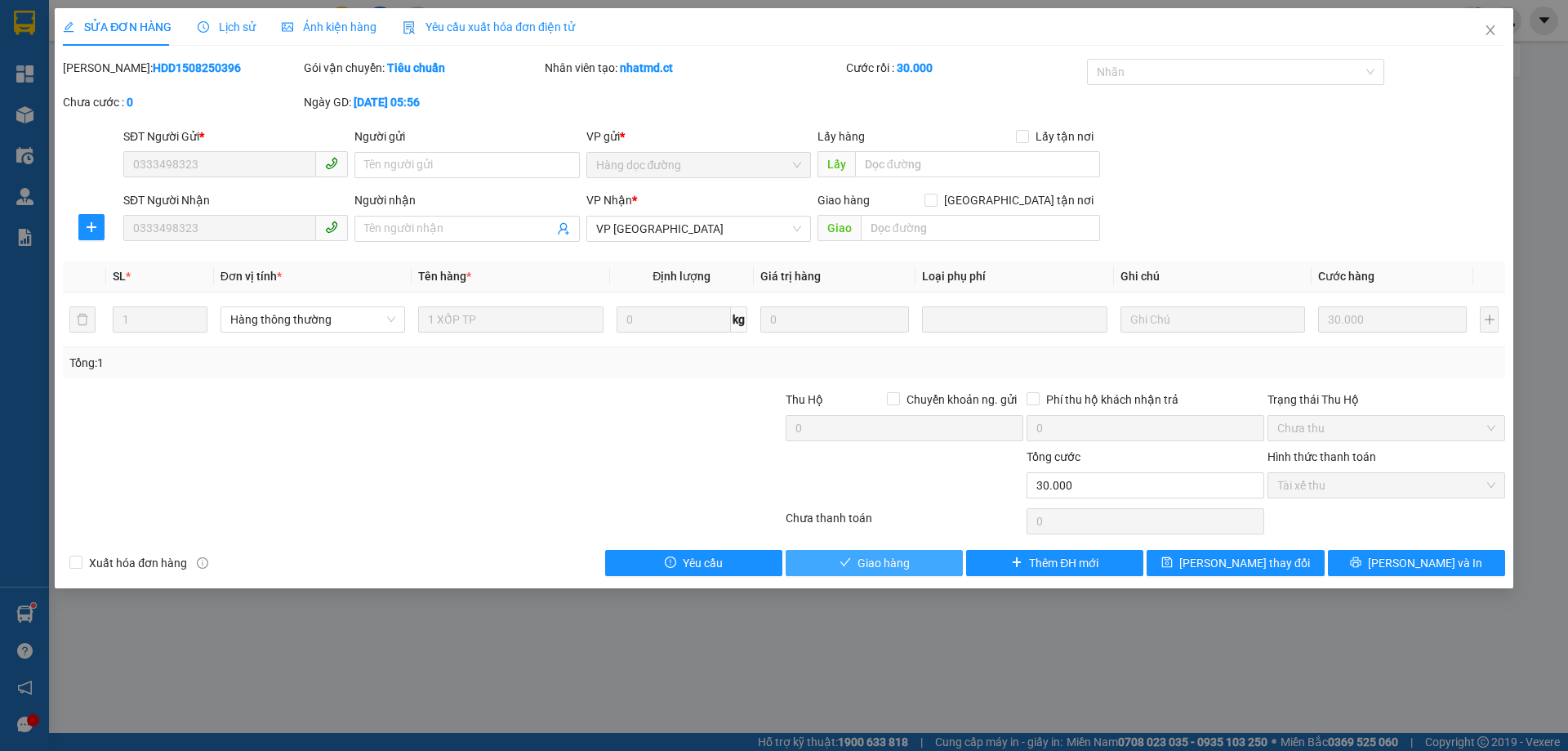
drag, startPoint x: 911, startPoint y: 567, endPoint x: 944, endPoint y: 544, distance: 40.2
click at [910, 567] on button "Giao hàng" at bounding box center [874, 563] width 177 height 26
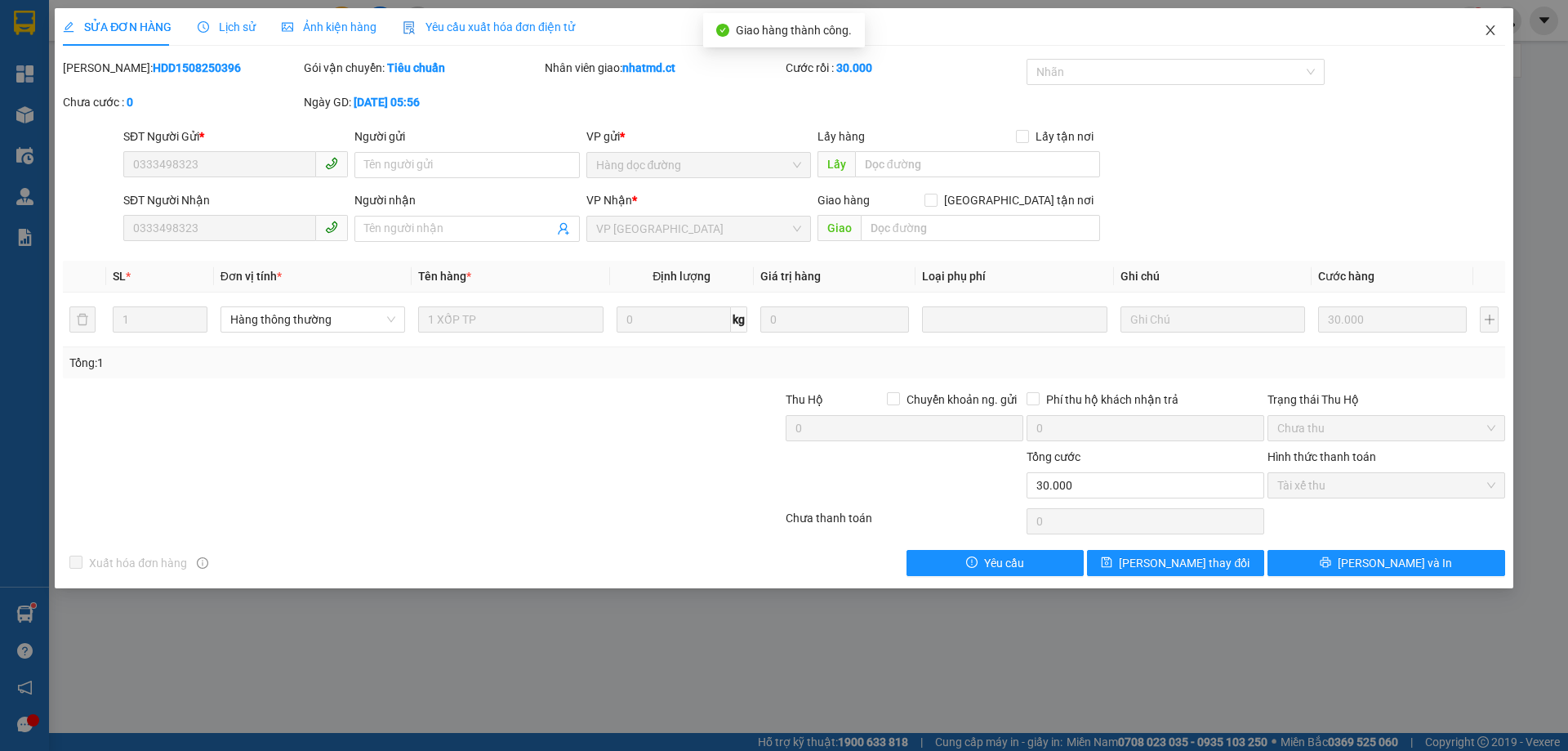
click at [1503, 34] on span "Close" at bounding box center [1491, 31] width 46 height 46
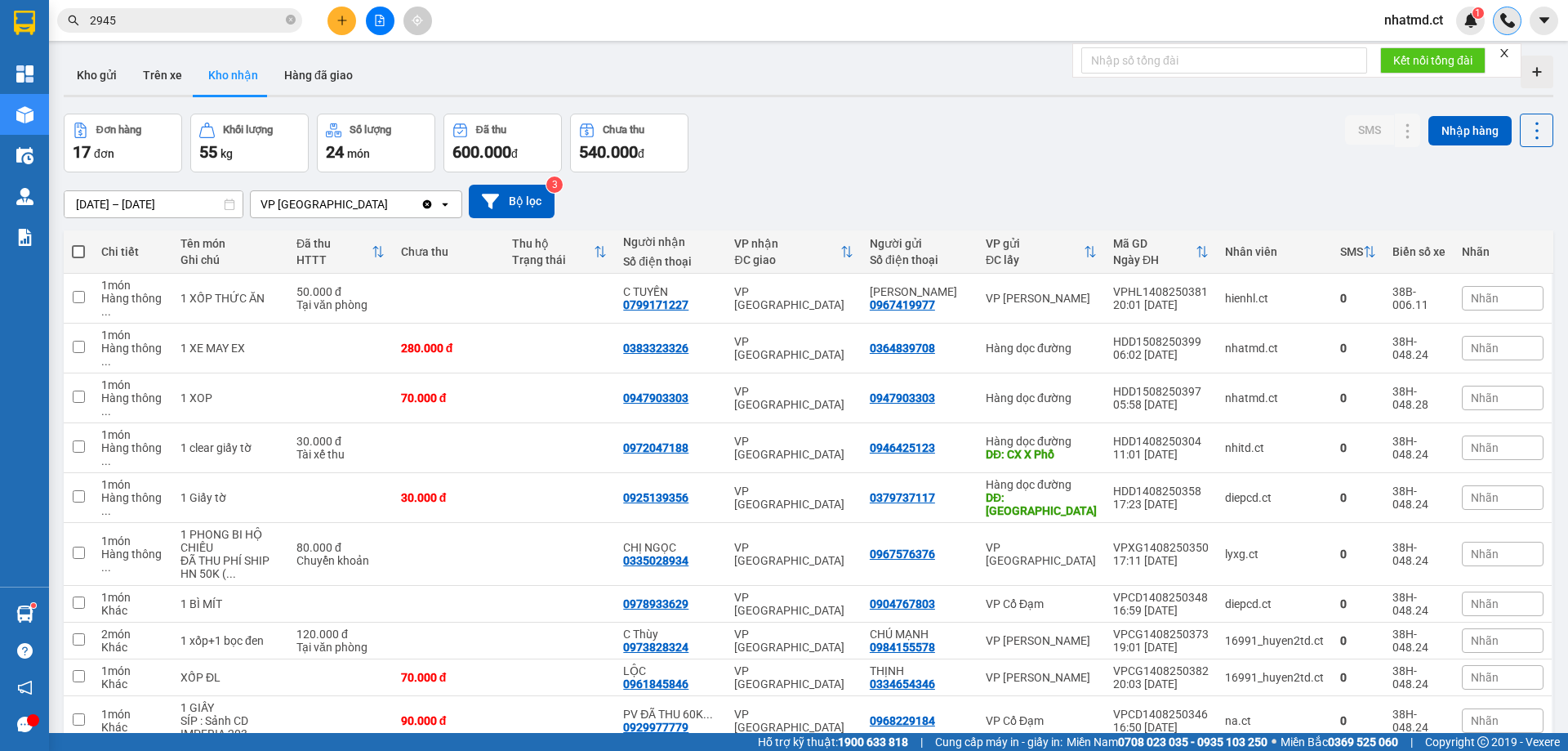
scroll to position [298, 0]
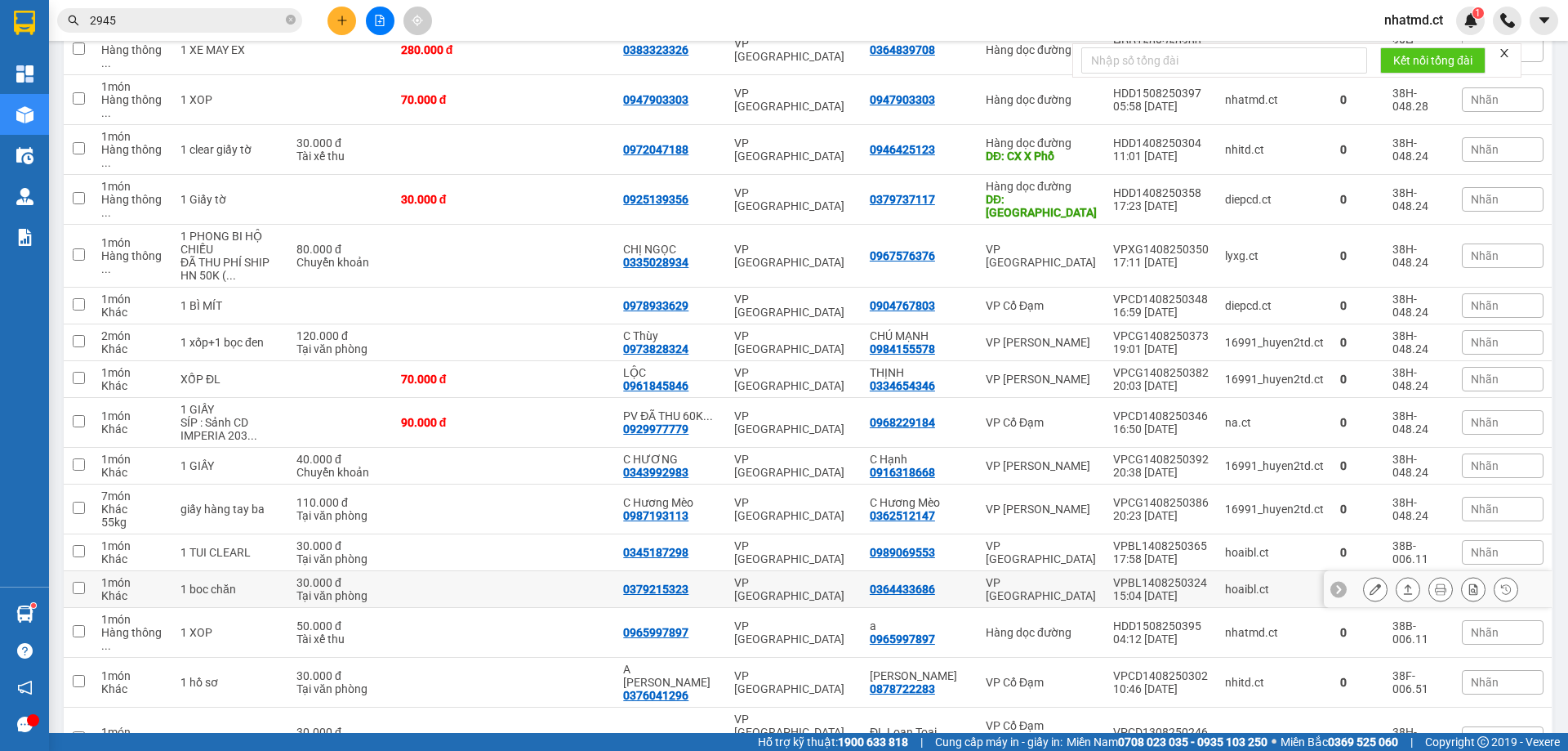
click at [556, 571] on td at bounding box center [559, 590] width 111 height 37
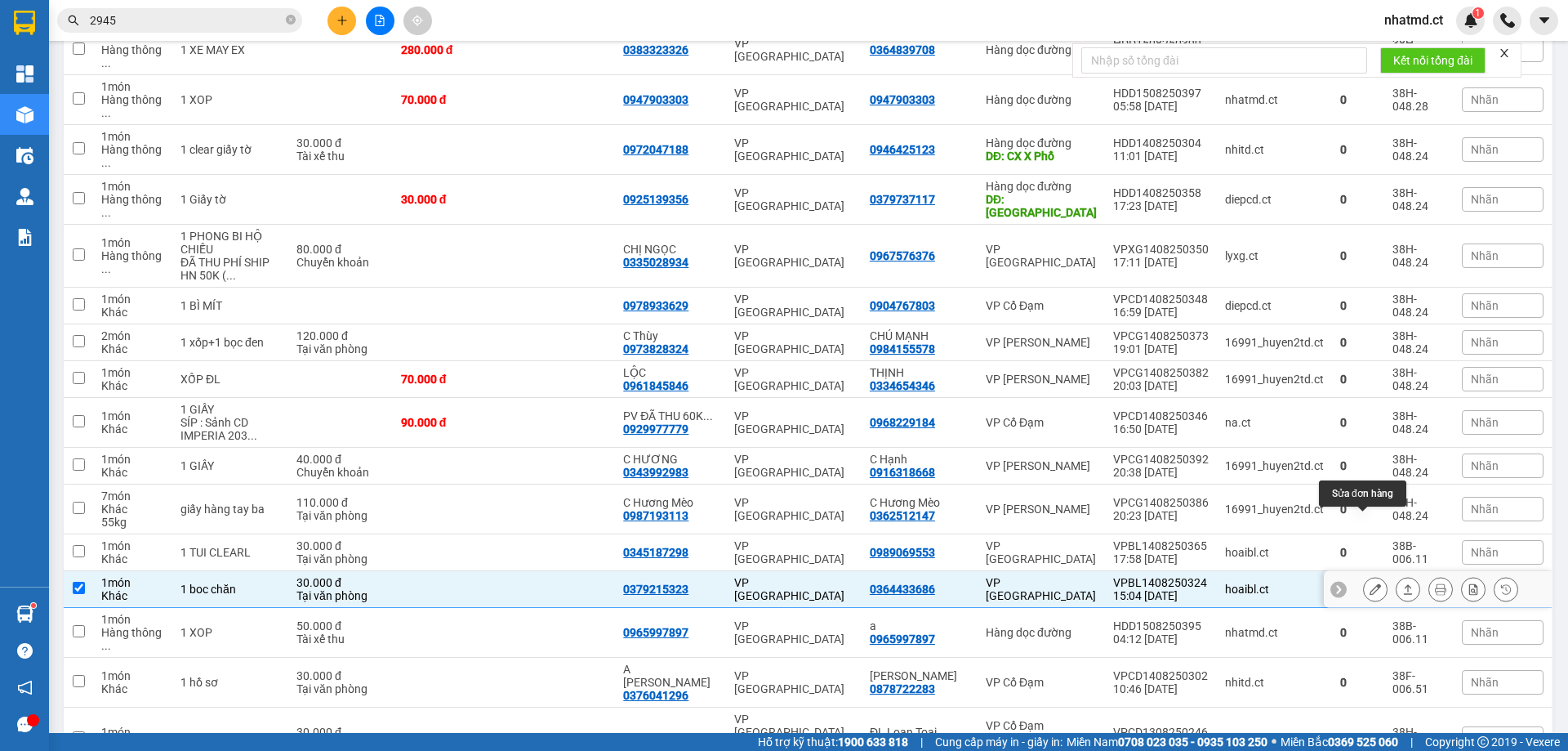
click at [1363, 577] on div at bounding box center [1376, 590] width 25 height 25
click at [1369, 583] on icon at bounding box center [1375, 589] width 11 height 11
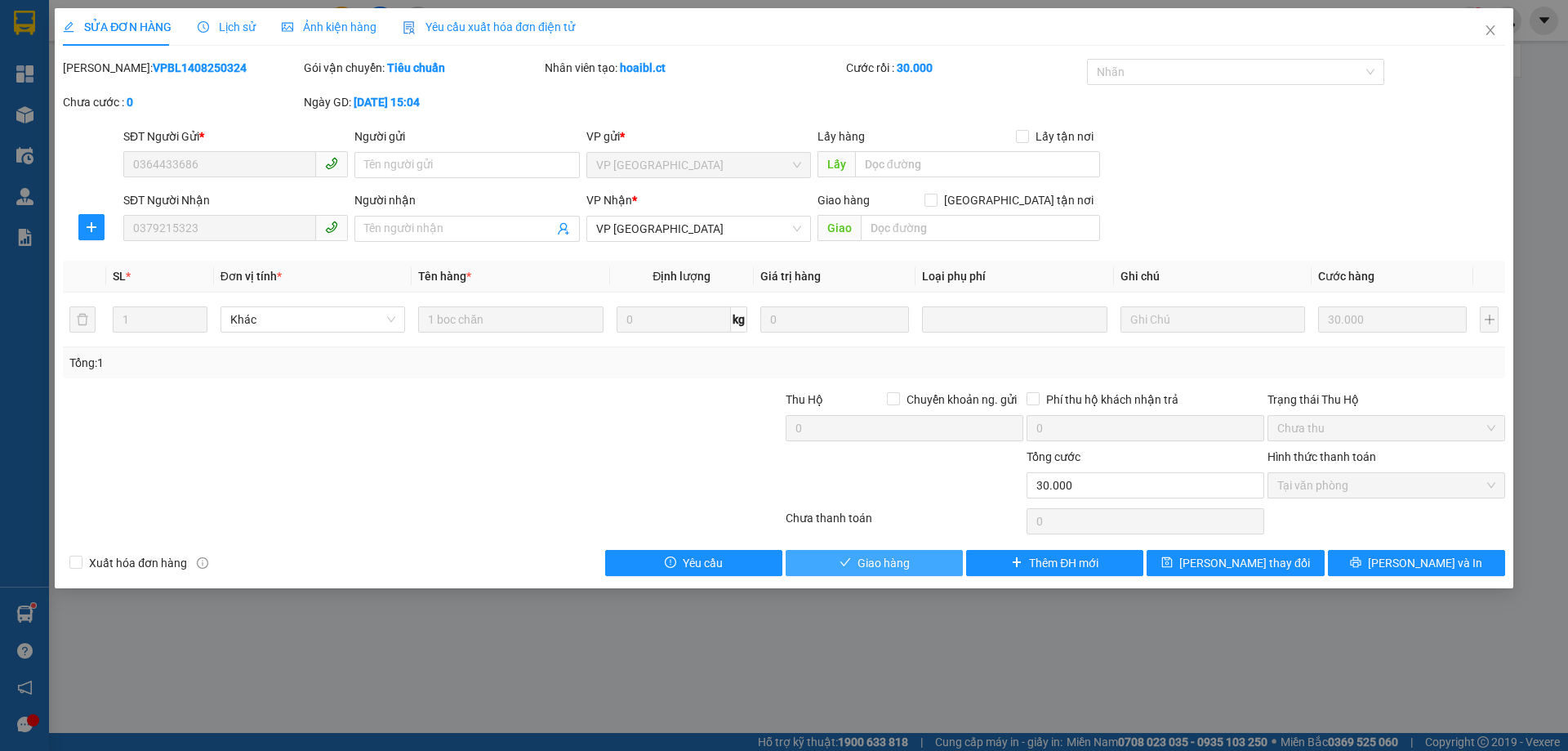
click at [909, 570] on span "Giao hàng" at bounding box center [883, 563] width 52 height 18
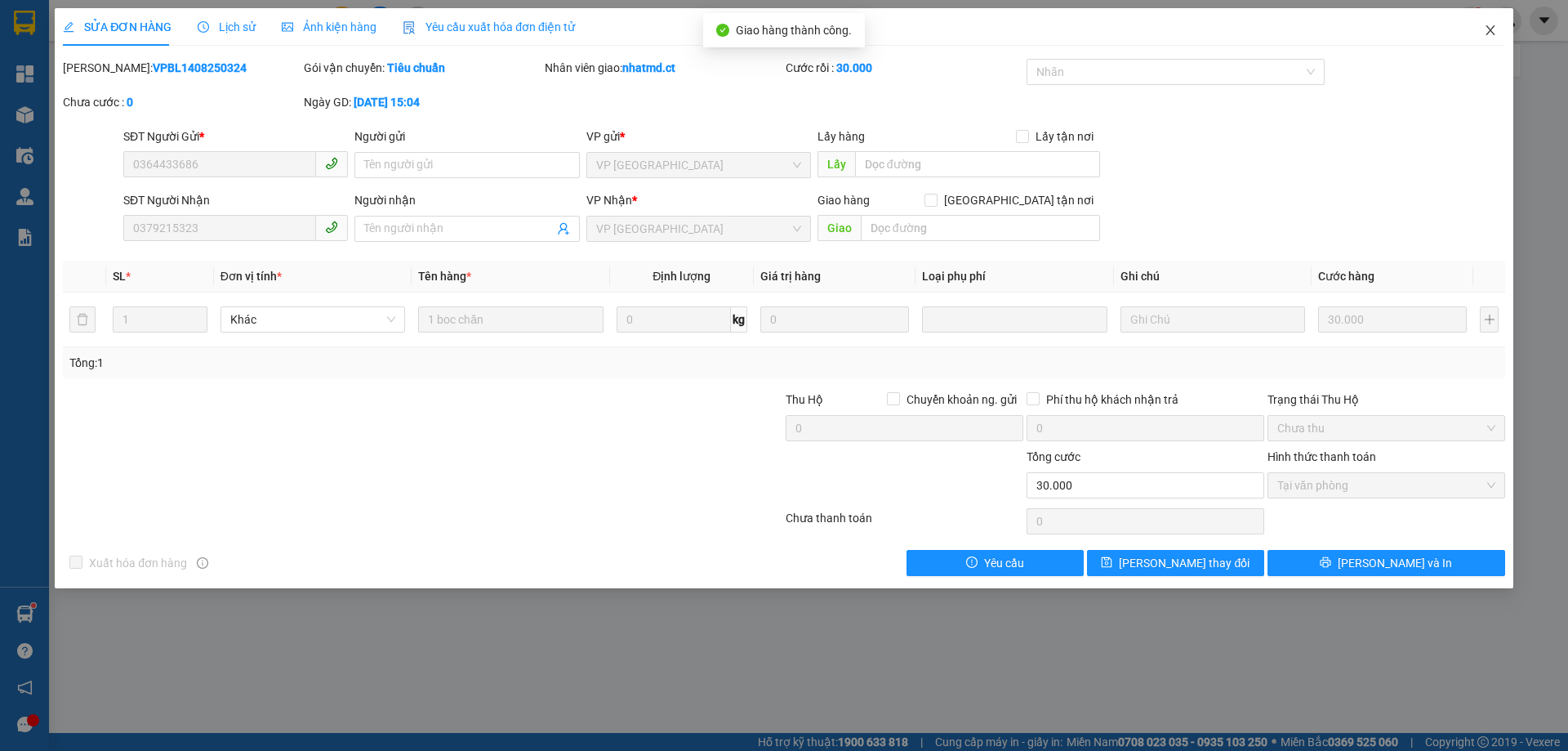
click at [1490, 37] on icon "close" at bounding box center [1490, 30] width 13 height 13
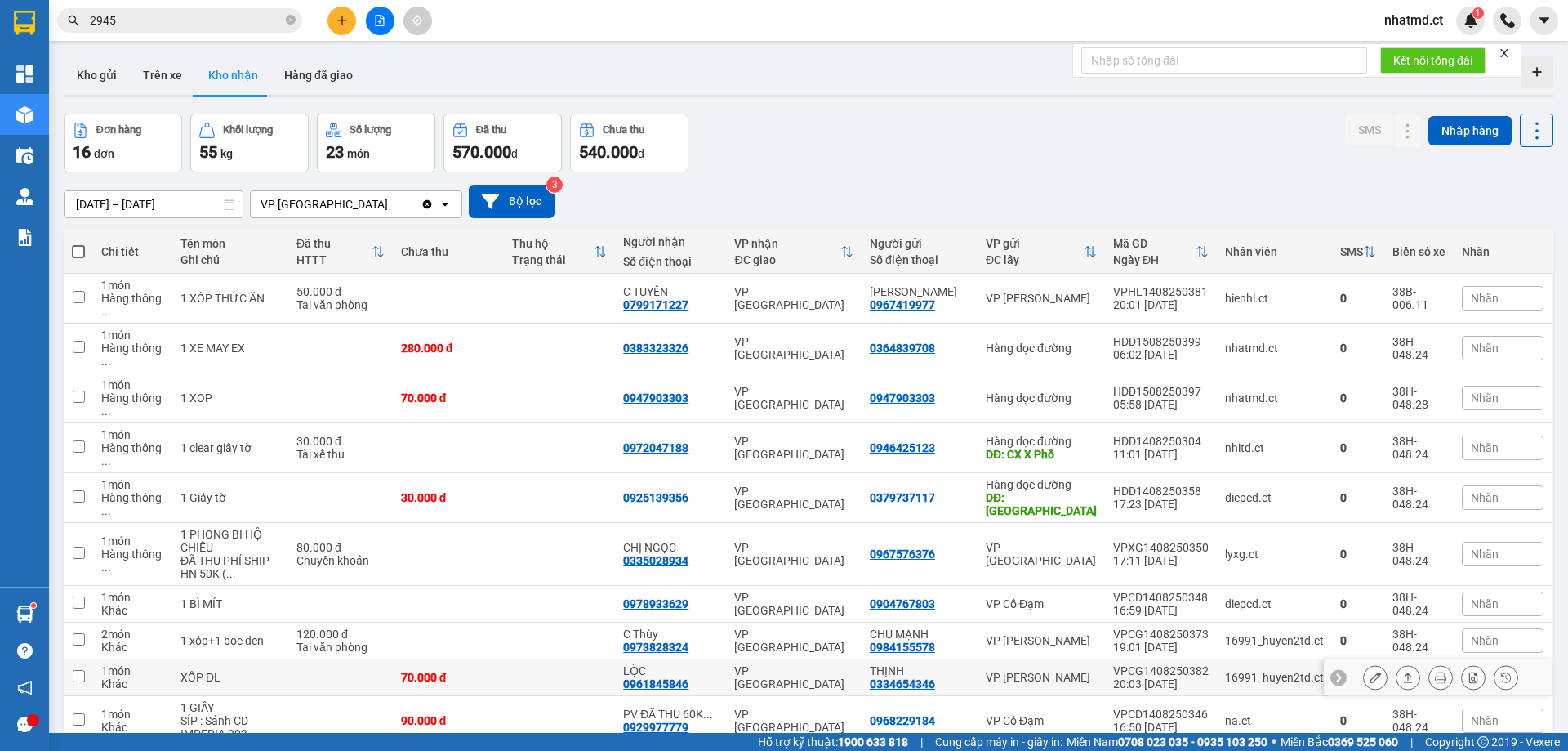
click at [504, 659] on td "70.000 đ" at bounding box center [448, 678] width 111 height 37
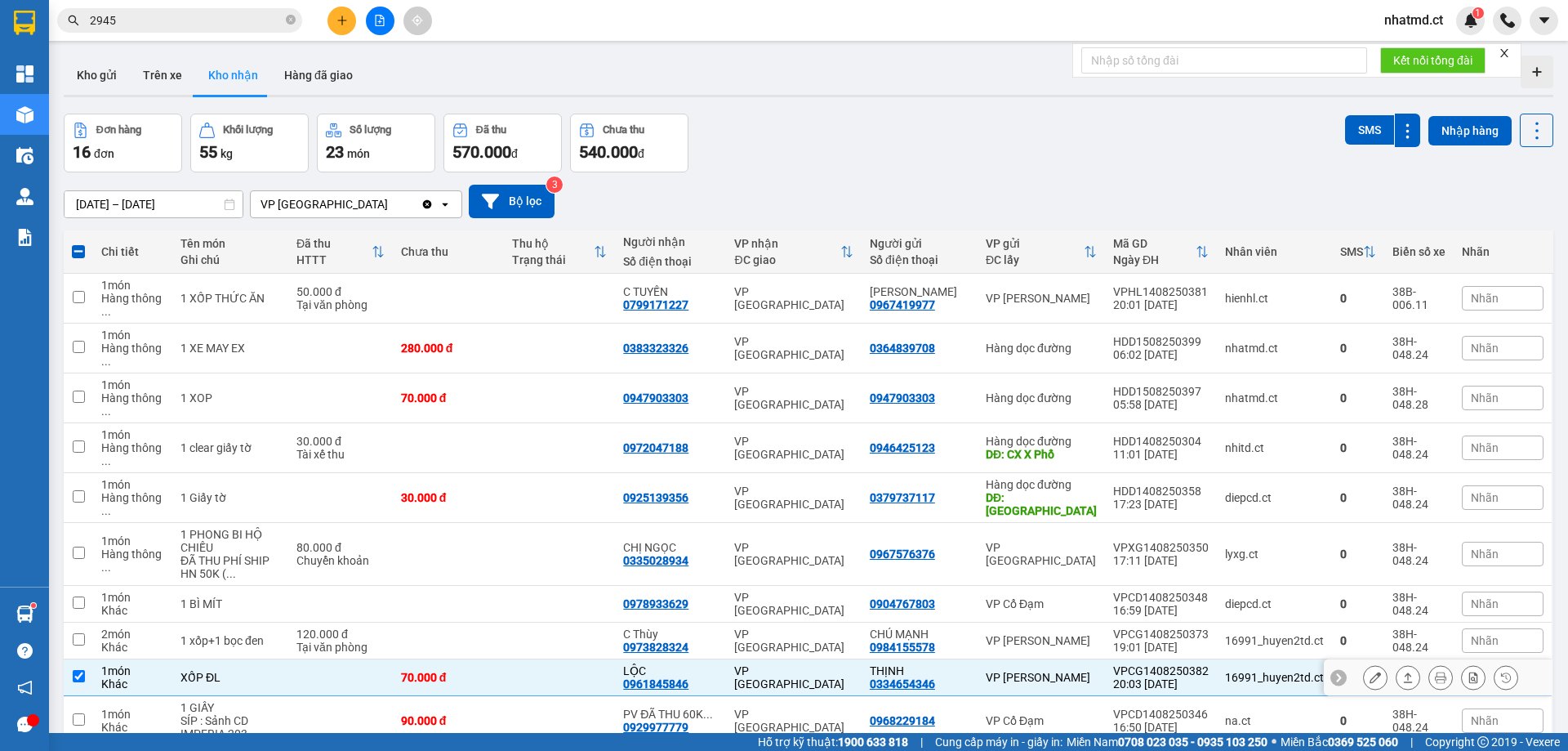
click at [1369, 672] on icon at bounding box center [1375, 677] width 11 height 11
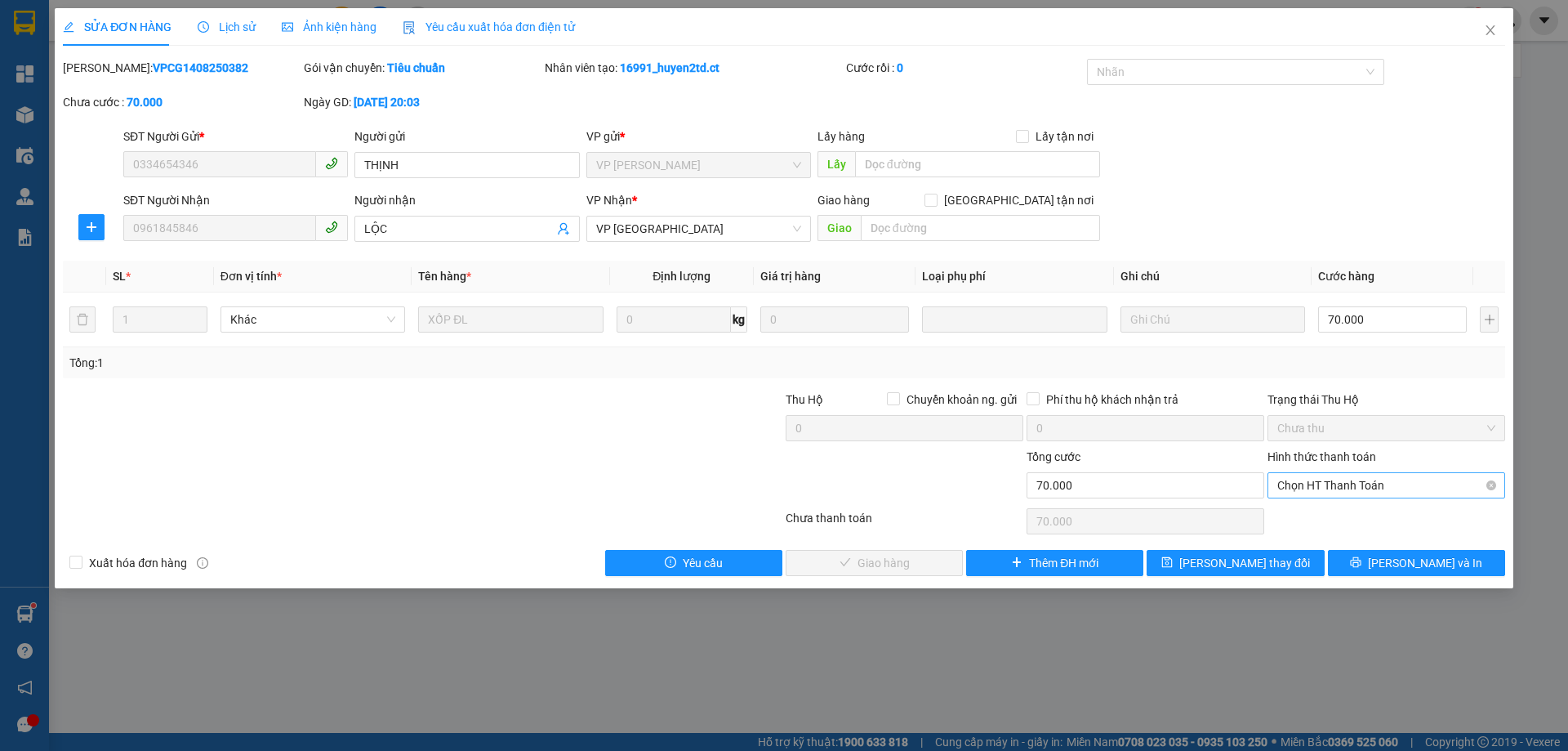
drag, startPoint x: 1323, startPoint y: 481, endPoint x: 1323, endPoint y: 496, distance: 15.0
click at [1323, 484] on span "Chọn HT Thanh Toán" at bounding box center [1386, 485] width 218 height 25
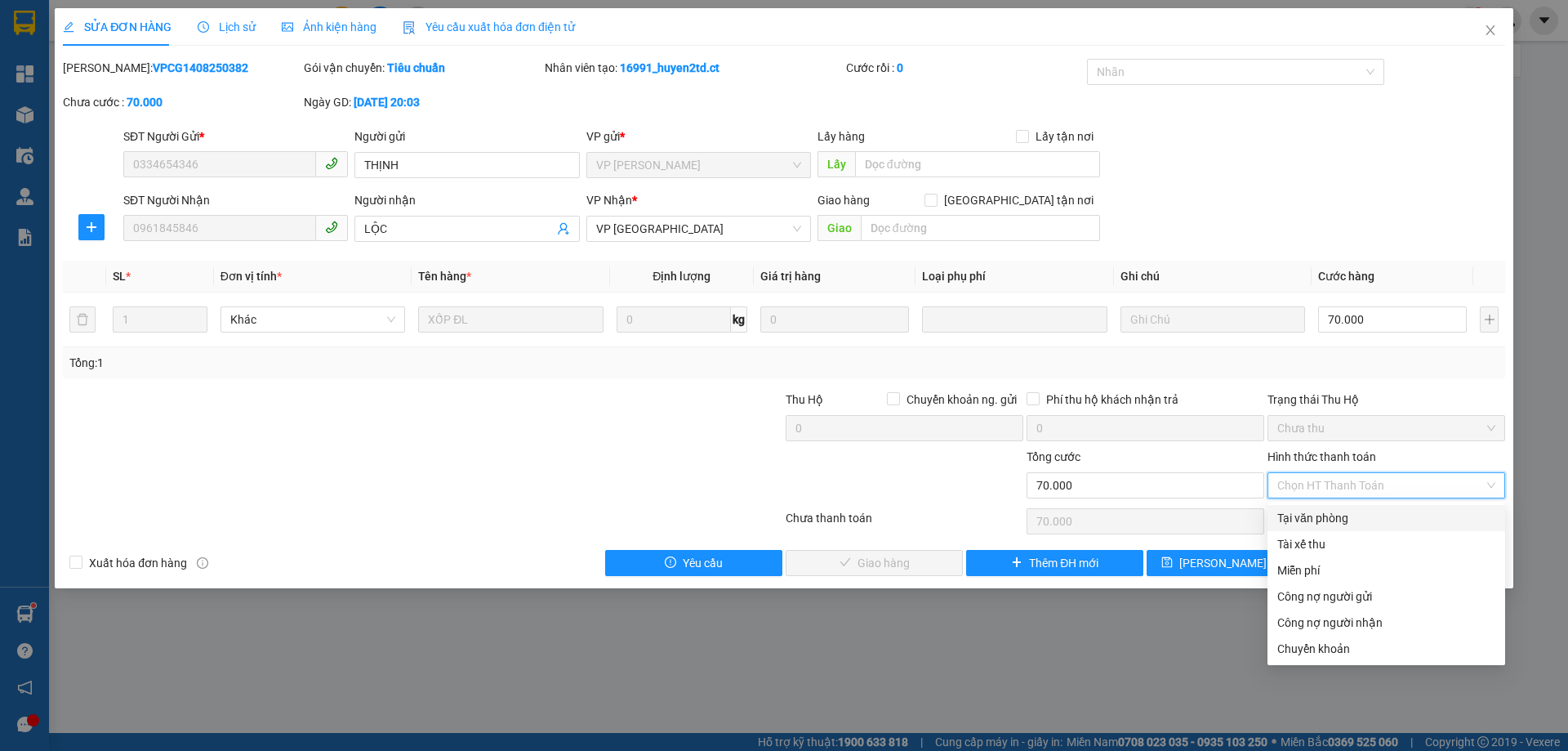
click at [1311, 525] on div "Tại văn phòng" at bounding box center [1386, 518] width 218 height 18
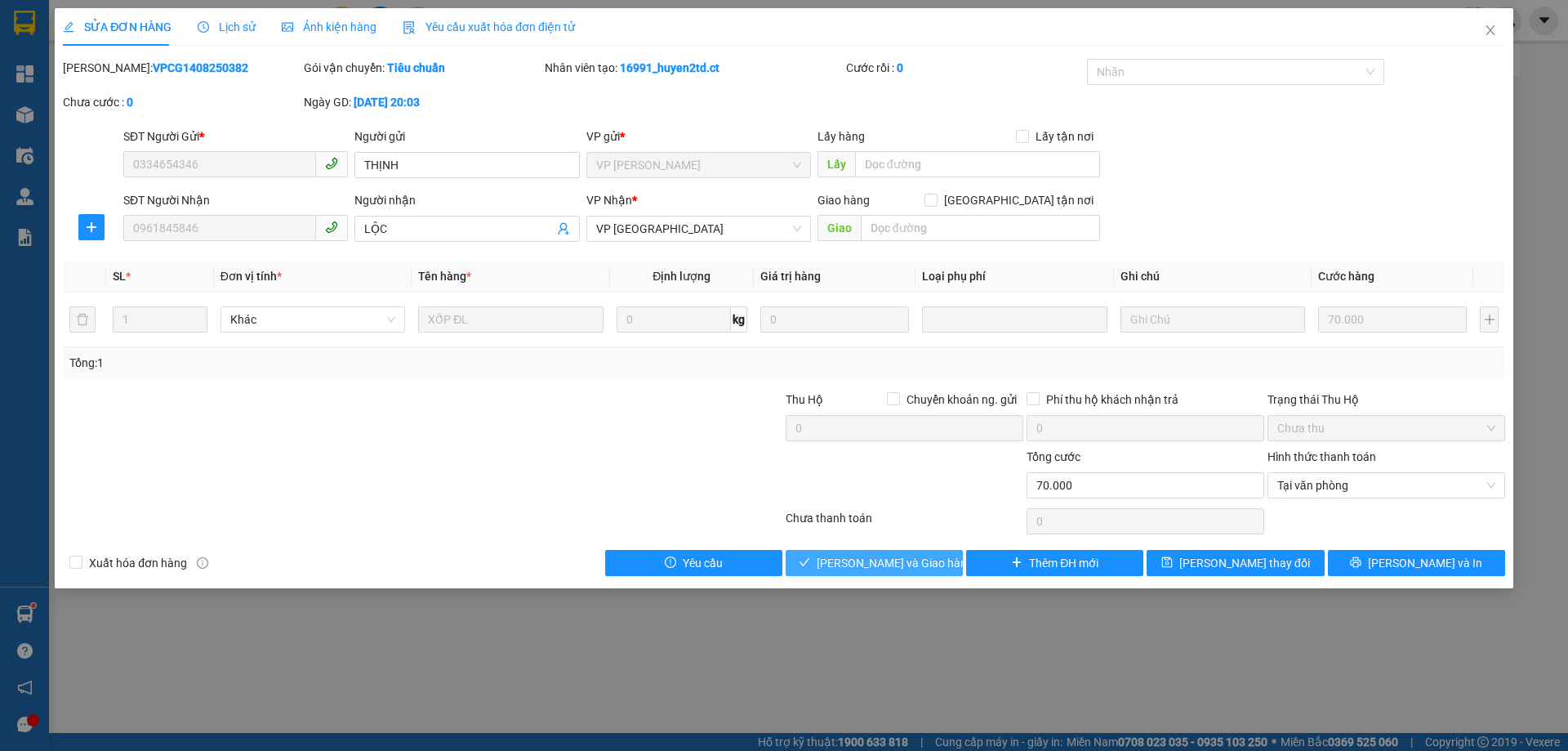
click at [914, 565] on span "[PERSON_NAME] và Giao hàng" at bounding box center [896, 563] width 157 height 18
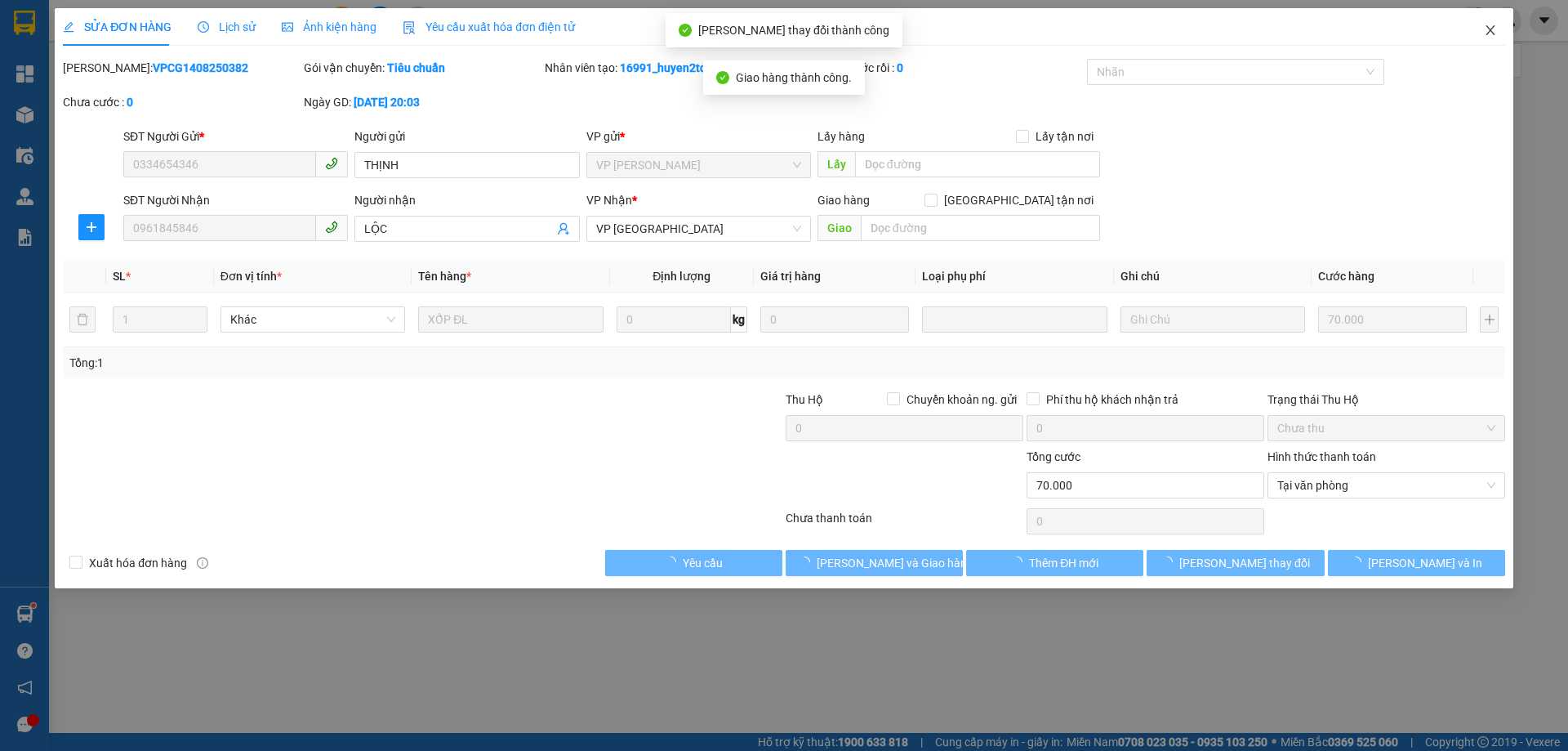
click at [1491, 36] on icon "close" at bounding box center [1490, 30] width 13 height 13
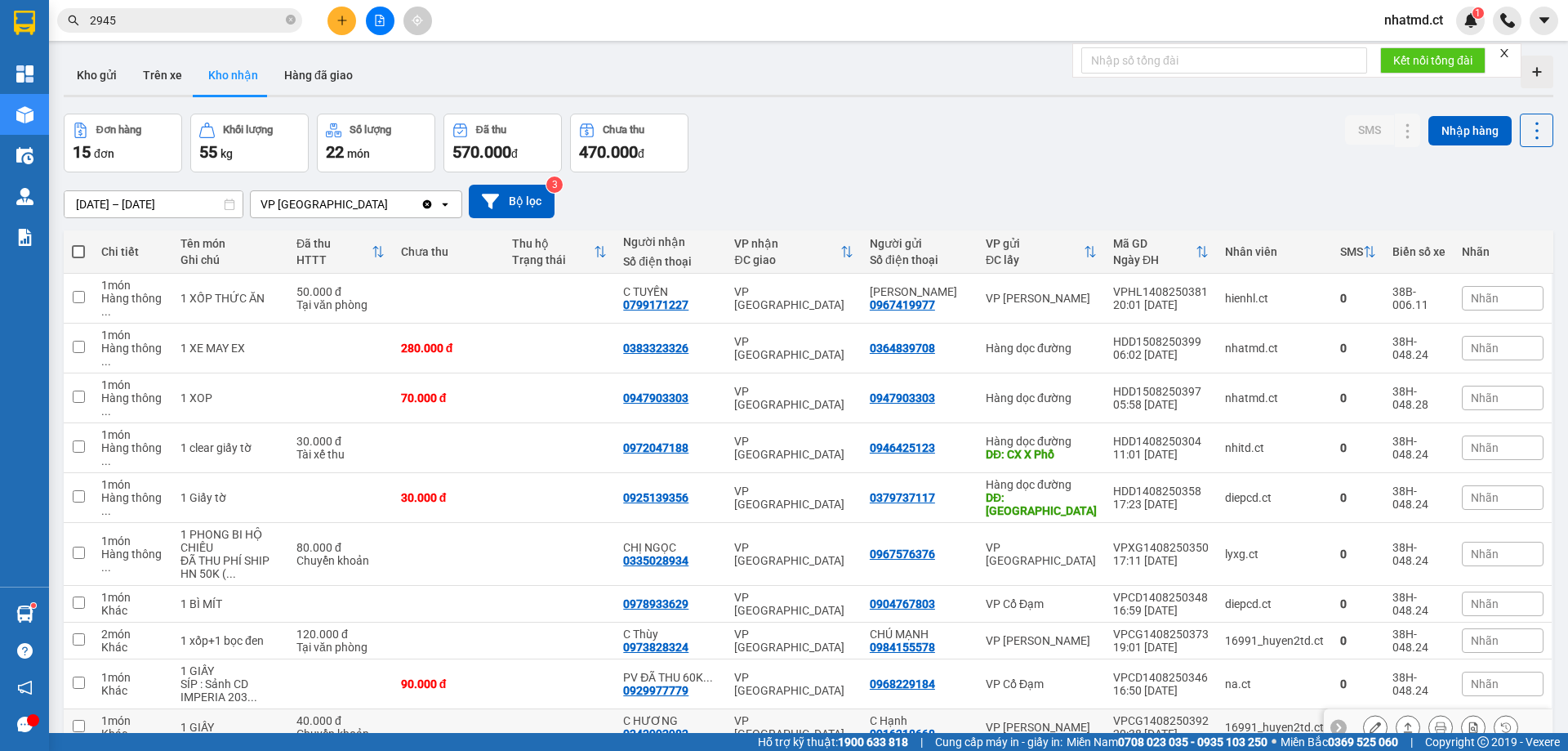
click at [1364, 713] on button at bounding box center [1376, 727] width 23 height 28
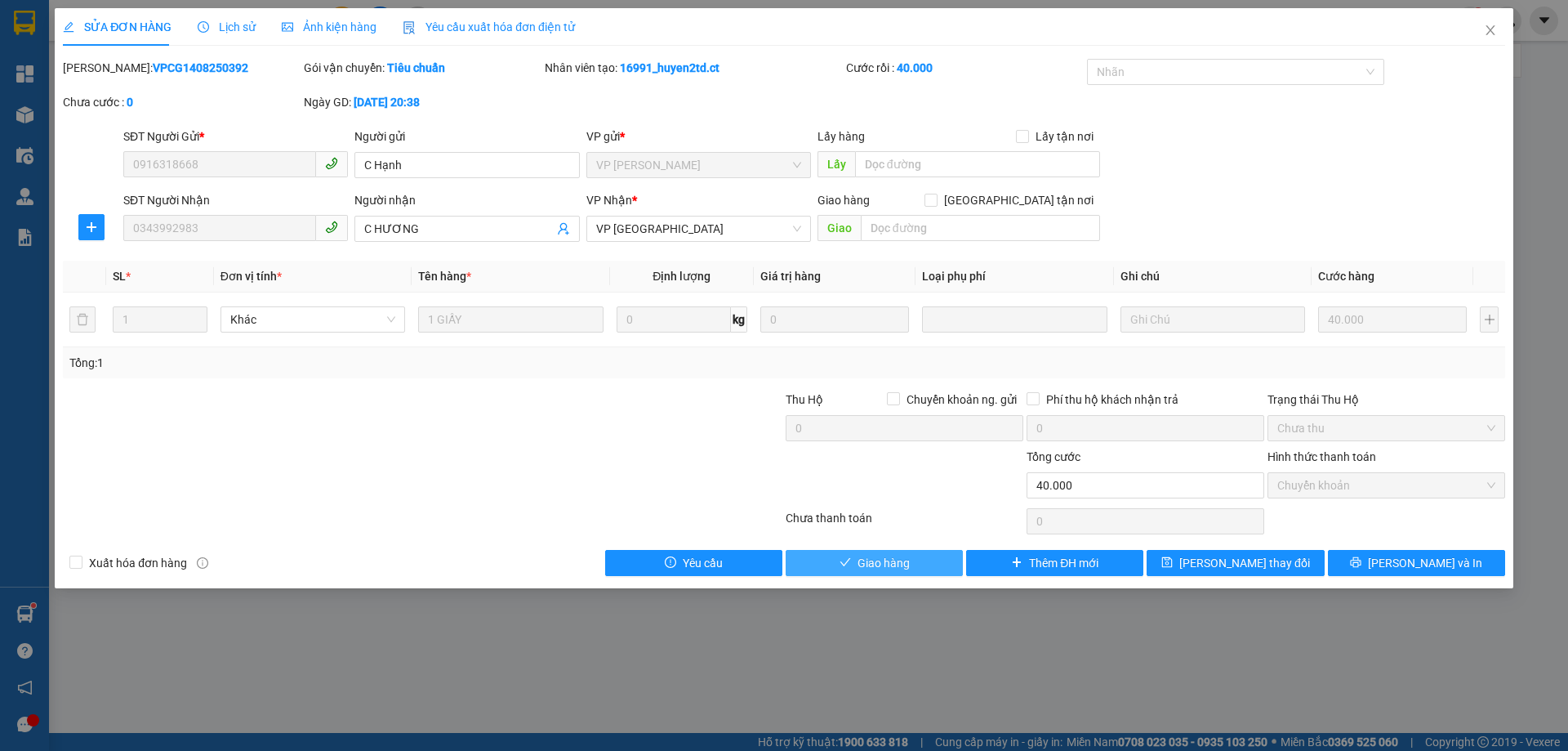
click at [882, 567] on span "Giao hàng" at bounding box center [883, 563] width 52 height 18
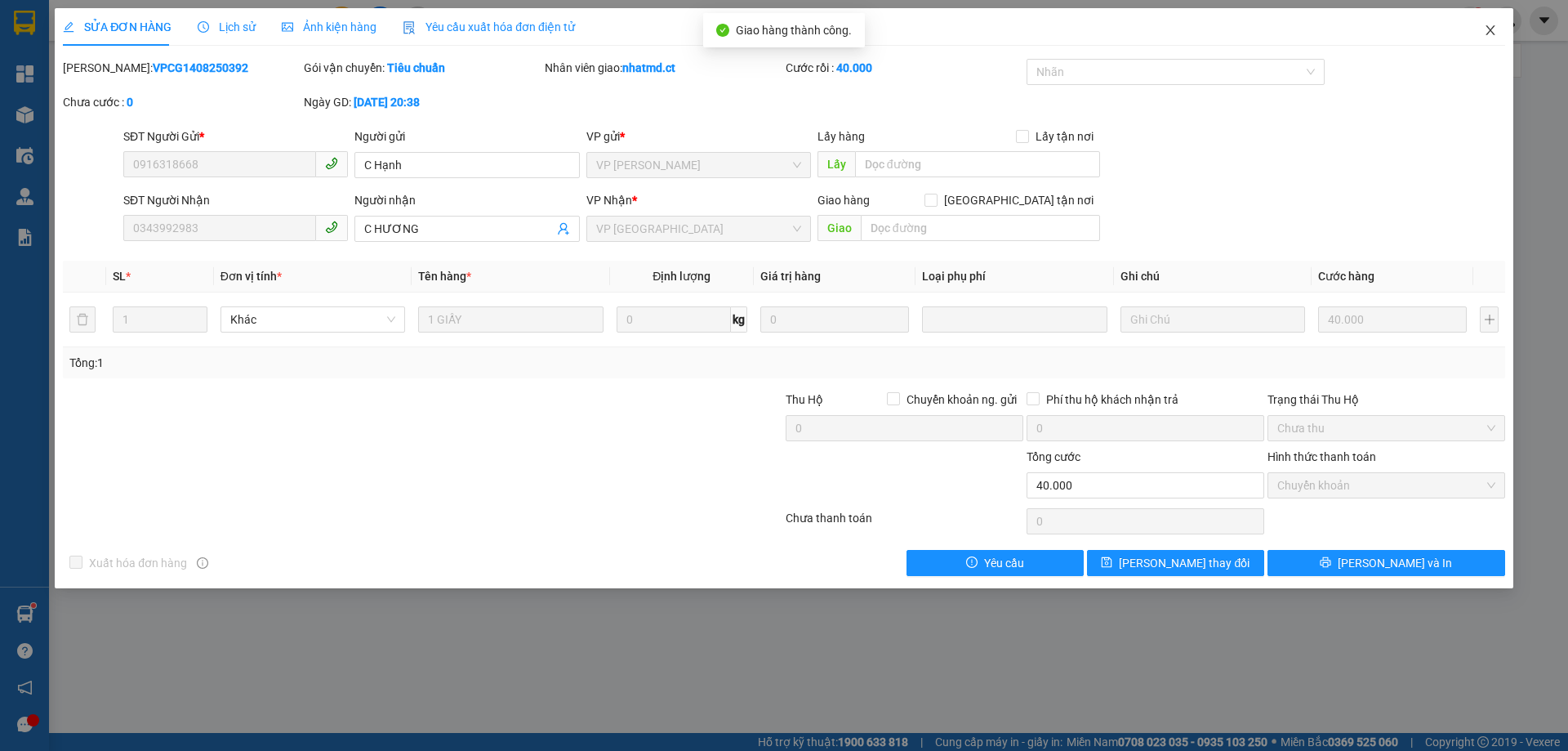
click at [1494, 34] on icon "close" at bounding box center [1490, 30] width 13 height 13
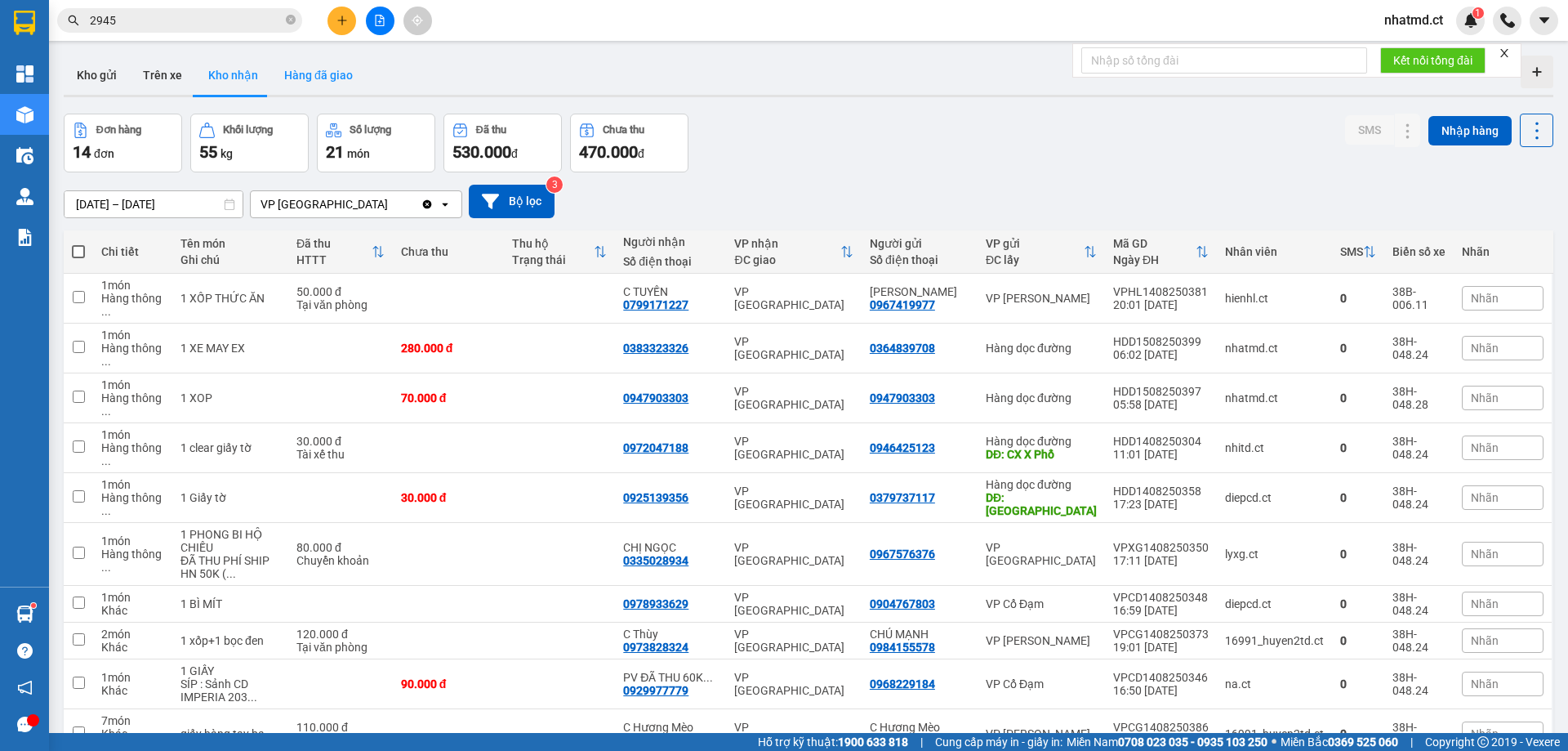
click at [309, 75] on button "Hàng đã giao" at bounding box center [318, 75] width 94 height 39
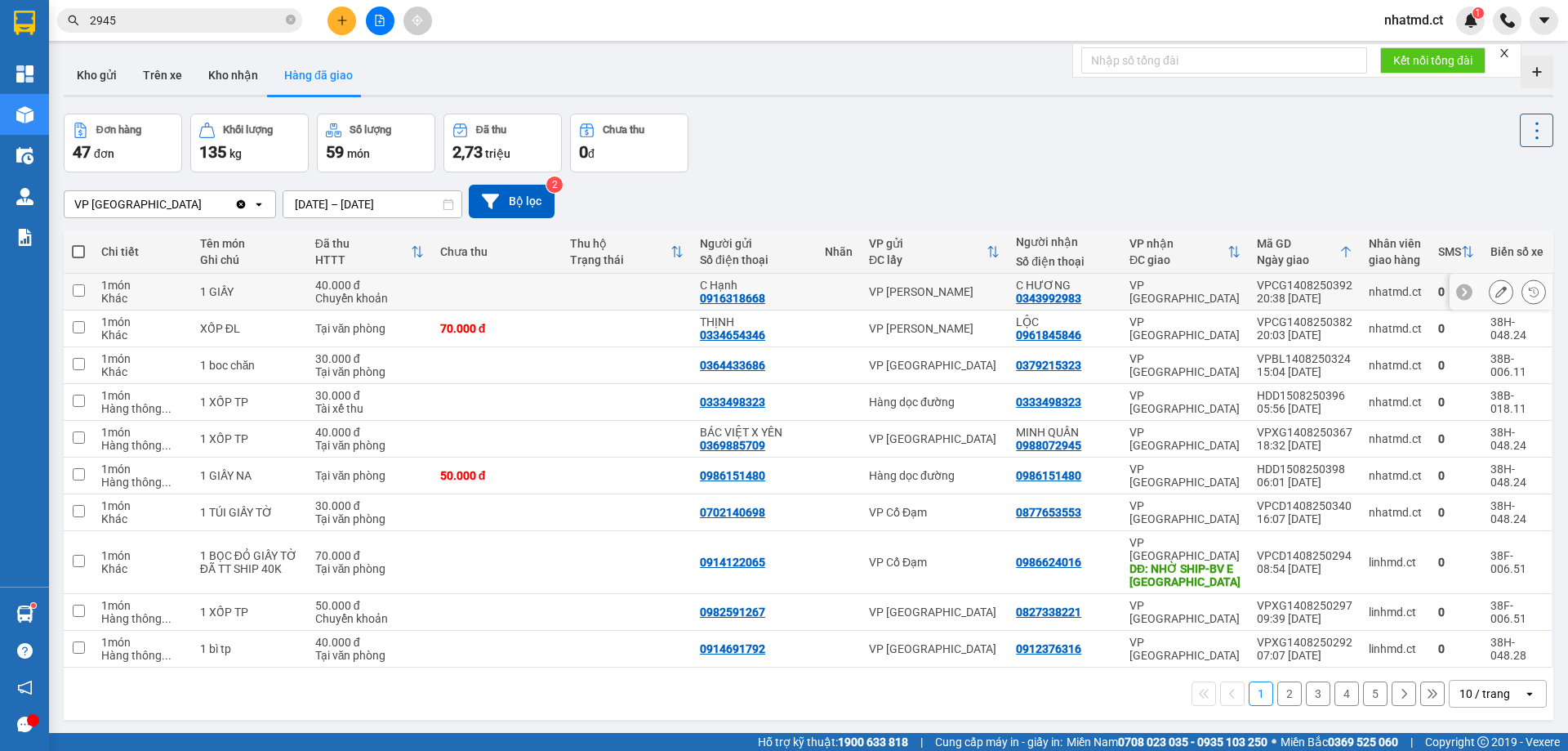
click at [601, 286] on td at bounding box center [626, 292] width 130 height 37
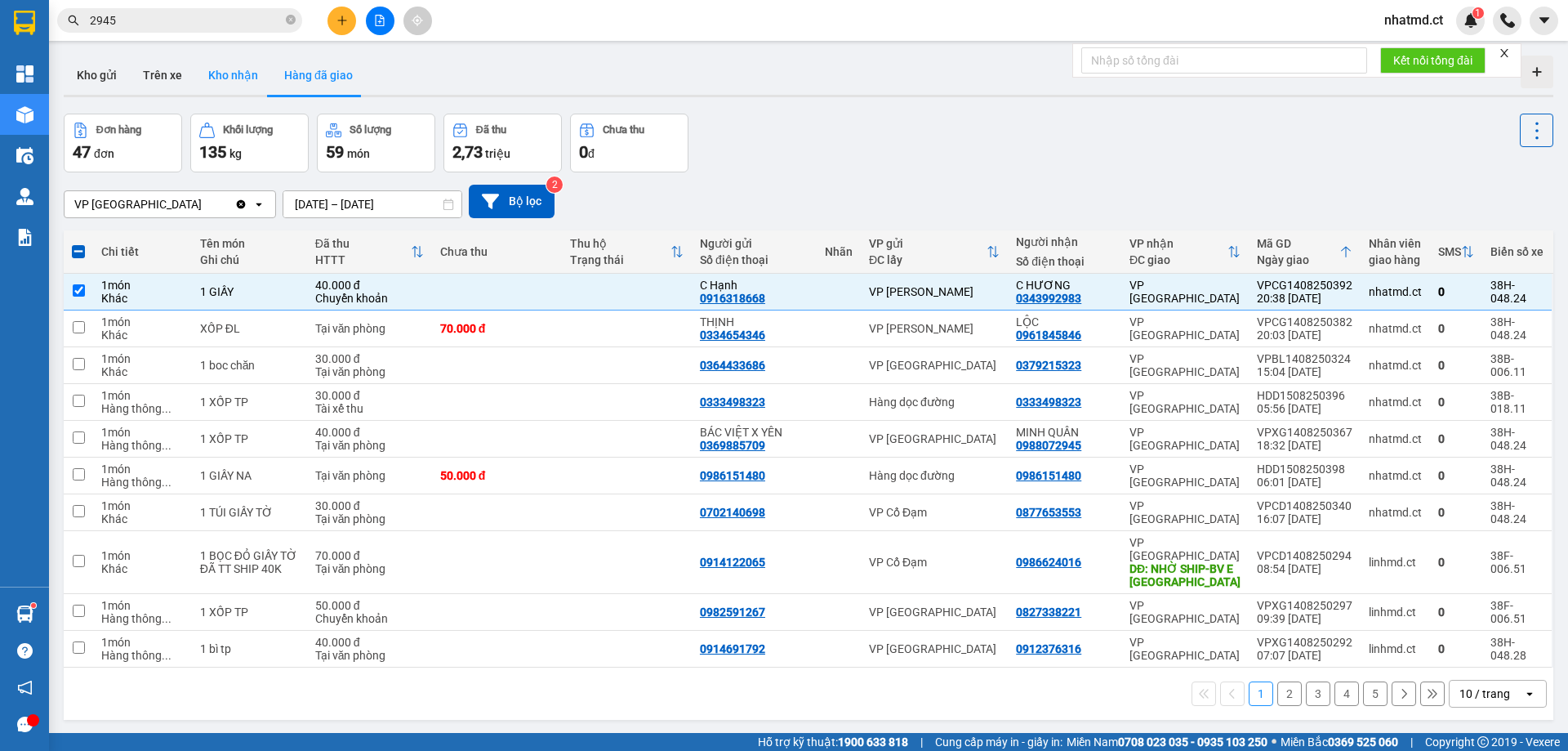
click at [248, 89] on button "Kho nhận" at bounding box center [233, 75] width 76 height 39
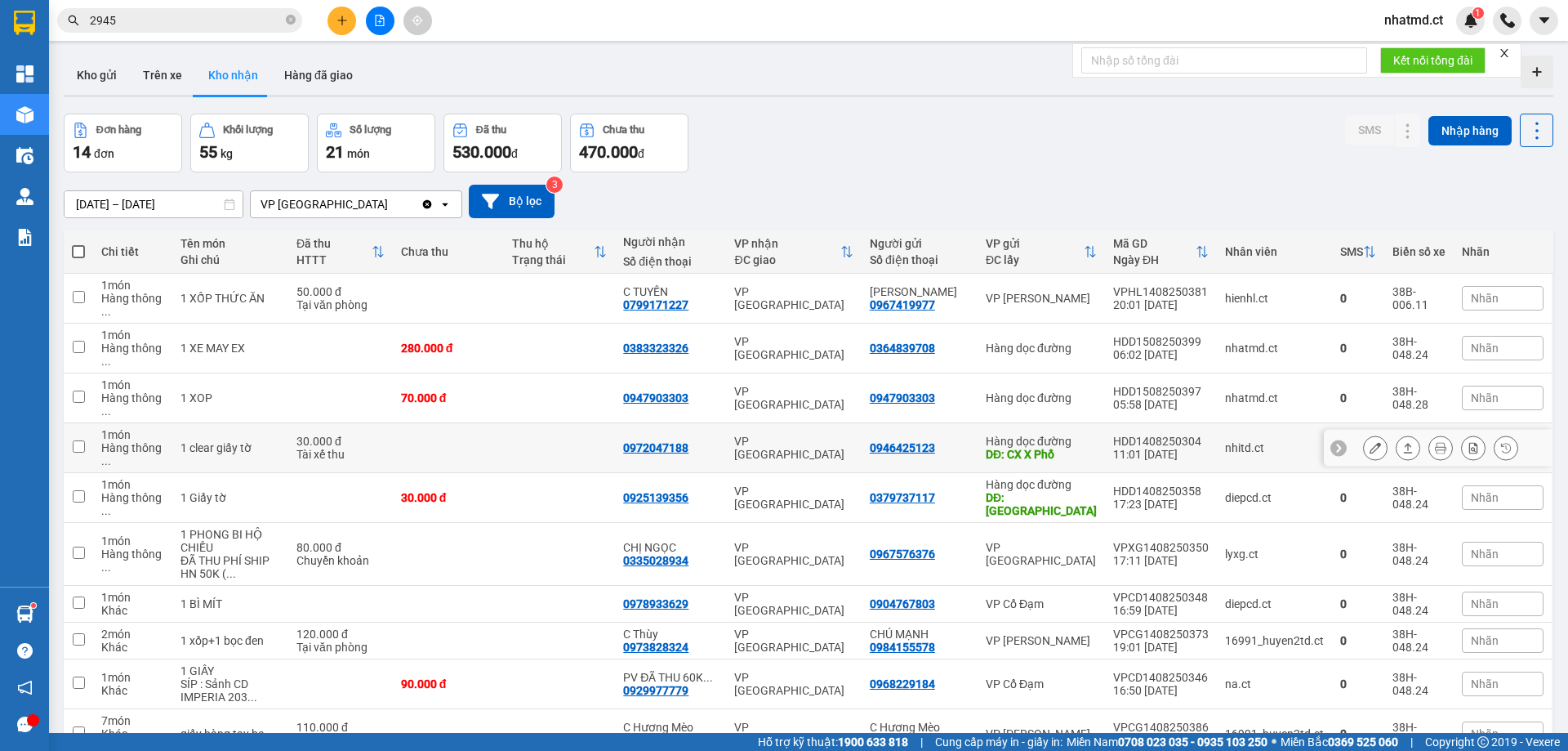
click at [522, 424] on td at bounding box center [559, 448] width 111 height 49
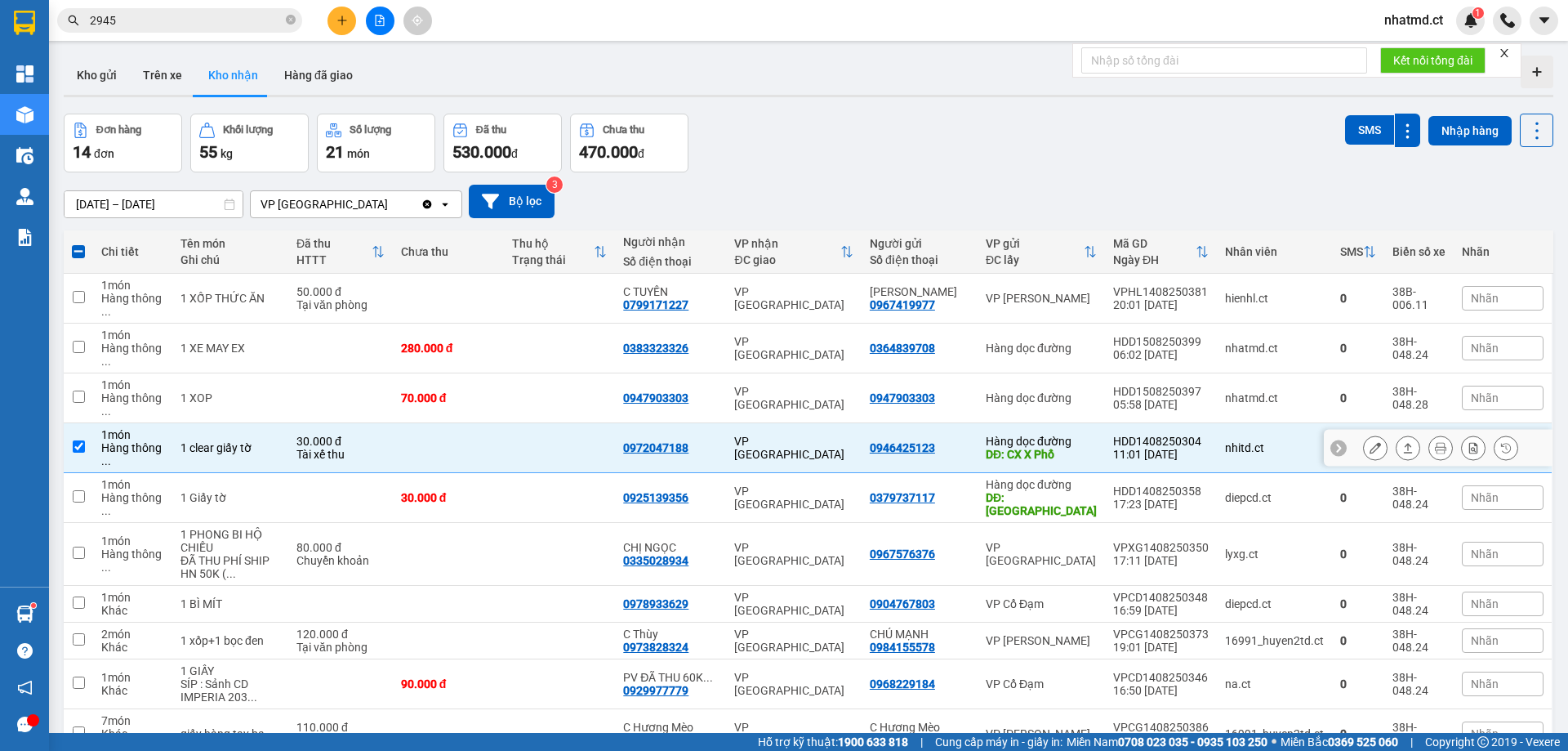
click at [1369, 442] on icon at bounding box center [1375, 447] width 11 height 11
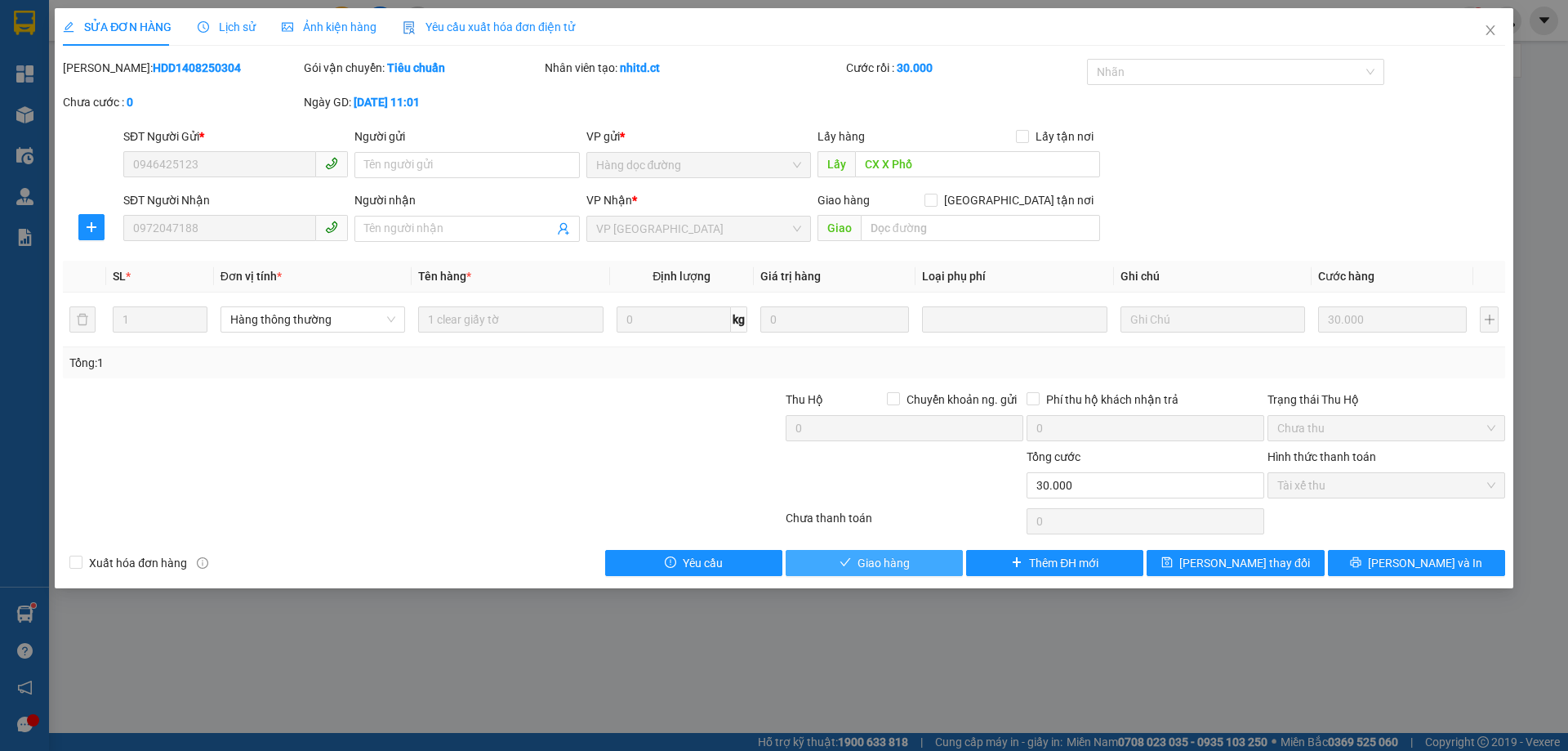
click at [912, 561] on button "Giao hàng" at bounding box center [874, 563] width 177 height 26
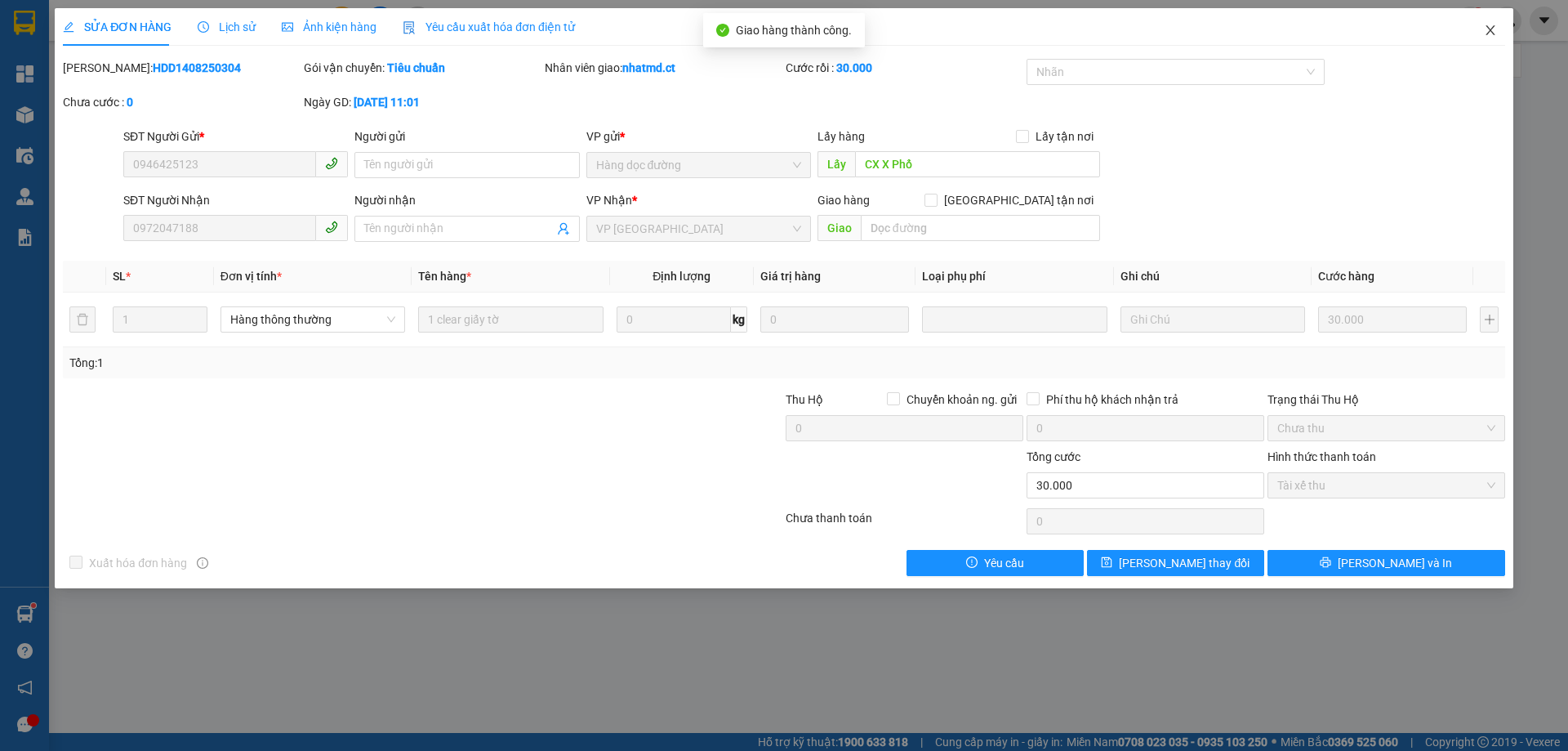
click at [1491, 33] on icon "close" at bounding box center [1490, 30] width 9 height 10
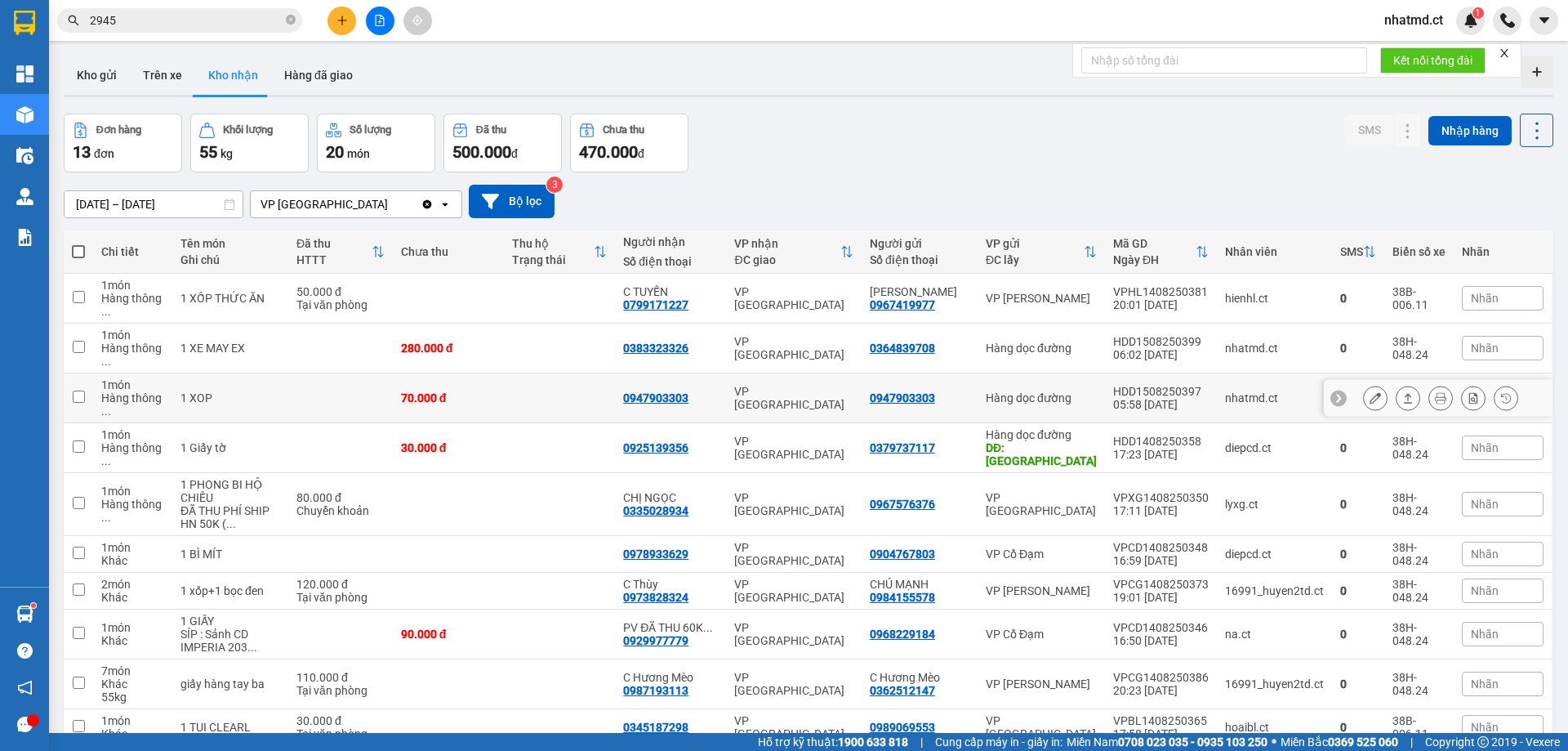
click at [554, 373] on td at bounding box center [559, 398] width 111 height 49
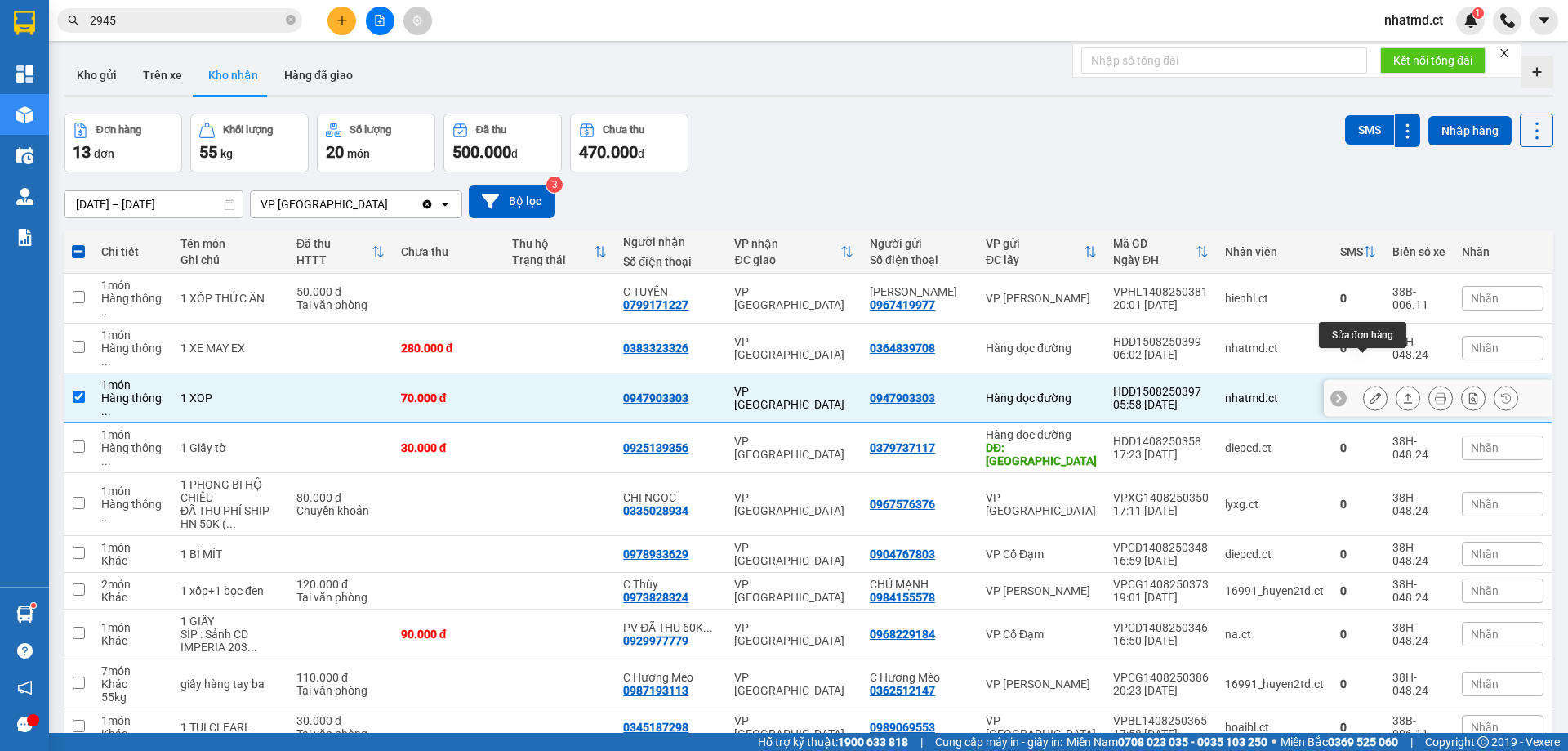
click at [1369, 392] on icon at bounding box center [1375, 397] width 11 height 11
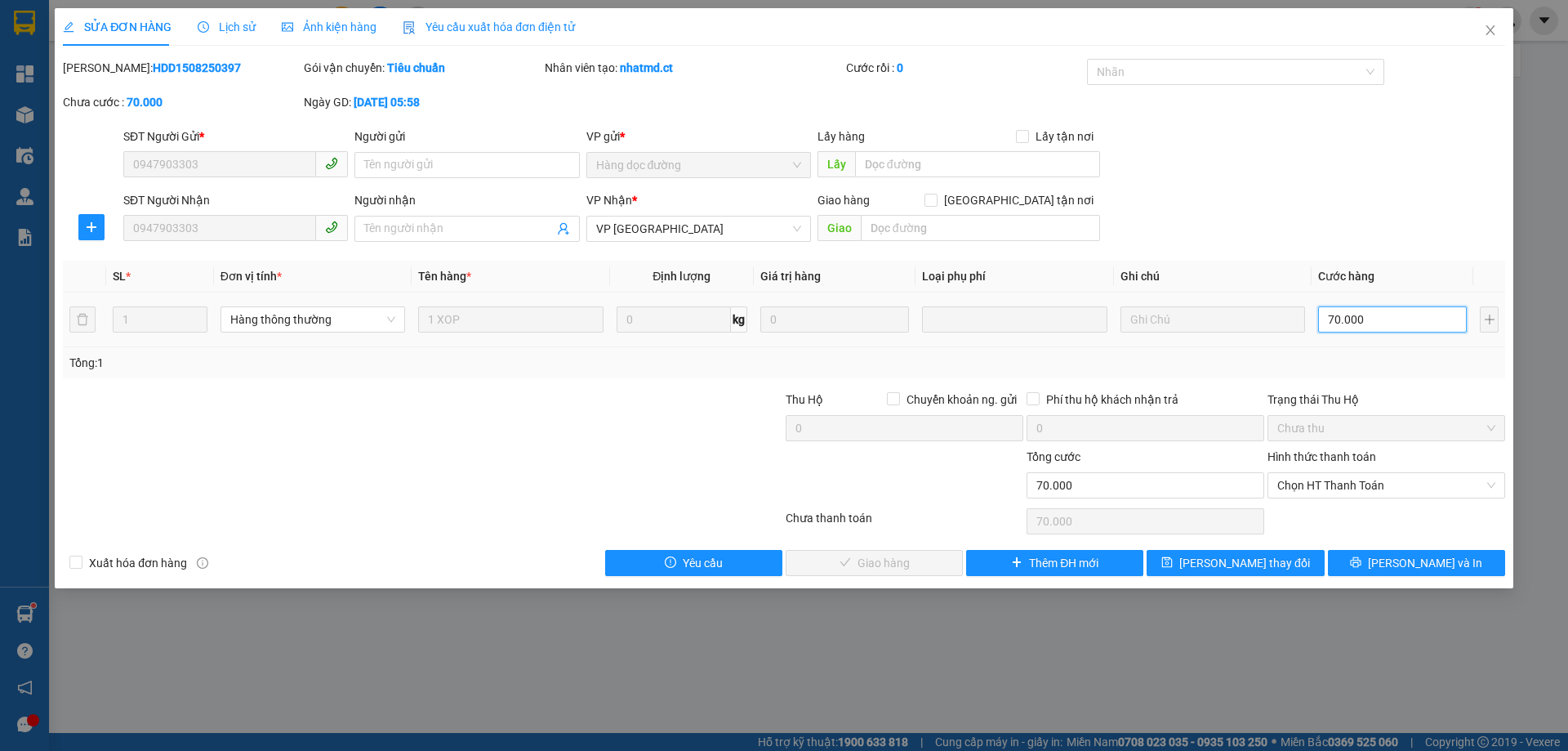
click at [1365, 319] on input "70.000" at bounding box center [1392, 319] width 148 height 26
click at [1000, 224] on input "text" at bounding box center [980, 228] width 239 height 26
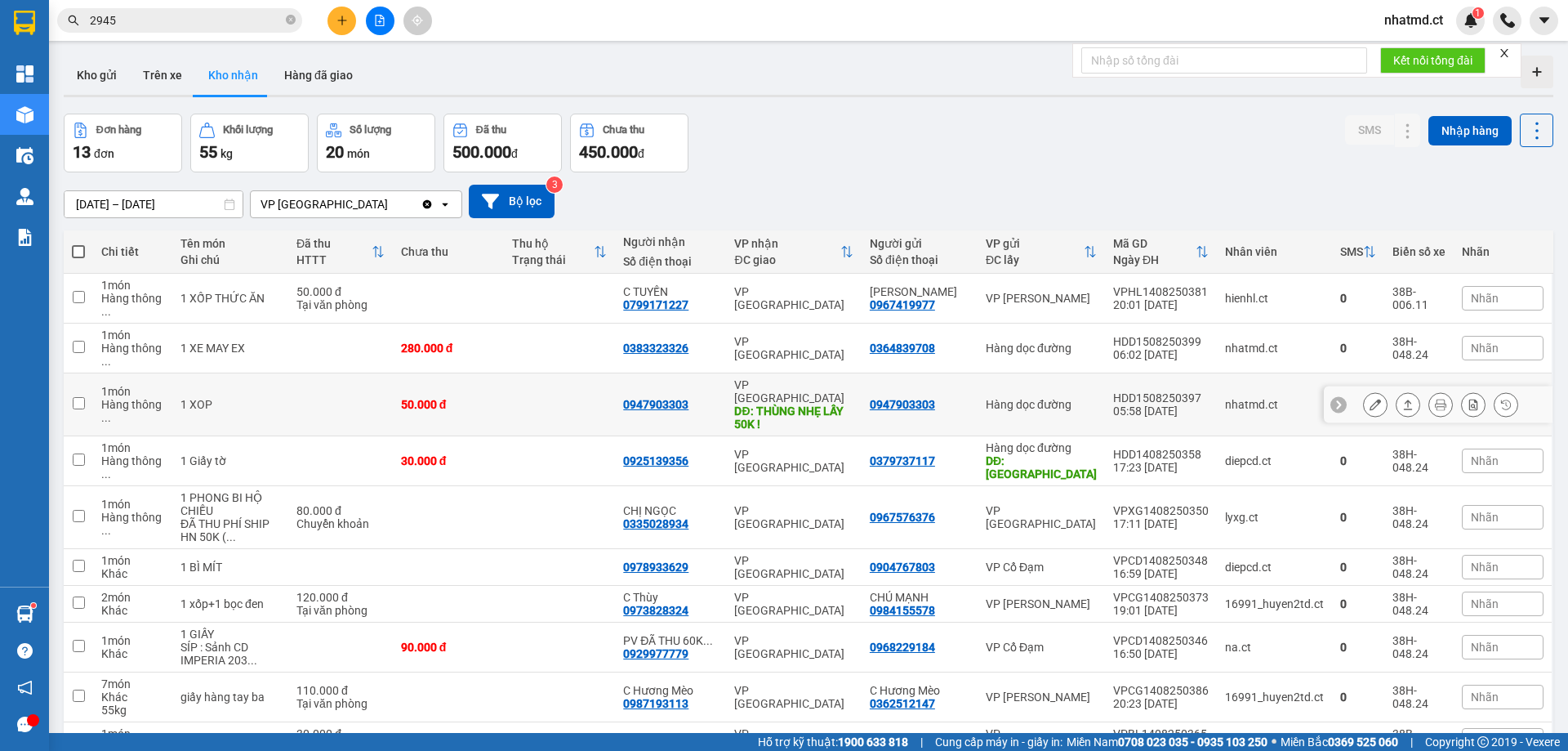
click at [1369, 399] on icon at bounding box center [1375, 404] width 11 height 11
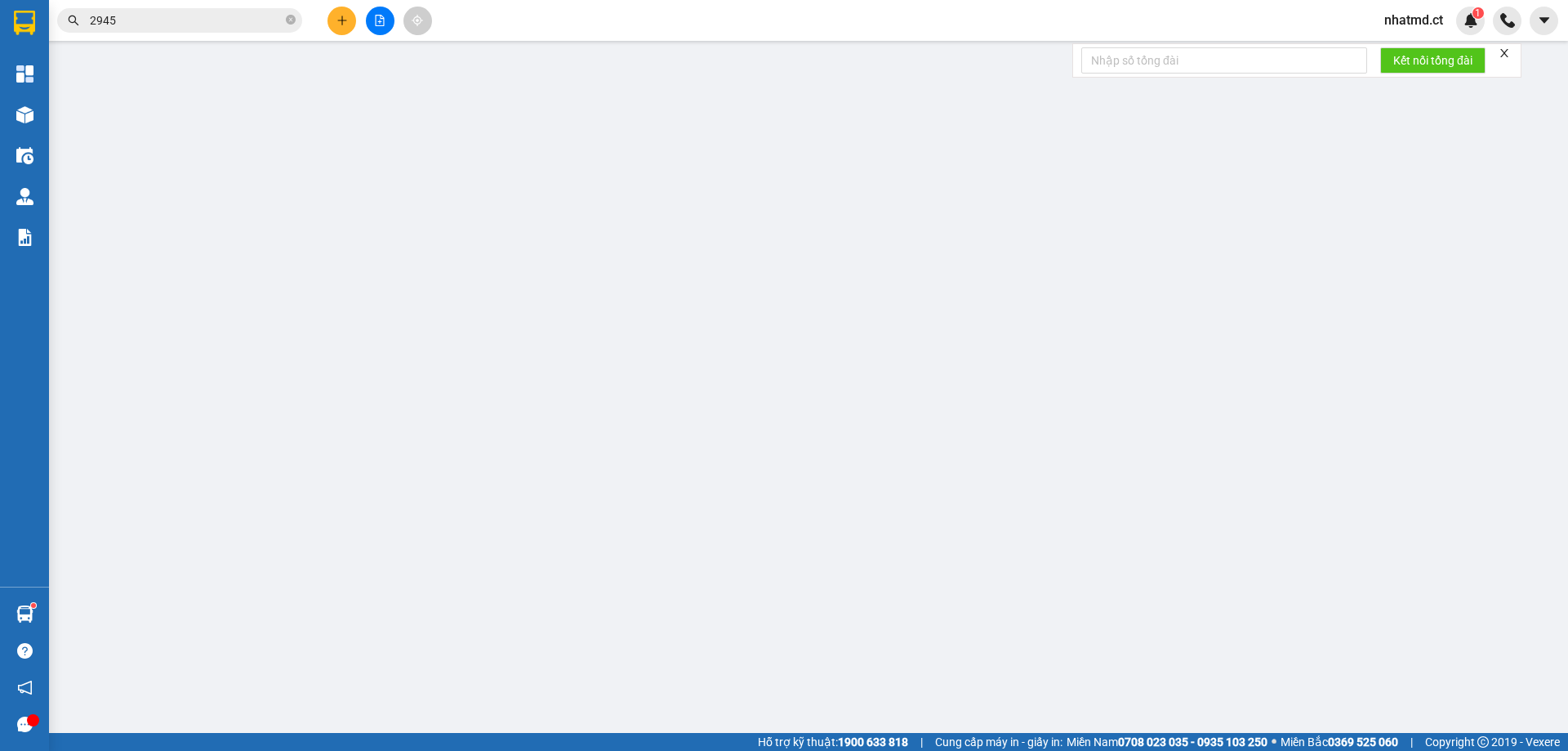
type input "0947903303"
type input "THÙNG NHẸ LẤY 50K !"
type input "50.000"
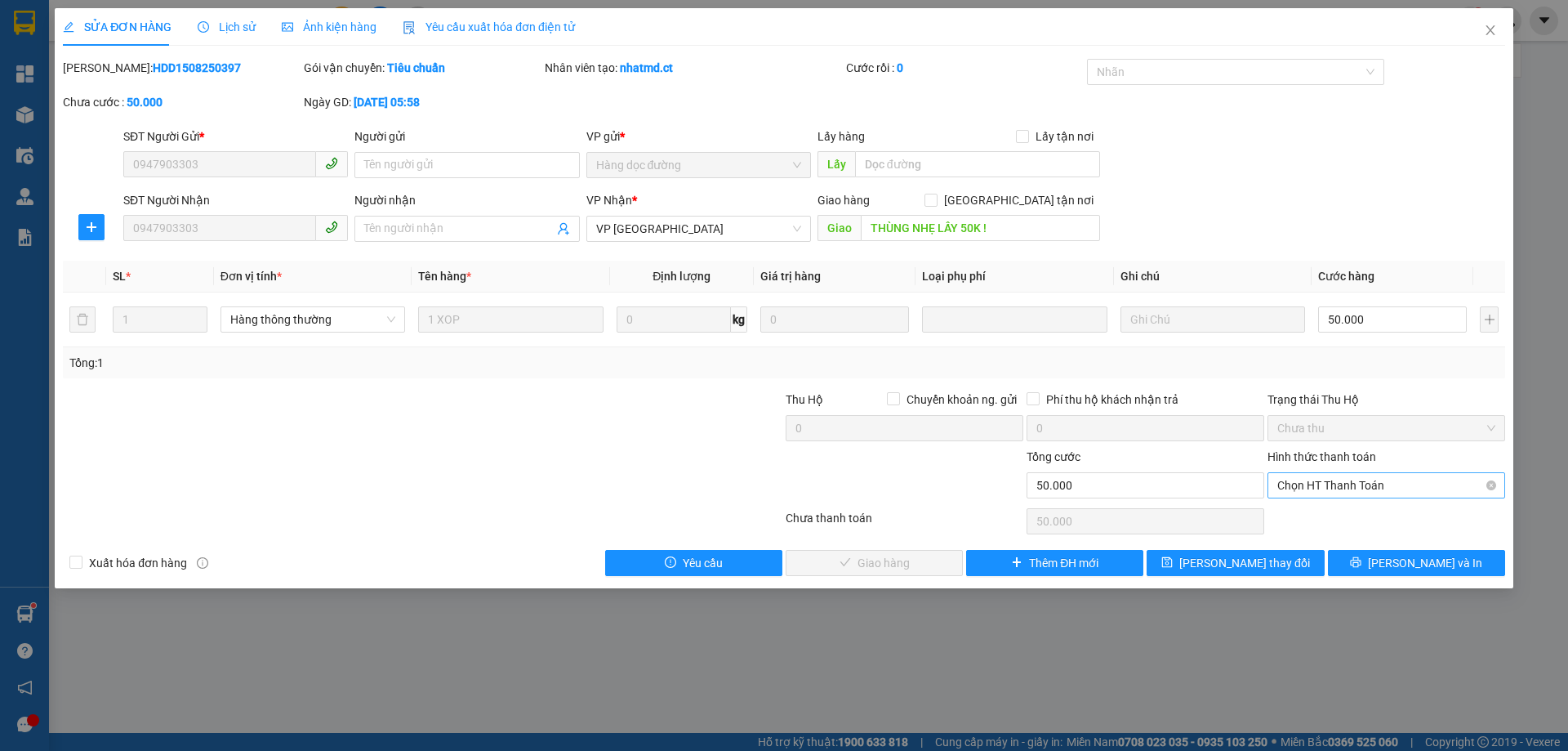
click at [1334, 489] on span "Chọn HT Thanh Toán" at bounding box center [1386, 485] width 218 height 25
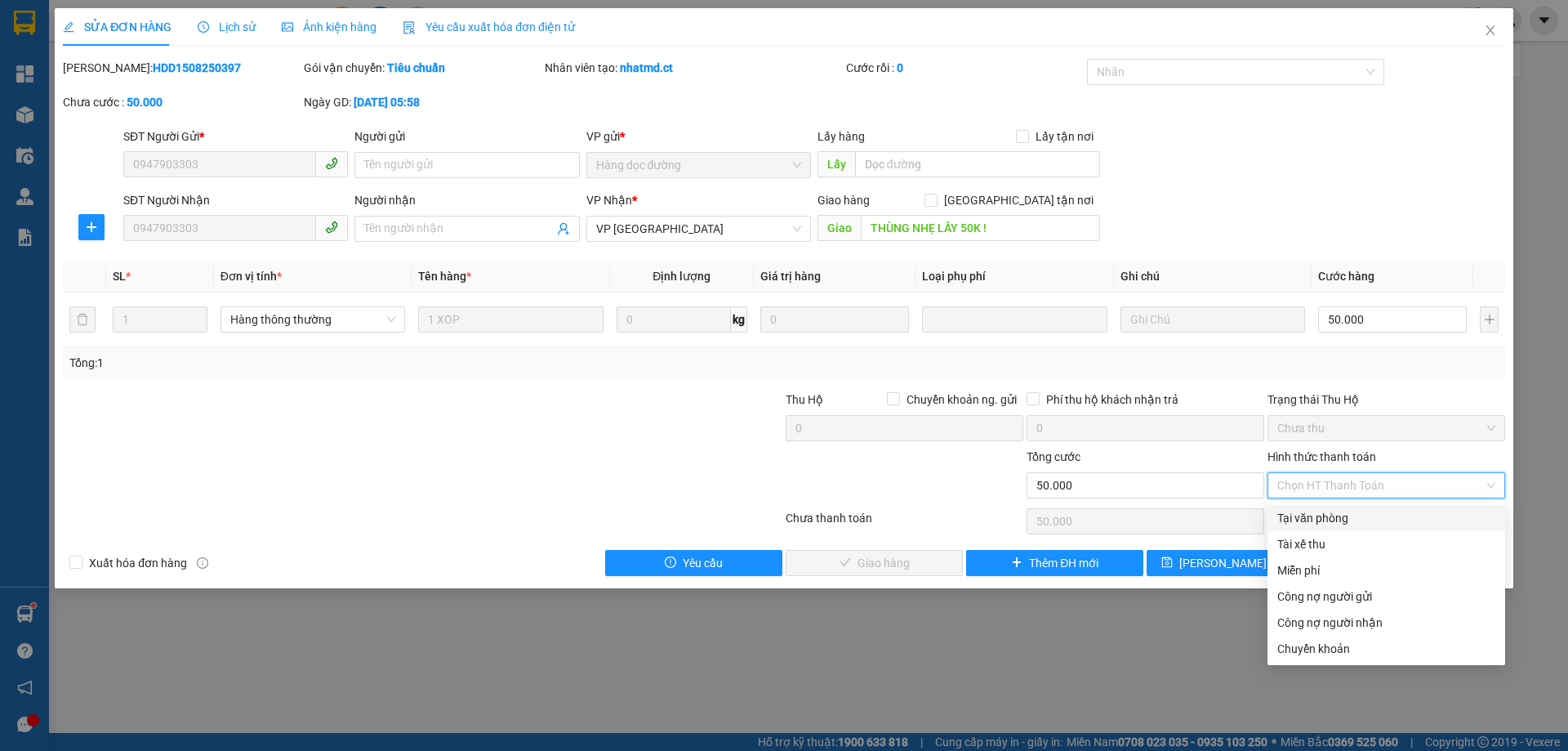
click at [1329, 518] on div "Tại văn phòng" at bounding box center [1386, 518] width 218 height 18
type input "0"
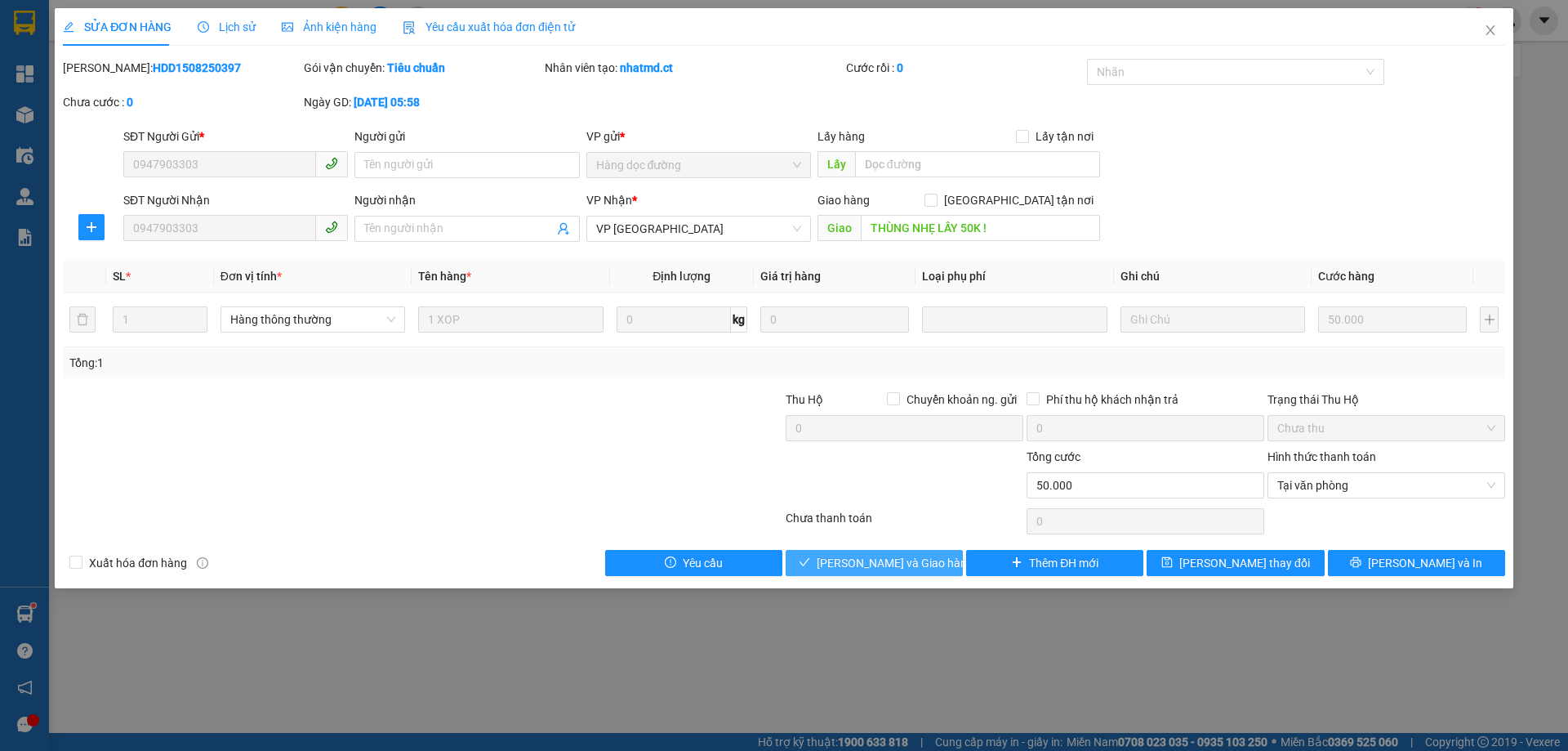
click at [924, 557] on span "[PERSON_NAME] và Giao hàng" at bounding box center [896, 563] width 157 height 18
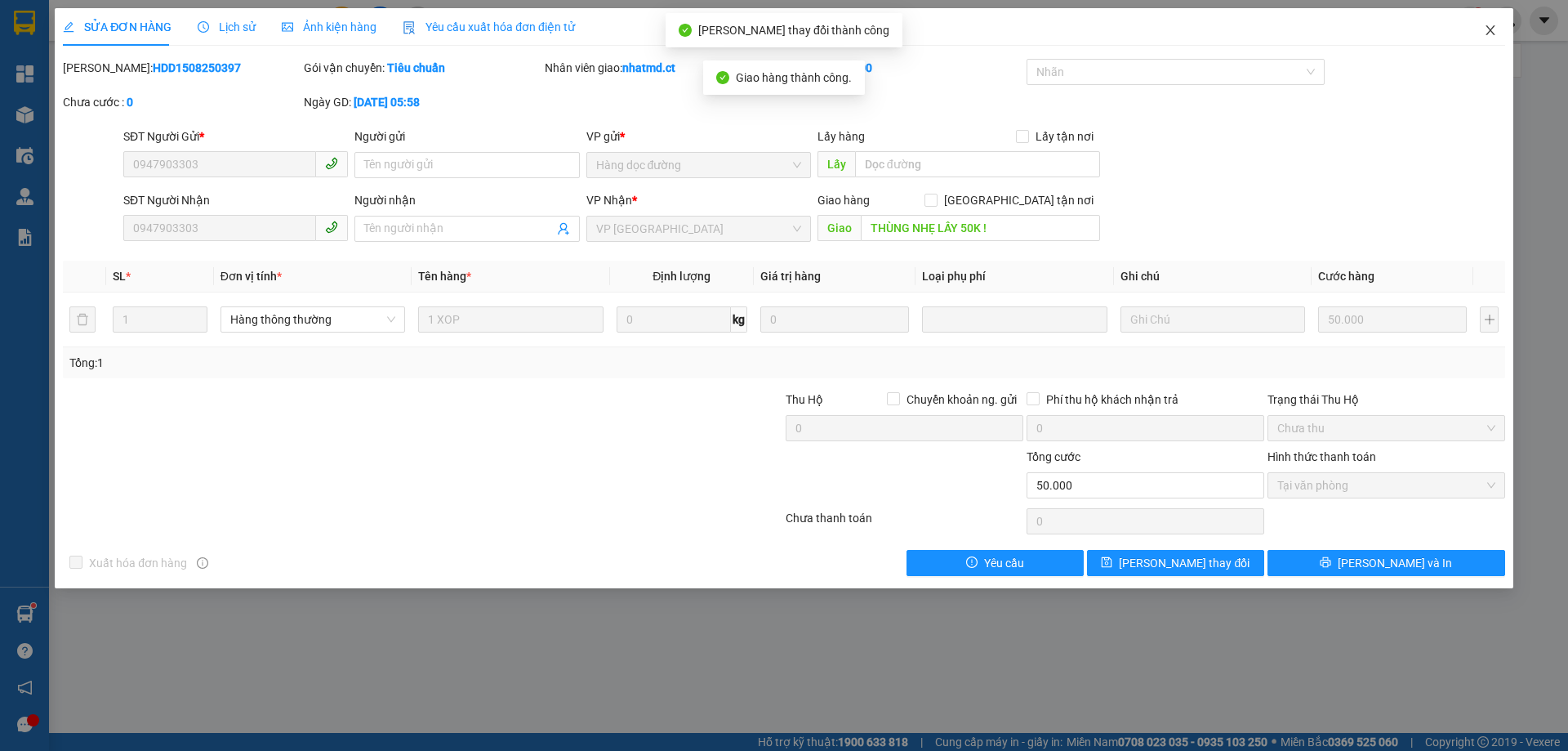
click at [1485, 31] on icon "close" at bounding box center [1490, 30] width 13 height 13
